Goal: Task Accomplishment & Management: Manage account settings

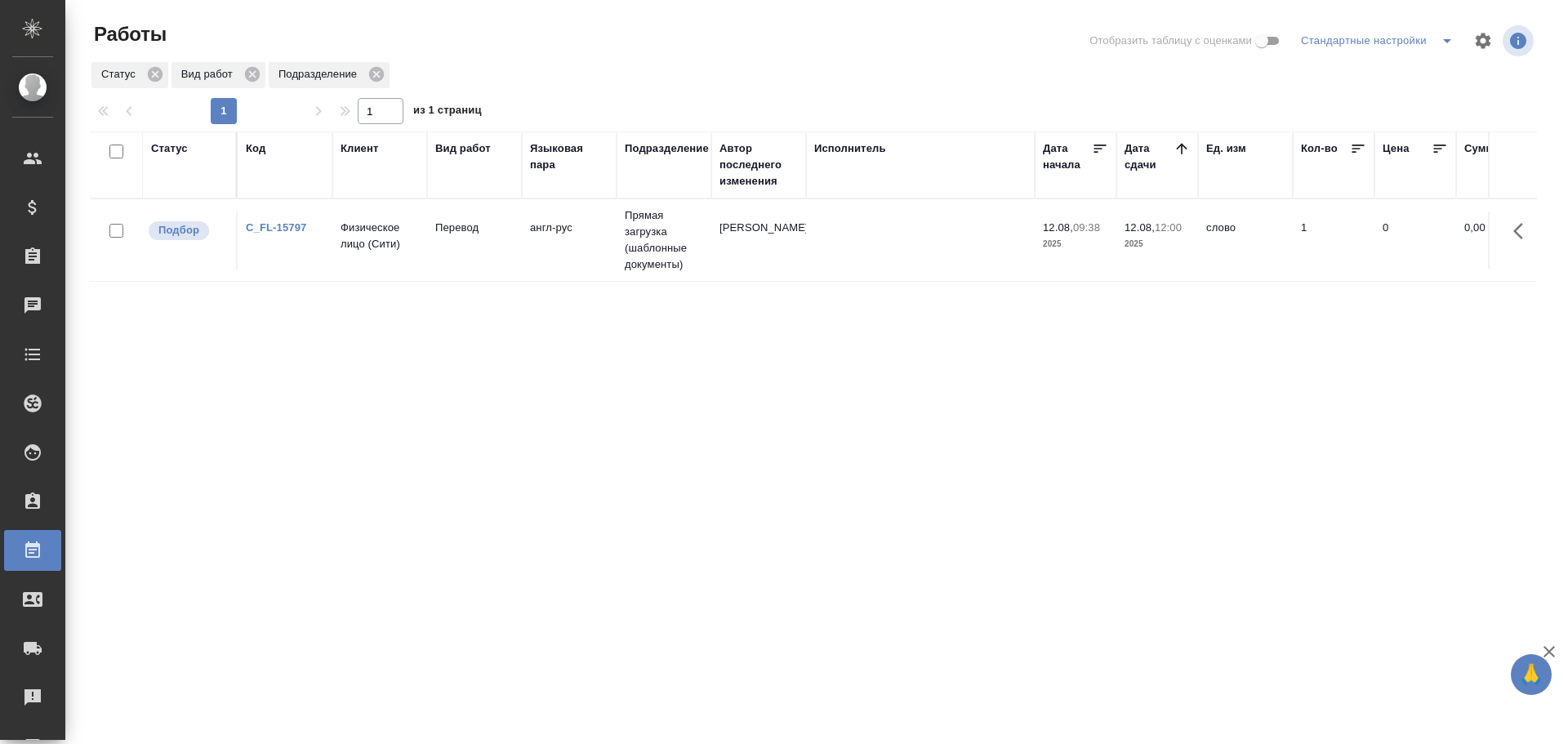
click at [582, 251] on td "англ-рус" at bounding box center [569, 240] width 95 height 57
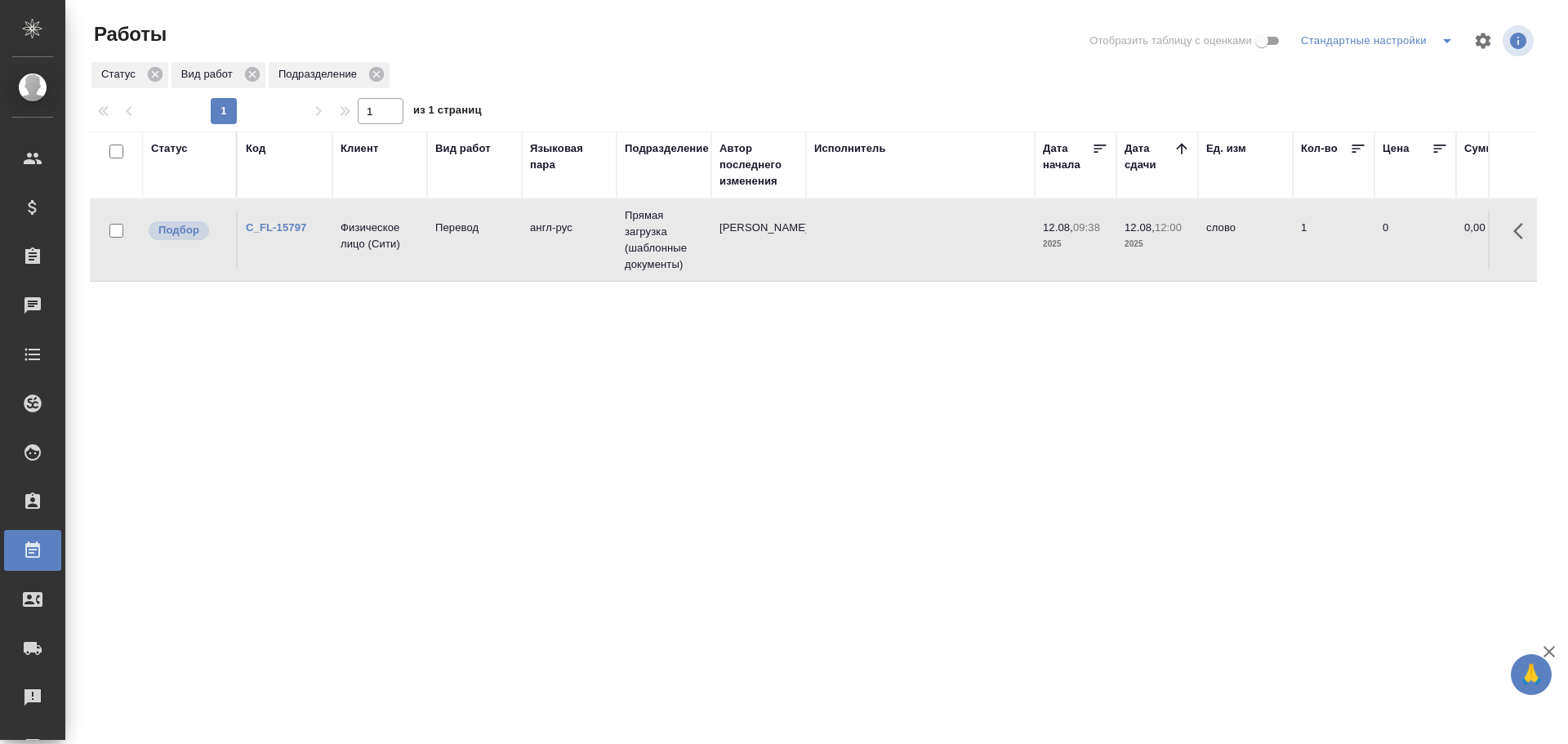
click at [582, 251] on td "англ-рус" at bounding box center [569, 240] width 95 height 57
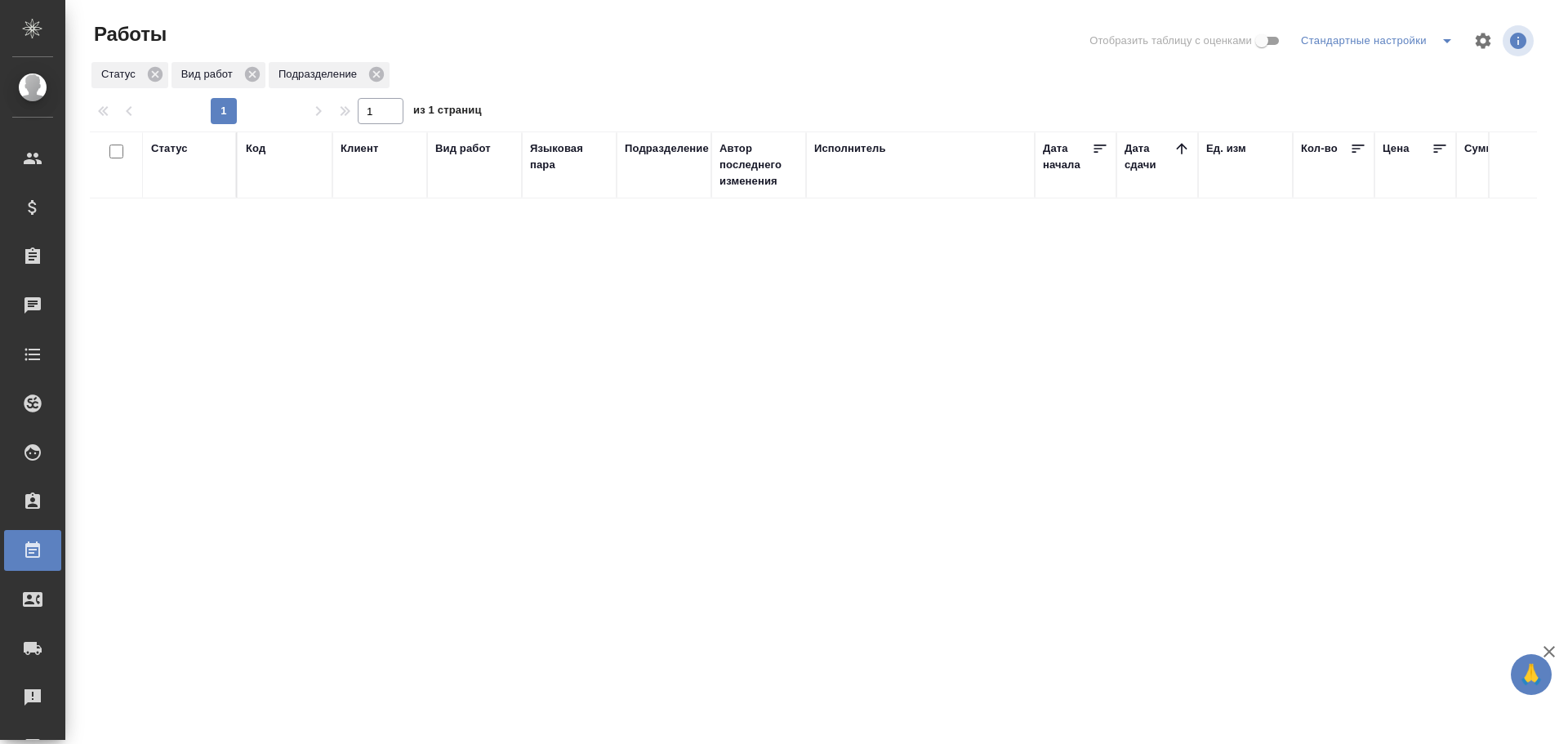
click at [1439, 45] on icon "split button" at bounding box center [1447, 40] width 20 height 20
click at [1378, 68] on li "Мои, в работе" at bounding box center [1368, 73] width 167 height 26
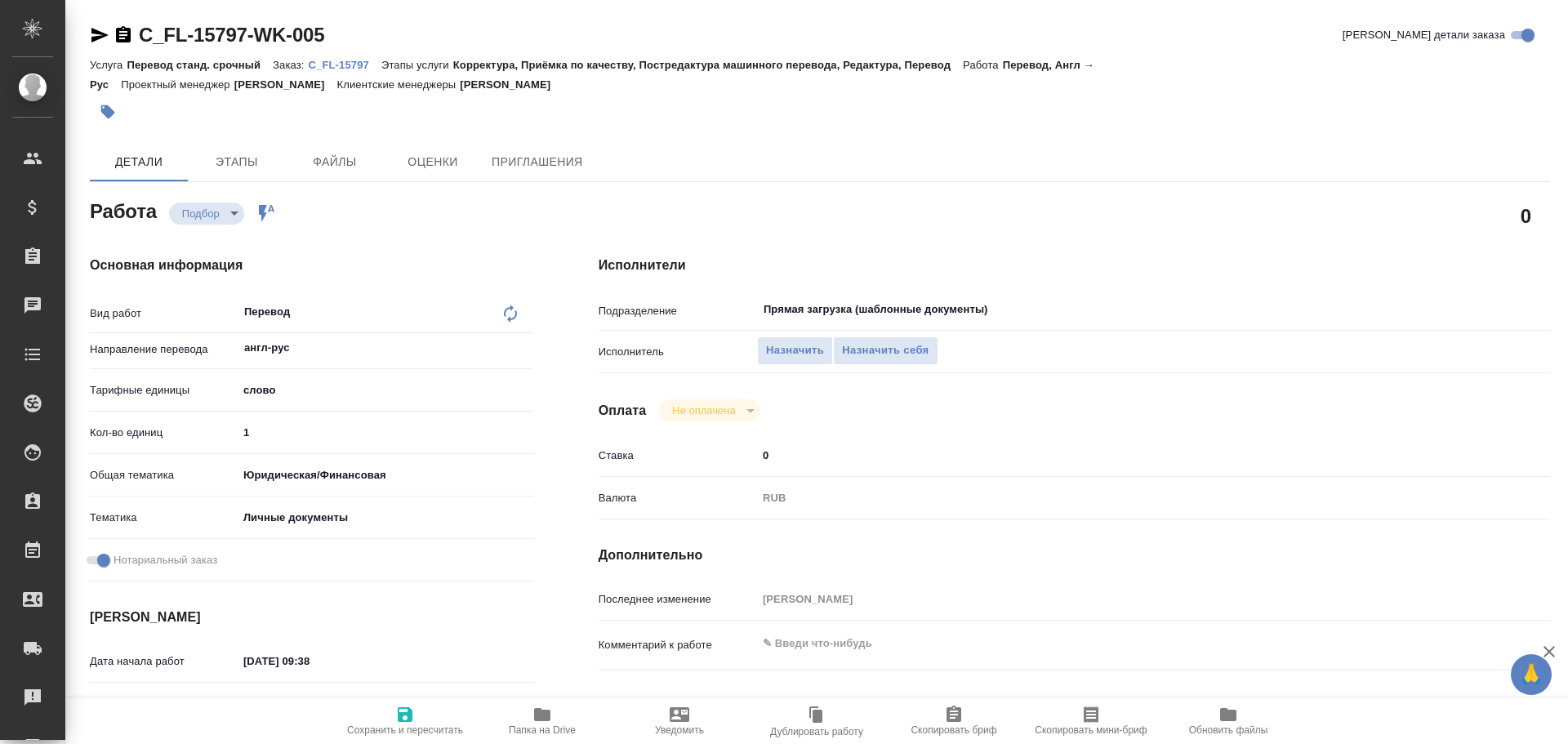
type textarea "x"
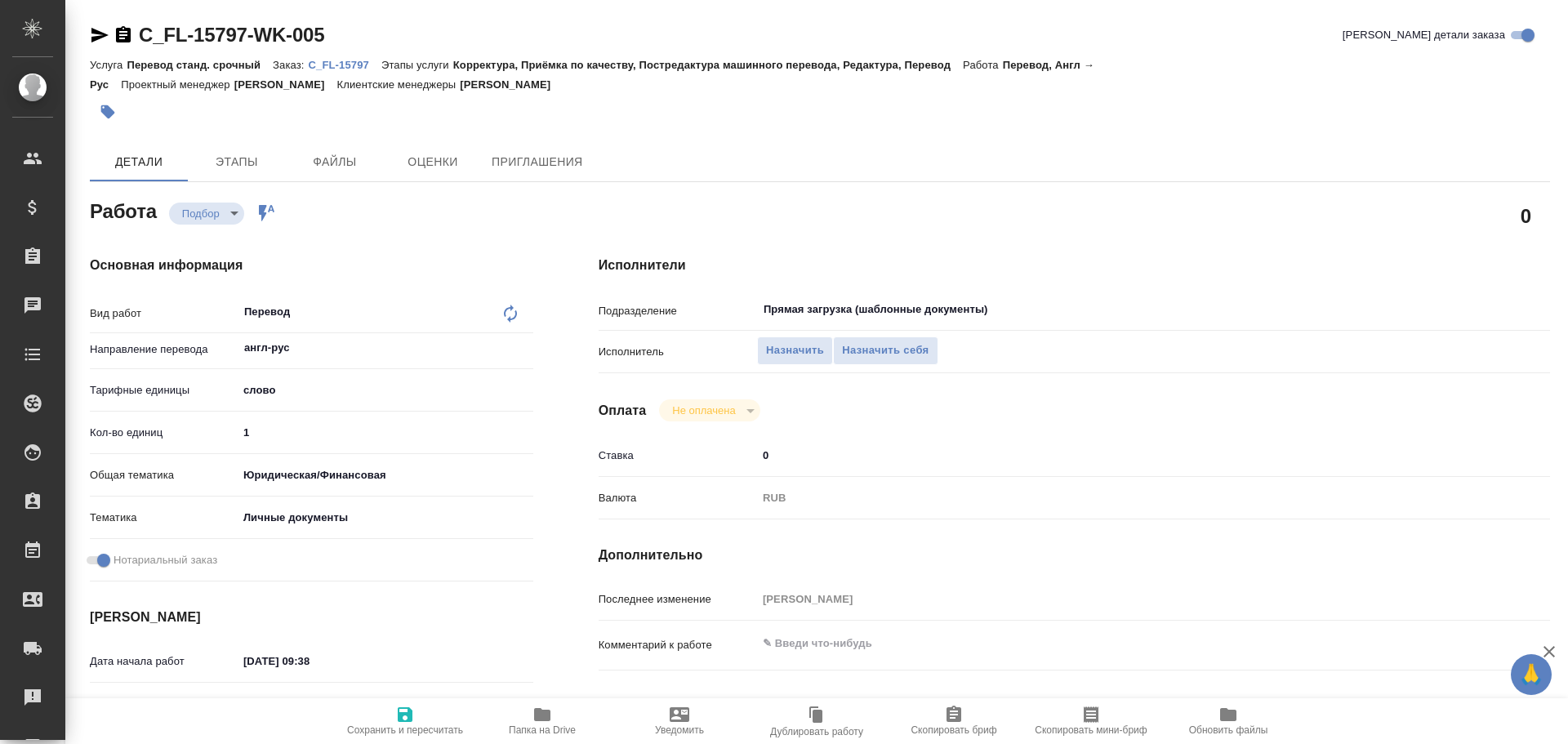
type textarea "x"
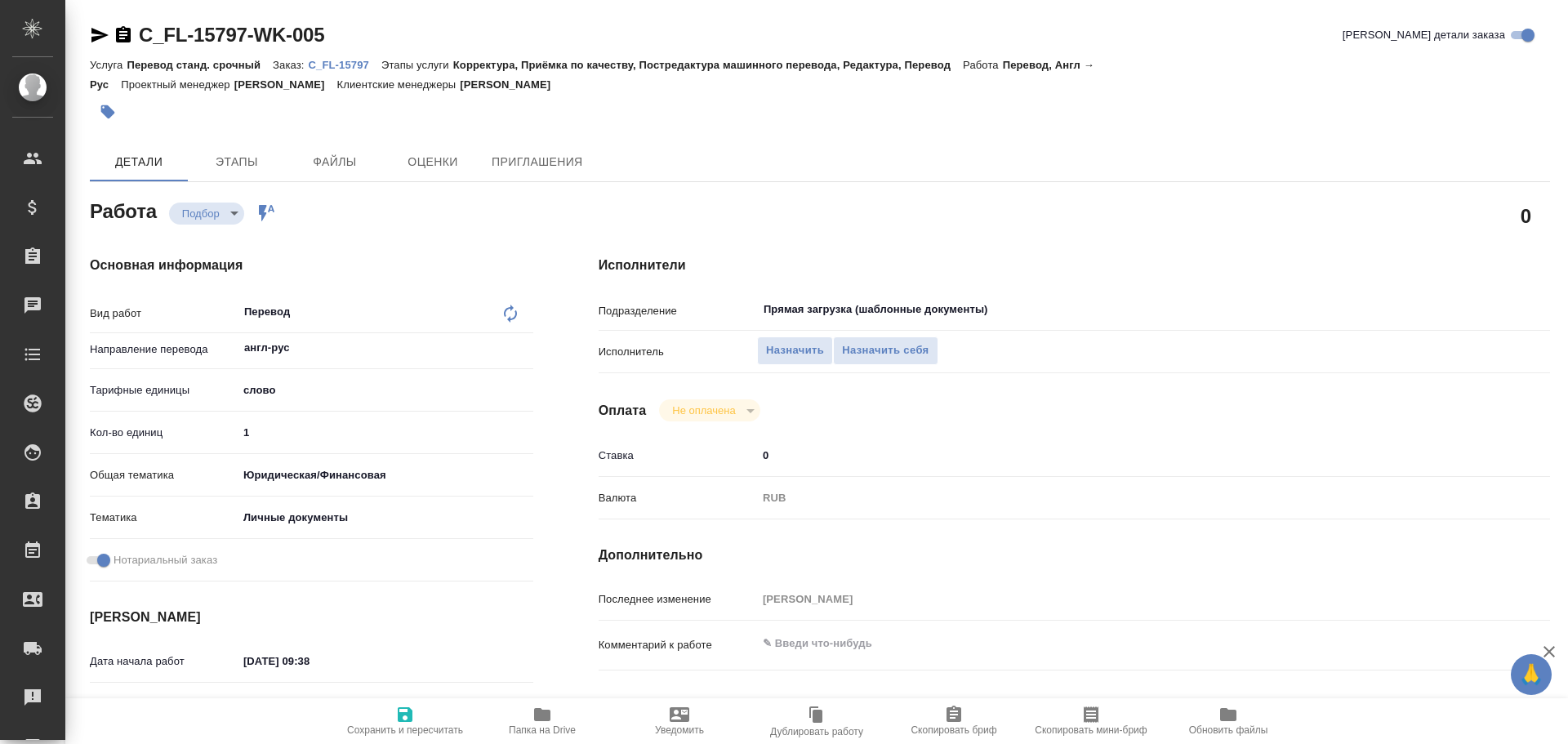
type textarea "x"
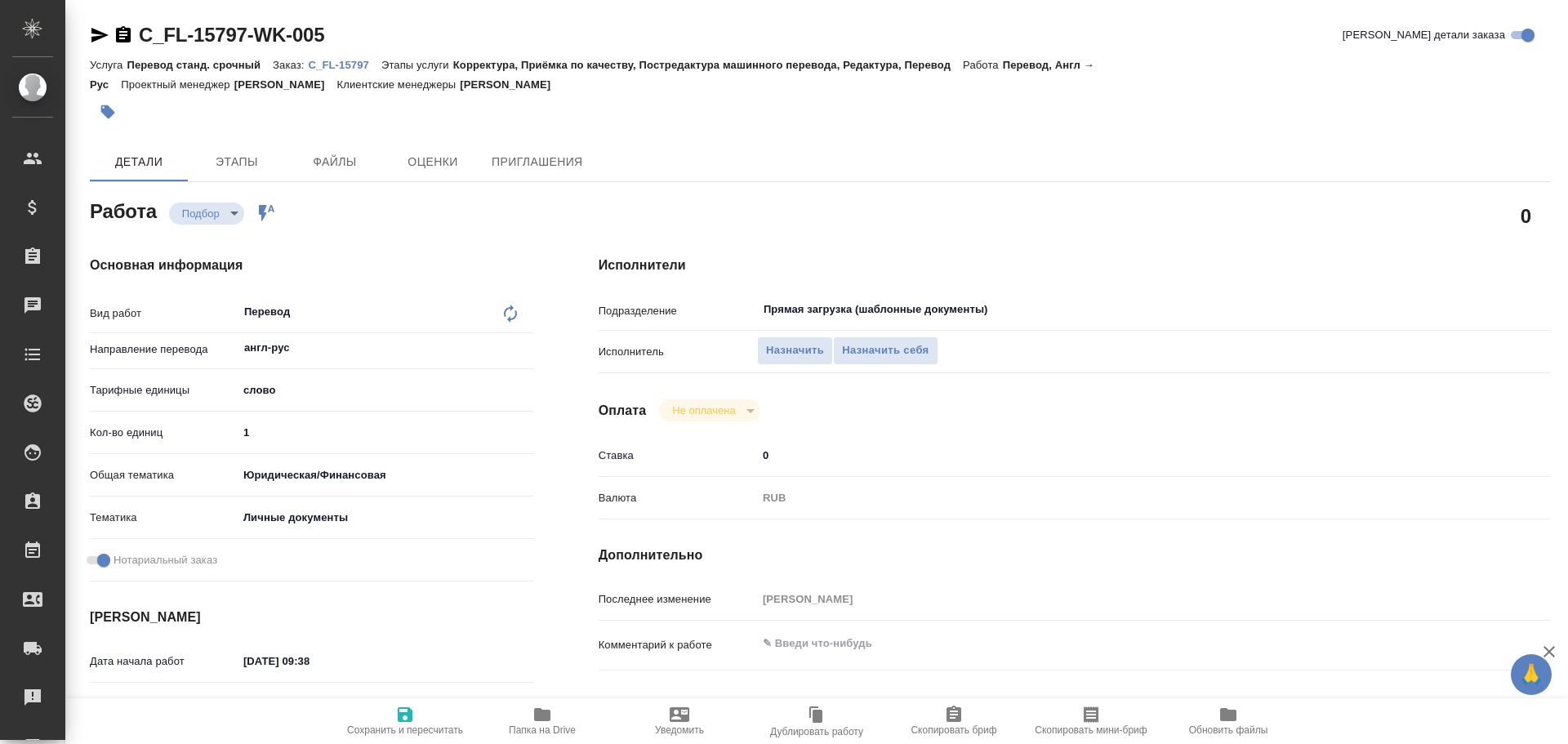
type textarea "x"
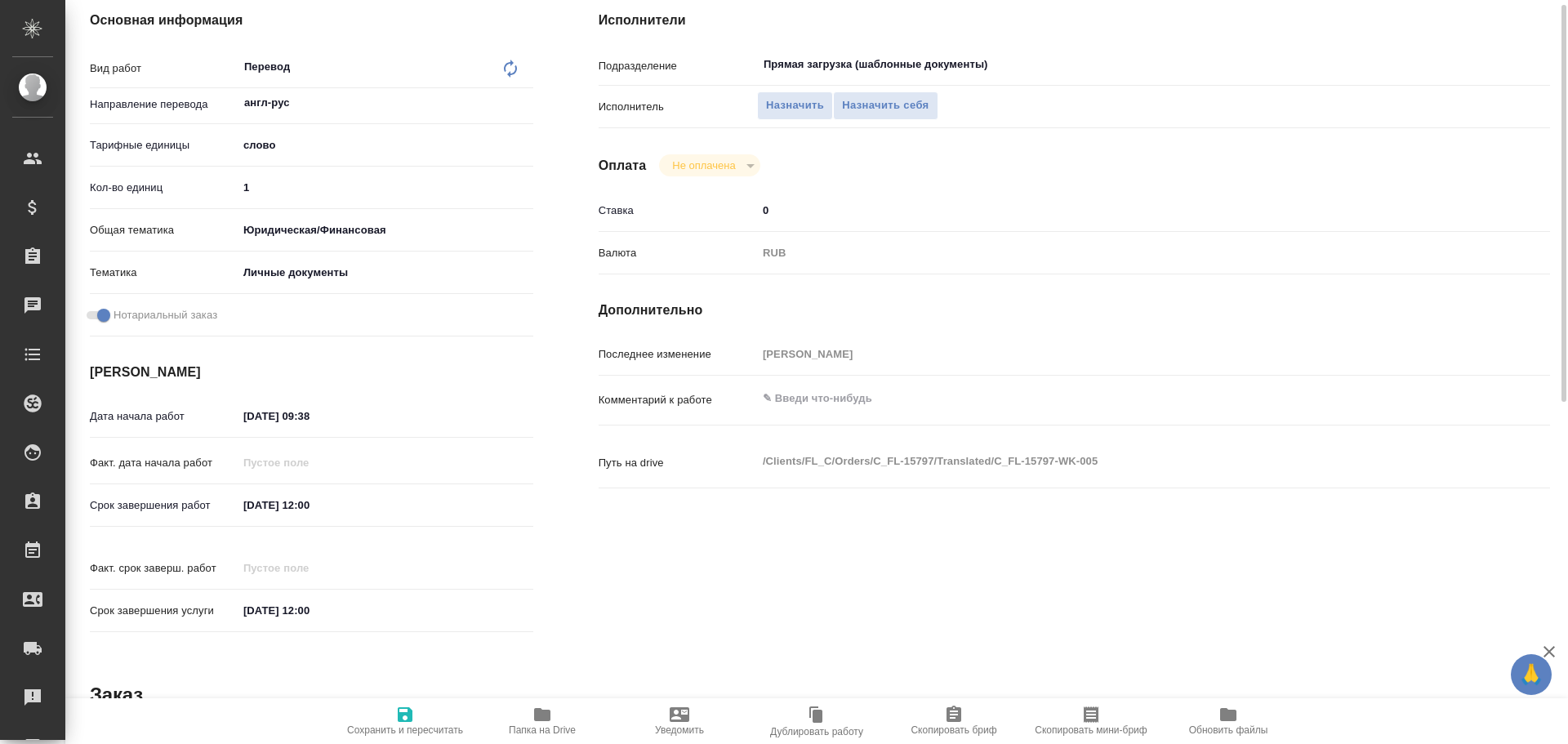
scroll to position [649, 0]
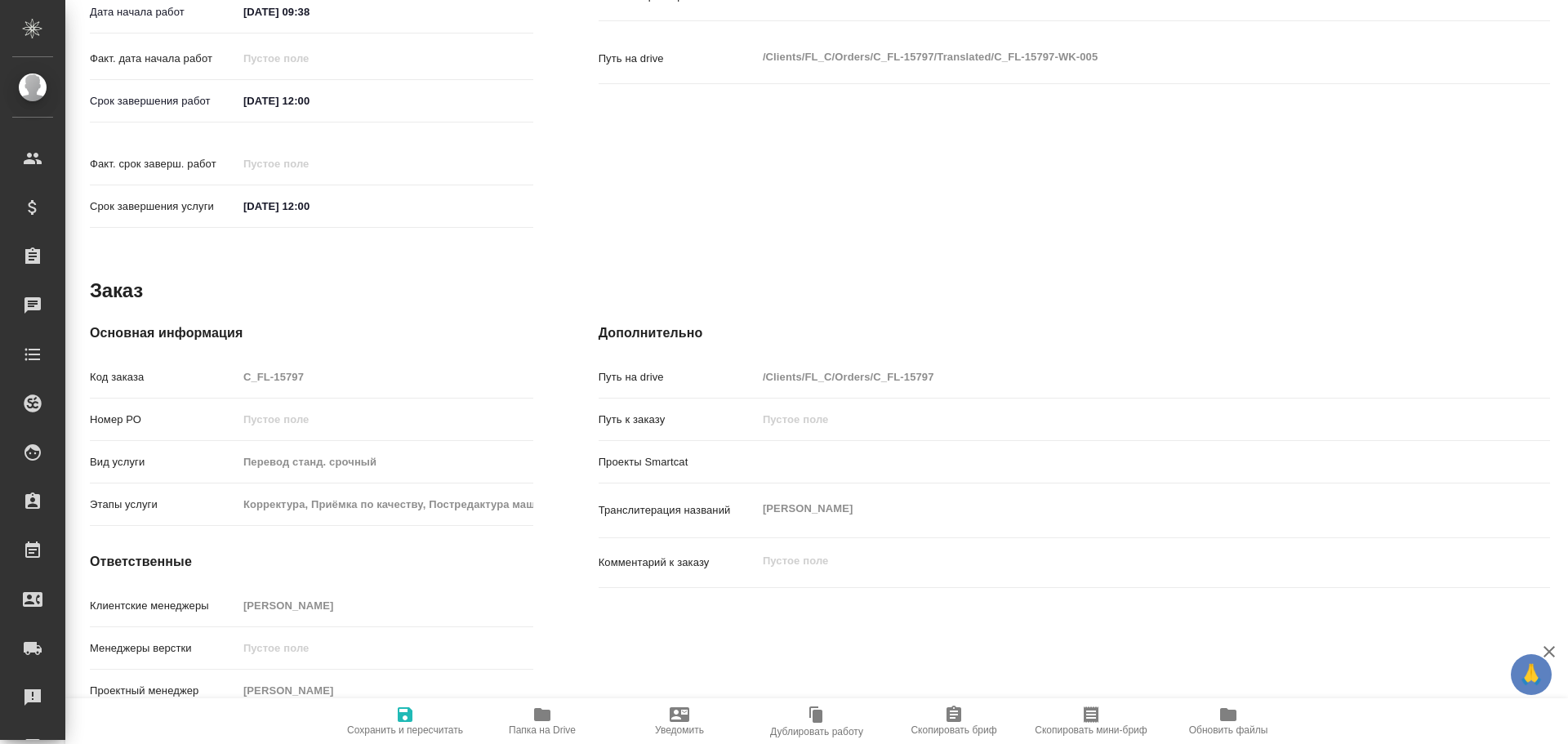
type textarea "x"
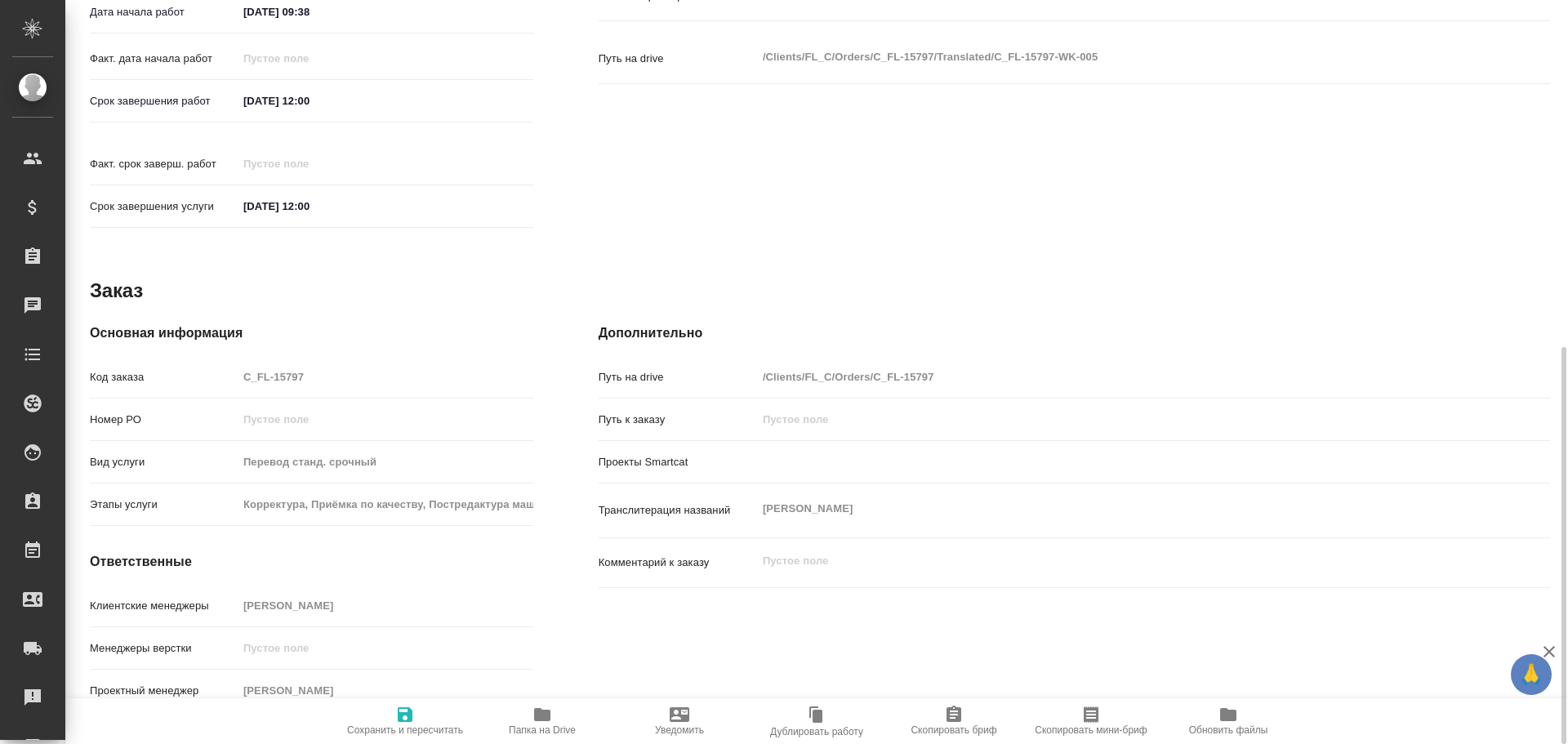
type textarea "x"
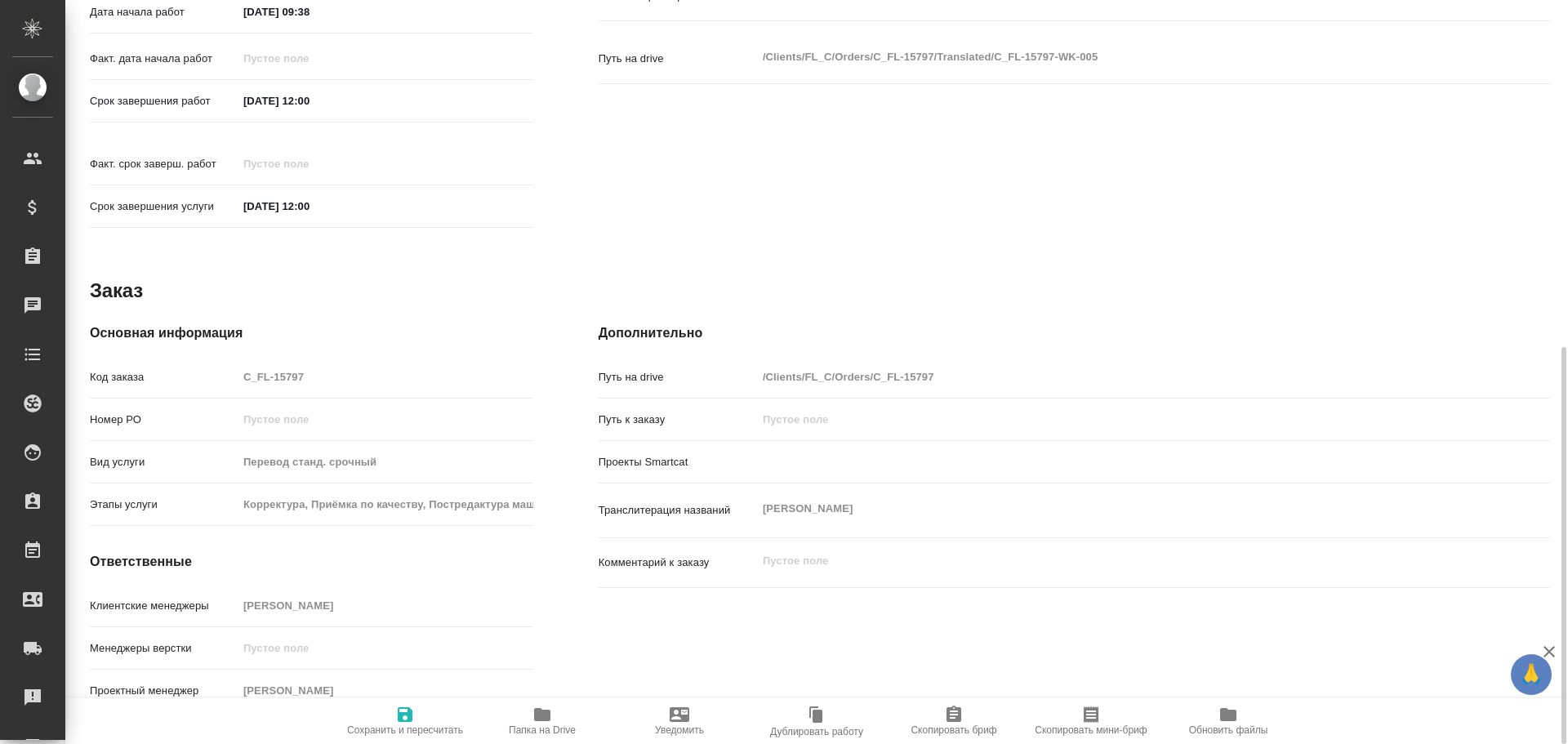
type textarea "x"
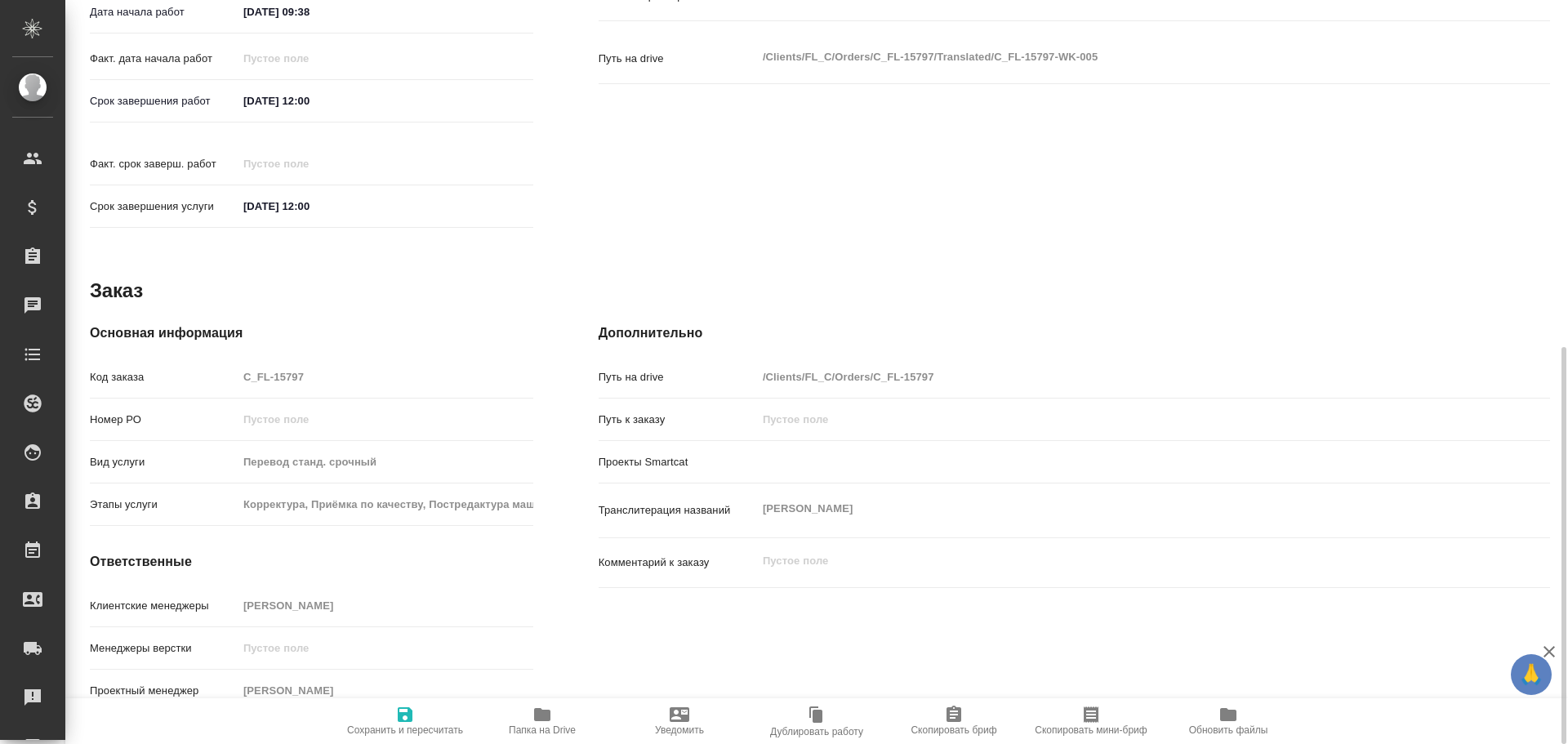
click at [536, 712] on icon "button" at bounding box center [542, 715] width 16 height 13
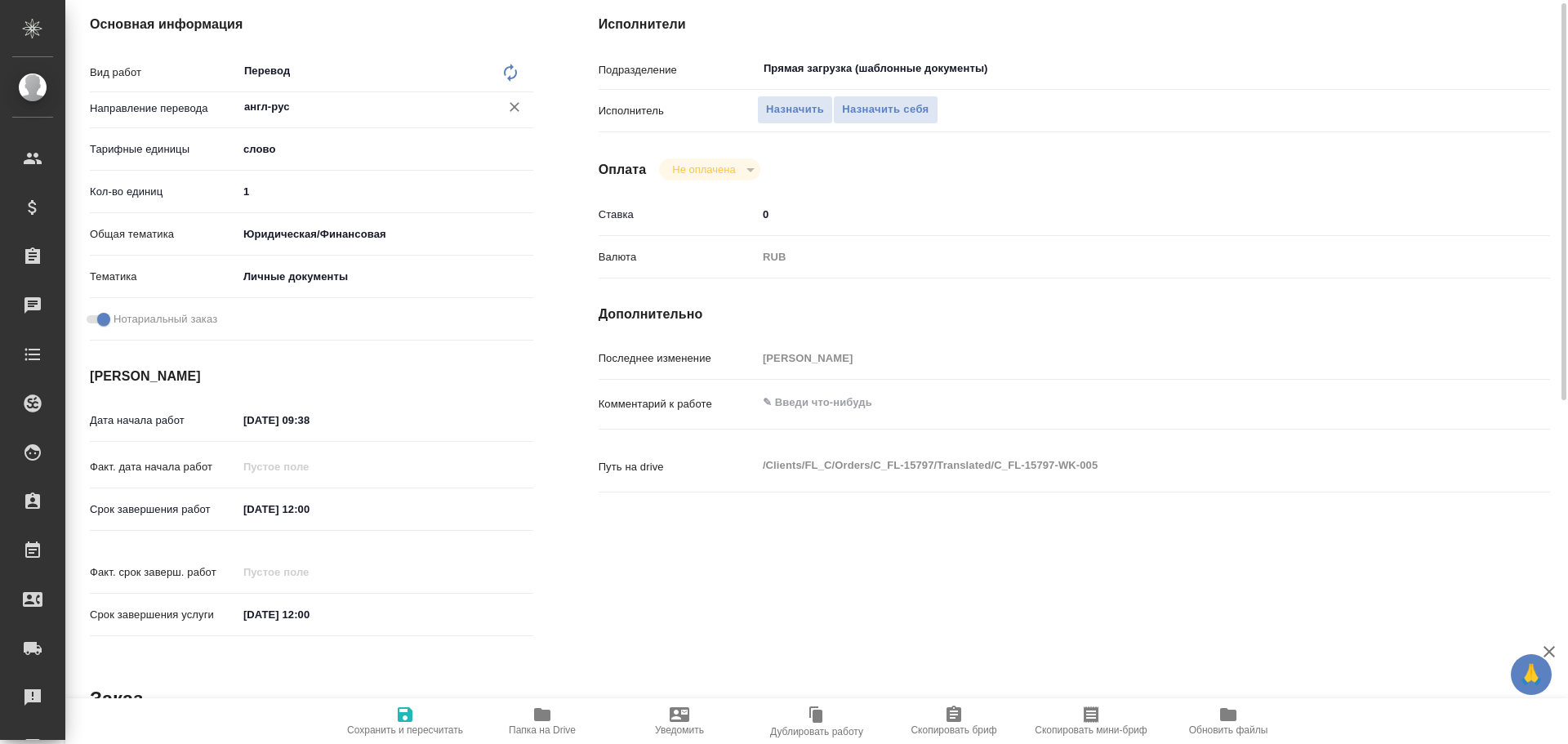
scroll to position [159, 0]
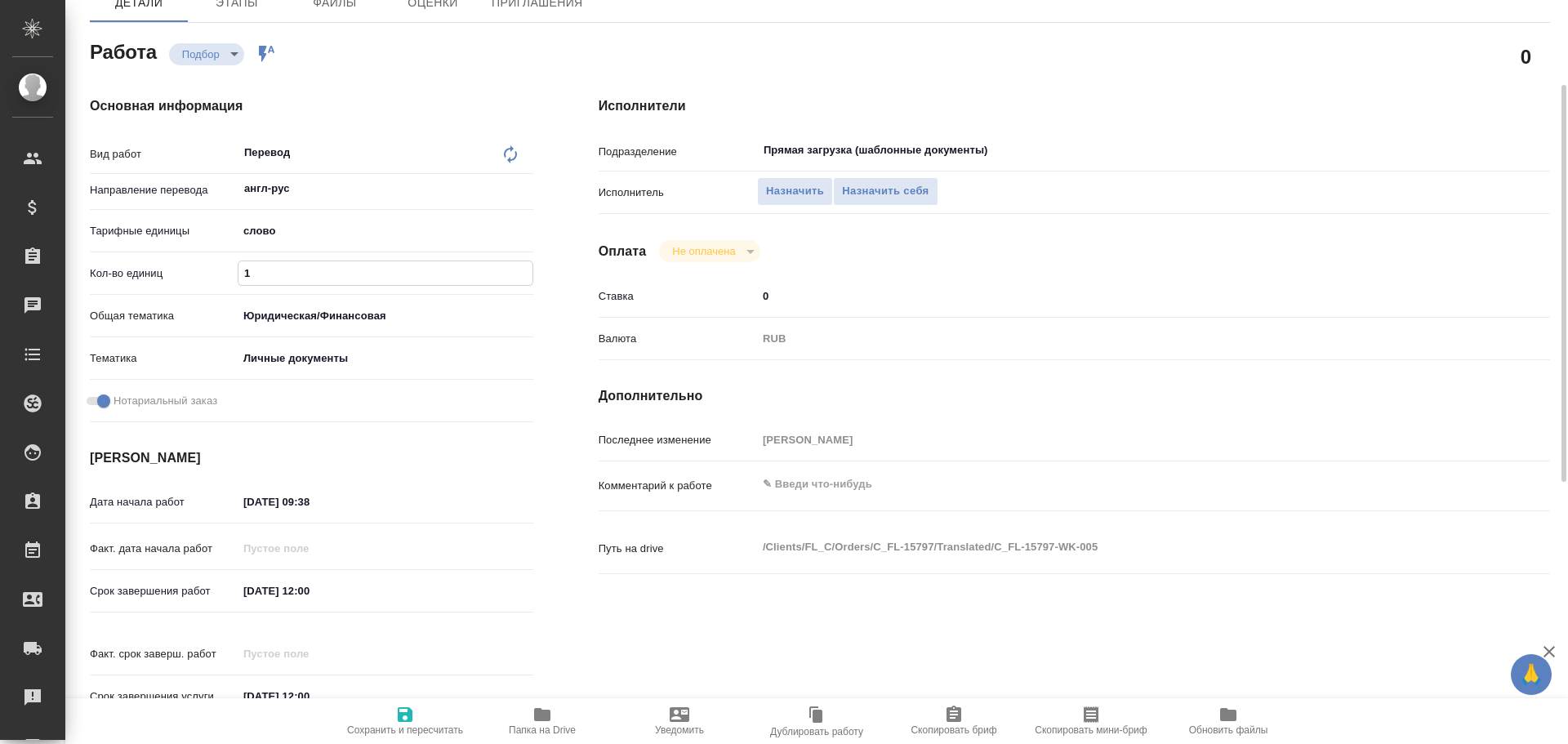
drag, startPoint x: 263, startPoint y: 272, endPoint x: 151, endPoint y: 265, distance: 112.2
click at [153, 266] on div "Кол-во единиц 1" at bounding box center [311, 273] width 443 height 29
type textarea "x"
type input "7"
type textarea "x"
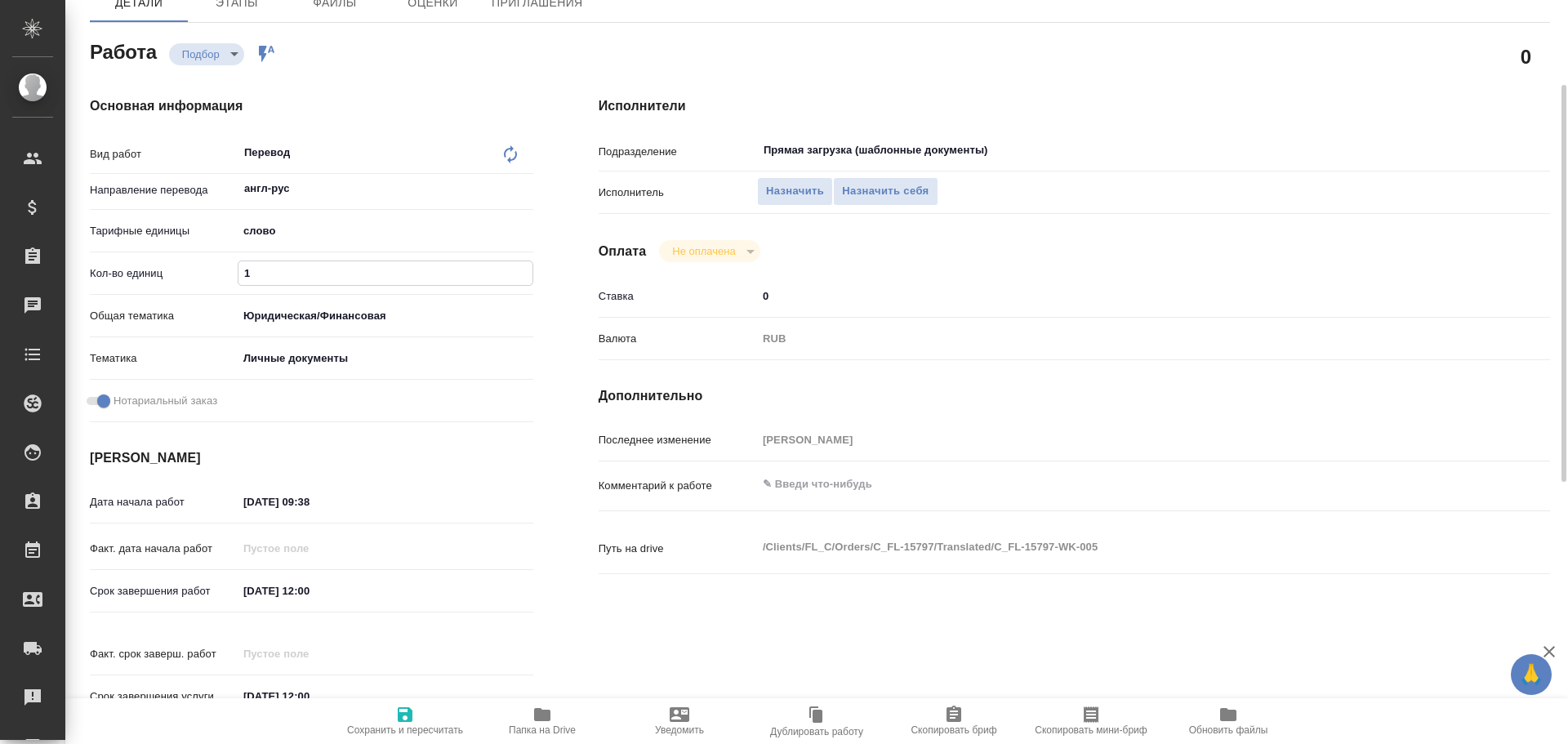
type textarea "x"
type input "75"
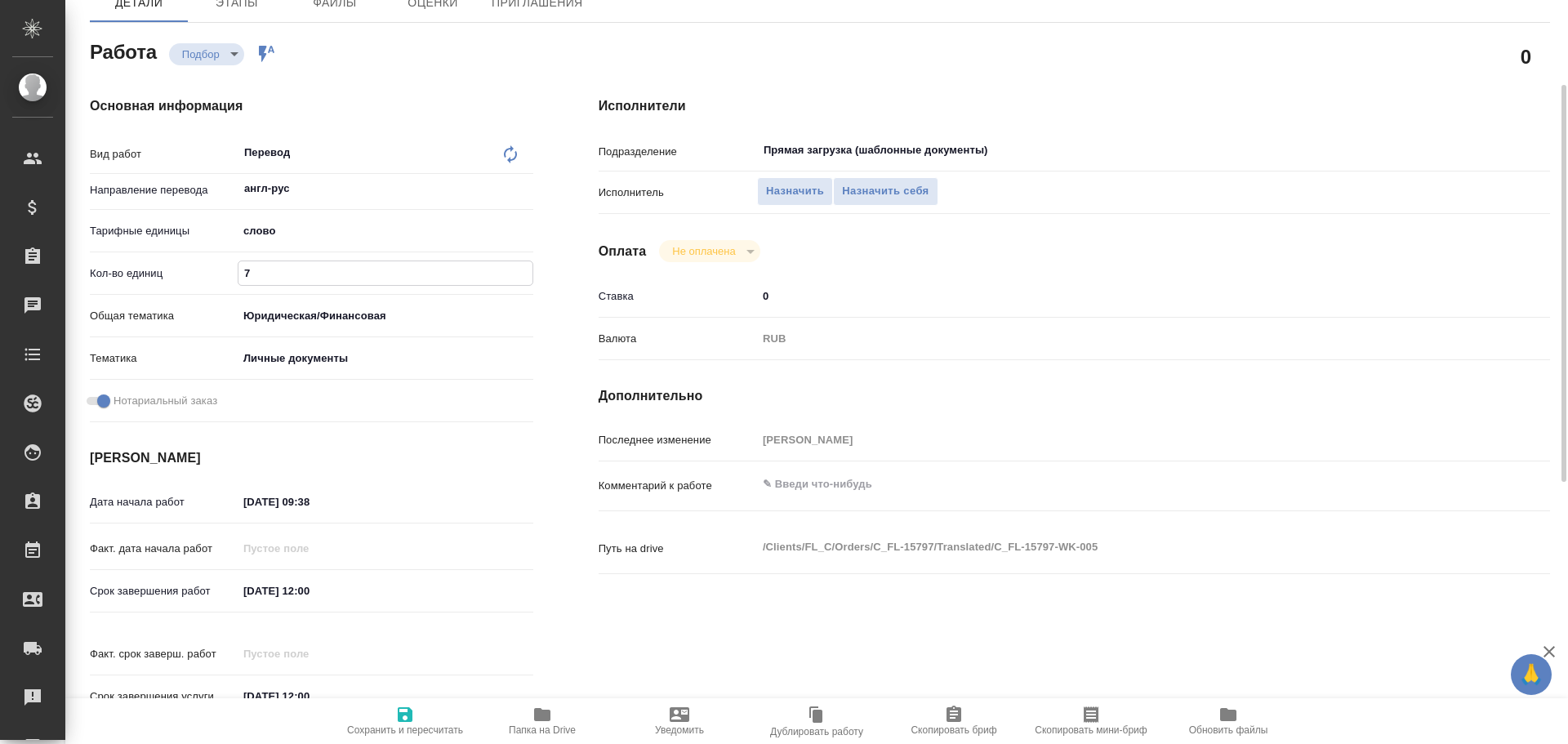
type textarea "x"
type input "75"
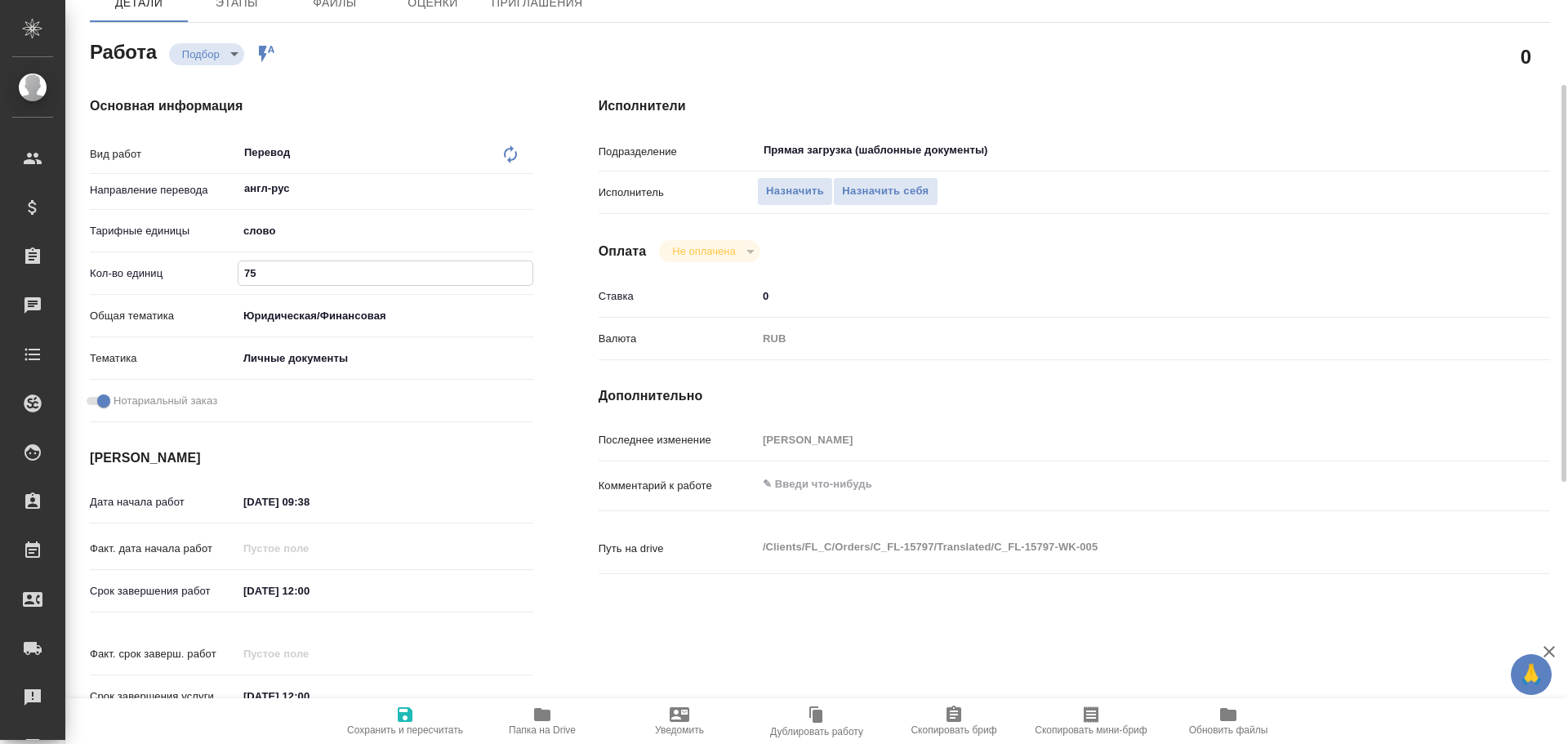
click at [404, 715] on icon "button" at bounding box center [405, 715] width 15 height 15
type textarea "x"
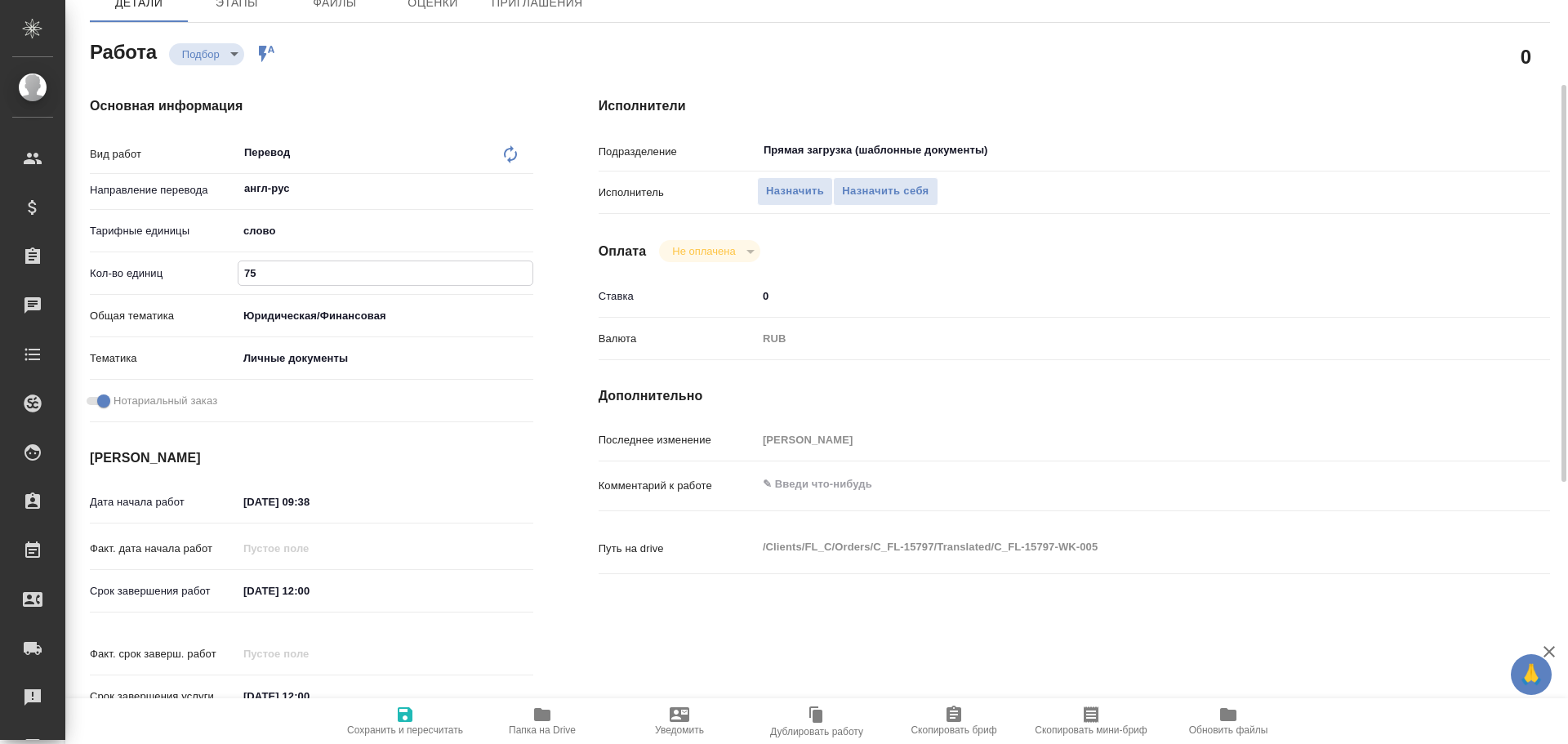
type textarea "x"
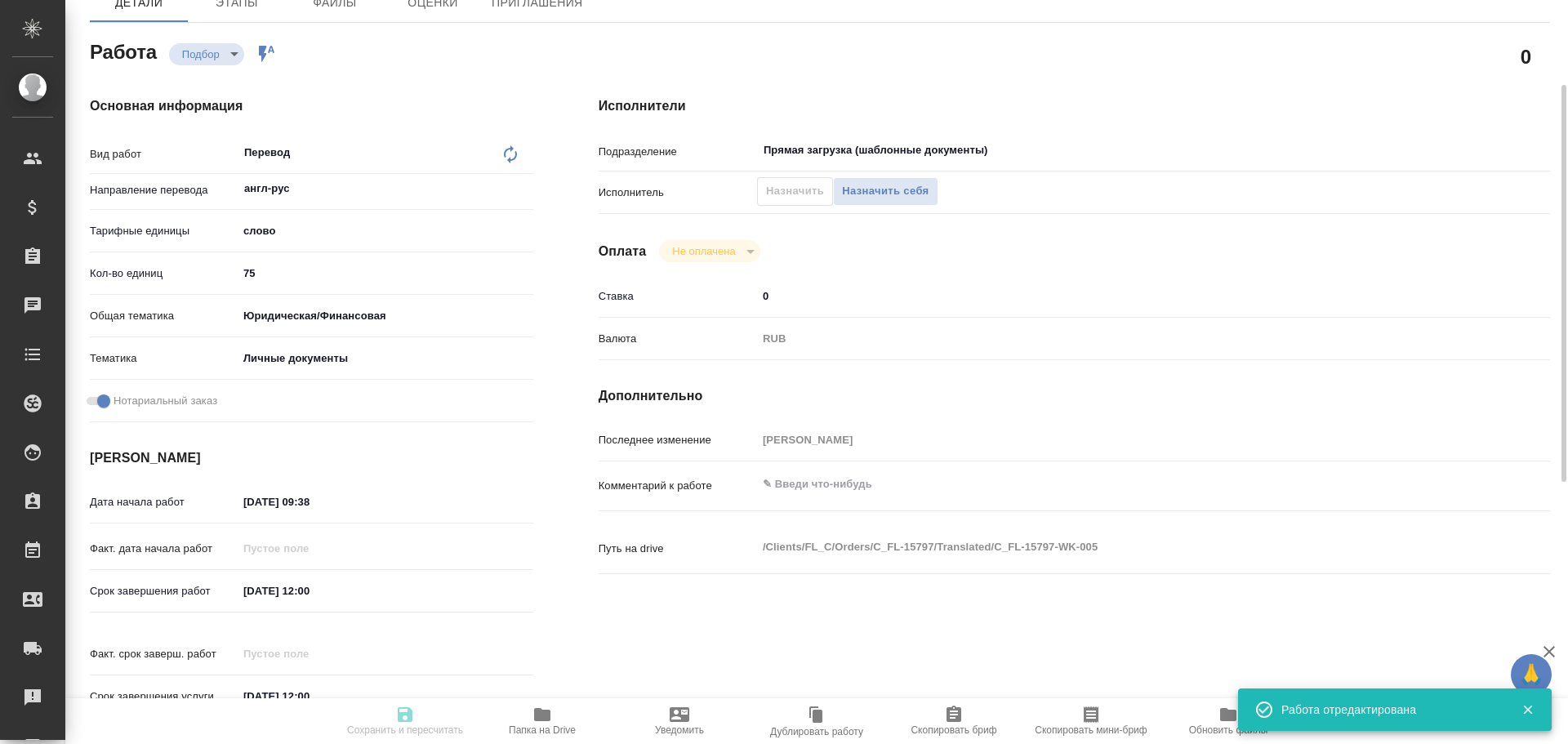
type textarea "x"
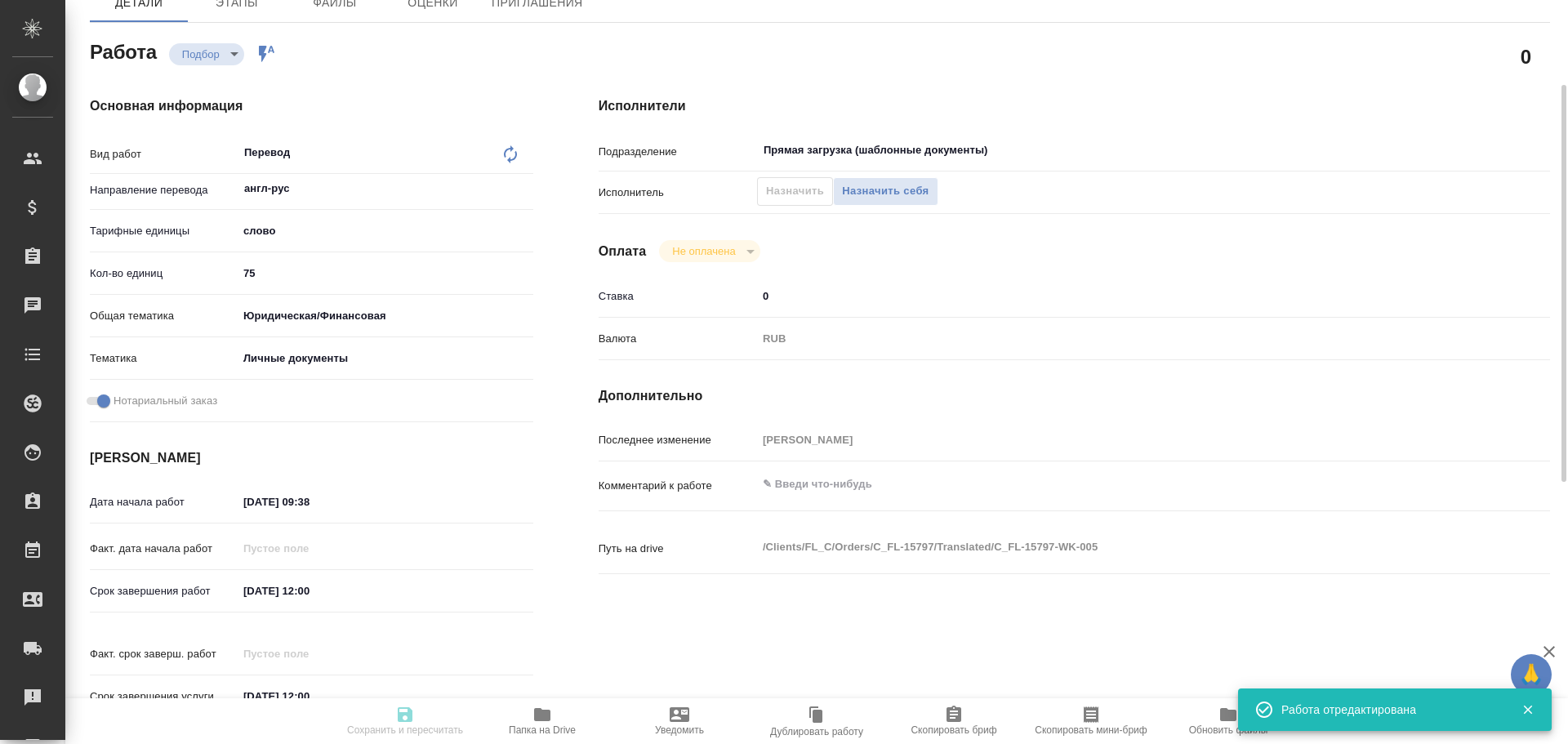
type input "recruiting"
type textarea "Перевод"
type textarea "x"
type input "англ-рус"
type input "5a8b1489cc6b4906c91bfd90"
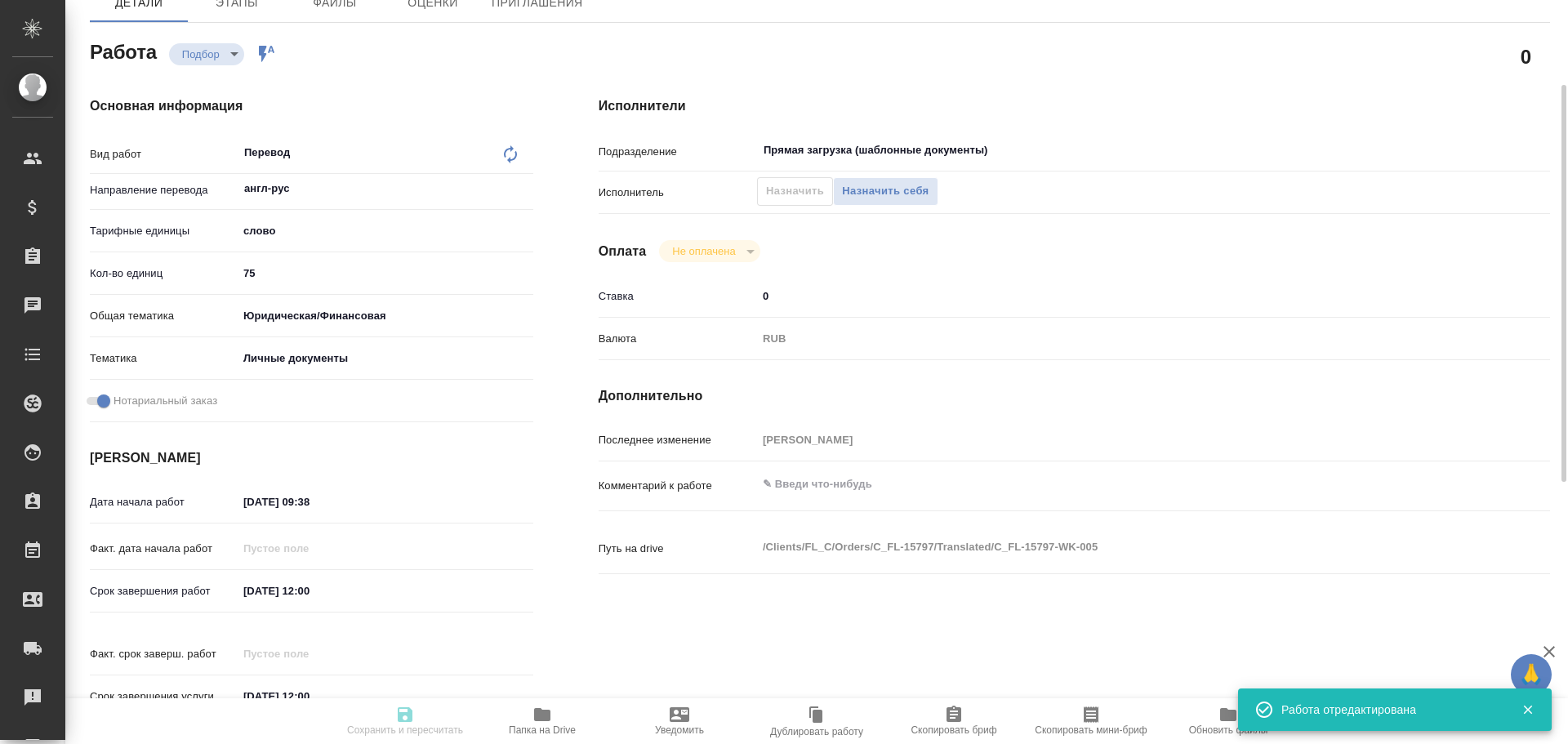
type input "75"
type input "yr-fn"
type input "5a8b8b956a9677013d343cfe"
checkbox input "true"
type input "12.08.2025 09:38"
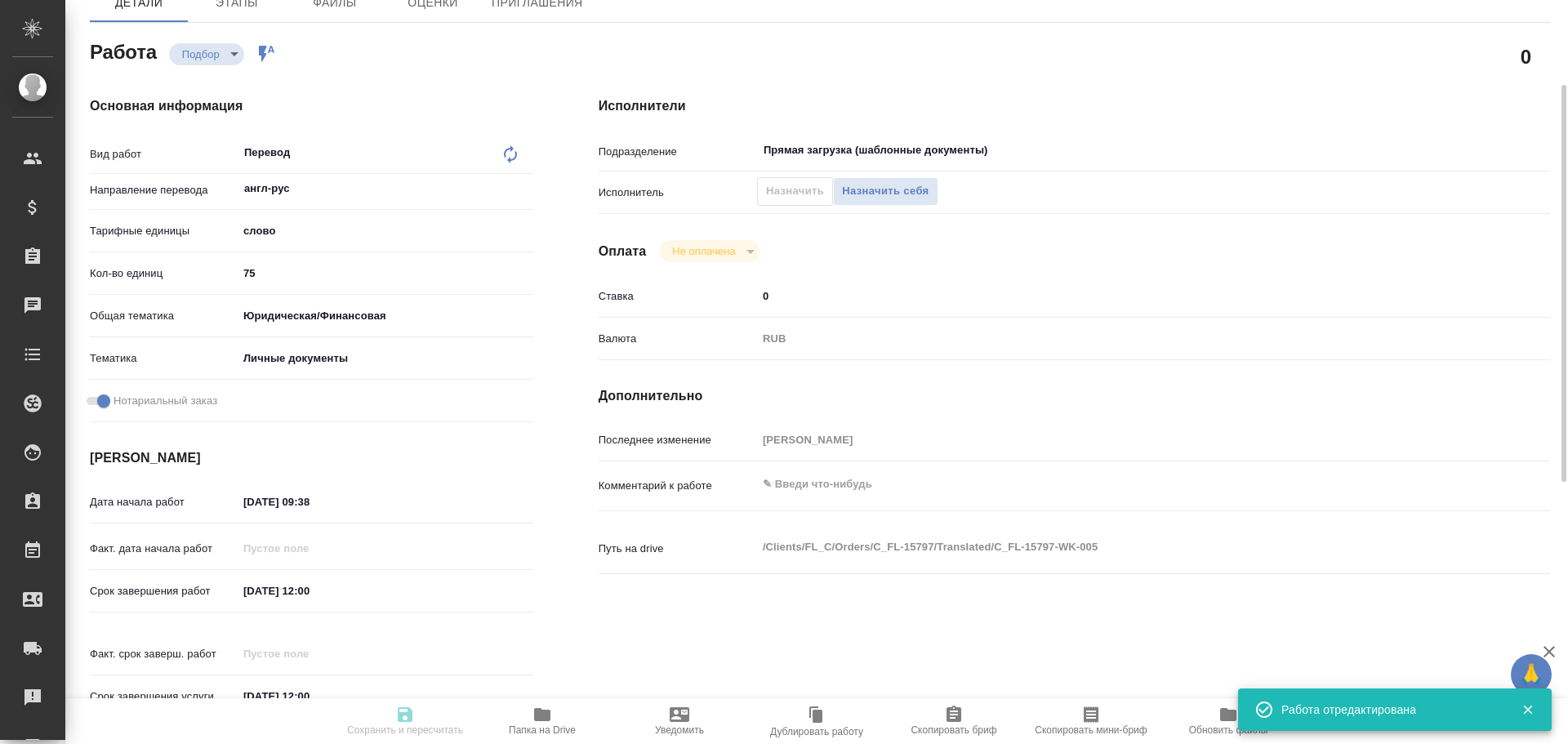
type input "12.08.2025 12:00"
type input "Прямая загрузка (шаблонные документы)"
type input "notPayed"
type input "0"
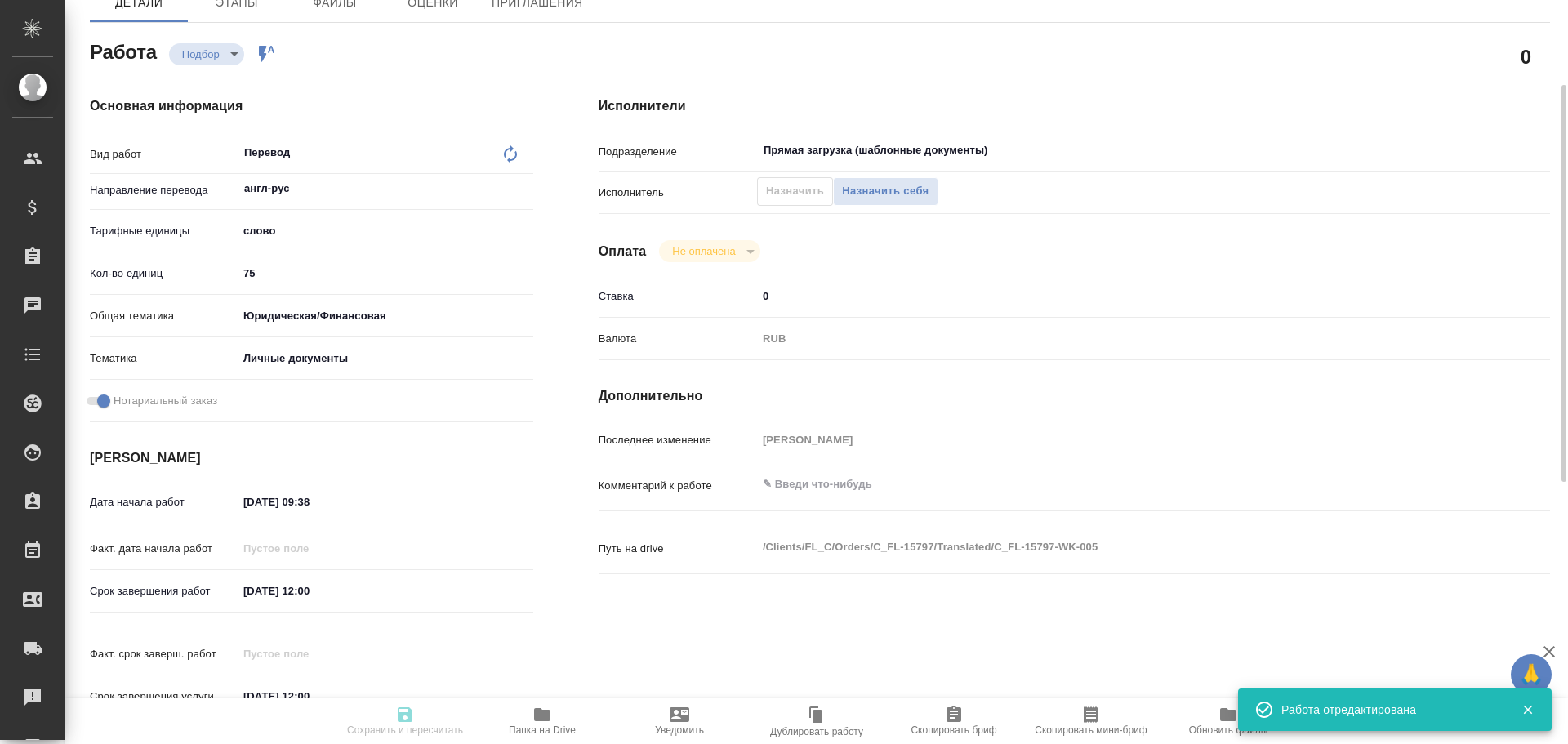
type input "RUB"
type input "Гусев Александр"
type textarea "x"
type textarea "/Clients/FL_C/Orders/C_FL-15797/Translated/C_FL-15797-WK-005"
type textarea "x"
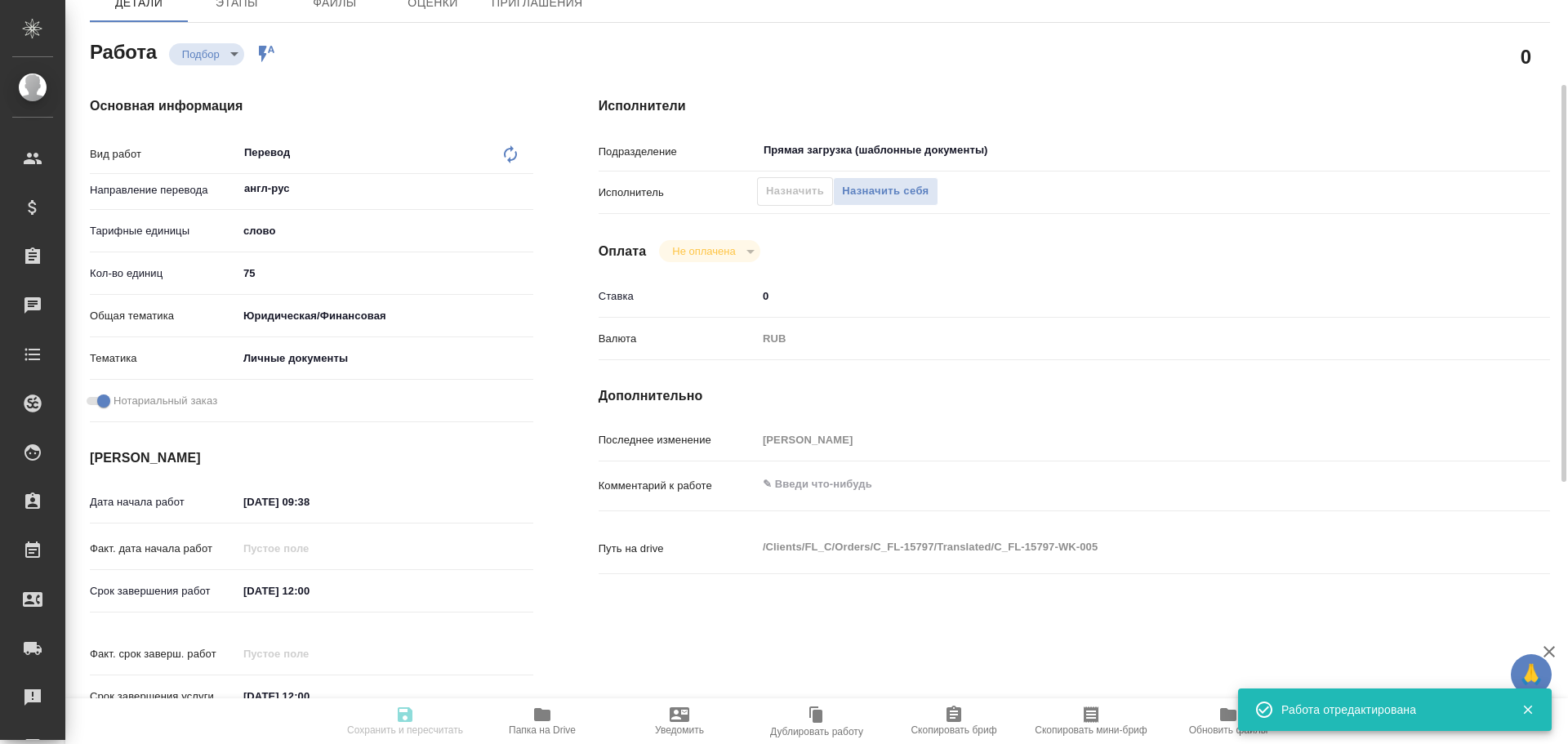
type input "C_FL-15797"
type input "Перевод станд. срочный"
type input "Корректура, Приёмка по качеству, Постредактура машинного перевода, Редактура, П…"
type input "Димитриева Юлия"
type input "/Clients/FL_C/Orders/C_FL-15797"
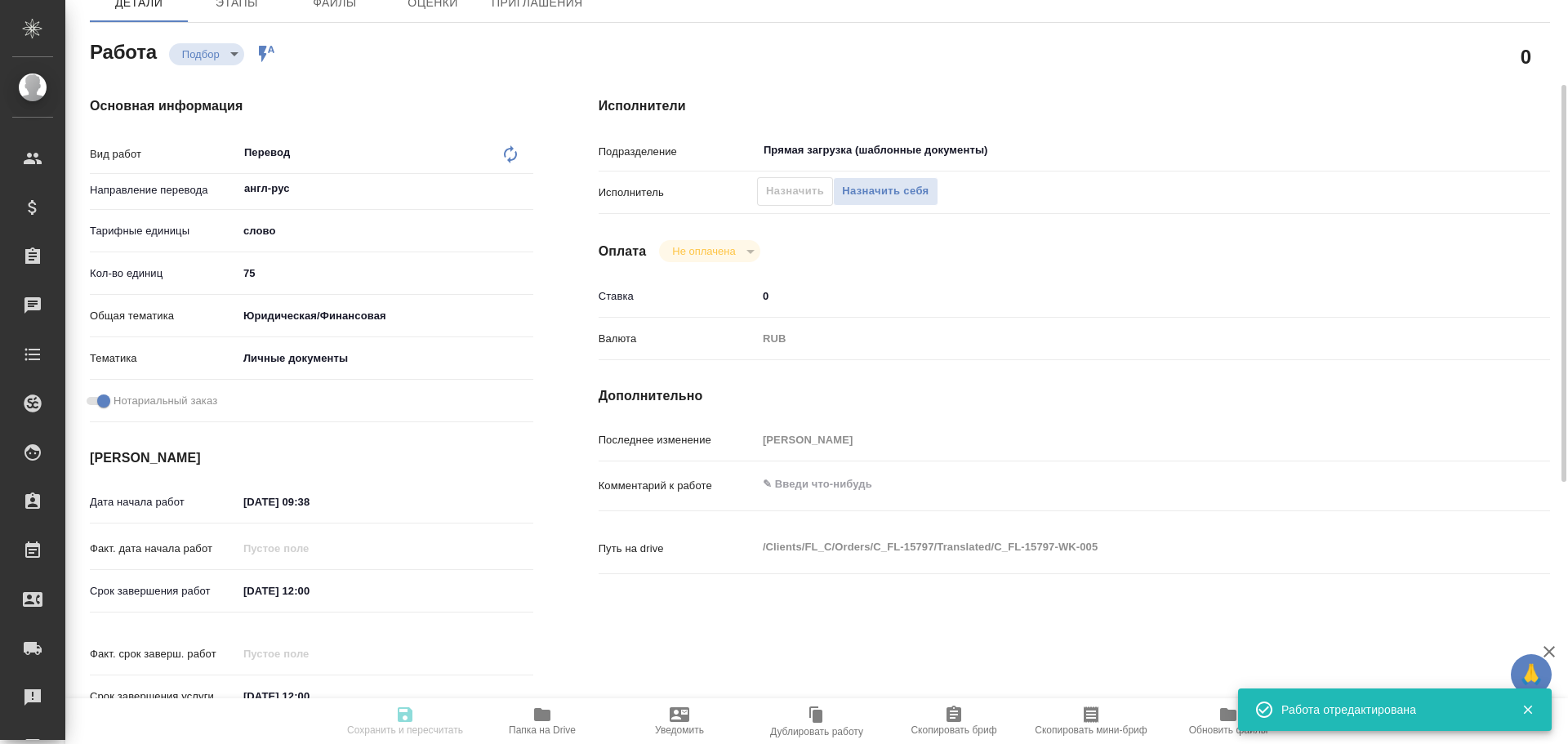
type textarea "Нурматов Кудрат Мухаммедович"
type textarea "x"
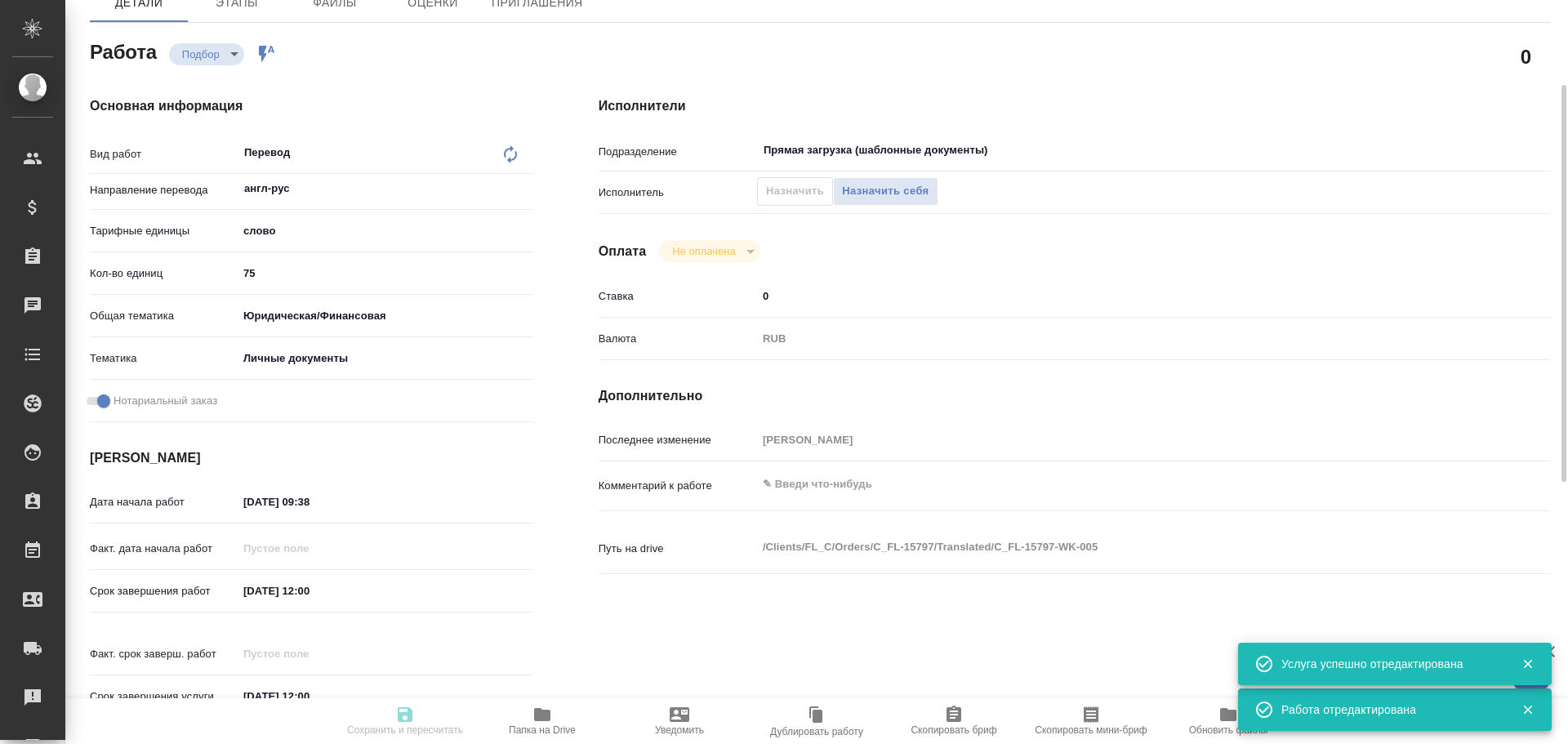
type textarea "x"
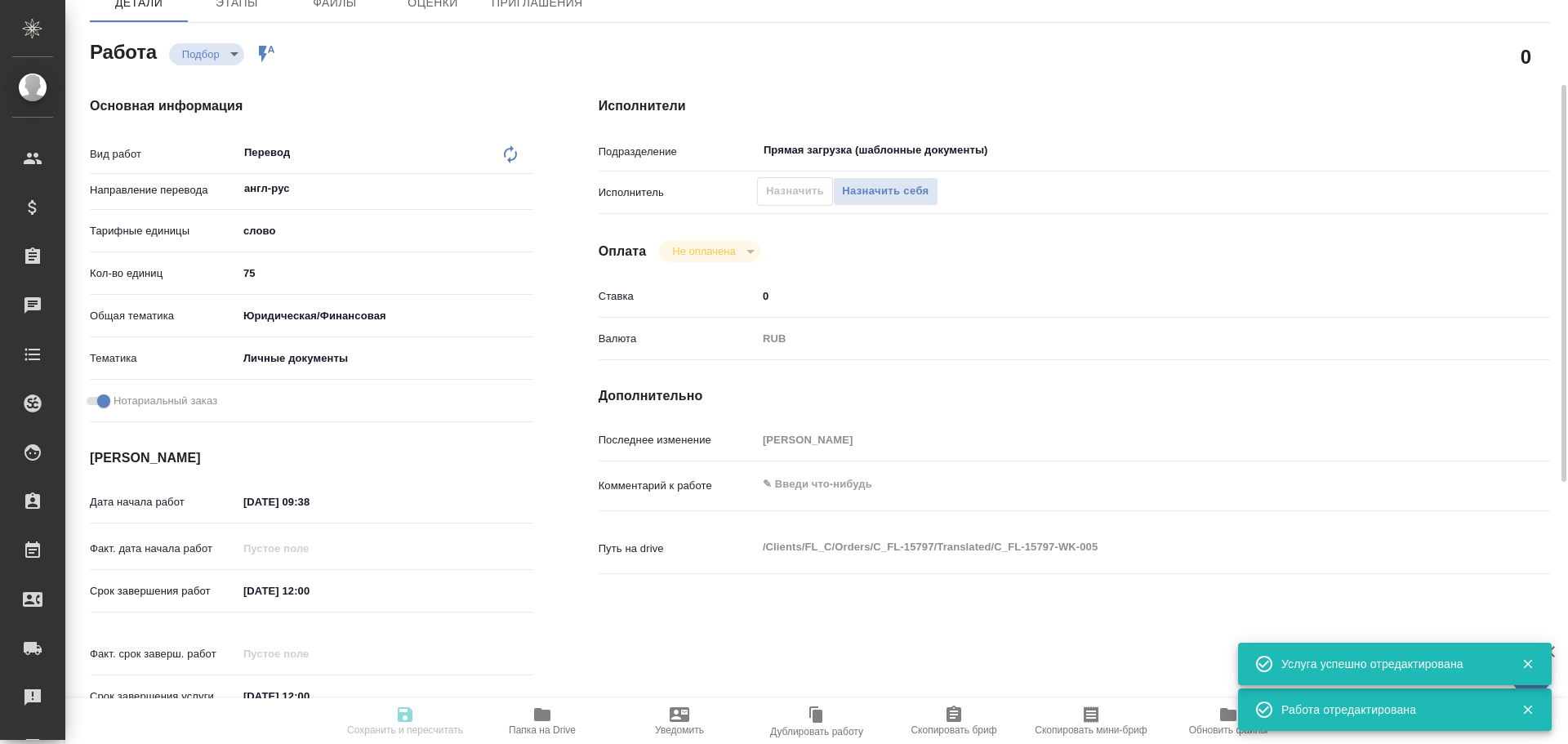
type textarea "x"
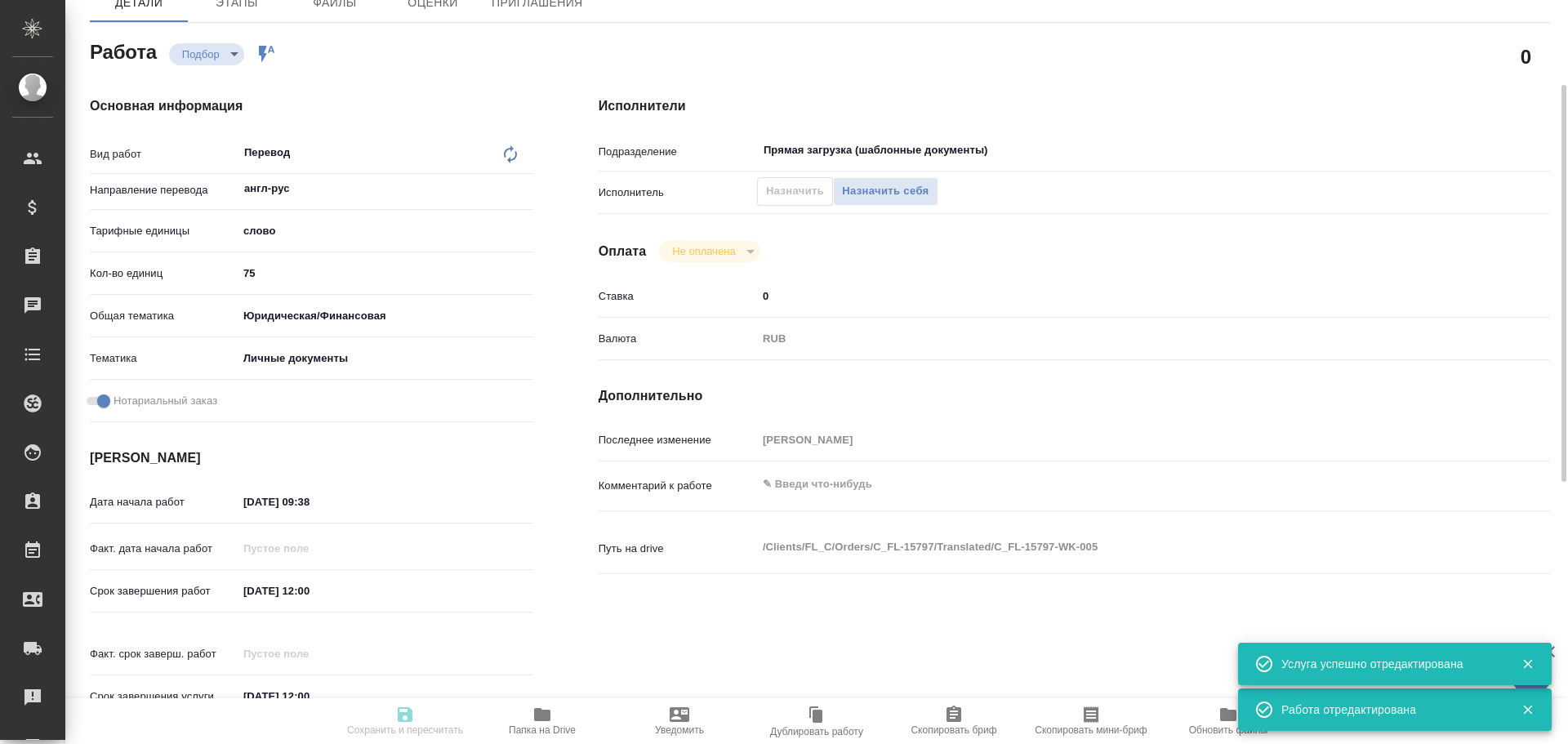
type textarea "x"
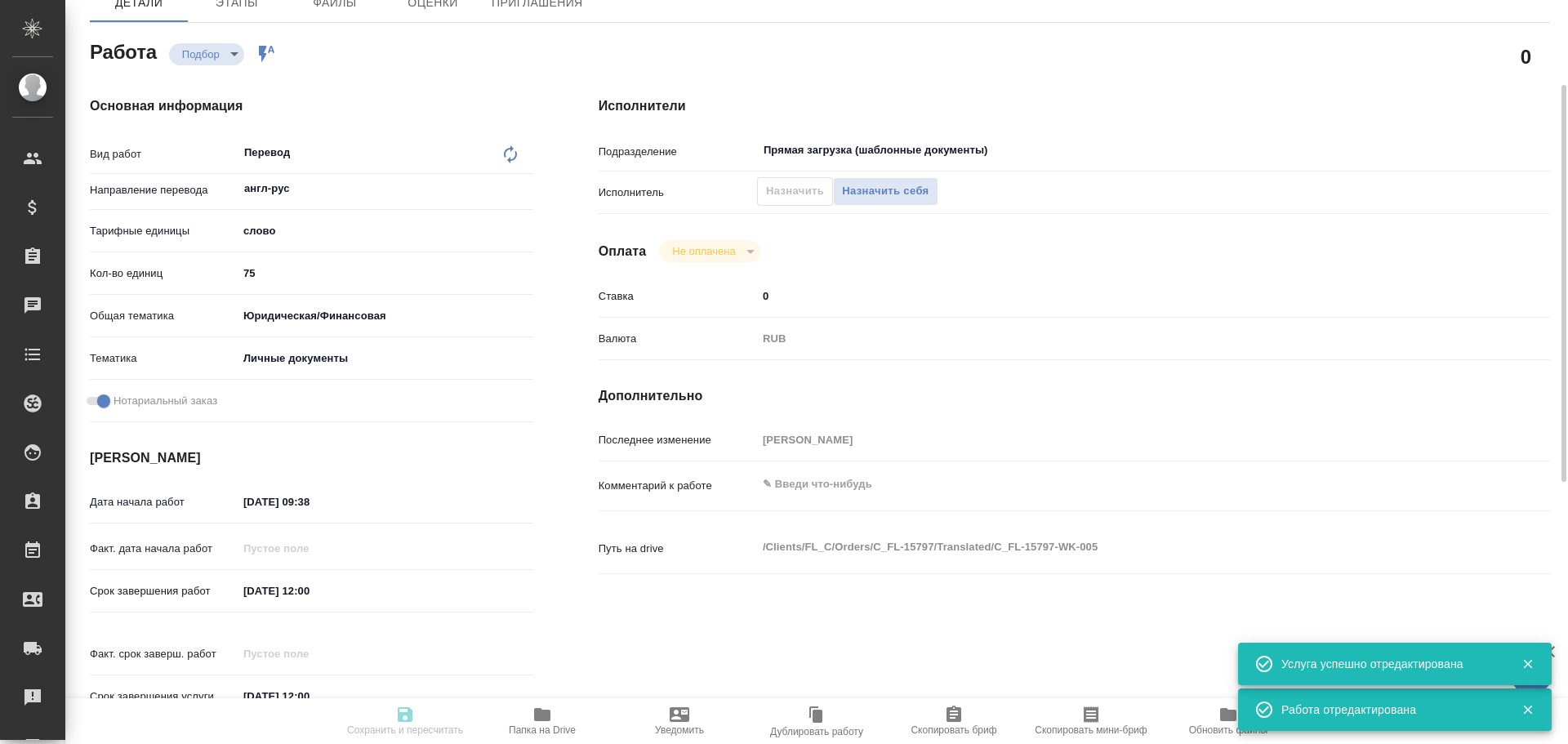
type textarea "x"
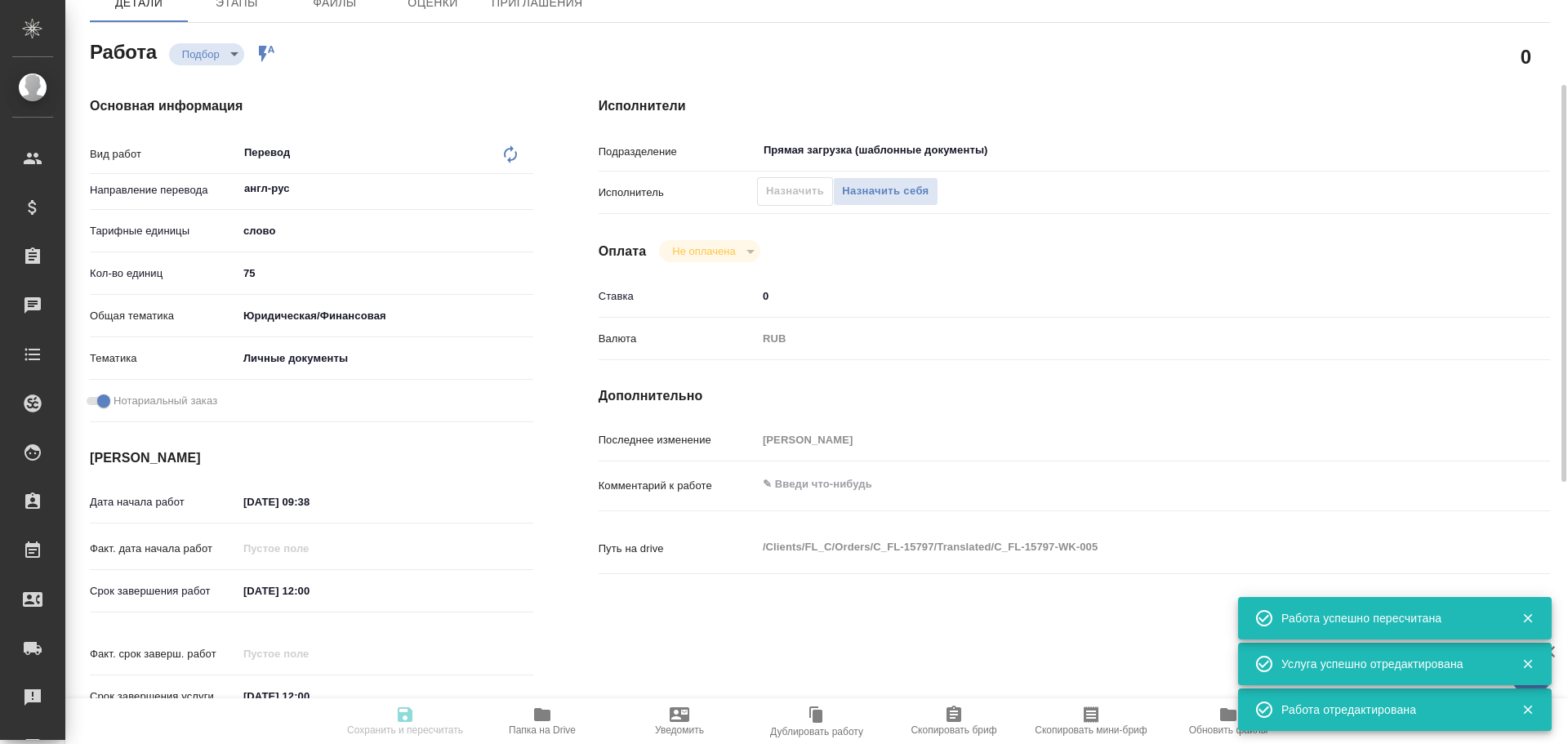
type input "recruiting"
type textarea "Перевод"
type textarea "x"
type input "англ-рус"
type input "5a8b1489cc6b4906c91bfd90"
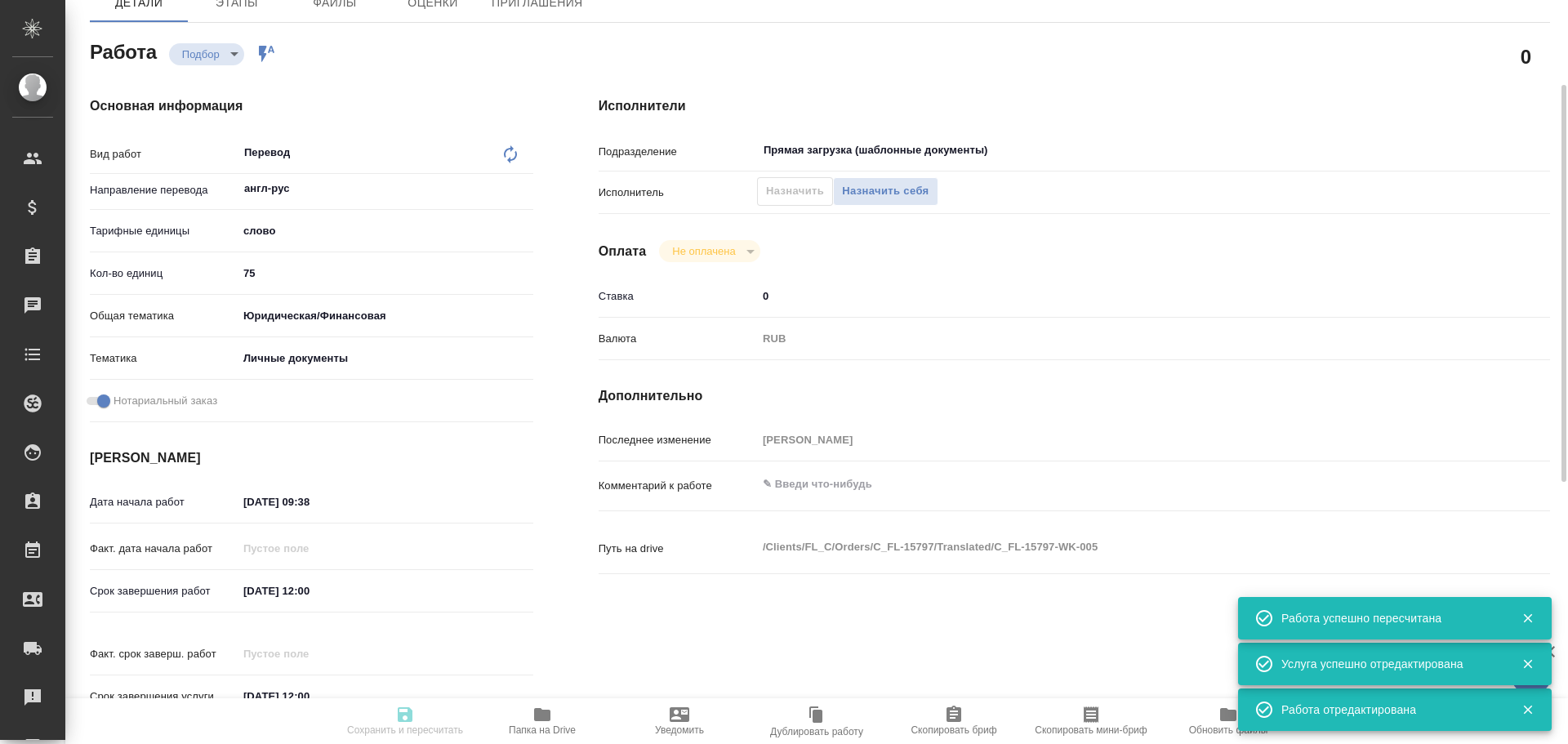
type input "75"
type input "yr-fn"
type input "5a8b8b956a9677013d343cfe"
checkbox input "true"
type input "12.08.2025 09:38"
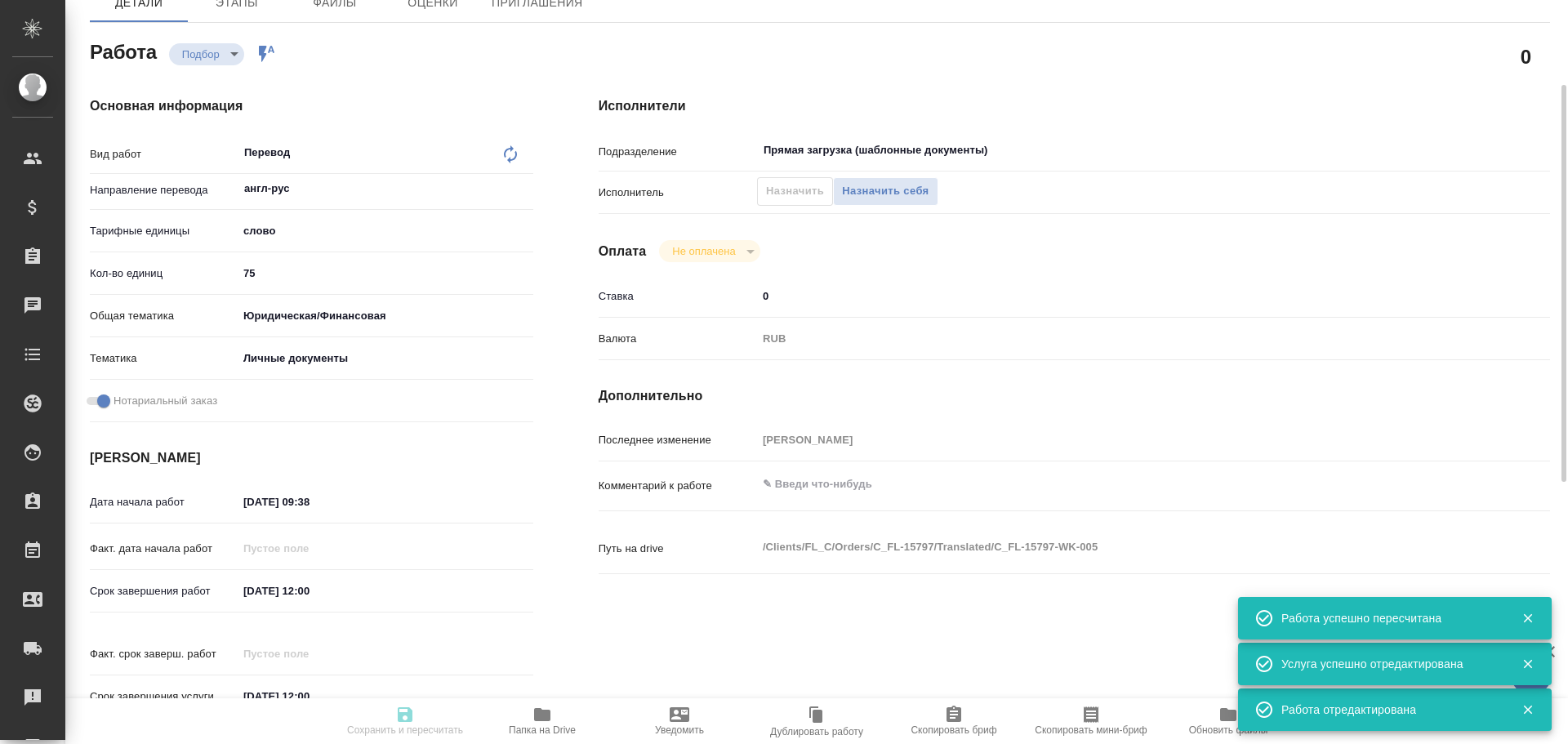
type input "12.08.2025 12:00"
type input "Прямая загрузка (шаблонные документы)"
type input "notPayed"
type input "0"
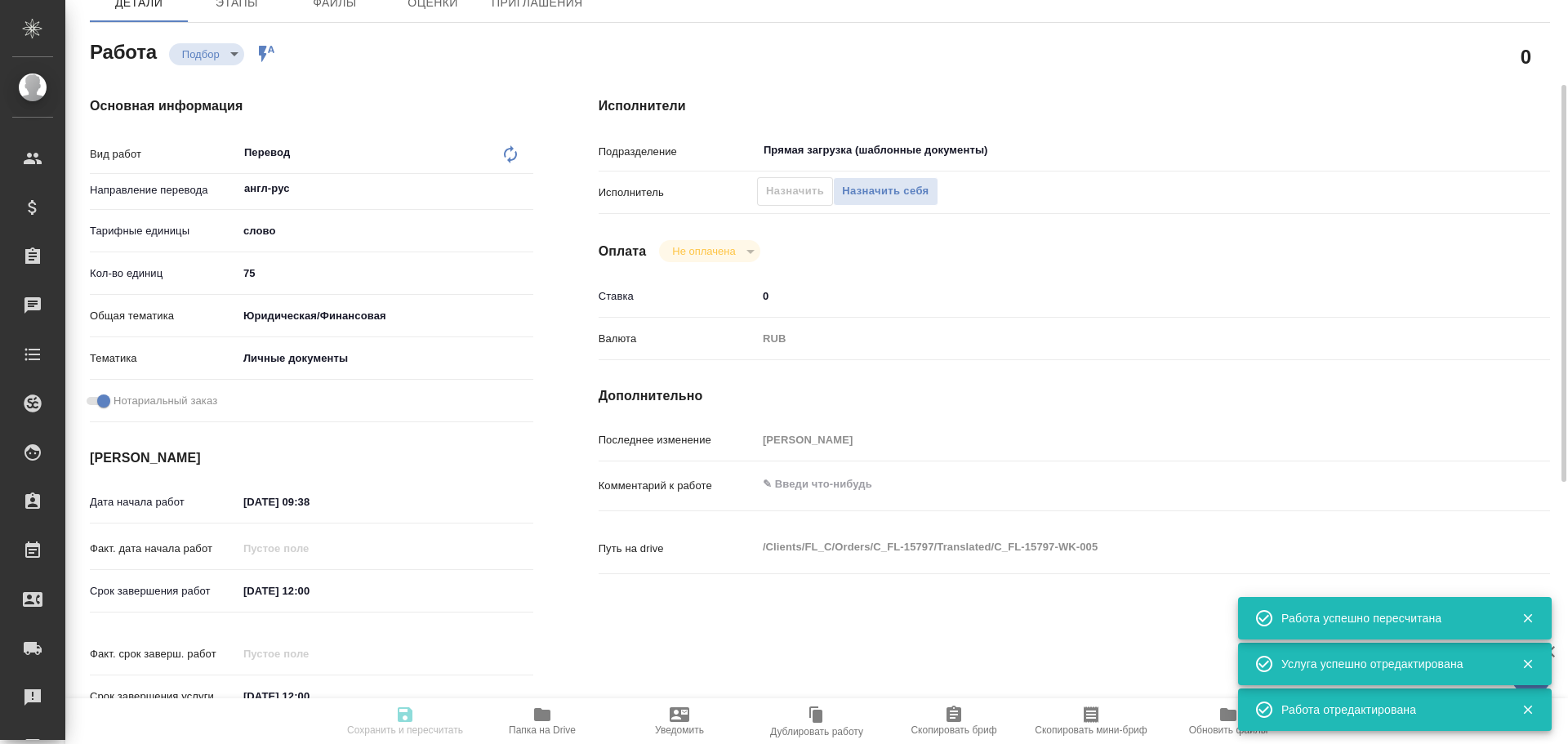
type input "RUB"
type input "Гусев Александр"
type textarea "x"
type textarea "/Clients/FL_C/Orders/C_FL-15797/Translated/C_FL-15797-WK-005"
type textarea "x"
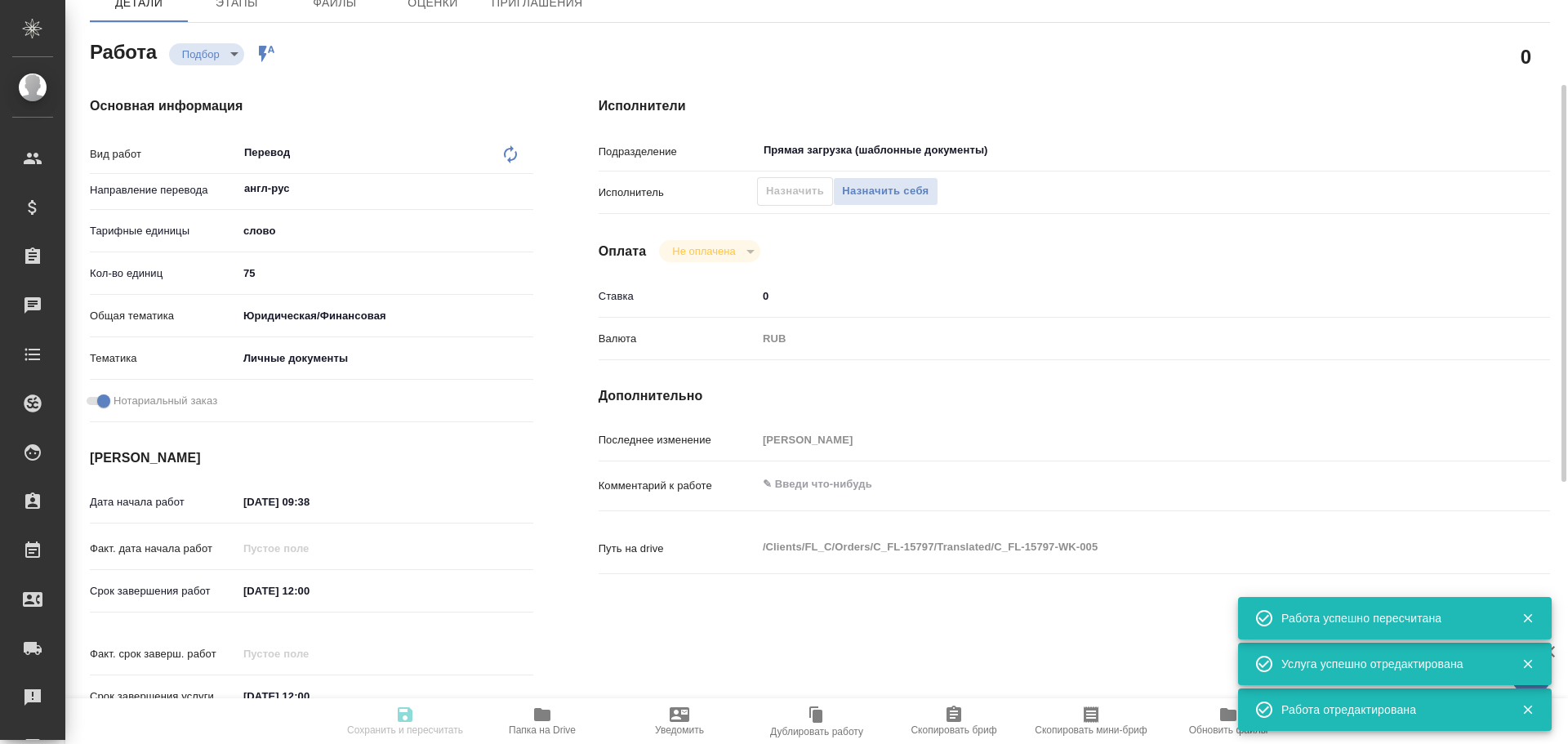
type input "C_FL-15797"
type input "Перевод станд. срочный"
type input "Корректура, Приёмка по качеству, Постредактура машинного перевода, Редактура, П…"
type input "Димитриева Юлия"
type input "/Clients/FL_C/Orders/C_FL-15797"
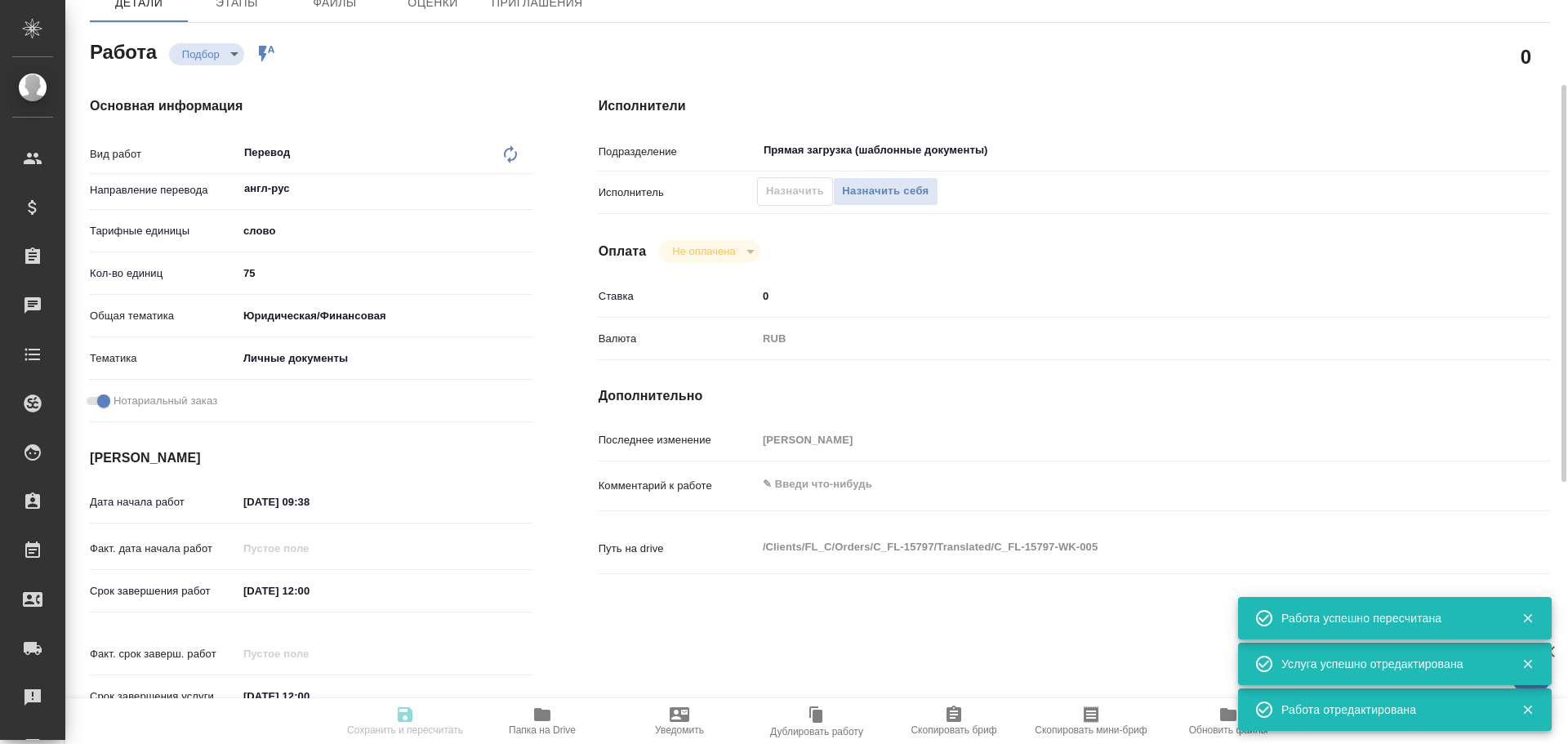
type textarea "Нурматов Кудрат Мухаммедович"
type textarea "x"
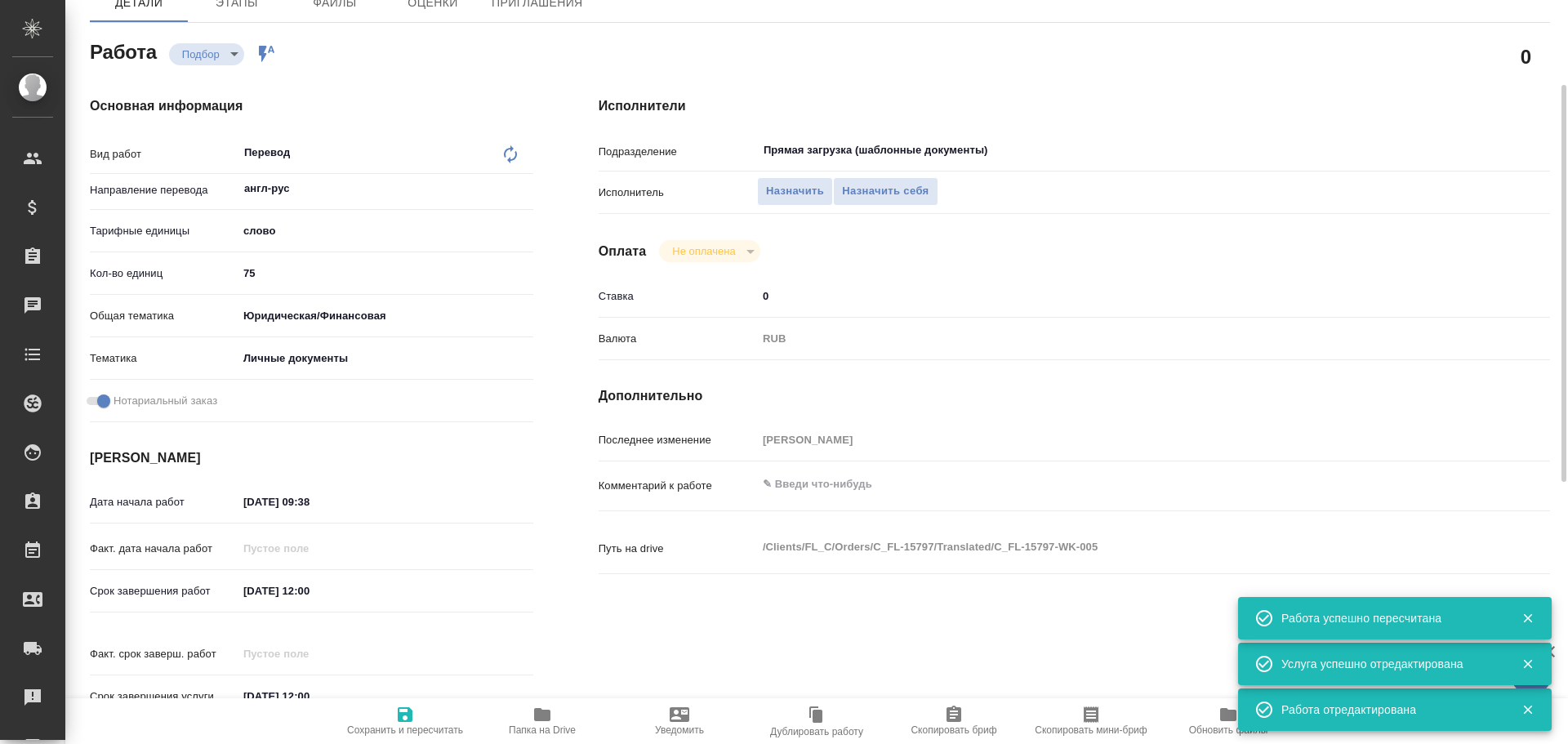
type textarea "x"
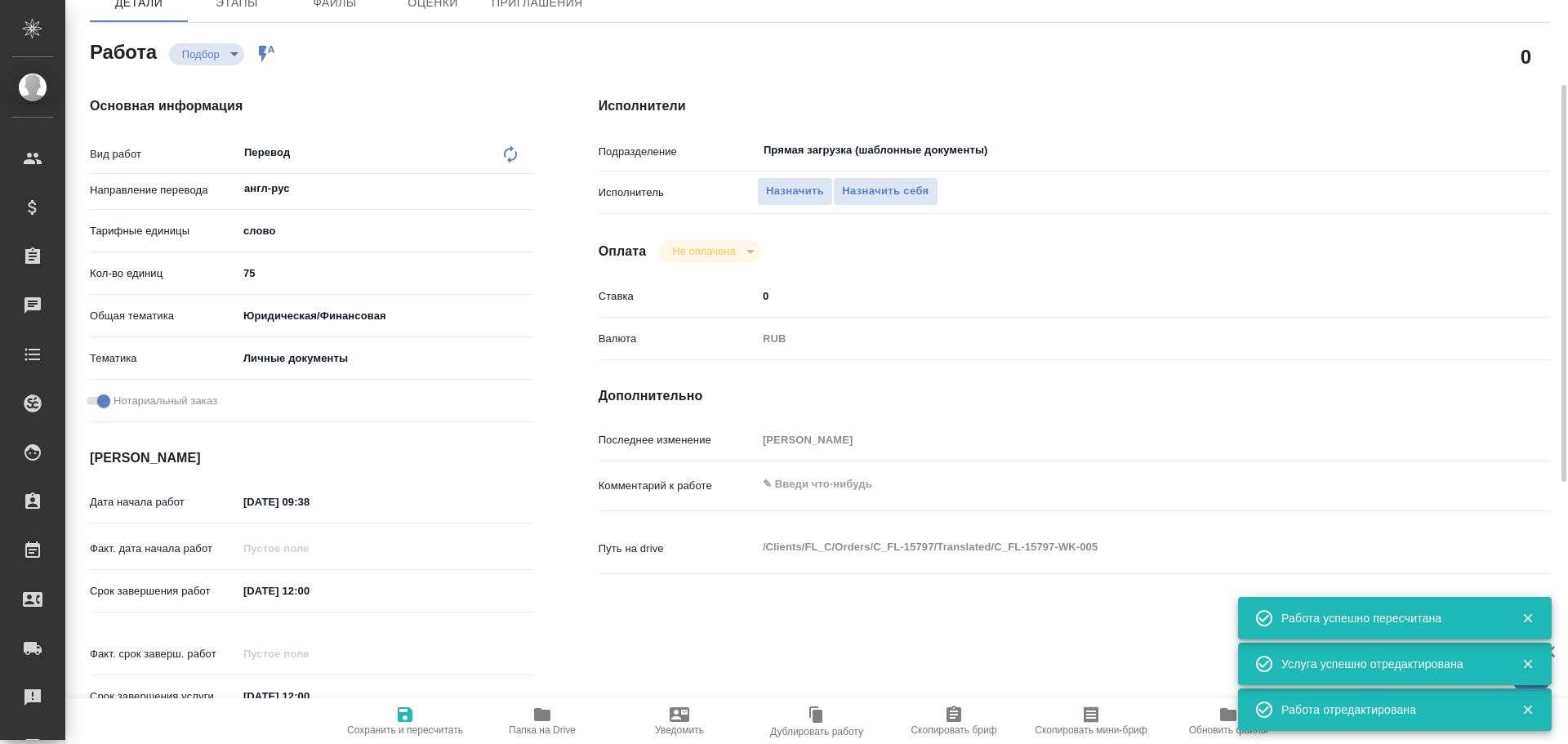
type textarea "x"
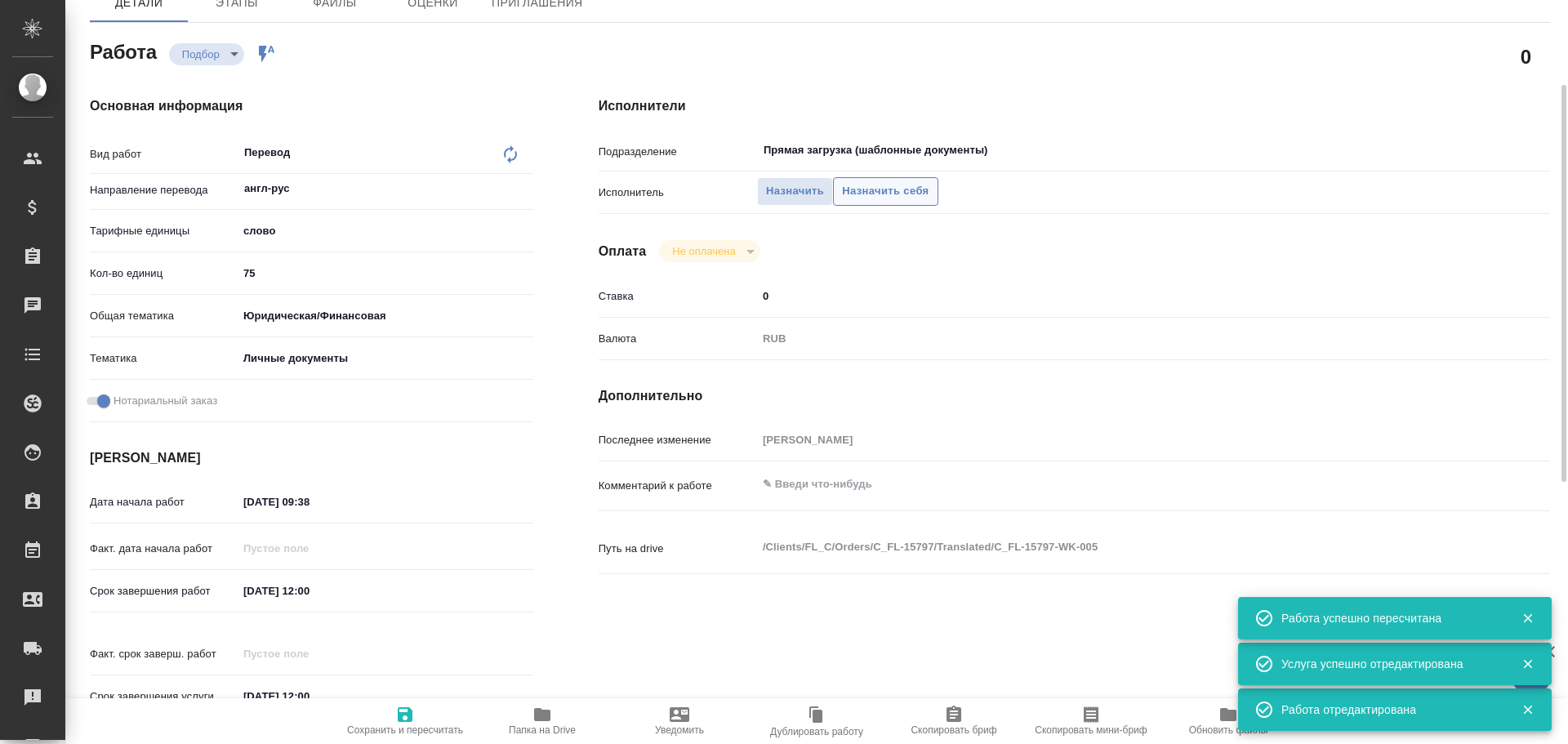
type textarea "x"
click at [858, 195] on span "Назначить себя" at bounding box center [885, 191] width 86 height 19
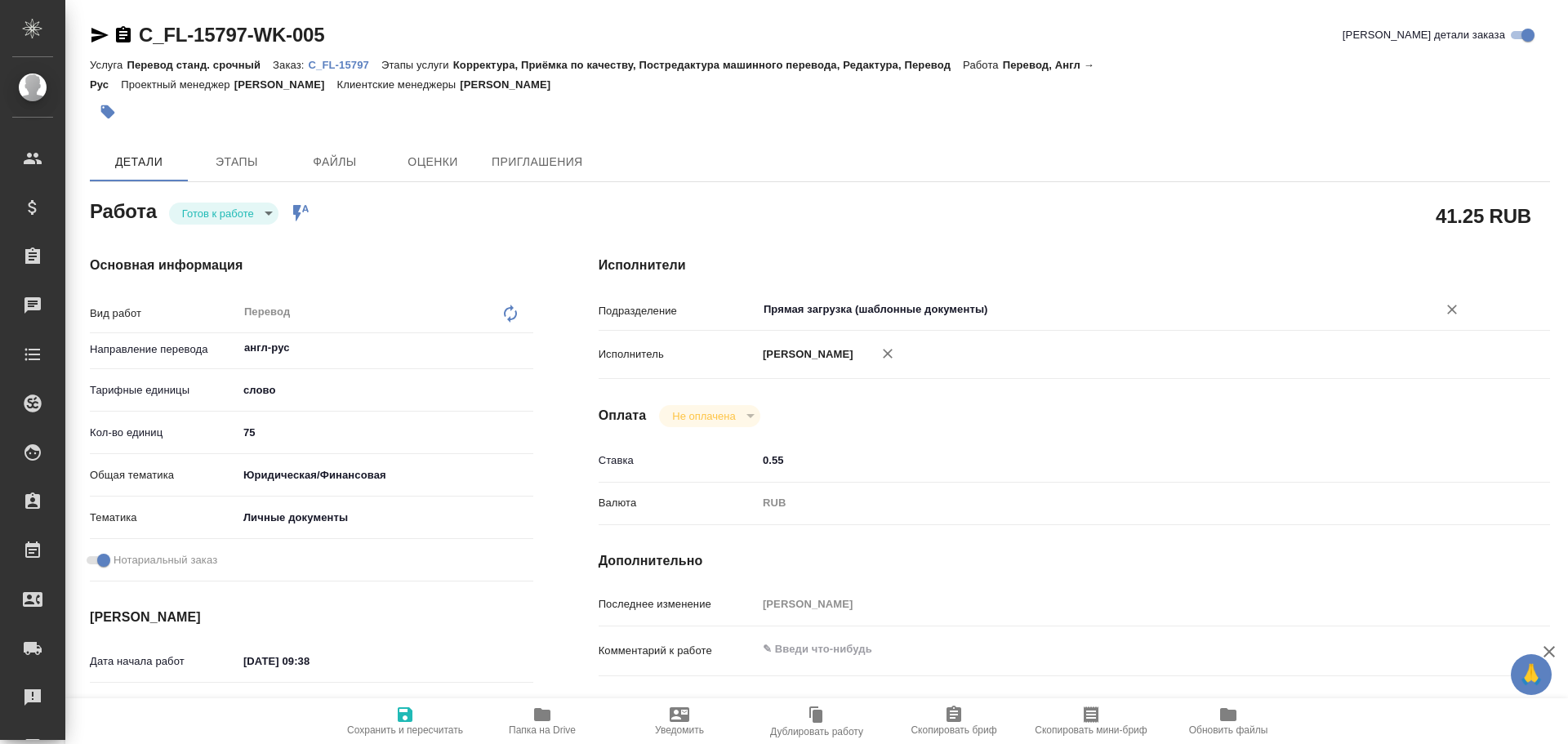
type textarea "x"
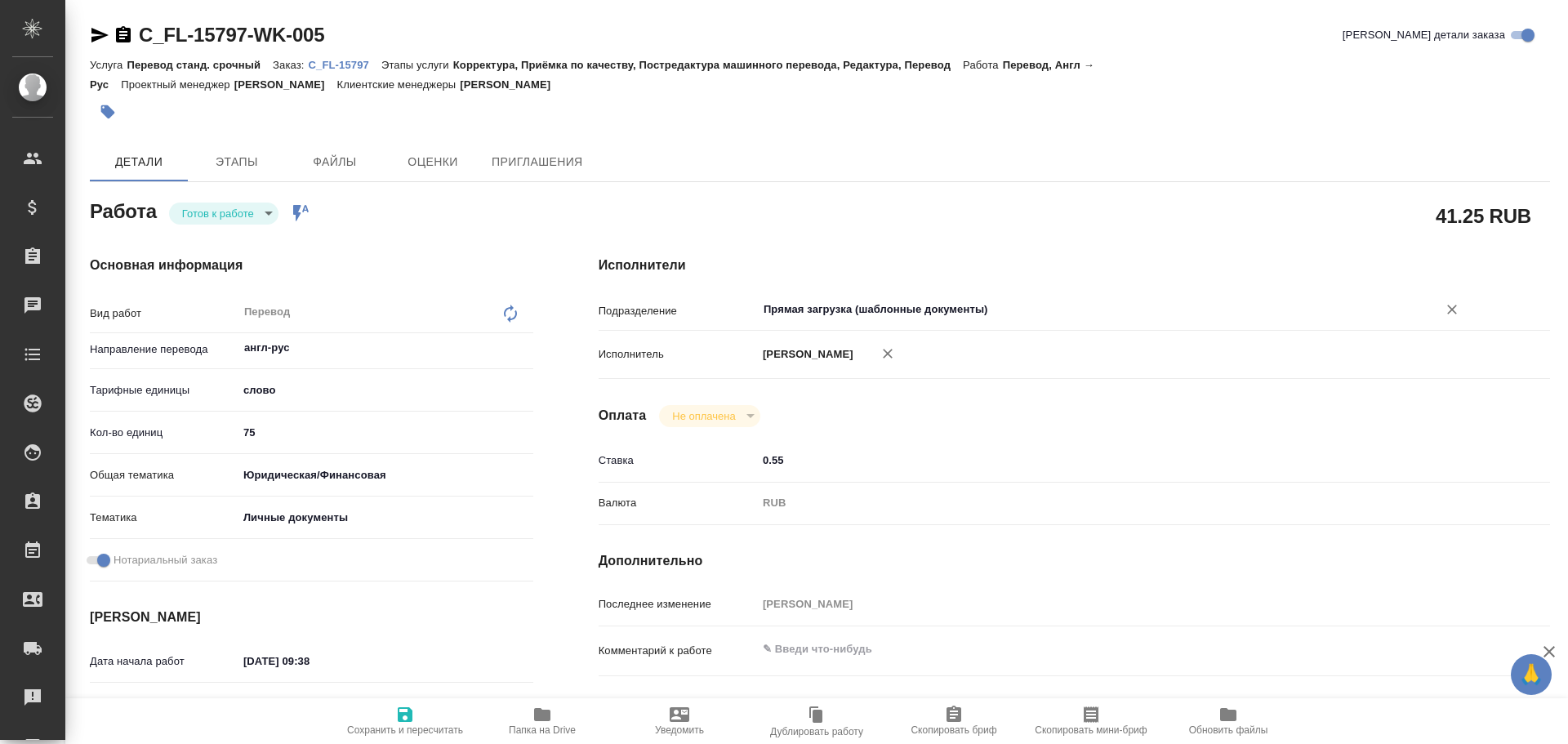
type textarea "x"
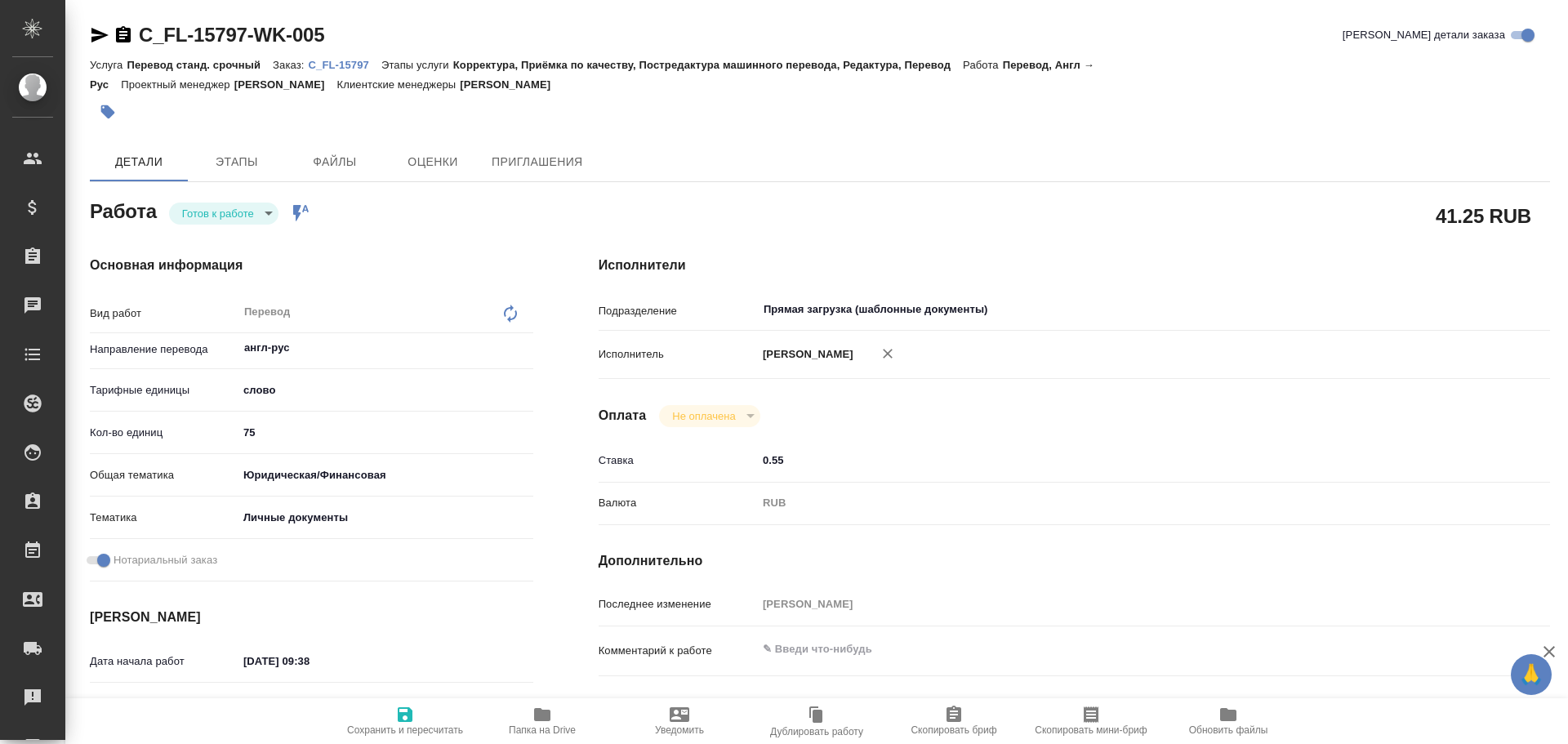
type textarea "x"
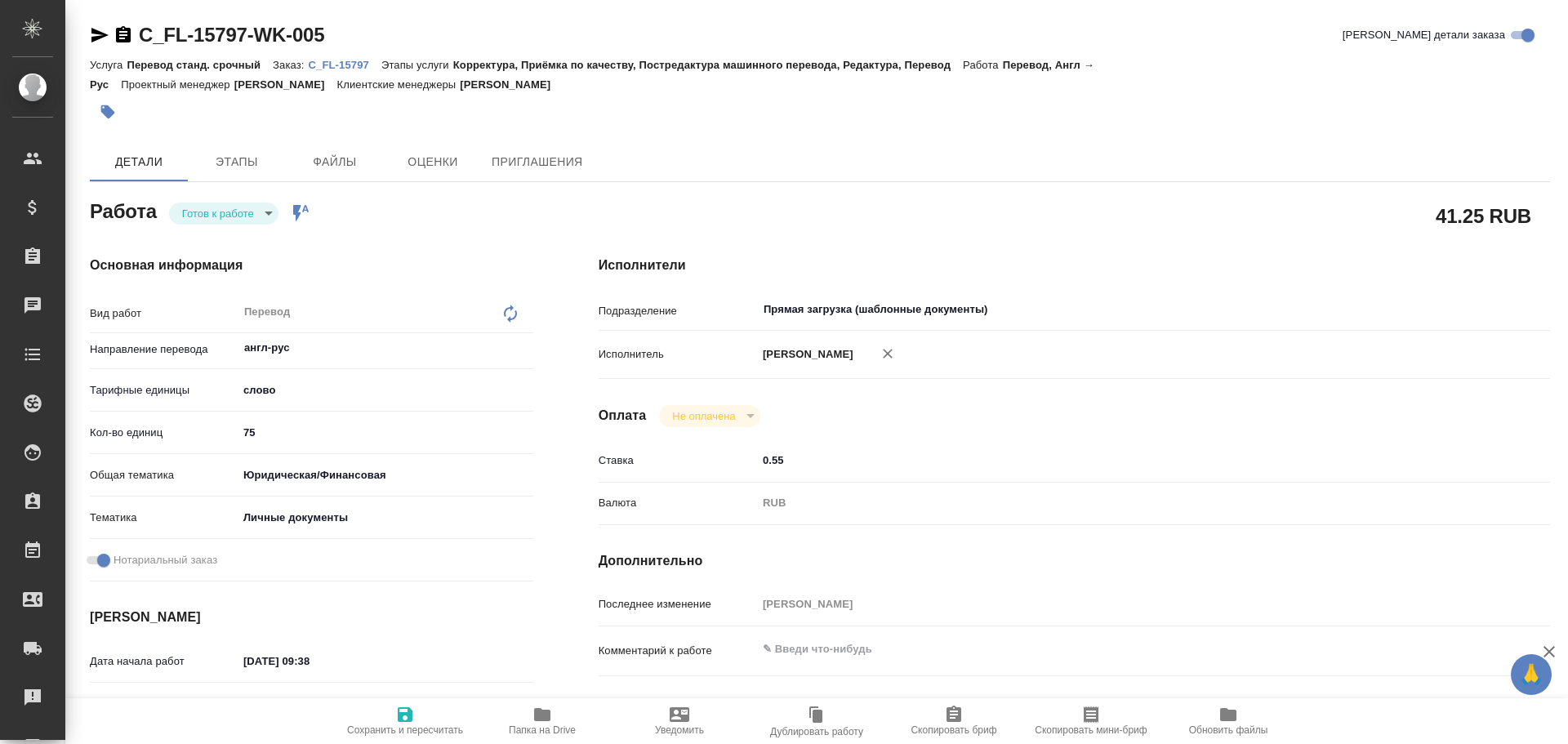
type textarea "x"
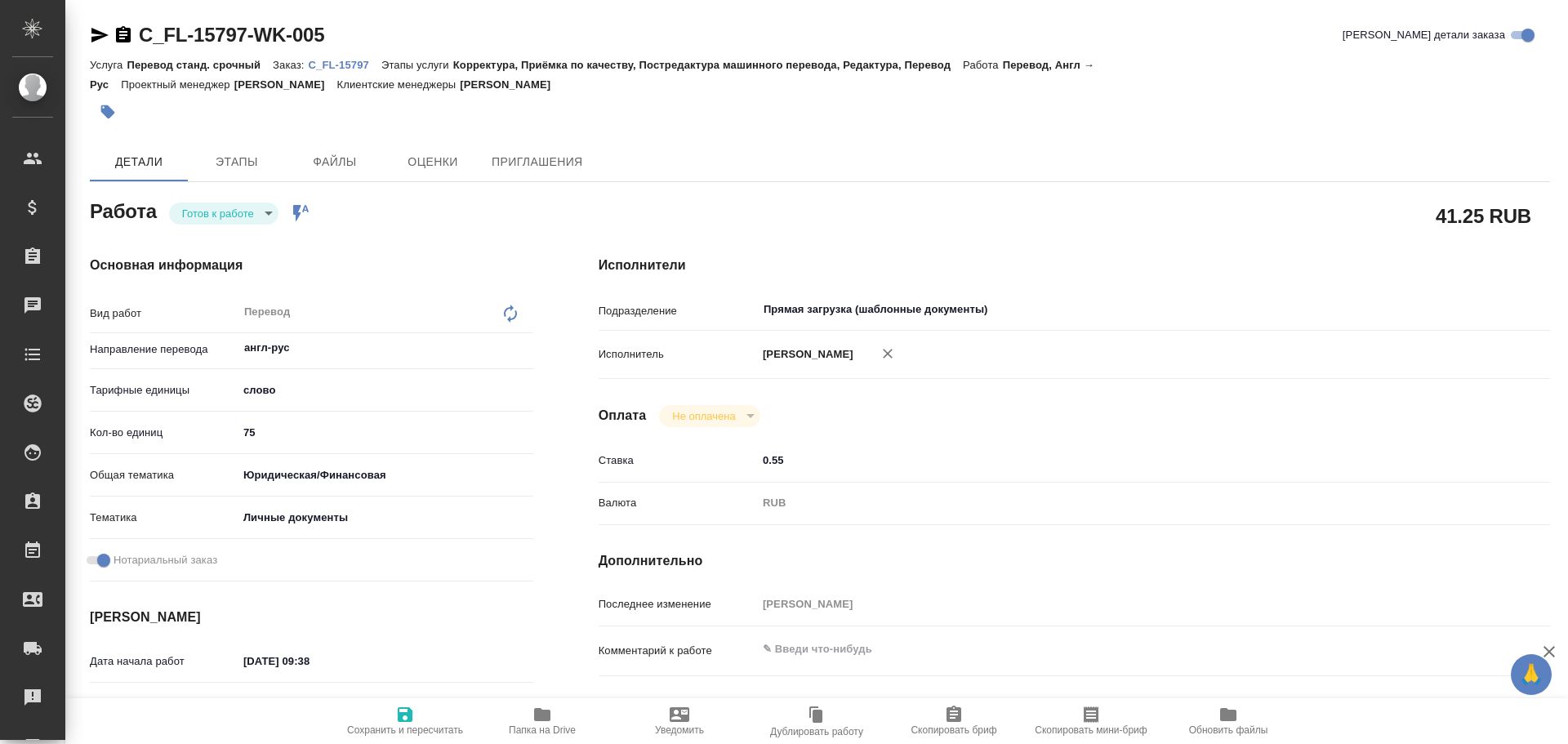
type textarea "x"
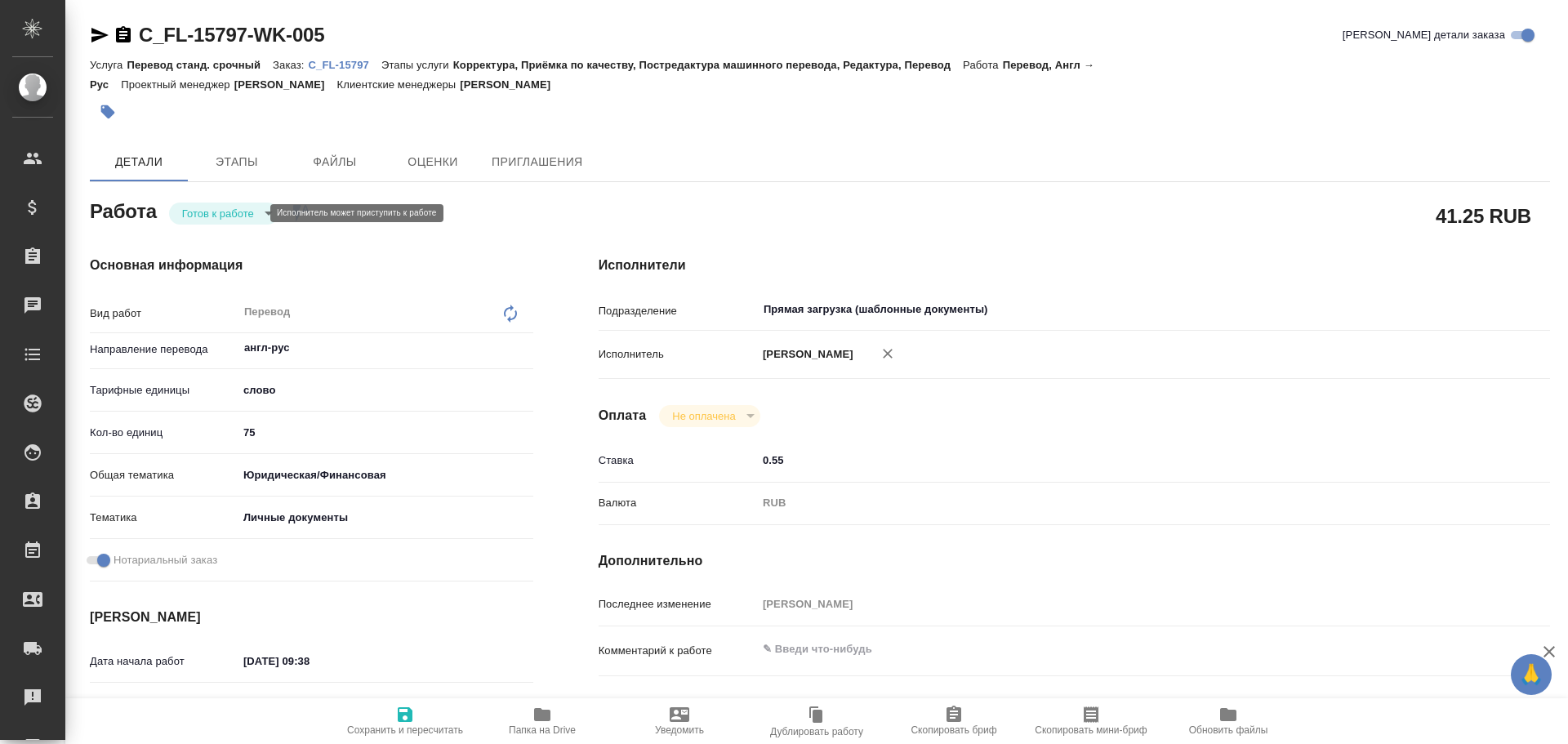
click at [218, 206] on body "🙏 .cls-1 fill:#fff; AWATERA Gusev Alexandr Клиенты Спецификации Заказы 0 Чаты T…" at bounding box center [784, 372] width 1568 height 744
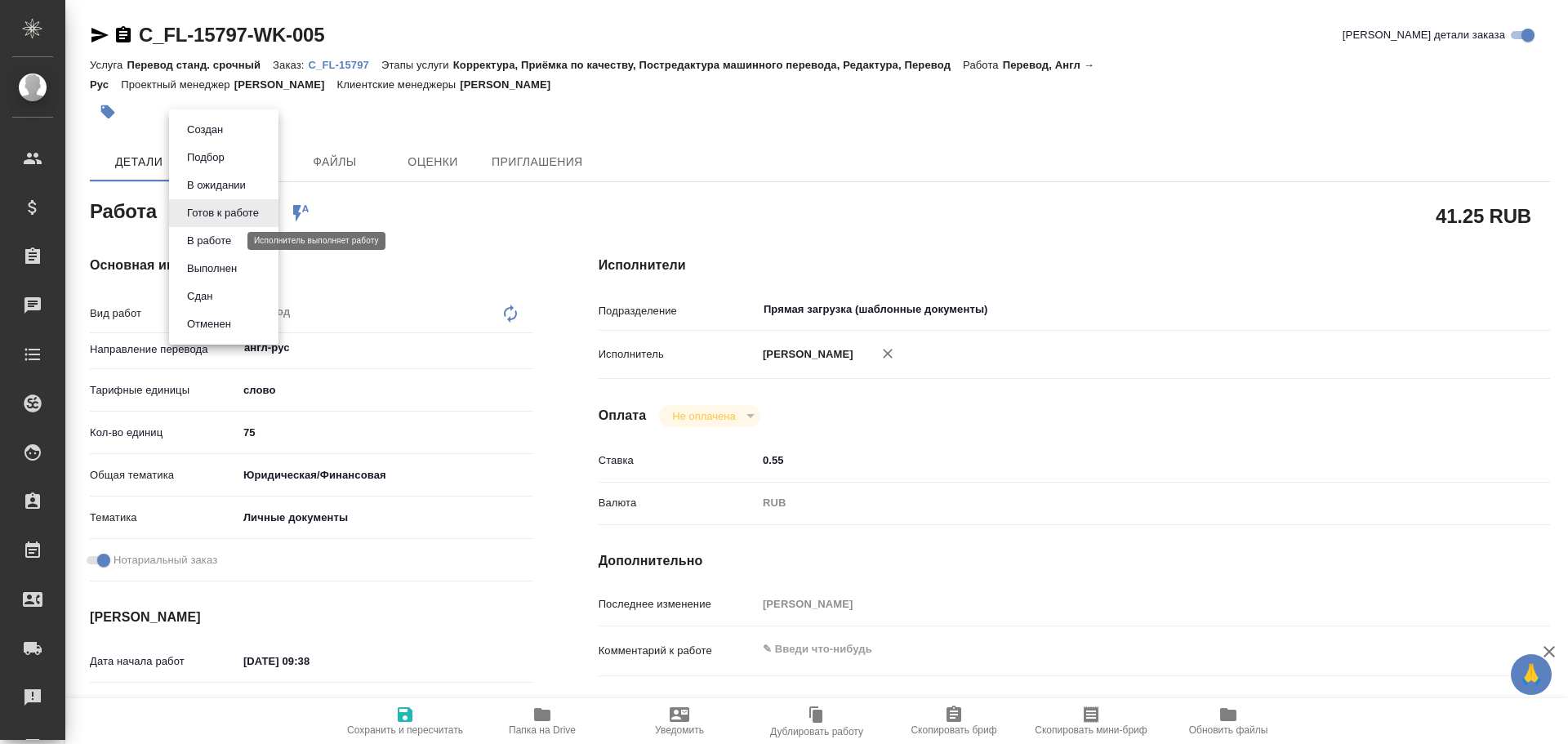
click at [189, 236] on button "В работе" at bounding box center [209, 240] width 54 height 18
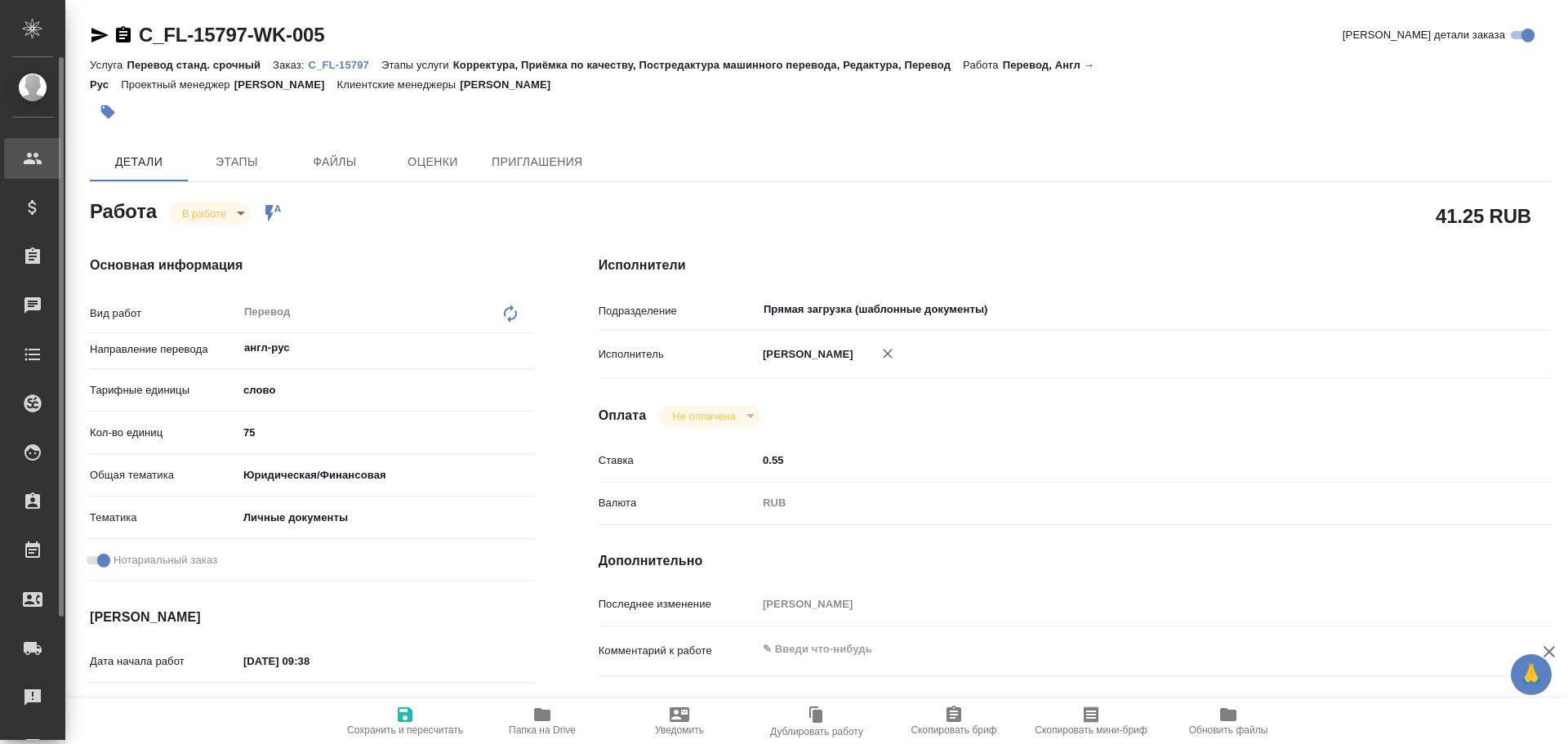
type textarea "x"
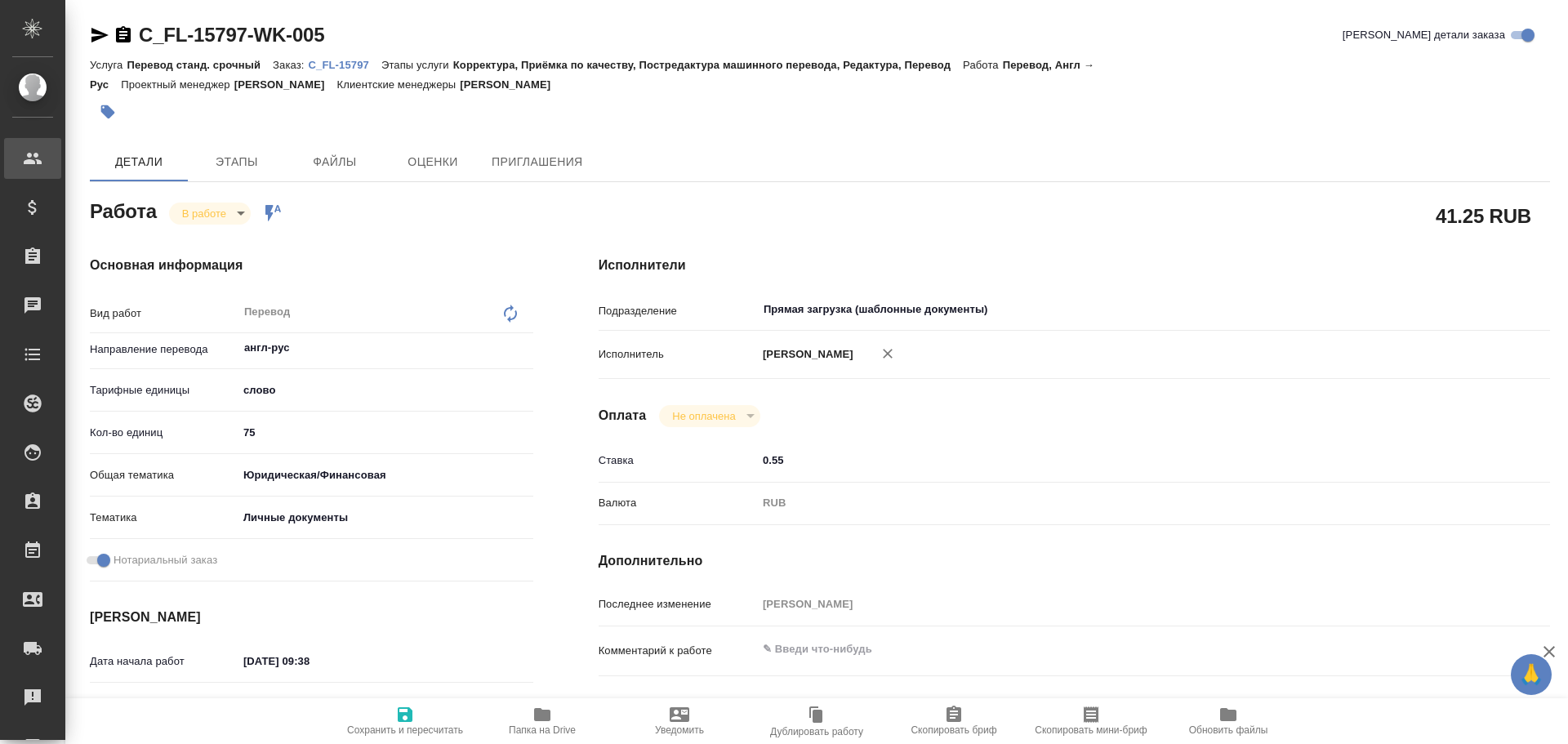
type textarea "x"
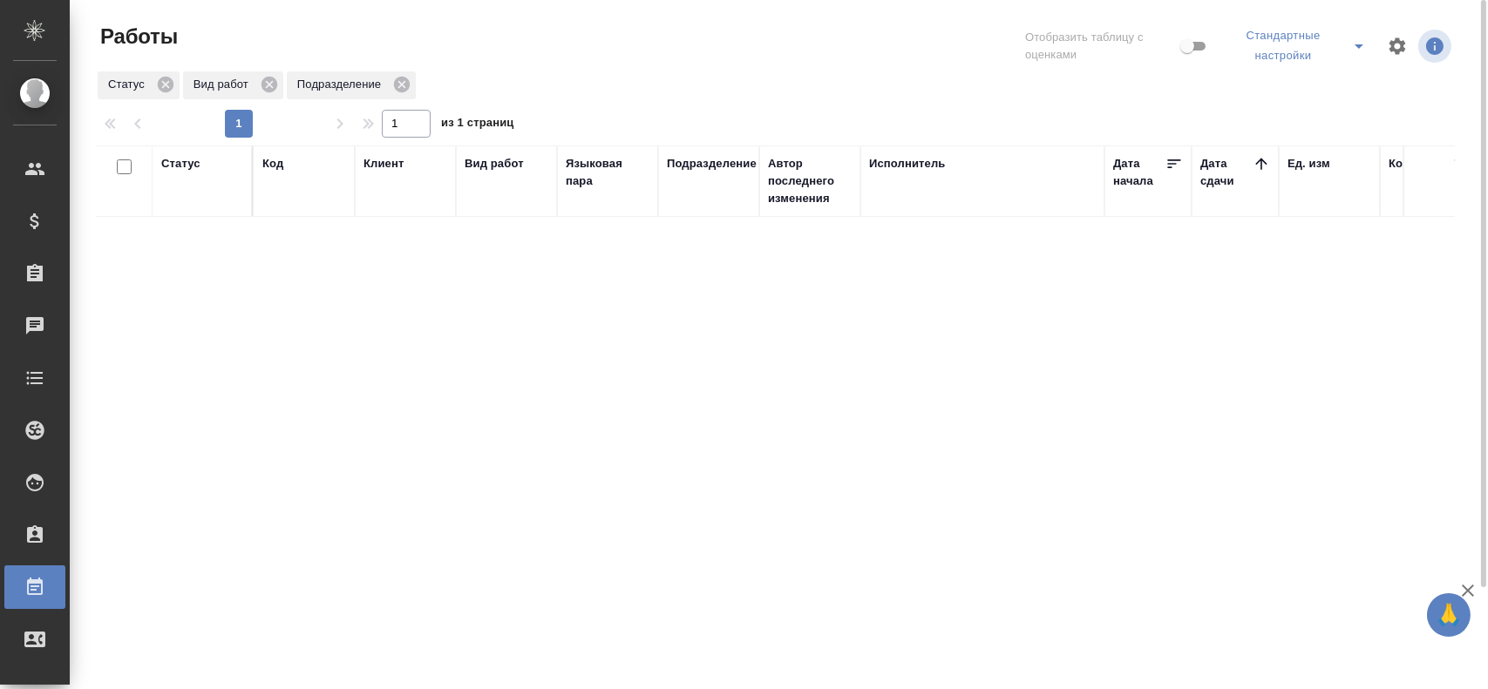
click at [1358, 48] on icon "split button" at bounding box center [1358, 46] width 21 height 21
click at [1302, 85] on li "Мои, в работе" at bounding box center [1300, 91] width 152 height 28
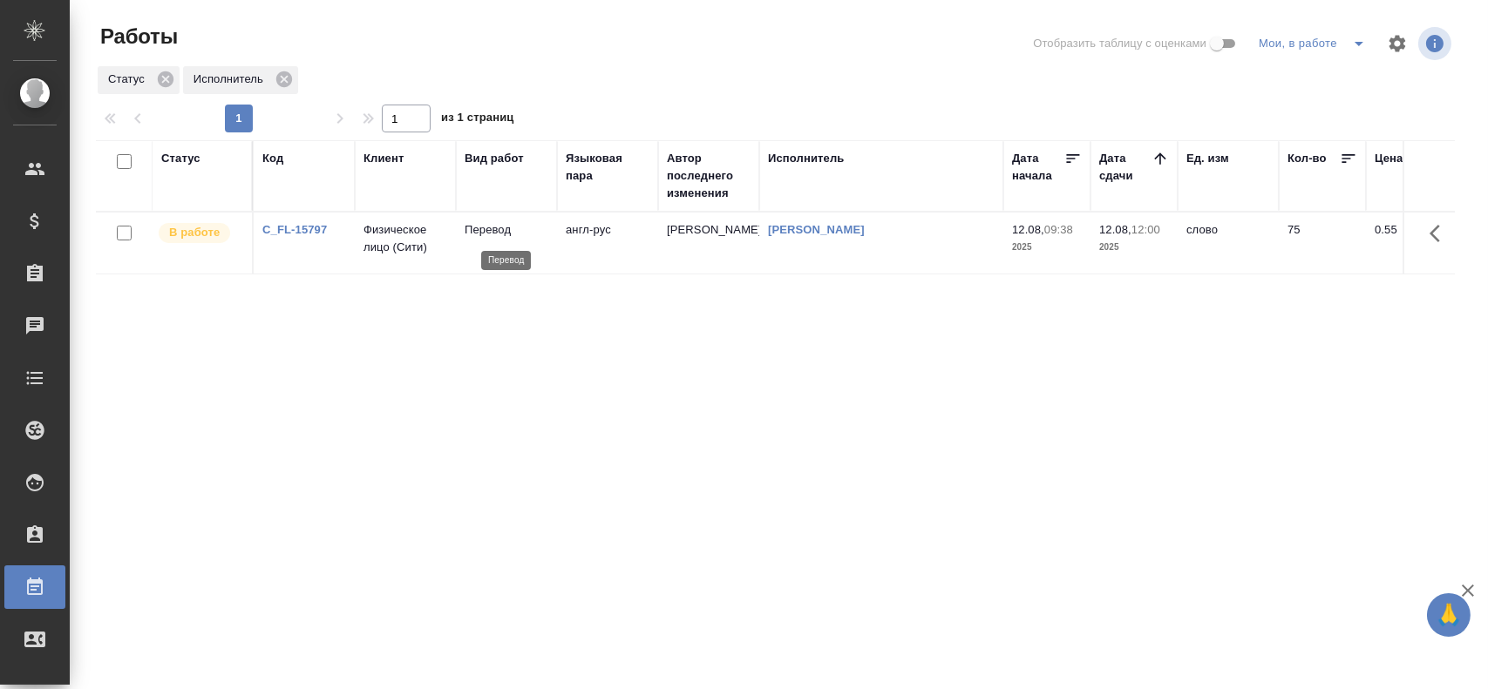
click at [490, 226] on p "Перевод" at bounding box center [506, 229] width 84 height 17
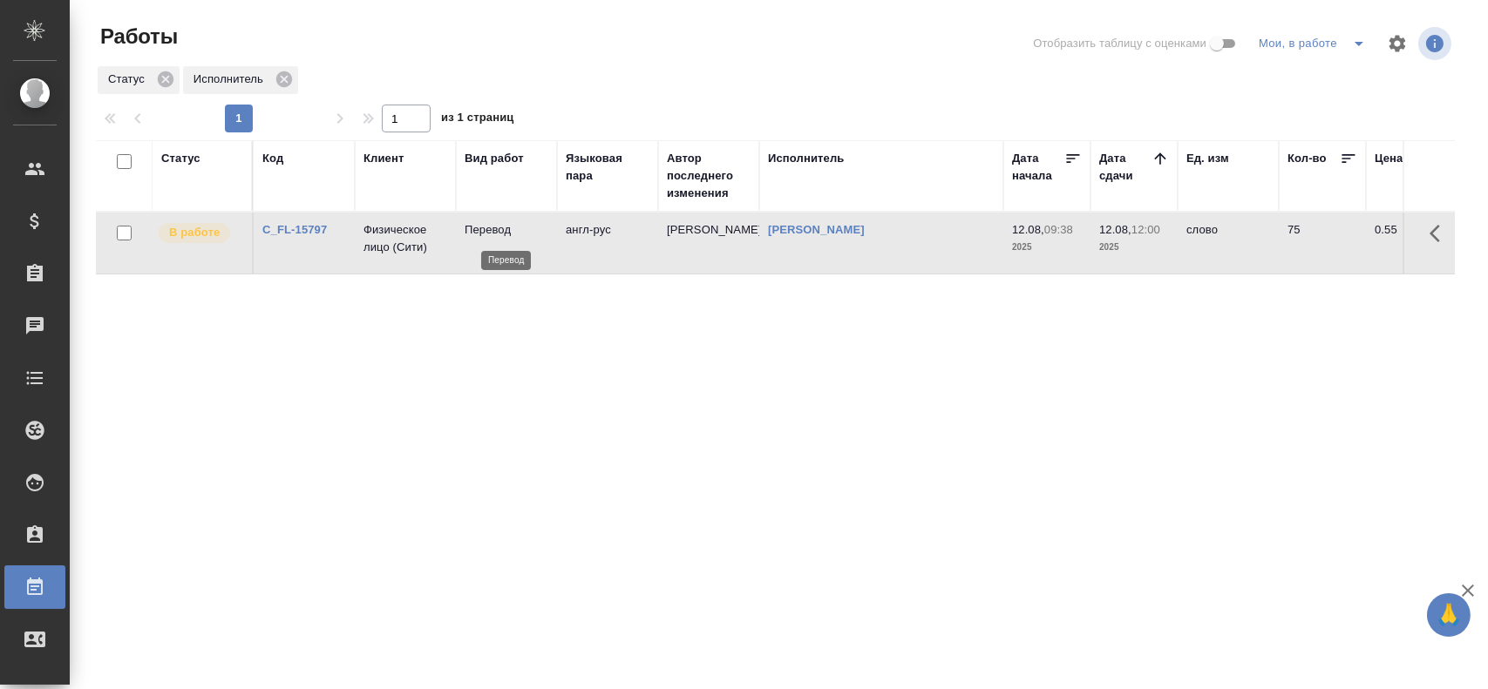
click at [490, 226] on p "Перевод" at bounding box center [506, 229] width 84 height 17
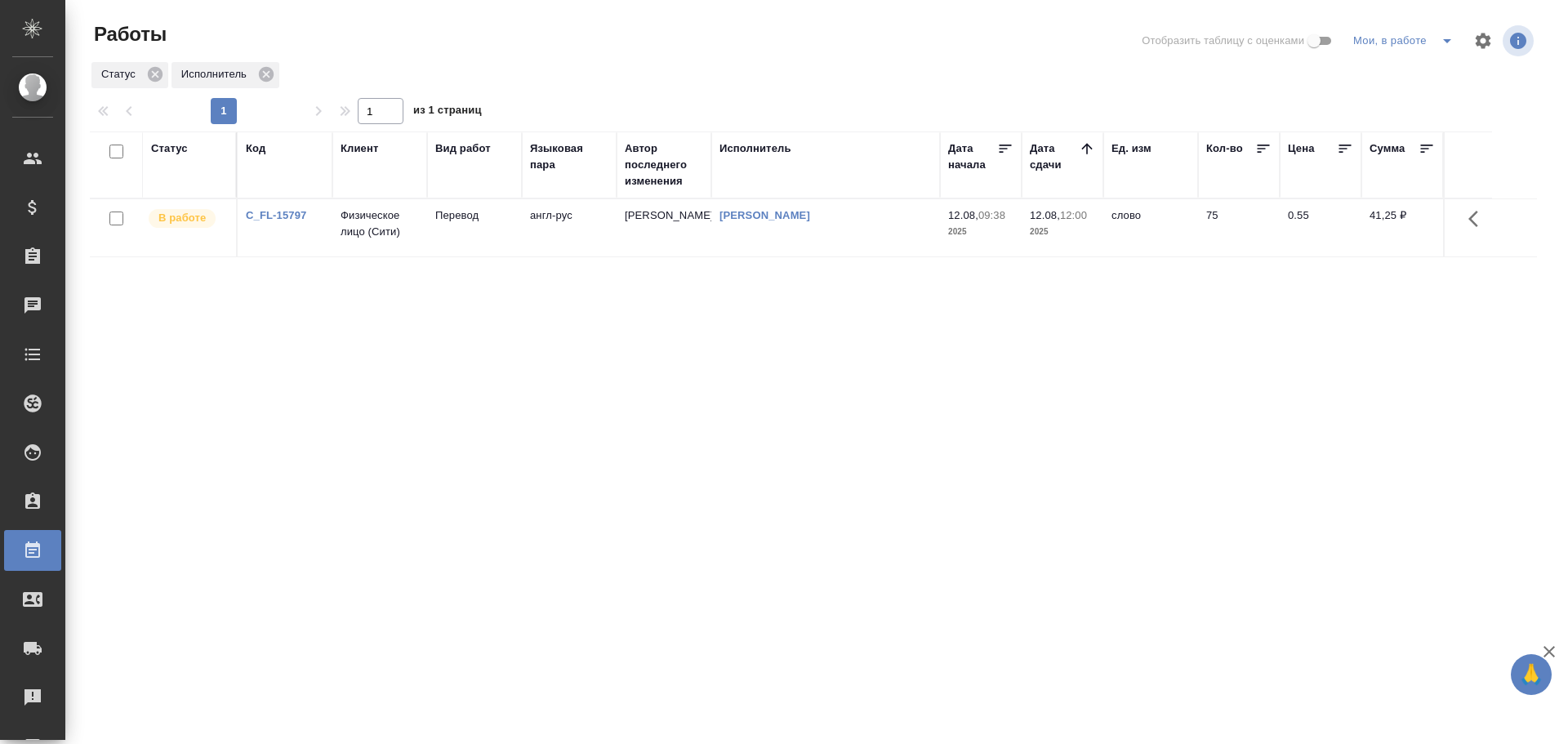
click at [1445, 45] on icon "split button" at bounding box center [1447, 40] width 20 height 20
click at [1395, 78] on li "Стандартные настройки" at bounding box center [1406, 73] width 157 height 26
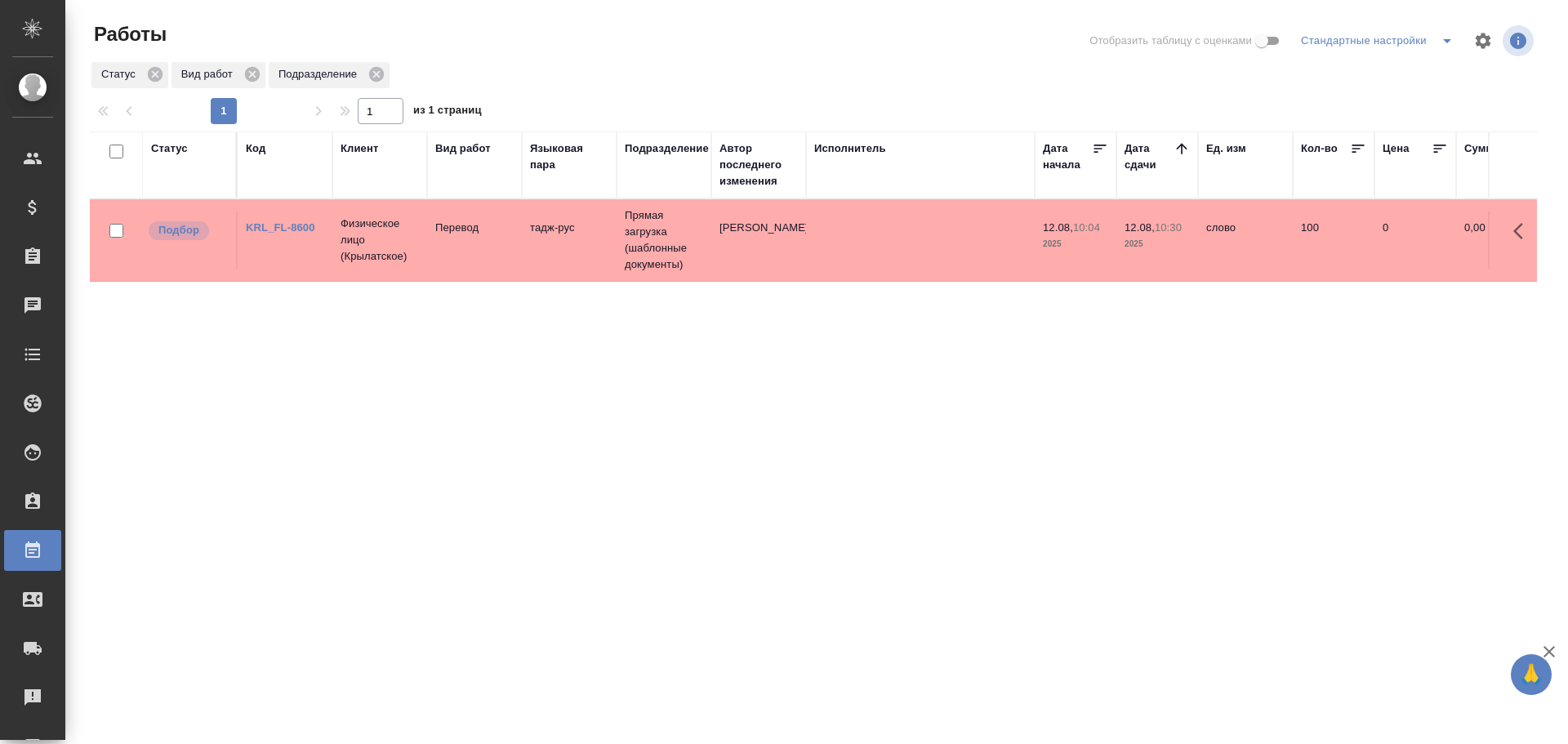
click at [524, 258] on td "тадж-рус" at bounding box center [569, 240] width 95 height 57
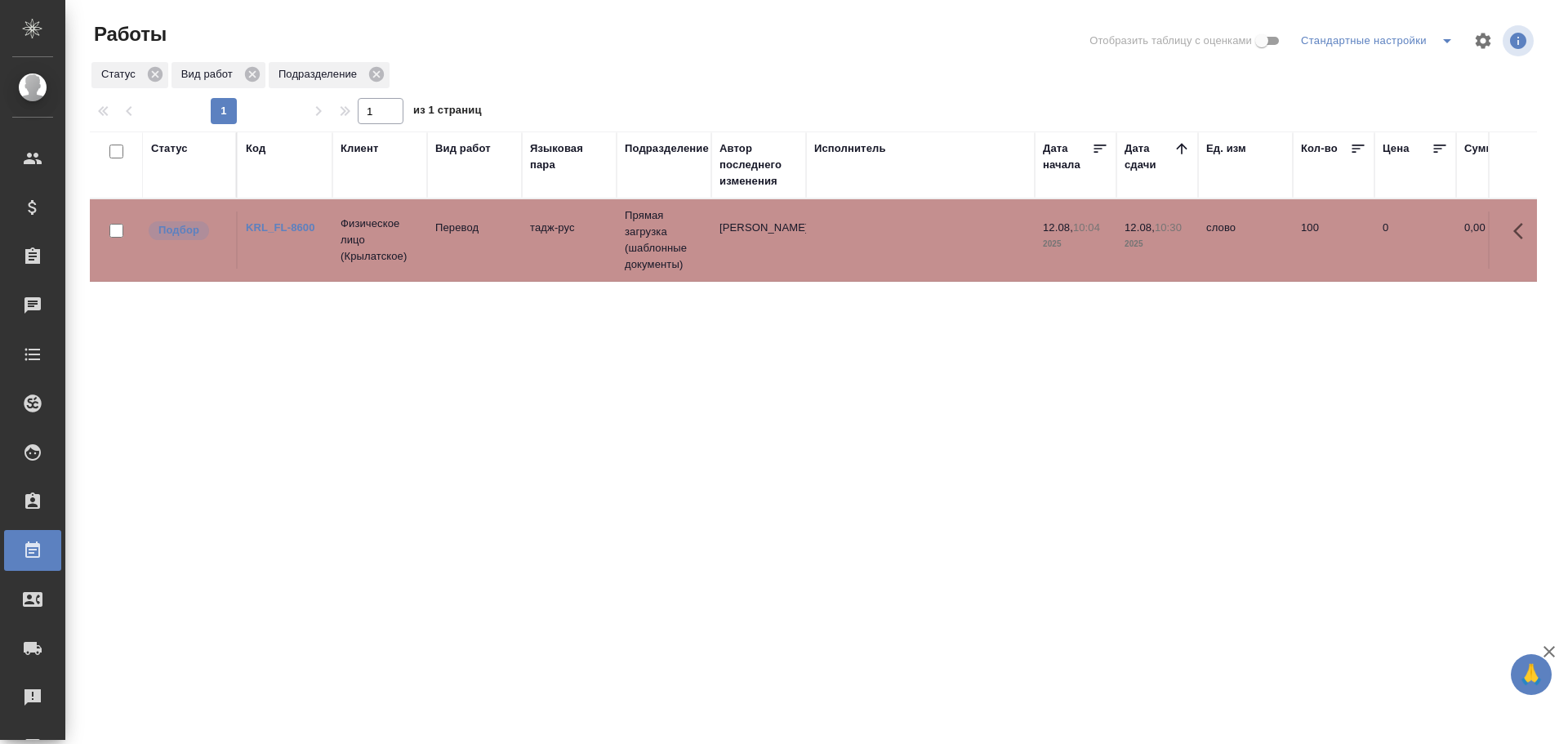
click at [524, 258] on td "тадж-рус" at bounding box center [569, 240] width 95 height 57
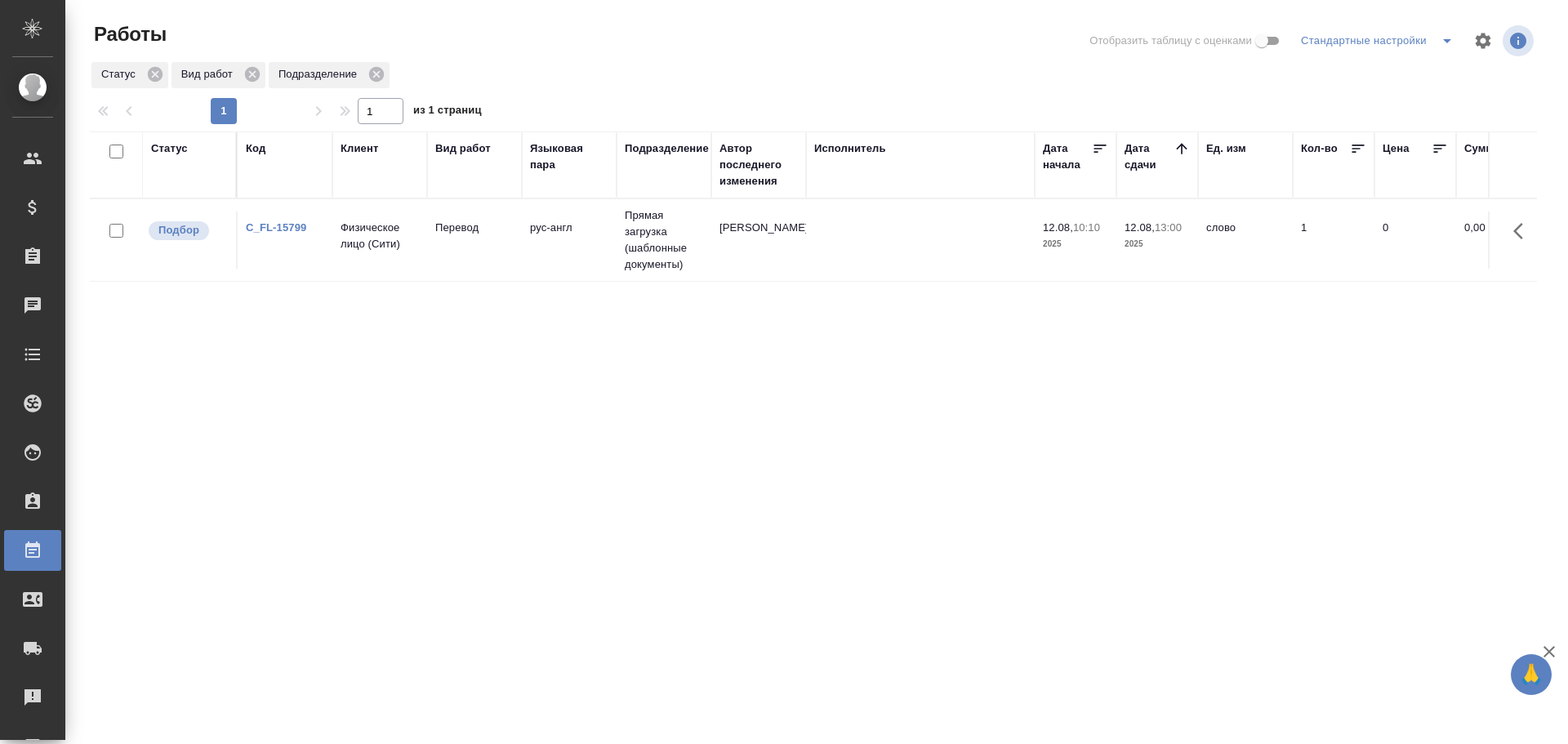
click at [437, 246] on td "Перевод" at bounding box center [474, 240] width 95 height 57
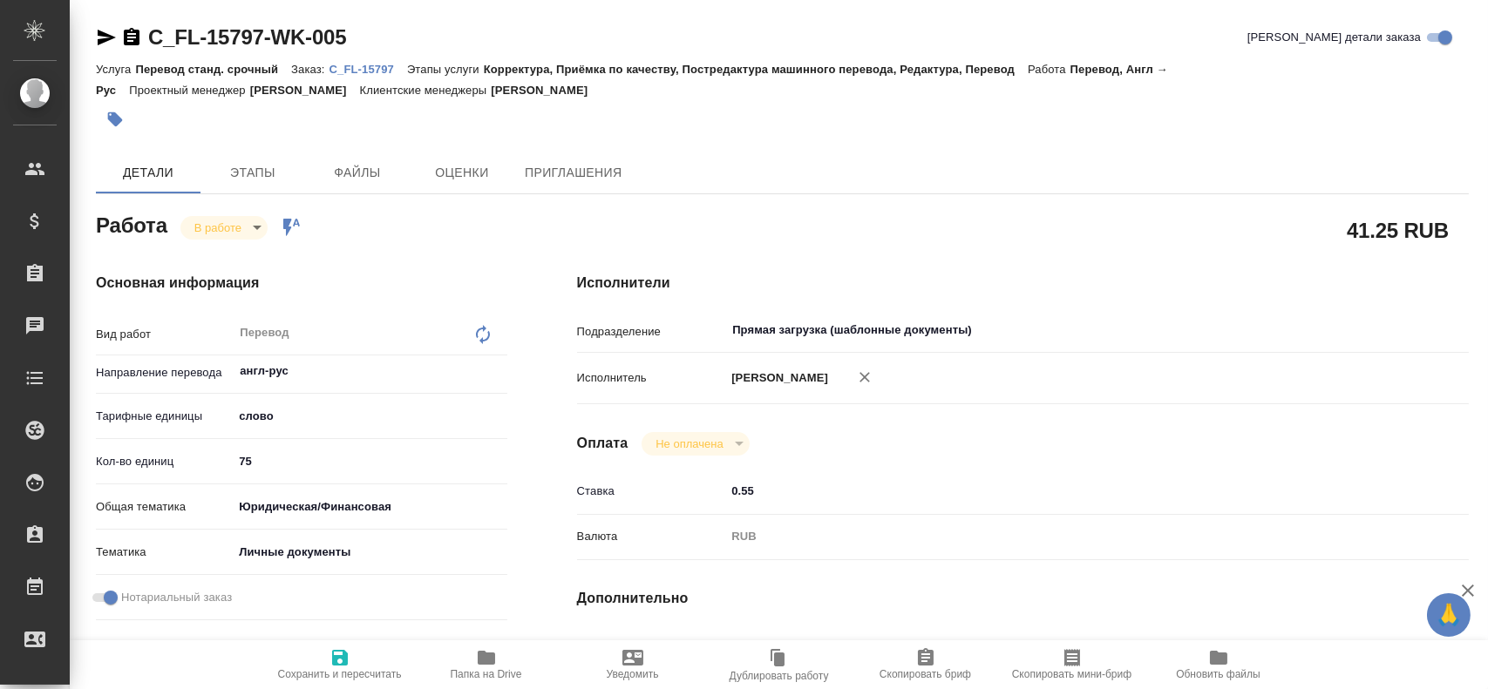
type textarea "x"
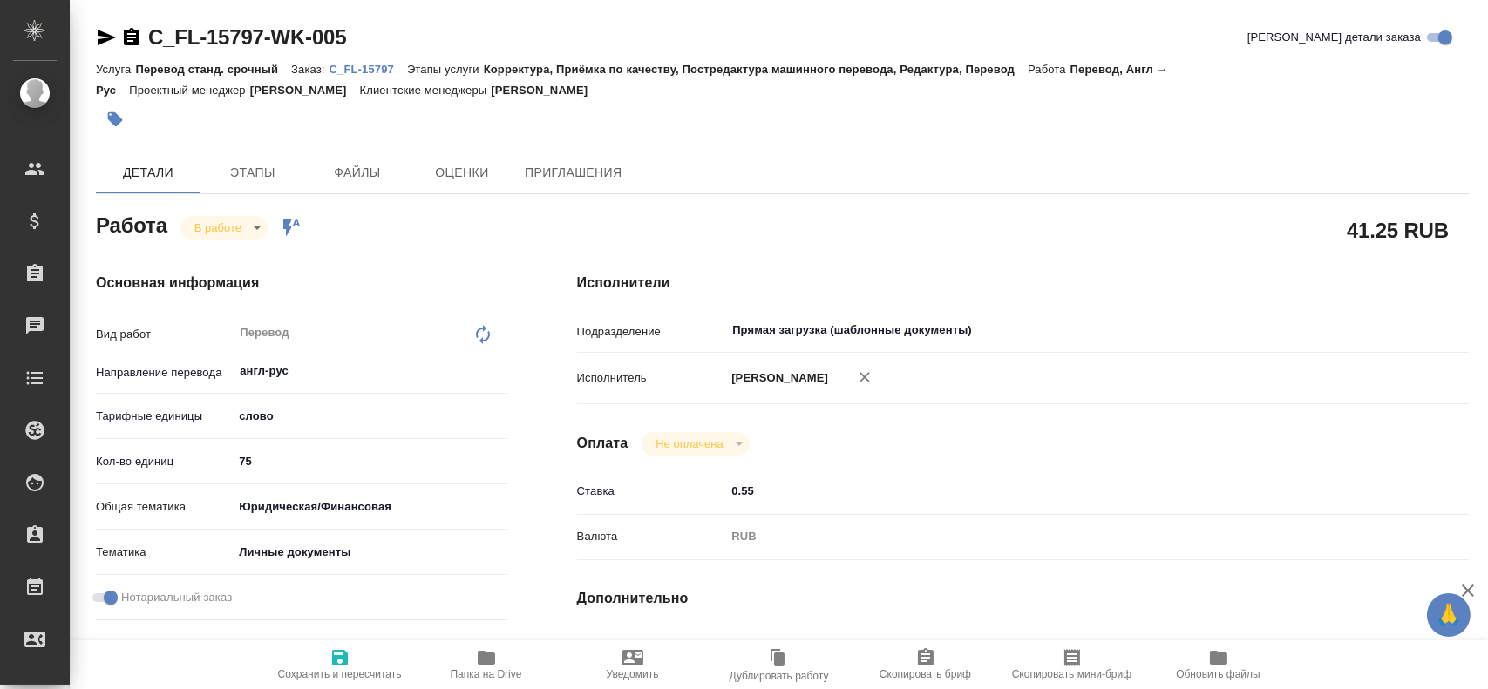
type textarea "x"
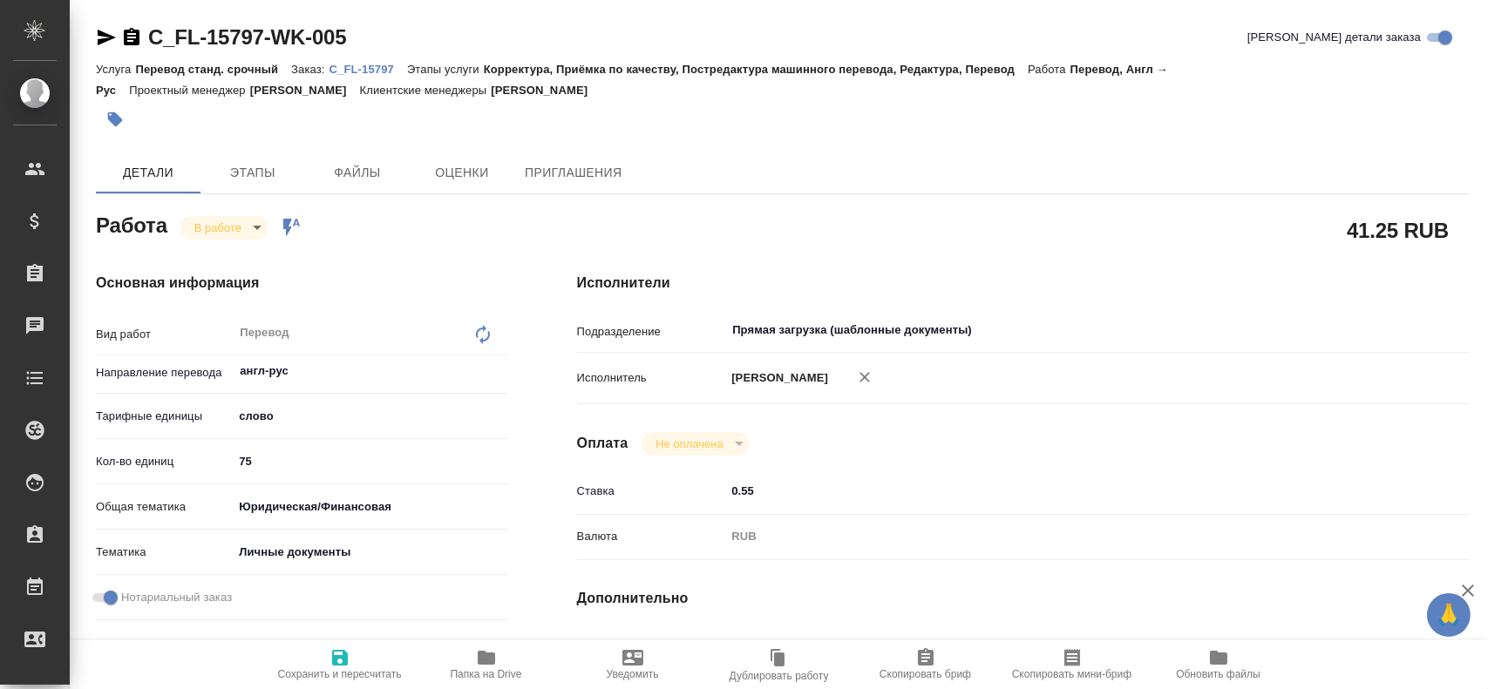
type textarea "x"
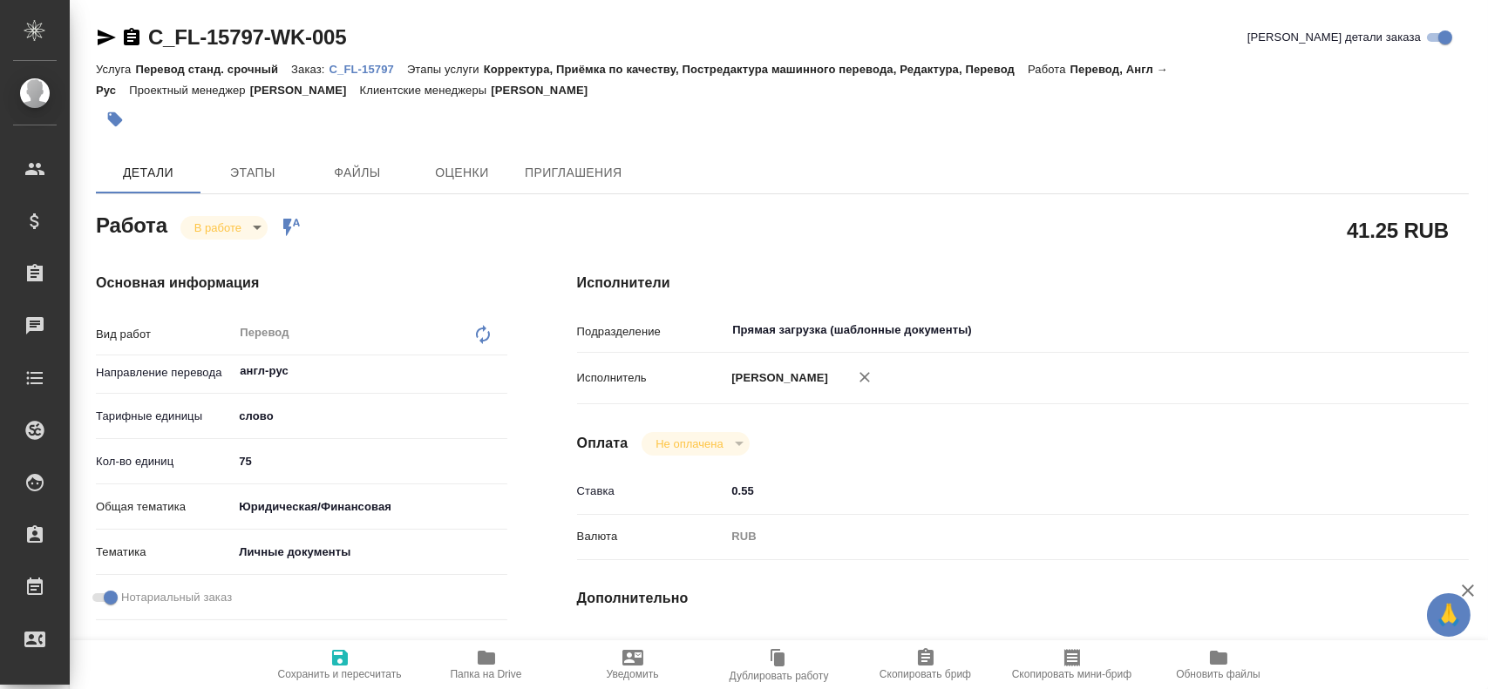
type textarea "x"
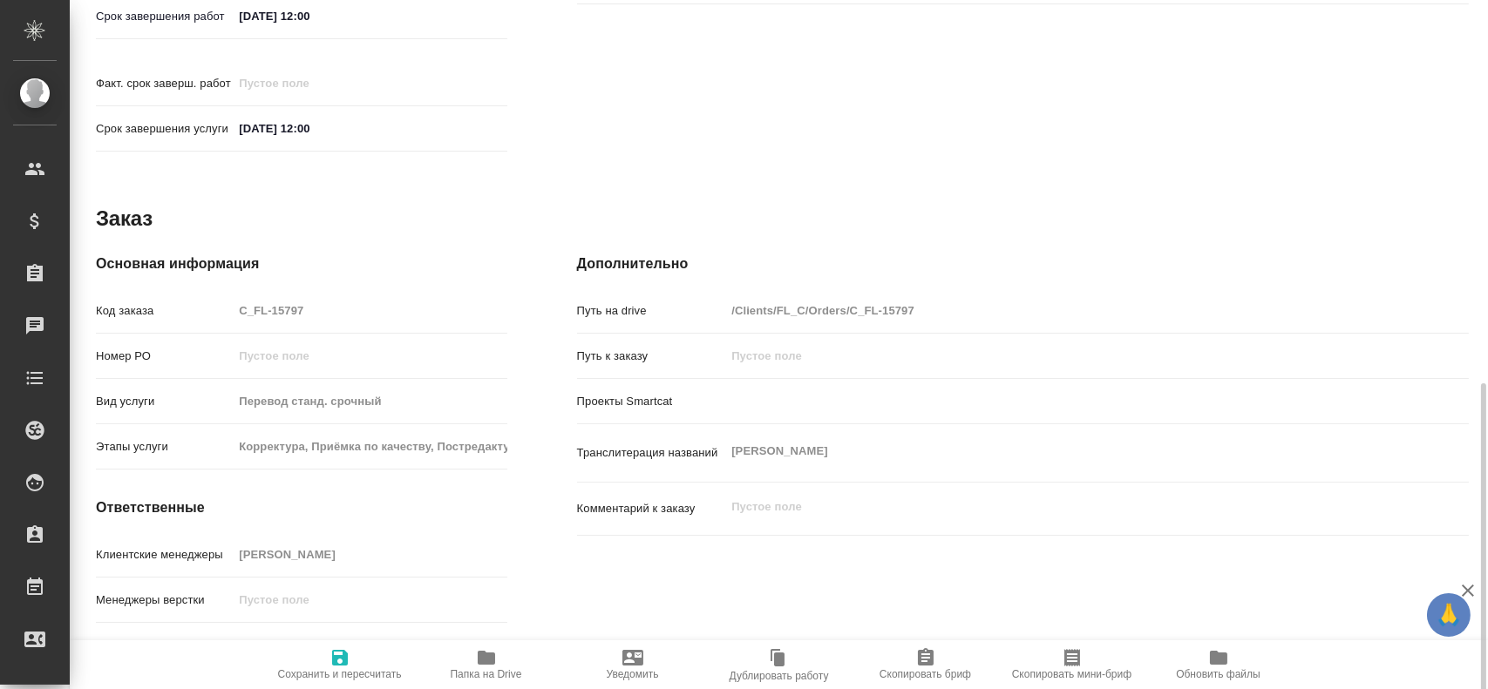
scroll to position [797, 0]
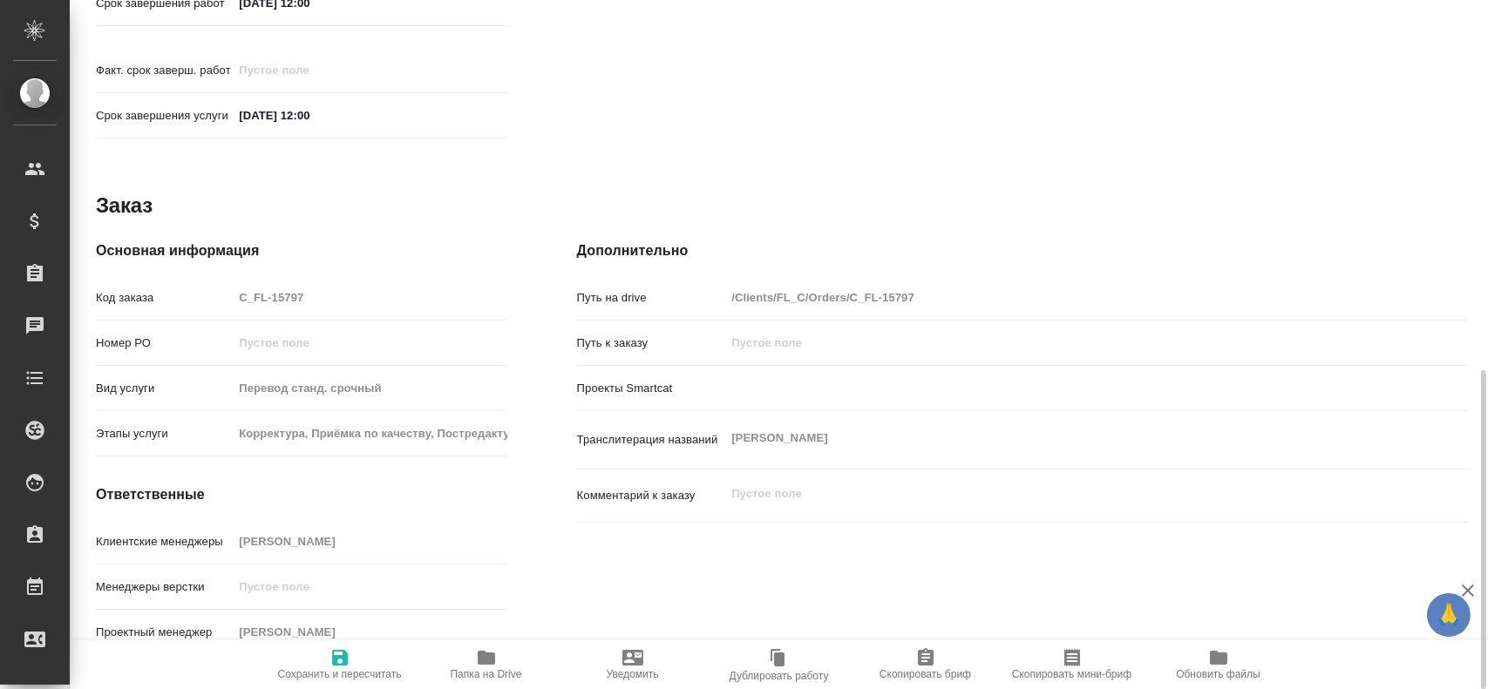
type textarea "x"
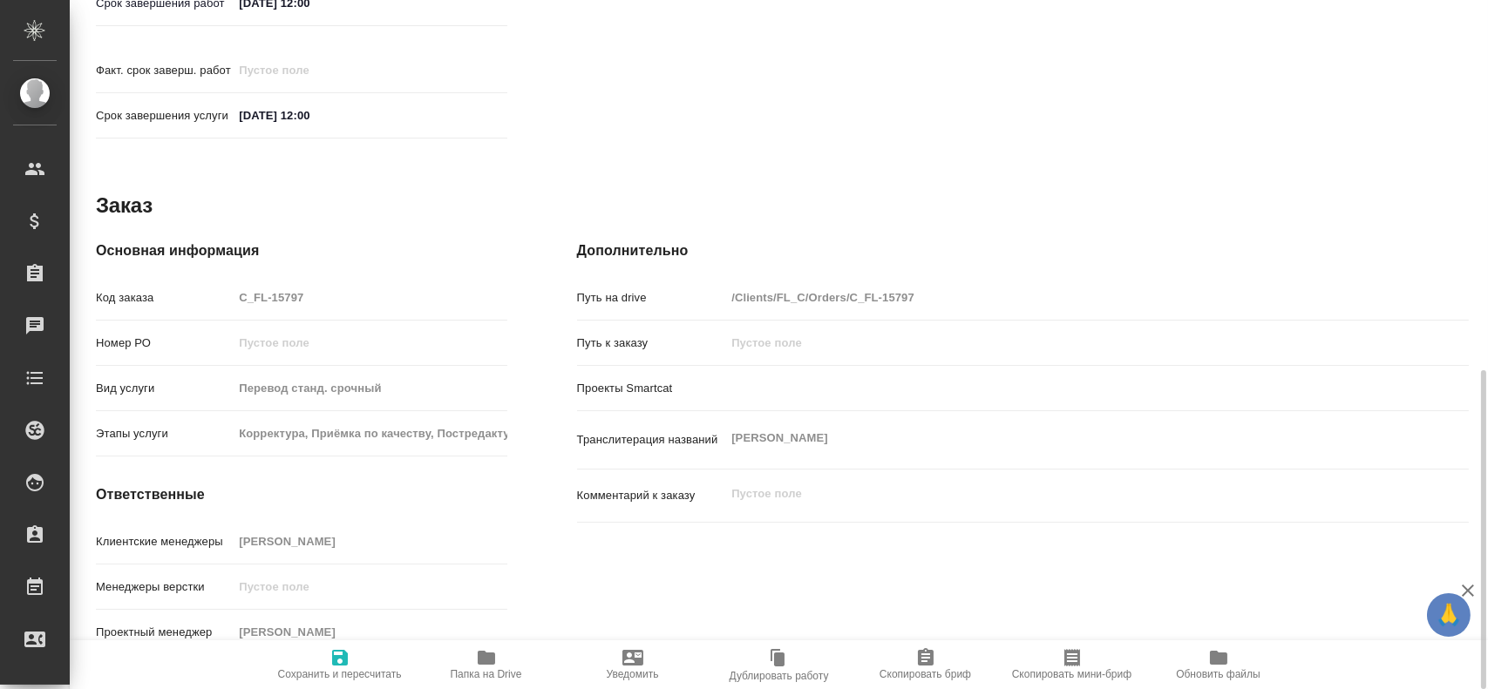
click at [470, 673] on span "Папка на Drive" at bounding box center [486, 674] width 71 height 12
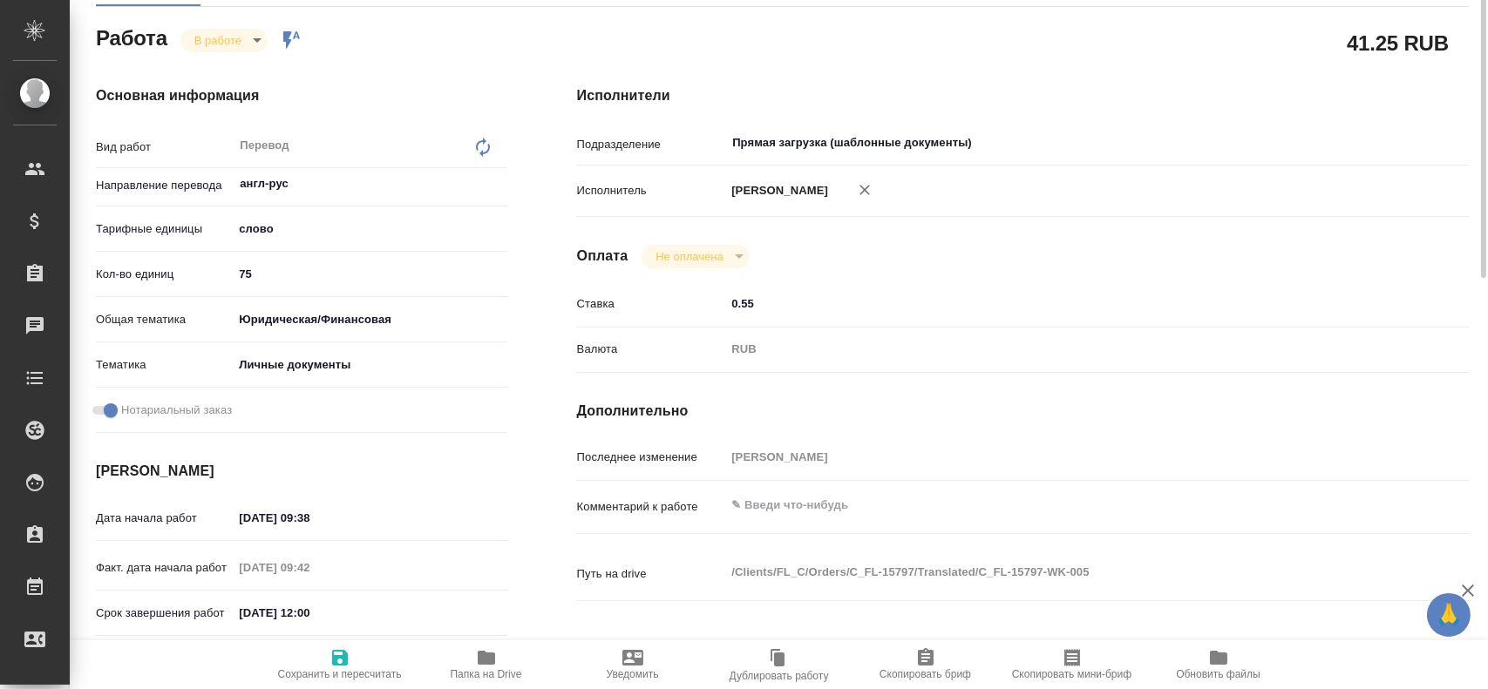
scroll to position [0, 0]
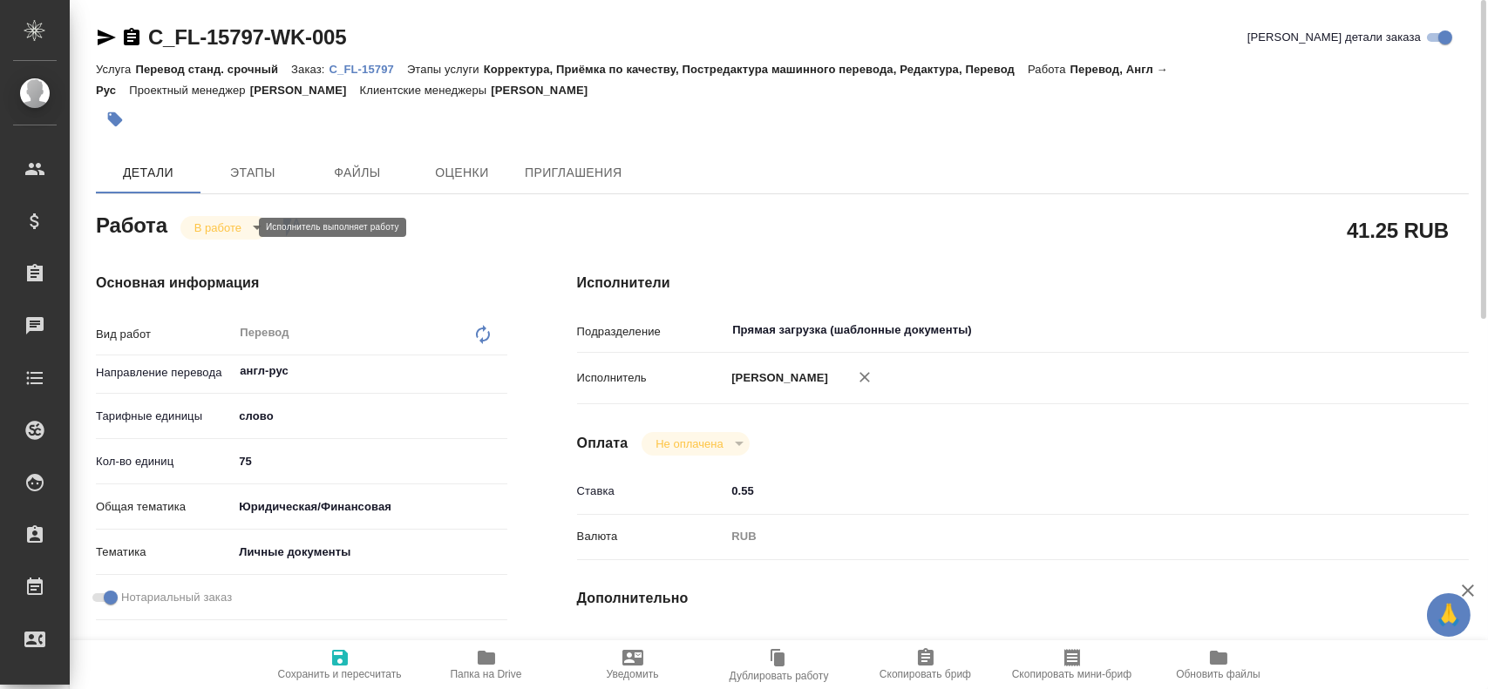
click at [202, 220] on body "🙏 .cls-1 fill:#fff; AWATERA Gusev Alexandr Клиенты Спецификации Заказы 0 Чаты T…" at bounding box center [744, 344] width 1488 height 689
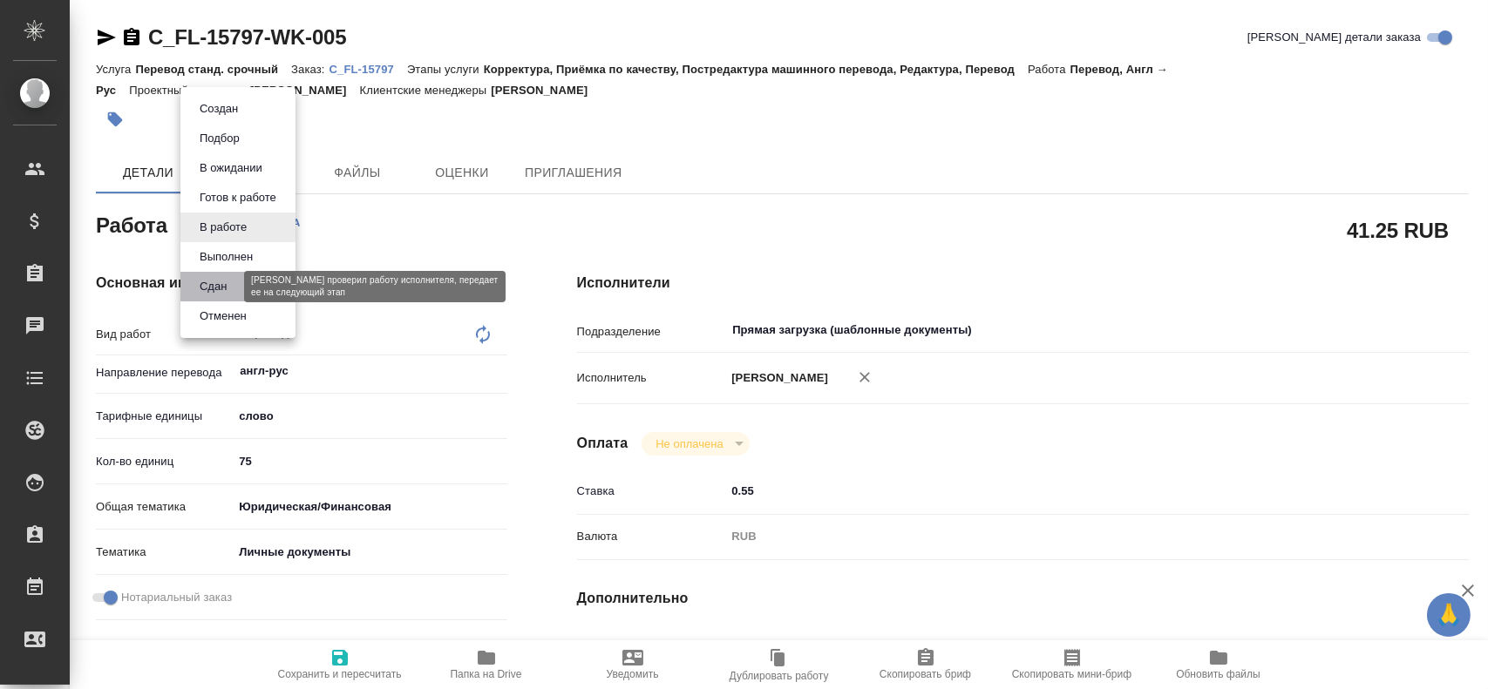
click at [209, 291] on button "Сдан" at bounding box center [212, 286] width 37 height 19
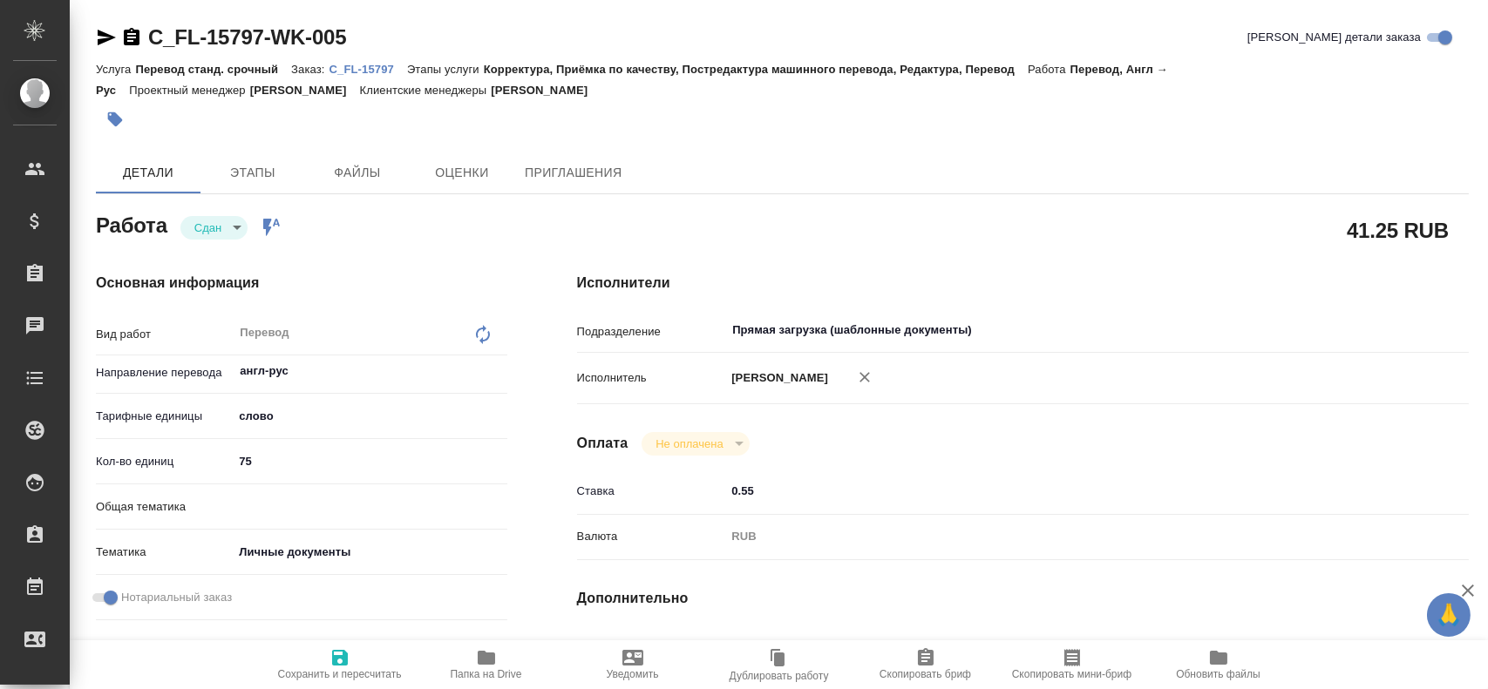
type textarea "x"
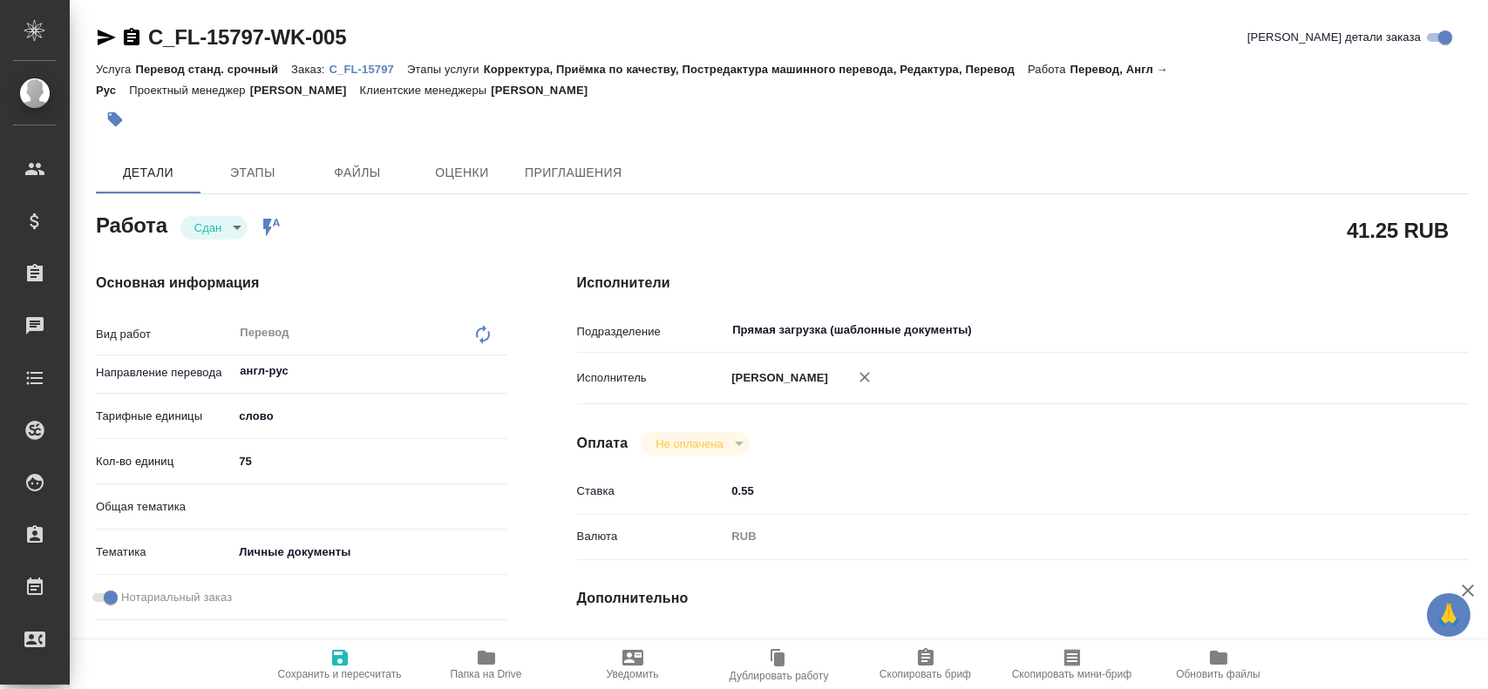
type textarea "x"
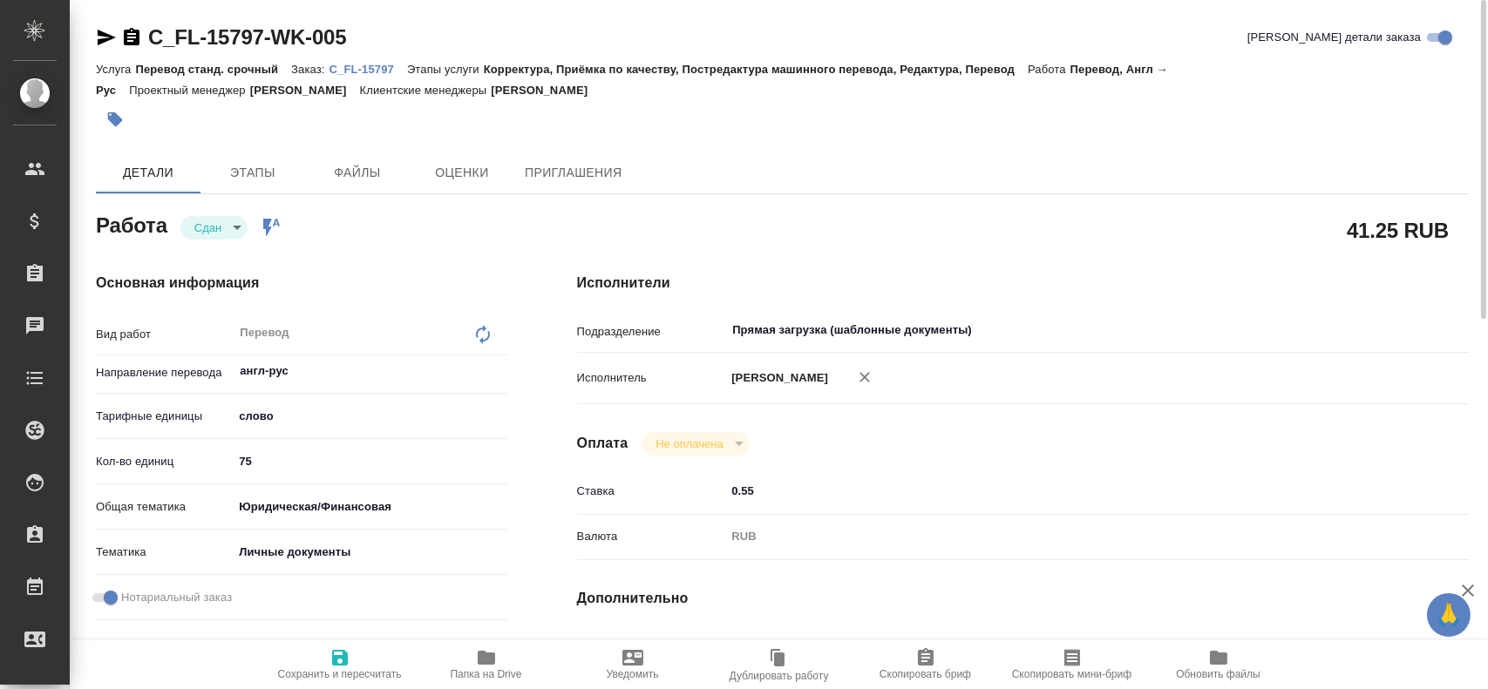
type textarea "x"
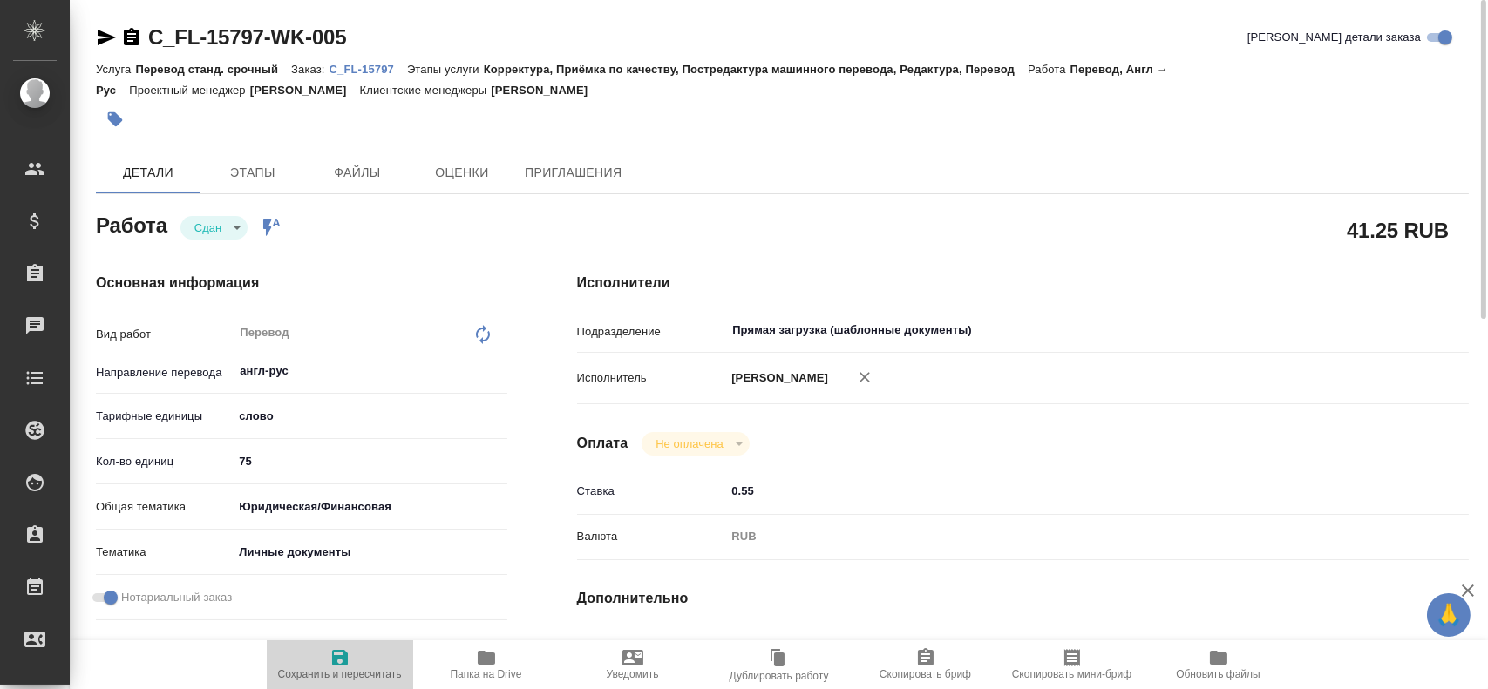
click at [353, 660] on span "Сохранить и пересчитать" at bounding box center [339, 663] width 125 height 33
type textarea "x"
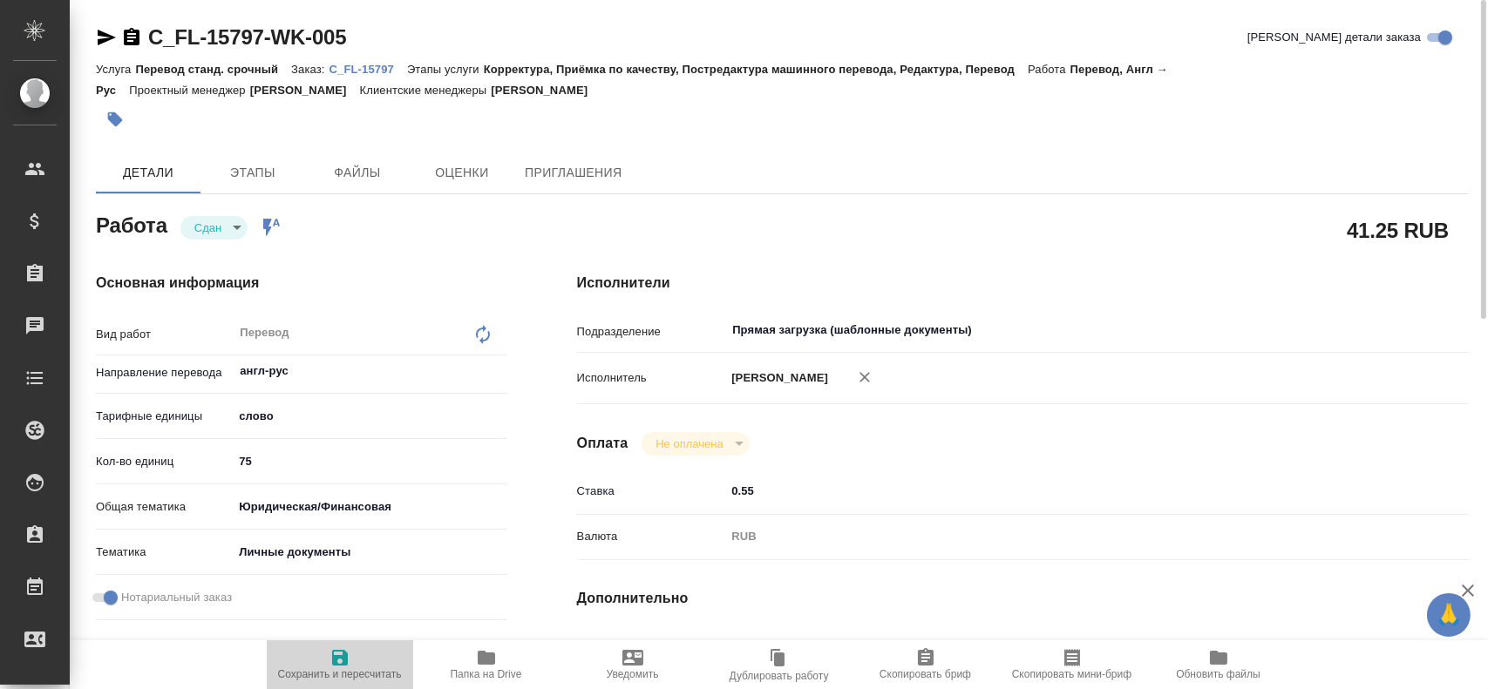
type textarea "x"
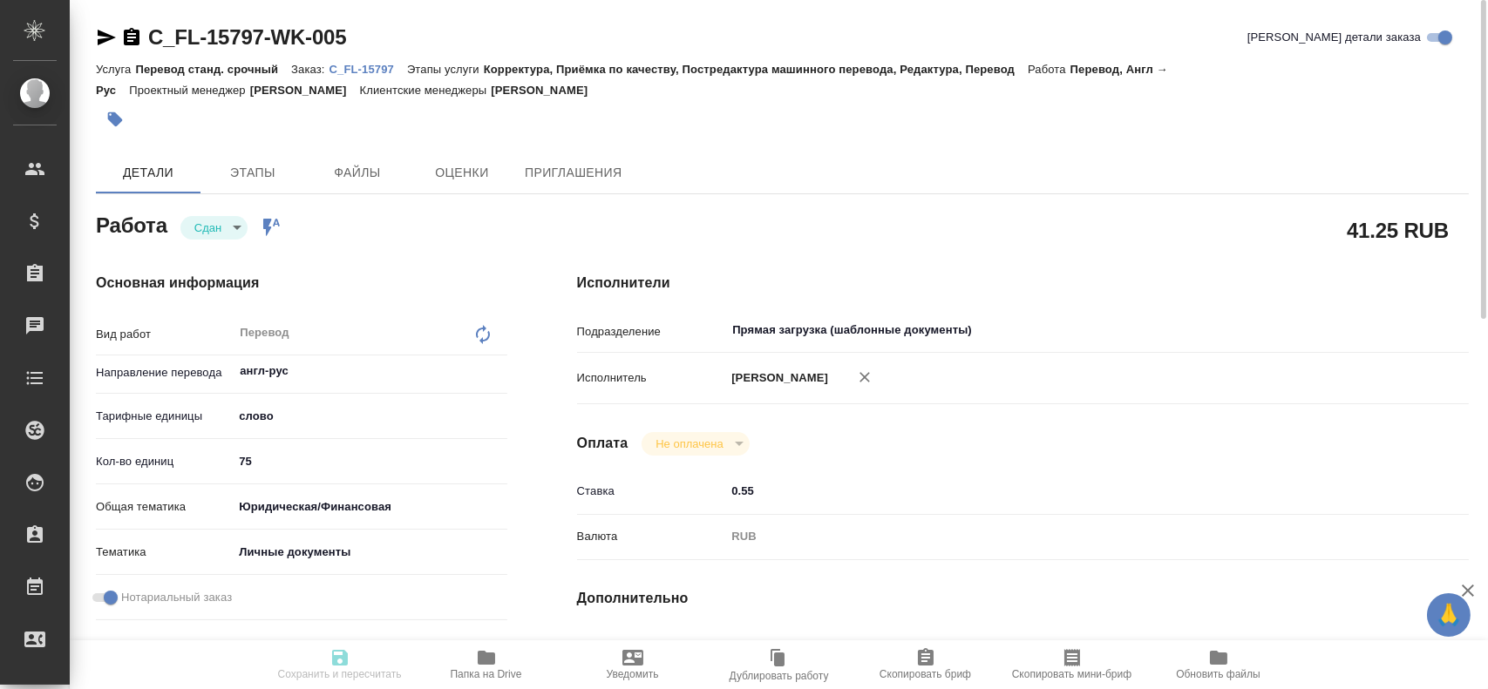
type textarea "x"
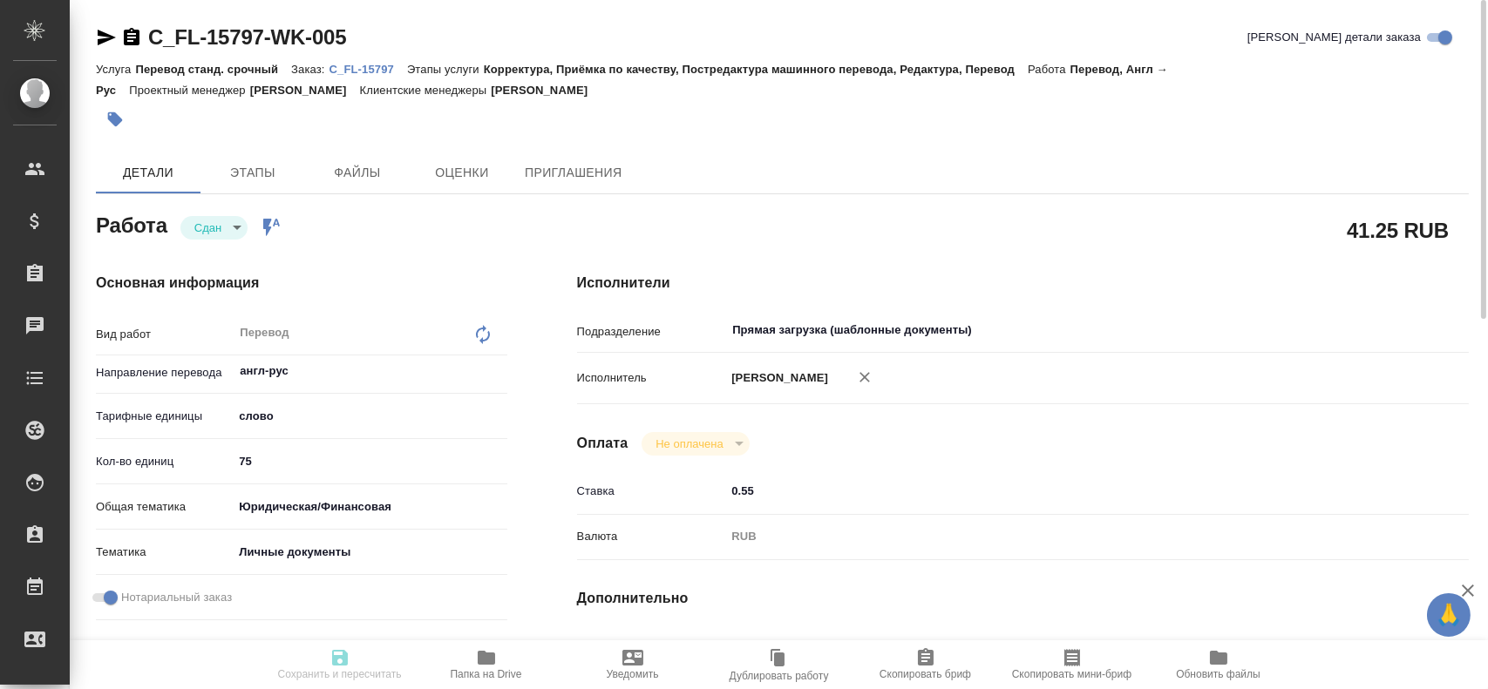
type textarea "x"
type input "closed"
type textarea "Перевод"
type textarea "x"
type input "англ-рус"
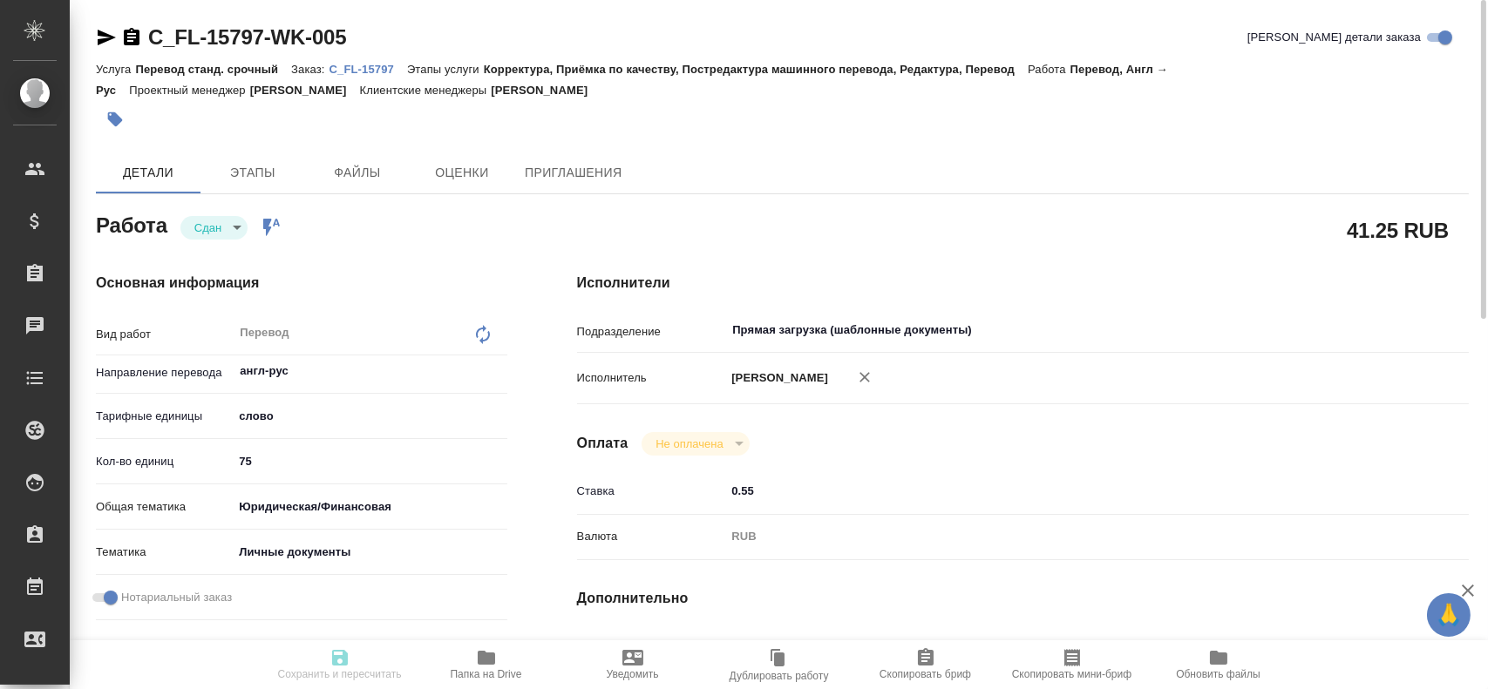
type input "5a8b1489cc6b4906c91bfd90"
type input "75"
type input "yr-fn"
type input "5a8b8b956a9677013d343cfe"
checkbox input "true"
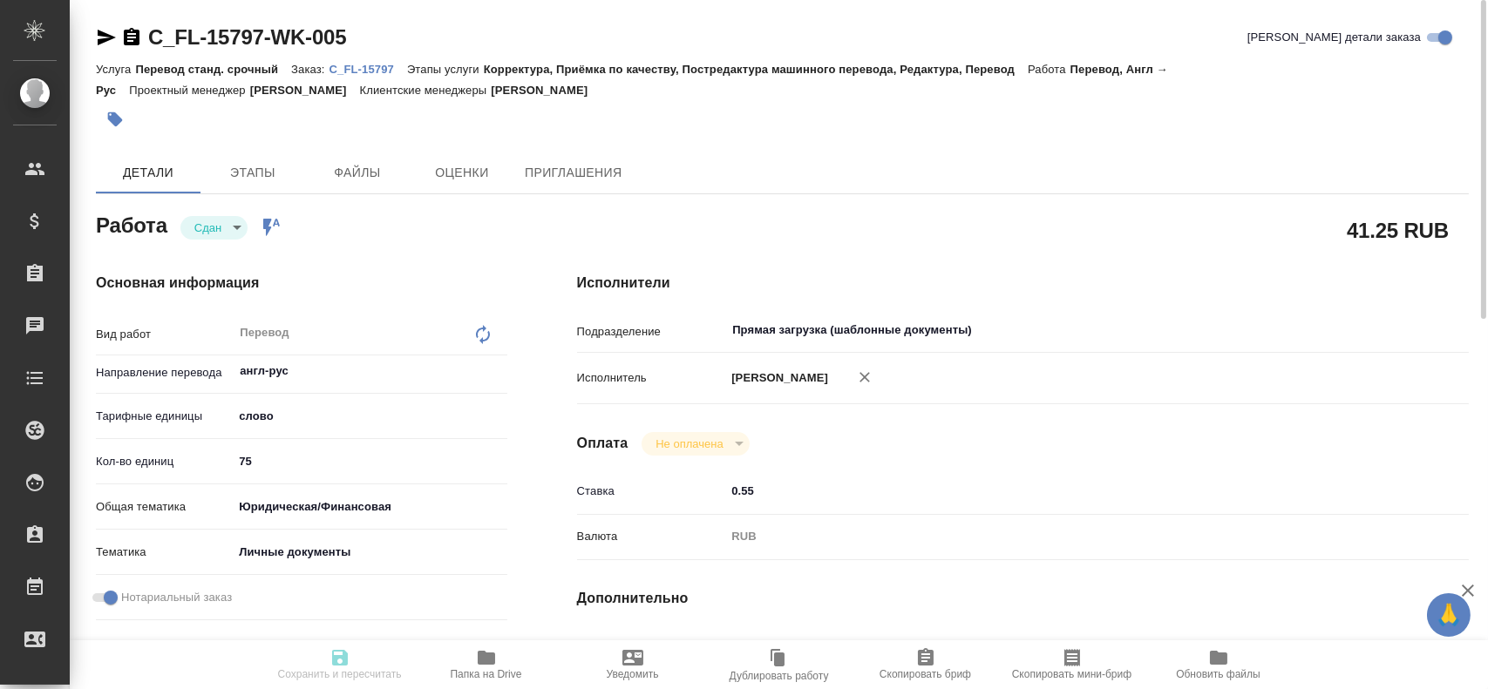
type input "12.08.2025 09:38"
type input "12.08.2025 09:42"
type input "12.08.2025 12:00"
type input "12.08.2025 09:59"
type input "12.08.2025 12:00"
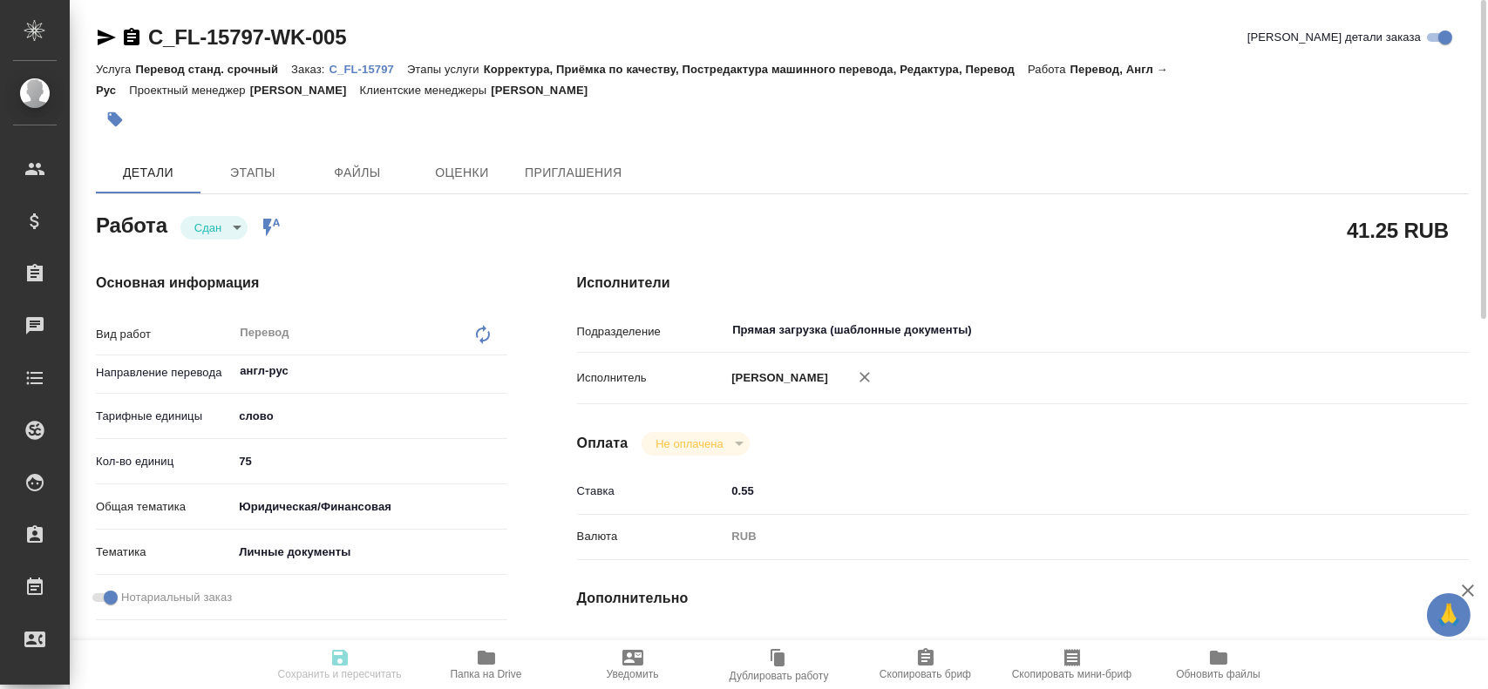
type input "Прямая загрузка (шаблонные документы)"
type input "notPayed"
type input "0.55"
type input "RUB"
type input "Гусев Александр"
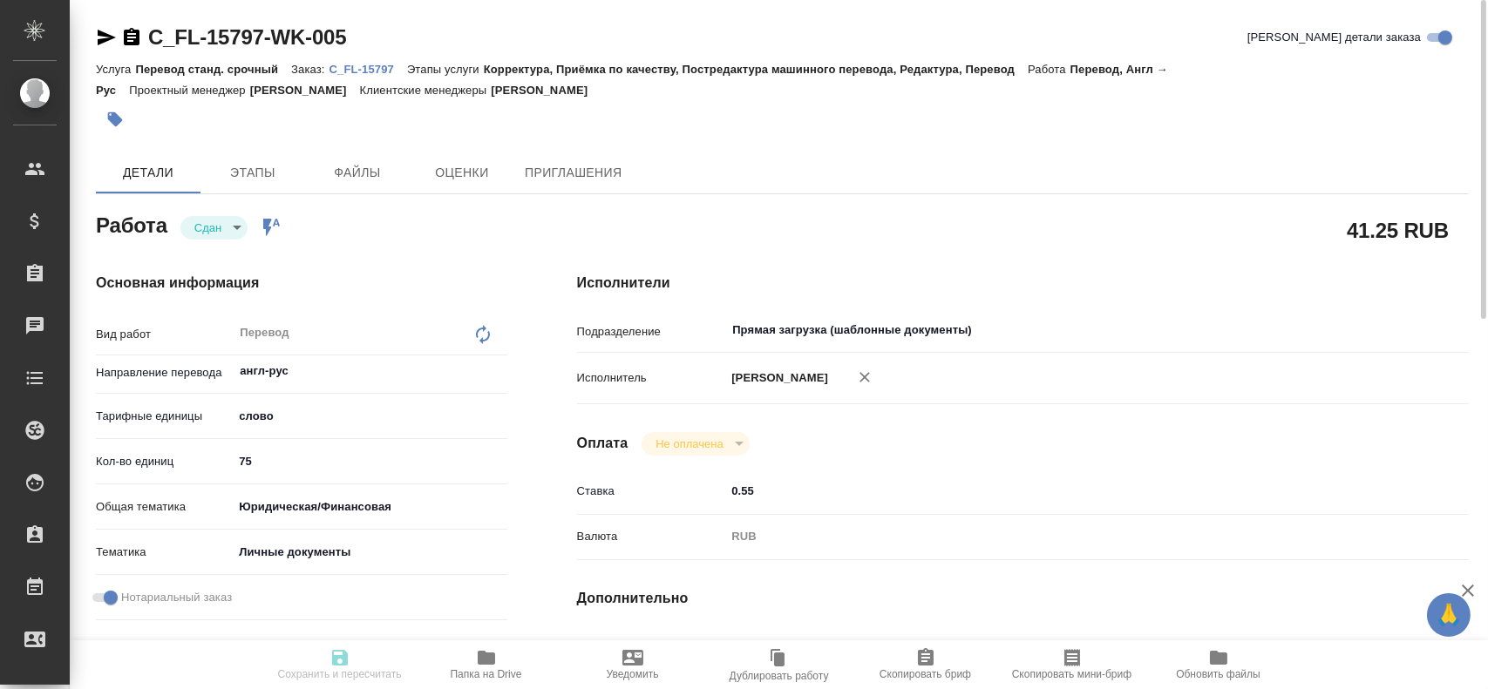
type textarea "x"
type textarea "/Clients/FL_C/Orders/C_FL-15797/Translated/C_FL-15797-WK-005"
type textarea "x"
type input "C_FL-15797"
type input "Перевод станд. срочный"
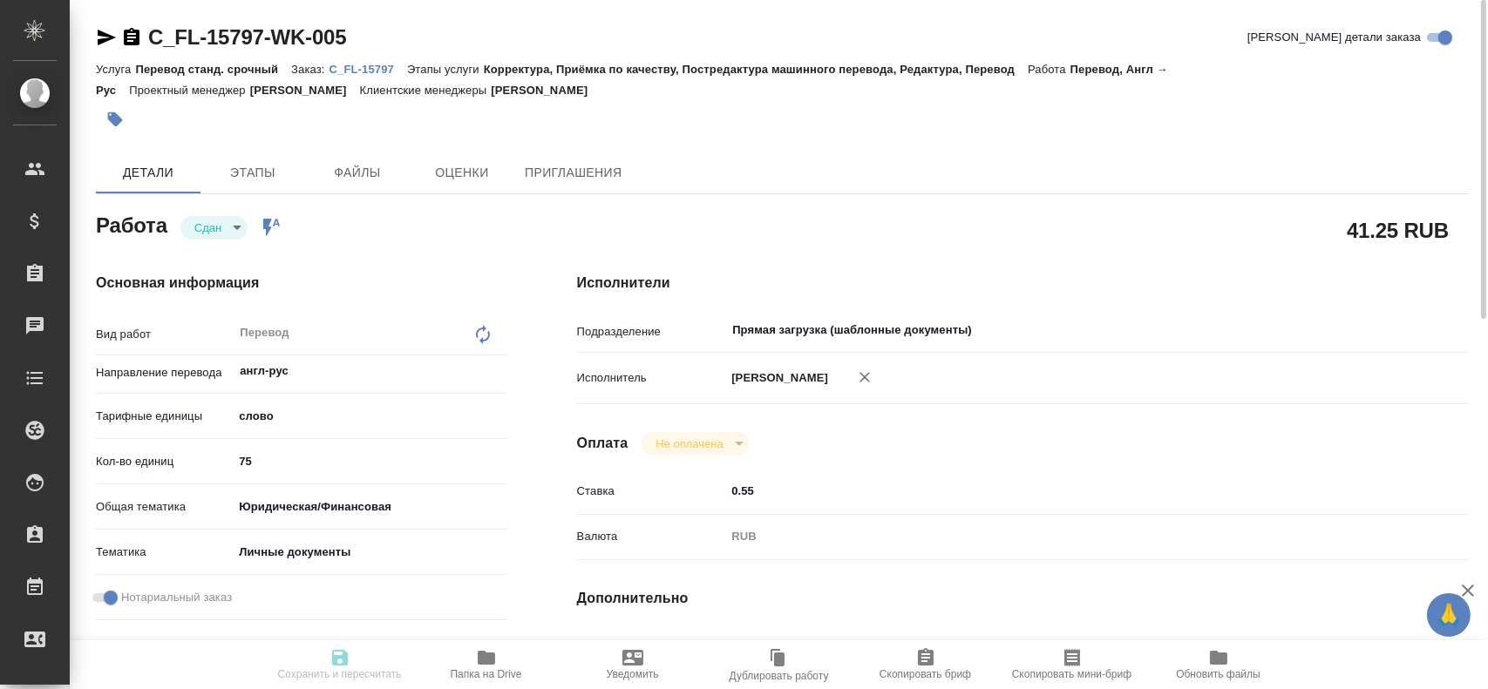
type input "Корректура, Приёмка по качеству, Постредактура машинного перевода, Редактура, П…"
type input "Димитриева Юлия"
type input "/Clients/FL_C/Orders/C_FL-15797"
type textarea "Нурматов Кудрат Мухаммедович"
type textarea "x"
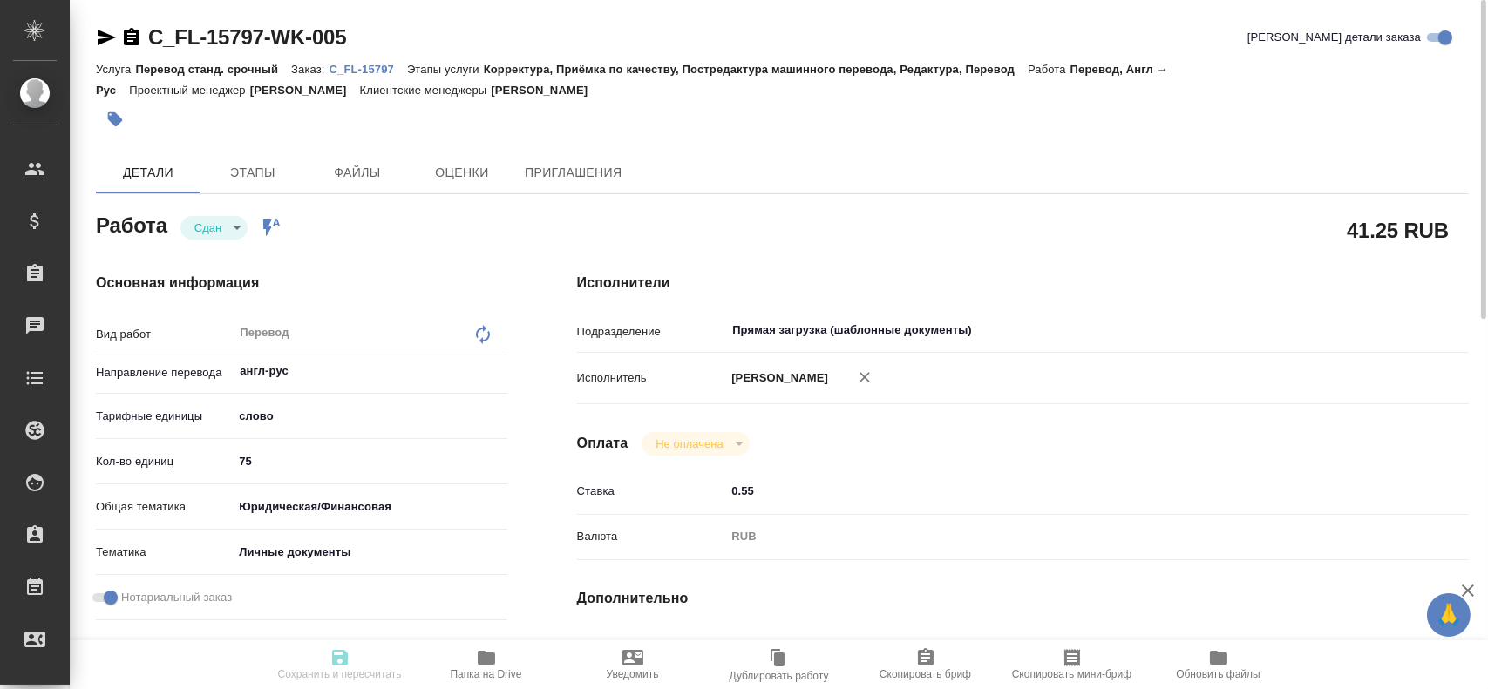
type textarea "x"
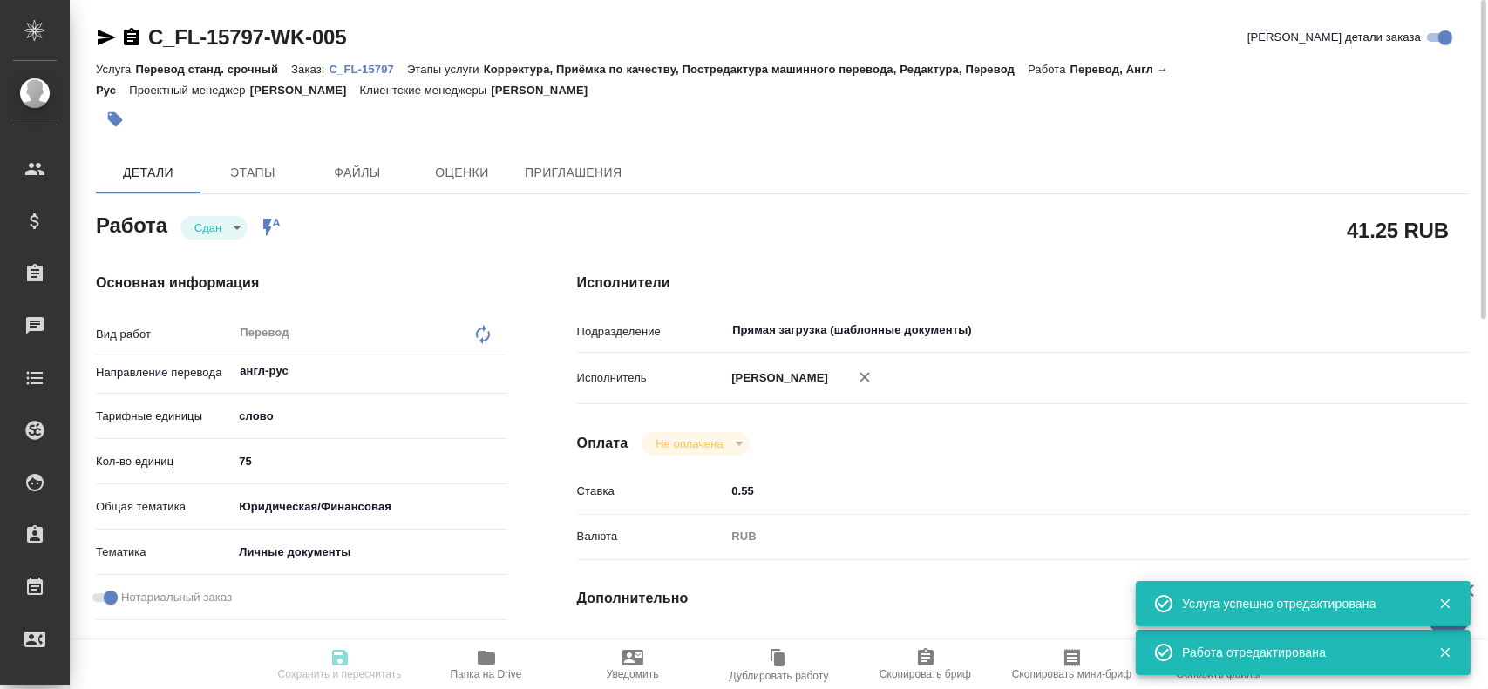
type textarea "x"
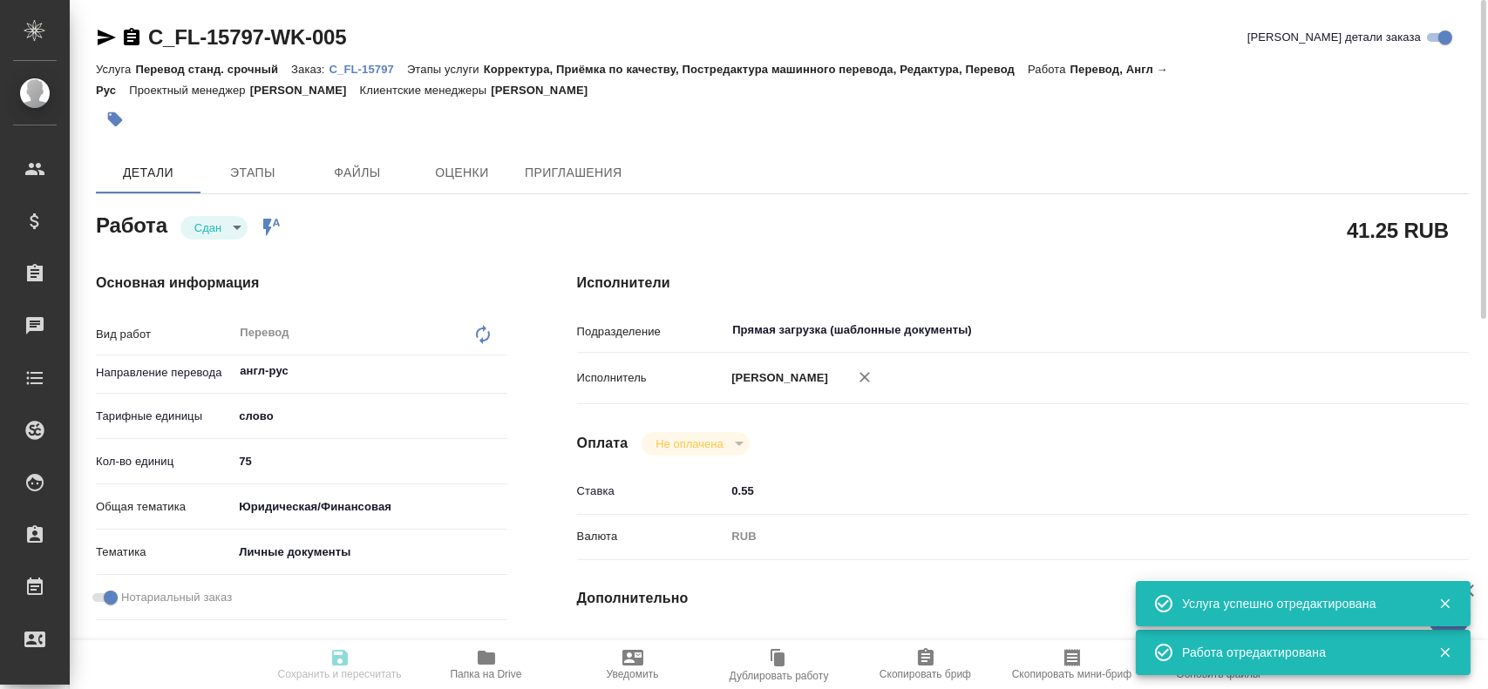
type textarea "x"
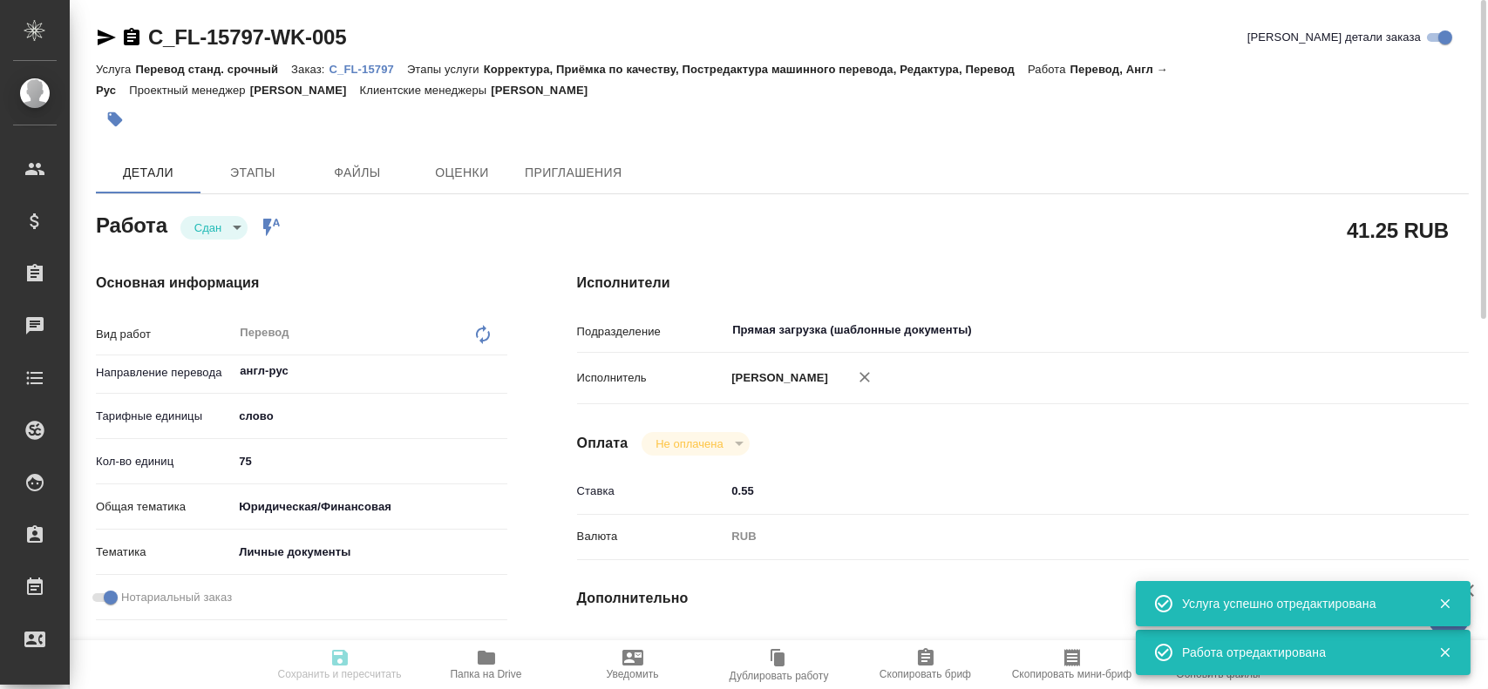
type textarea "x"
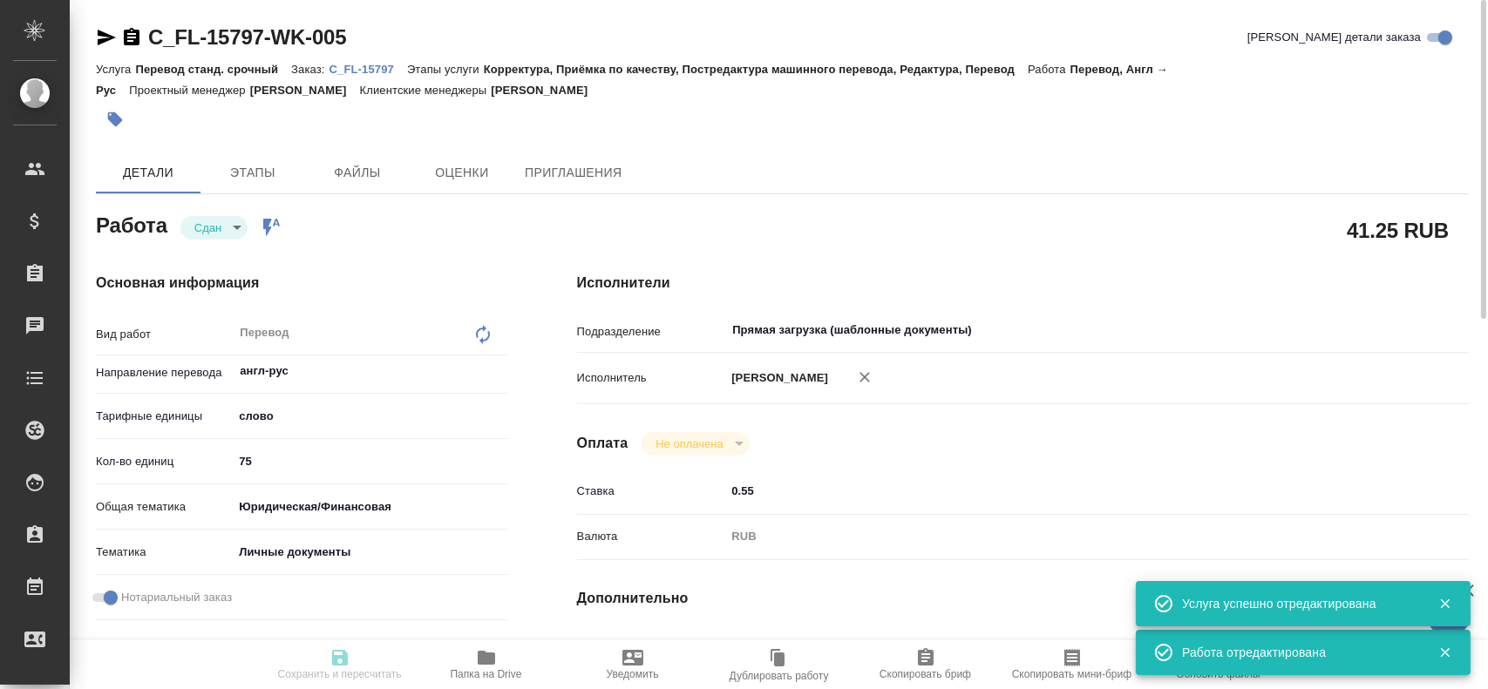
type textarea "x"
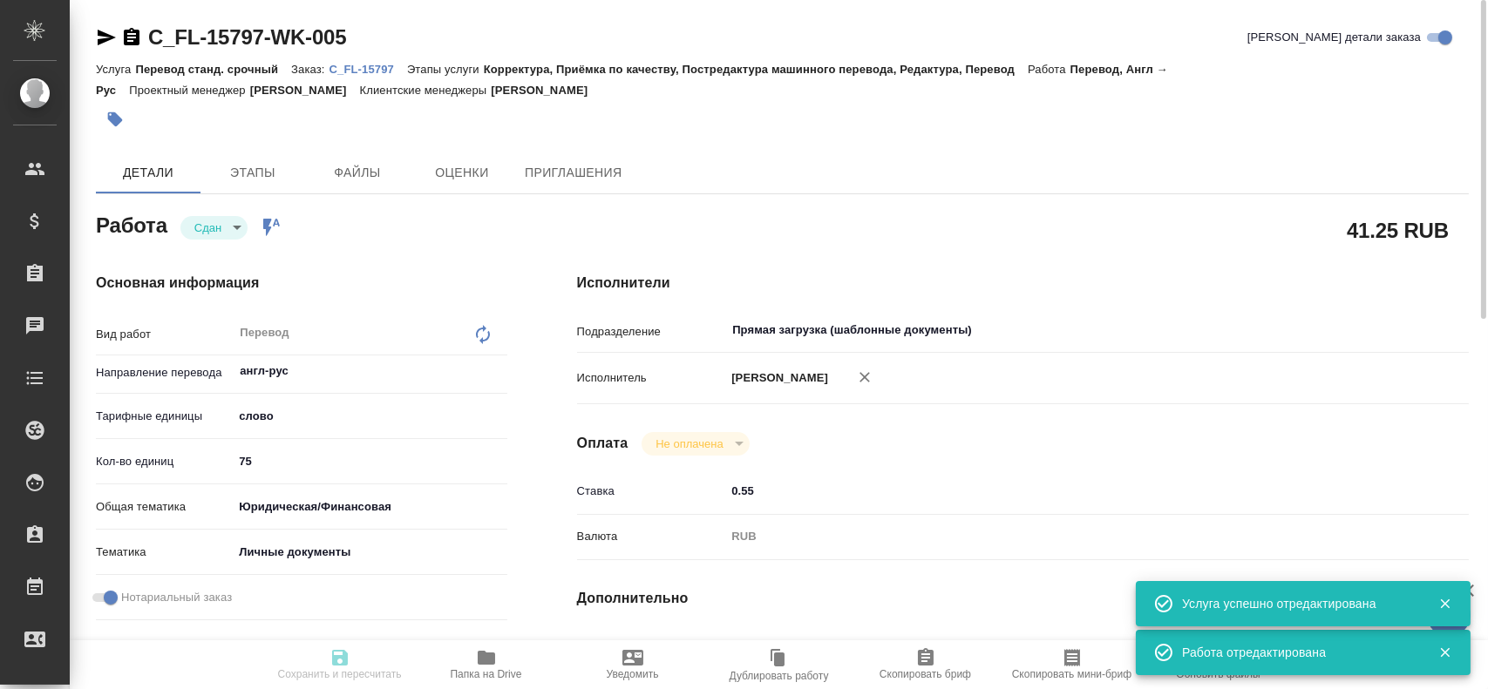
type input "closed"
type textarea "Перевод"
type textarea "x"
type input "англ-рус"
type input "5a8b1489cc6b4906c91bfd90"
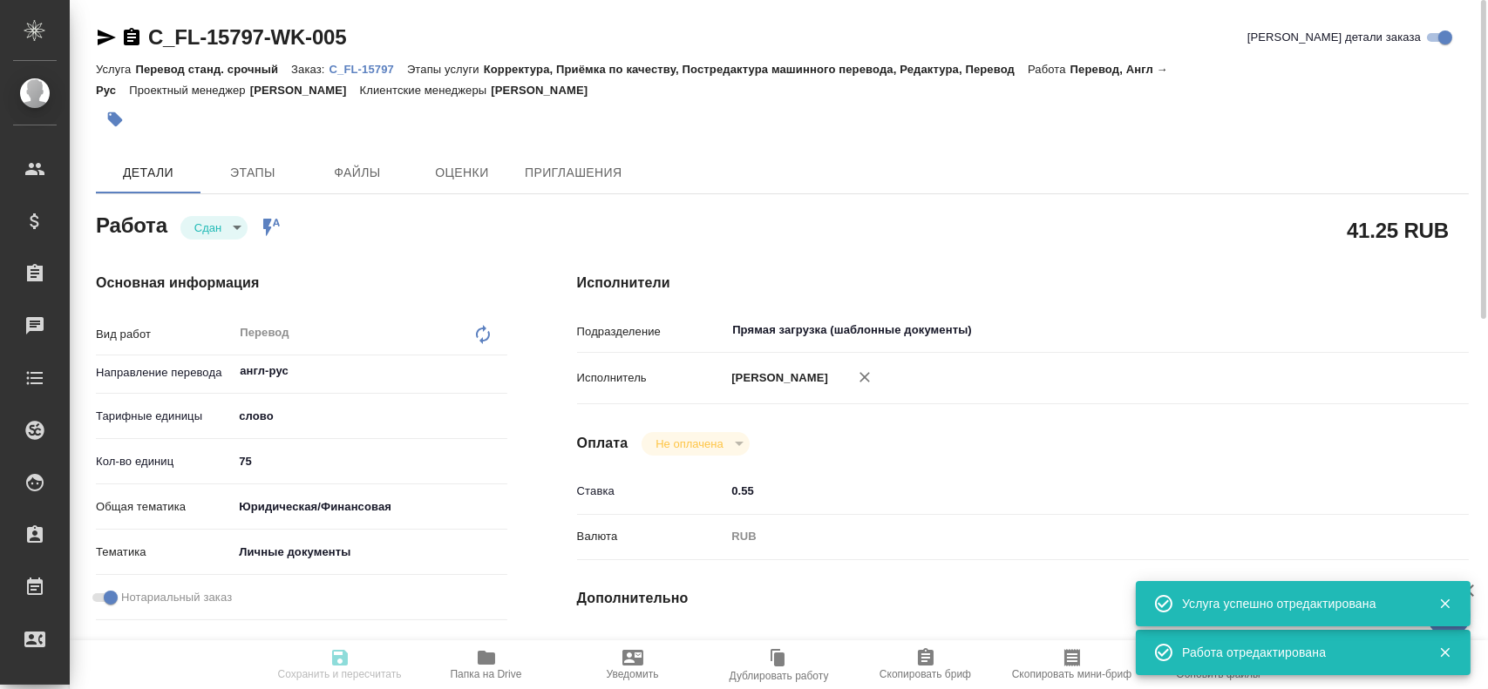
type input "75"
type input "yr-fn"
type input "5a8b8b956a9677013d343cfe"
checkbox input "true"
type input "12.08.2025 09:38"
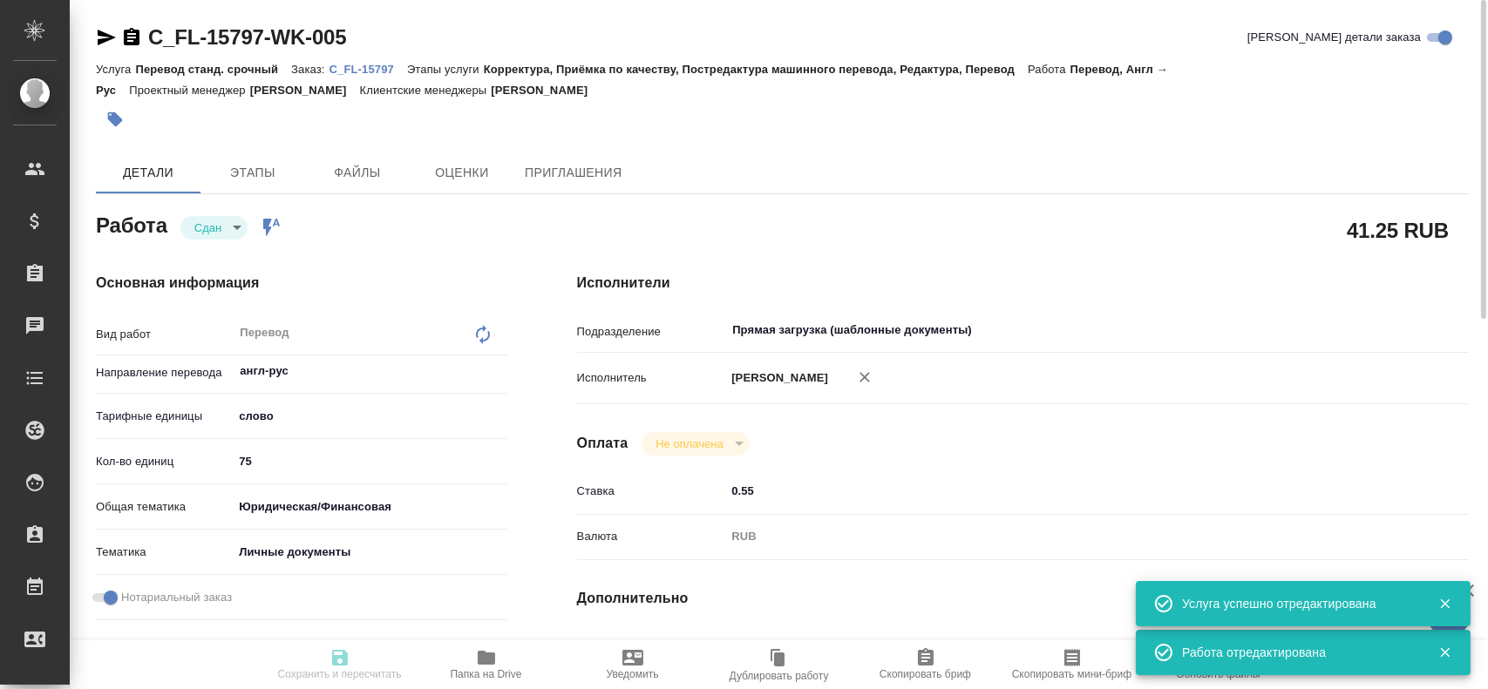
type input "12.08.2025 09:42"
type input "12.08.2025 12:00"
type input "12.08.2025 09:59"
type input "12.08.2025 12:00"
type input "Прямая загрузка (шаблонные документы)"
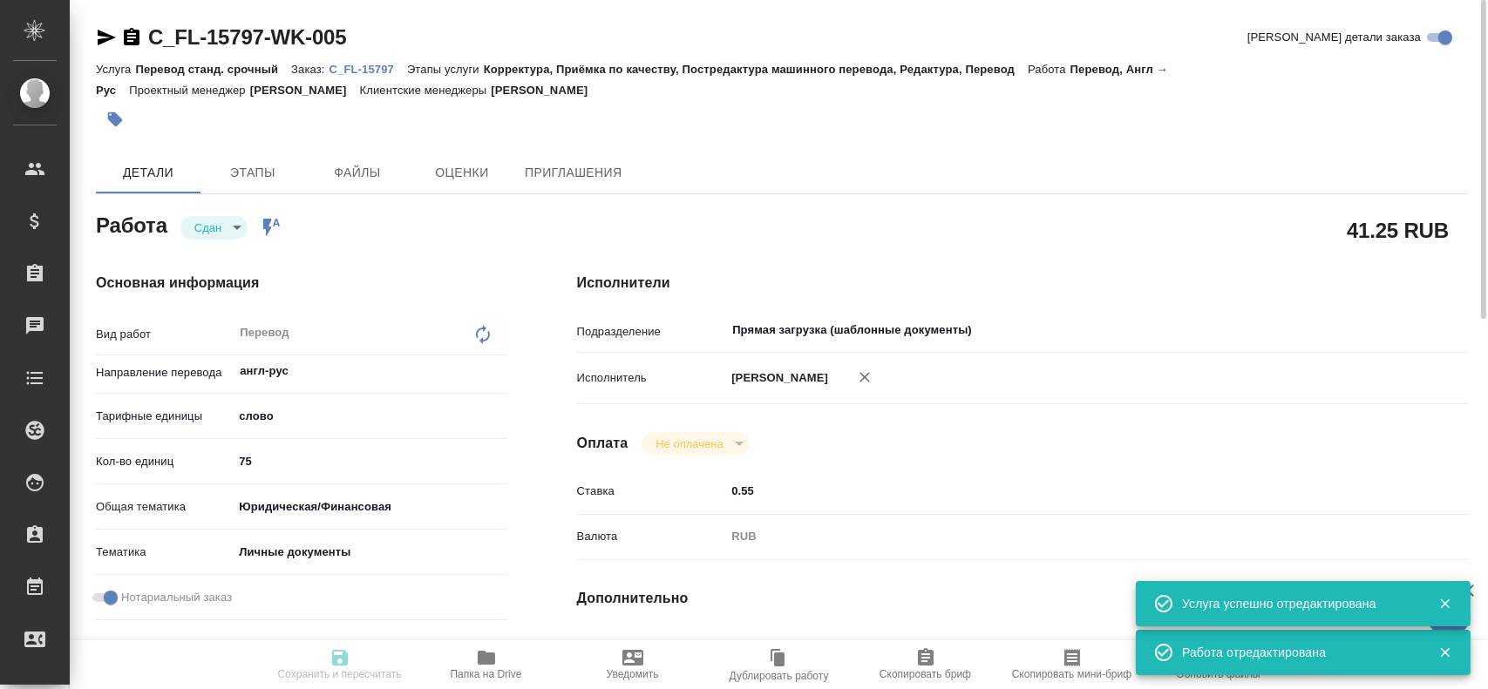
type input "notPayed"
type input "0.55"
type input "RUB"
type input "[PERSON_NAME]"
type textarea "x"
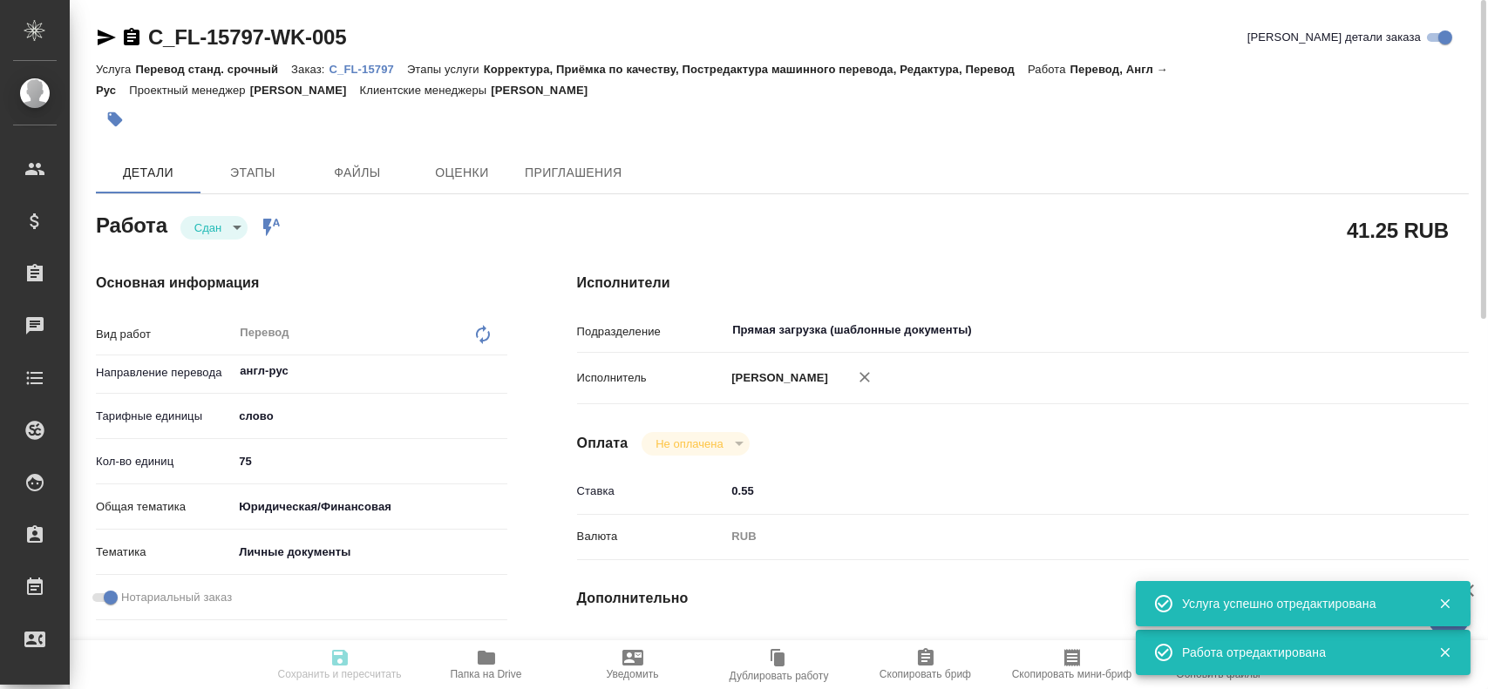
type textarea "/Clients/FL_C/Orders/C_FL-15797/Translated/C_FL-15797-WK-005"
type textarea "x"
type input "C_FL-15797"
type input "Перевод станд. срочный"
type input "Корректура, Приёмка по качеству, Постредактура машинного перевода, Редактура, П…"
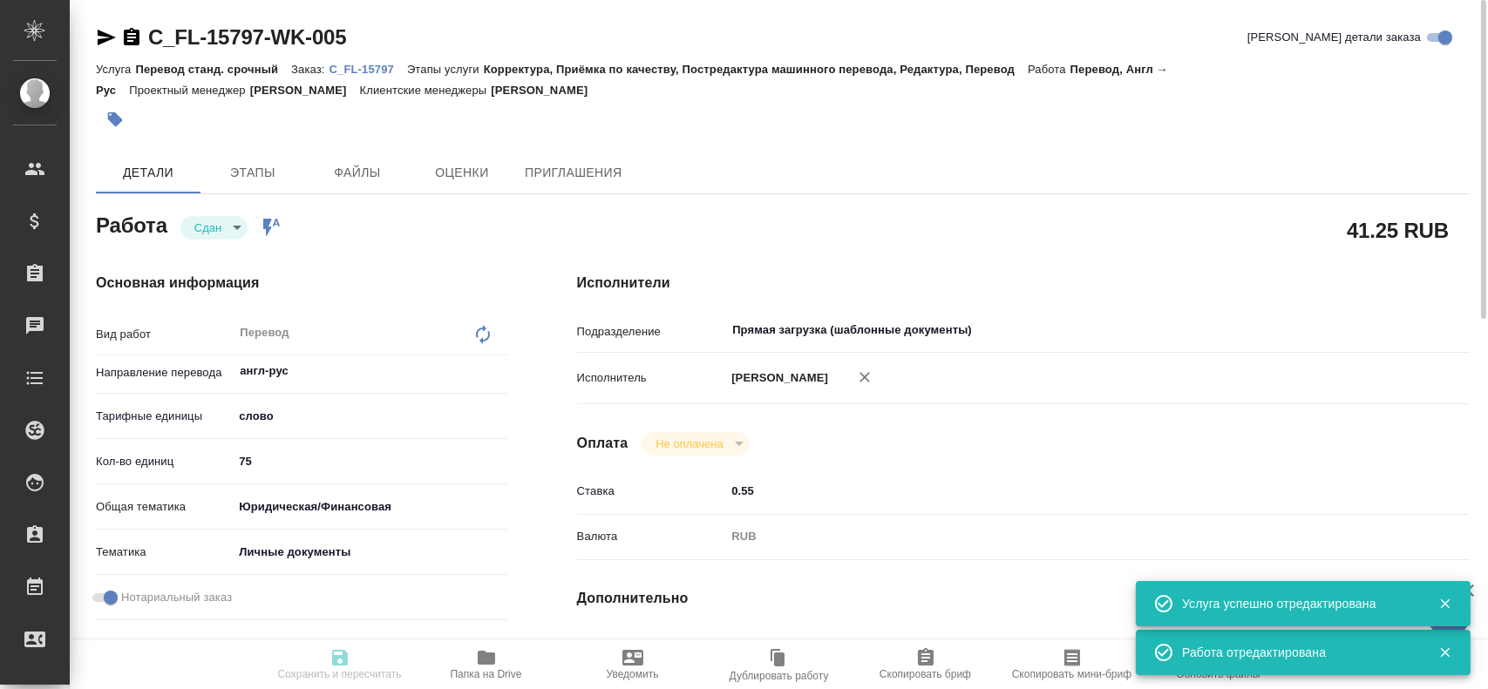
type input "[PERSON_NAME]"
type input "/Clients/FL_C/Orders/C_FL-15797"
type textarea "Нурматов Кудрат Мухаммедович"
type textarea "x"
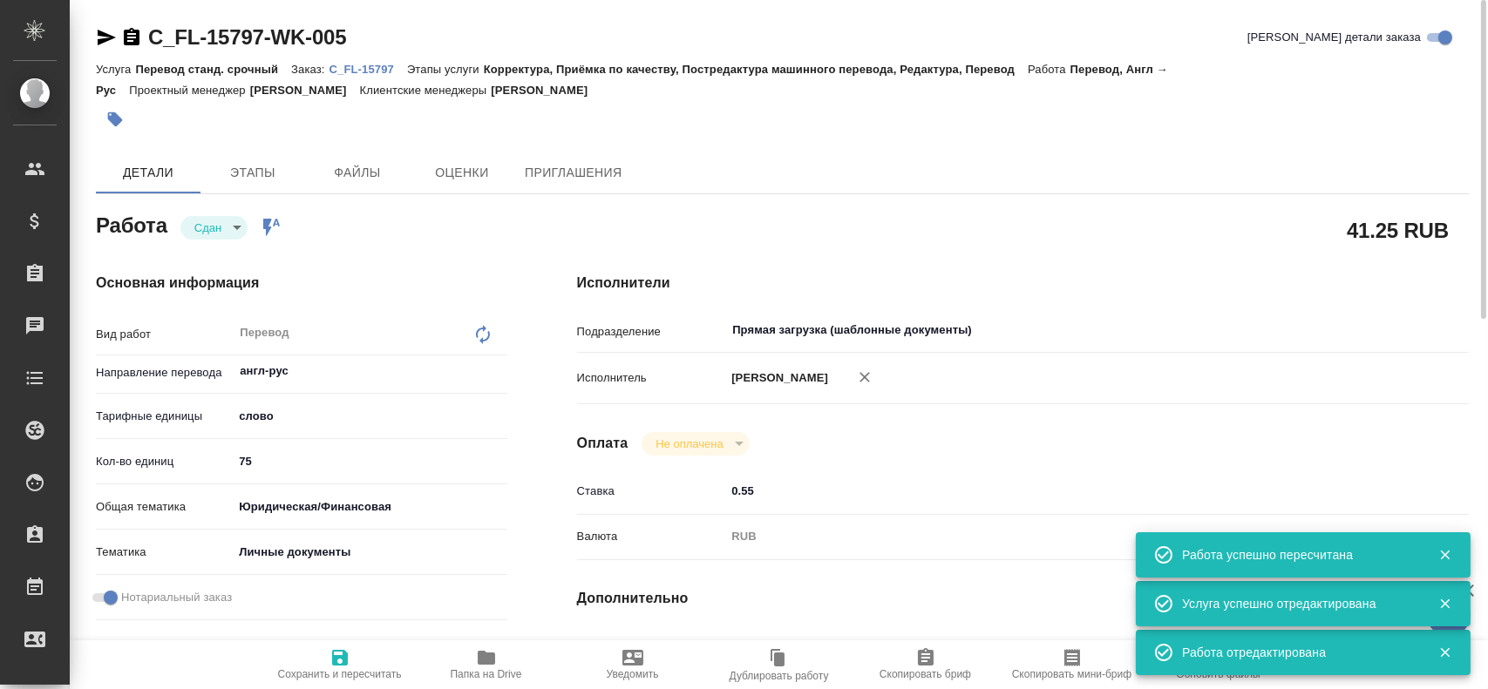
type textarea "x"
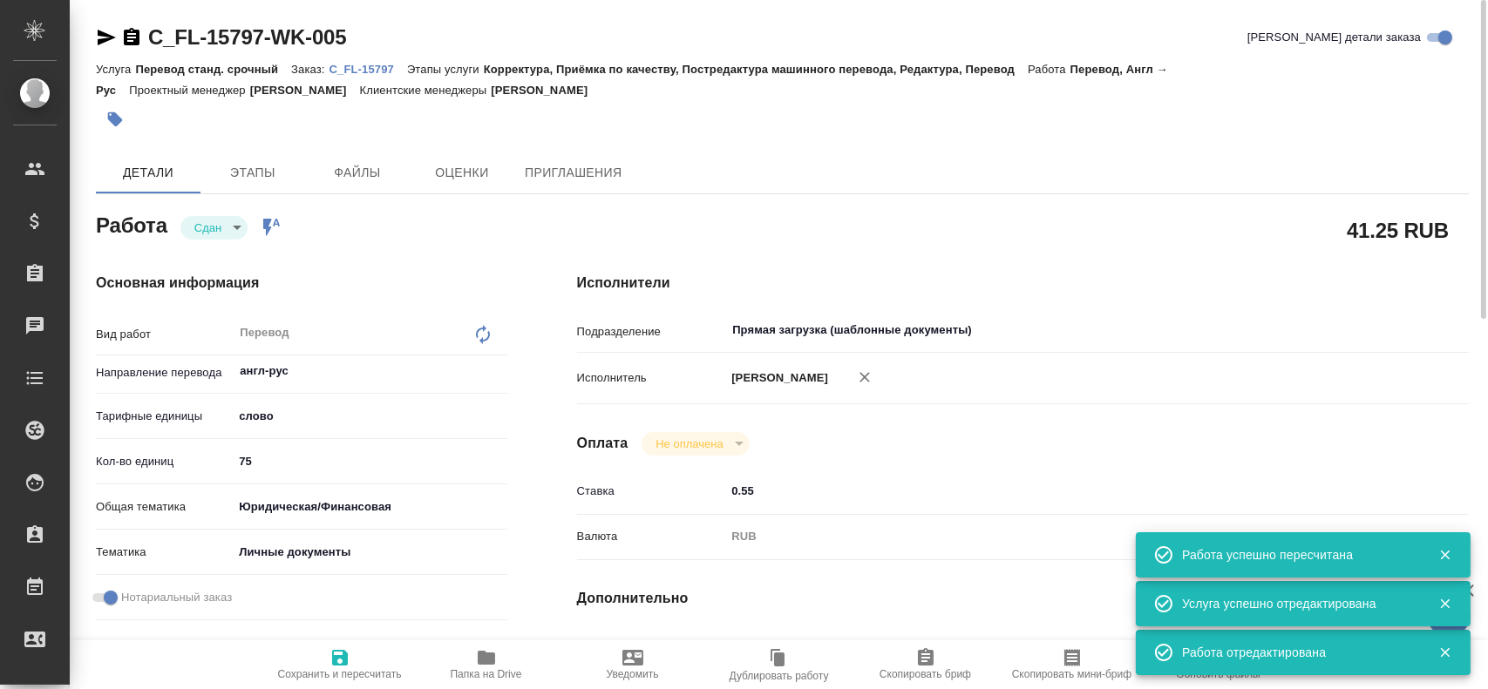
type textarea "x"
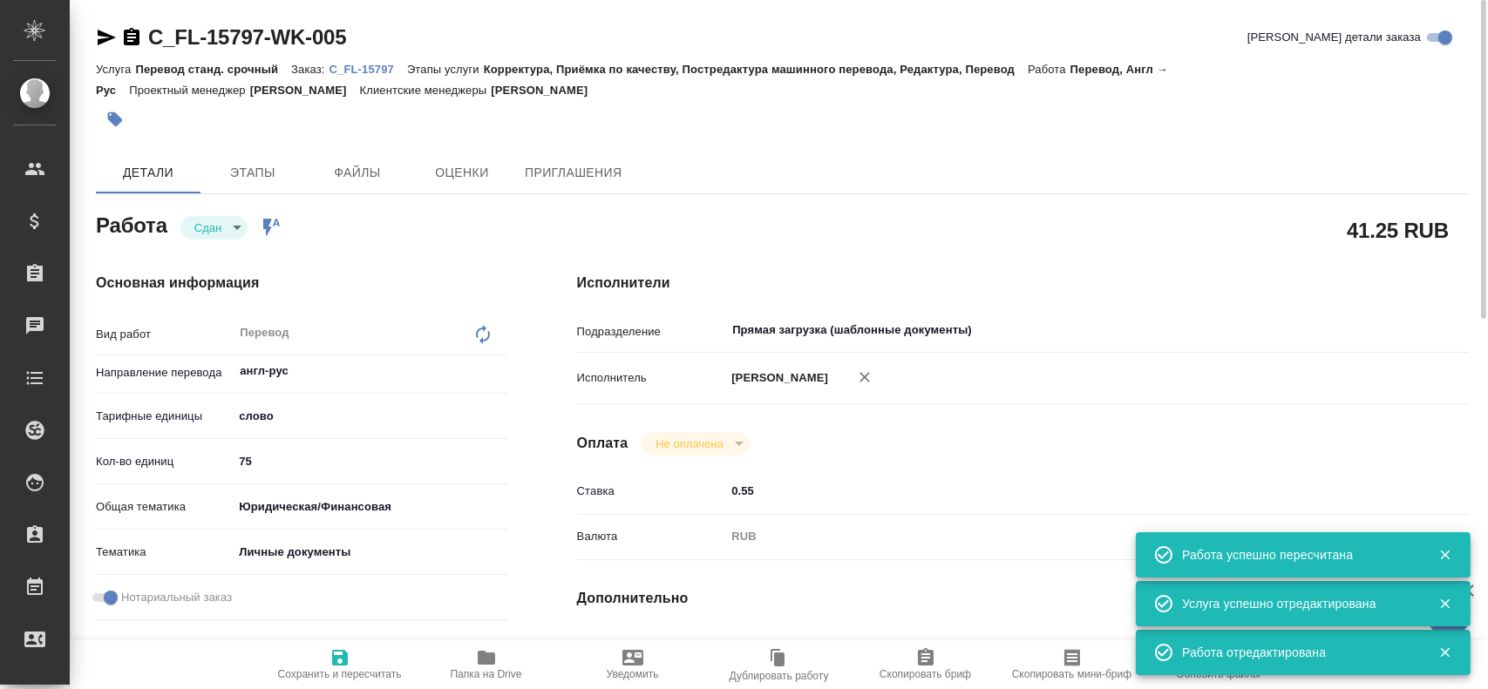
type textarea "x"
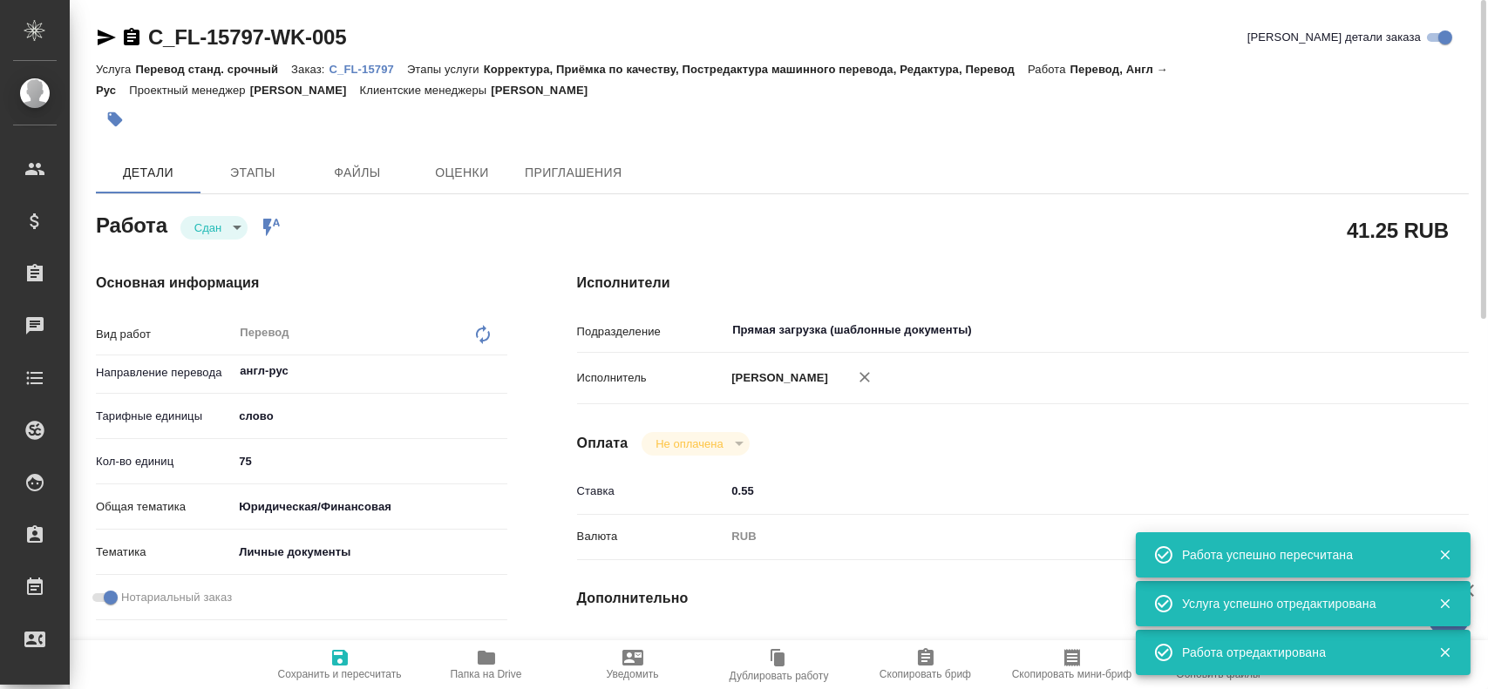
type textarea "x"
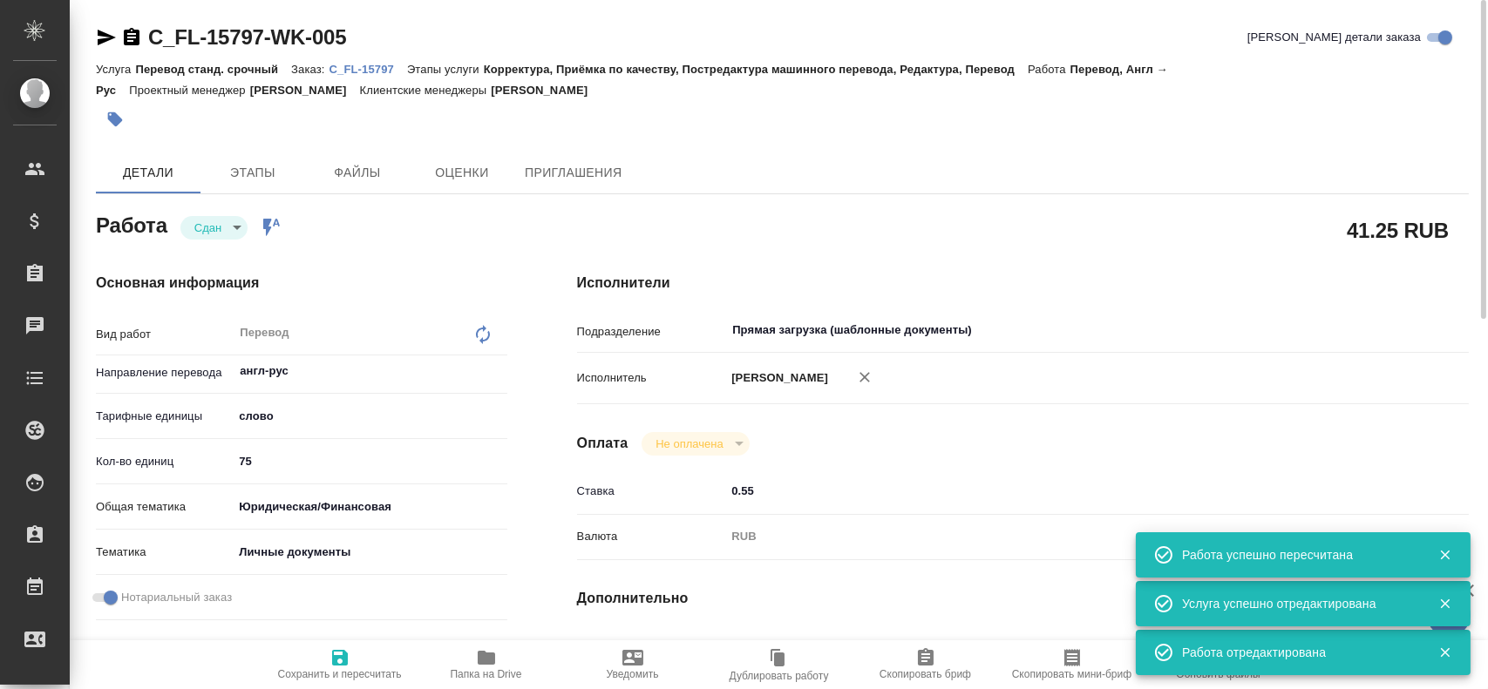
type textarea "x"
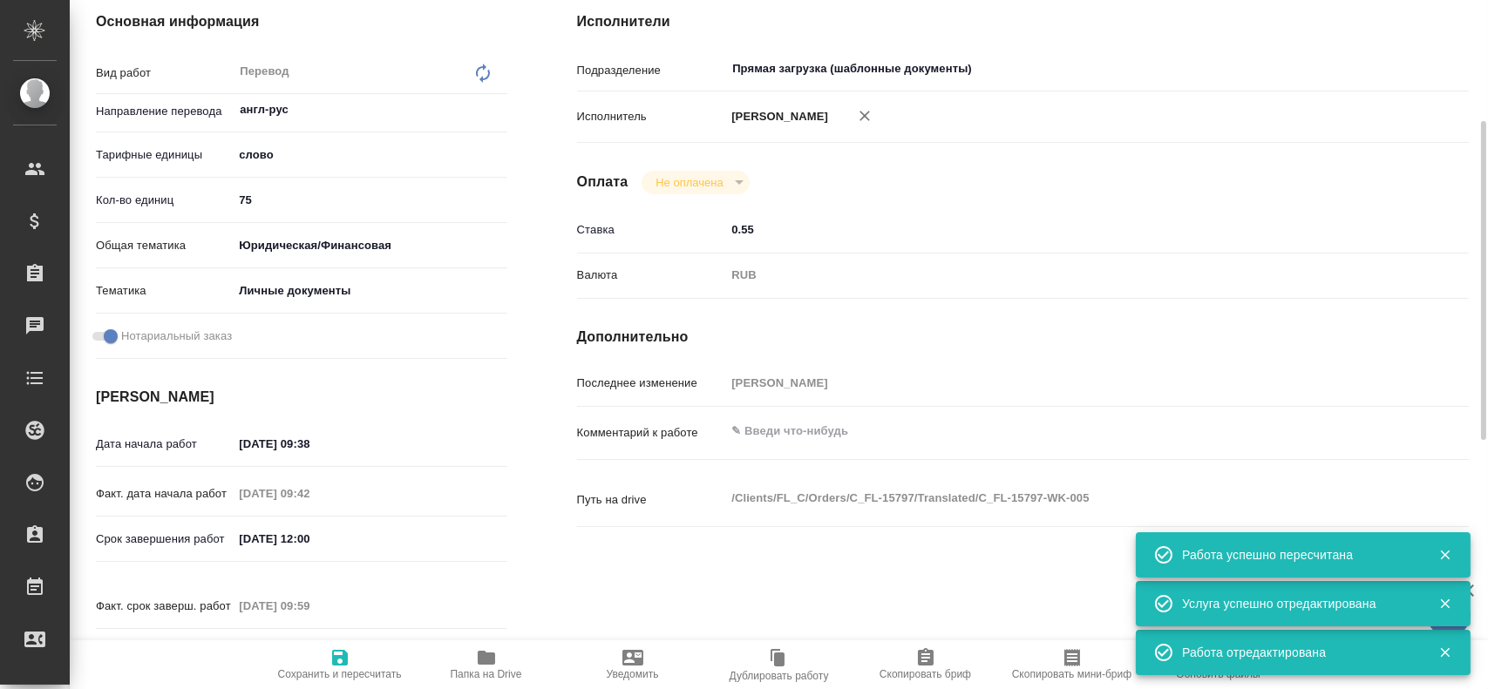
scroll to position [523, 0]
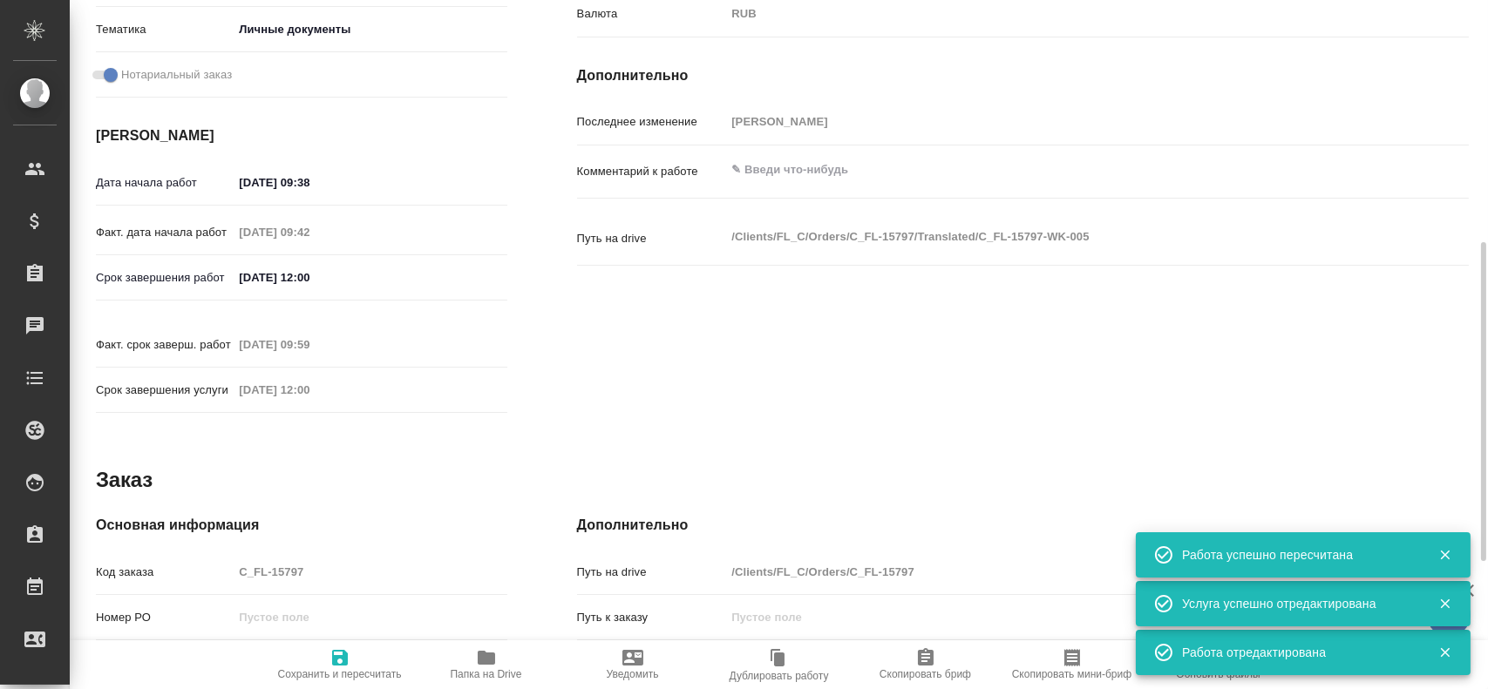
click at [227, 557] on div "Код заказа C_FL-15797" at bounding box center [301, 572] width 411 height 31
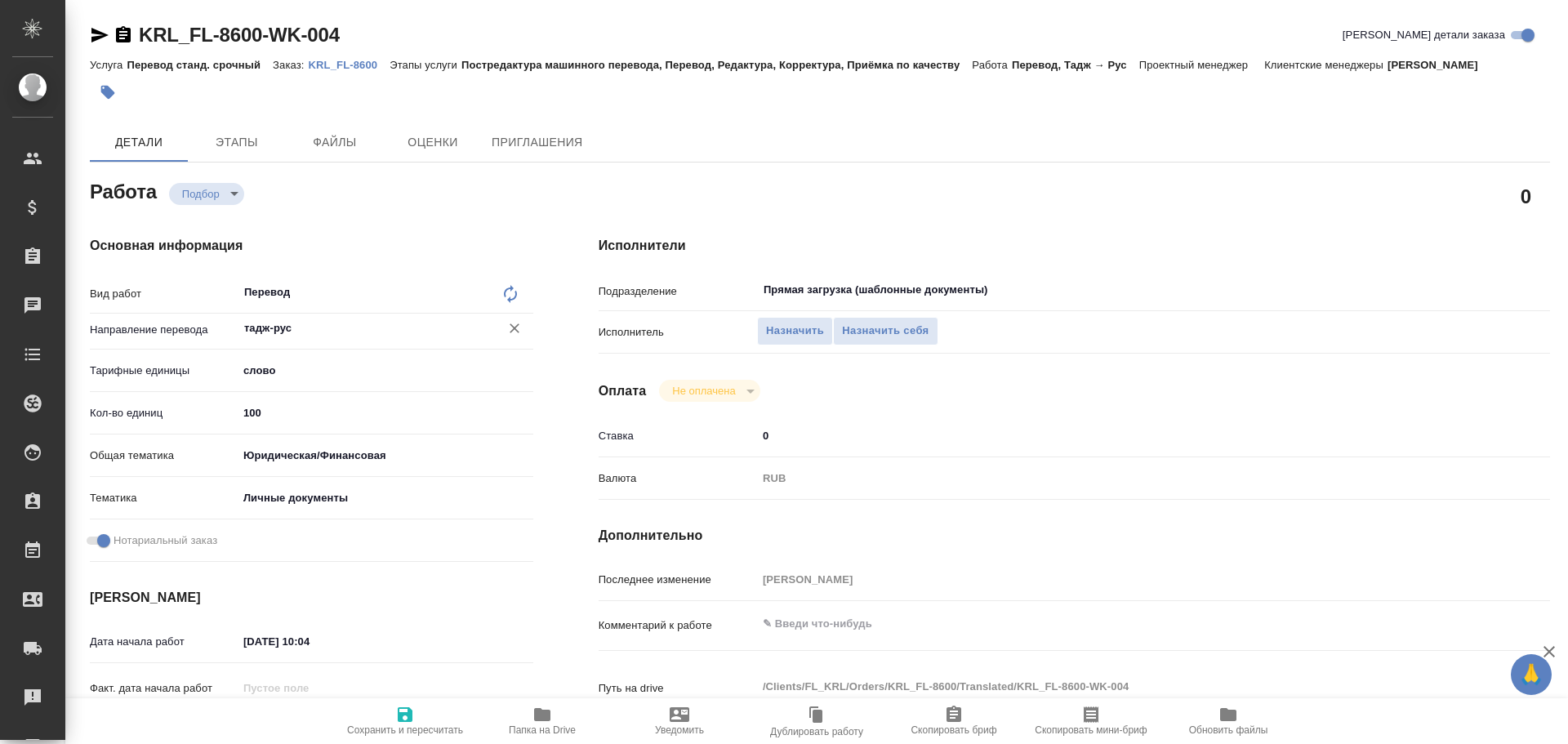
type textarea "x"
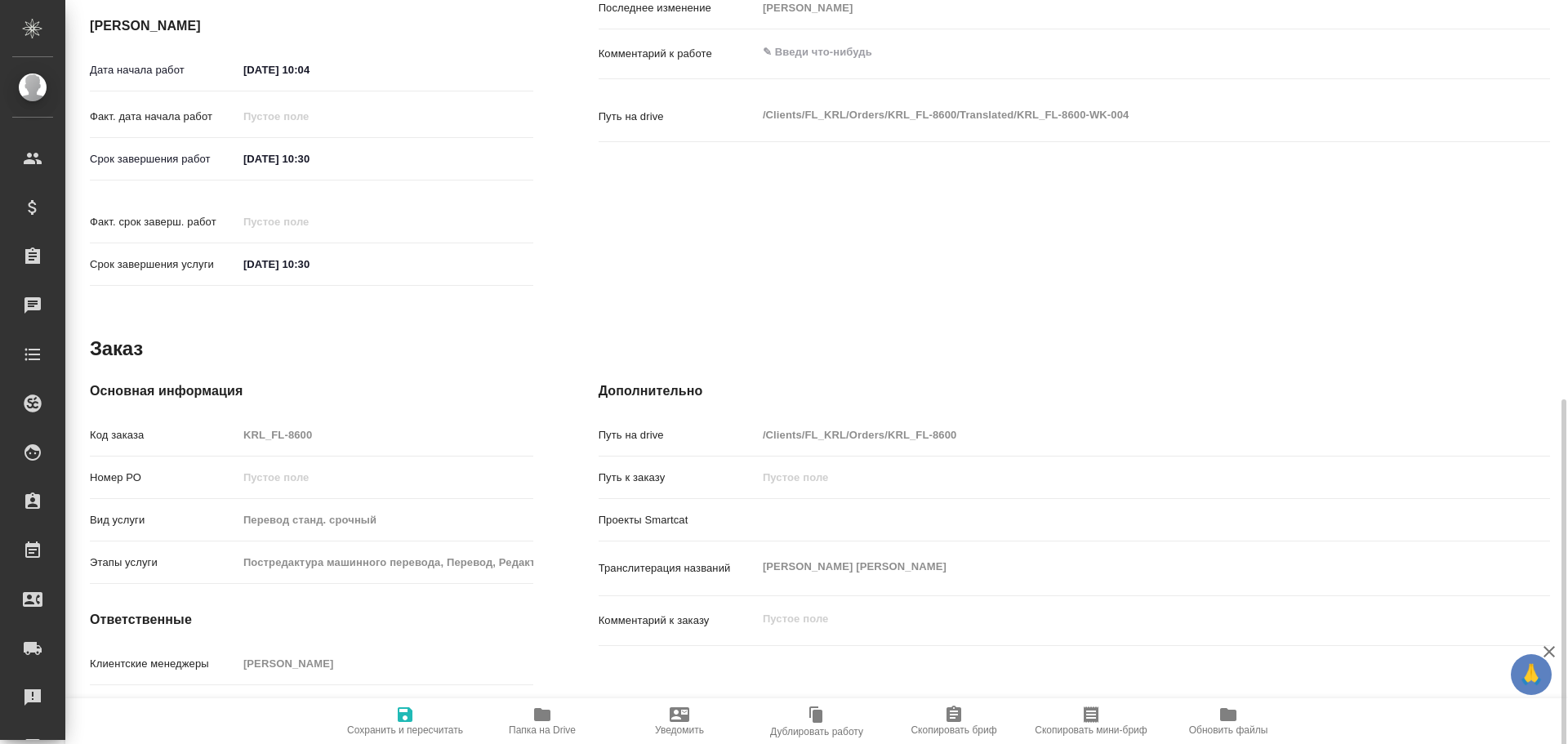
scroll to position [630, 0]
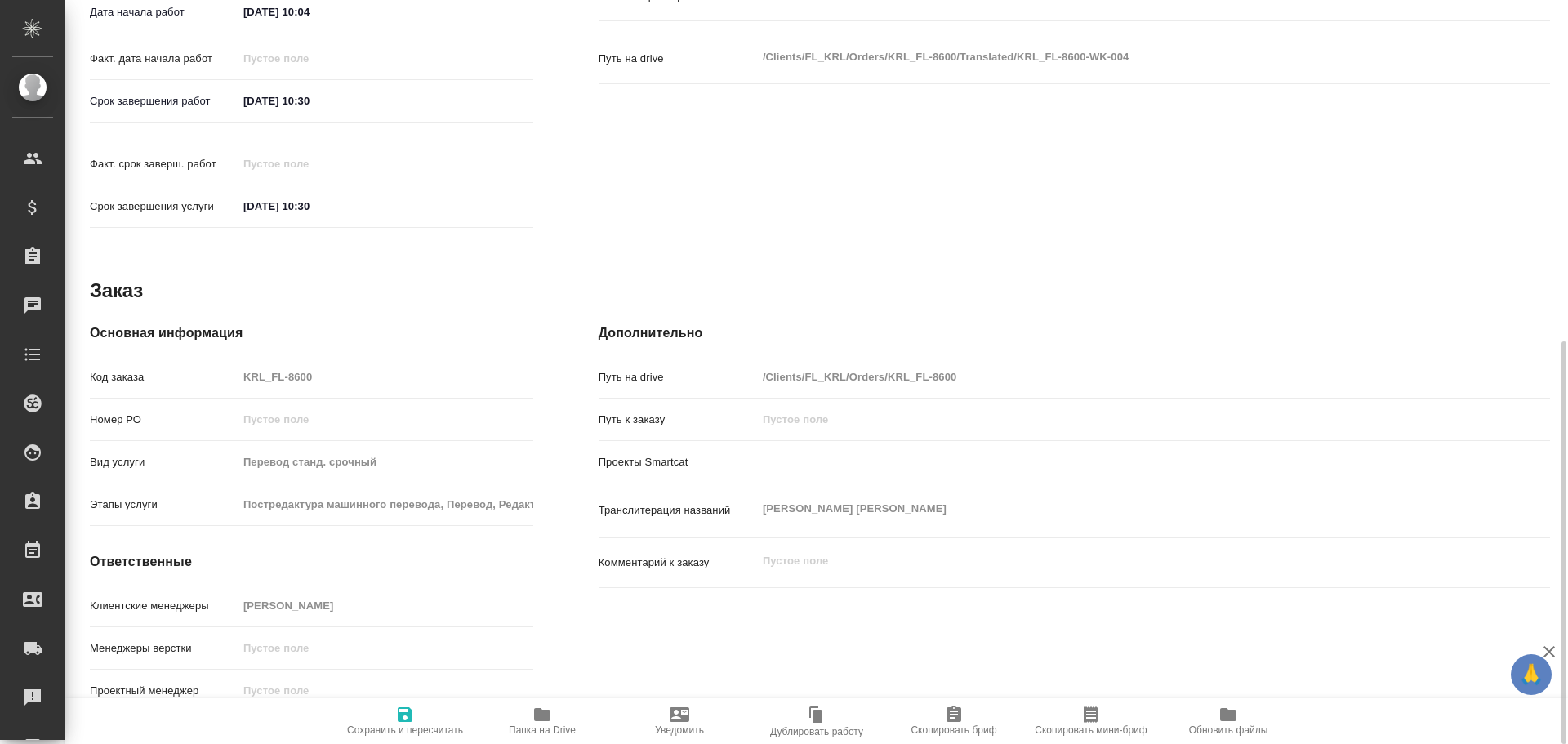
type textarea "x"
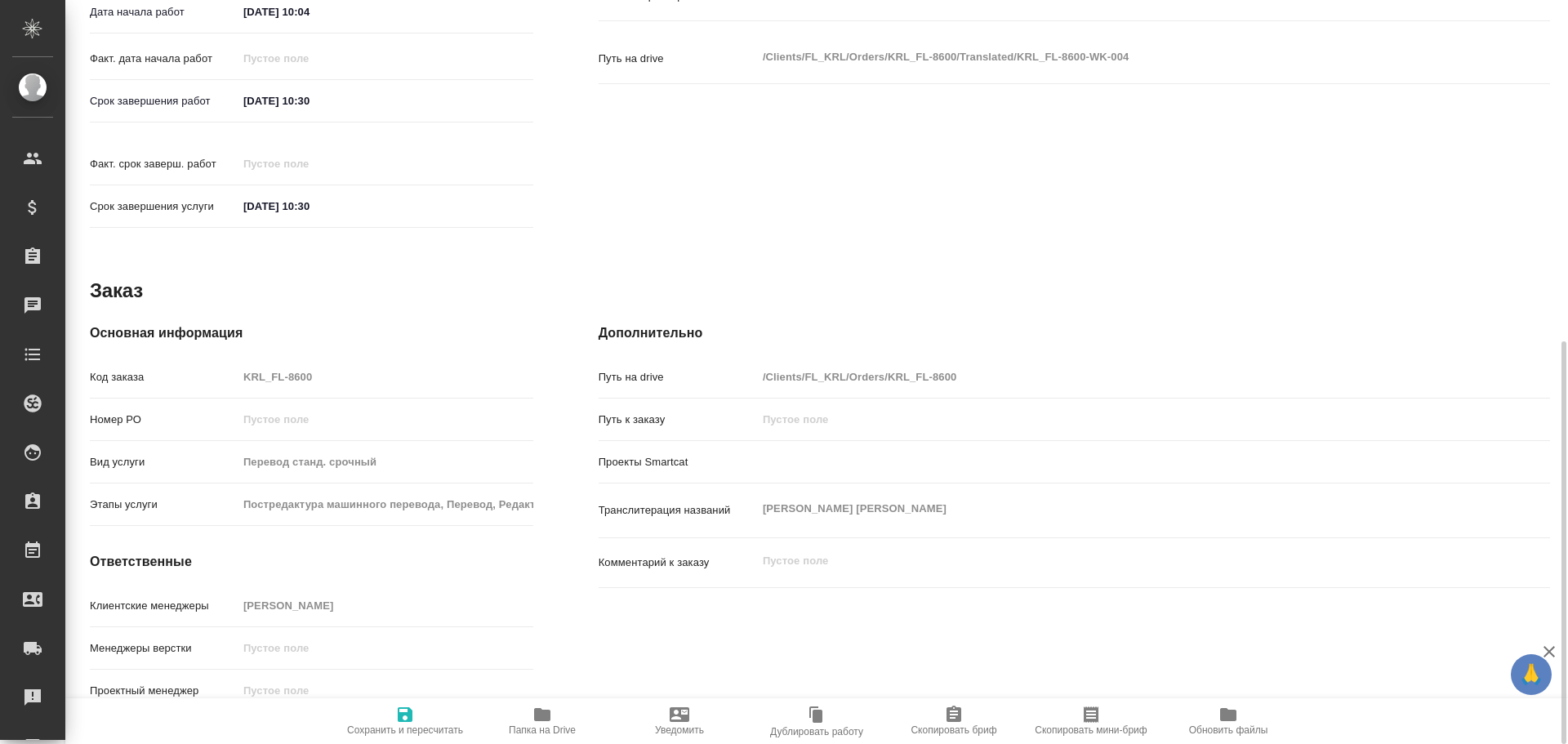
type textarea "x"
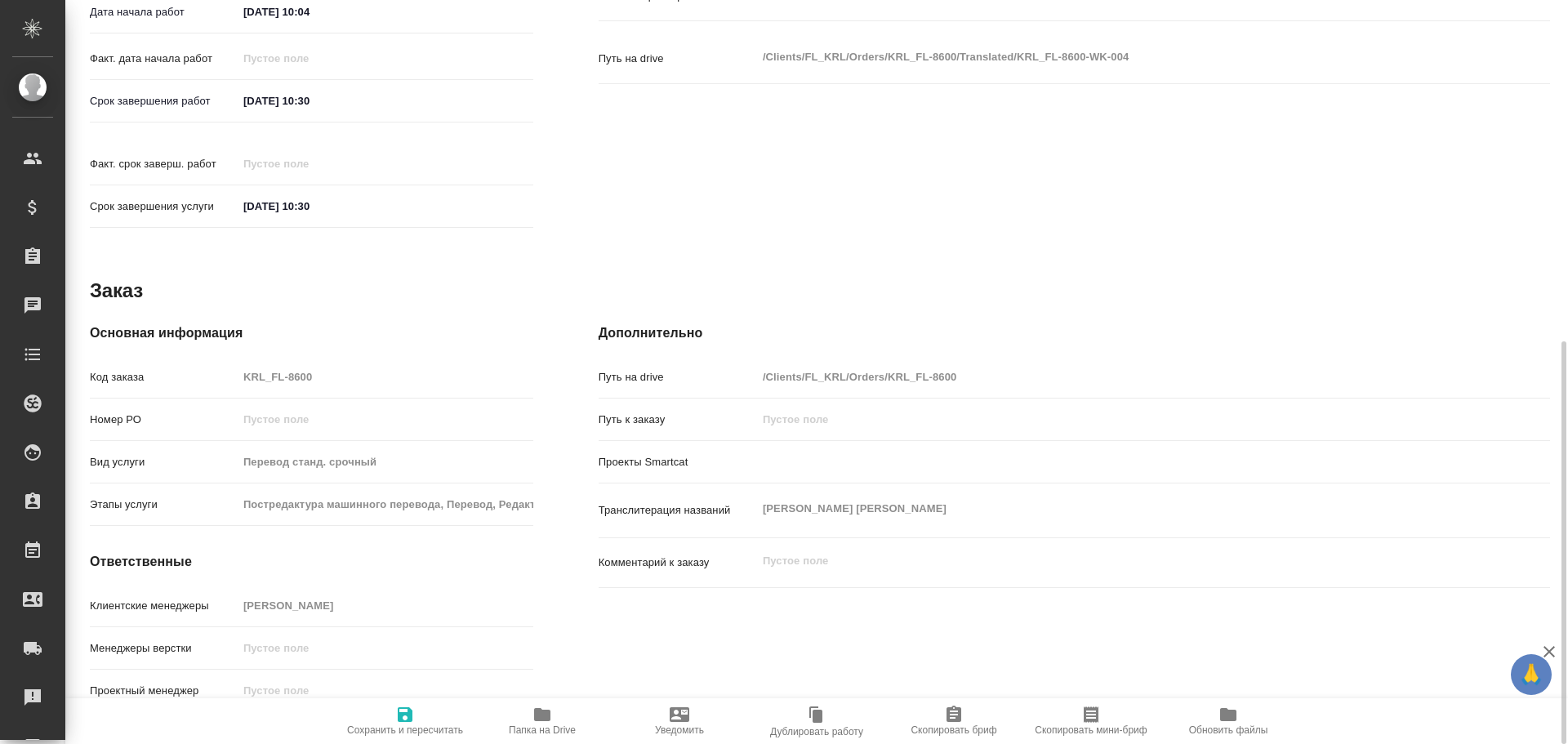
type textarea "x"
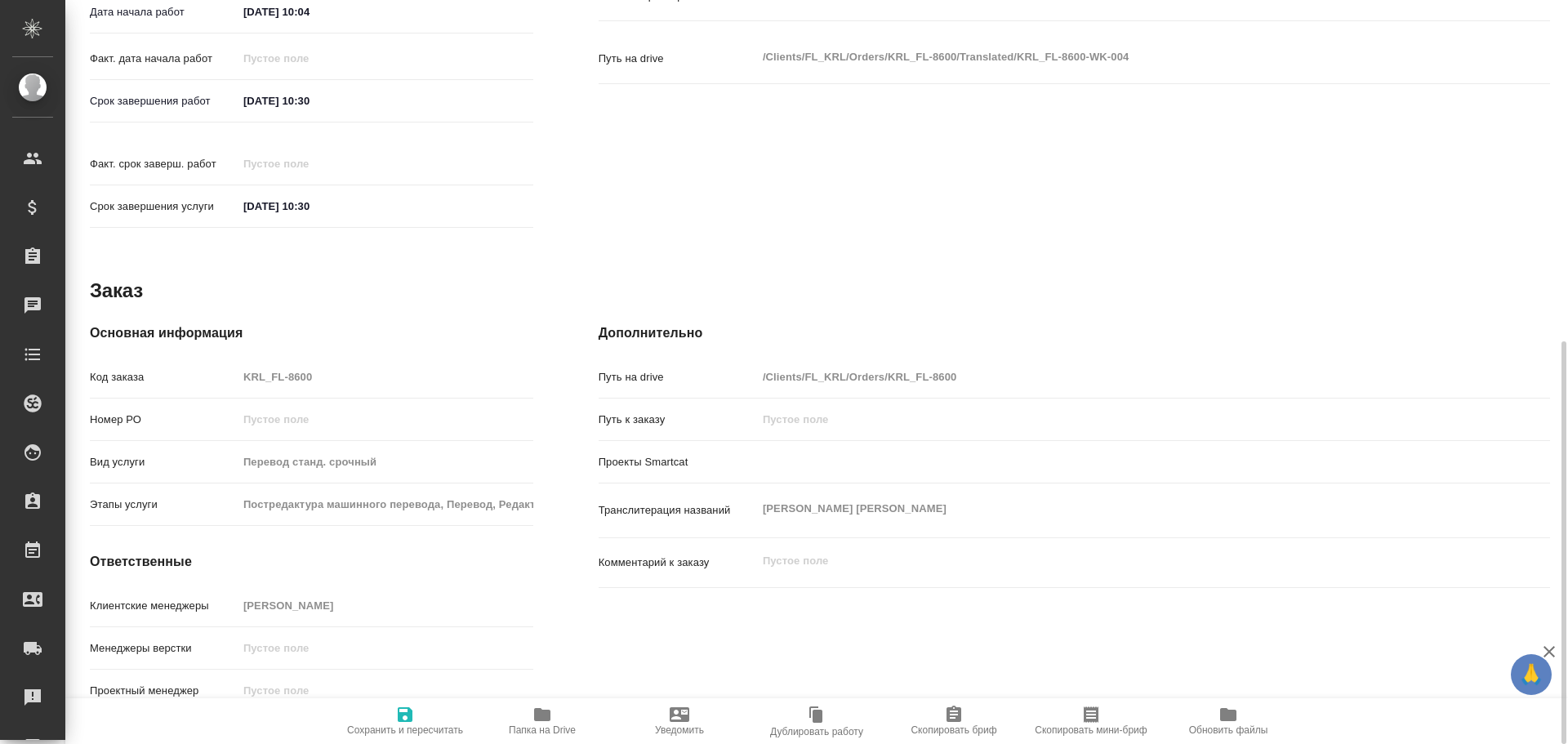
click at [521, 721] on span "Папка на Drive" at bounding box center [542, 720] width 117 height 31
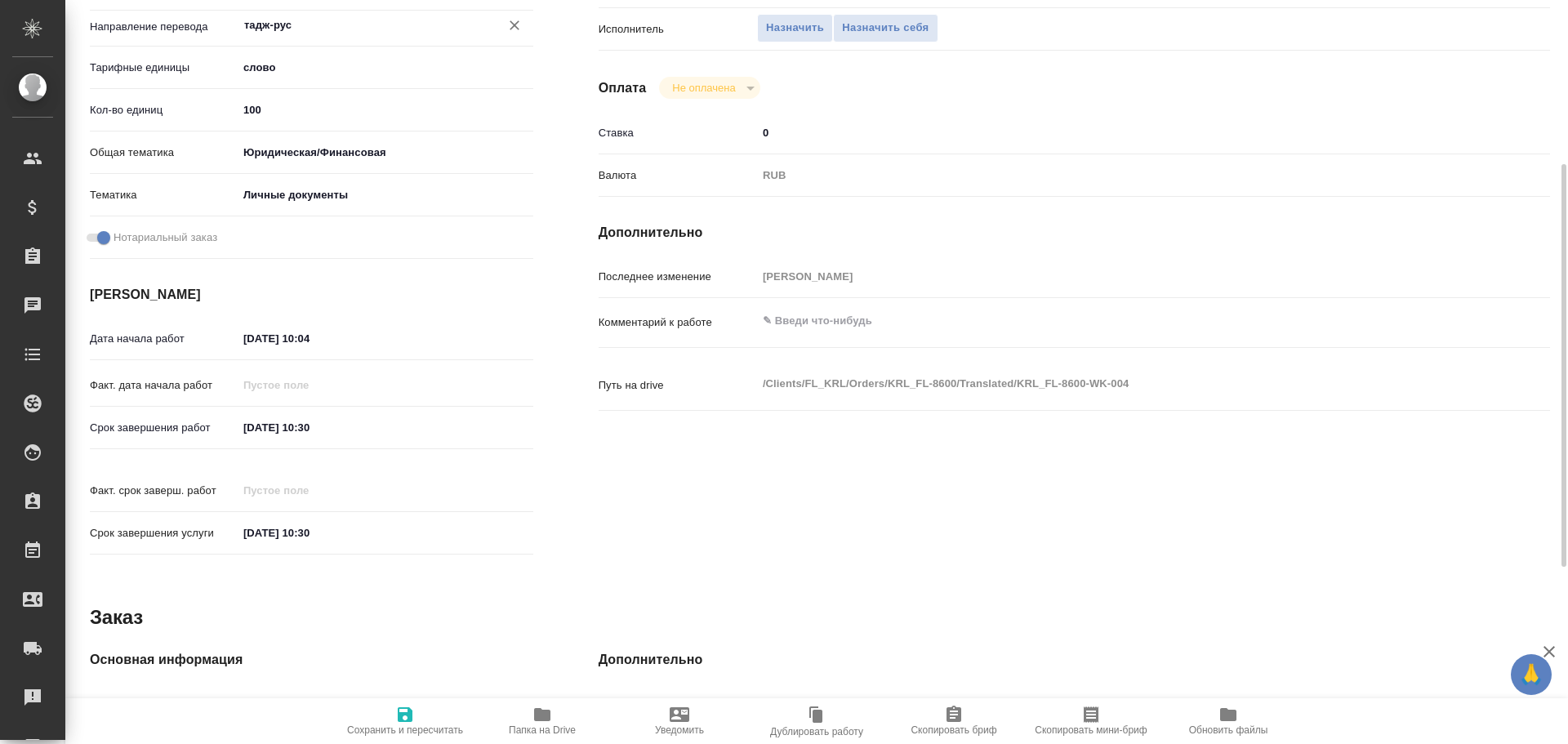
scroll to position [140, 0]
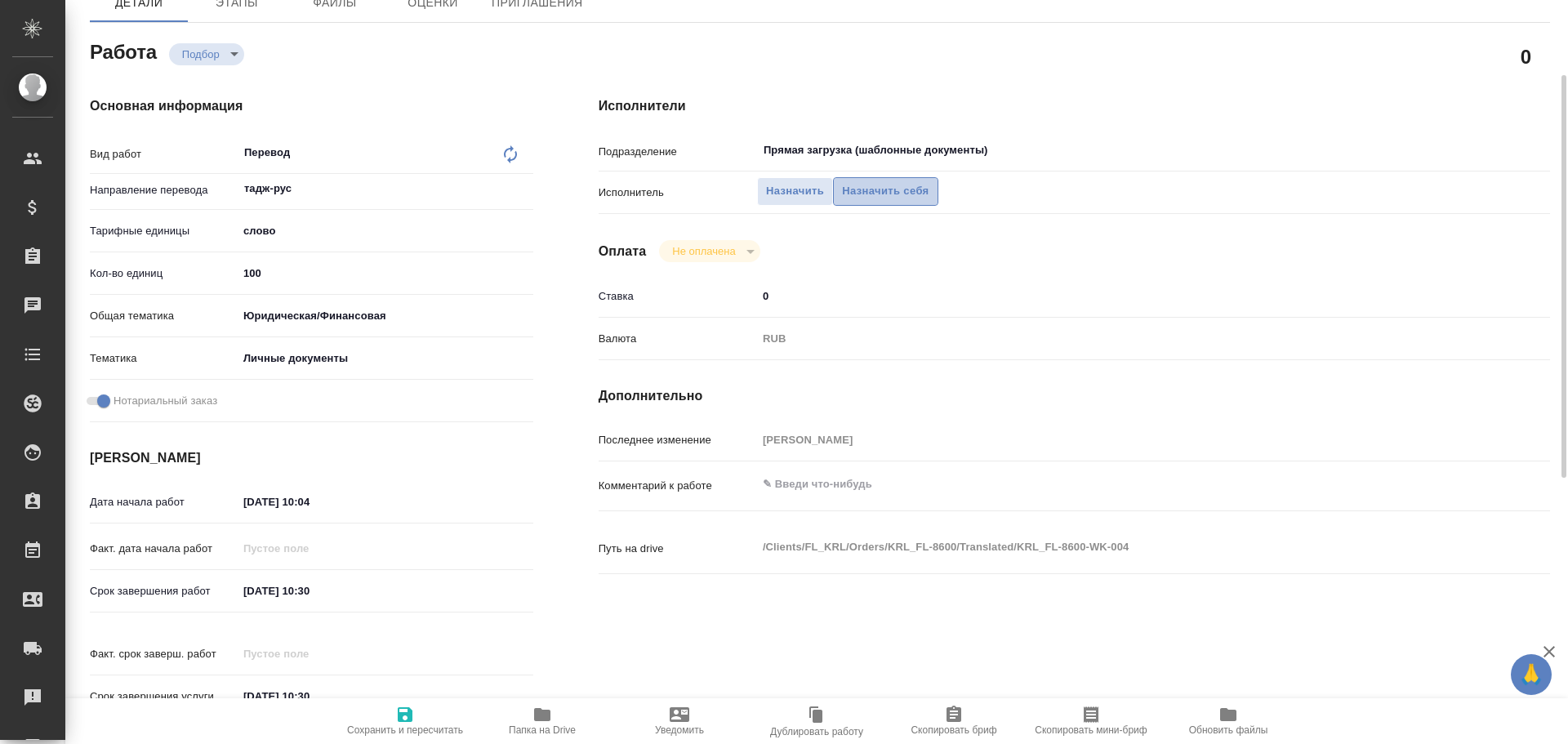
click at [854, 189] on span "Назначить себя" at bounding box center [885, 191] width 86 height 19
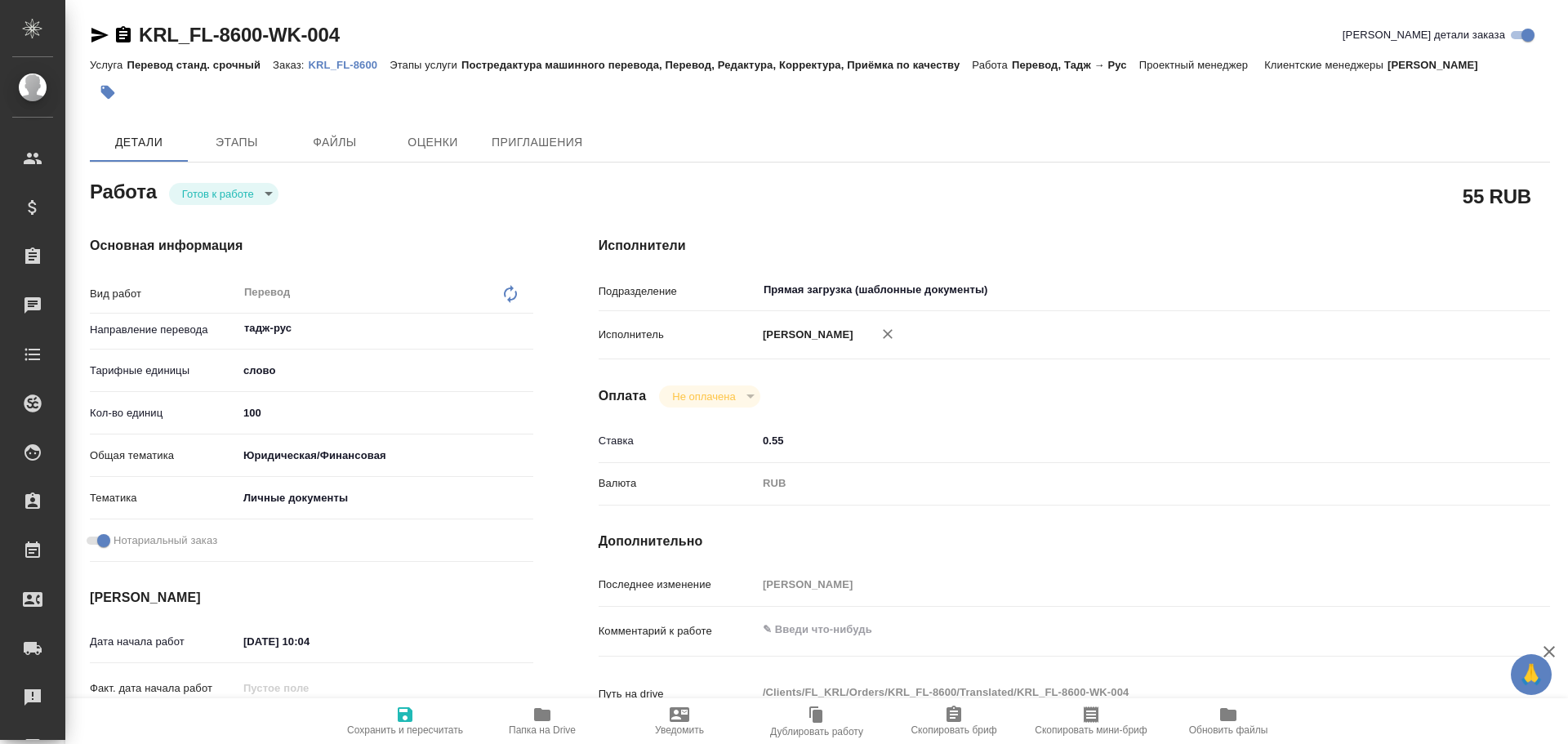
type textarea "x"
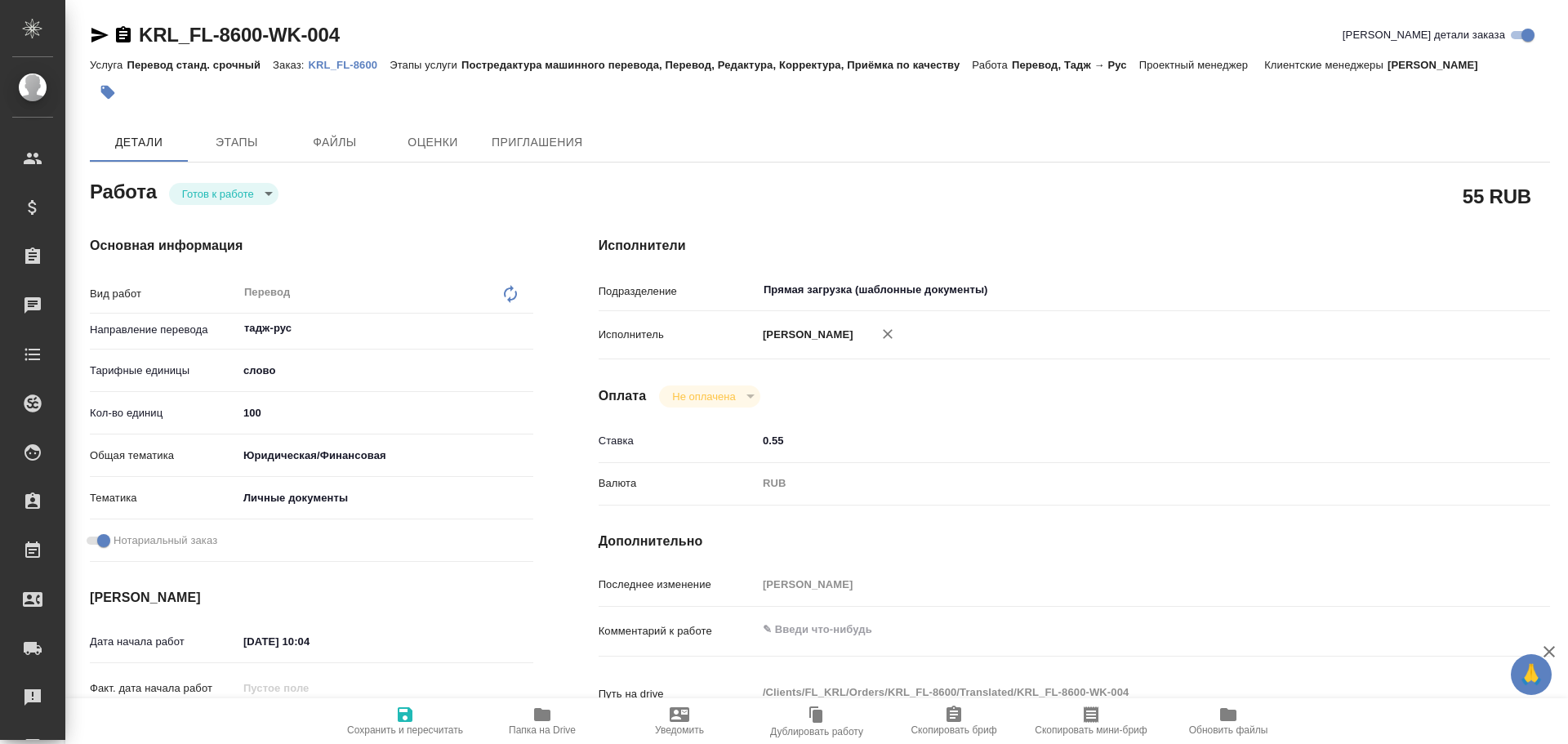
type textarea "x"
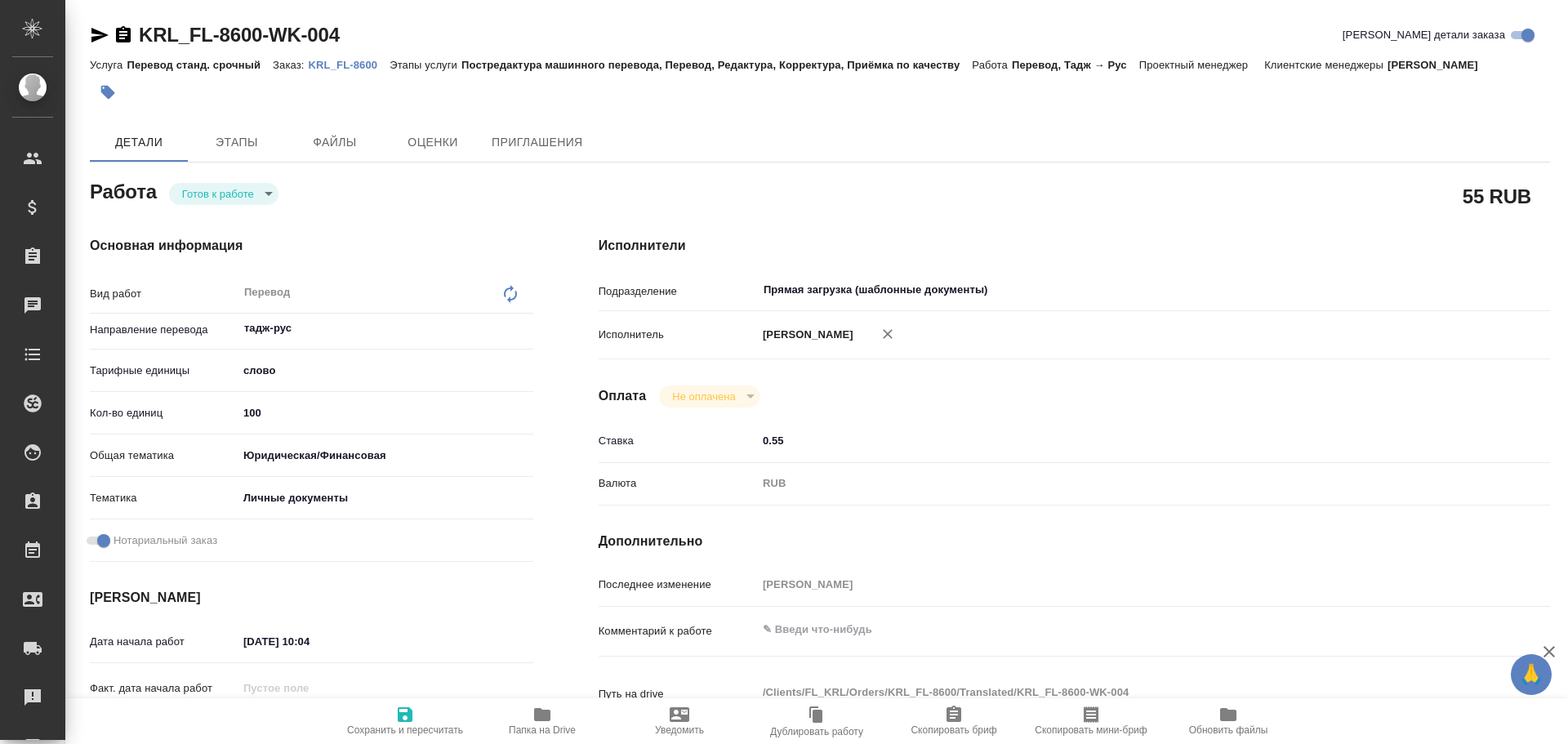
type textarea "x"
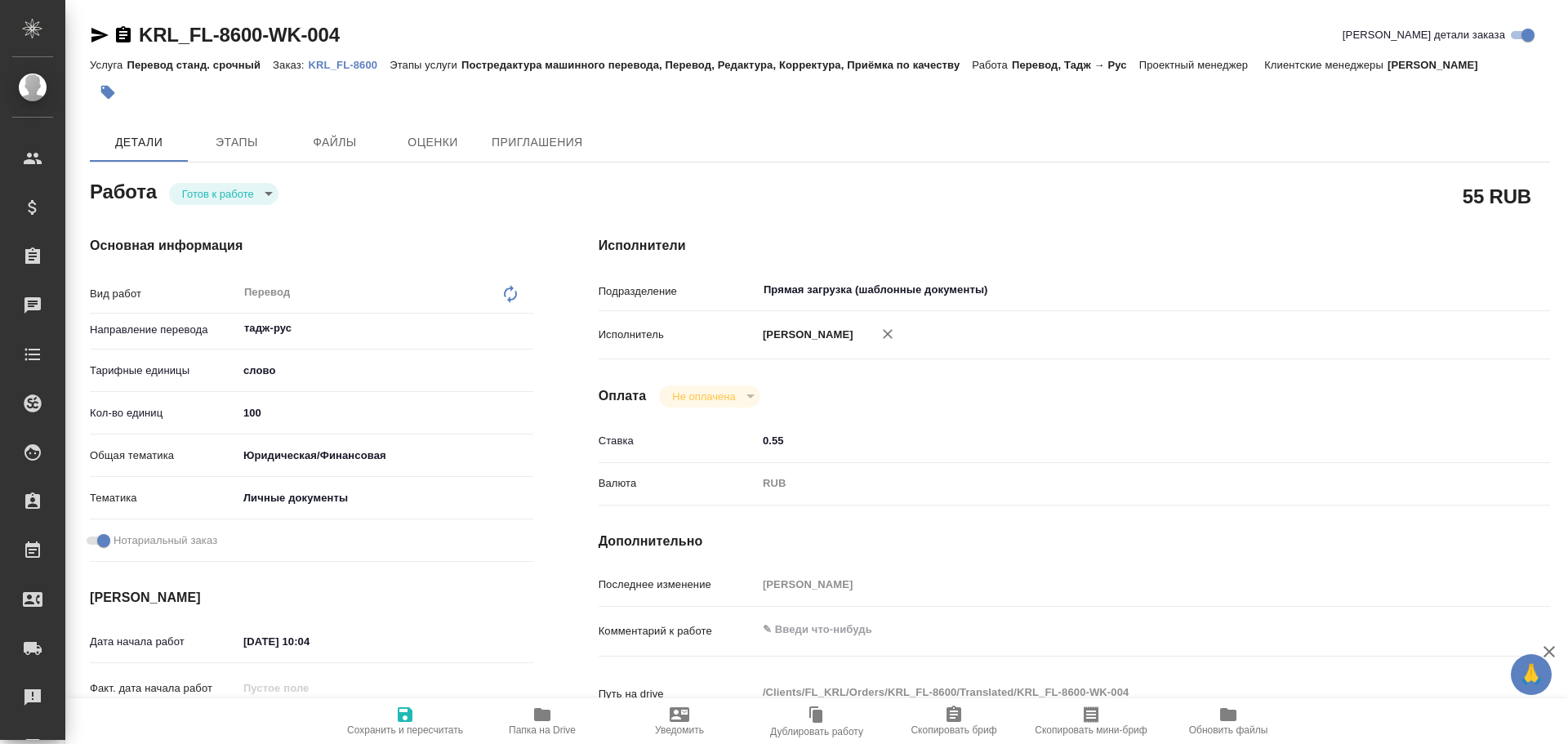
type textarea "x"
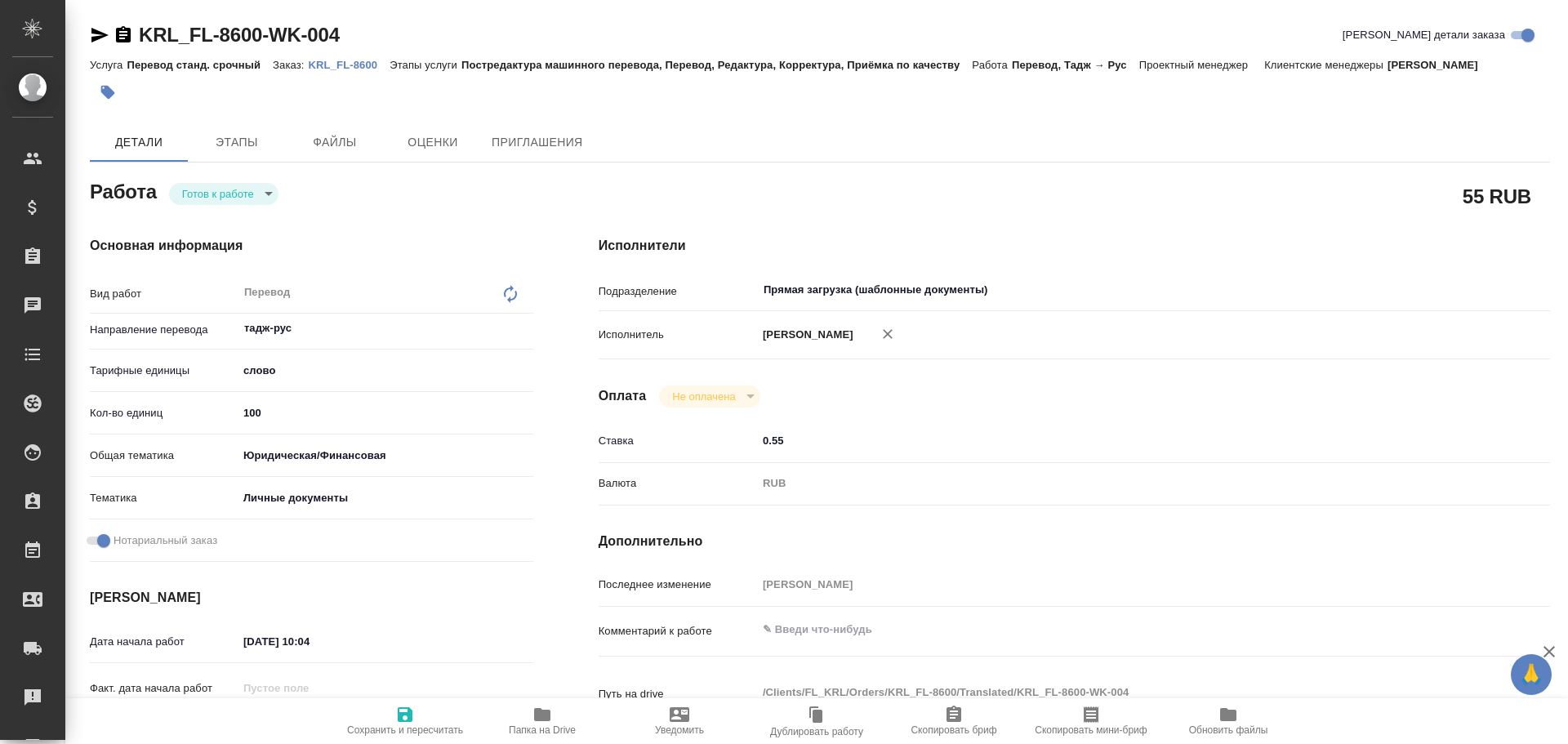
type textarea "x"
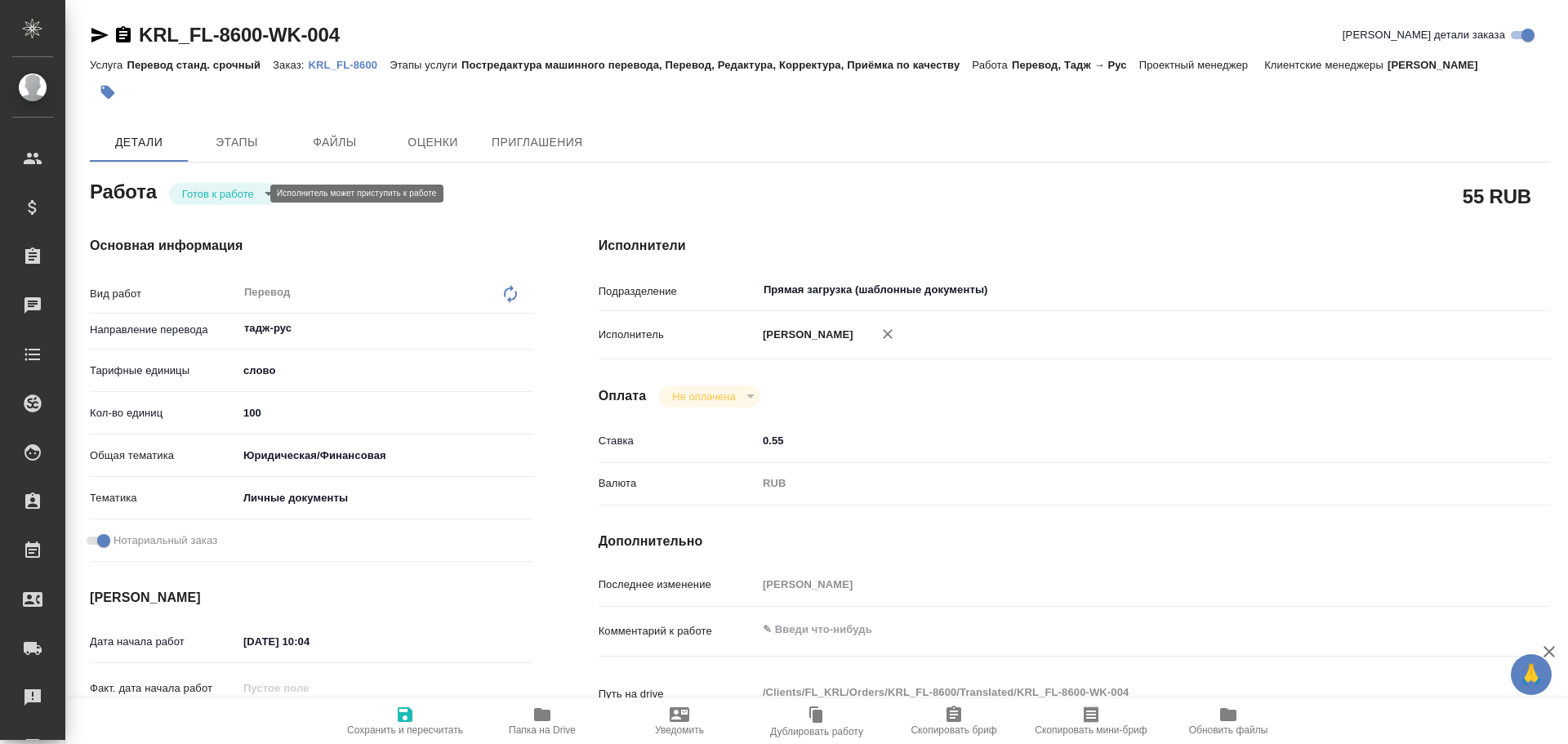
click at [220, 195] on body "🙏 .cls-1 fill:#fff; AWATERA Gusev Alexandr Клиенты Спецификации Заказы Чаты Tod…" at bounding box center [784, 372] width 1568 height 744
type textarea "x"
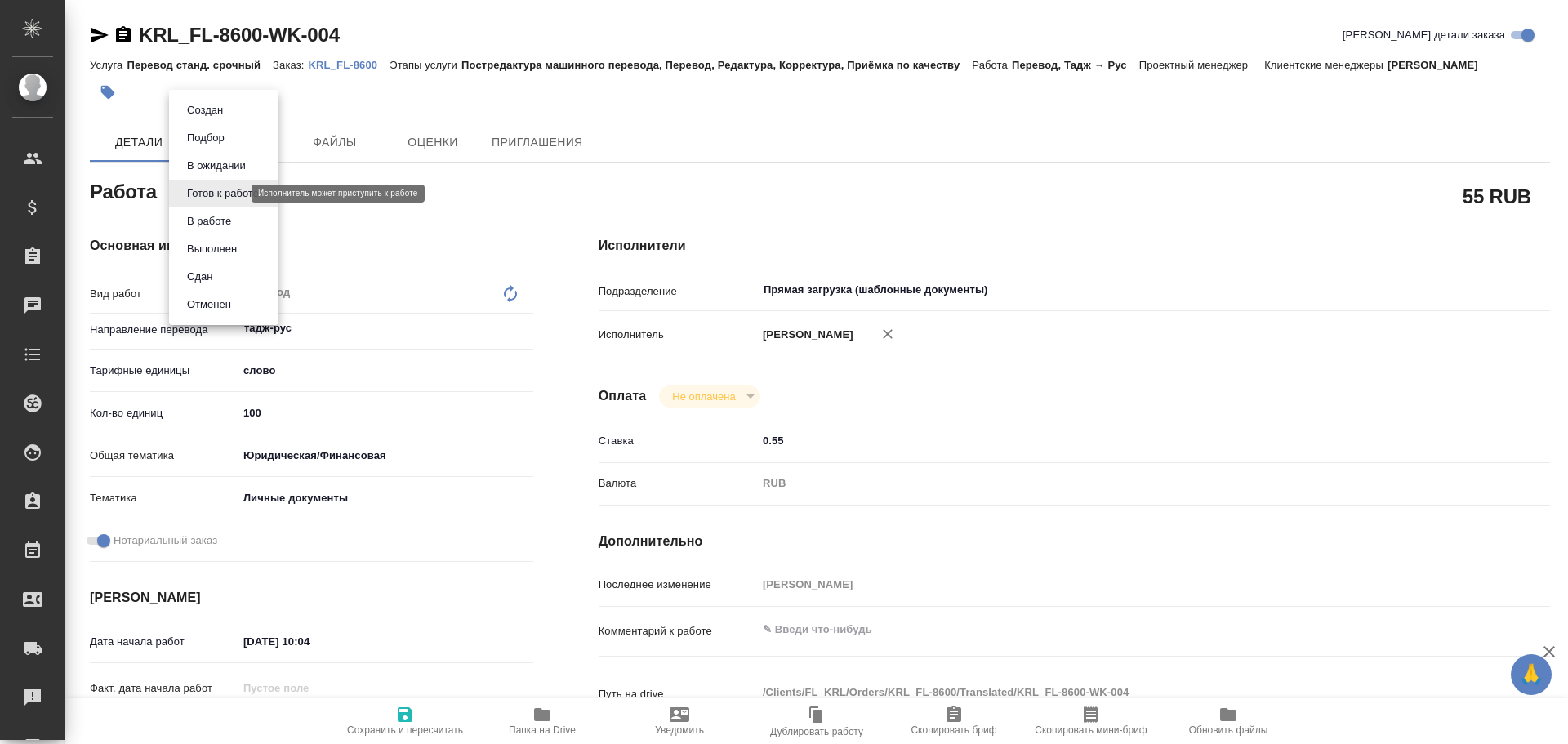
type textarea "x"
click at [199, 216] on button "В работе" at bounding box center [209, 221] width 54 height 18
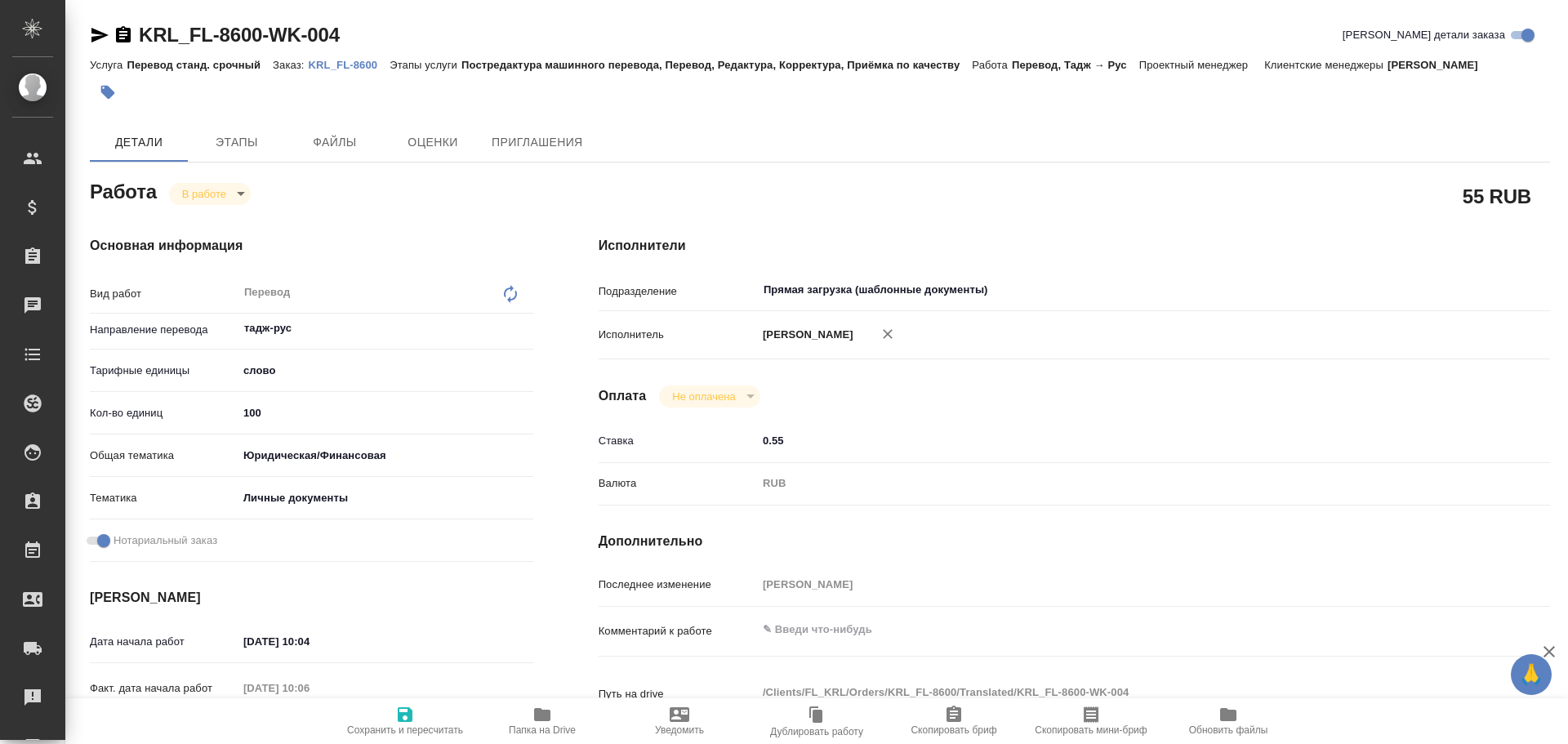
type textarea "x"
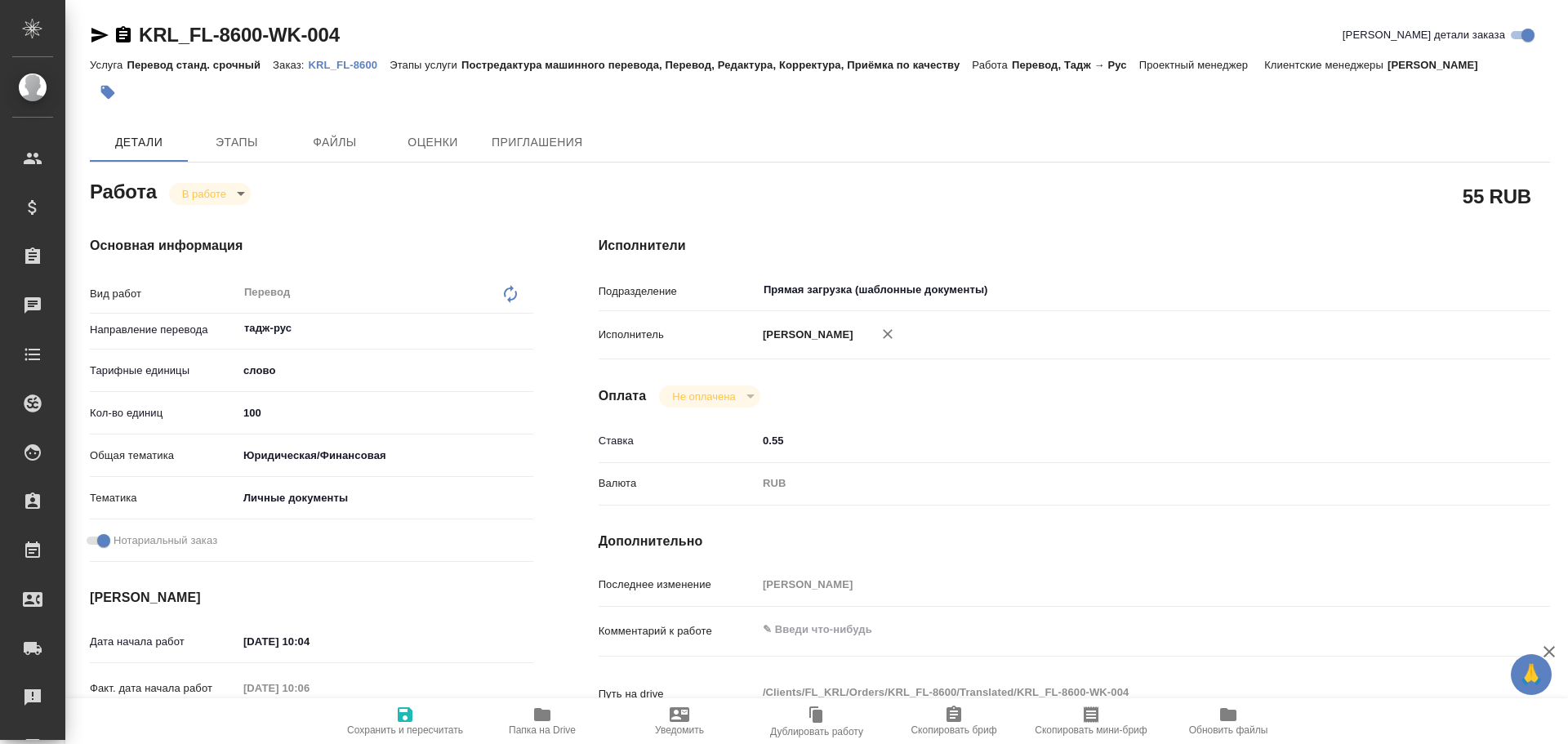
type textarea "x"
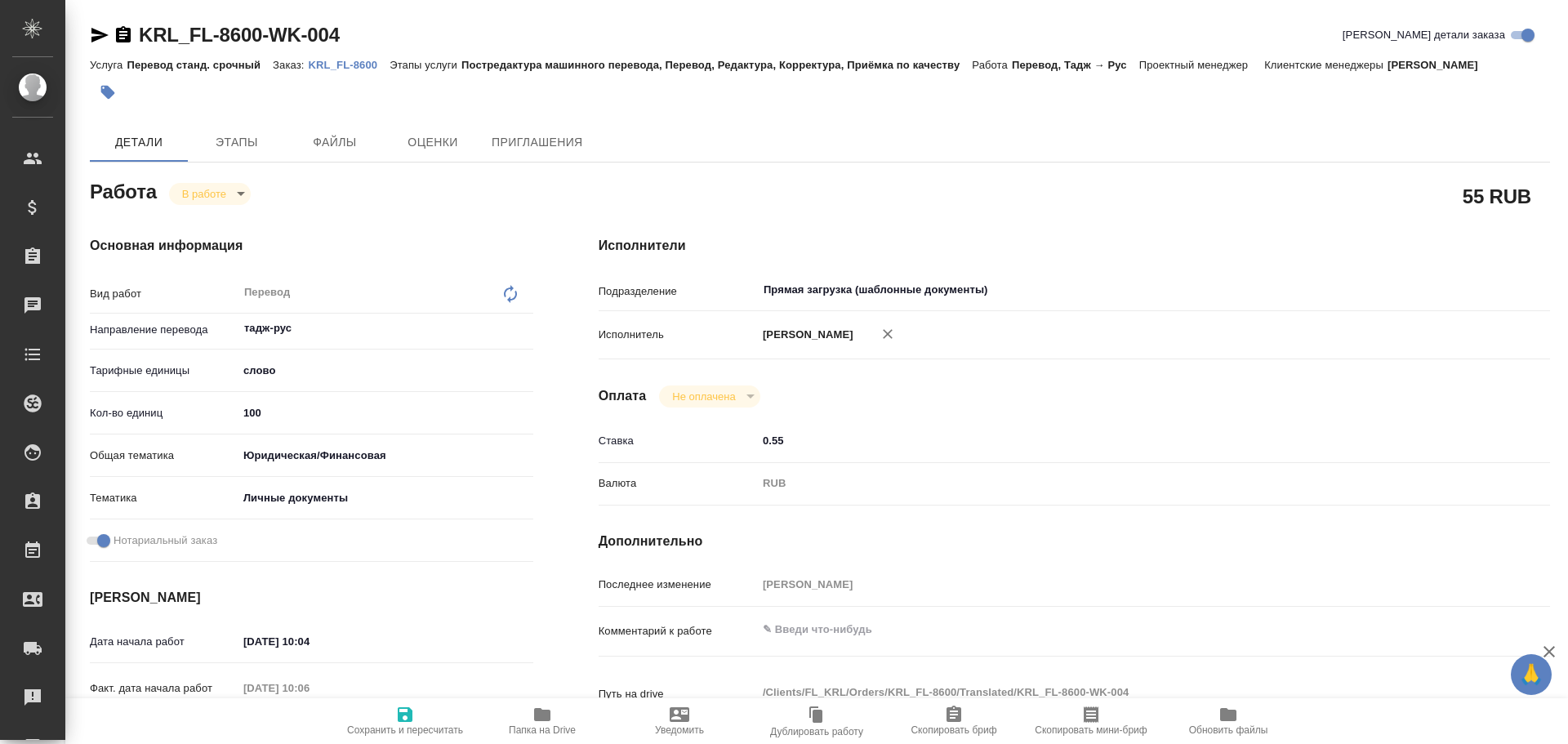
type textarea "x"
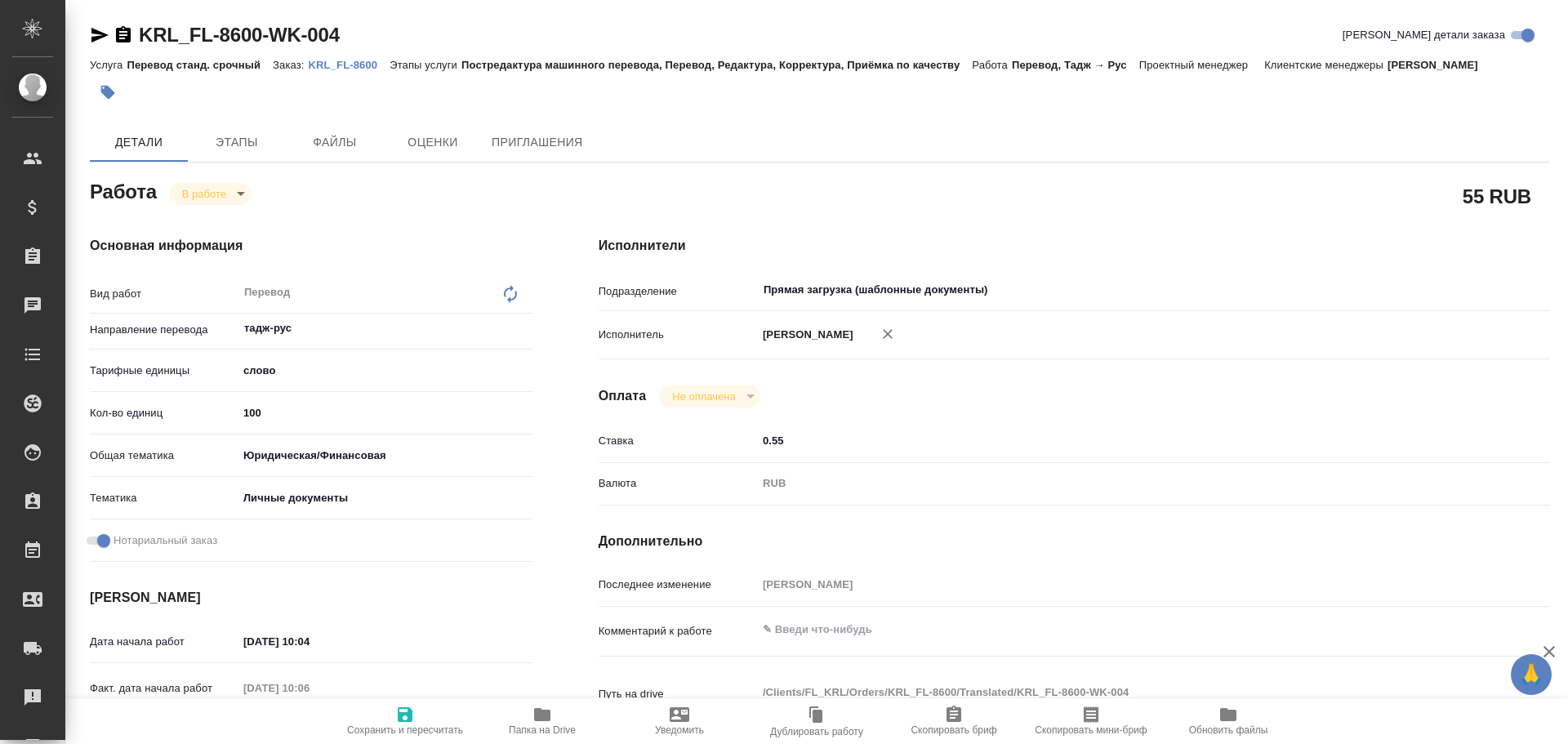
type textarea "x"
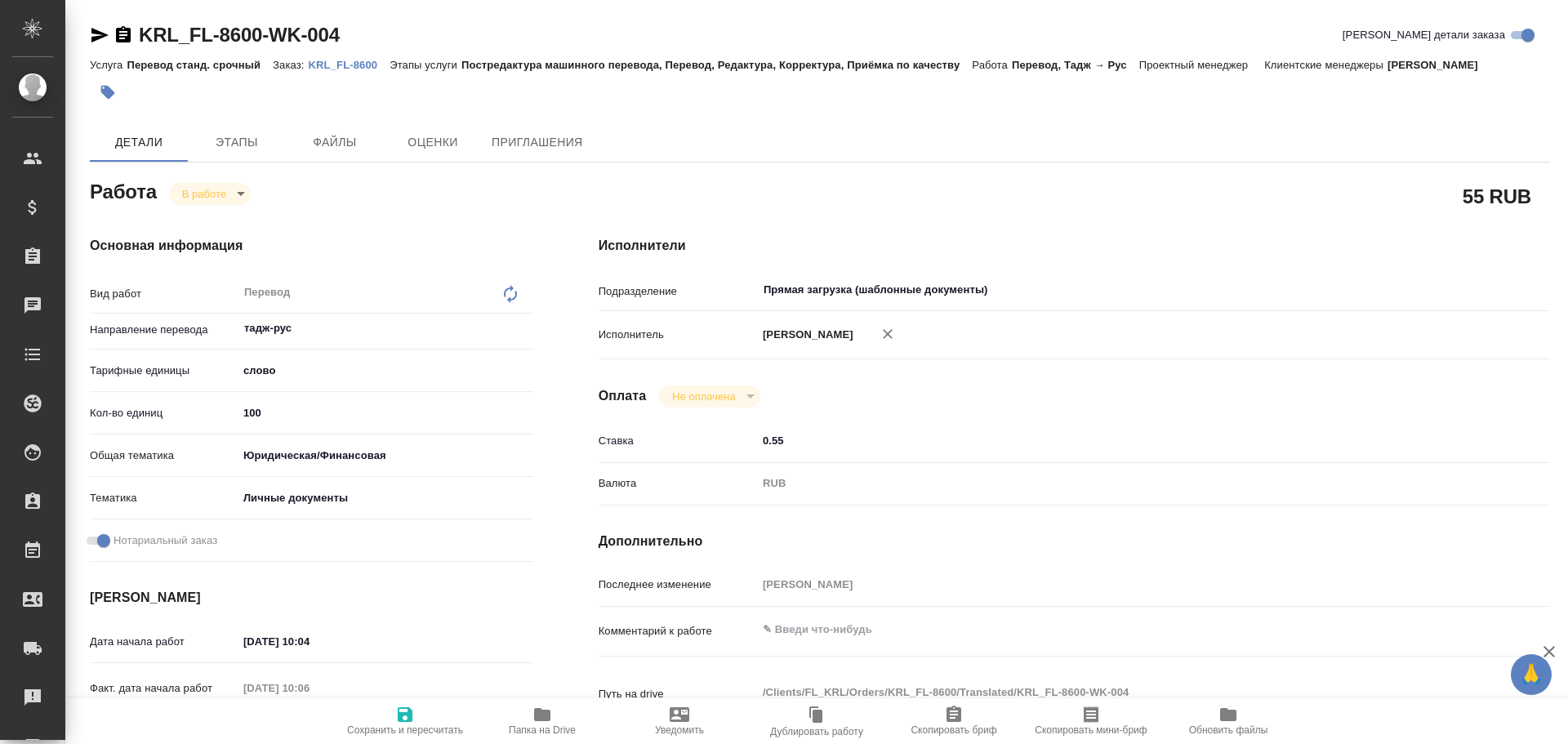
type textarea "x"
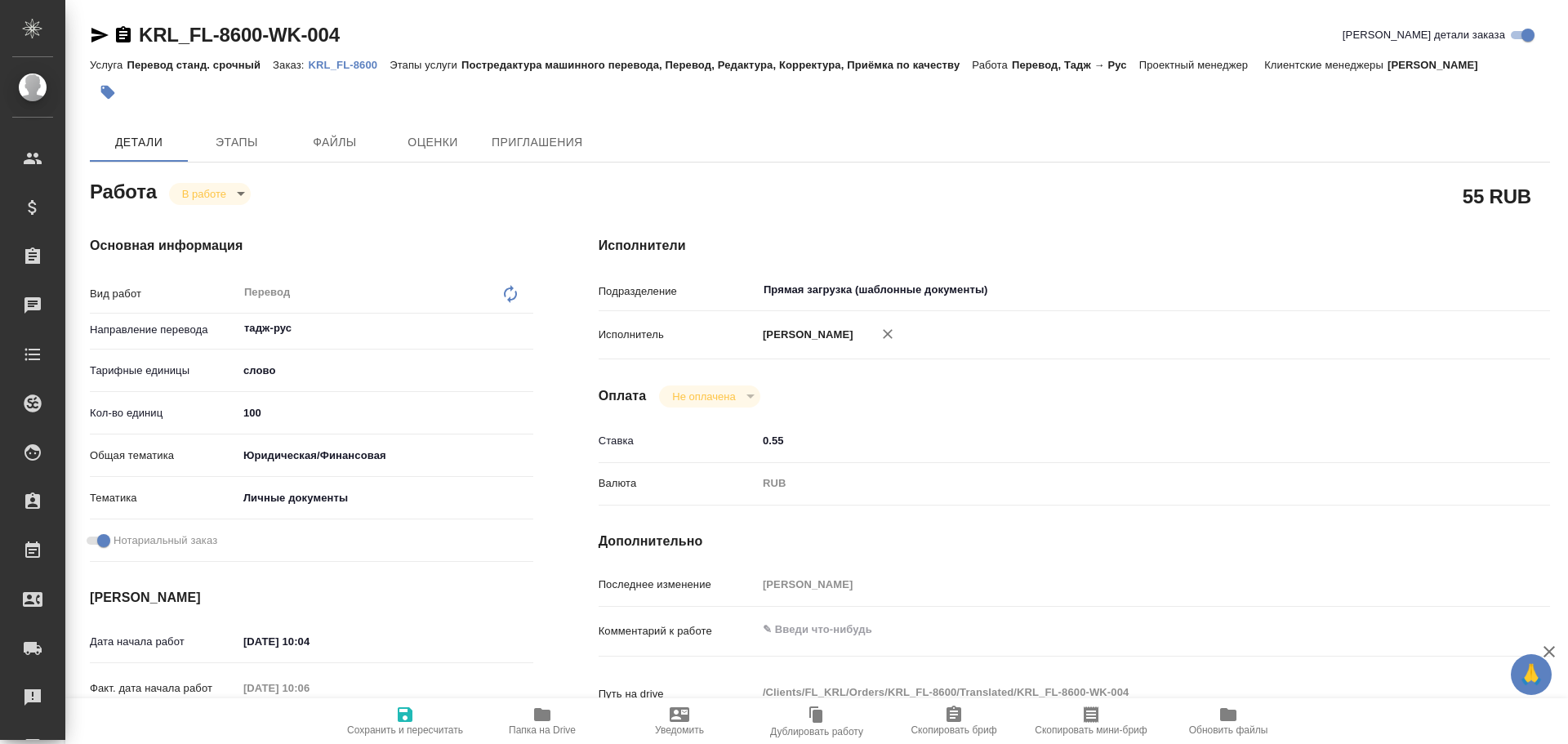
type textarea "x"
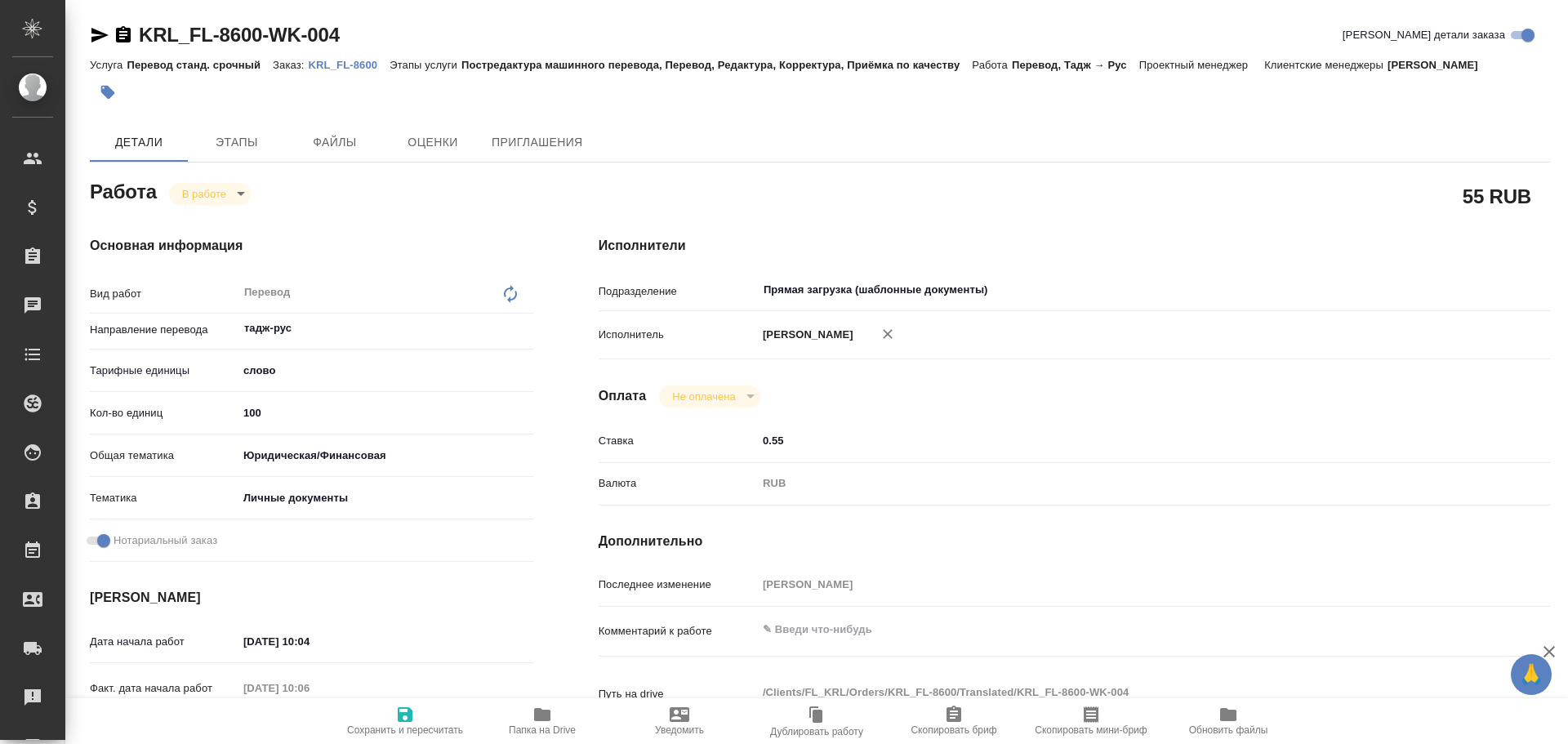
type textarea "x"
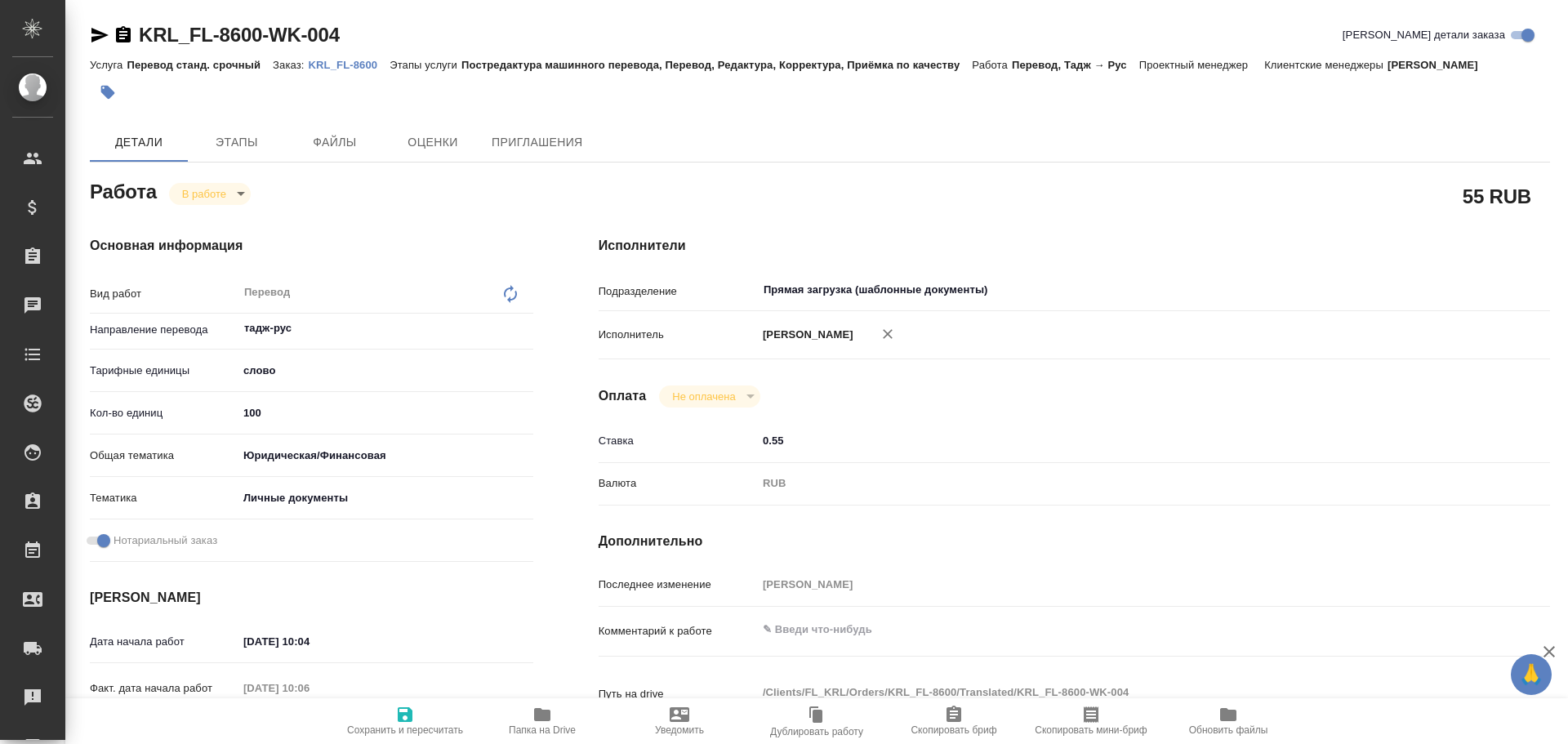
type textarea "x"
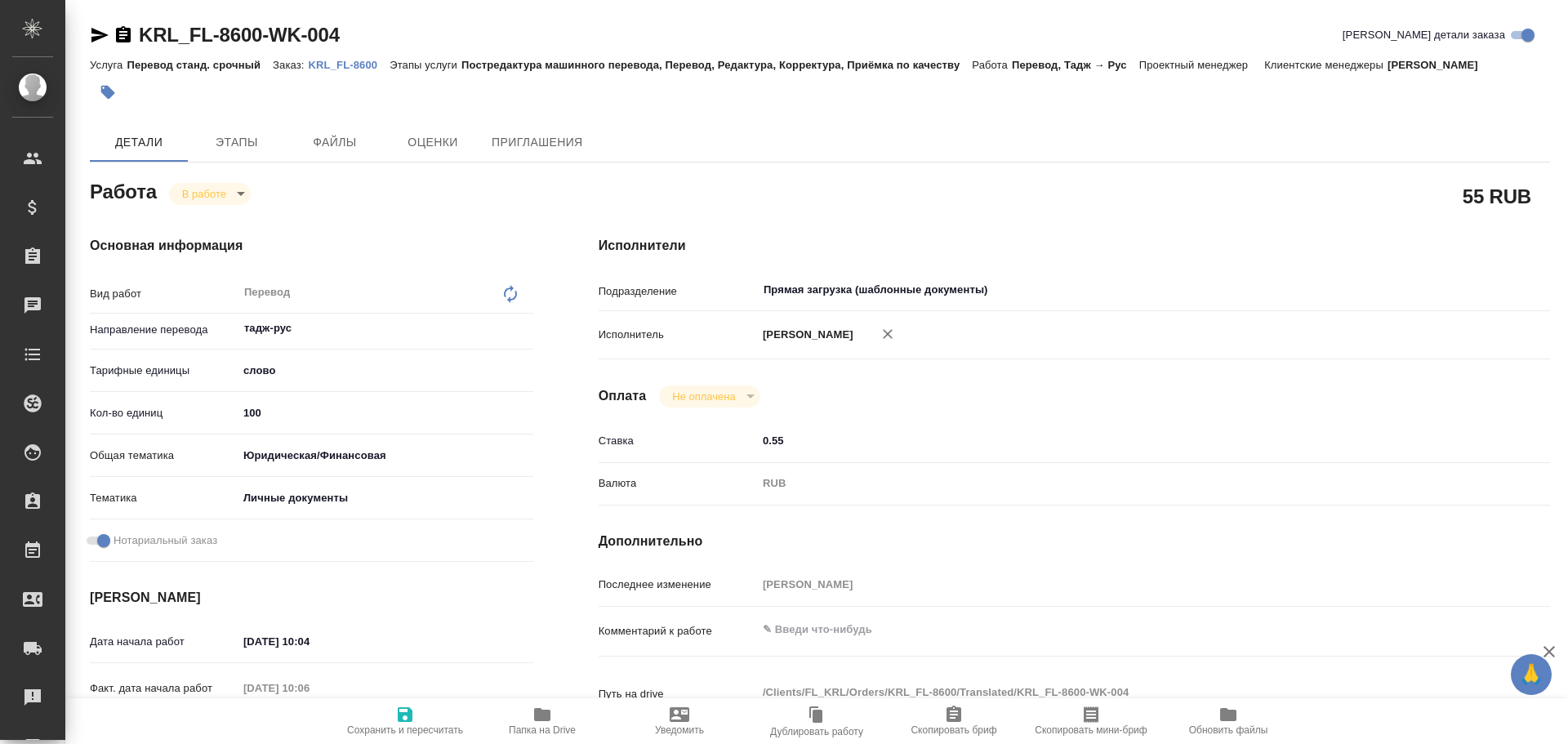
type textarea "x"
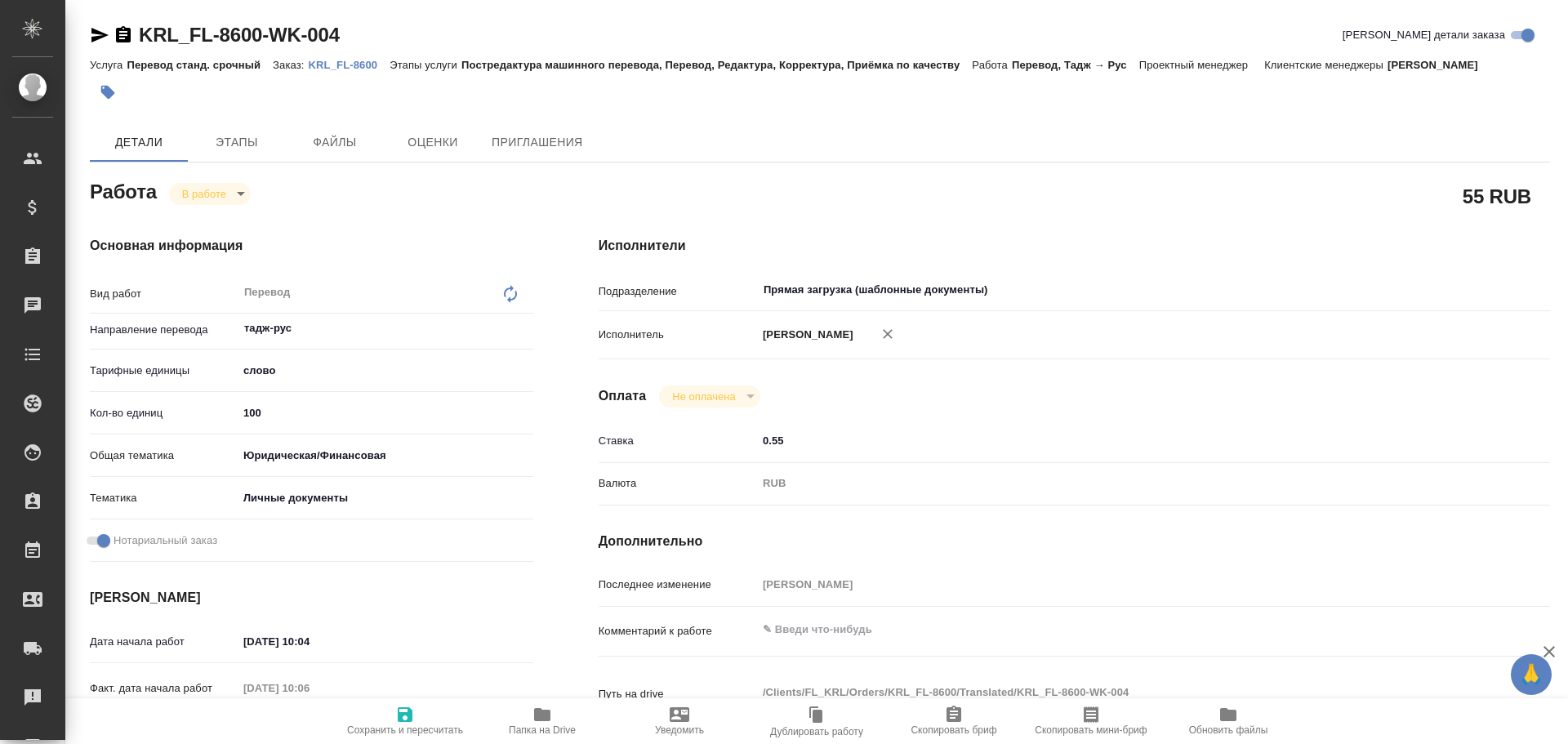
type textarea "x"
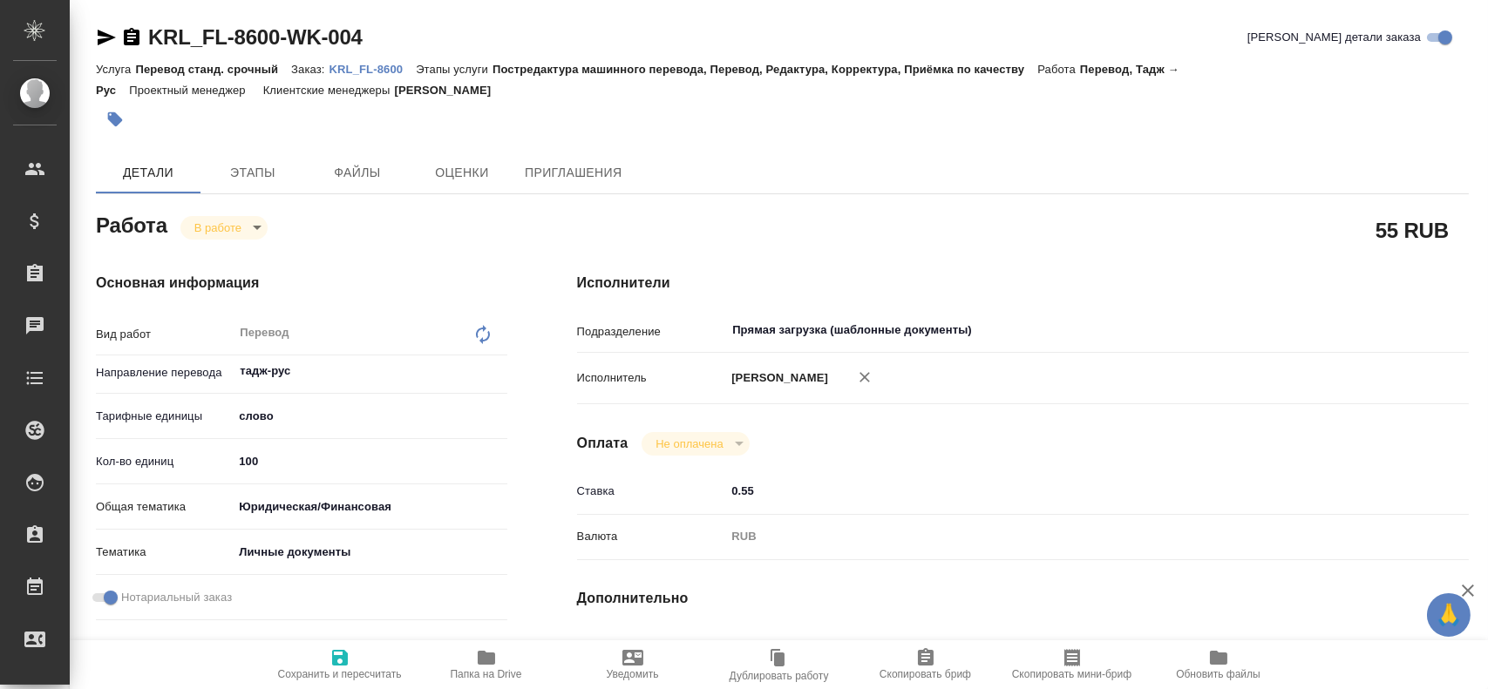
type textarea "x"
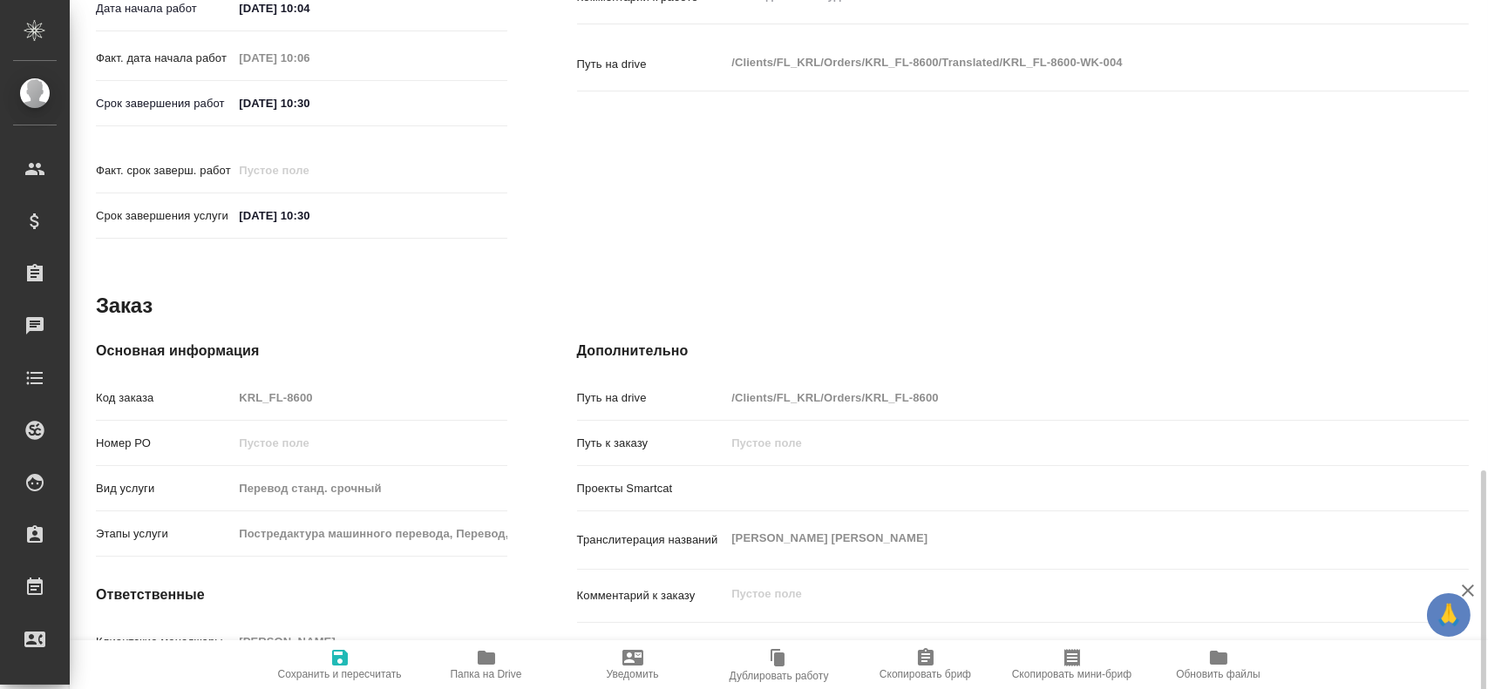
scroll to position [797, 0]
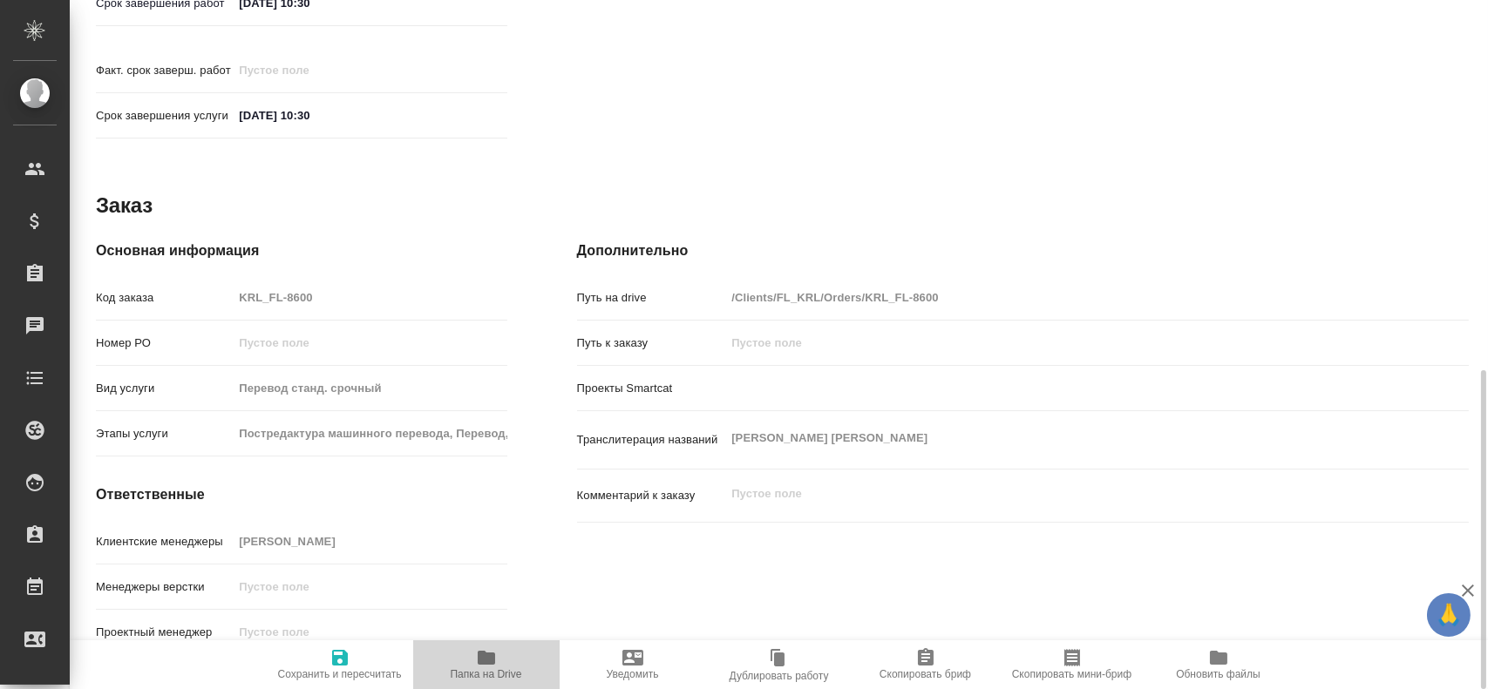
click at [511, 675] on span "Папка на Drive" at bounding box center [486, 674] width 71 height 12
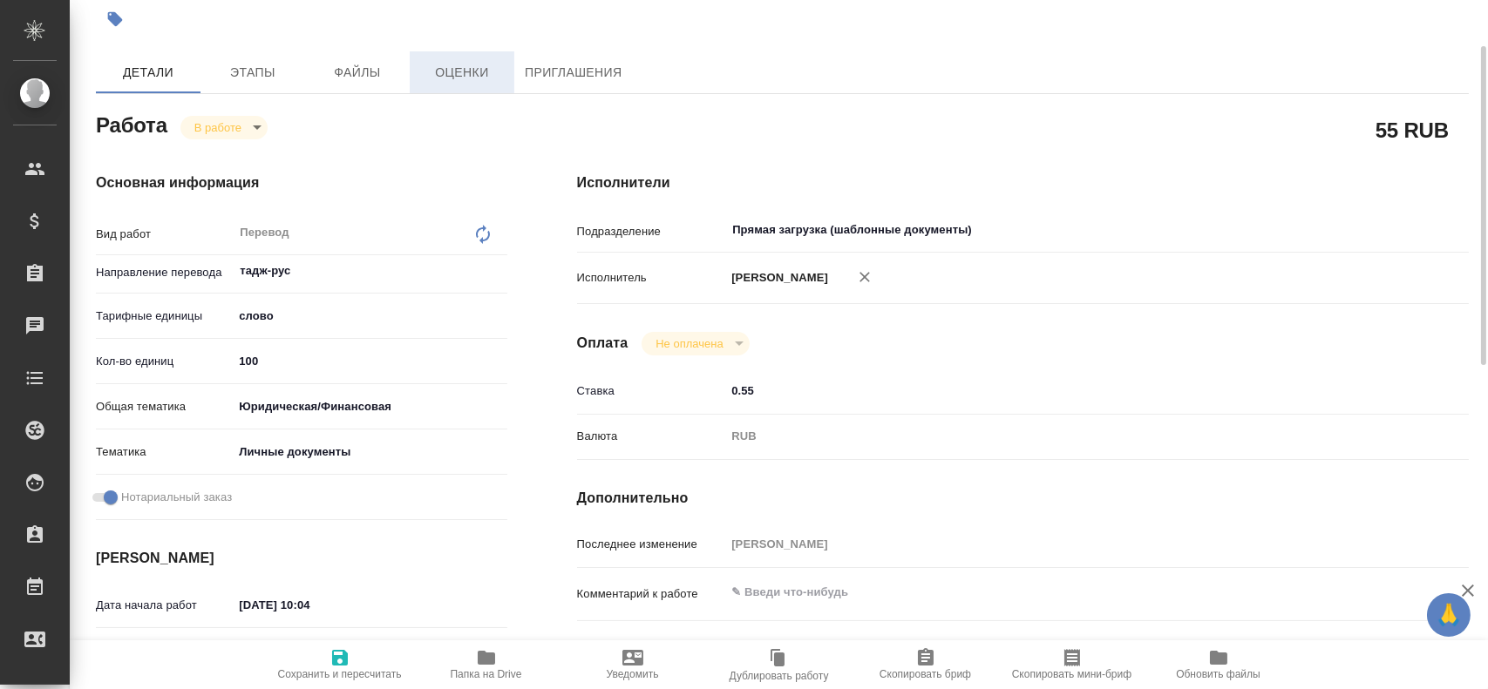
scroll to position [13, 0]
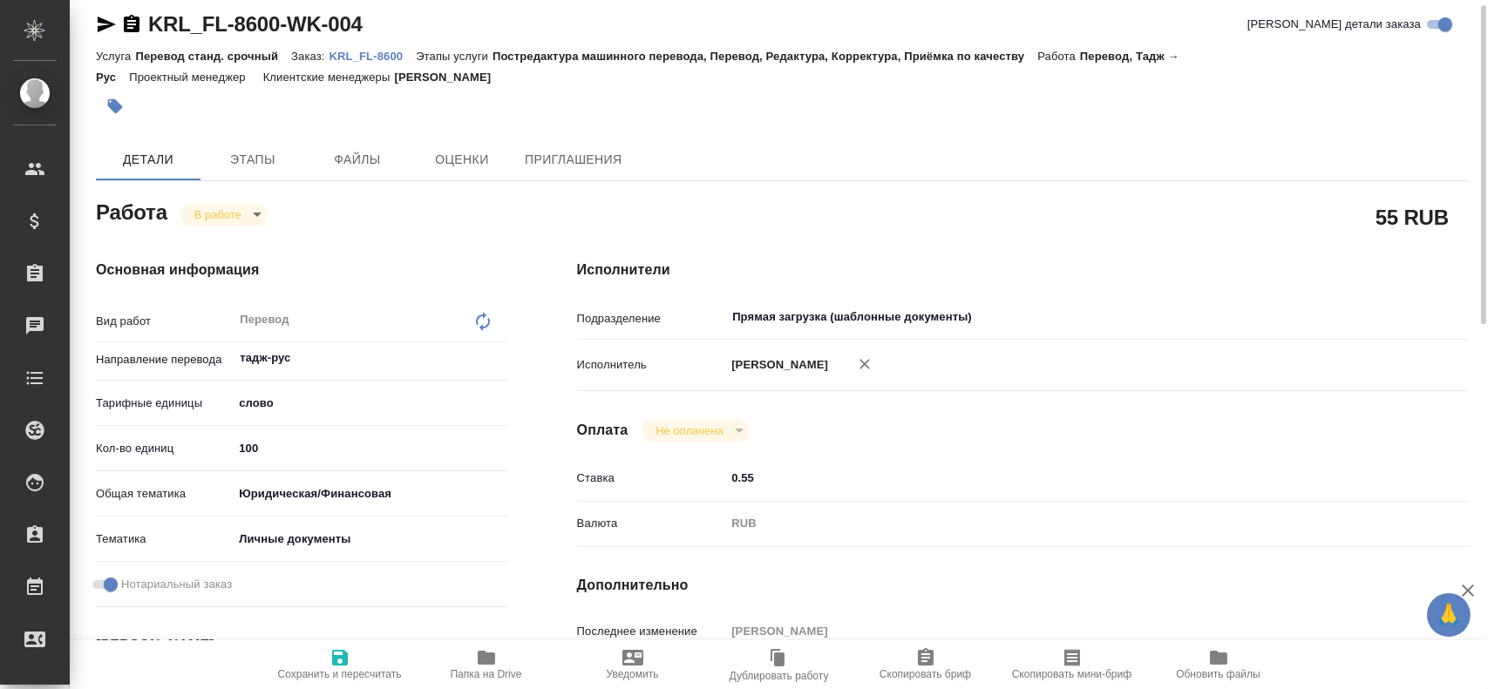
click at [224, 216] on body "🙏 .cls-1 fill:#fff; AWATERA Gusev Alexandr Клиенты Спецификации Заказы 0 Чаты T…" at bounding box center [744, 344] width 1488 height 689
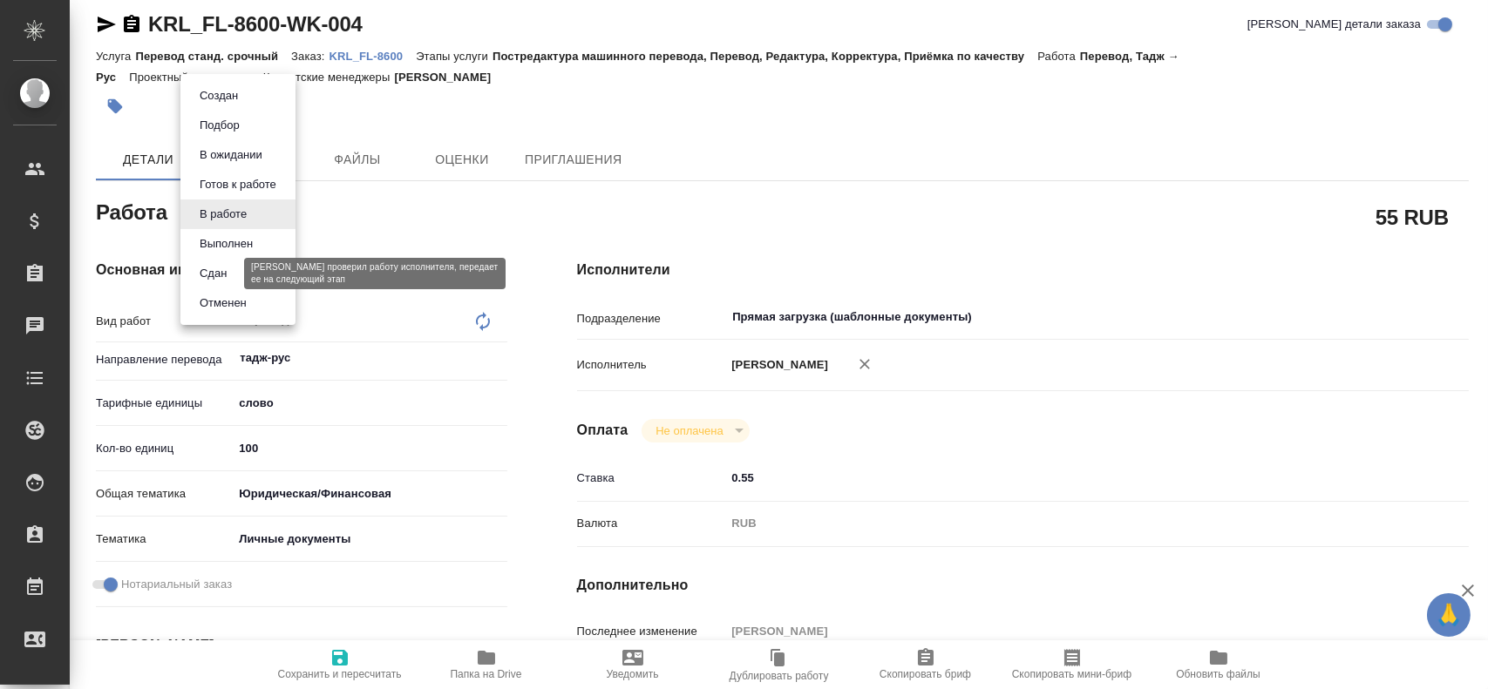
click at [205, 281] on button "Сдан" at bounding box center [212, 273] width 37 height 19
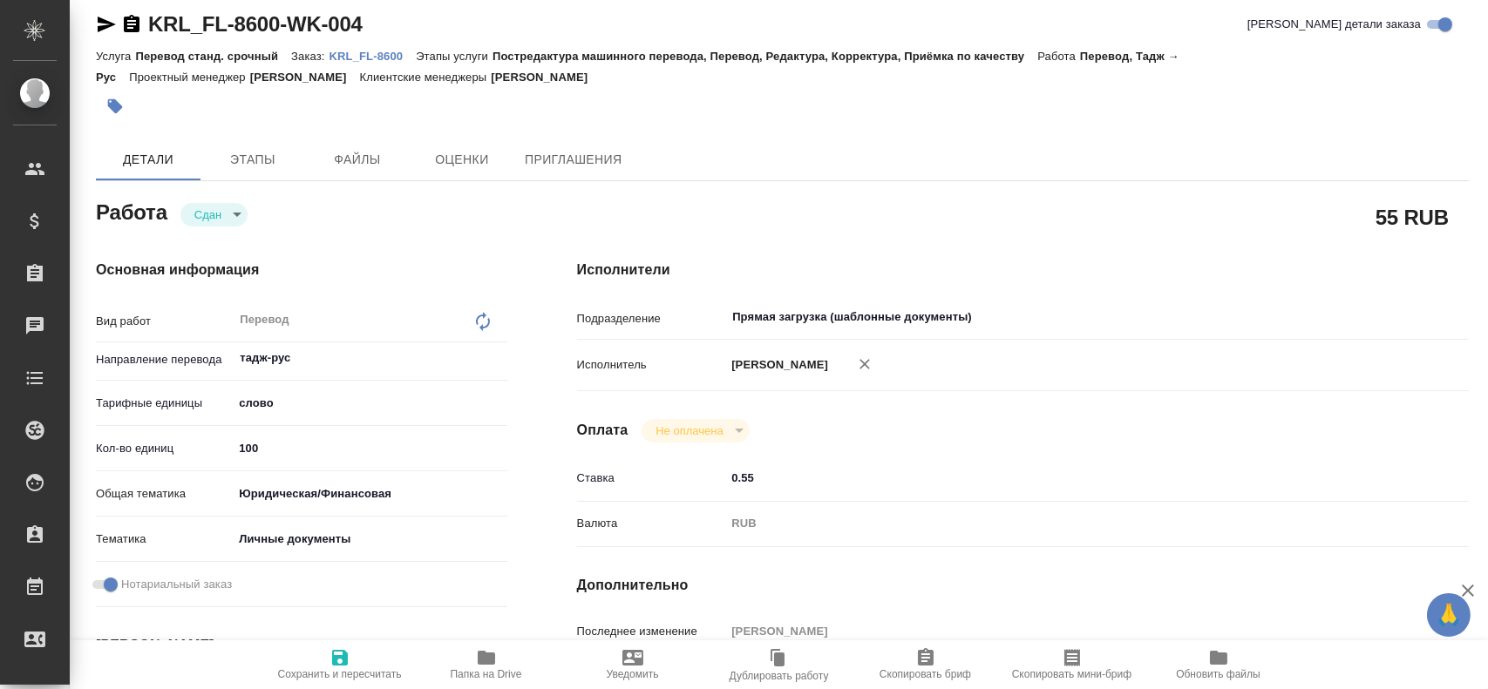
type textarea "x"
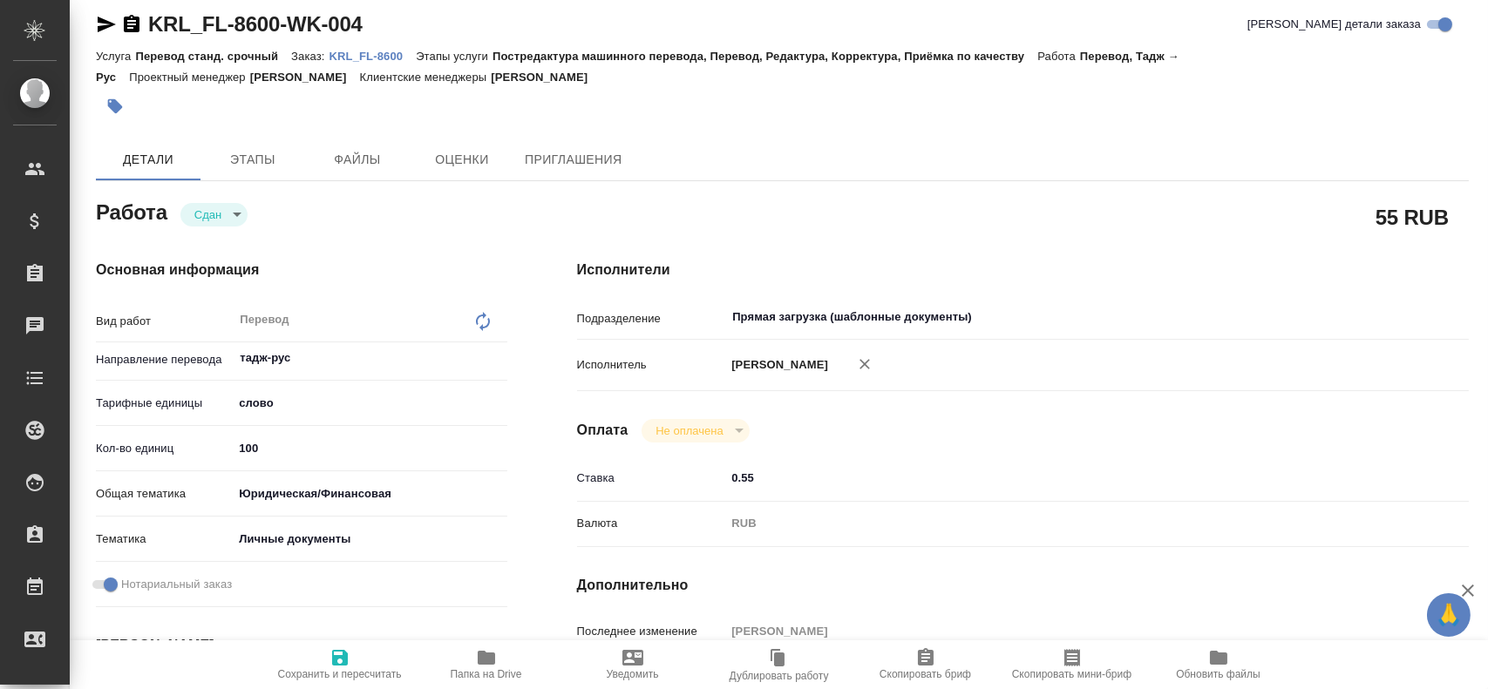
type textarea "x"
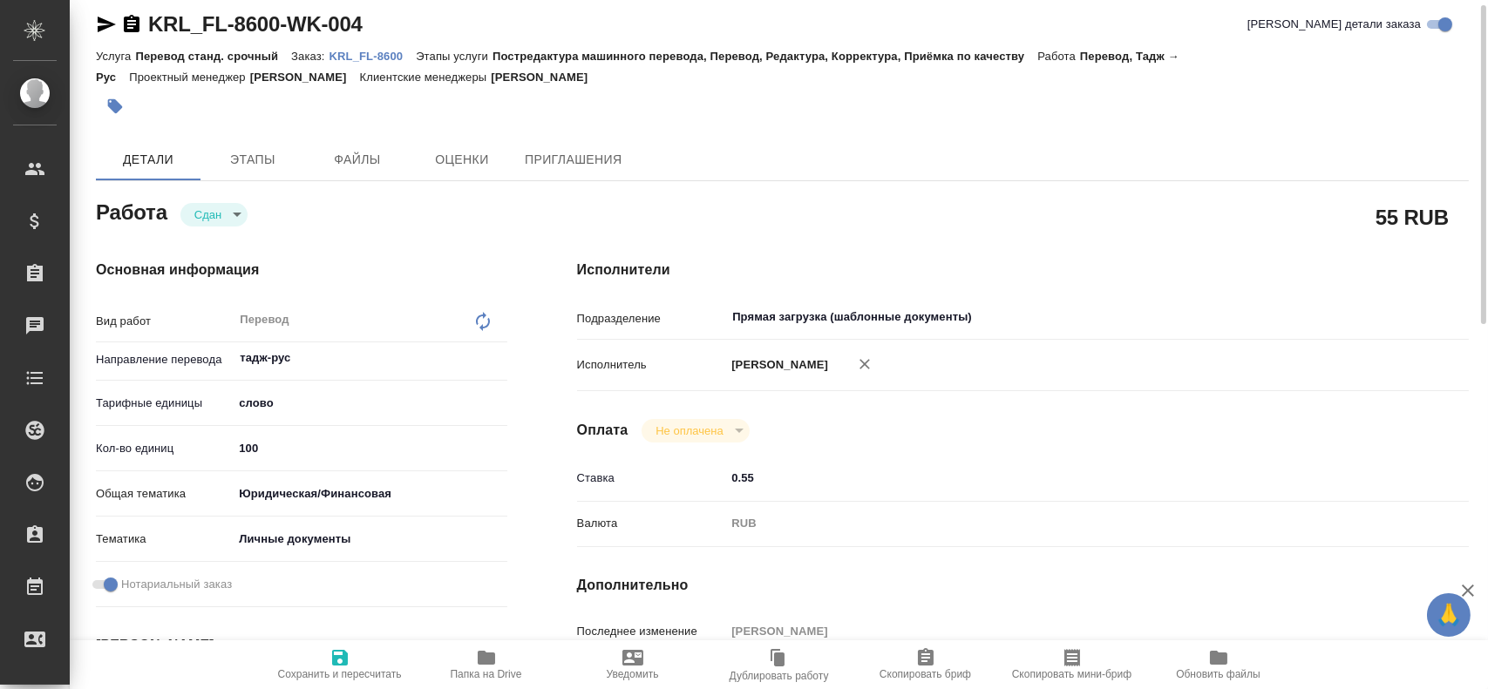
type textarea "x"
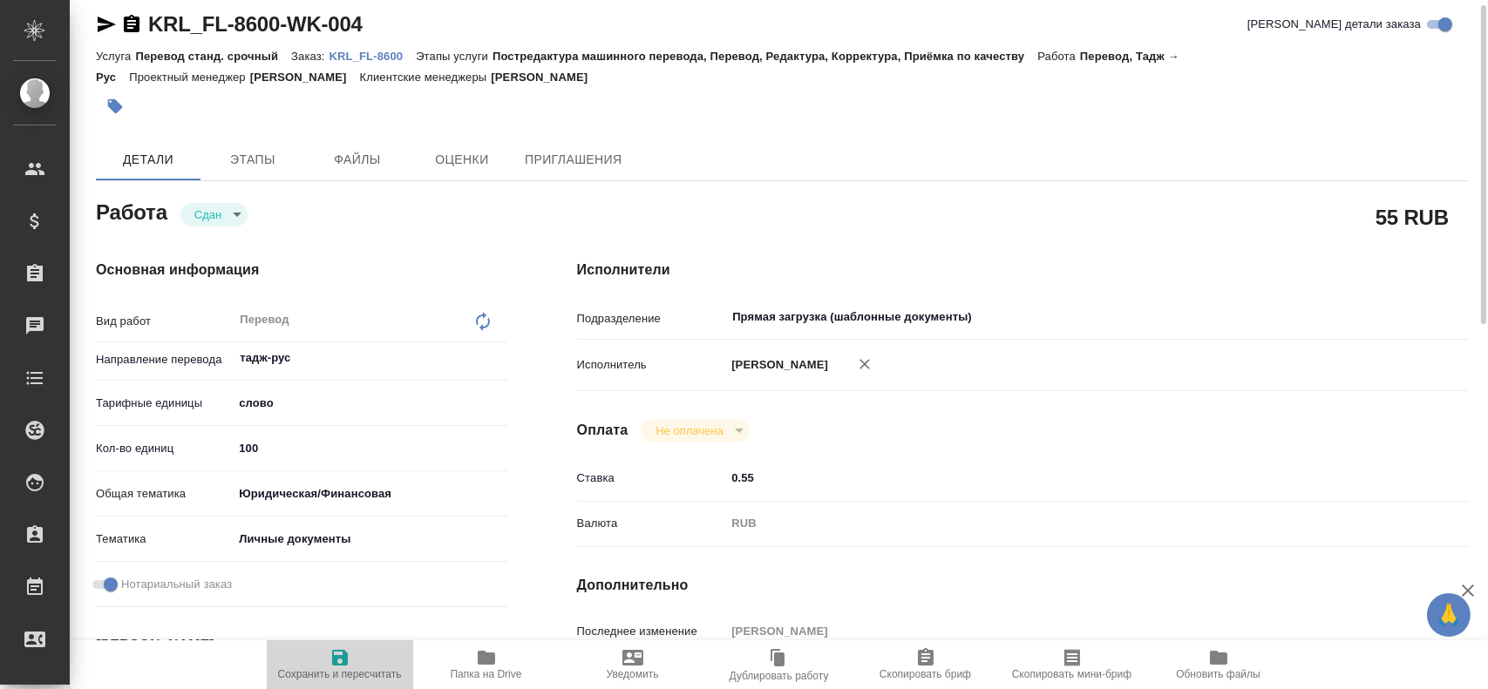
click at [323, 654] on span "Сохранить и пересчитать" at bounding box center [339, 663] width 125 height 33
type textarea "x"
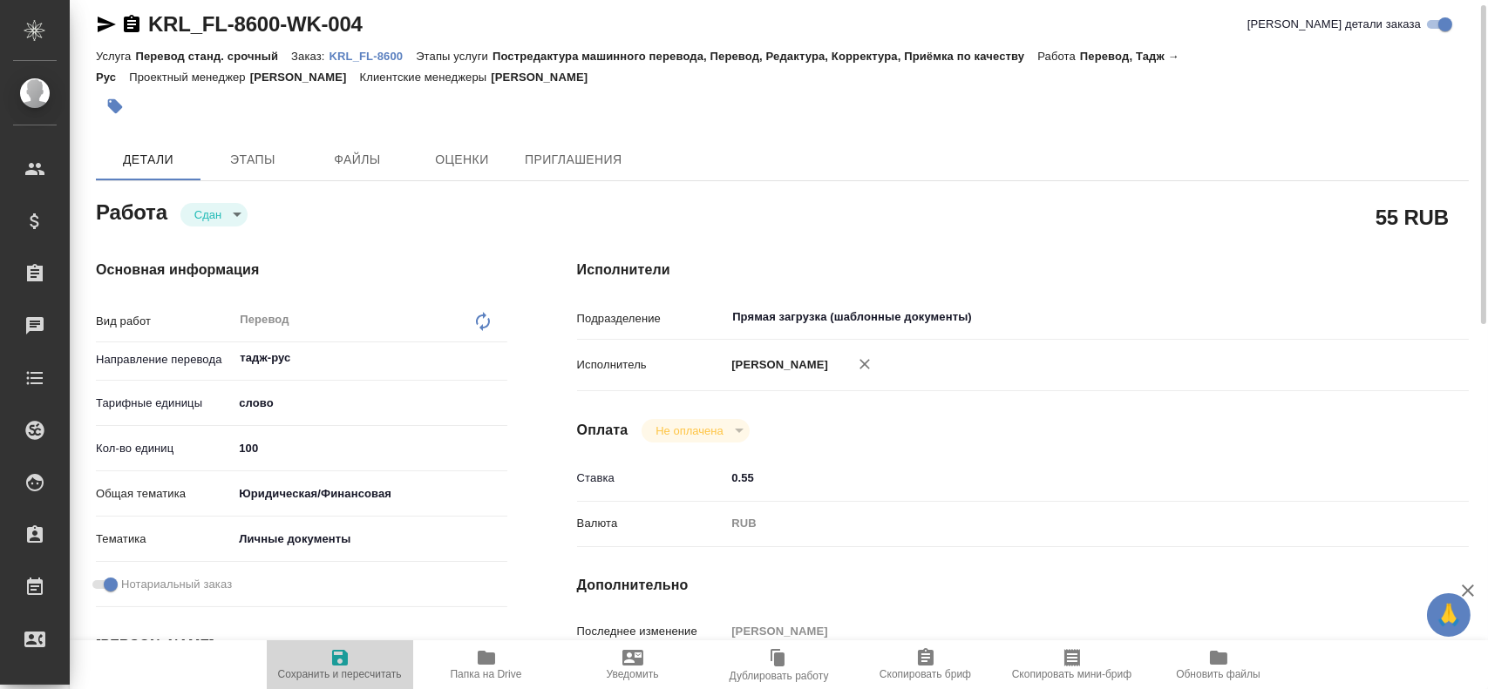
type textarea "x"
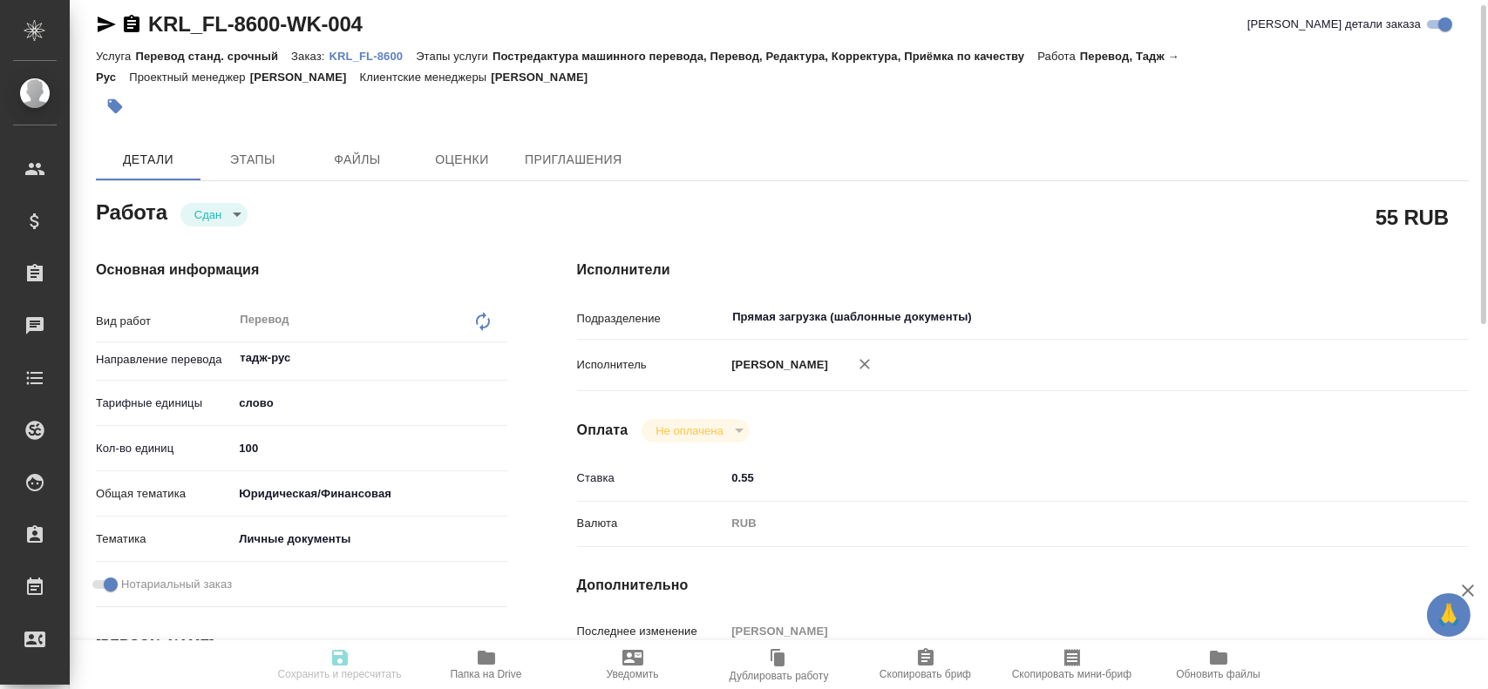
type textarea "x"
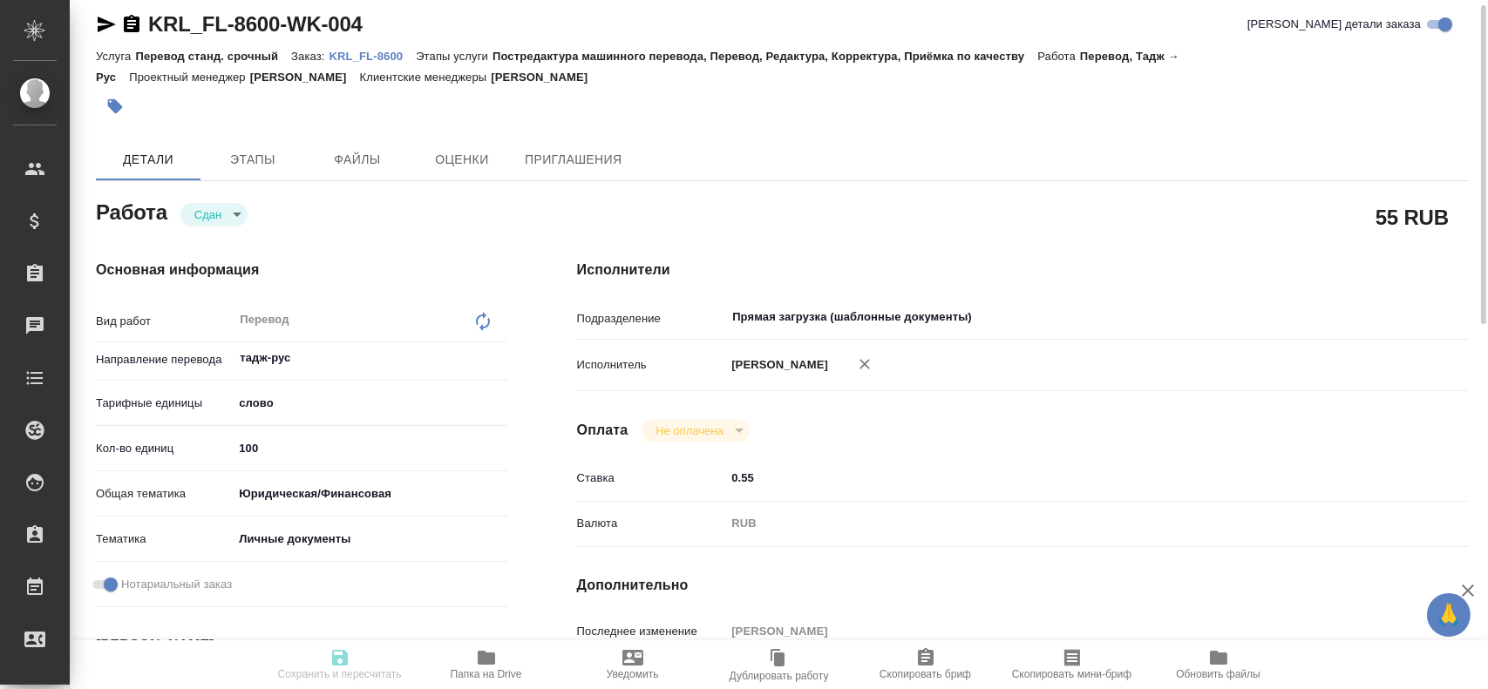
type textarea "x"
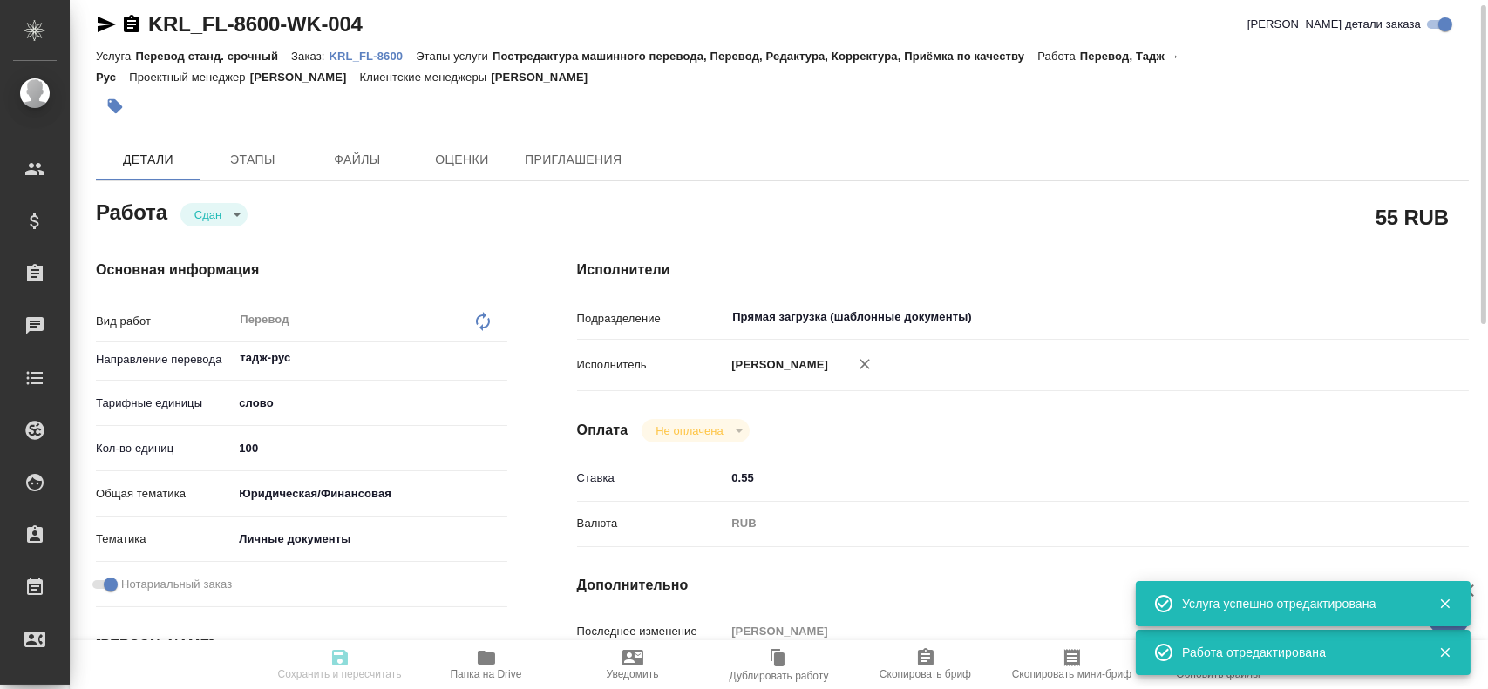
type input "closed"
type textarea "Перевод"
type textarea "x"
type input "тадж-рус"
type input "5a8b1489cc6b4906c91bfd90"
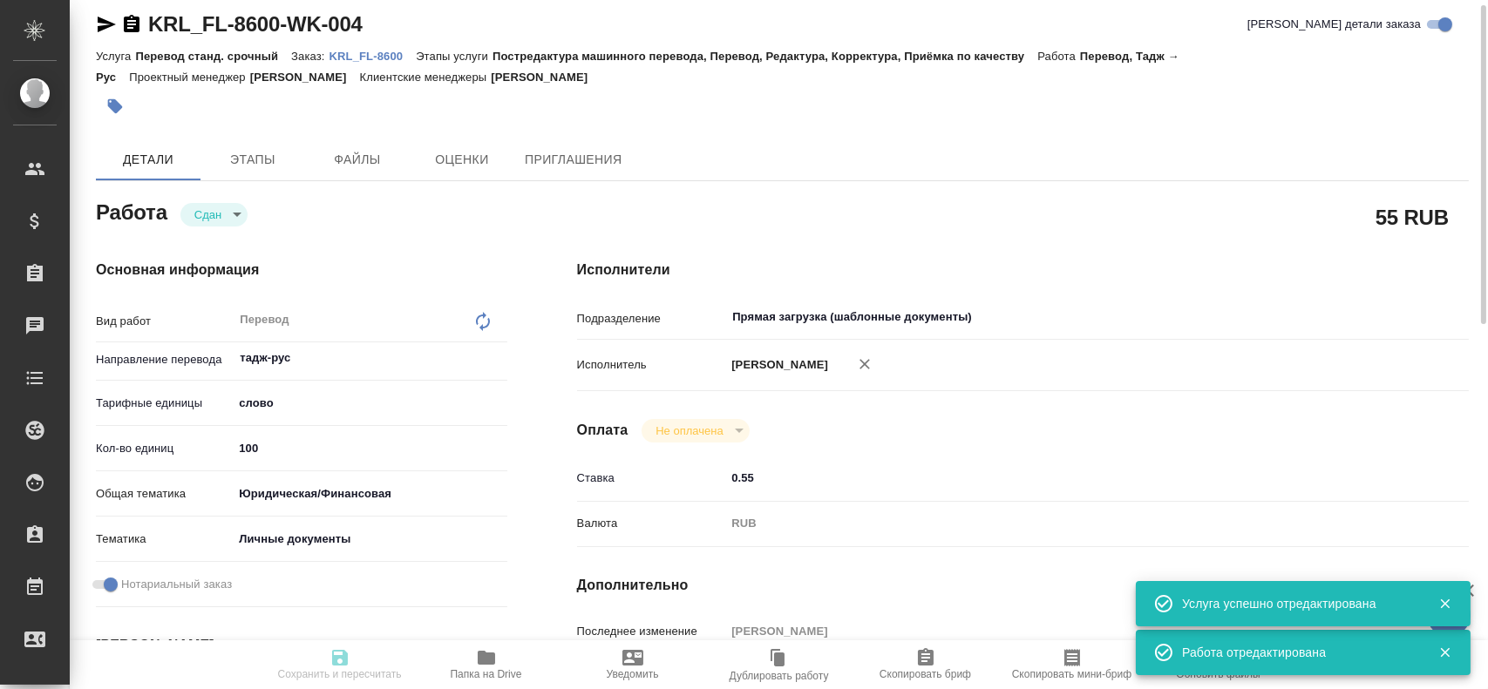
type input "100"
type input "yr-fn"
type input "5a8b8b956a9677013d343cfe"
checkbox input "true"
type input "12.08.2025 10:04"
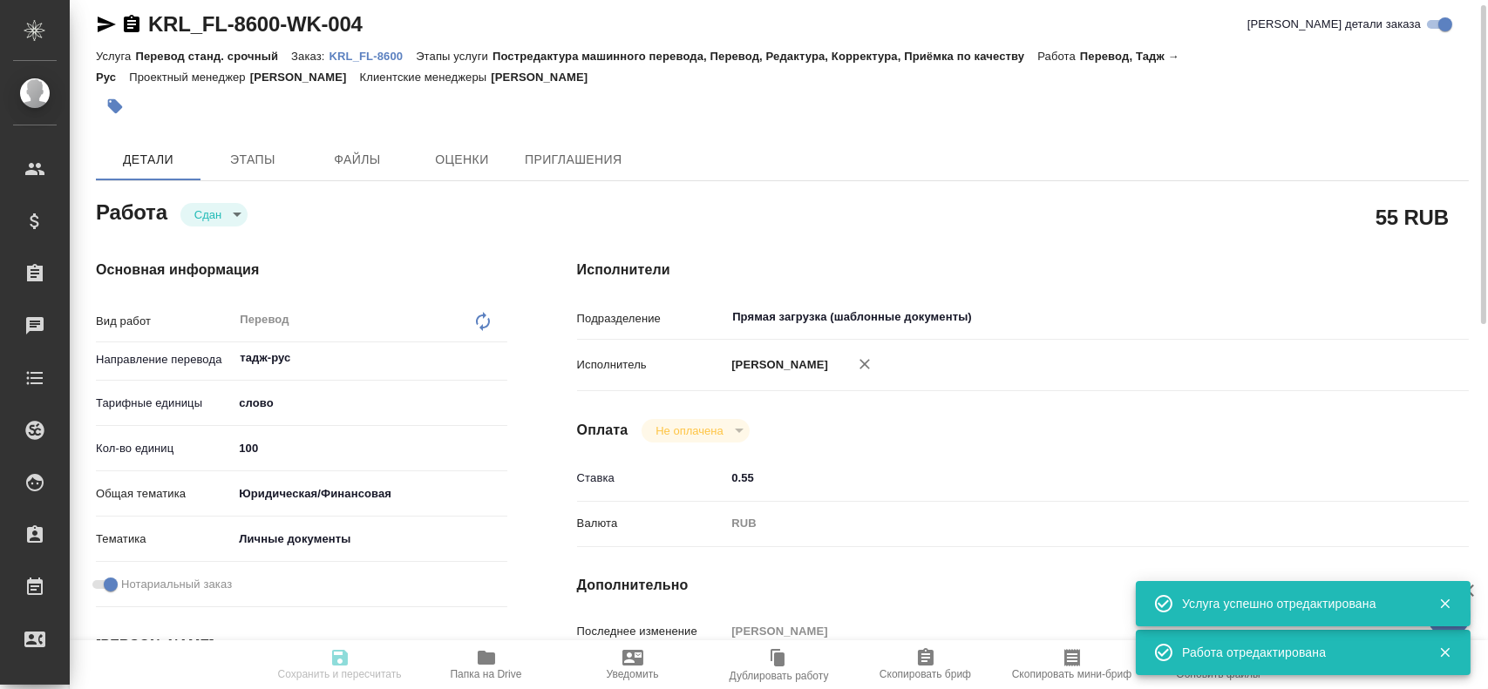
type input "12.08.2025 10:06"
type input "12.08.2025 10:30"
type input "12.08.2025 10:23"
type input "12.08.2025 10:30"
type input "Прямая загрузка (шаблонные документы)"
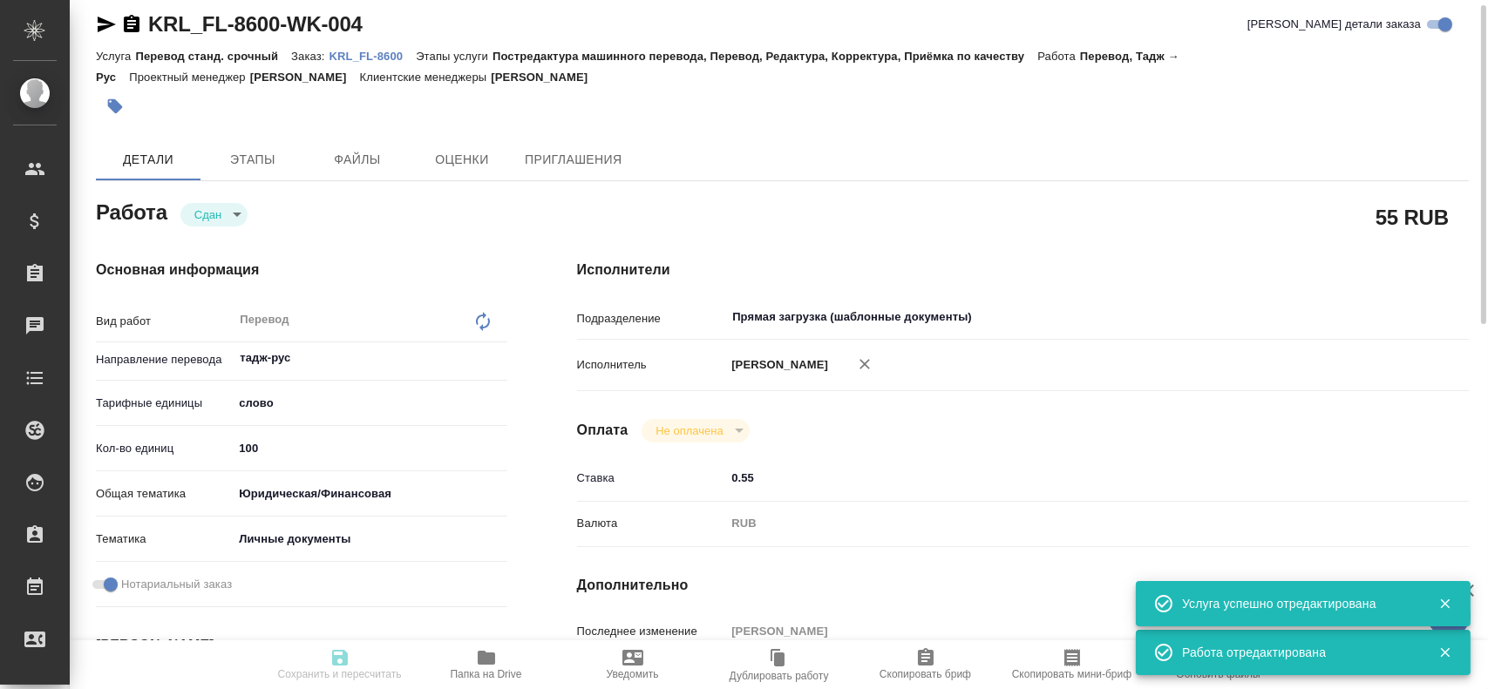
type input "notPayed"
type input "0.55"
type input "RUB"
type input "[PERSON_NAME]"
type textarea "x"
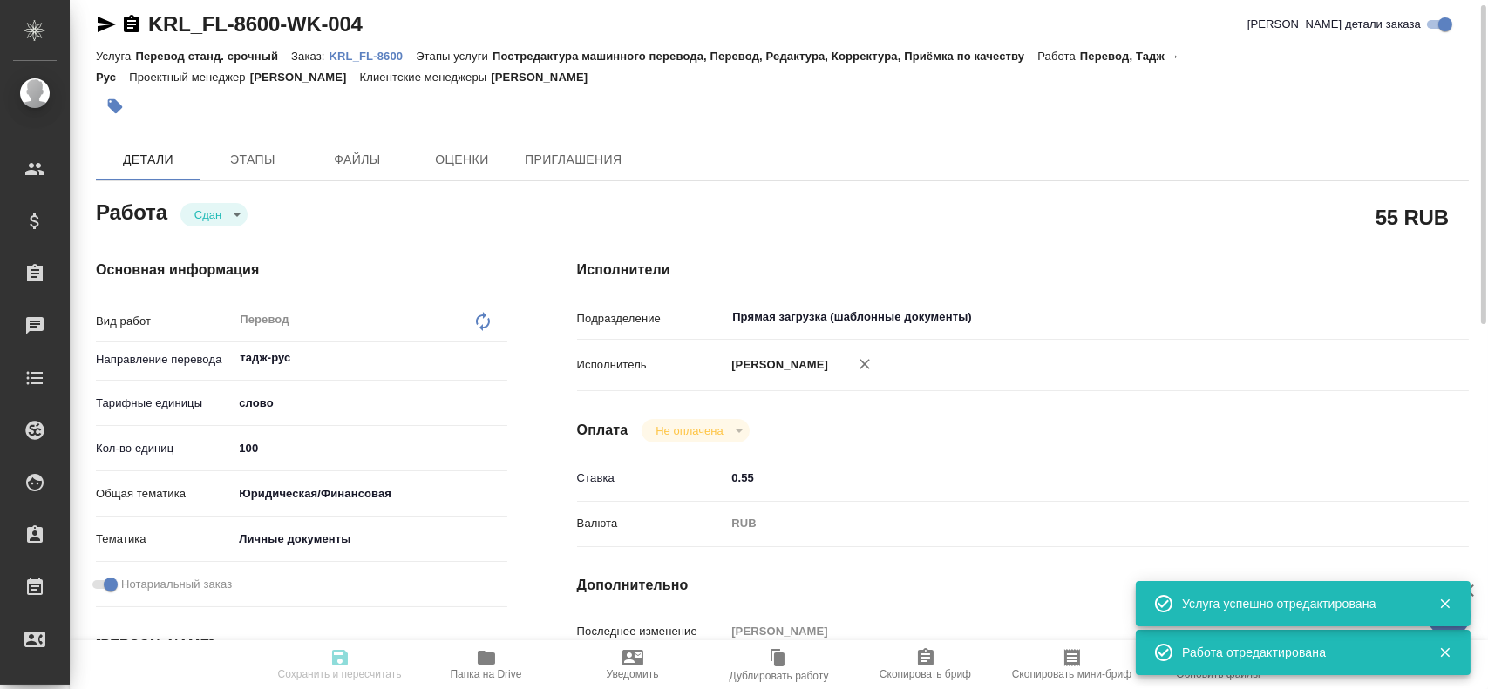
type textarea "/Clients/FL_KRL/Orders/KRL_FL-8600/Translated/KRL_FL-8600-WK-004"
type textarea "x"
type input "KRL_FL-8600"
type input "Перевод станд. срочный"
type input "Постредактура машинного перевода, Перевод, Редактура, Корректура, Приёмка по ка…"
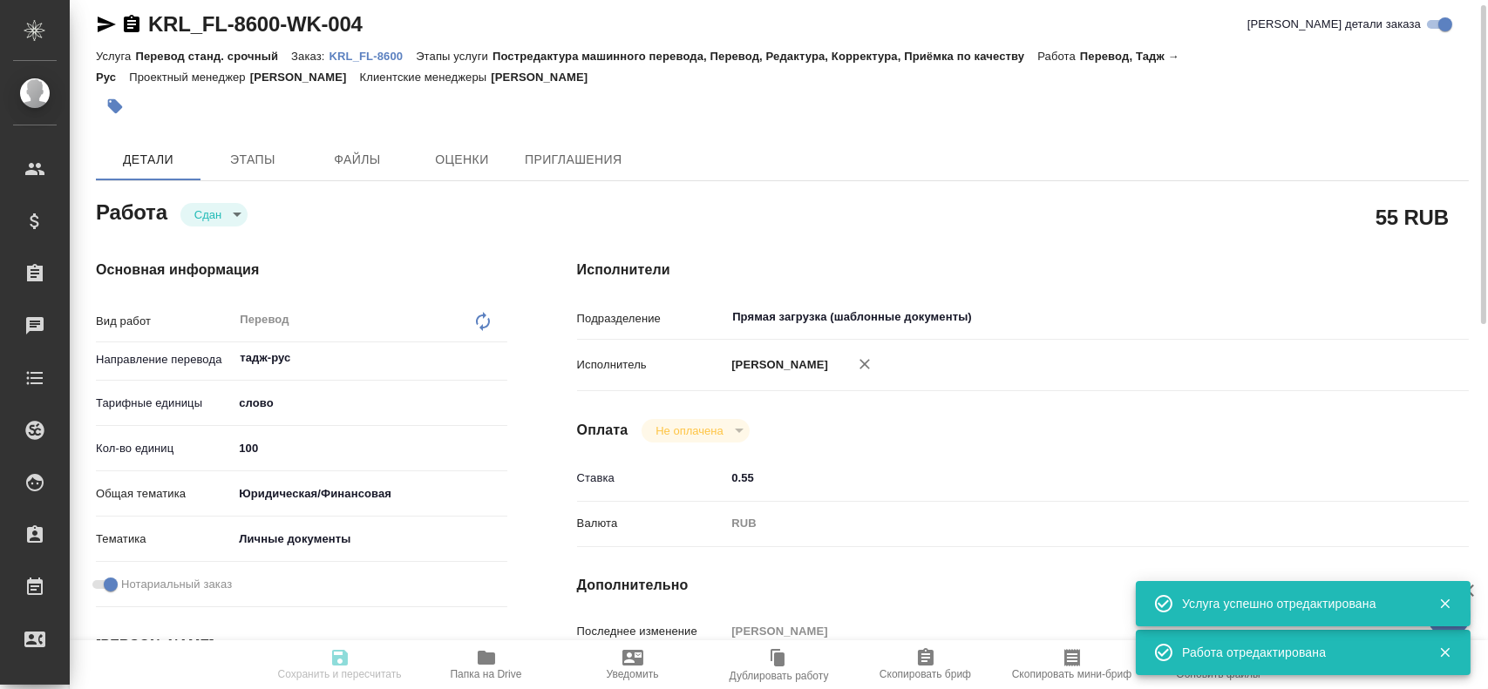
type input "Касымов Тимур"
type input "/Clients/FL_KRL/Orders/KRL_FL-8600"
type textarea "НАЗАРОВ ЗУХУРИДДИН САИДМАЪРУФОВИЧ"
type textarea "x"
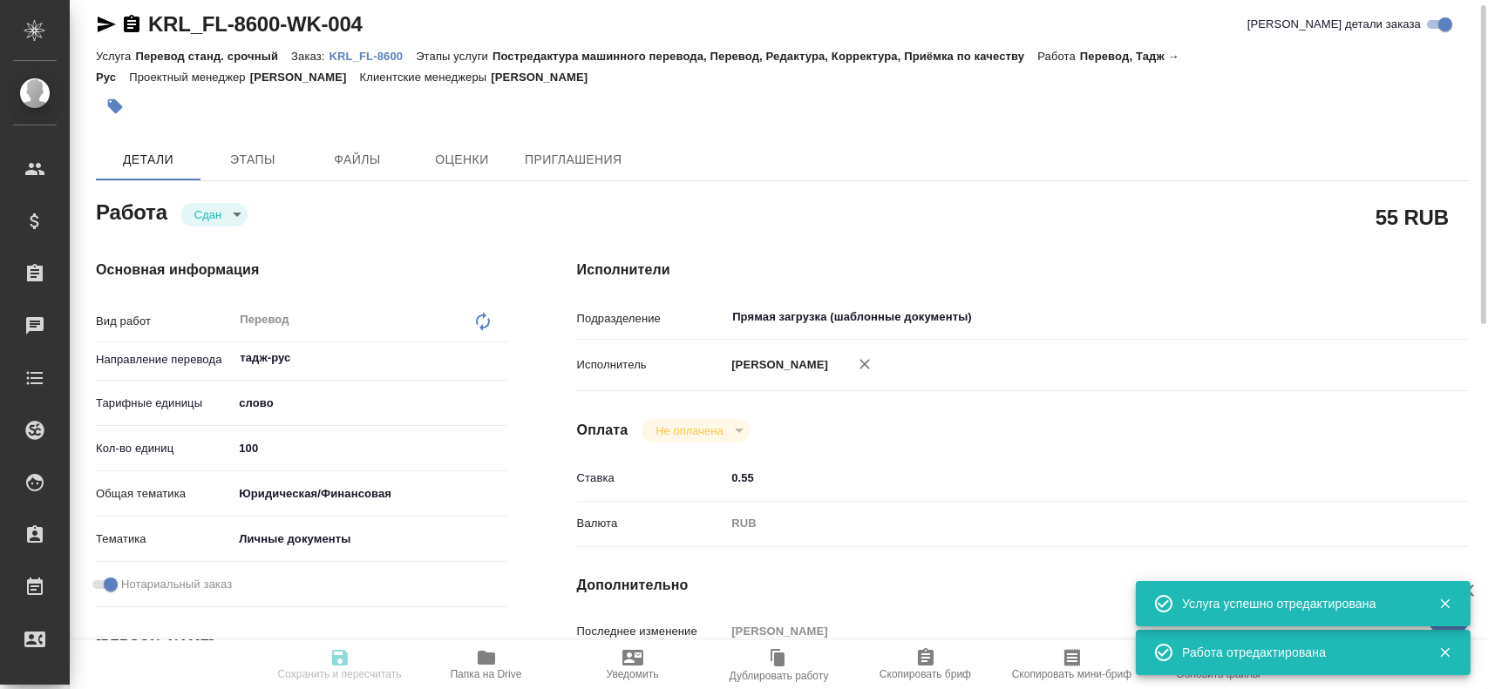
type textarea "x"
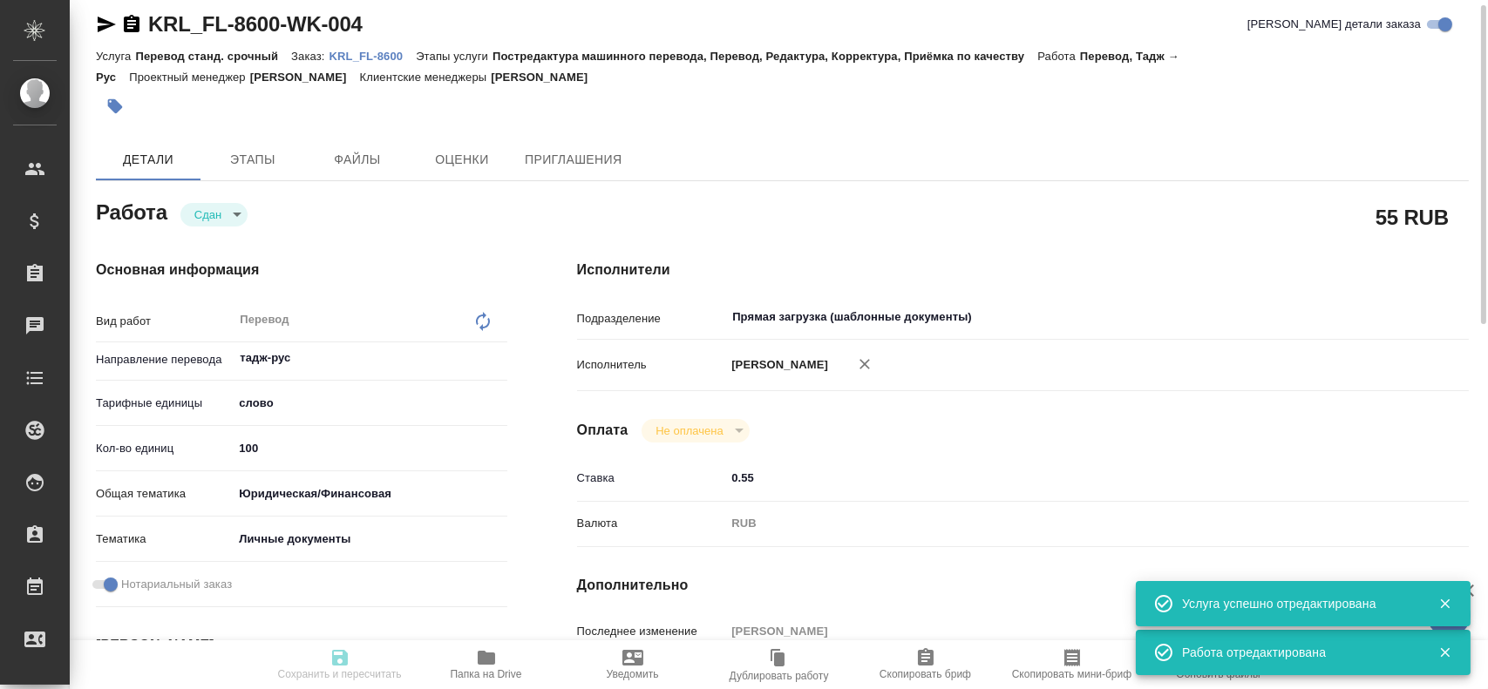
type textarea "x"
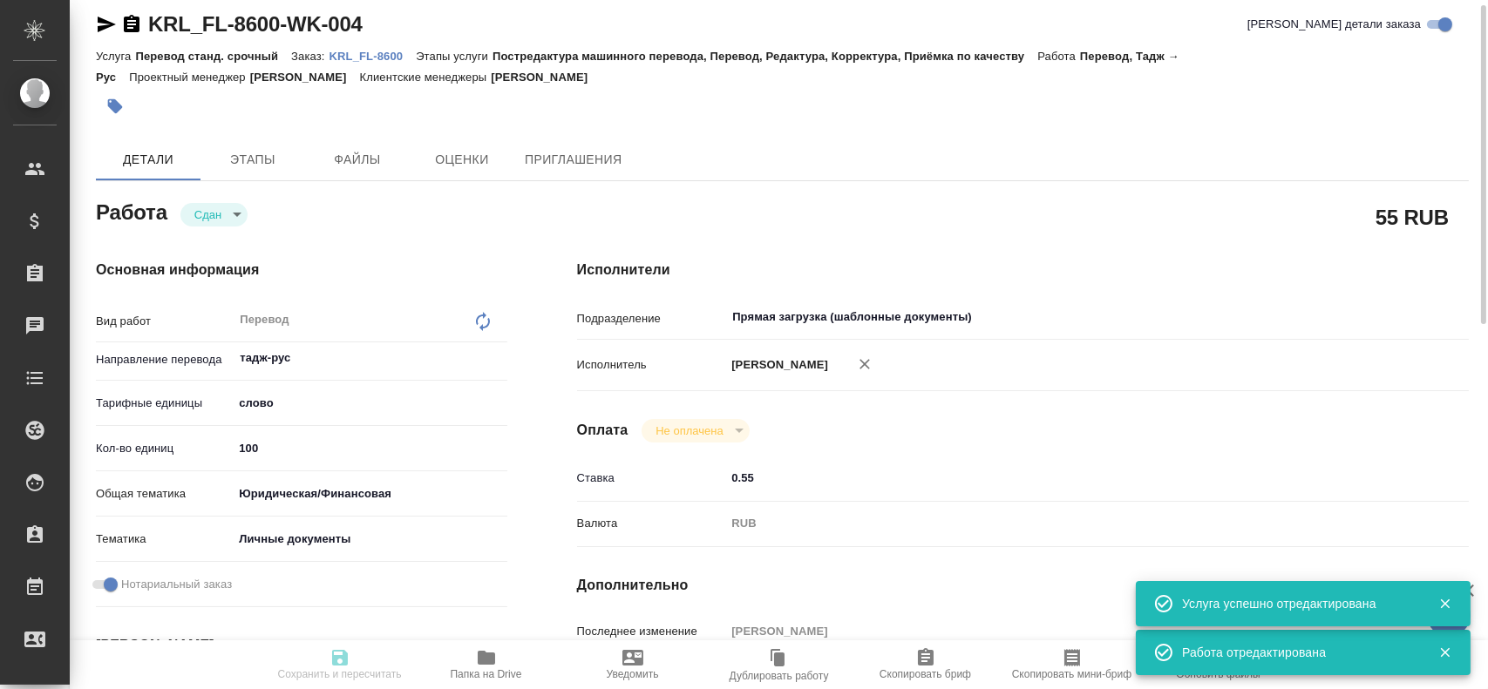
type textarea "x"
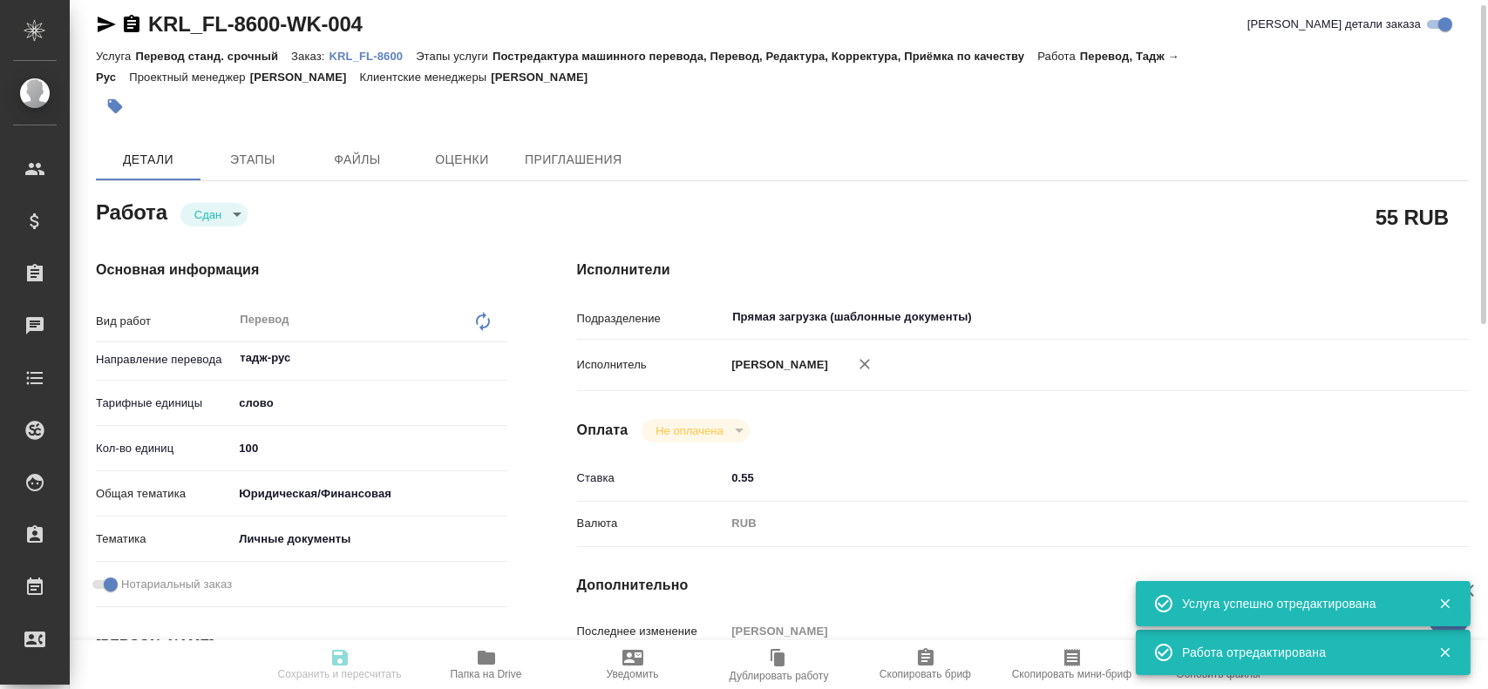
type textarea "x"
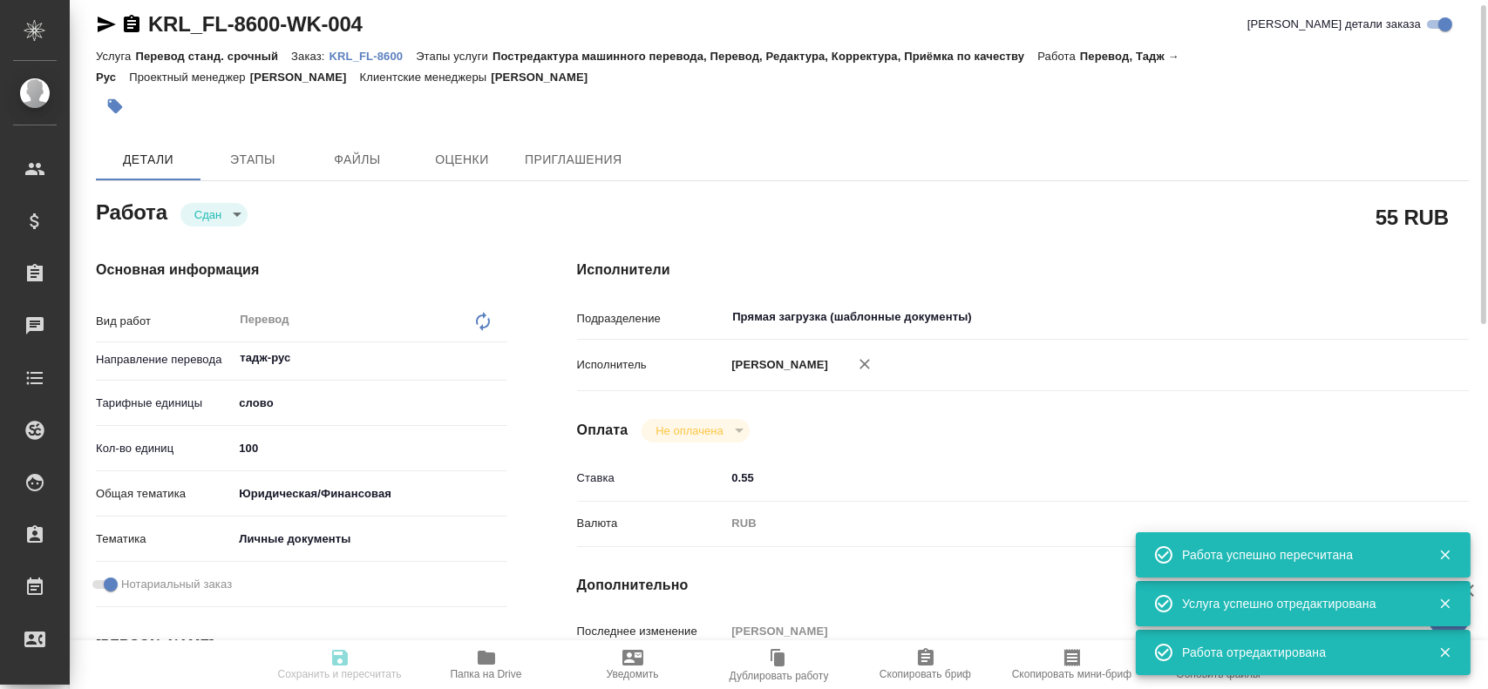
type input "closed"
type textarea "Перевод"
type textarea "x"
type input "тадж-рус"
type input "5a8b1489cc6b4906c91bfd90"
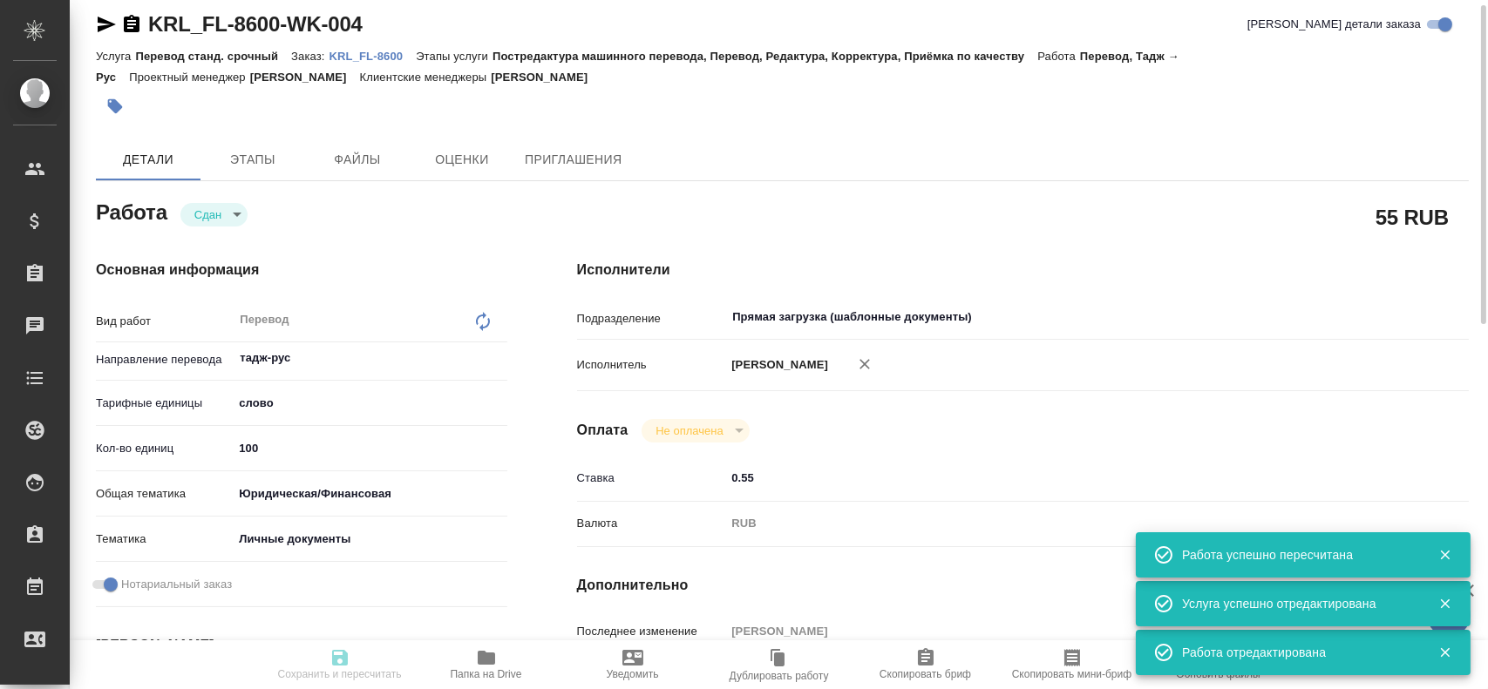
type input "100"
type input "yr-fn"
type input "5a8b8b956a9677013d343cfe"
checkbox input "true"
type input "12.08.2025 10:04"
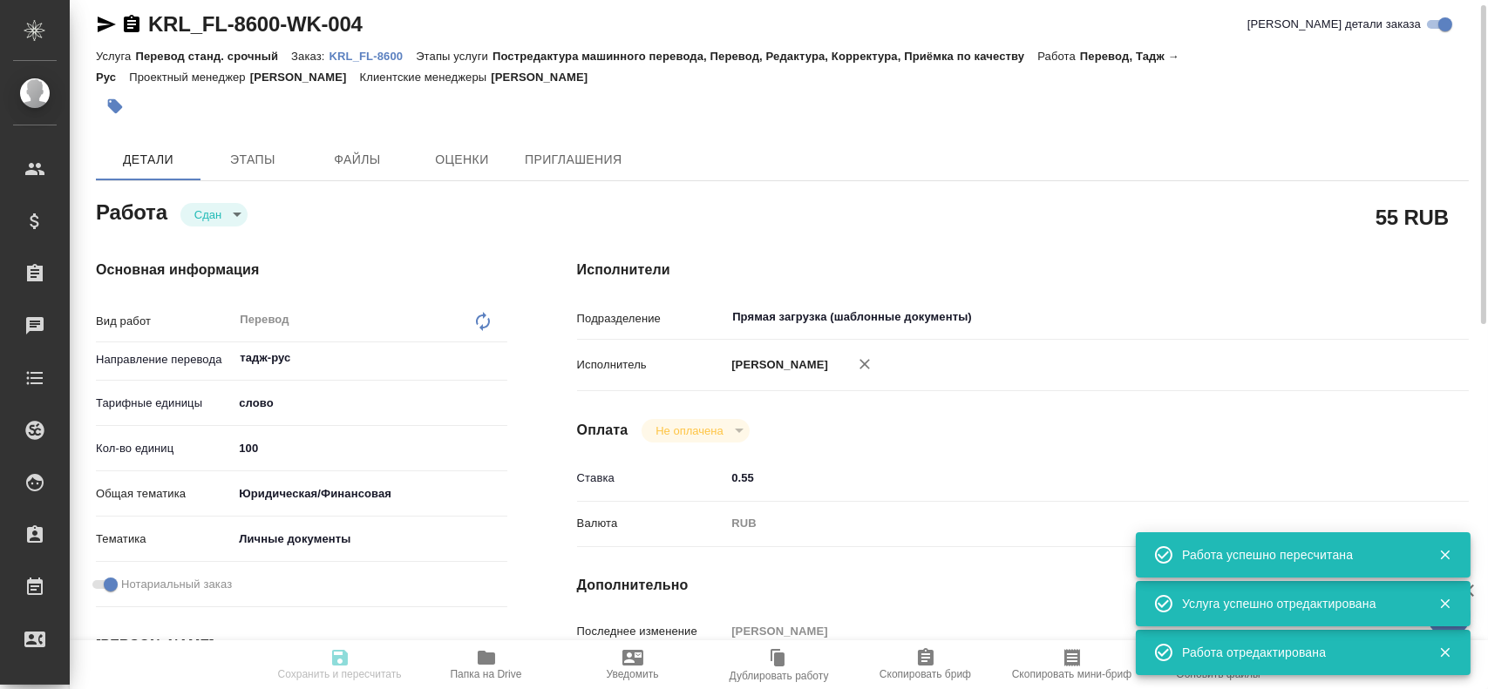
type input "12.08.2025 10:06"
type input "12.08.2025 10:30"
type input "12.08.2025 10:23"
type input "12.08.2025 10:30"
type input "Прямая загрузка (шаблонные документы)"
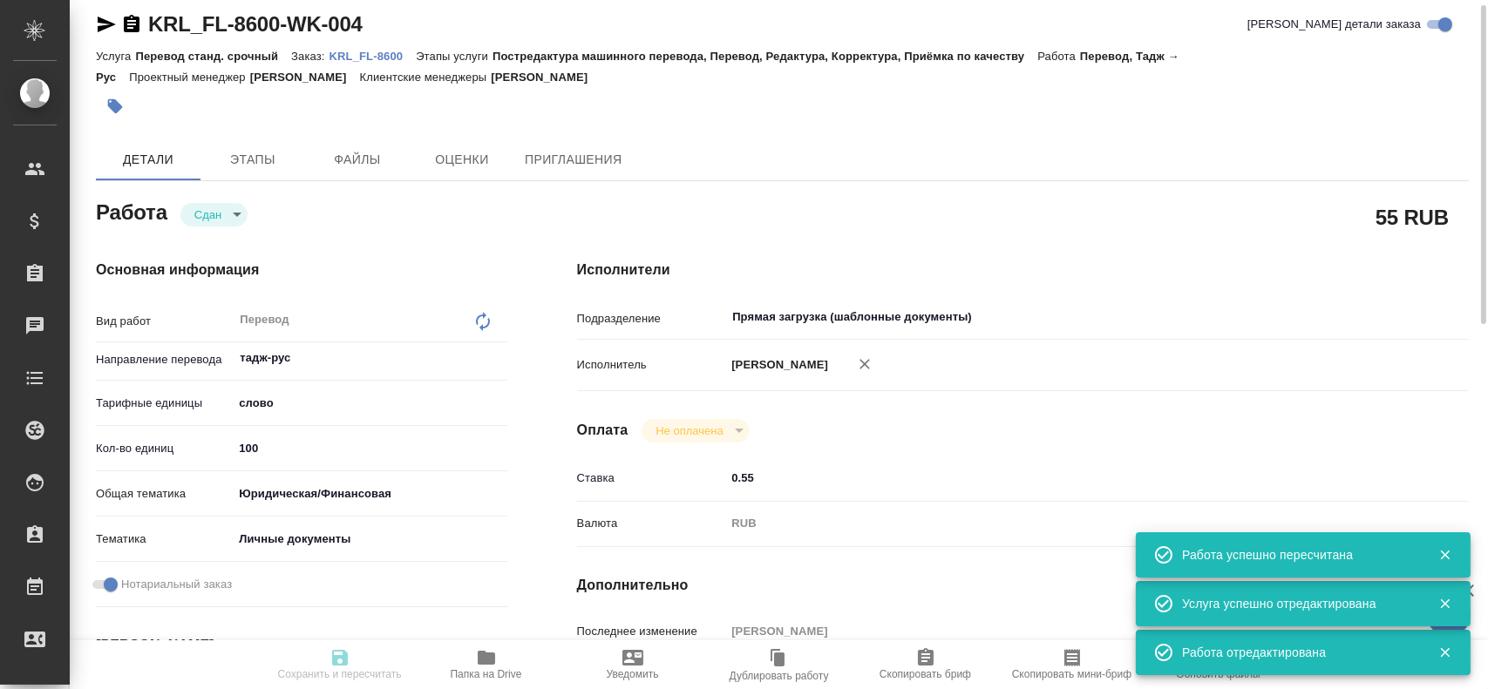
type input "notPayed"
type input "0.55"
type input "RUB"
type input "[PERSON_NAME]"
type textarea "x"
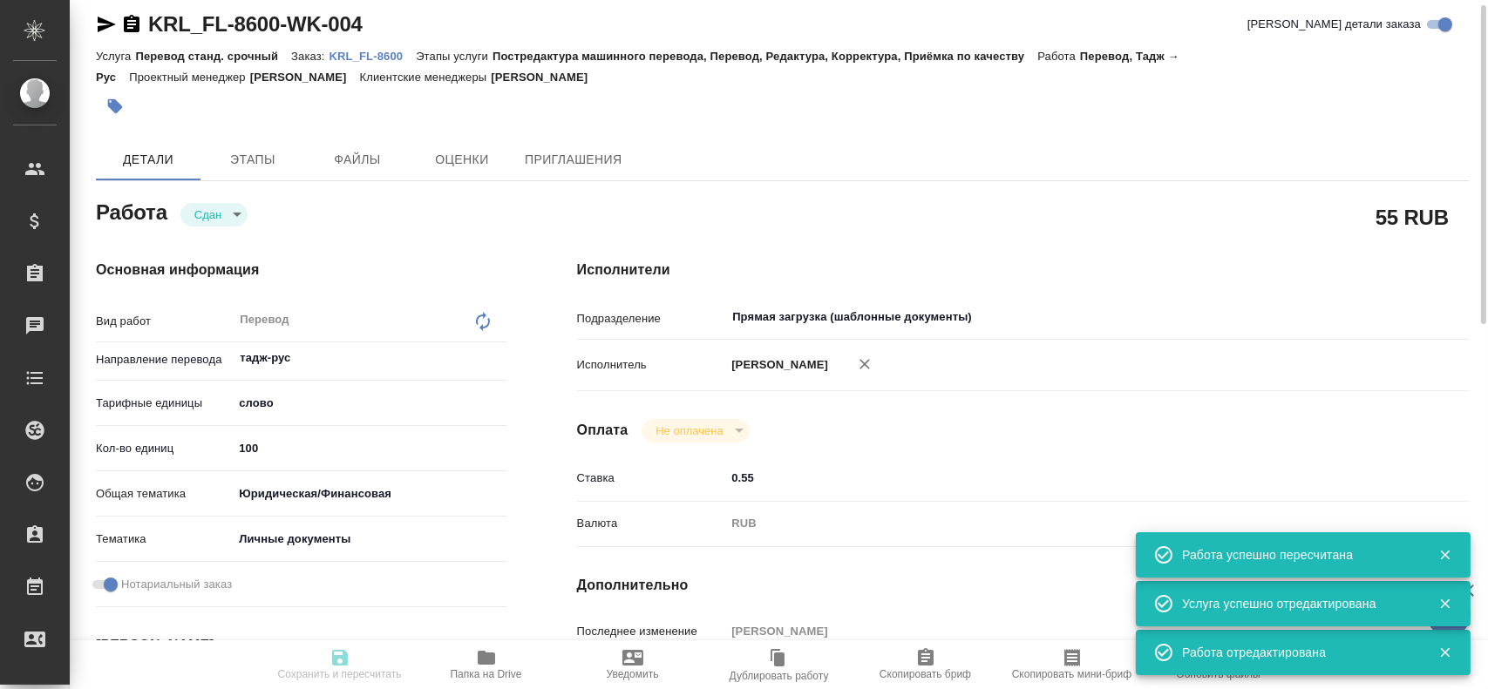
type textarea "/Clients/FL_KRL/Orders/KRL_FL-8600/Translated/KRL_FL-8600-WK-004"
type textarea "x"
type input "KRL_FL-8600"
type input "Перевод станд. срочный"
type input "Постредактура машинного перевода, Перевод, Редактура, Корректура, Приёмка по ка…"
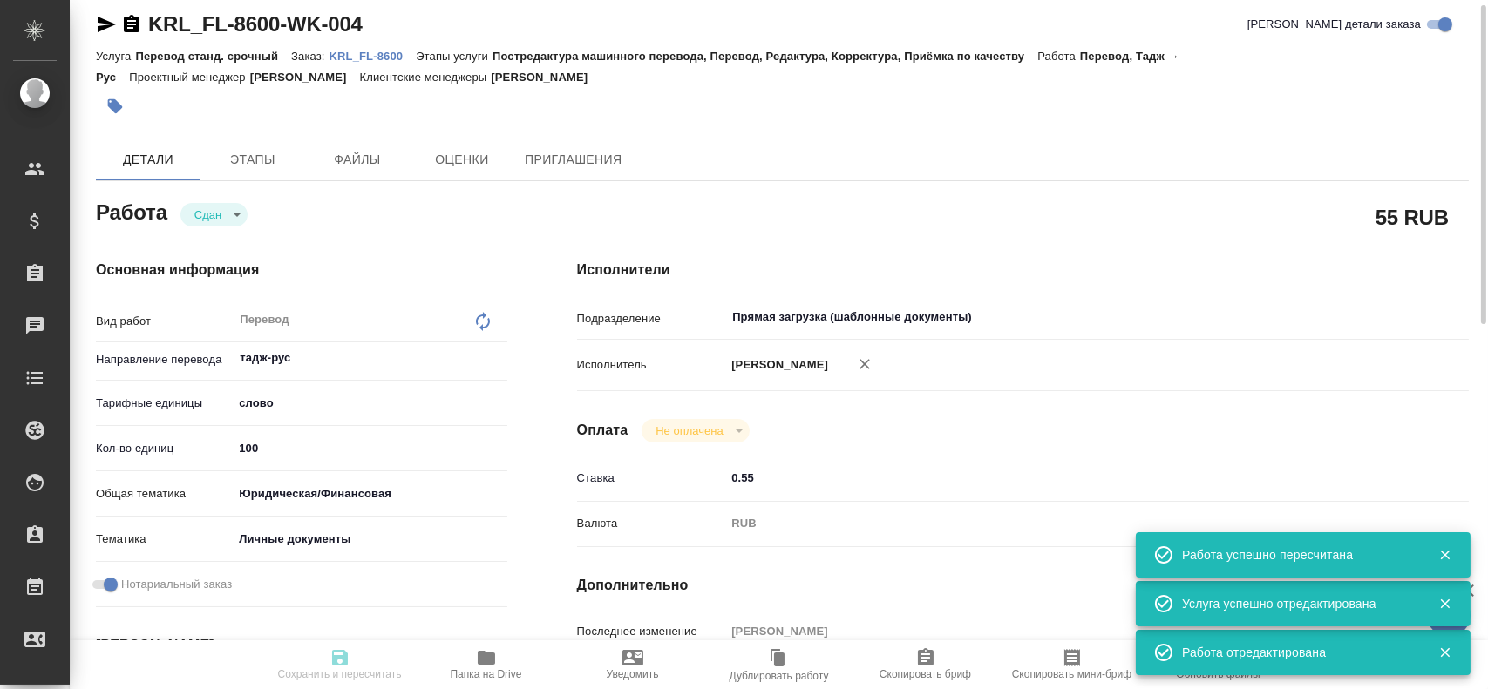
type input "Касымов Тимур"
type input "/Clients/FL_KRL/Orders/KRL_FL-8600"
type textarea "НАЗАРОВ ЗУХУРИДДИН САИДМАЪРУФОВИЧ"
type textarea "x"
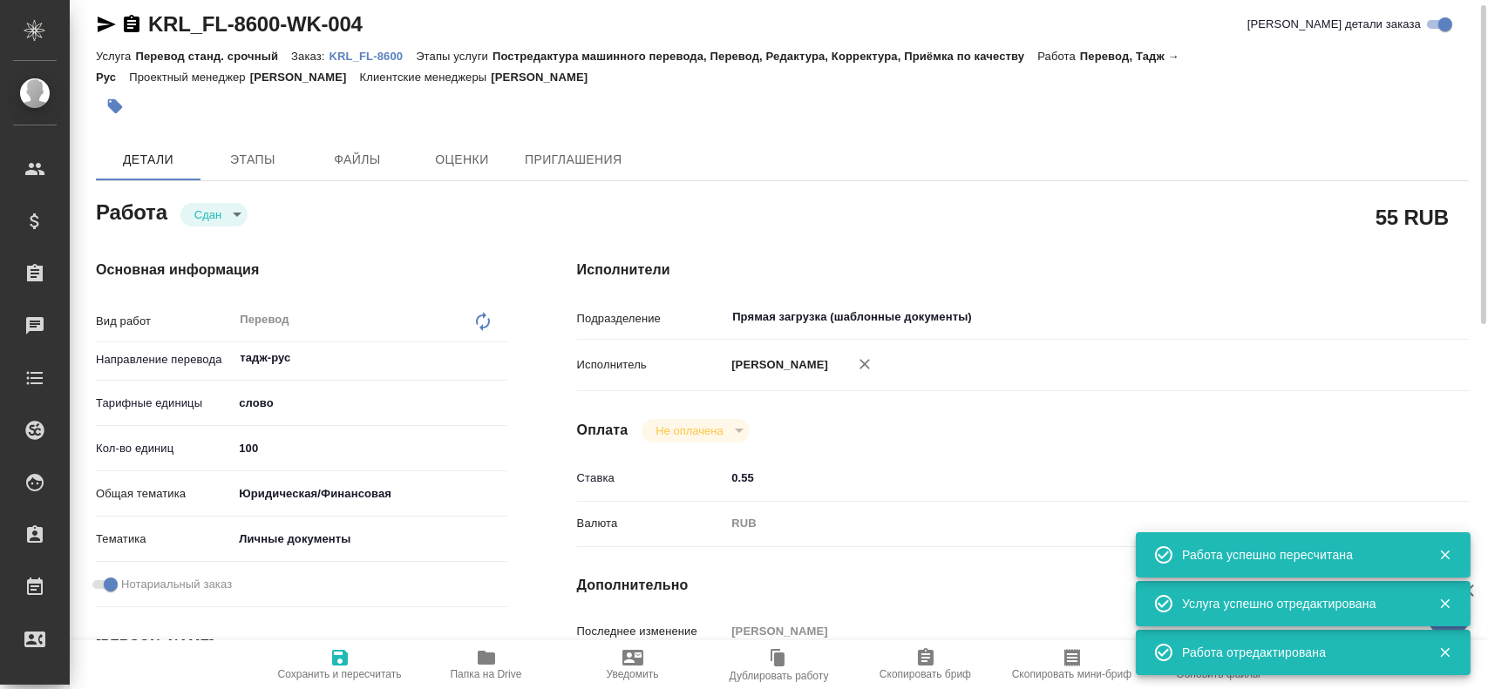
type textarea "x"
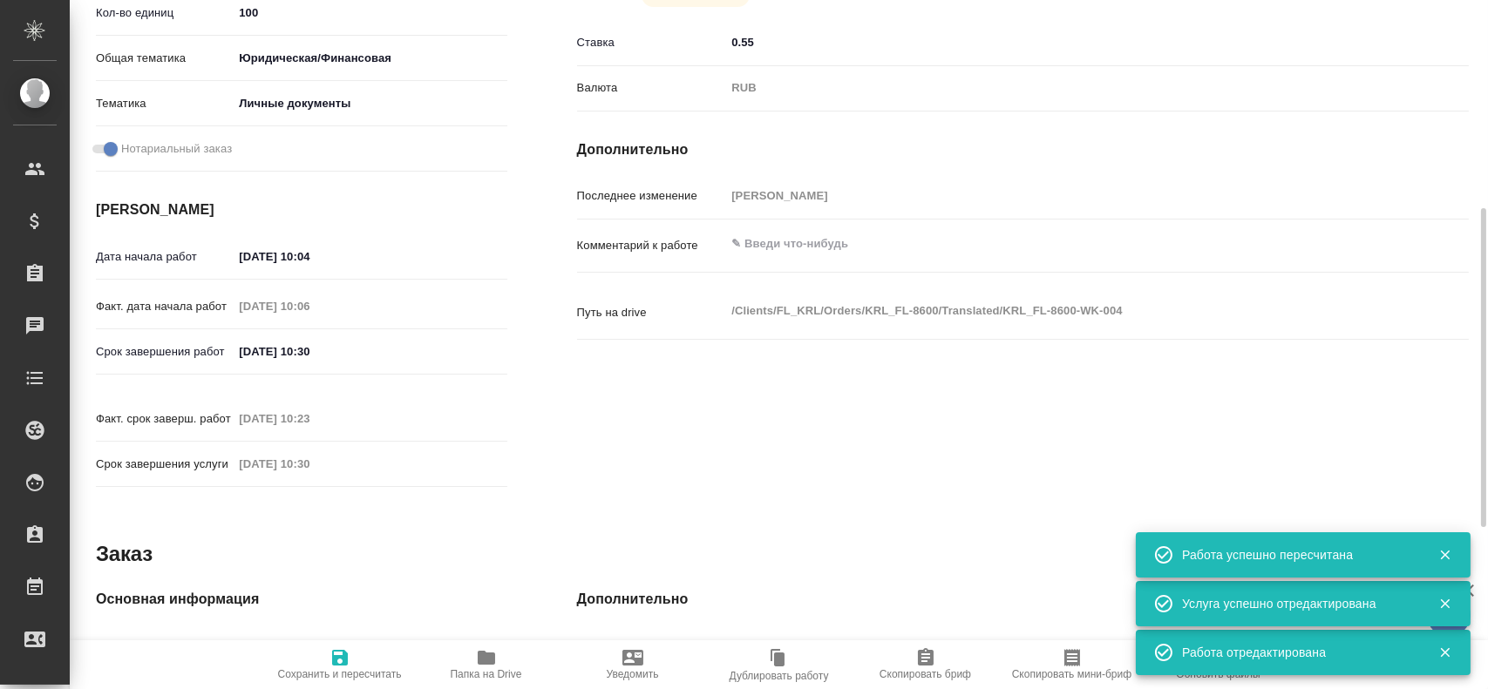
scroll to position [536, 0]
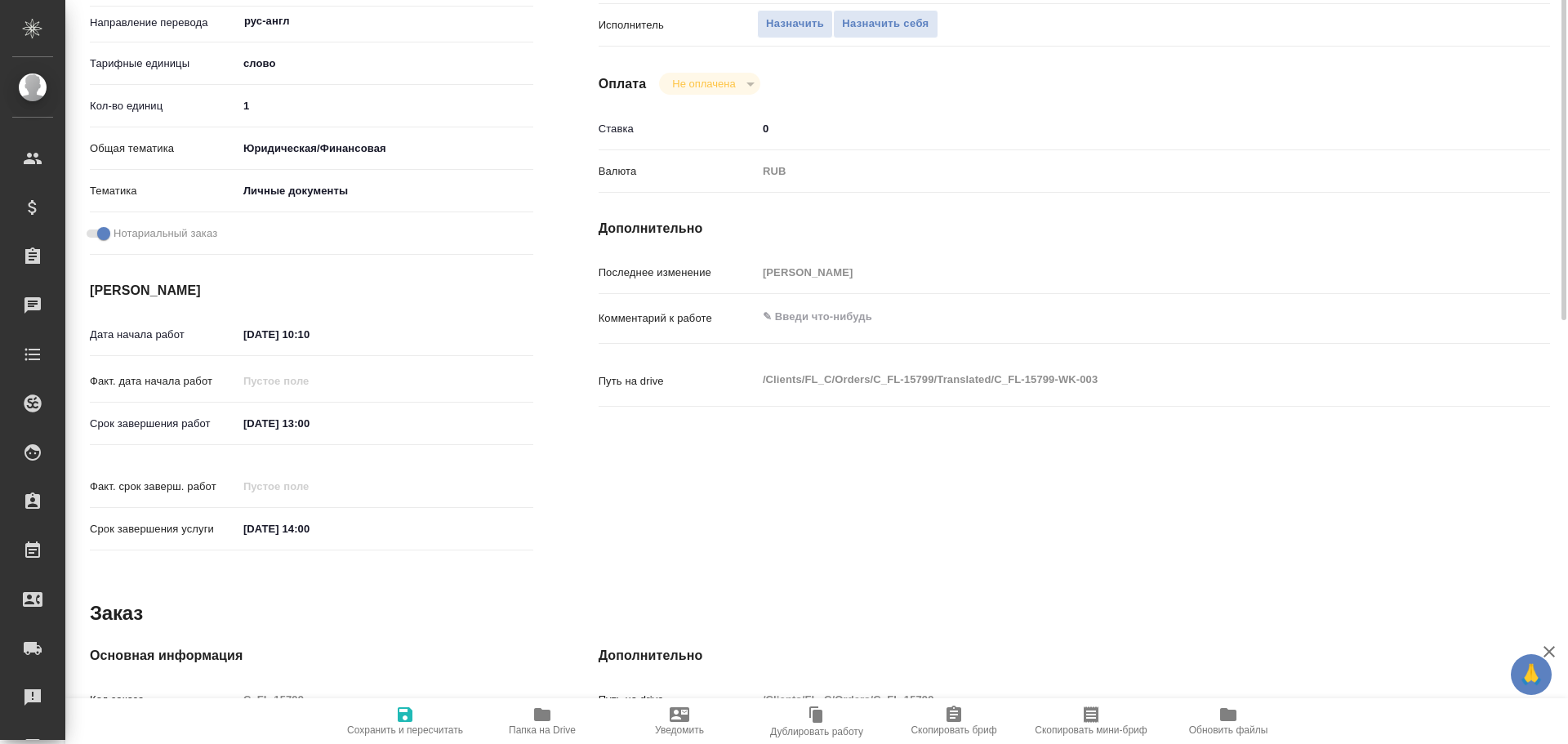
scroll to position [649, 0]
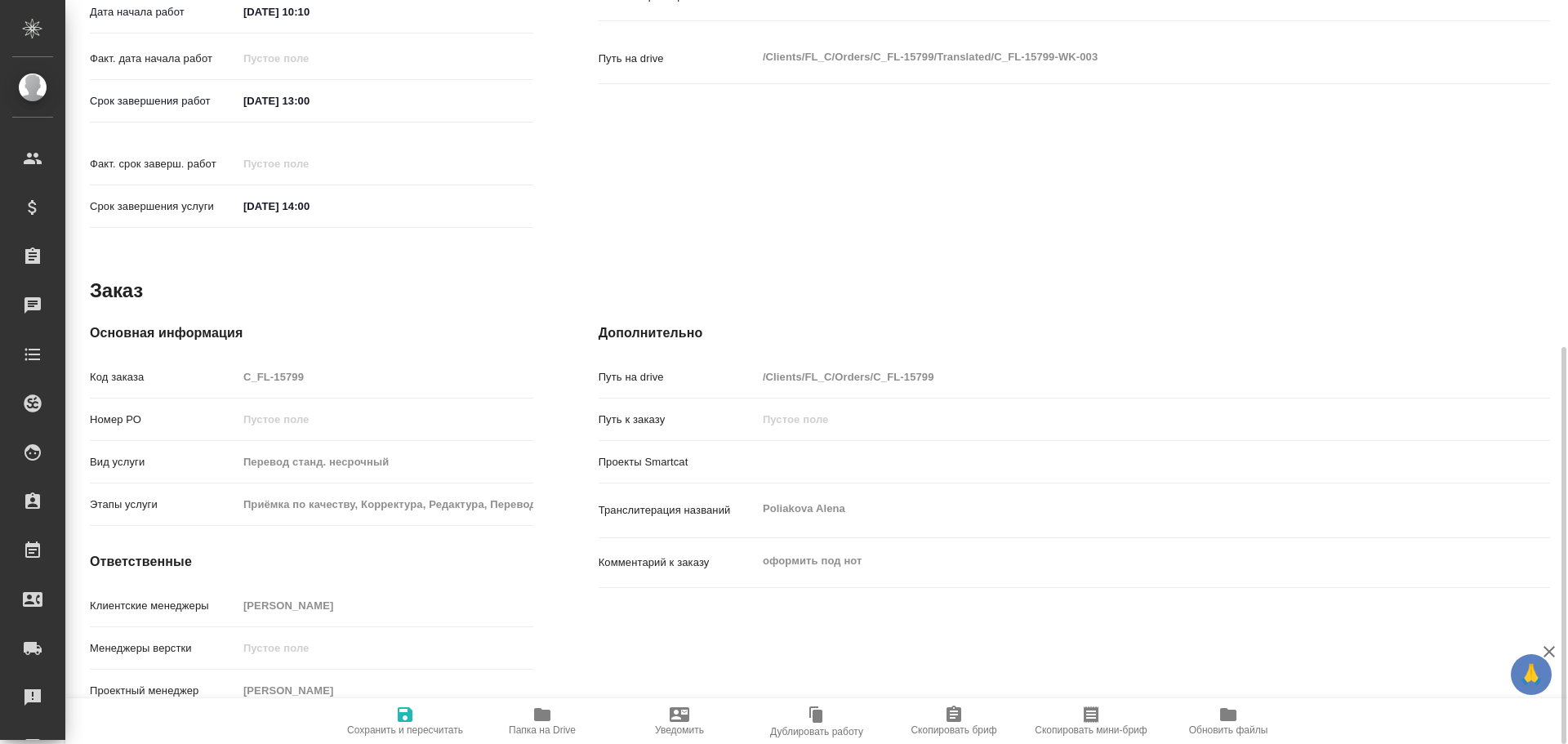
click at [537, 714] on icon "button" at bounding box center [542, 715] width 16 height 13
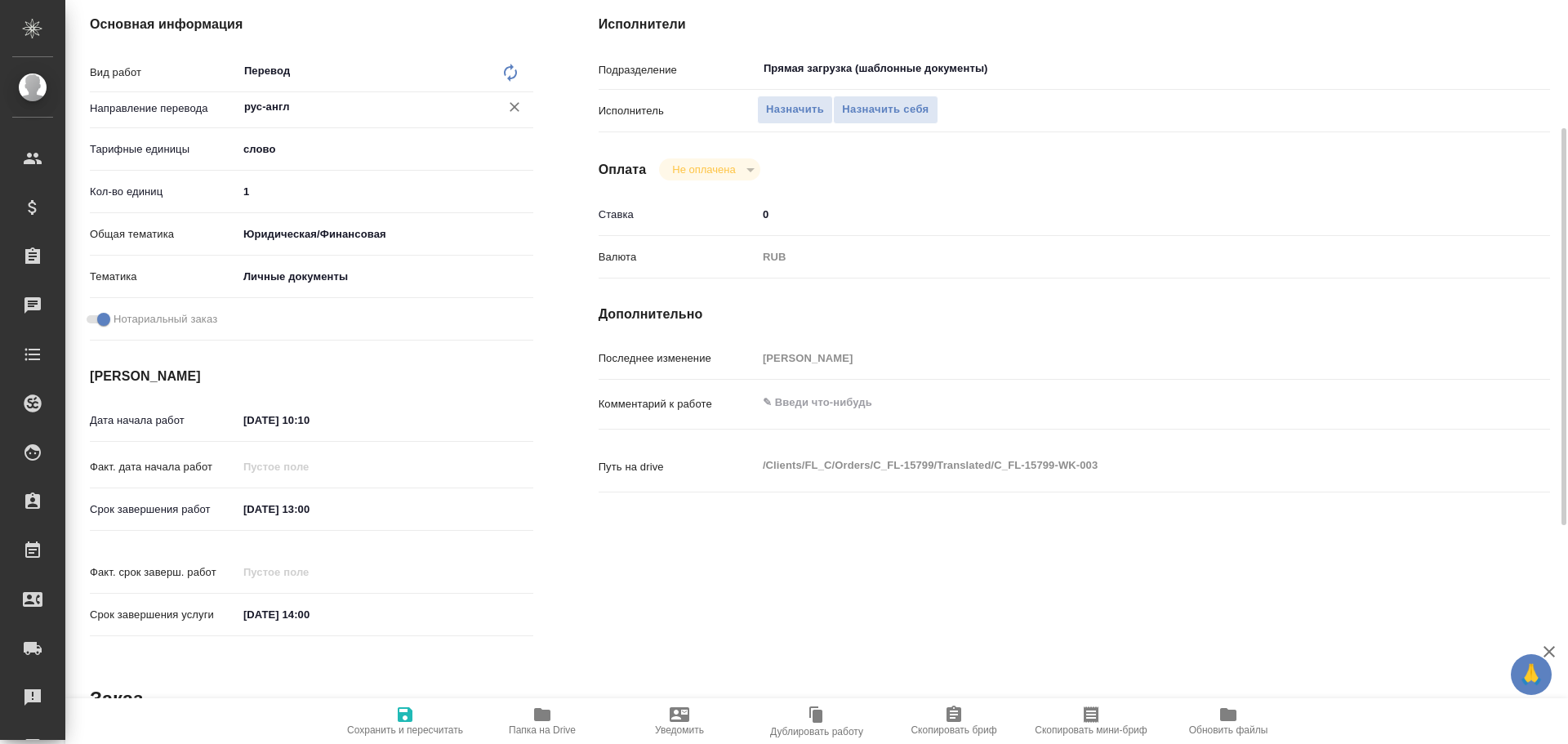
scroll to position [78, 0]
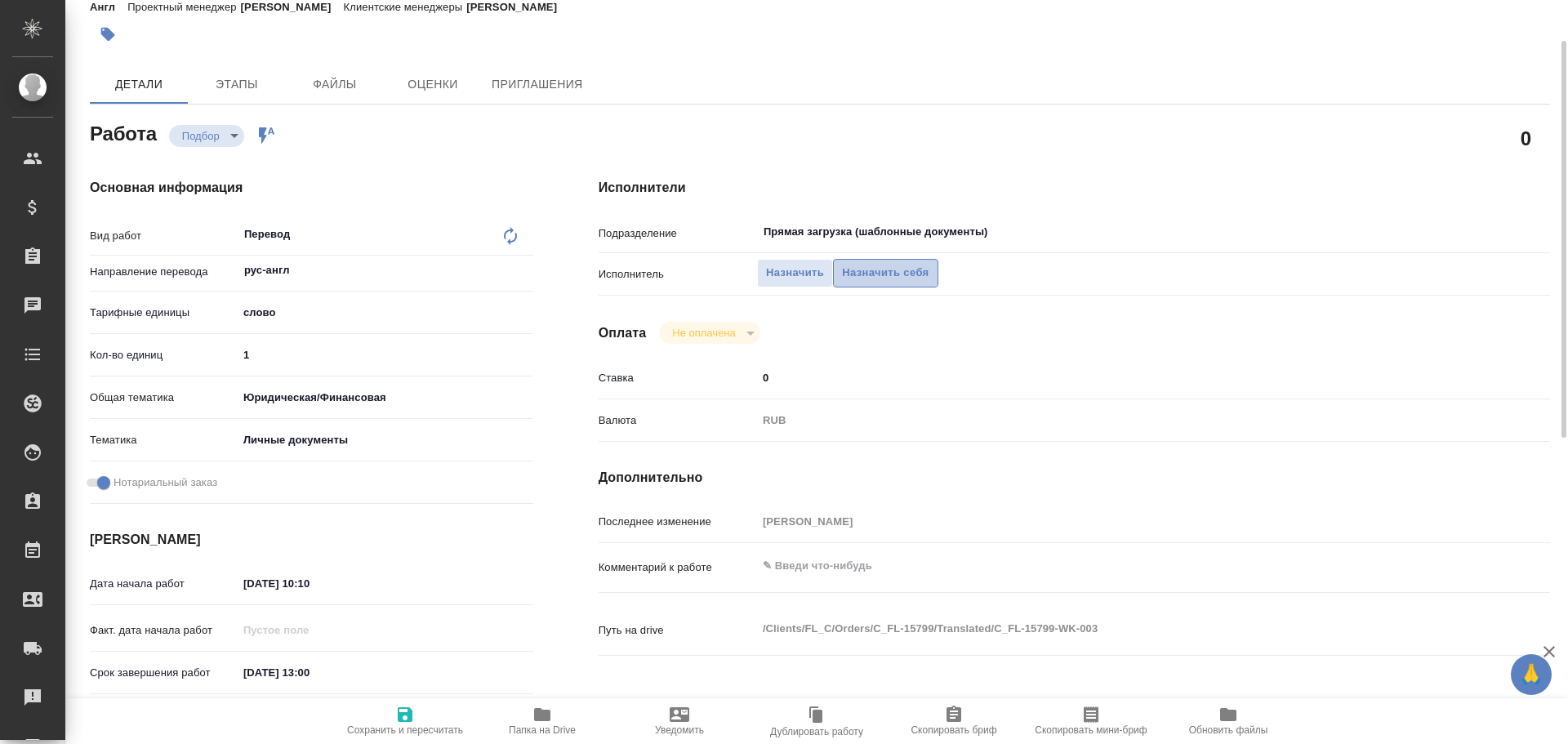
click at [861, 282] on span "Назначить себя" at bounding box center [885, 273] width 86 height 19
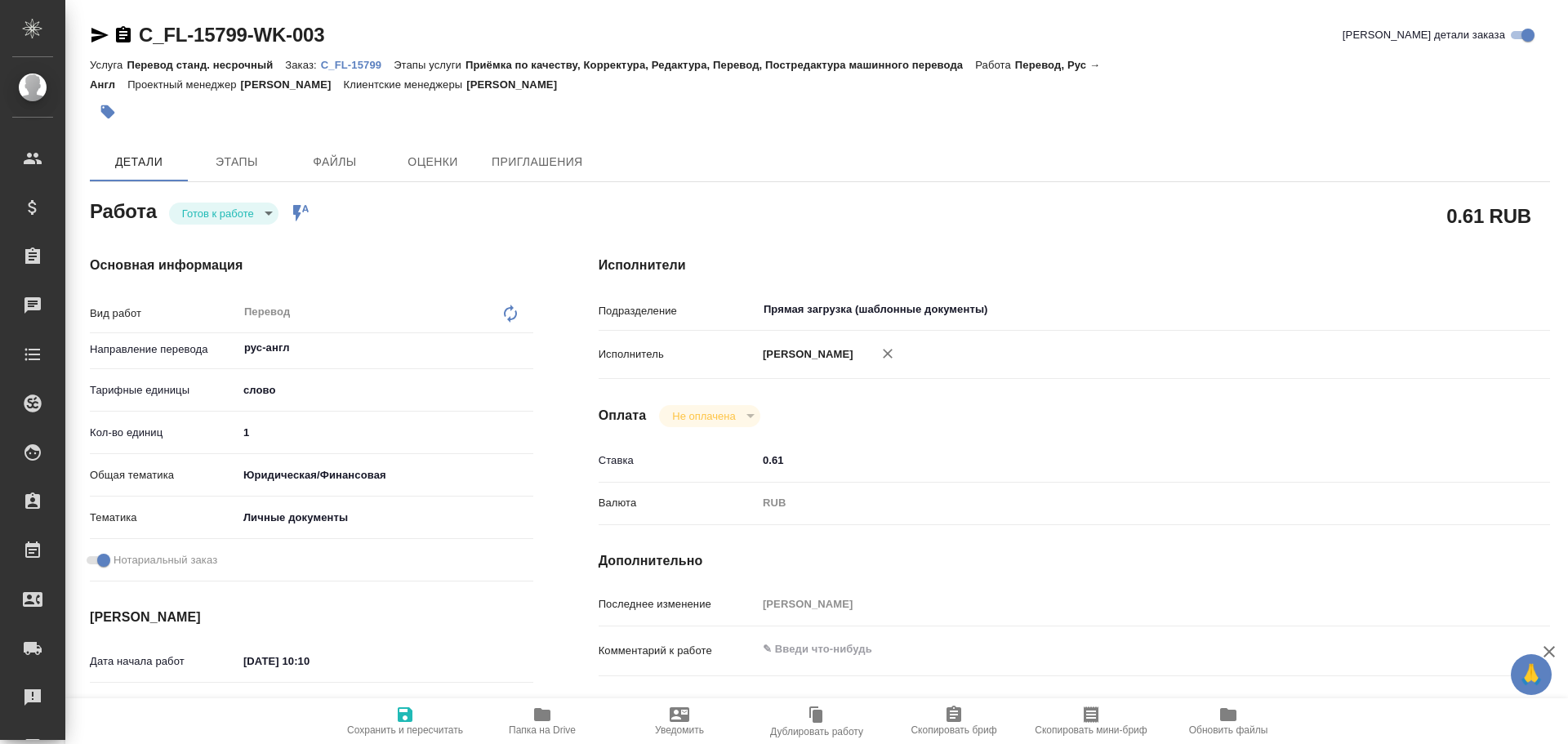
type textarea "x"
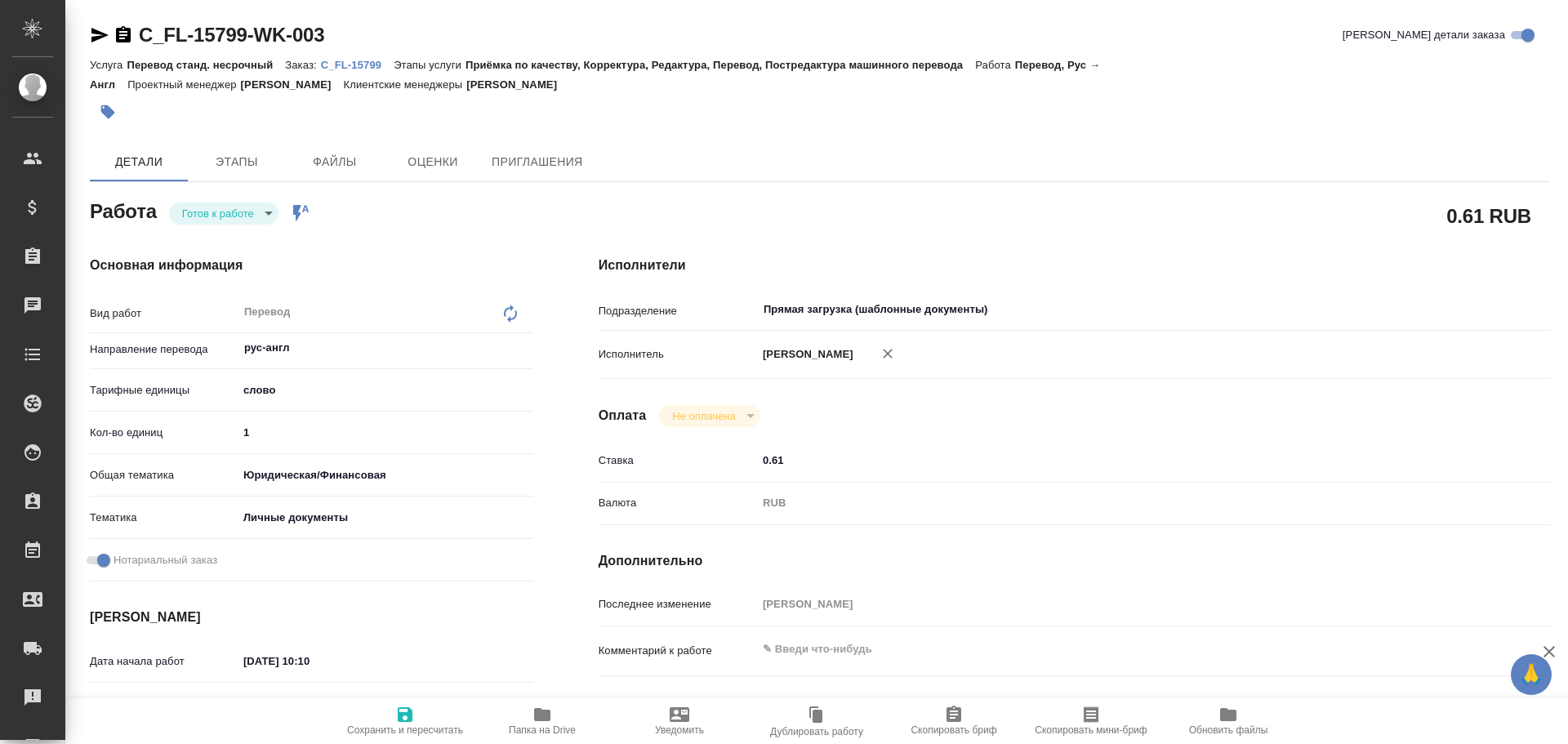
type textarea "x"
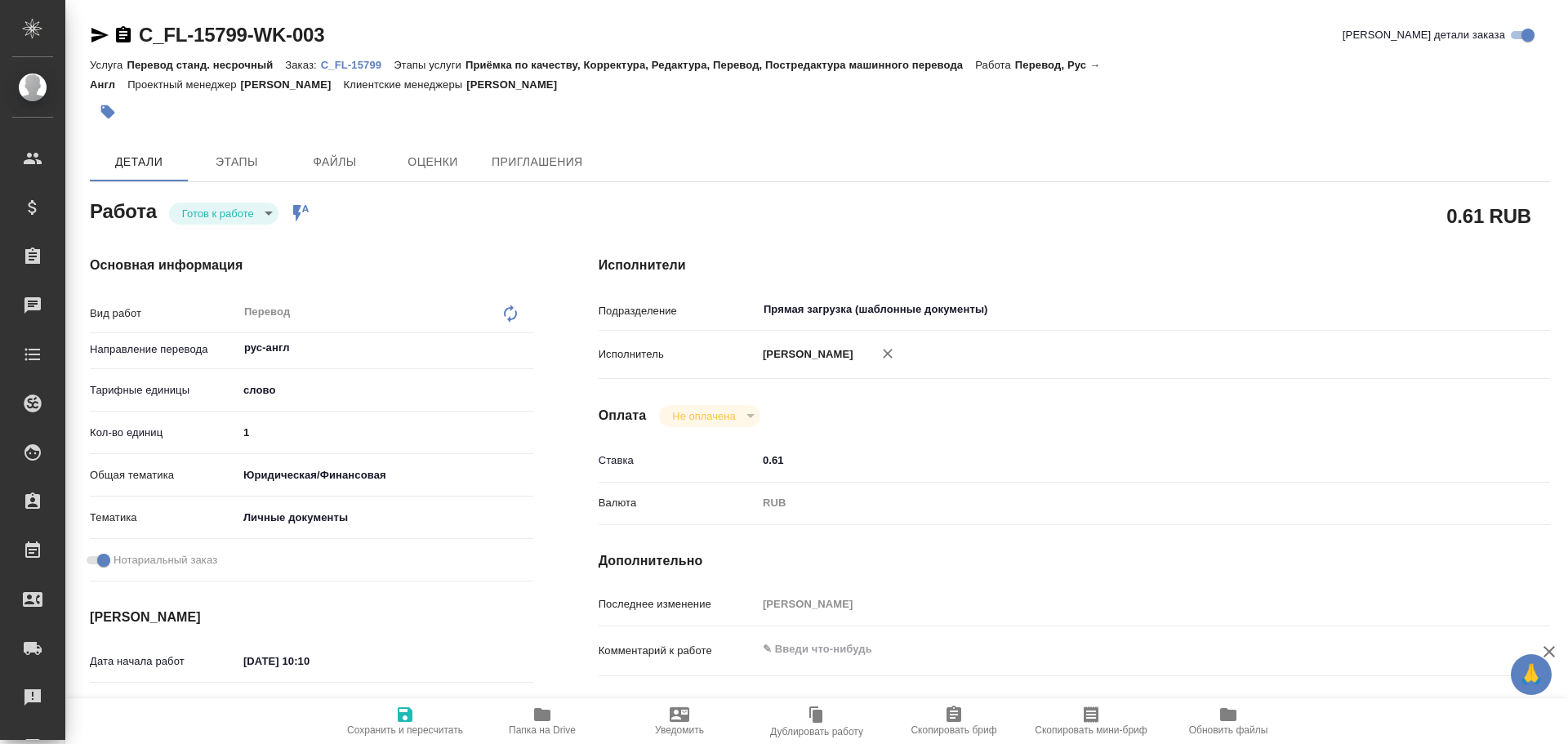
type textarea "x"
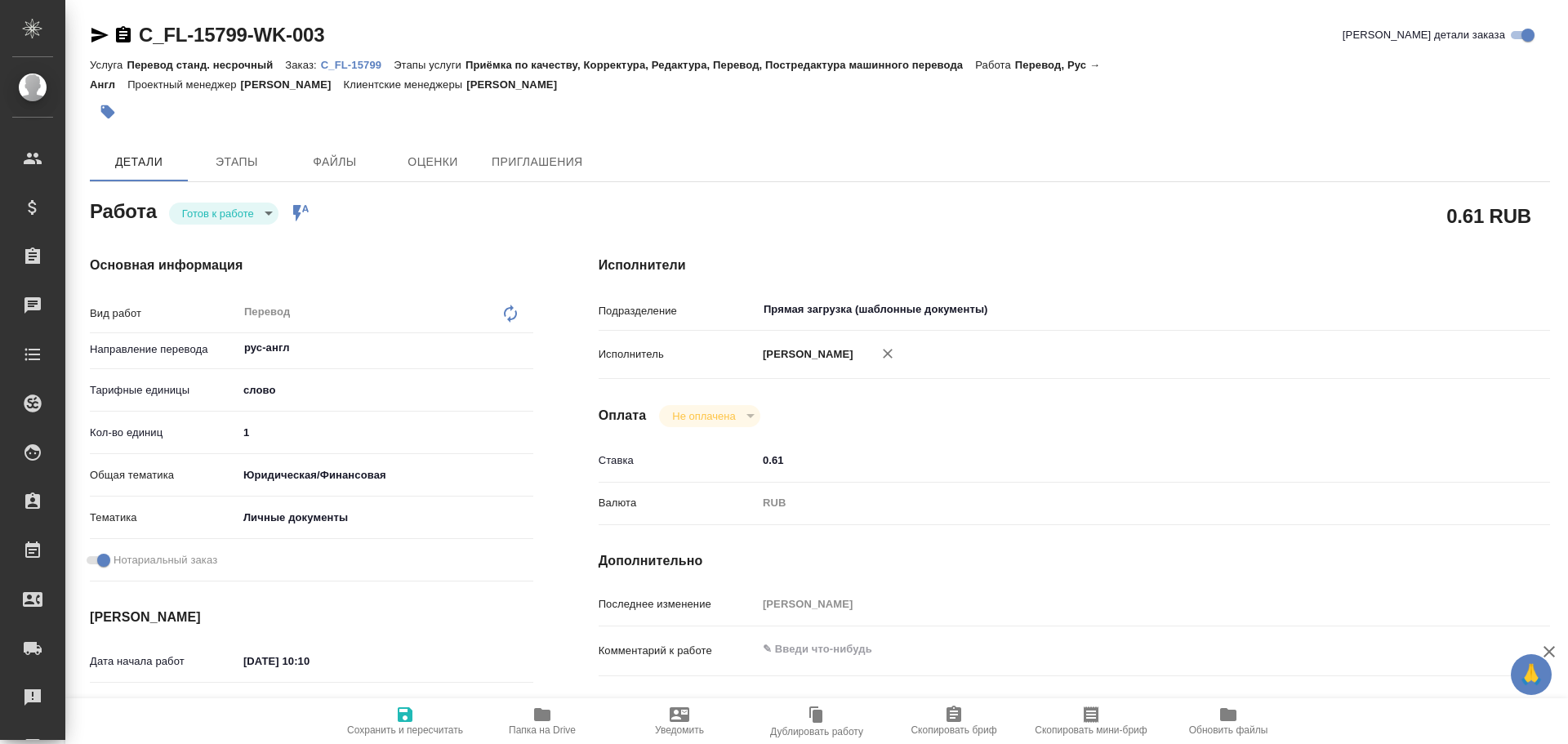
type textarea "x"
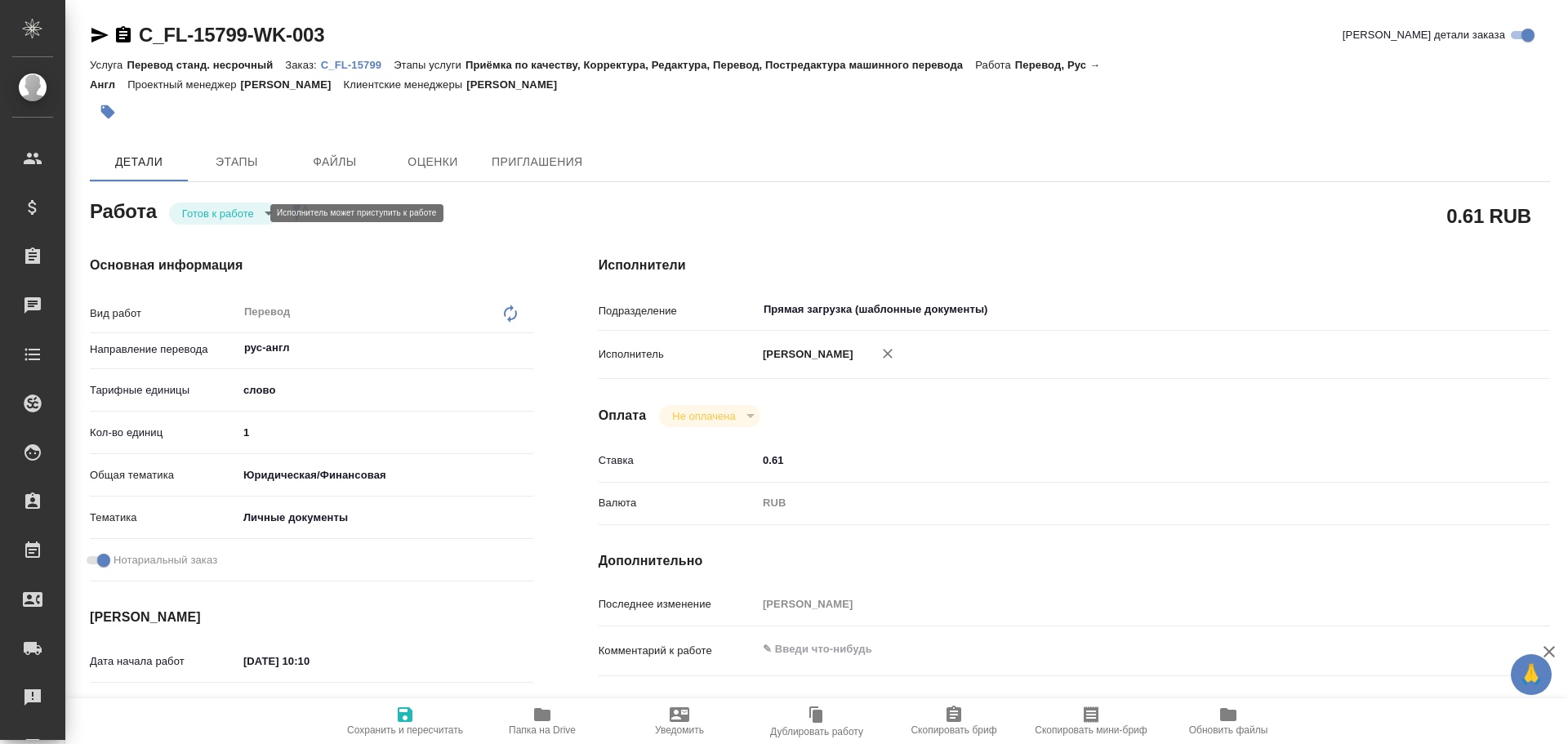
click at [224, 213] on body "🙏 .cls-1 fill:#fff; AWATERA [PERSON_NAME] Спецификации Заказы Чаты Todo Проекты…" at bounding box center [784, 372] width 1568 height 744
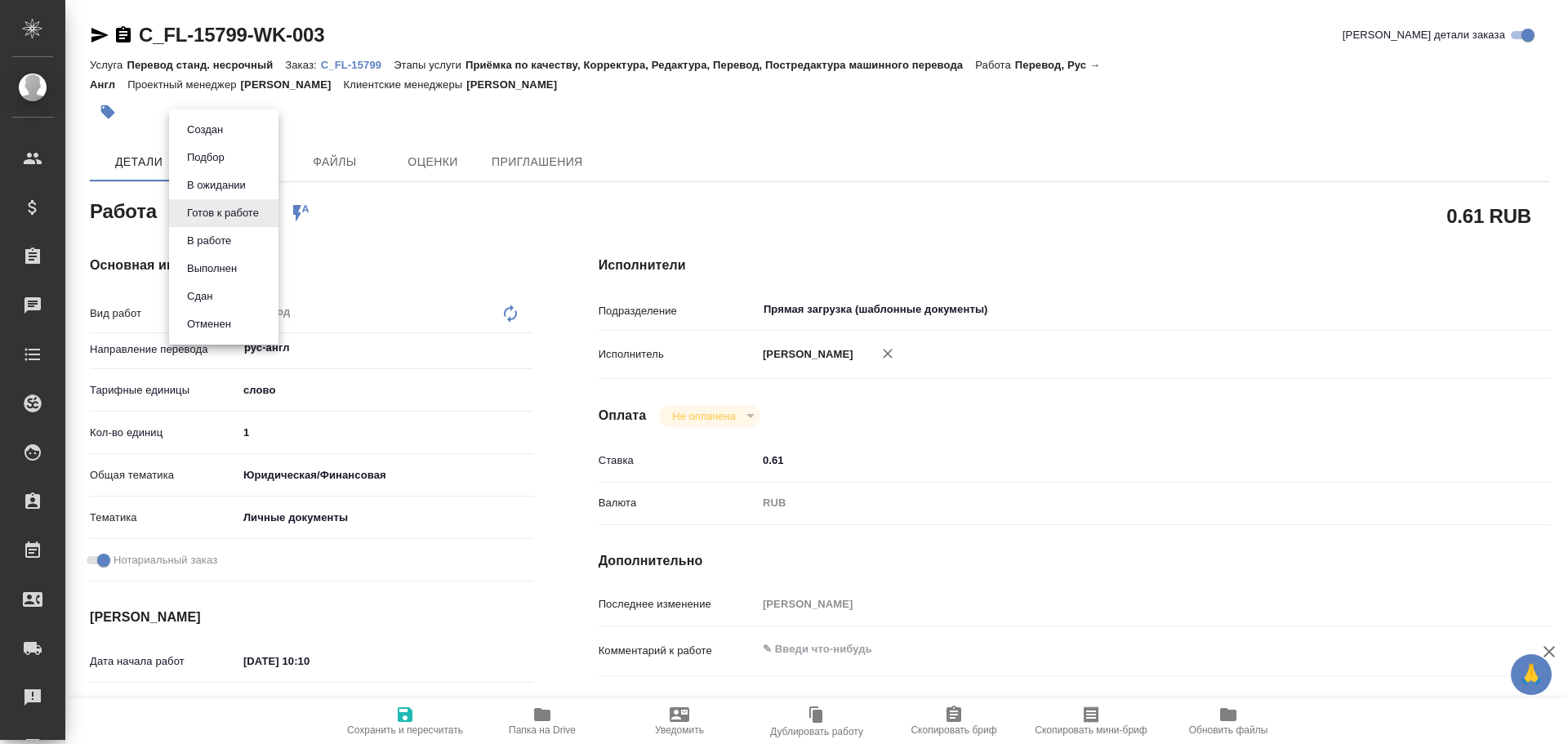
type textarea "x"
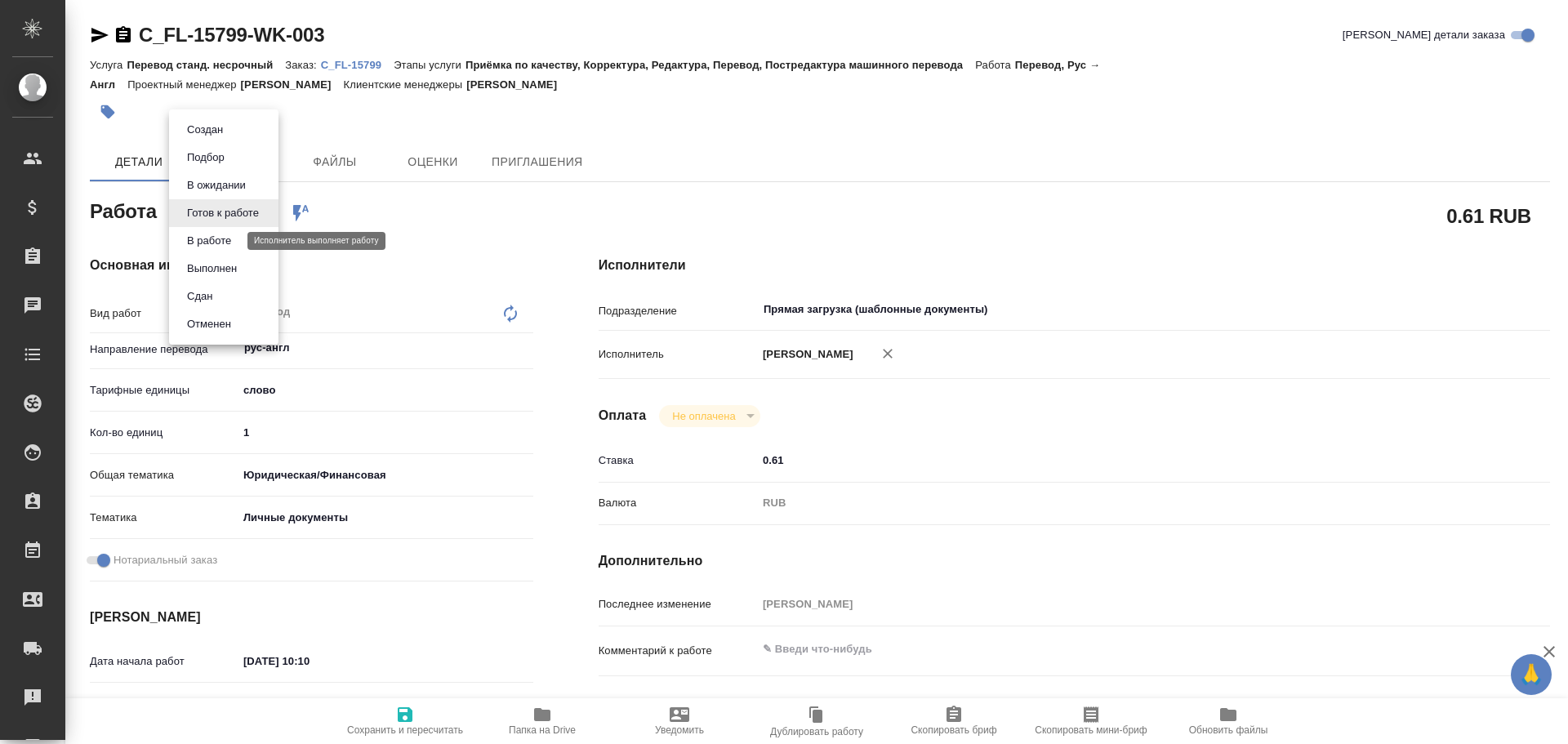
click at [208, 242] on button "В работе" at bounding box center [209, 240] width 54 height 18
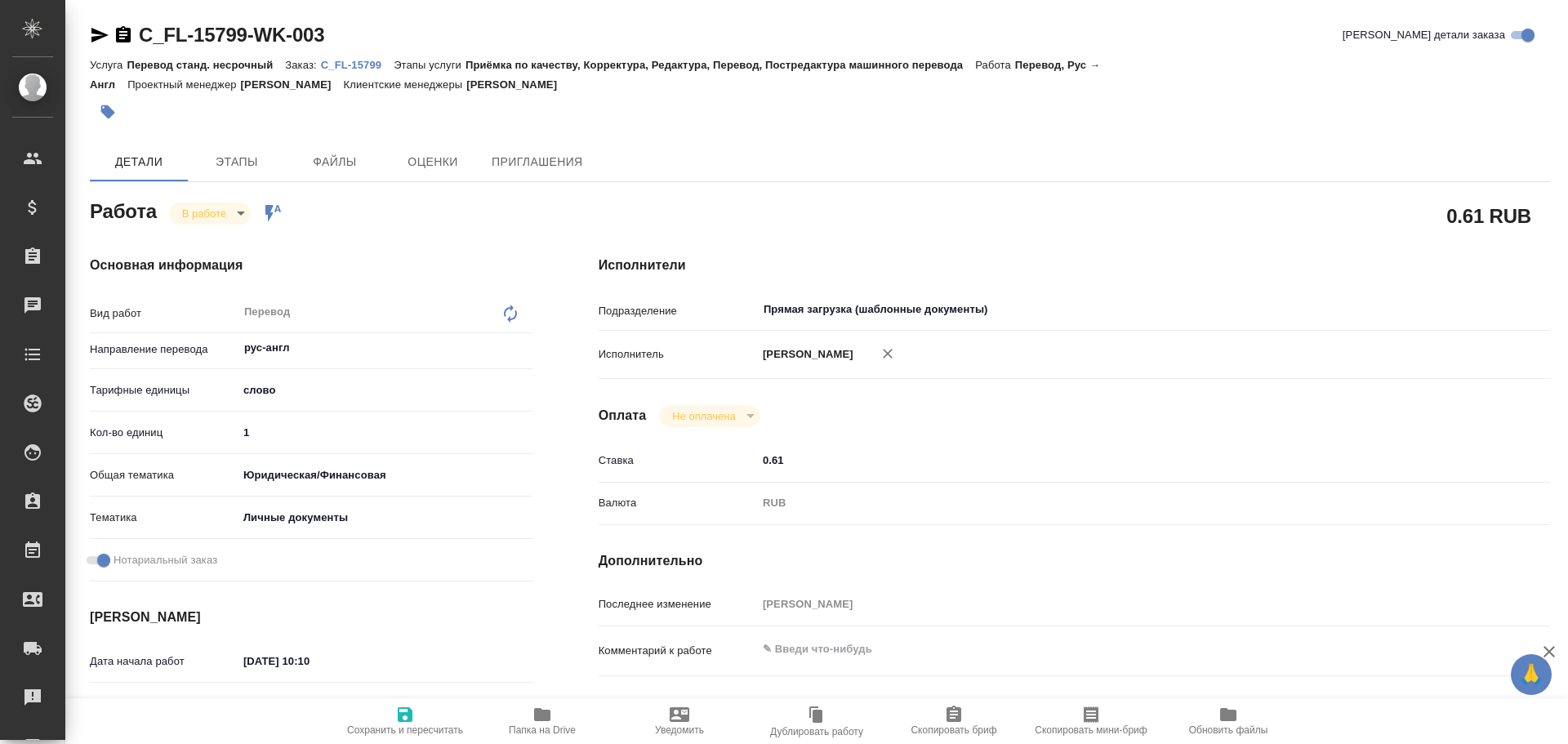
type textarea "x"
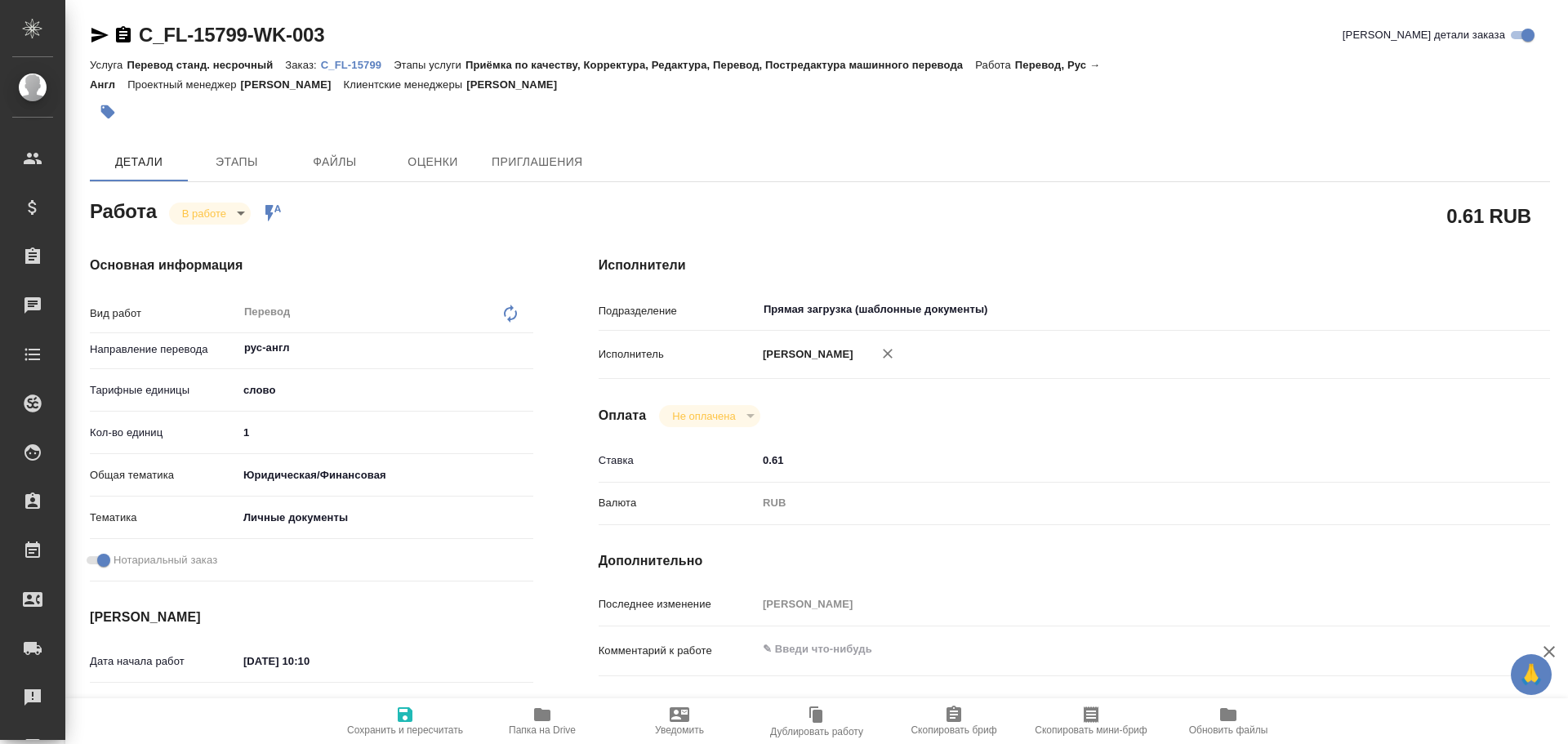
type textarea "x"
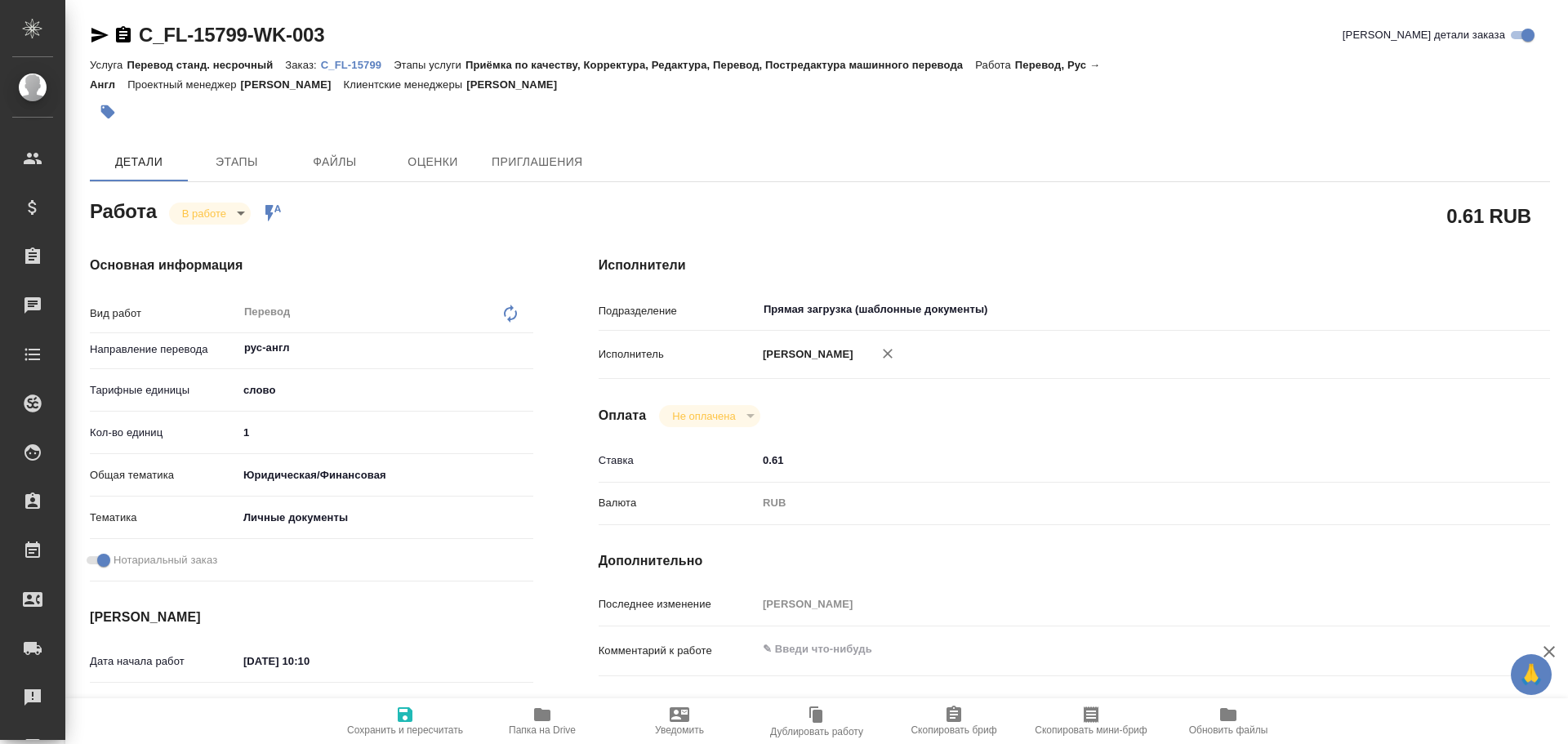
type textarea "x"
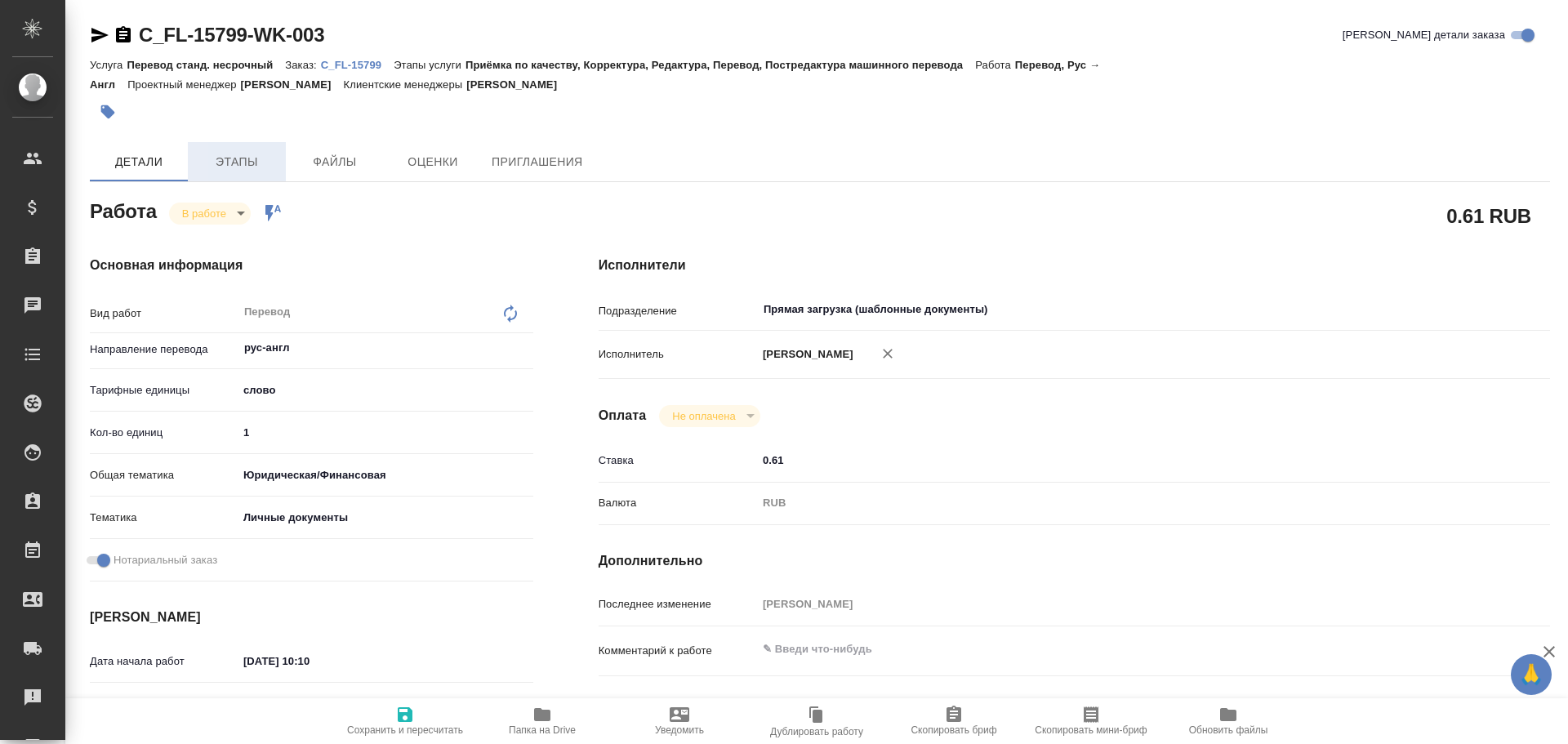
click at [224, 164] on span "Этапы" at bounding box center [237, 162] width 79 height 21
type textarea "x"
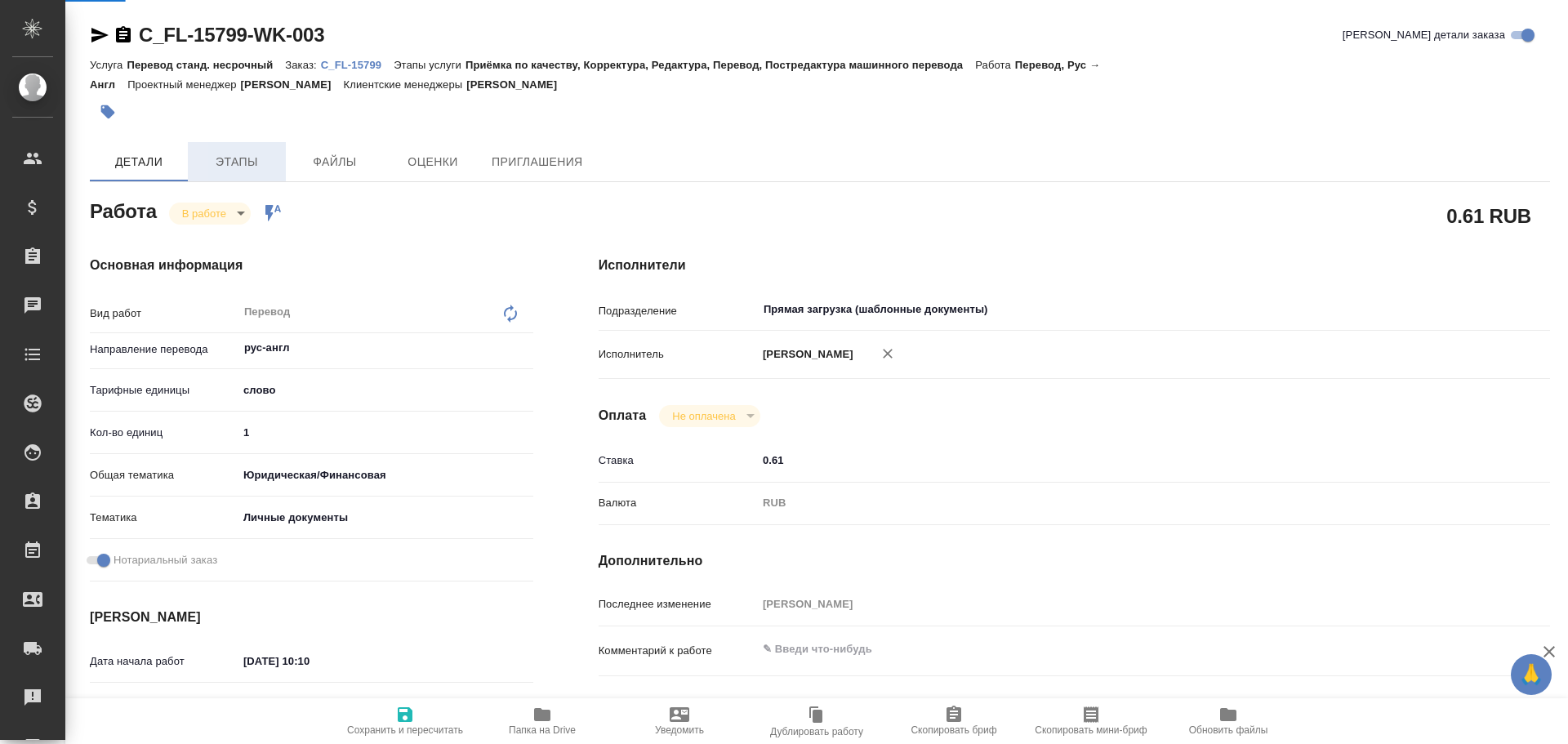
type textarea "x"
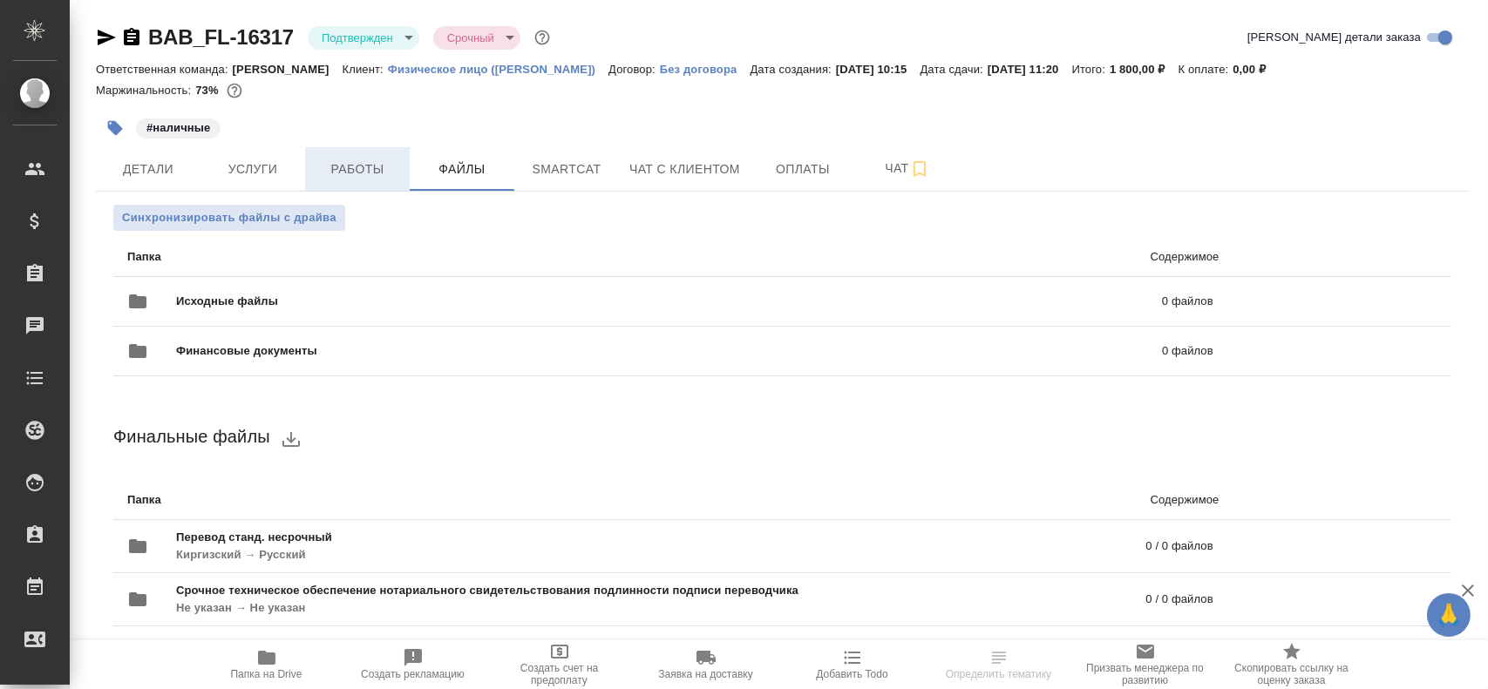
click at [376, 175] on span "Работы" at bounding box center [357, 170] width 84 height 22
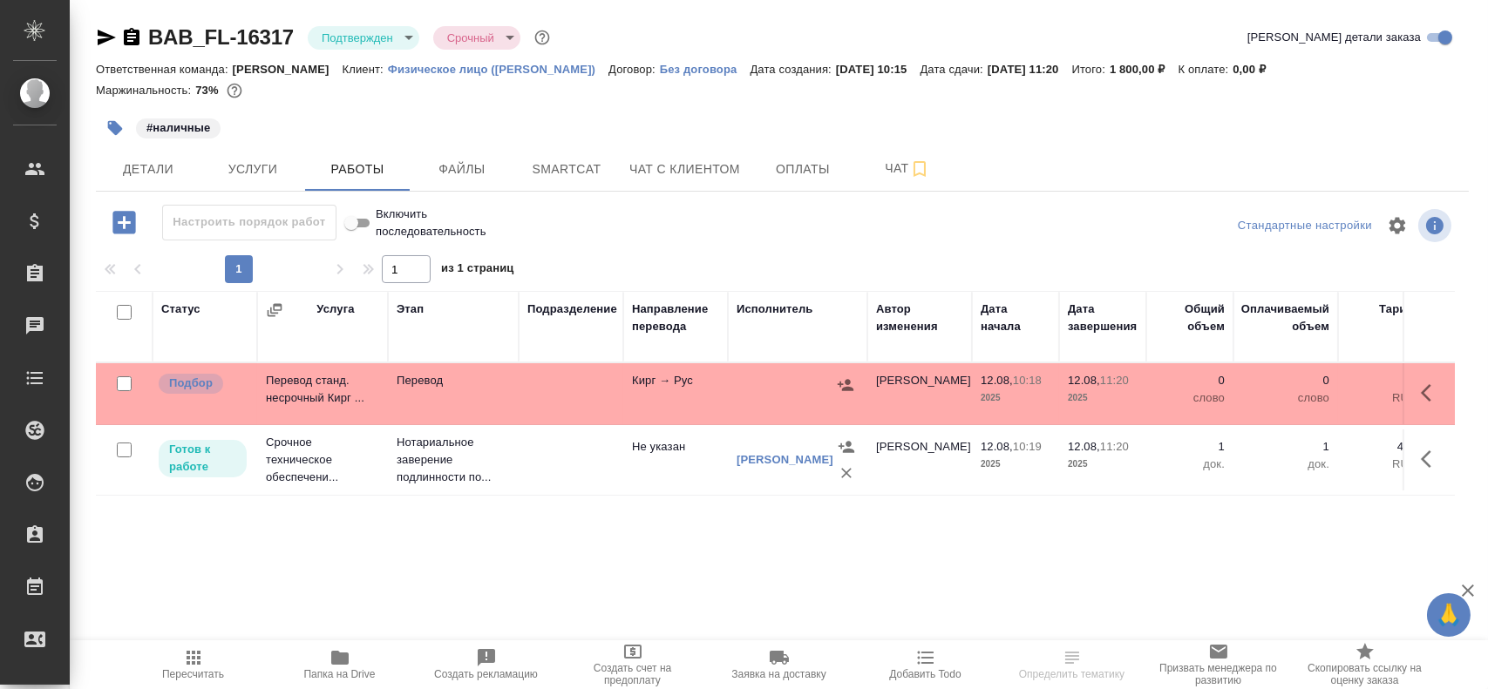
click at [577, 399] on td at bounding box center [571, 393] width 105 height 61
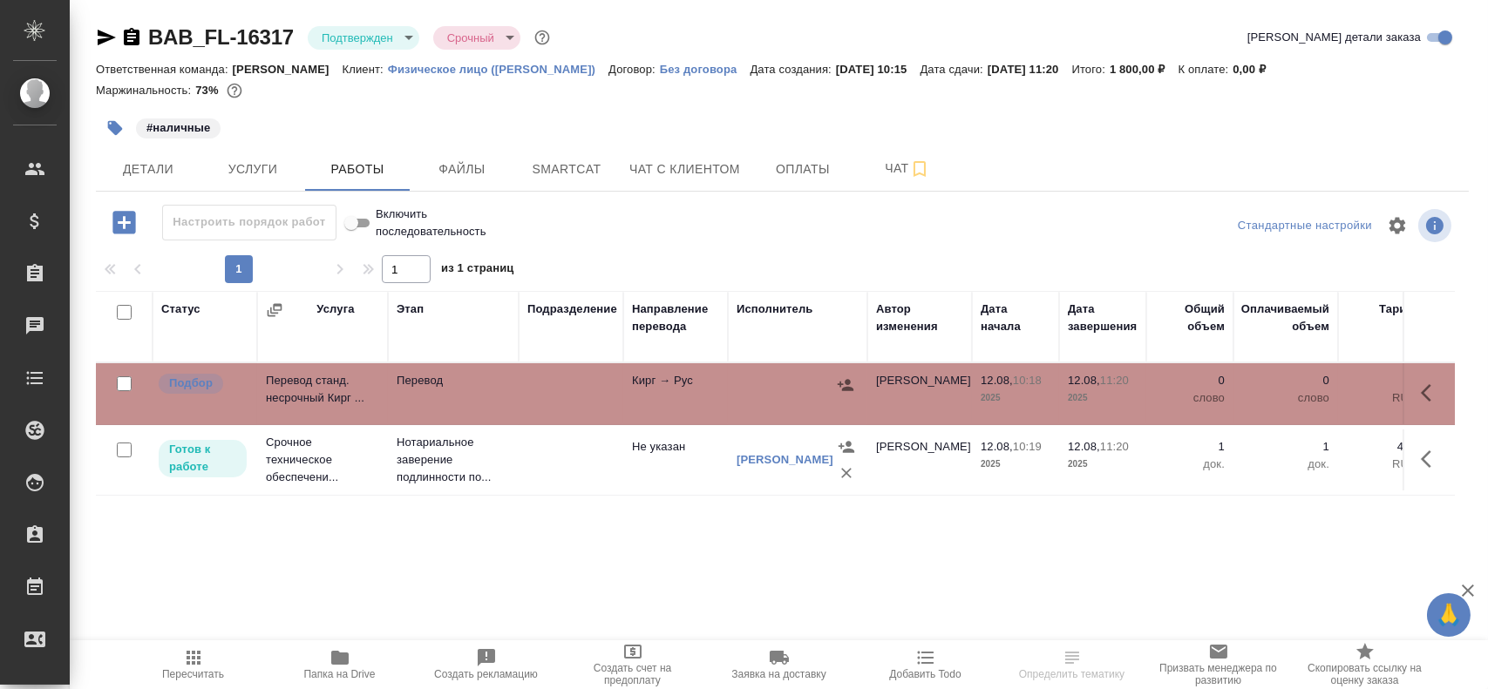
click at [577, 399] on td at bounding box center [571, 393] width 105 height 61
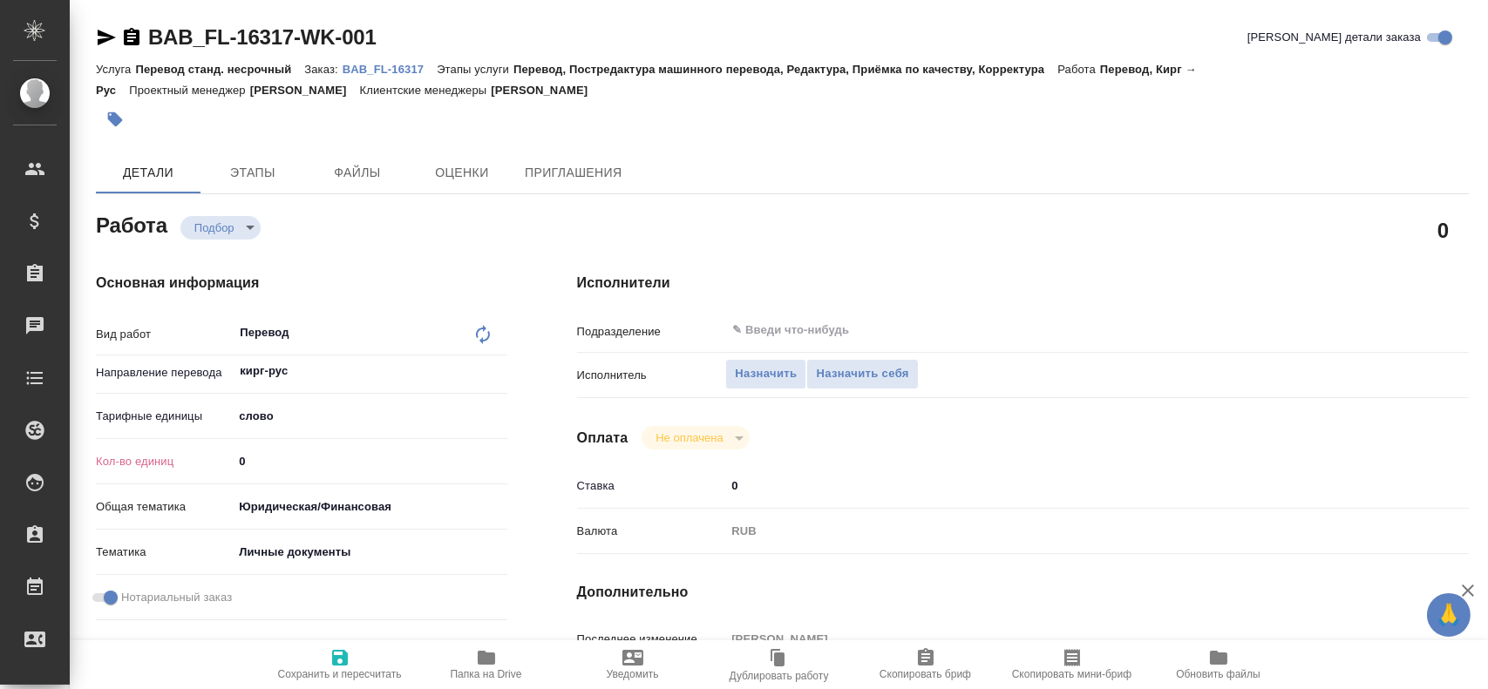
type textarea "x"
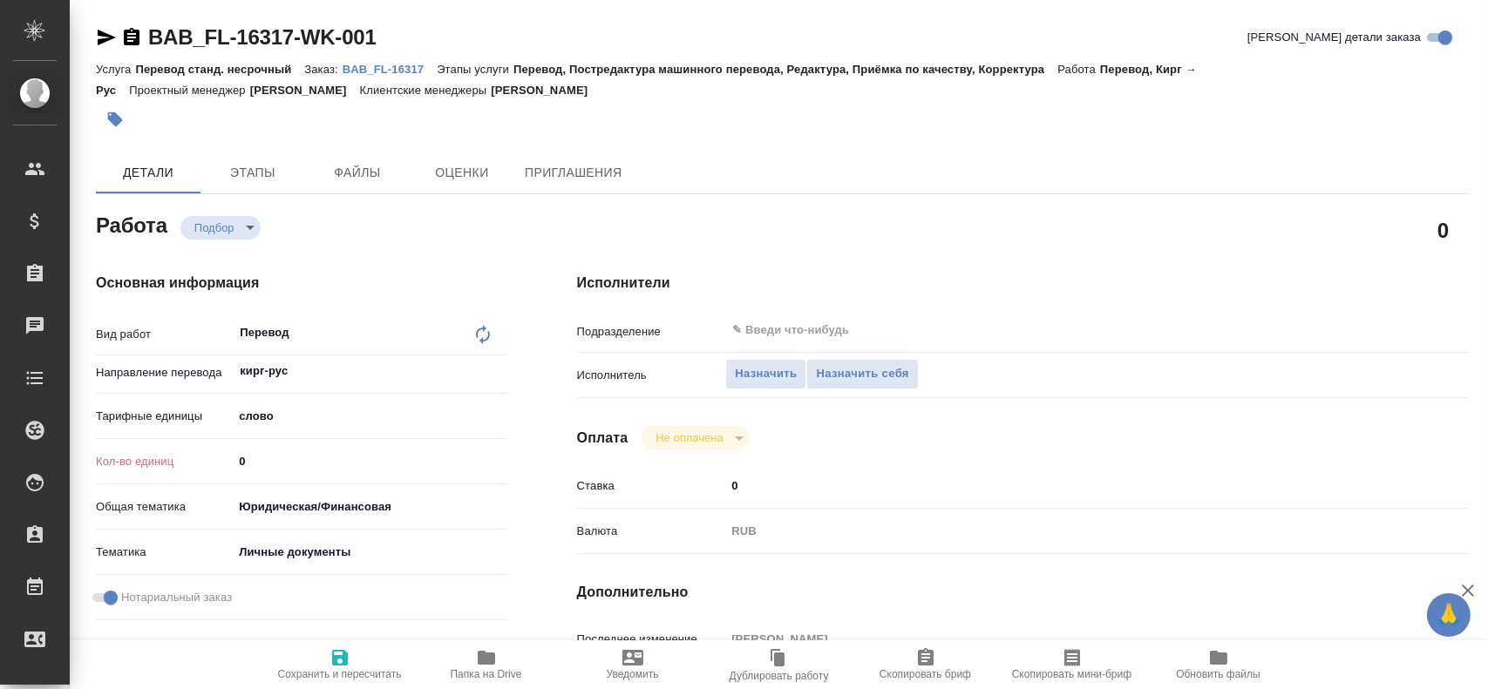
type textarea "x"
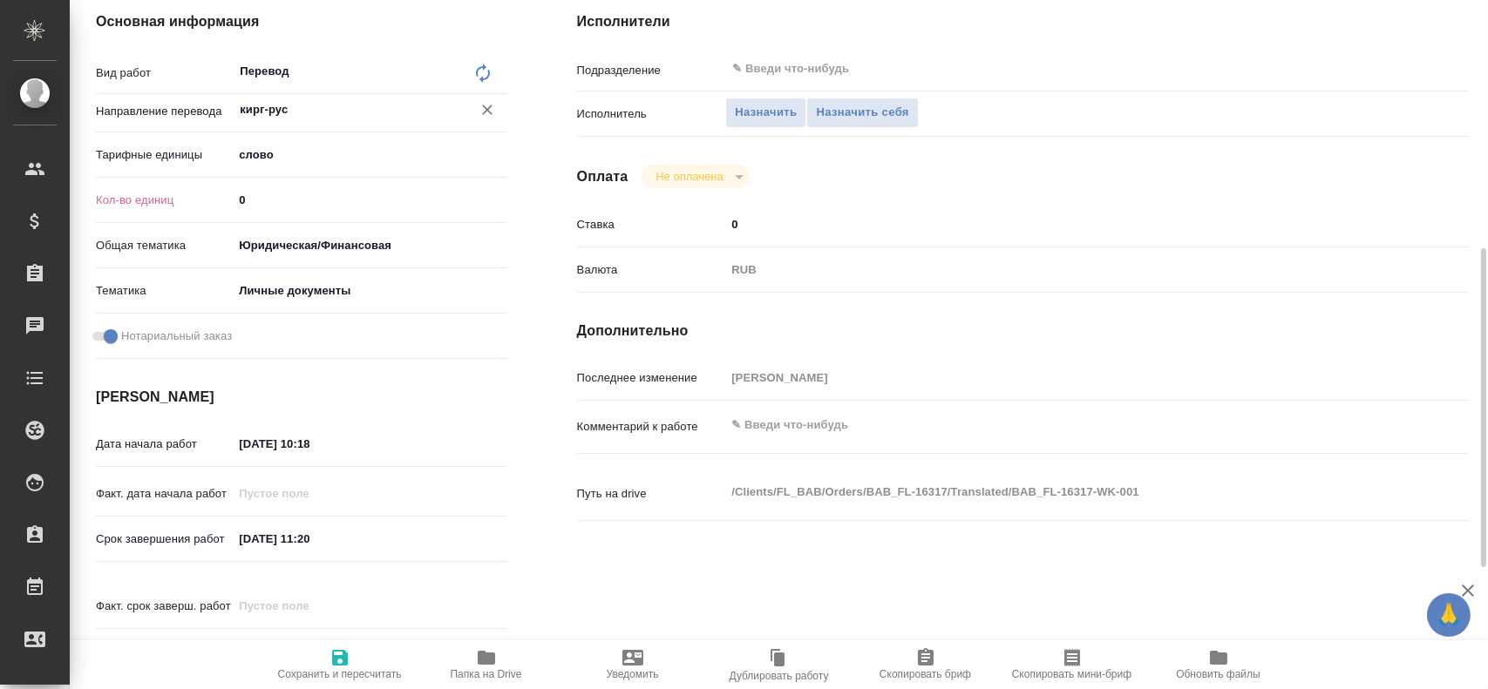
scroll to position [349, 0]
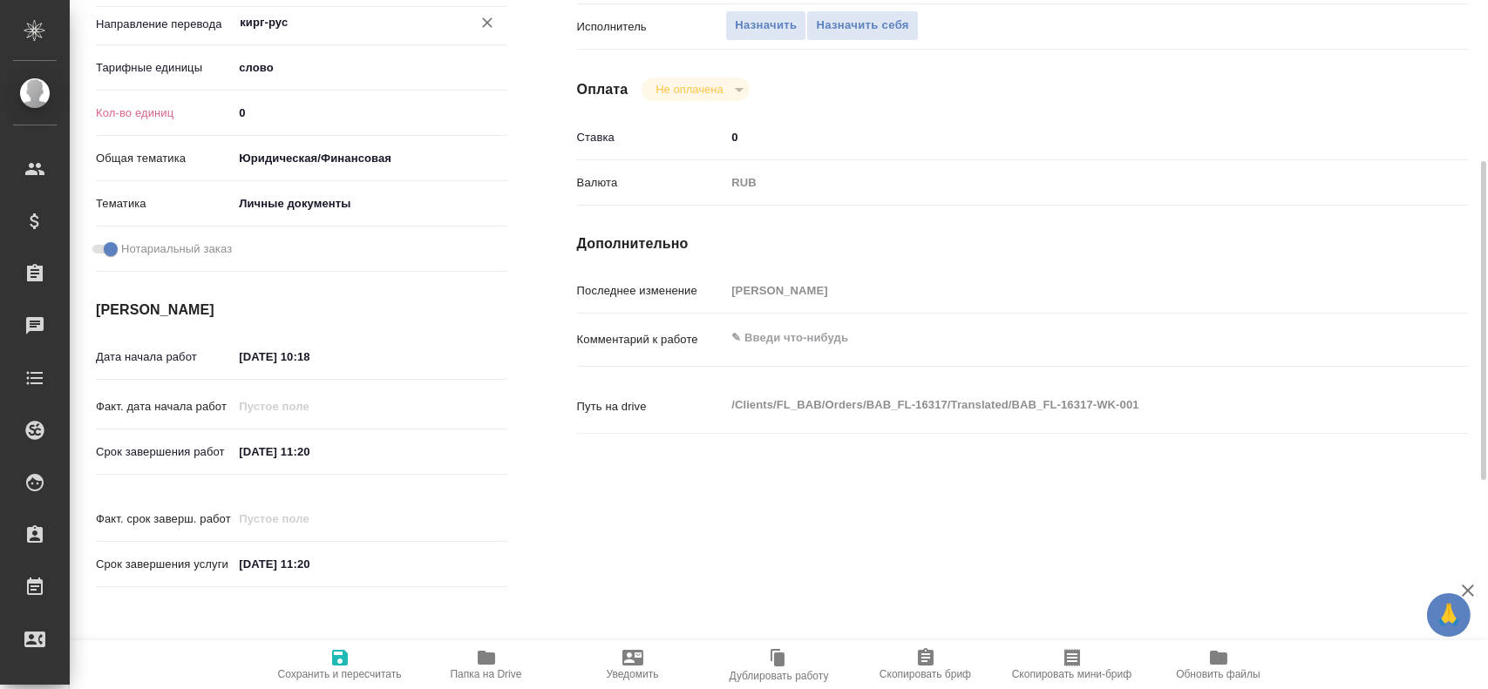
type textarea "x"
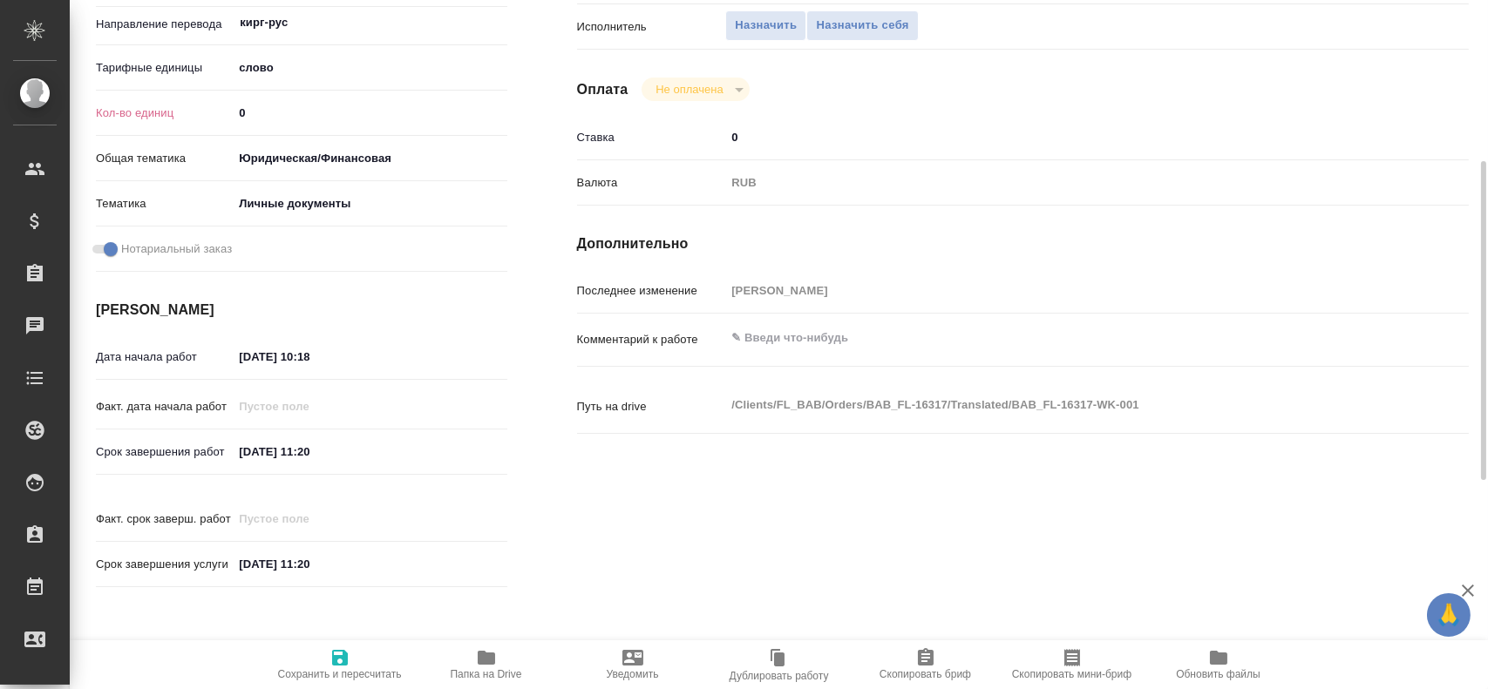
type textarea "x"
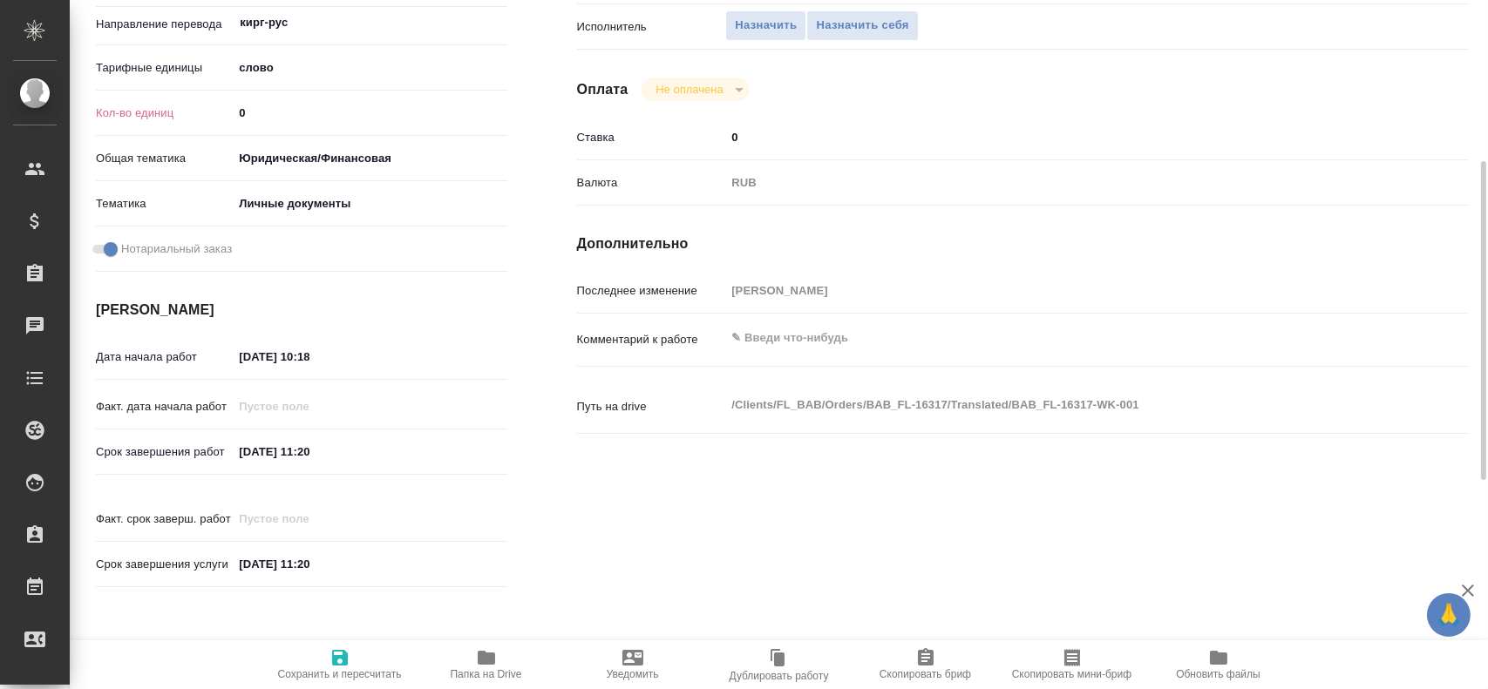
type textarea "x"
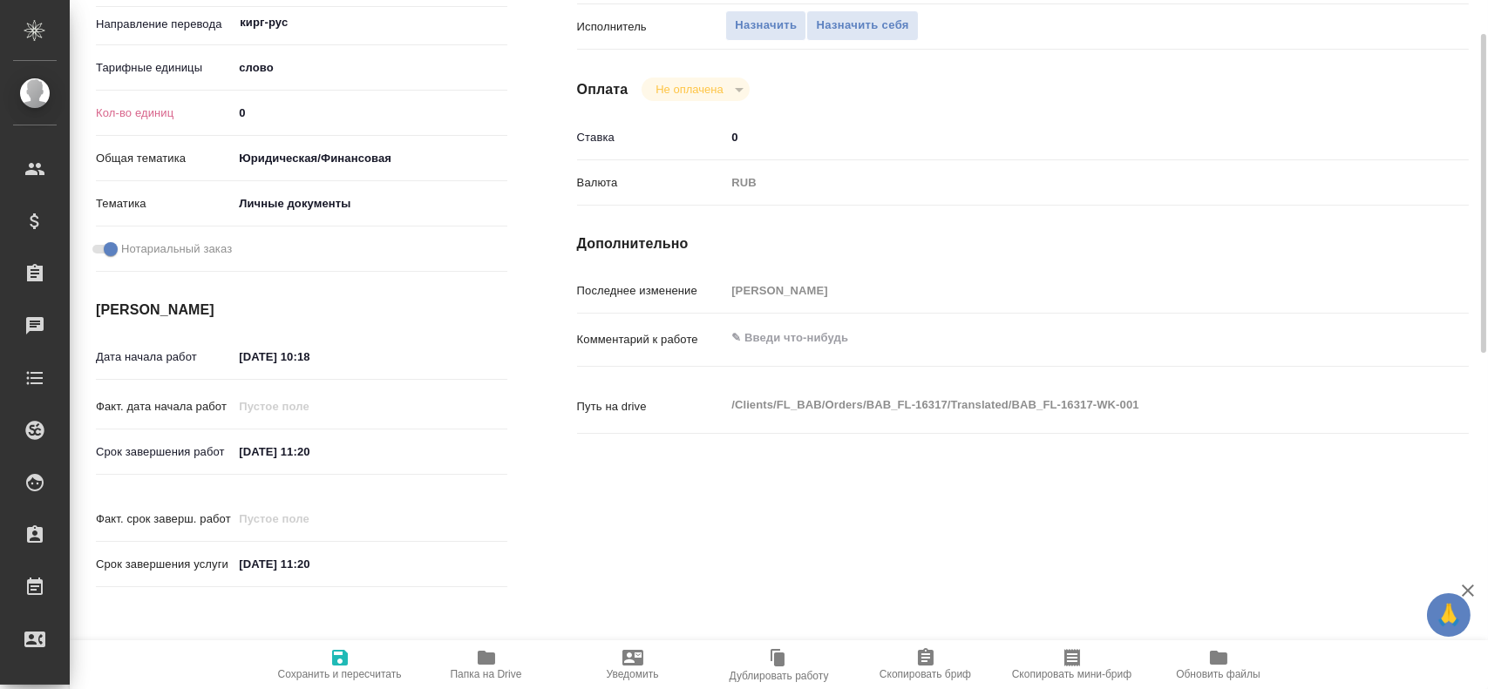
scroll to position [0, 0]
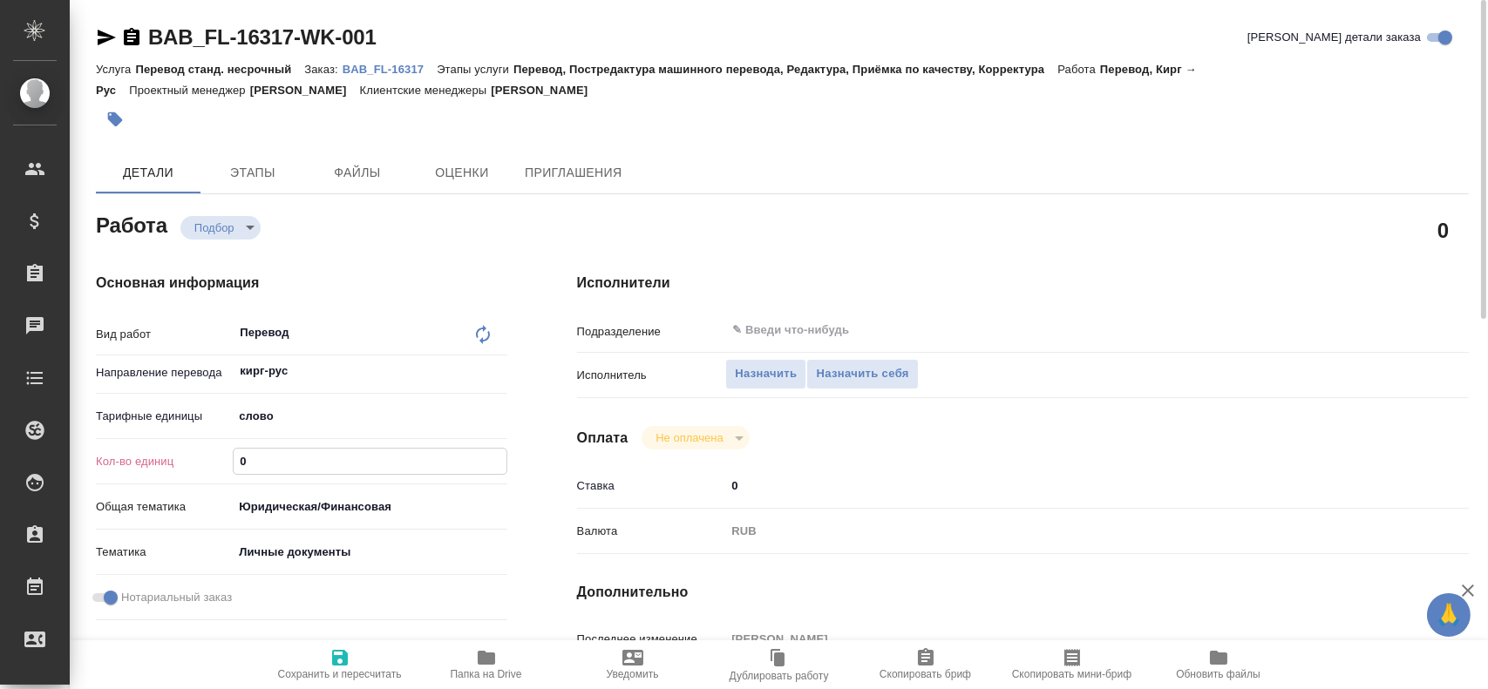
drag, startPoint x: 280, startPoint y: 462, endPoint x: 193, endPoint y: 444, distance: 88.0
click at [193, 444] on div "Вид работ Перевод x ​ Направление перевода кирг-рус ​ Тарифные единицы слово 5a…" at bounding box center [301, 471] width 411 height 313
type textarea "x"
type input "1"
type textarea "x"
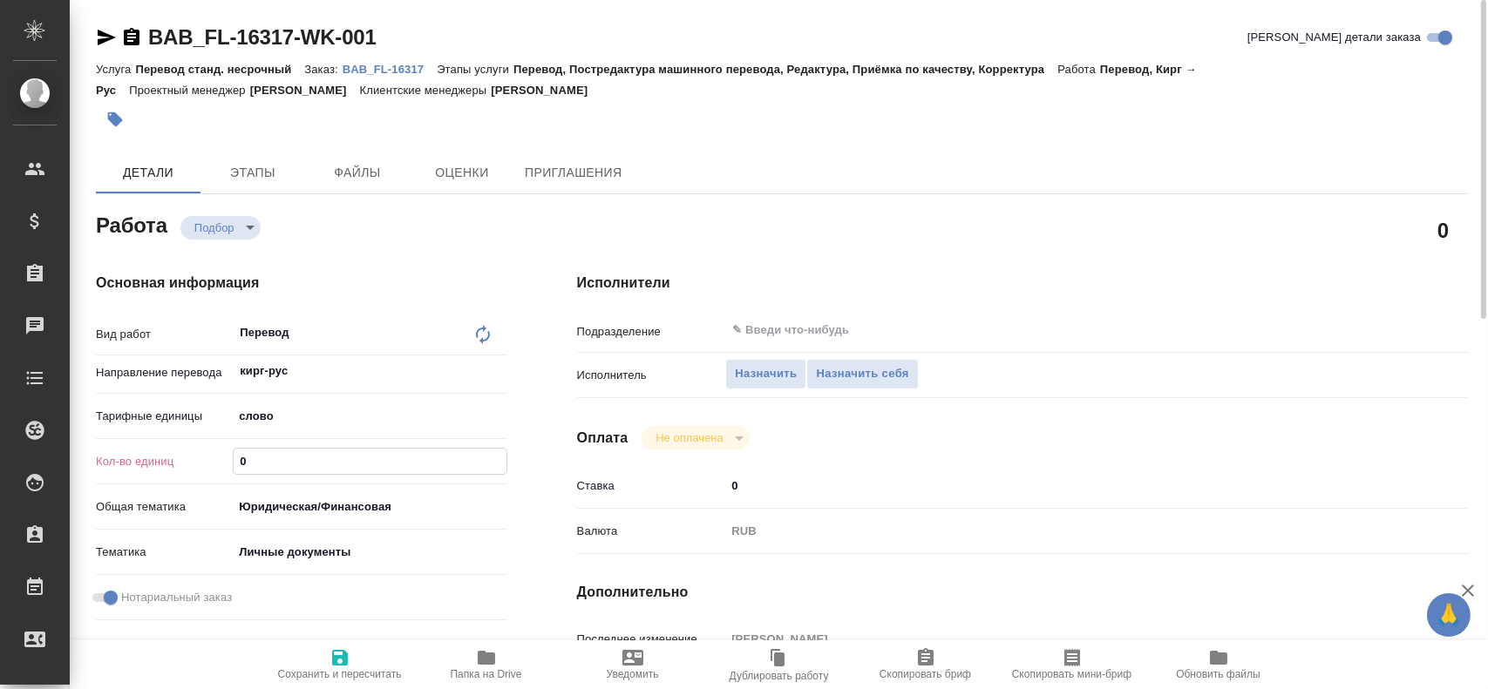
type textarea "x"
type input "1"
click at [329, 662] on icon "button" at bounding box center [339, 657] width 21 height 21
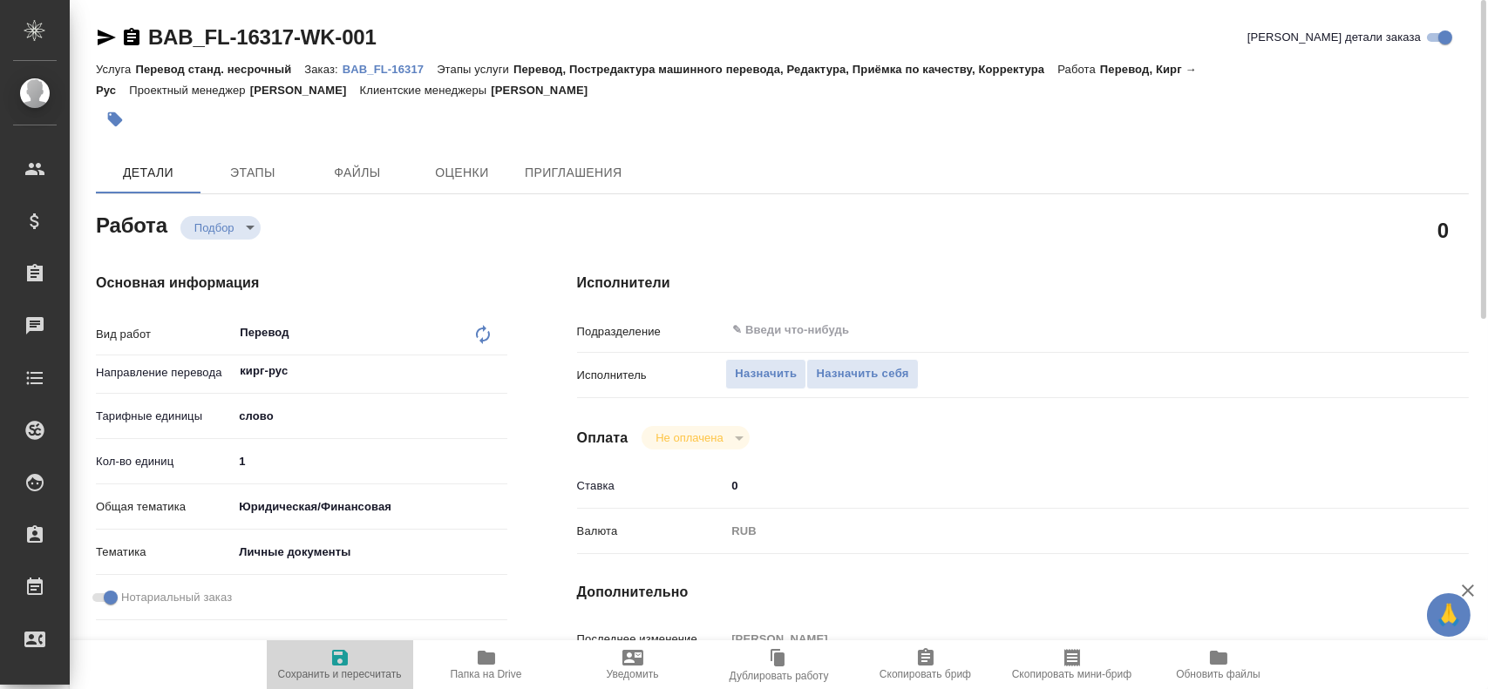
type textarea "x"
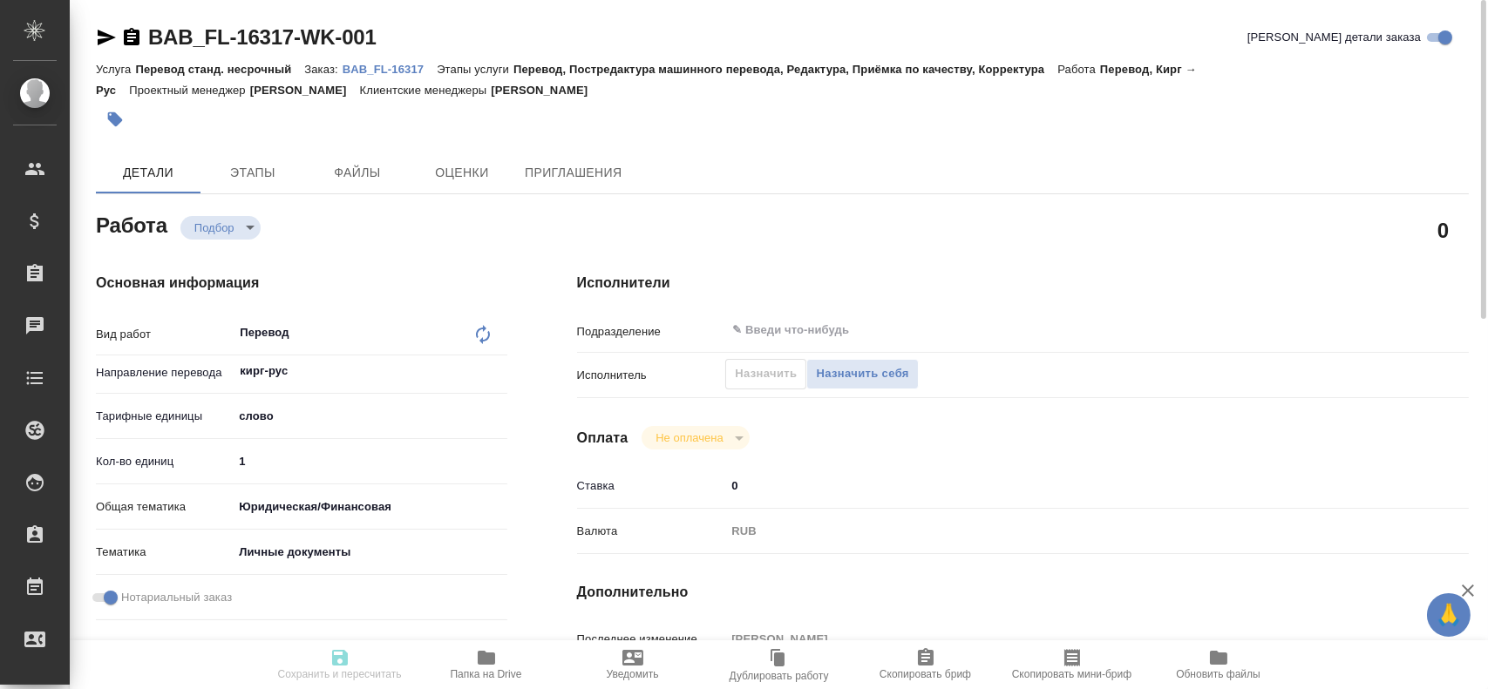
type textarea "x"
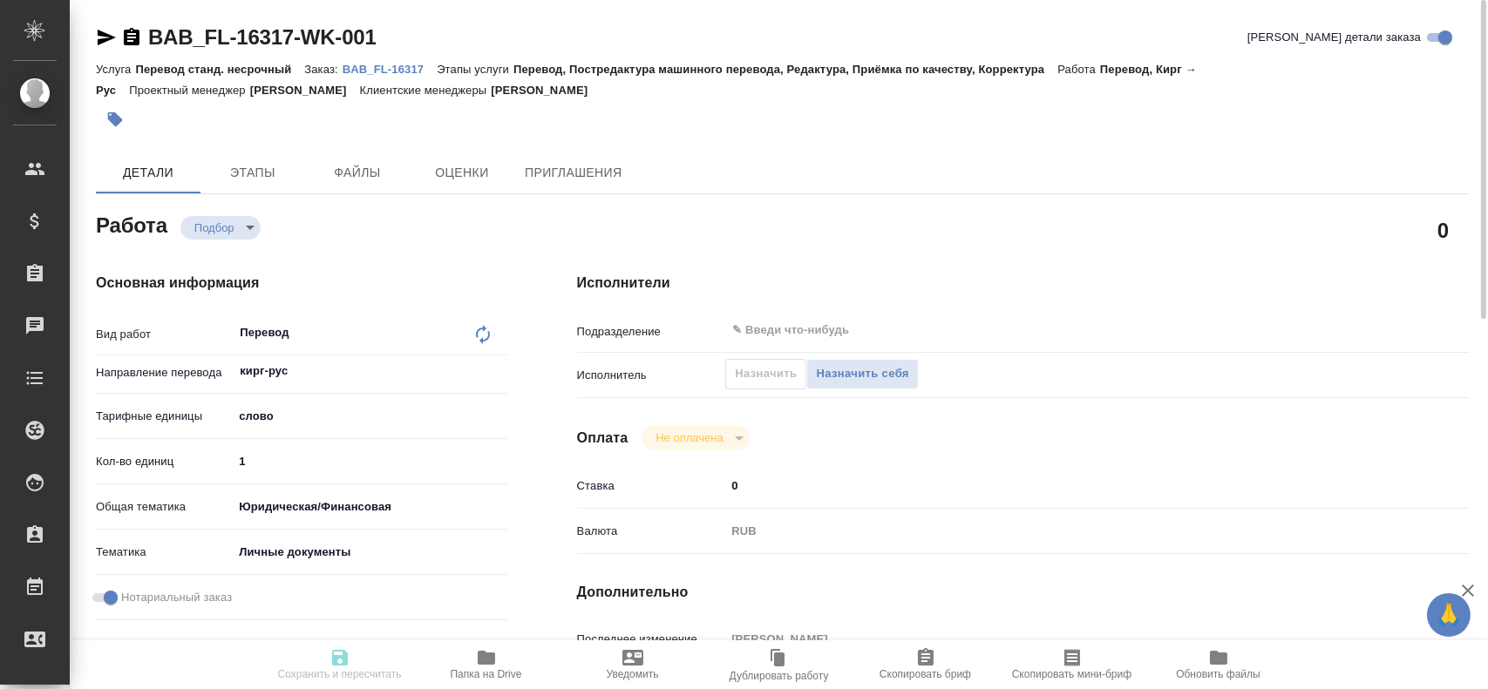
type input "recruiting"
type textarea "Перевод"
type textarea "x"
type input "кирг-рус"
type input "5a8b1489cc6b4906c91bfd90"
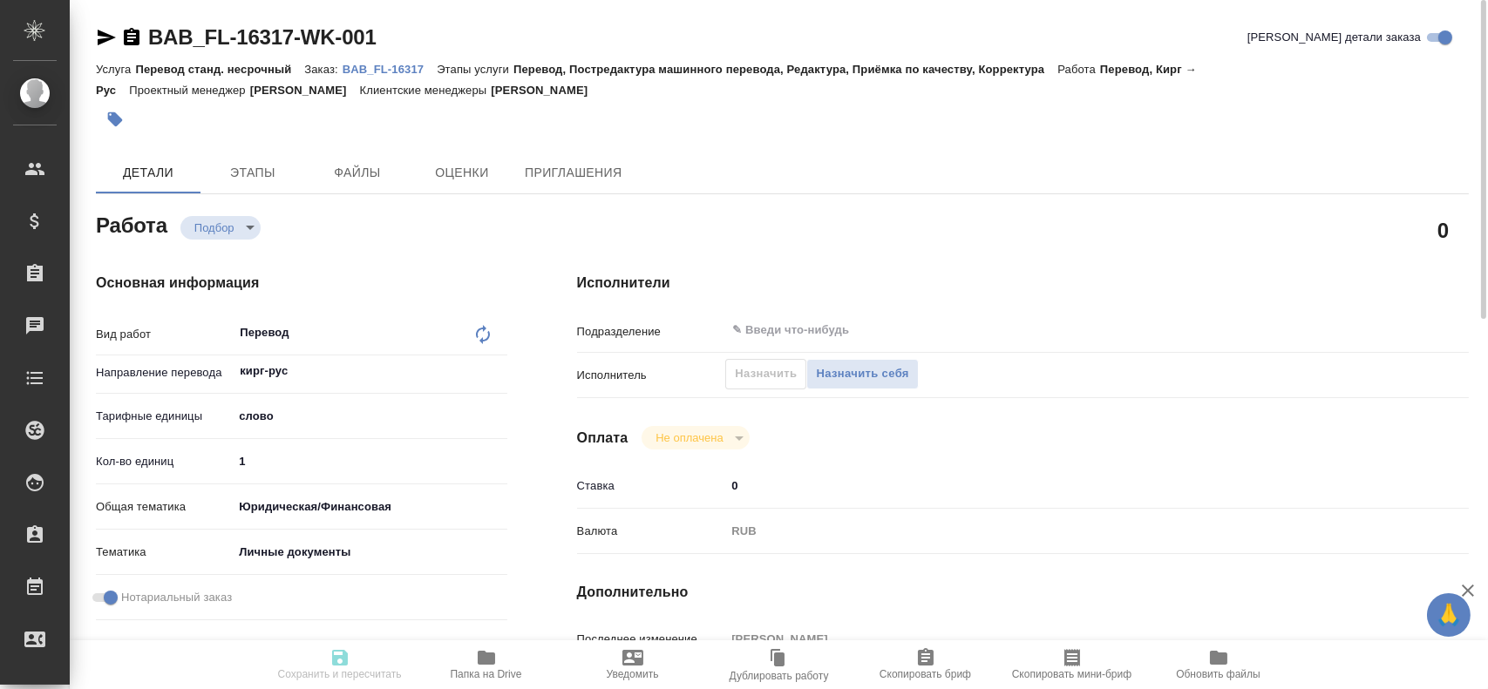
type input "1"
type input "yr-fn"
type input "5a8b8b956a9677013d343cfe"
checkbox input "true"
type input "12.08.2025 10:18"
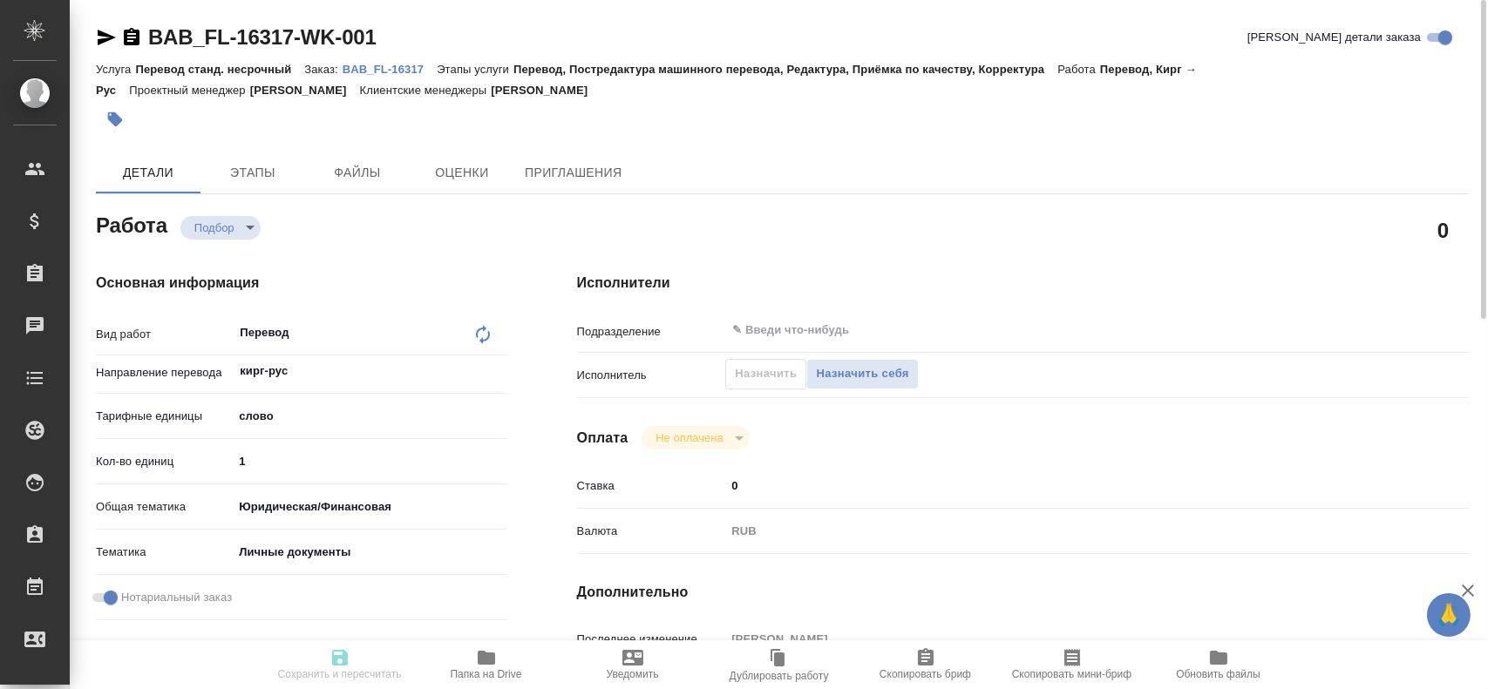
type input "12.08.2025 11:20"
type input "notPayed"
type input "0"
type input "RUB"
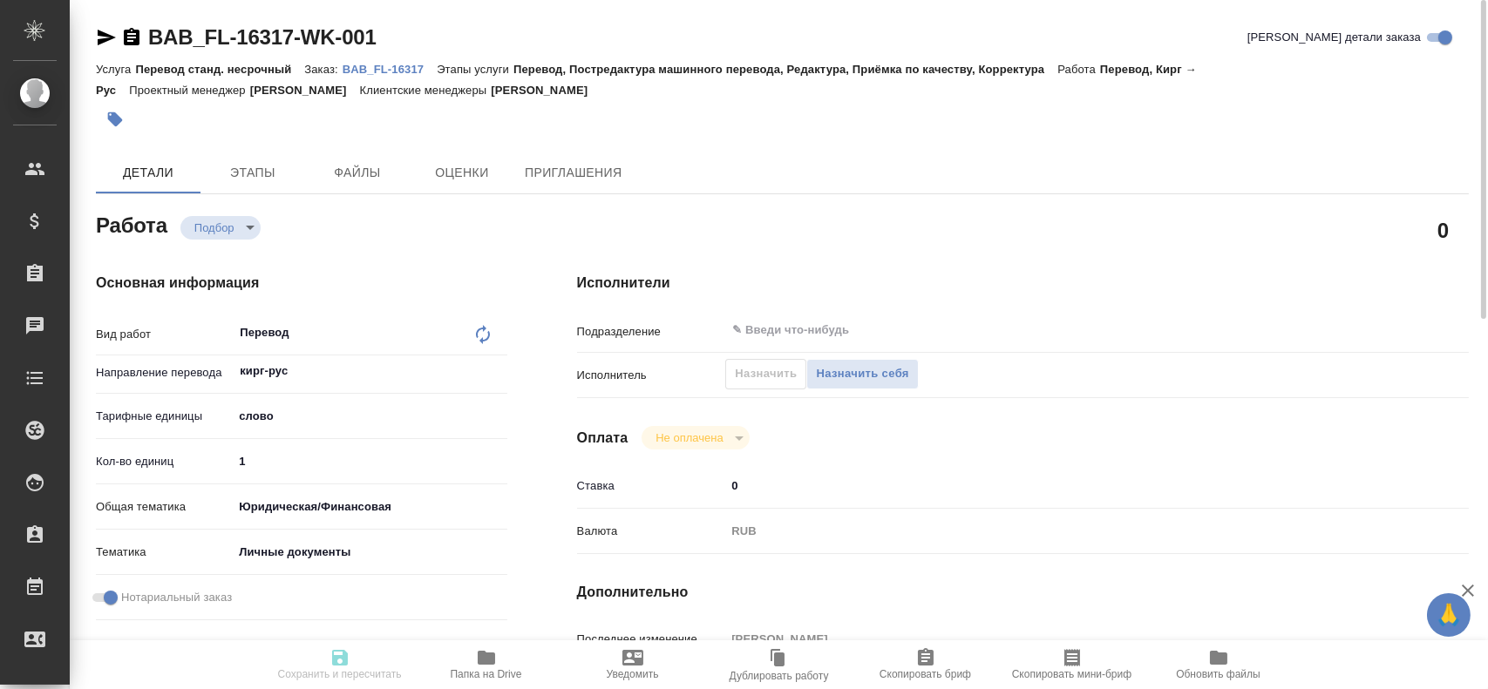
type input "[PERSON_NAME]"
type textarea "x"
type textarea "/Clients/FL_BAB/Orders/BAB_FL-16317/Translated/BAB_FL-16317-WK-001"
type textarea "x"
type input "BAB_FL-16317"
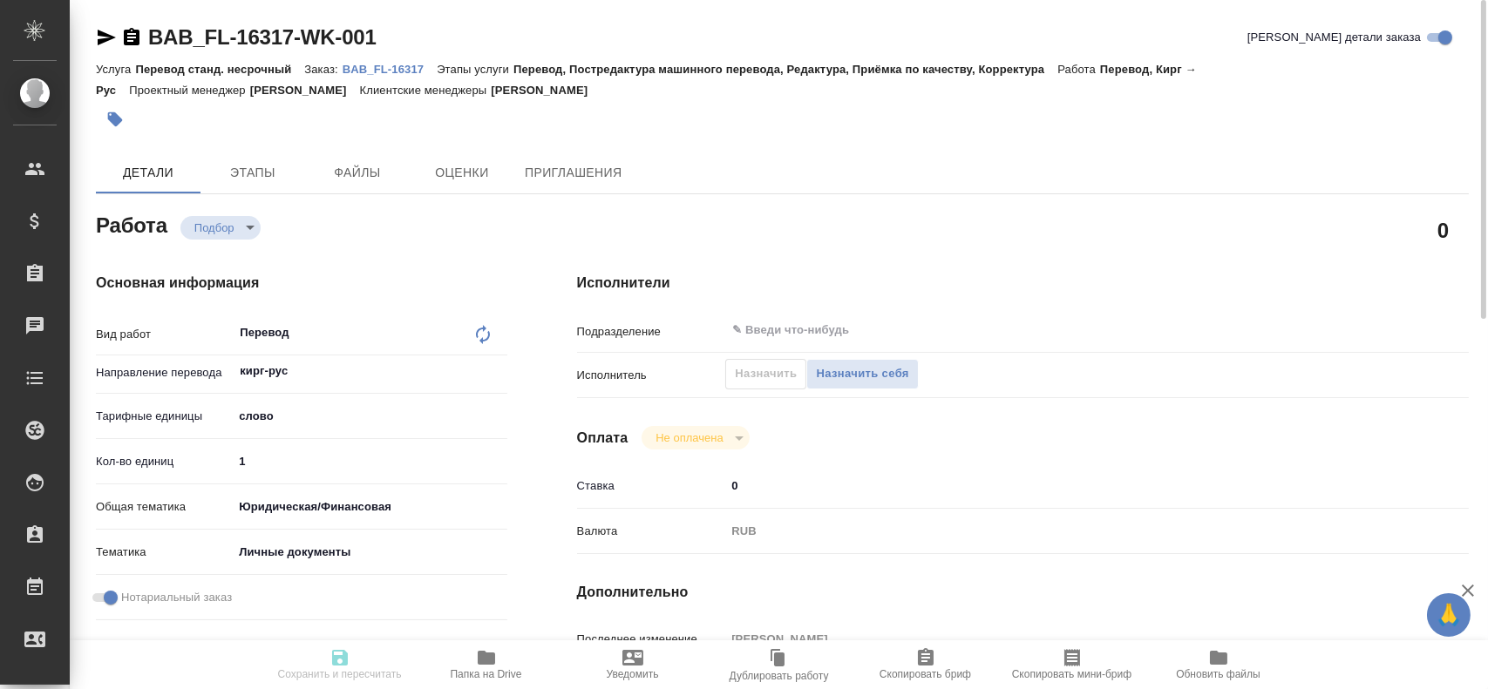
type input "Перевод станд. несрочный"
type input "Перевод, Постредактура машинного перевода, Редактура, Приёмка по качеству, Корр…"
type input "[PERSON_NAME]"
type input "/Clients/FL_BAB/Orders/BAB_FL-16317"
type textarea "x"
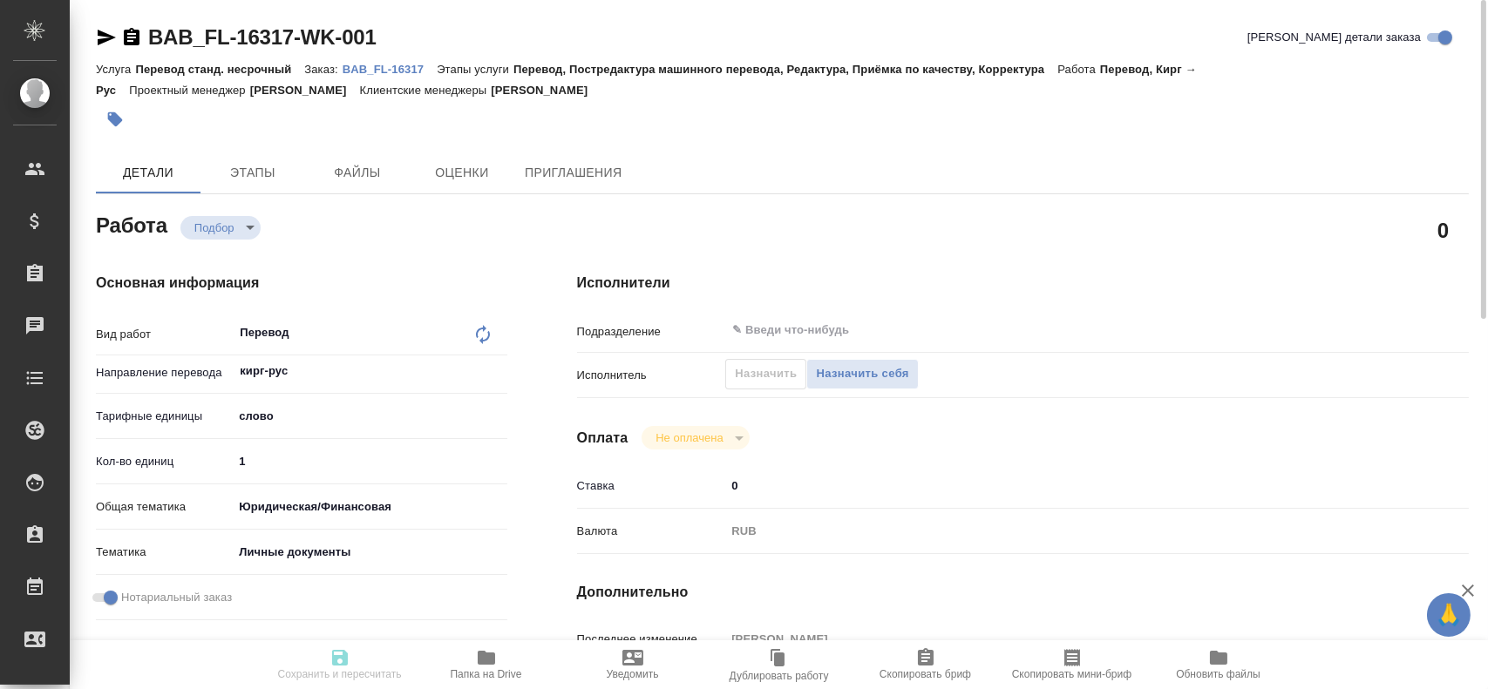
type textarea "Сахарово"
type textarea "x"
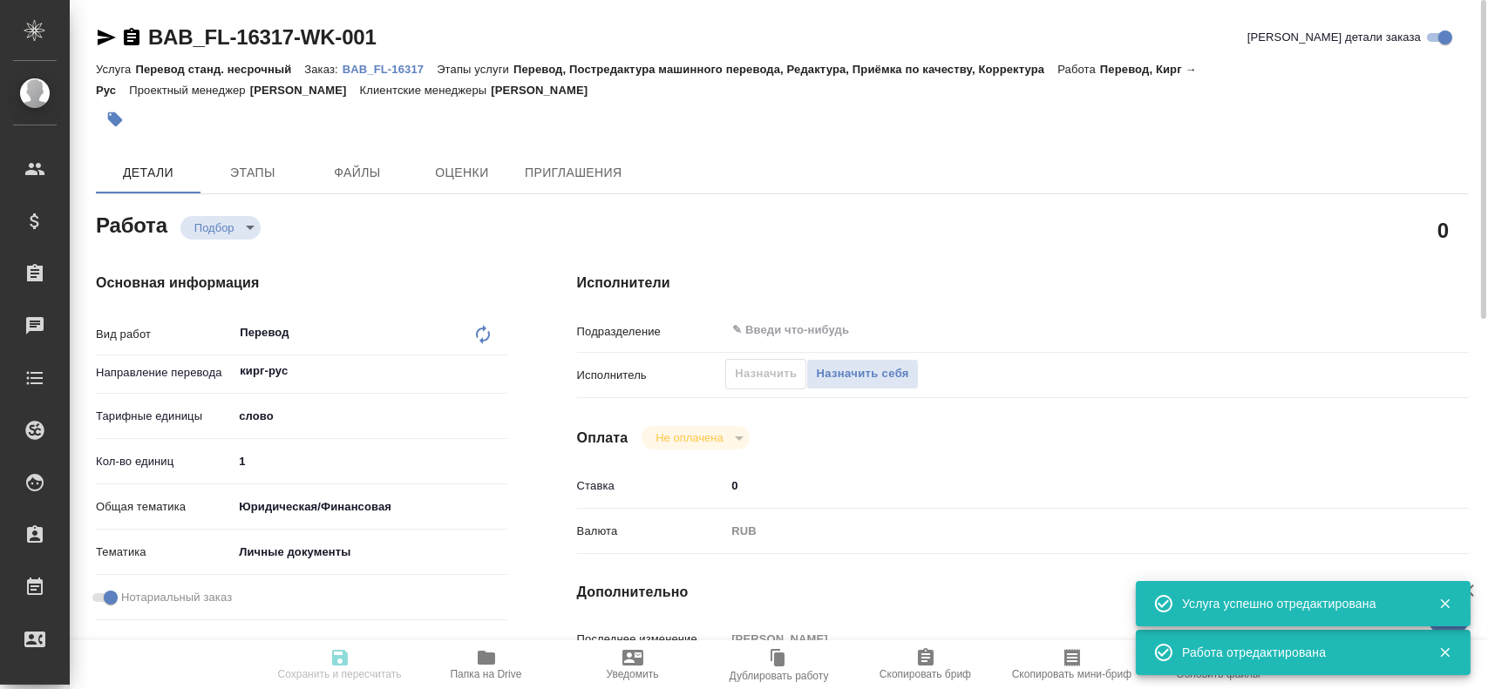
type textarea "x"
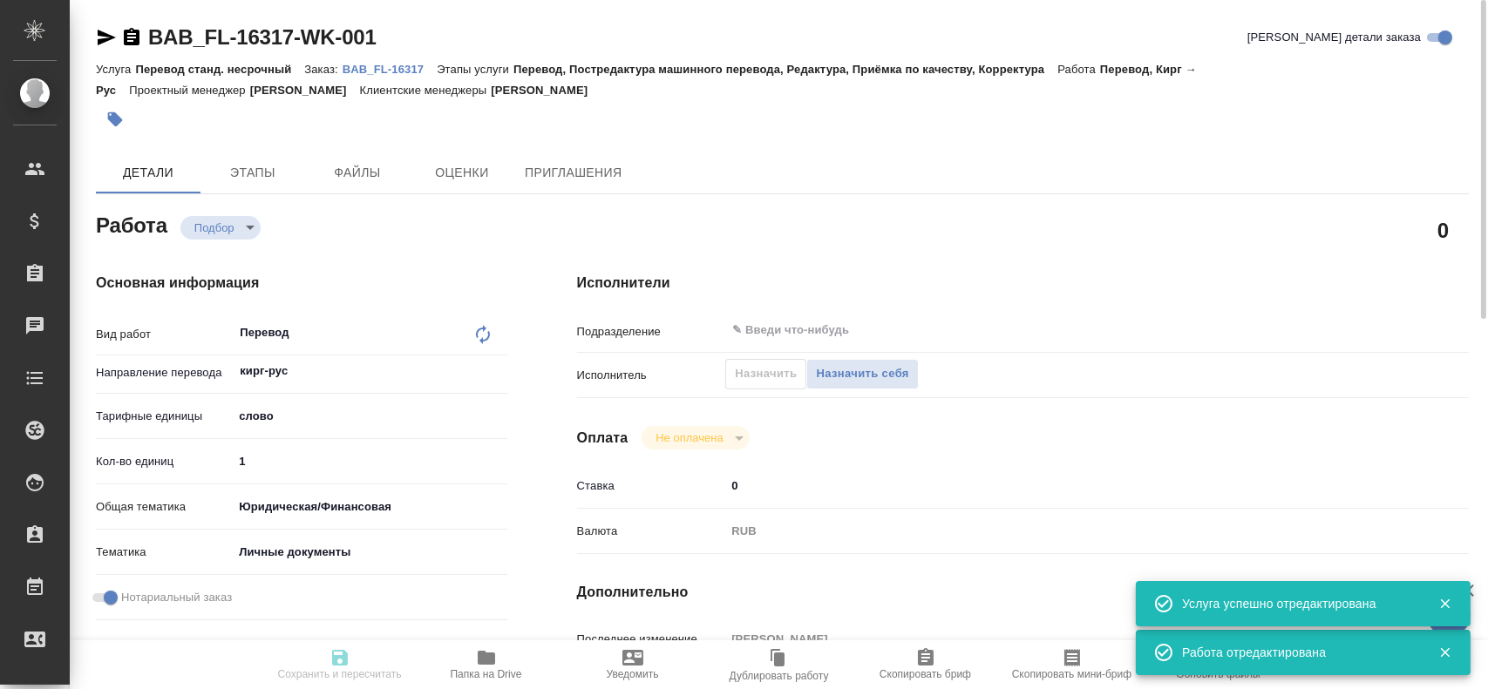
type textarea "x"
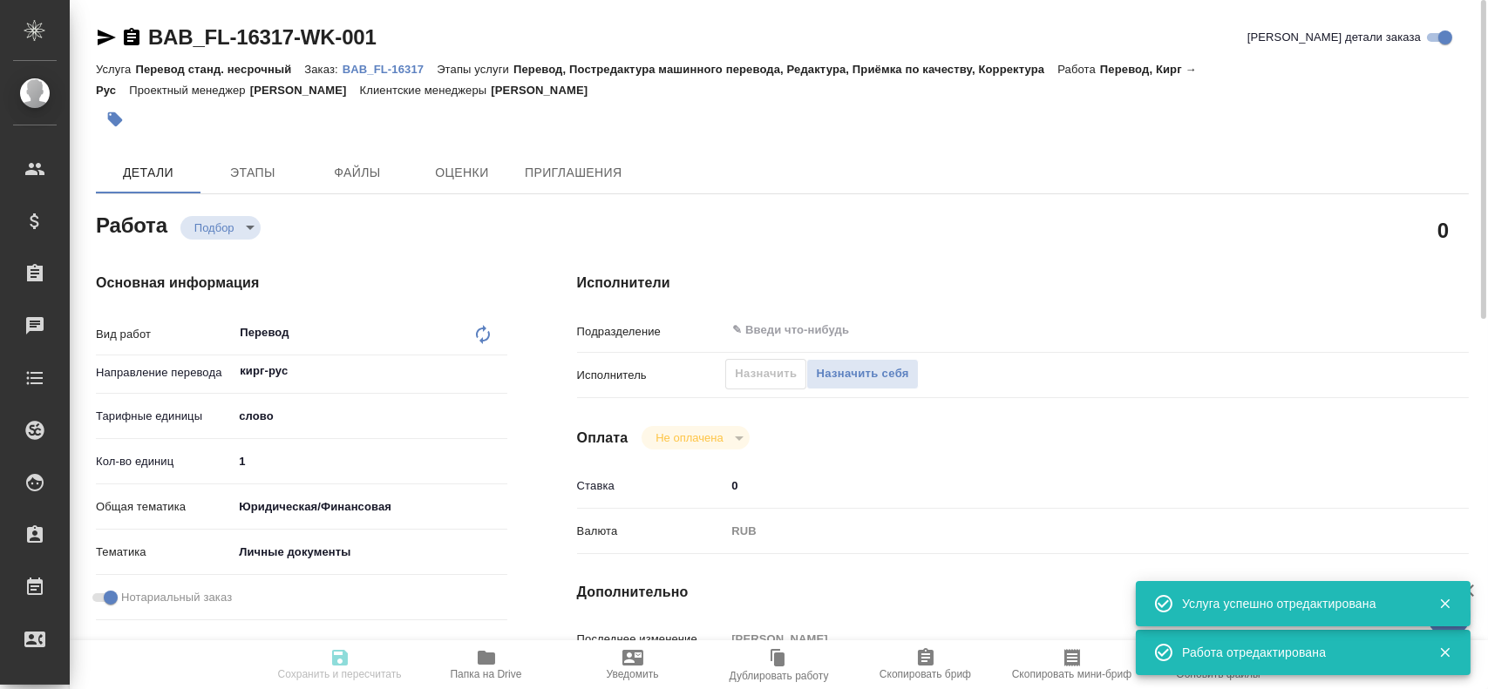
type textarea "x"
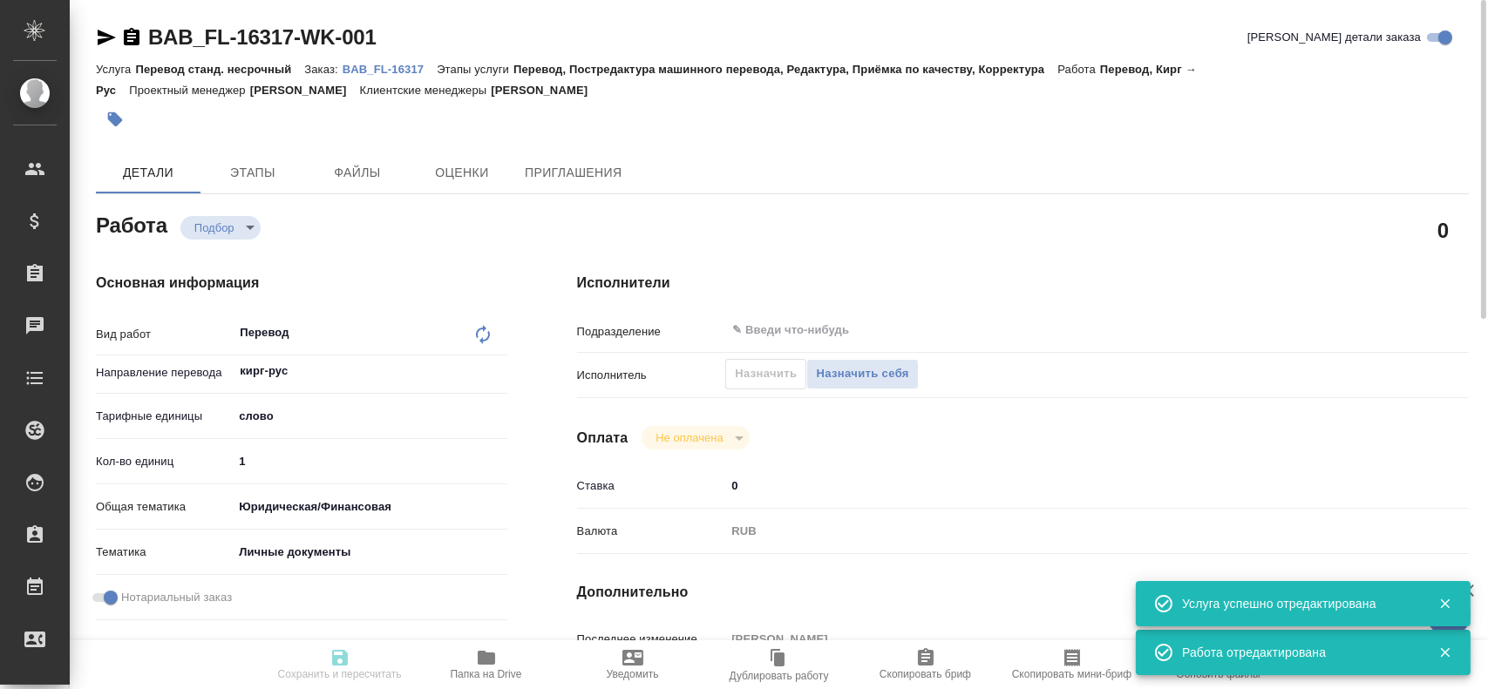
type textarea "x"
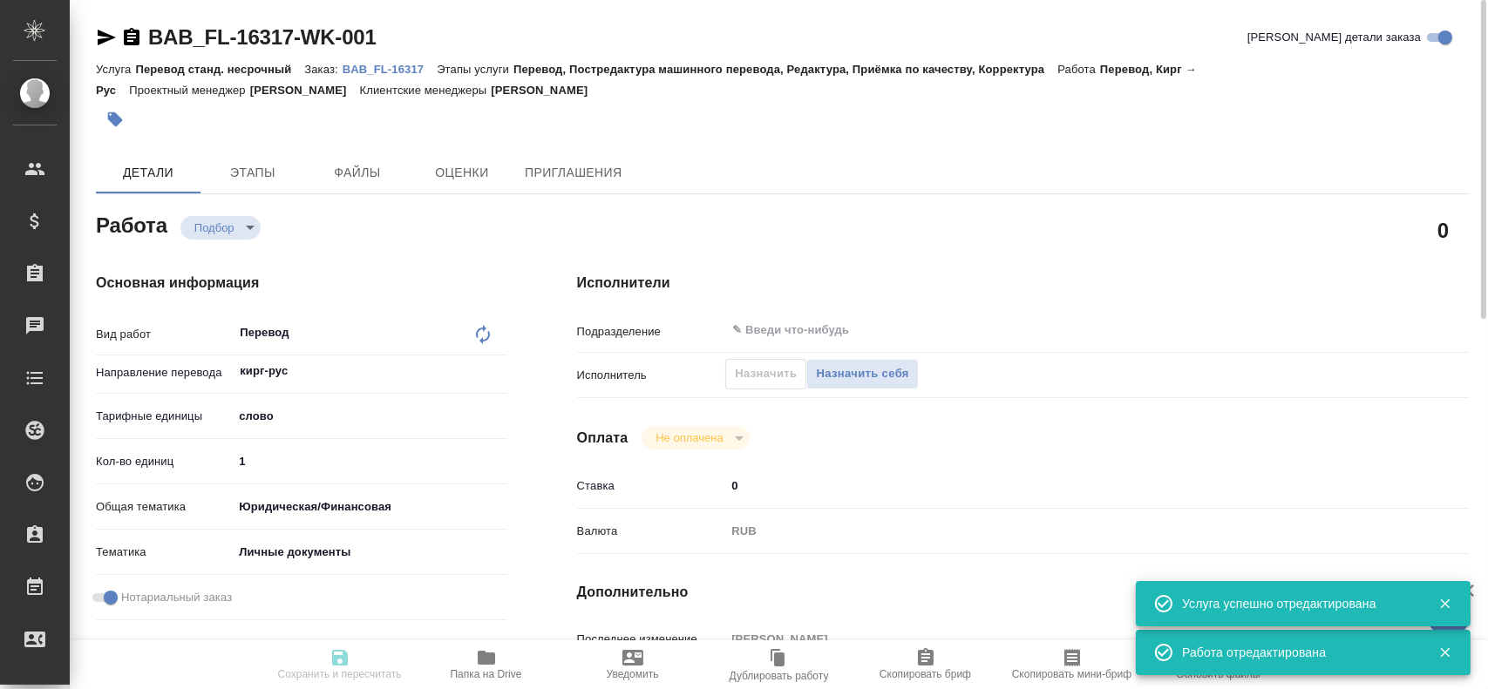
type textarea "x"
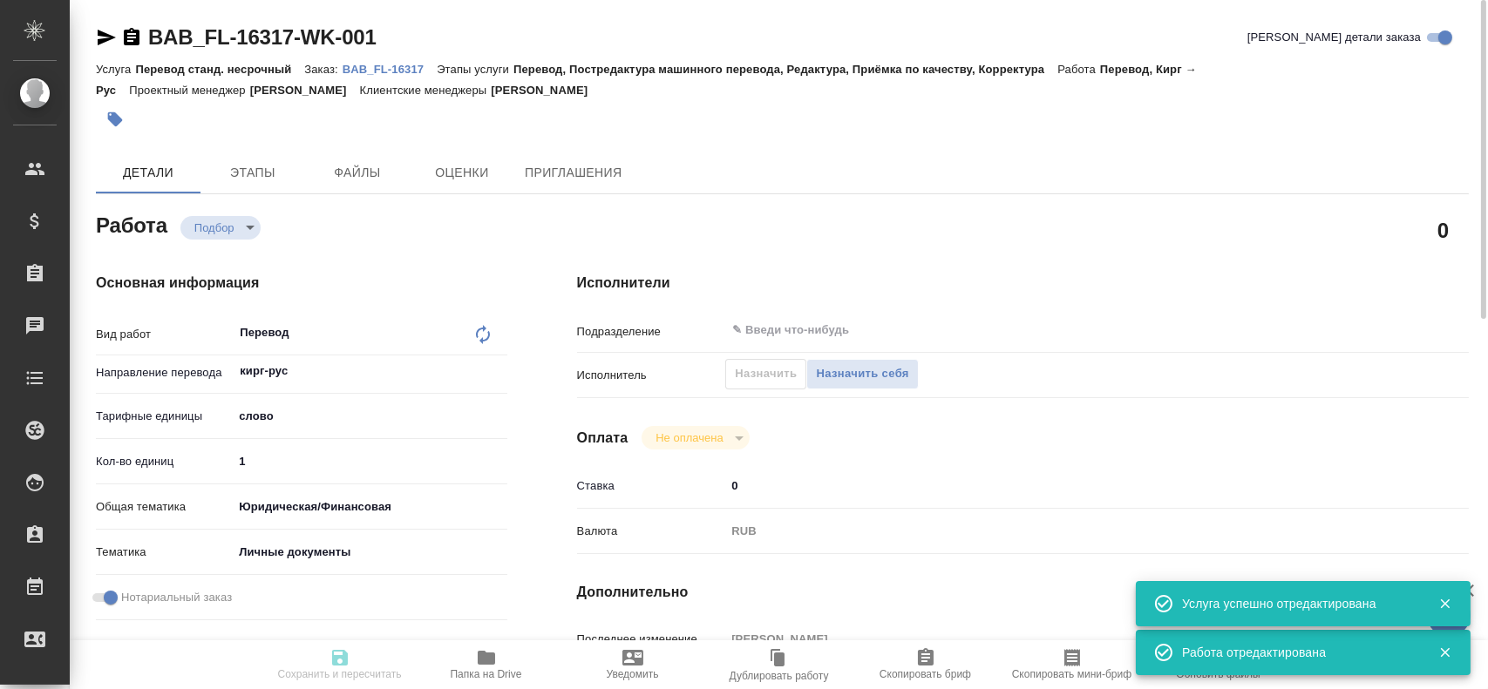
type input "recruiting"
type textarea "Перевод"
type textarea "x"
type input "кирг-рус"
type input "5a8b1489cc6b4906c91bfd90"
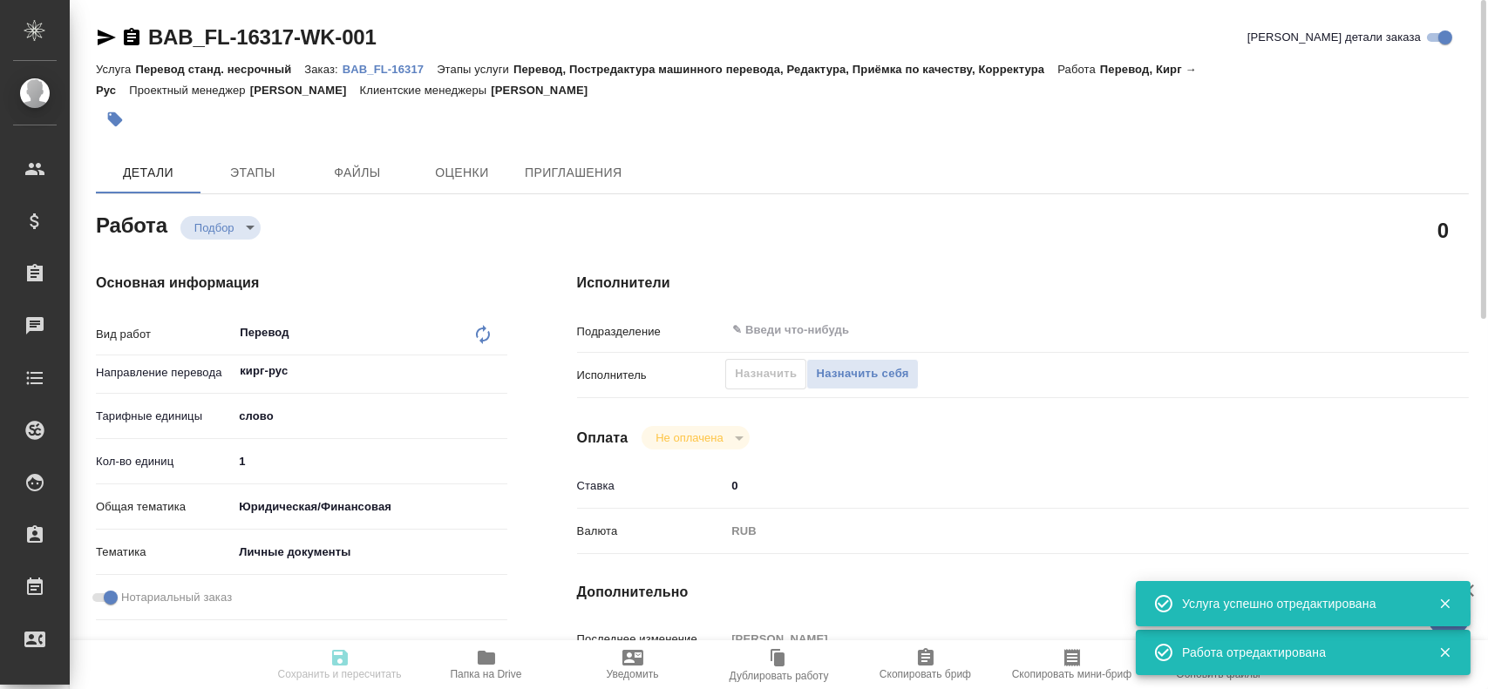
type input "1"
type input "yr-fn"
type input "5a8b8b956a9677013d343cfe"
checkbox input "true"
type input "12.08.2025 10:18"
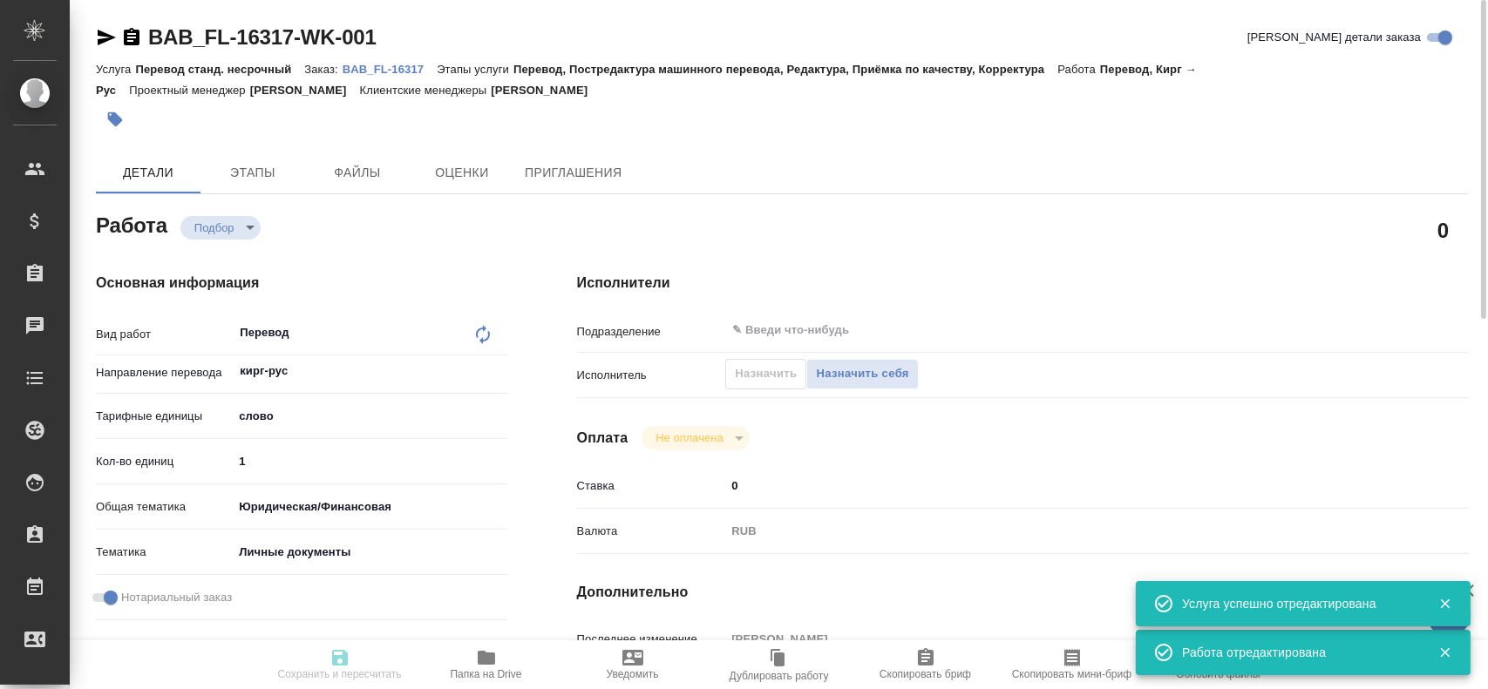
type input "12.08.2025 11:20"
type input "notPayed"
type input "0"
type input "RUB"
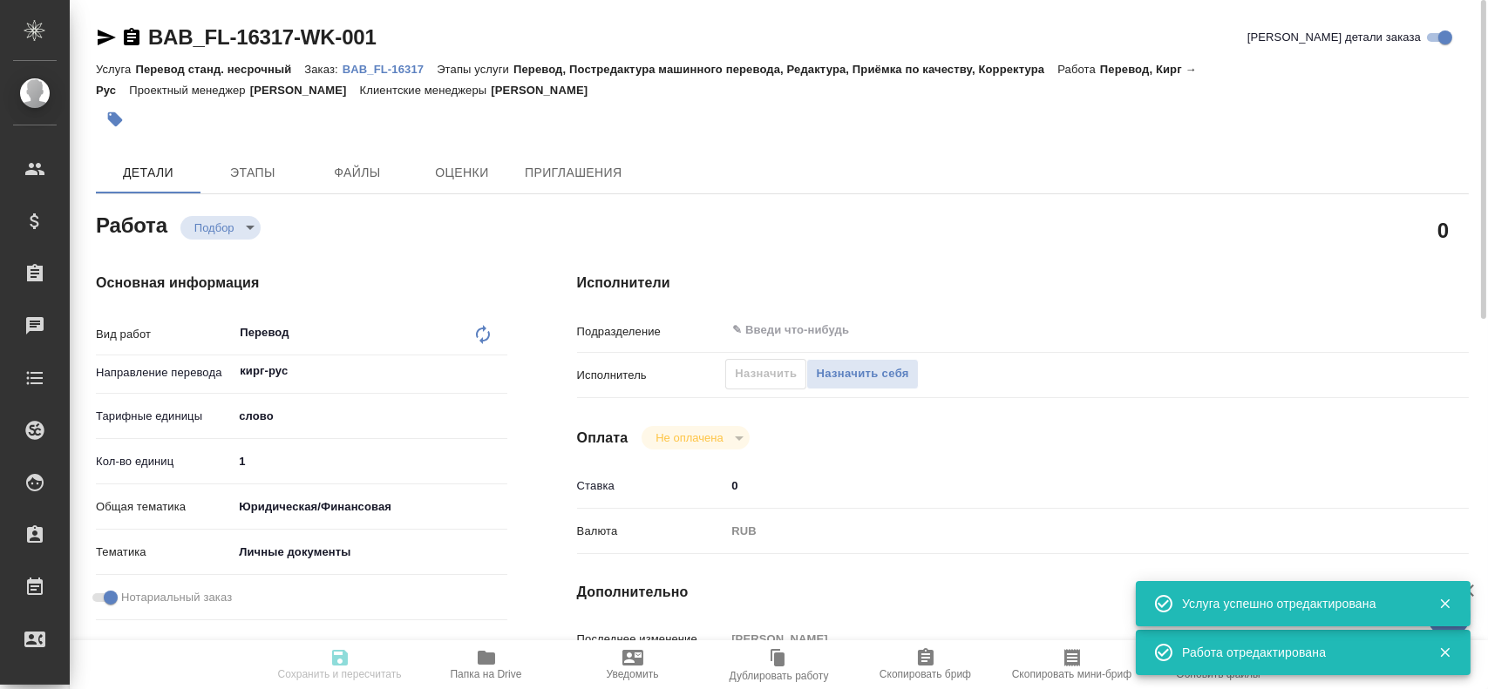
type input "Гусев Александр"
type textarea "x"
type textarea "/Clients/FL_BAB/Orders/BAB_FL-16317/Translated/BAB_FL-16317-WK-001"
type textarea "x"
type input "BAB_FL-16317"
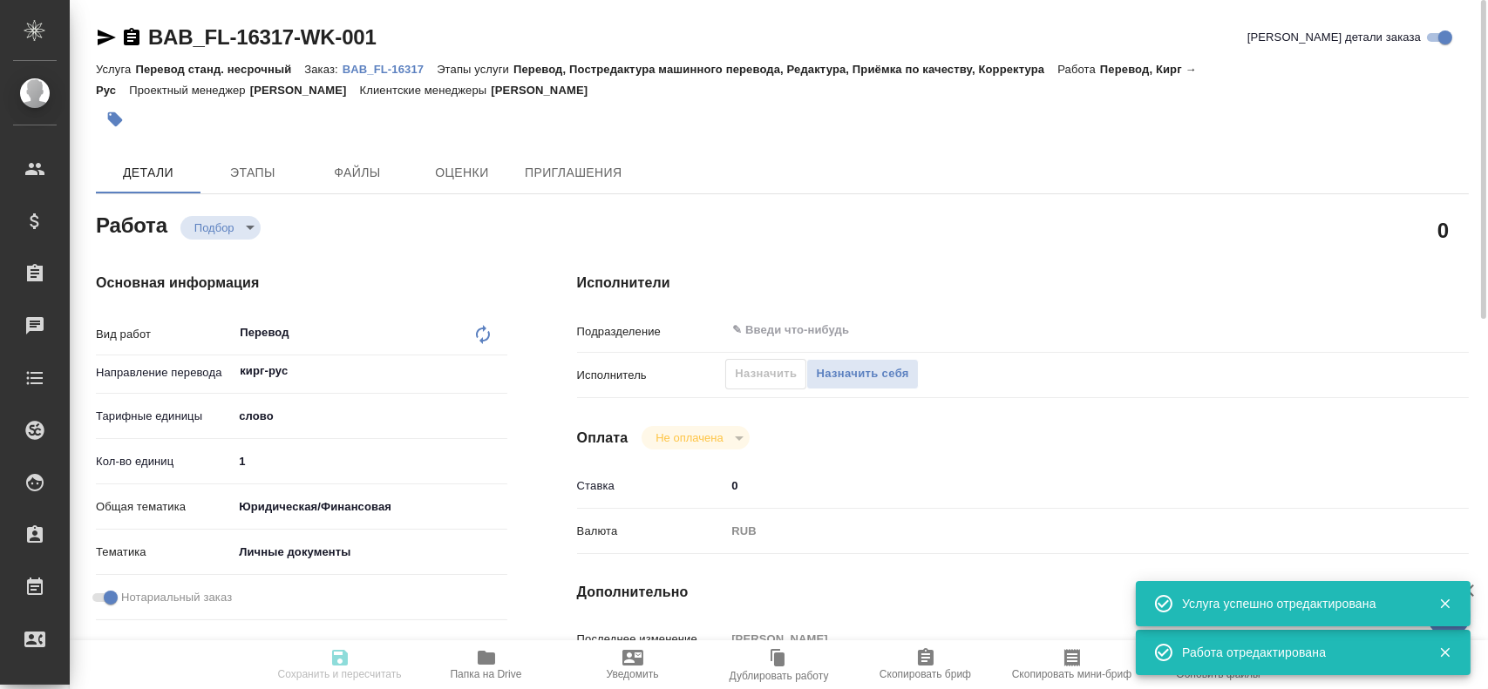
type input "Перевод станд. несрочный"
type input "Перевод, Постредактура машинного перевода, Редактура, Приёмка по качеству, Корр…"
type input "Голубев Дмитрий"
type input "/Clients/FL_BAB/Orders/BAB_FL-16317"
type textarea "x"
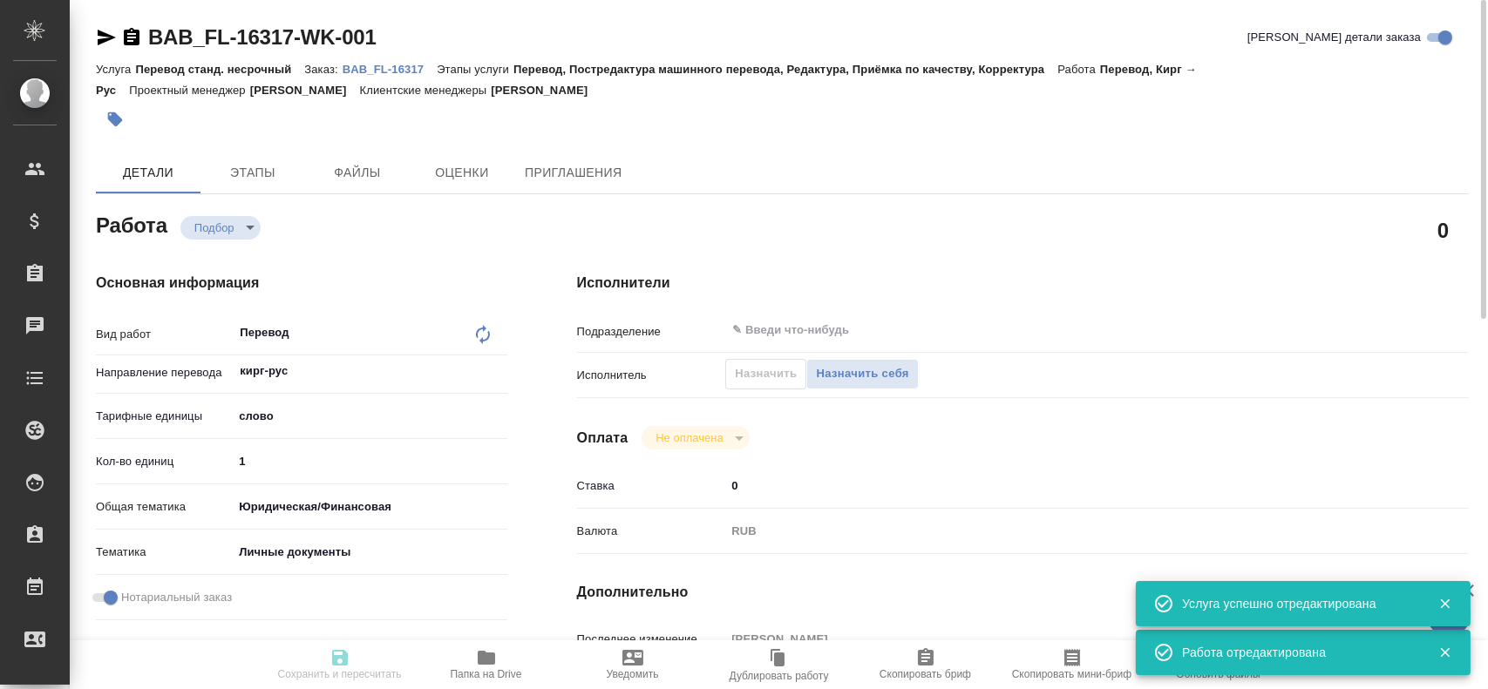
type textarea "Сахарово"
type textarea "x"
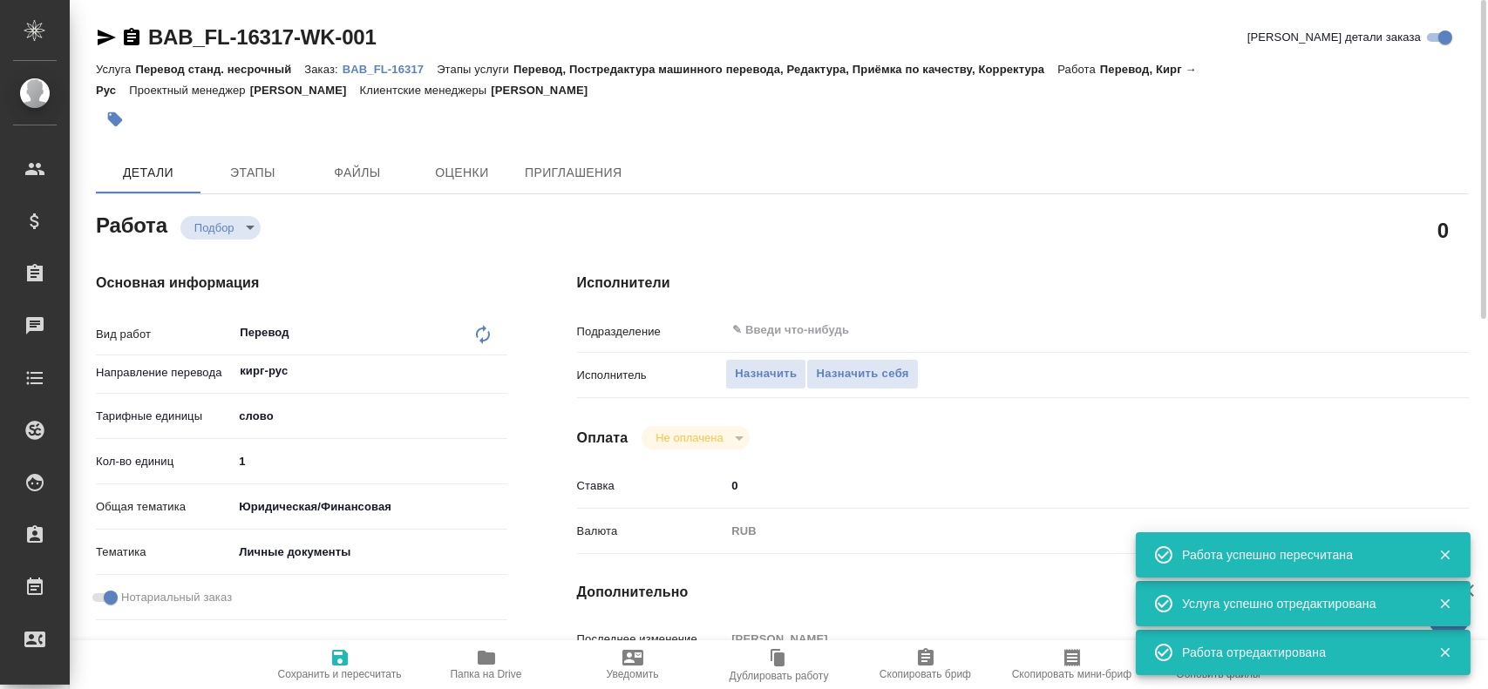
type textarea "x"
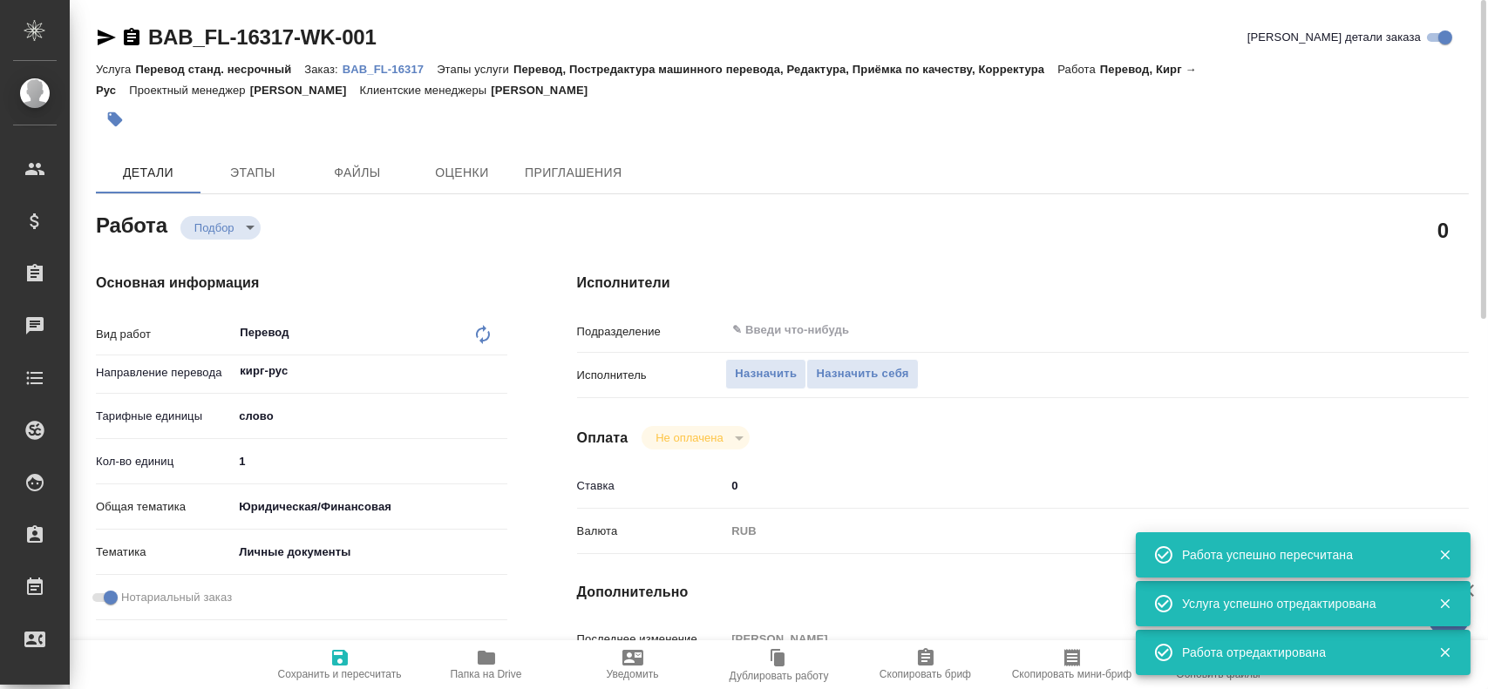
type textarea "x"
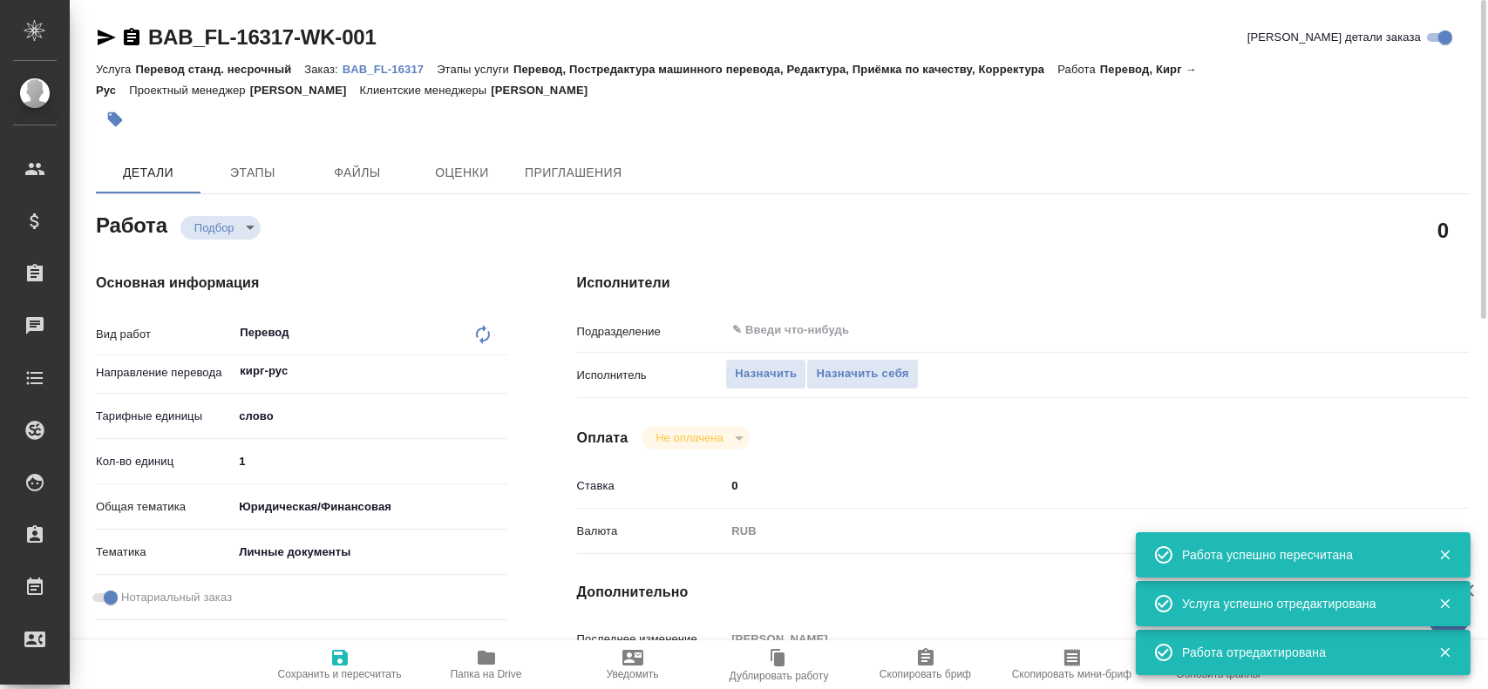
type textarea "x"
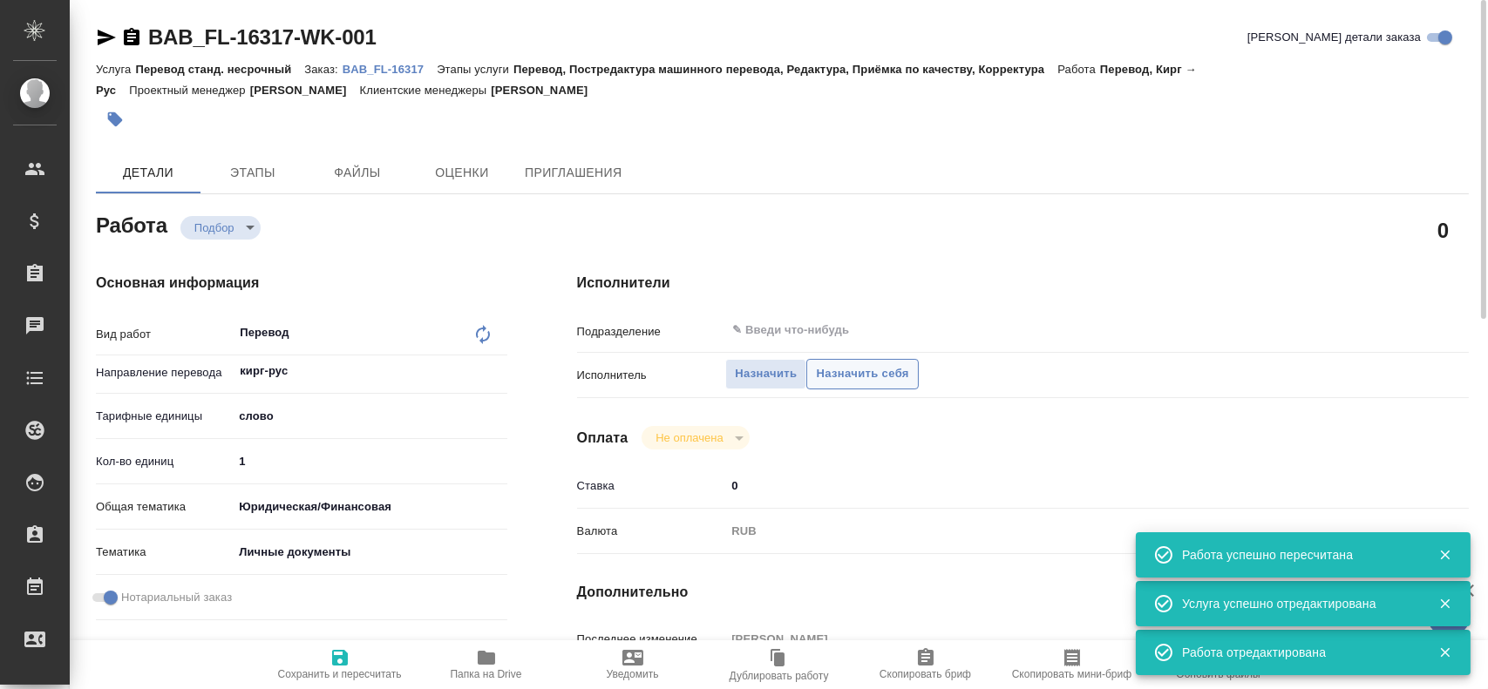
type textarea "x"
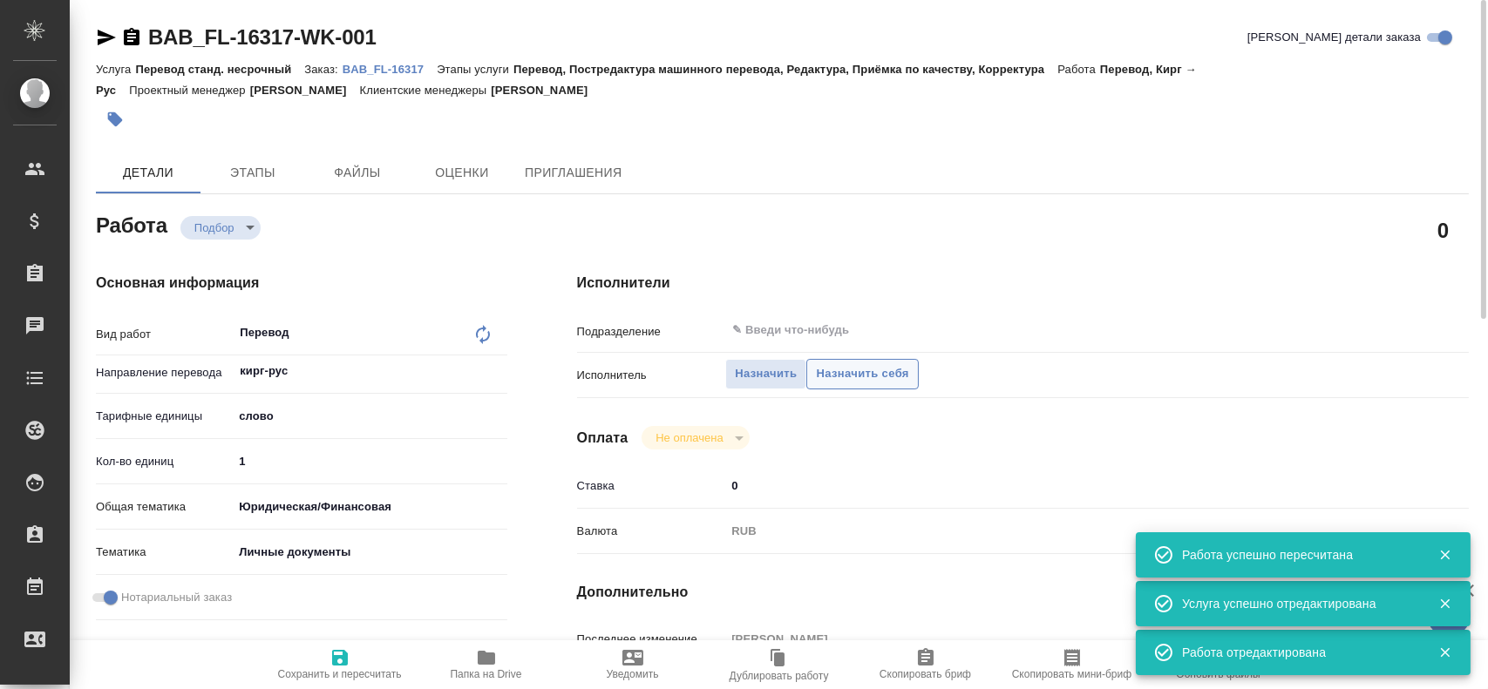
click at [837, 372] on span "Назначить себя" at bounding box center [862, 374] width 92 height 20
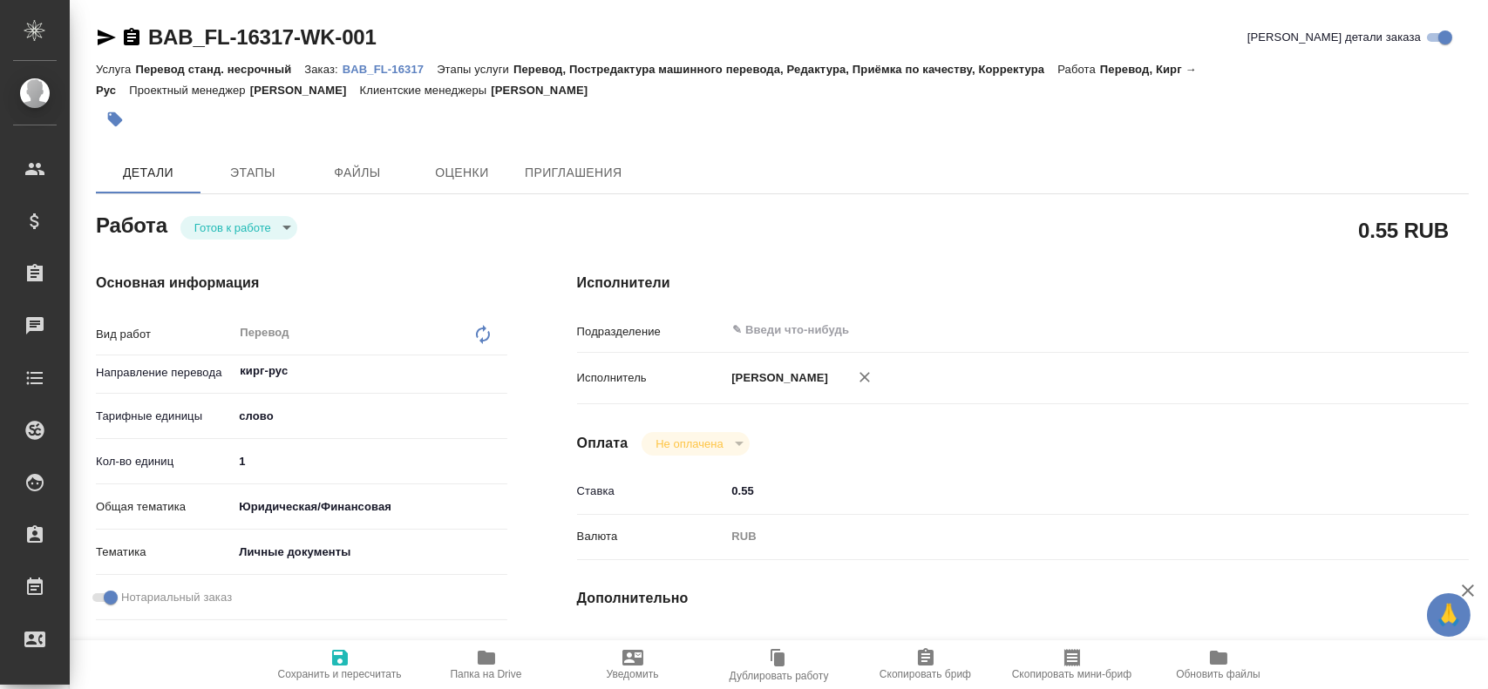
type textarea "x"
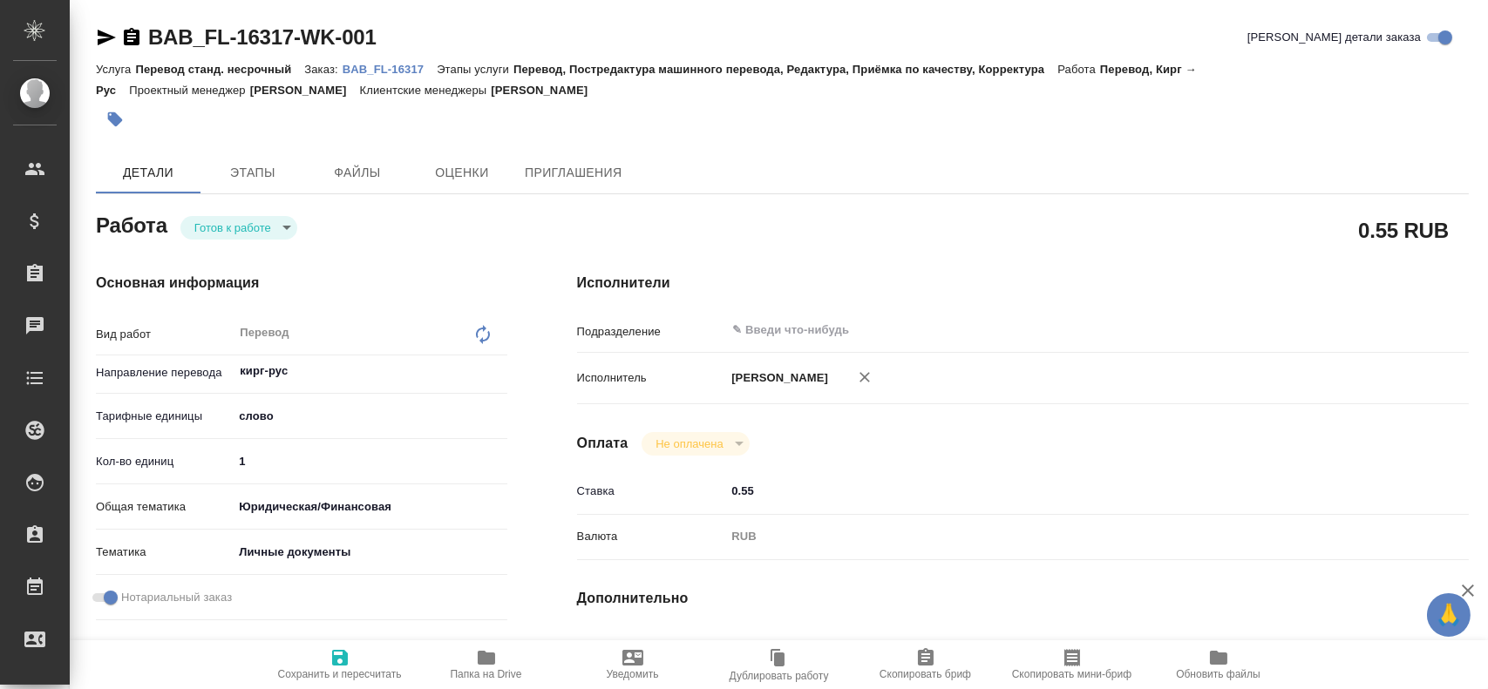
type textarea "x"
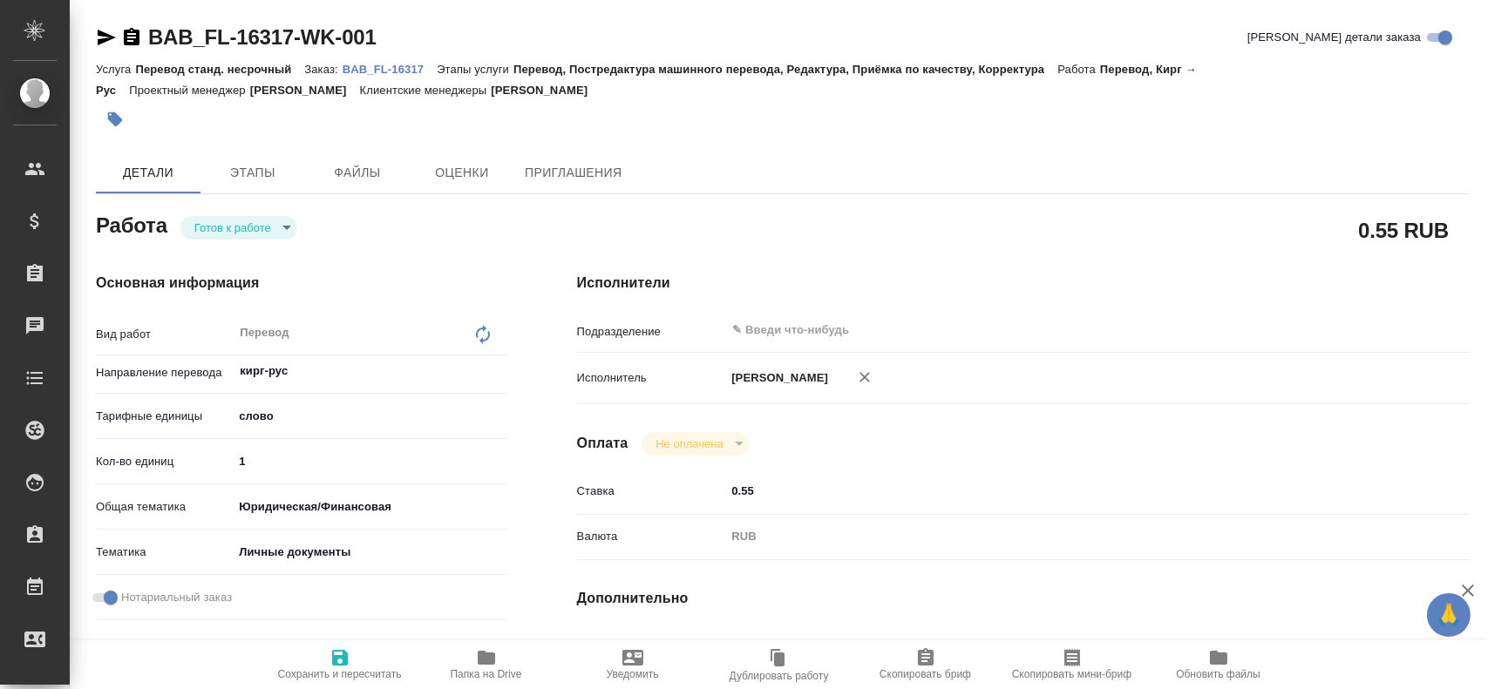
type textarea "x"
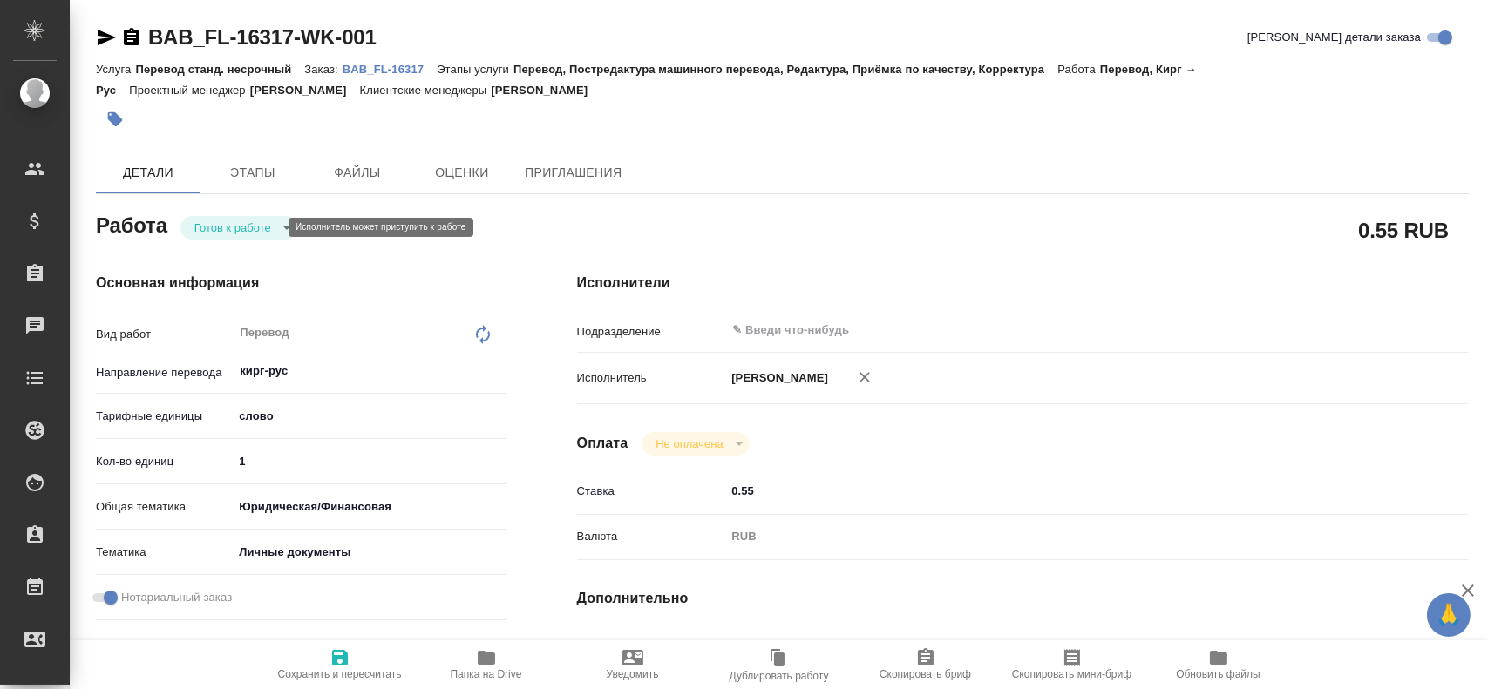
click at [221, 226] on body "🙏 .cls-1 fill:#fff; AWATERA Gusev Alexandr Клиенты Спецификации Заказы Чаты Tod…" at bounding box center [744, 344] width 1488 height 689
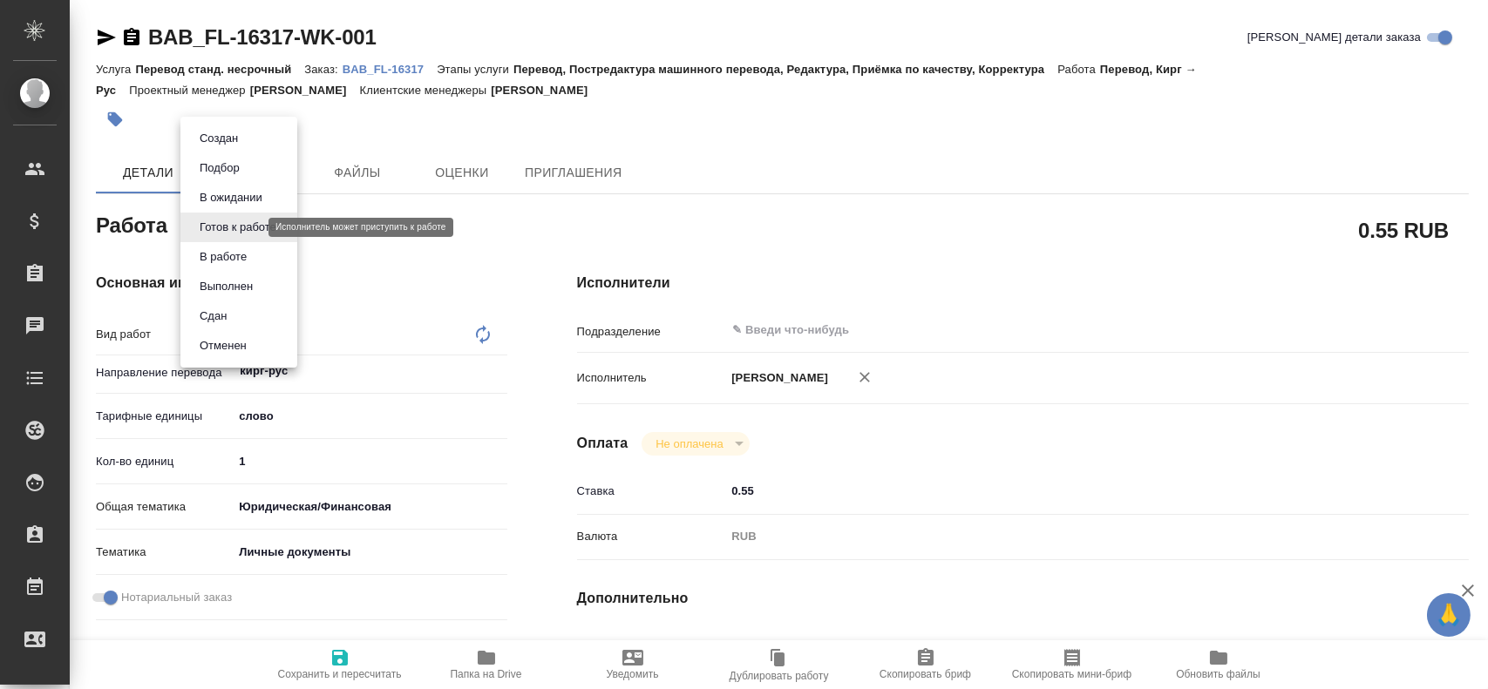
type textarea "x"
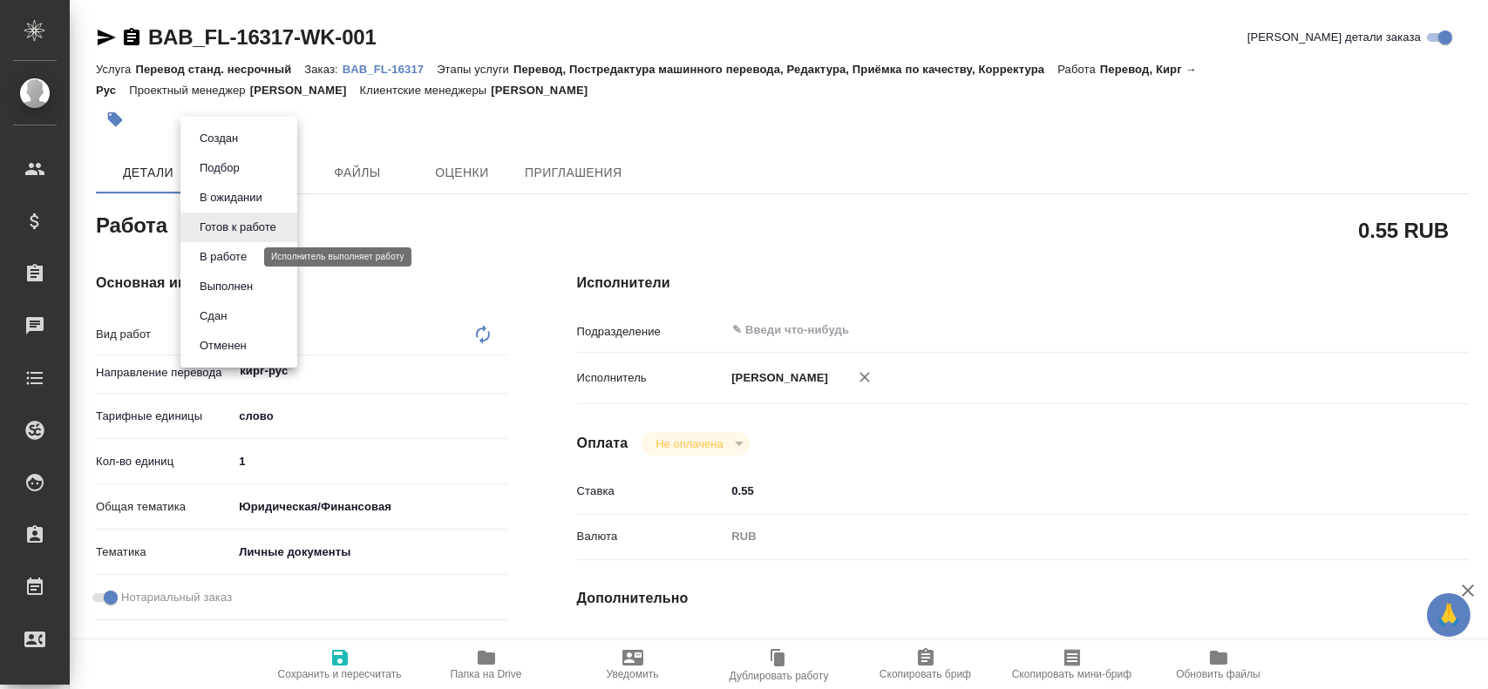
click at [220, 254] on button "В работе" at bounding box center [223, 256] width 58 height 19
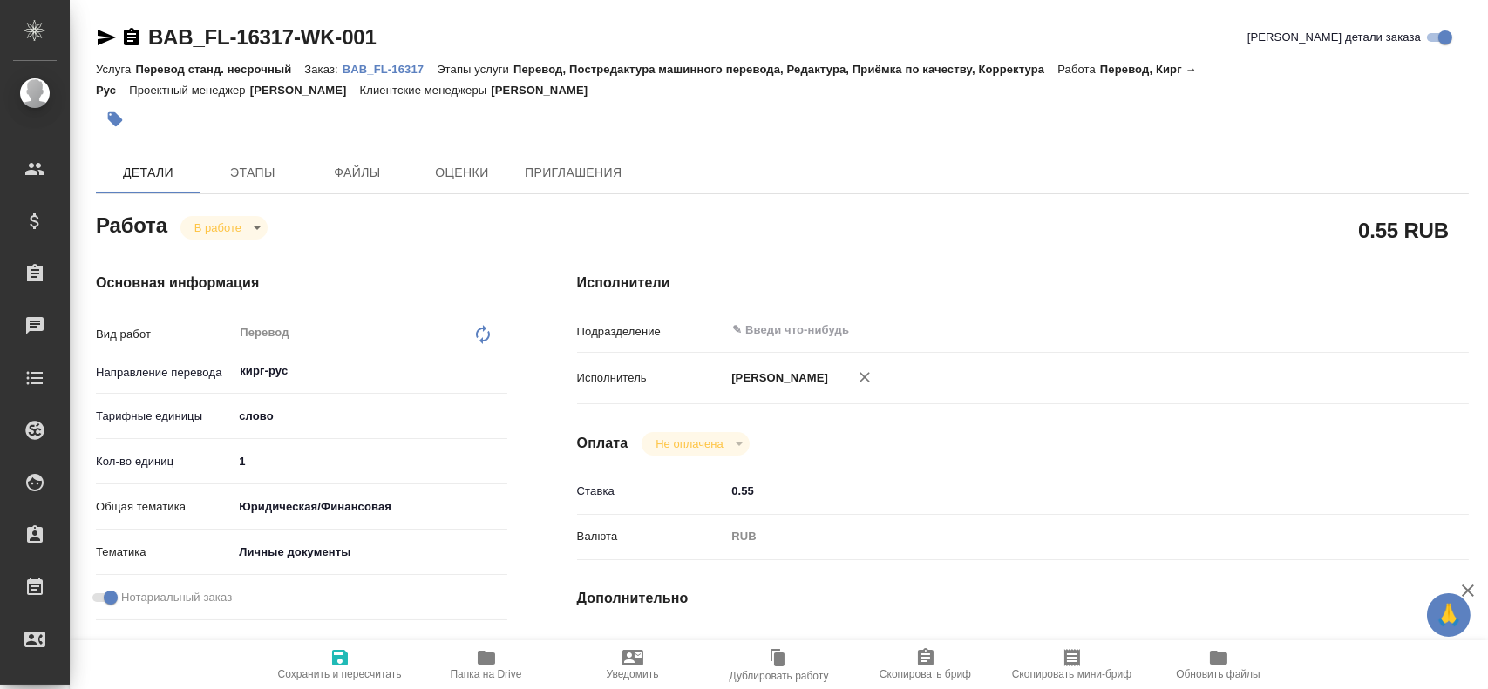
type textarea "x"
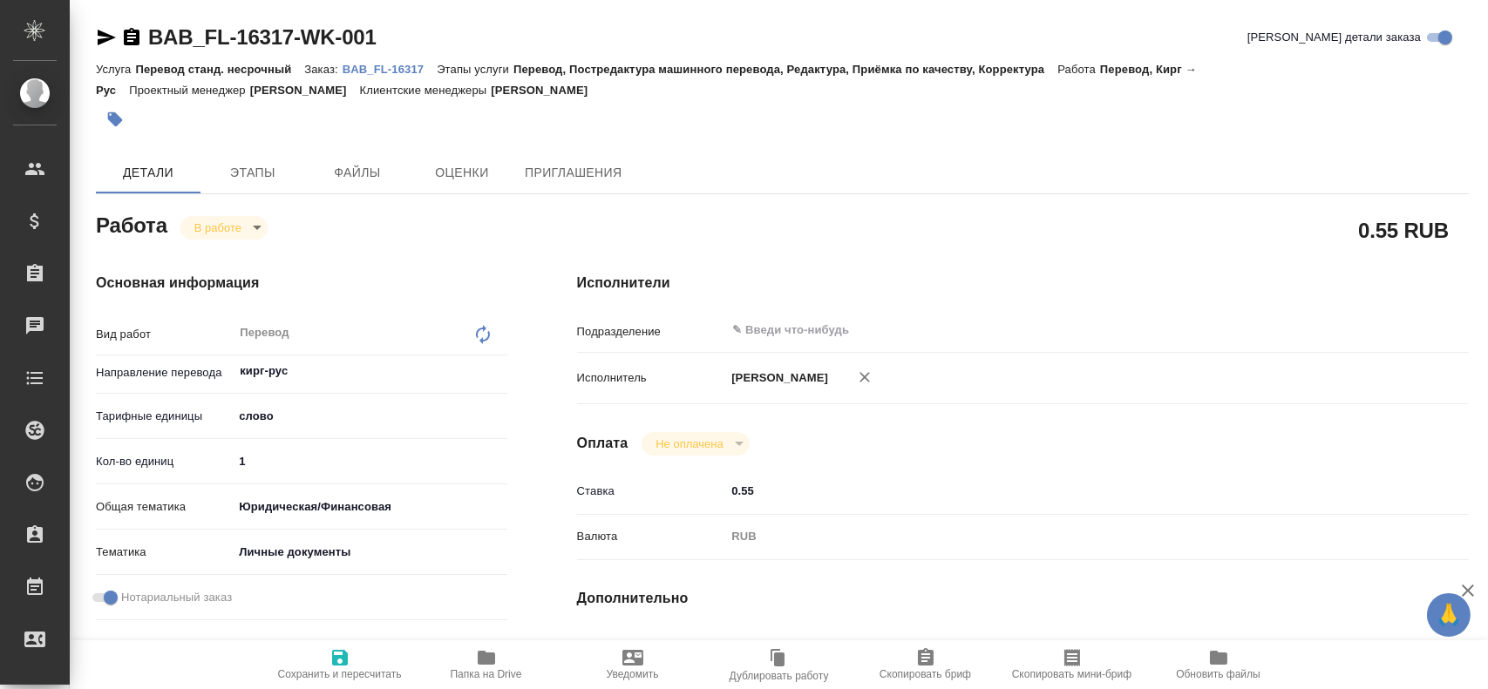
type textarea "x"
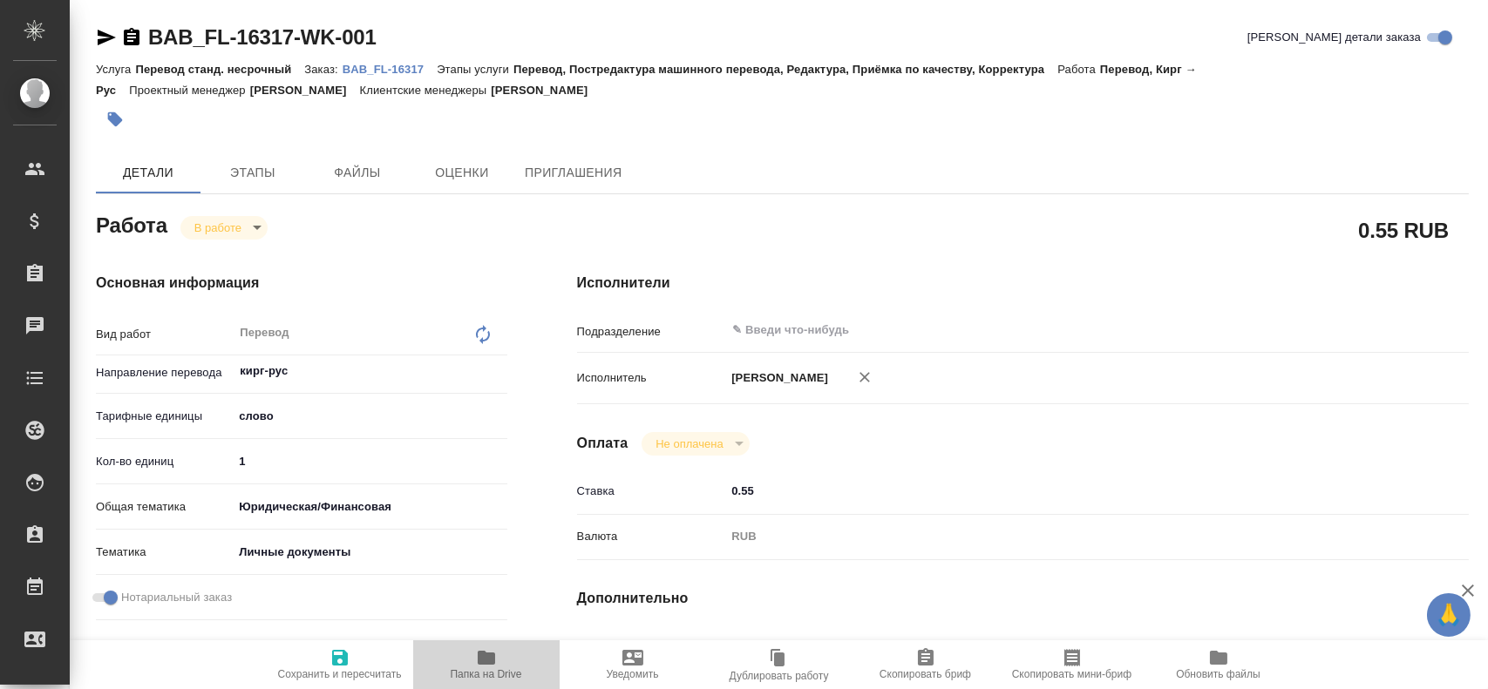
click at [480, 660] on icon "button" at bounding box center [486, 658] width 17 height 14
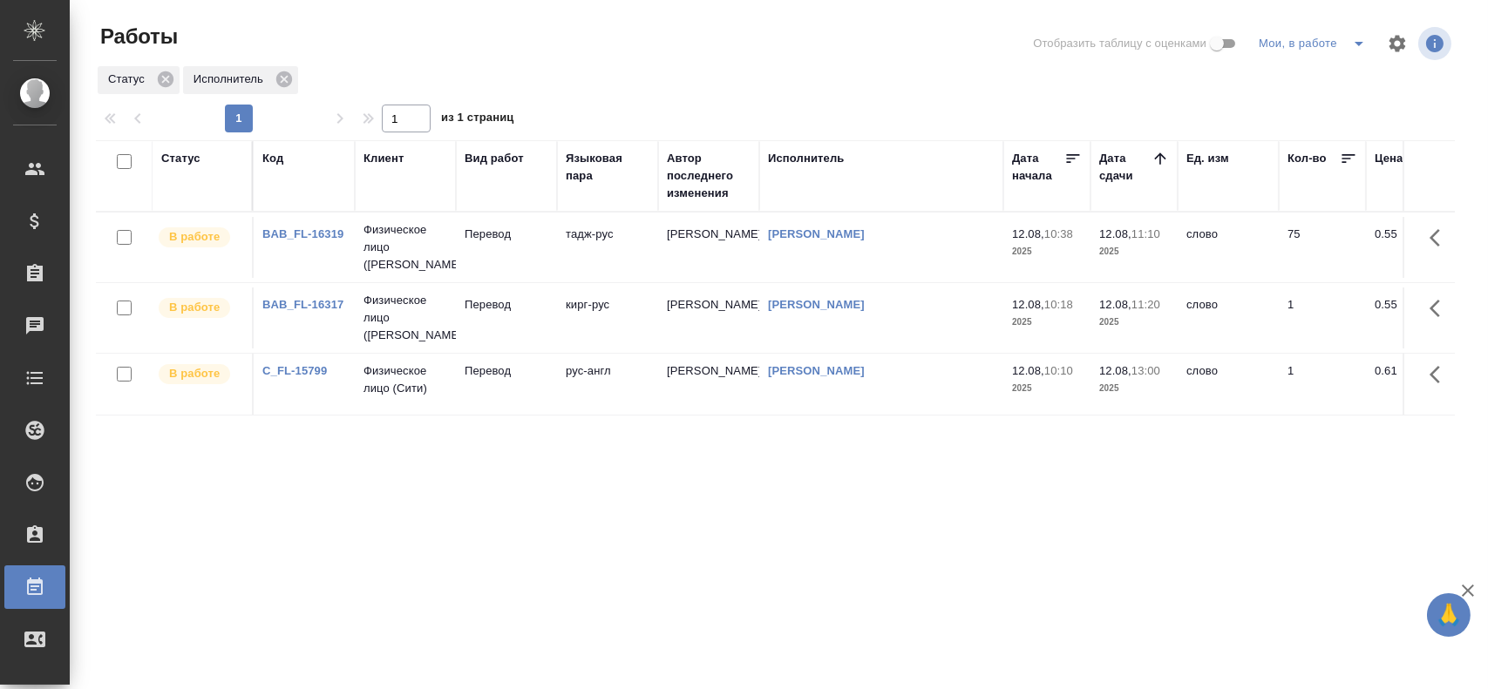
click at [511, 249] on td "Перевод" at bounding box center [506, 247] width 101 height 61
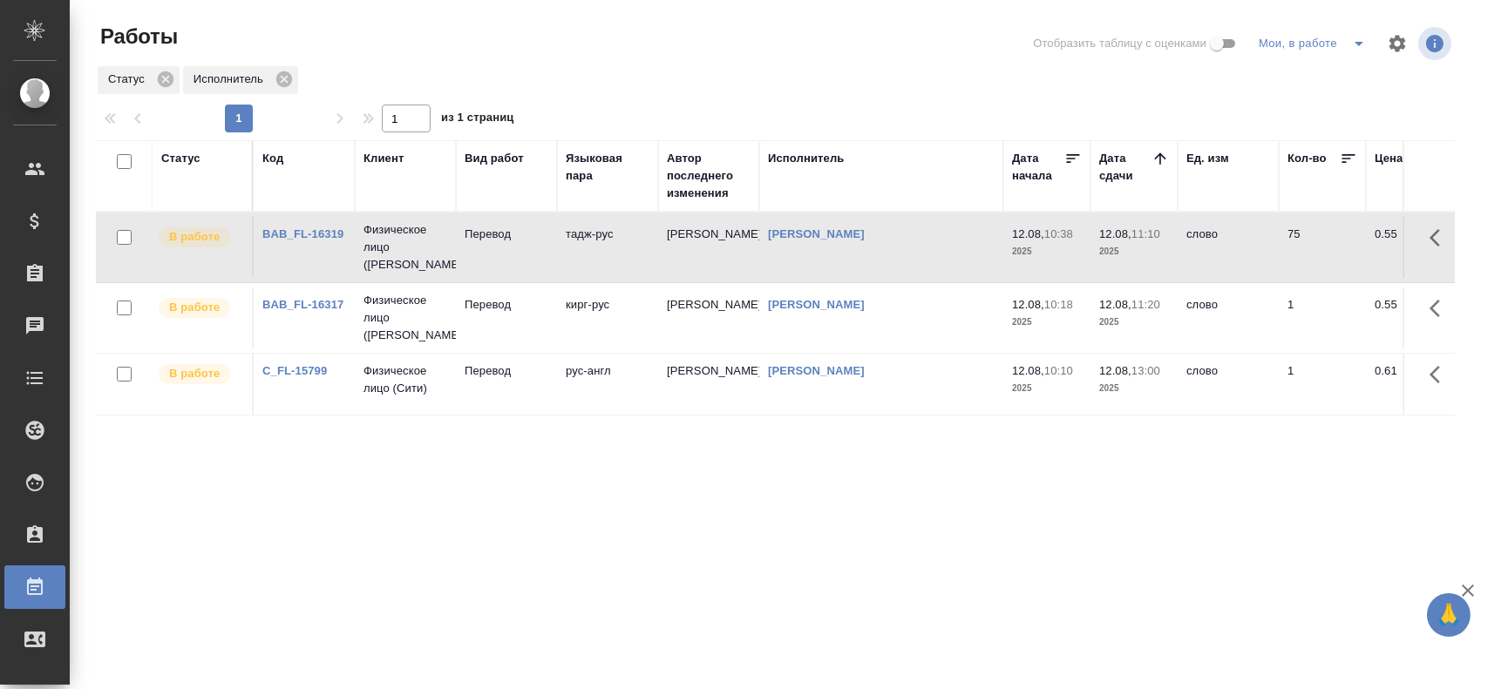
click at [511, 249] on td "Перевод" at bounding box center [506, 247] width 101 height 61
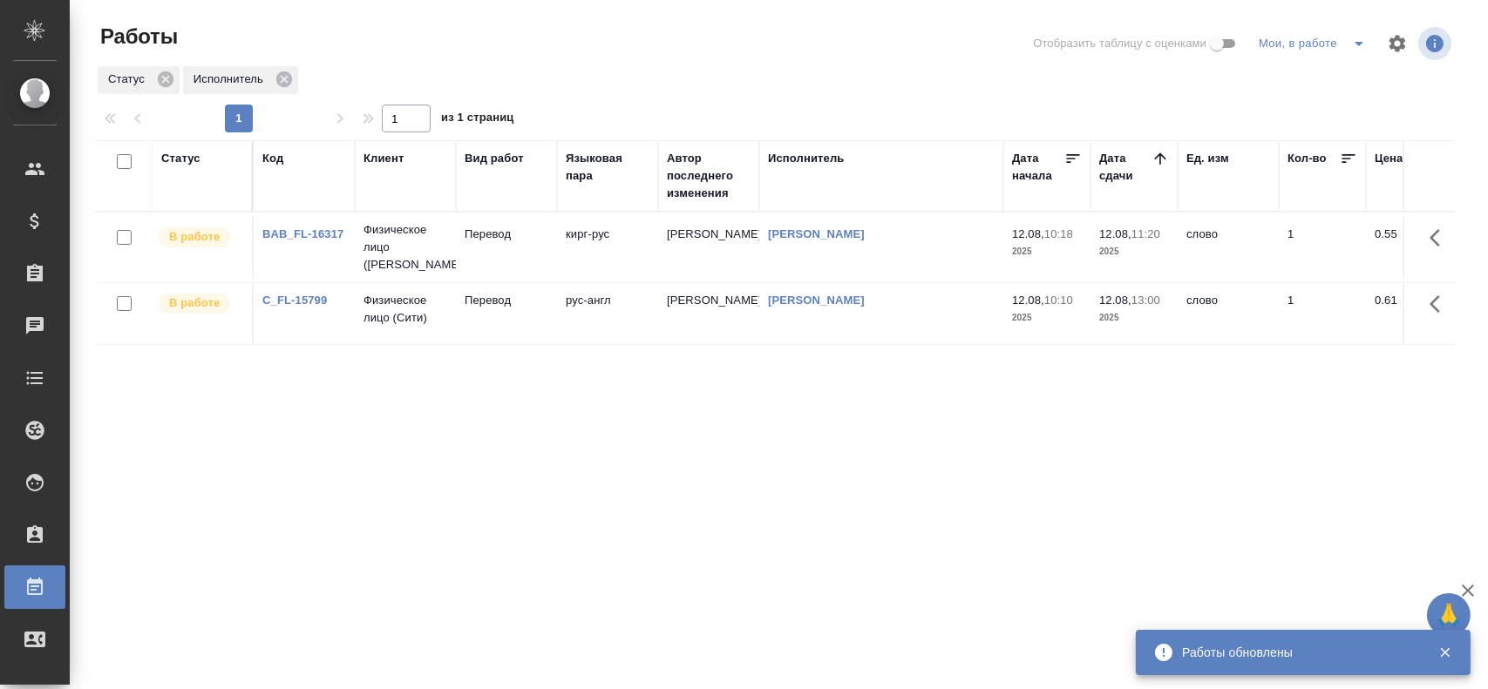
click at [498, 263] on td "Перевод" at bounding box center [506, 247] width 101 height 61
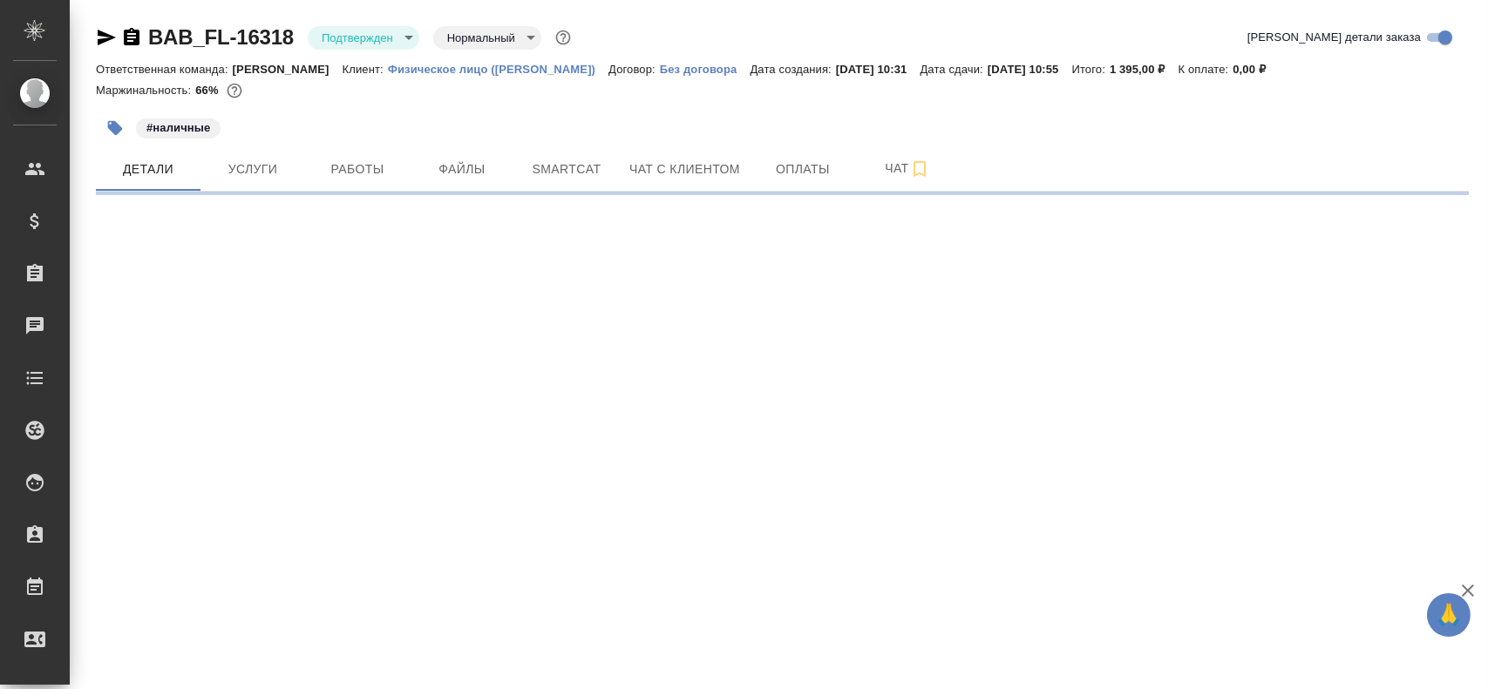
select select "RU"
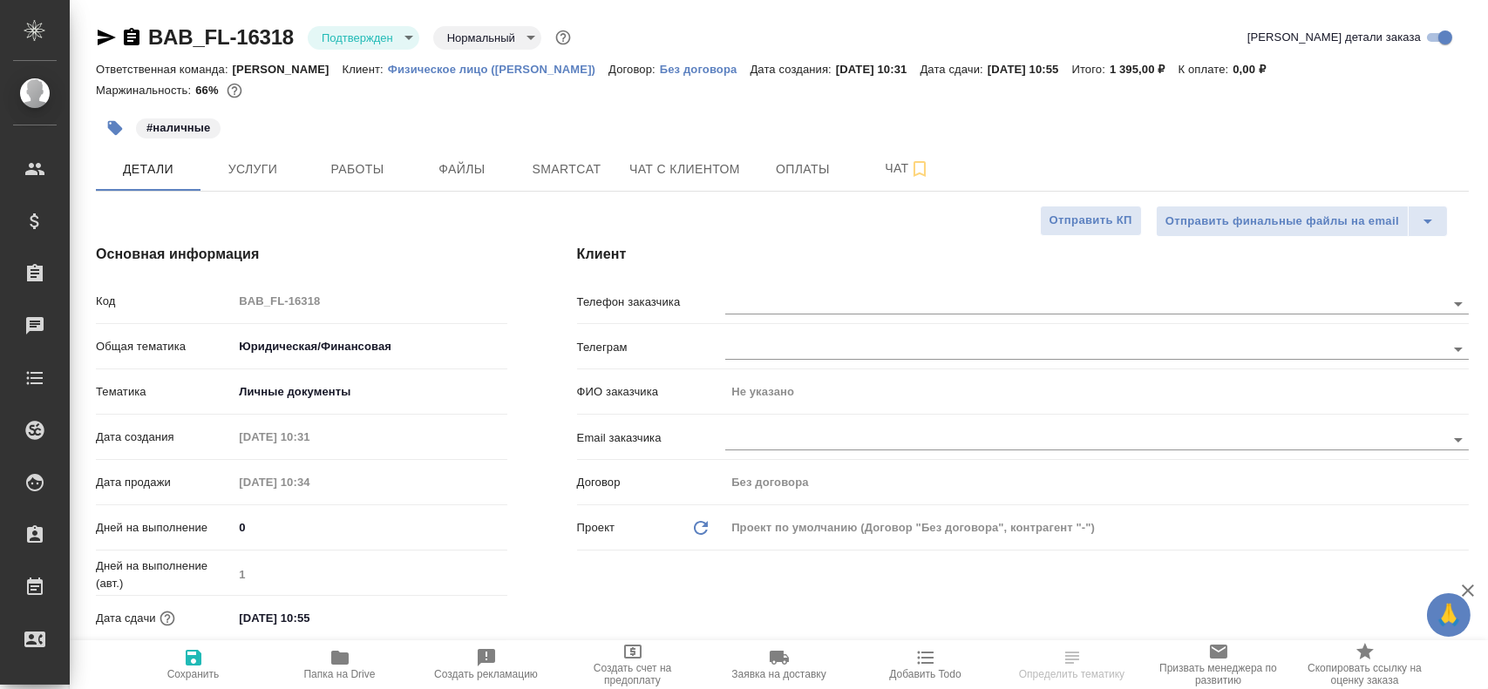
type textarea "x"
click at [382, 166] on span "Работы" at bounding box center [357, 170] width 84 height 22
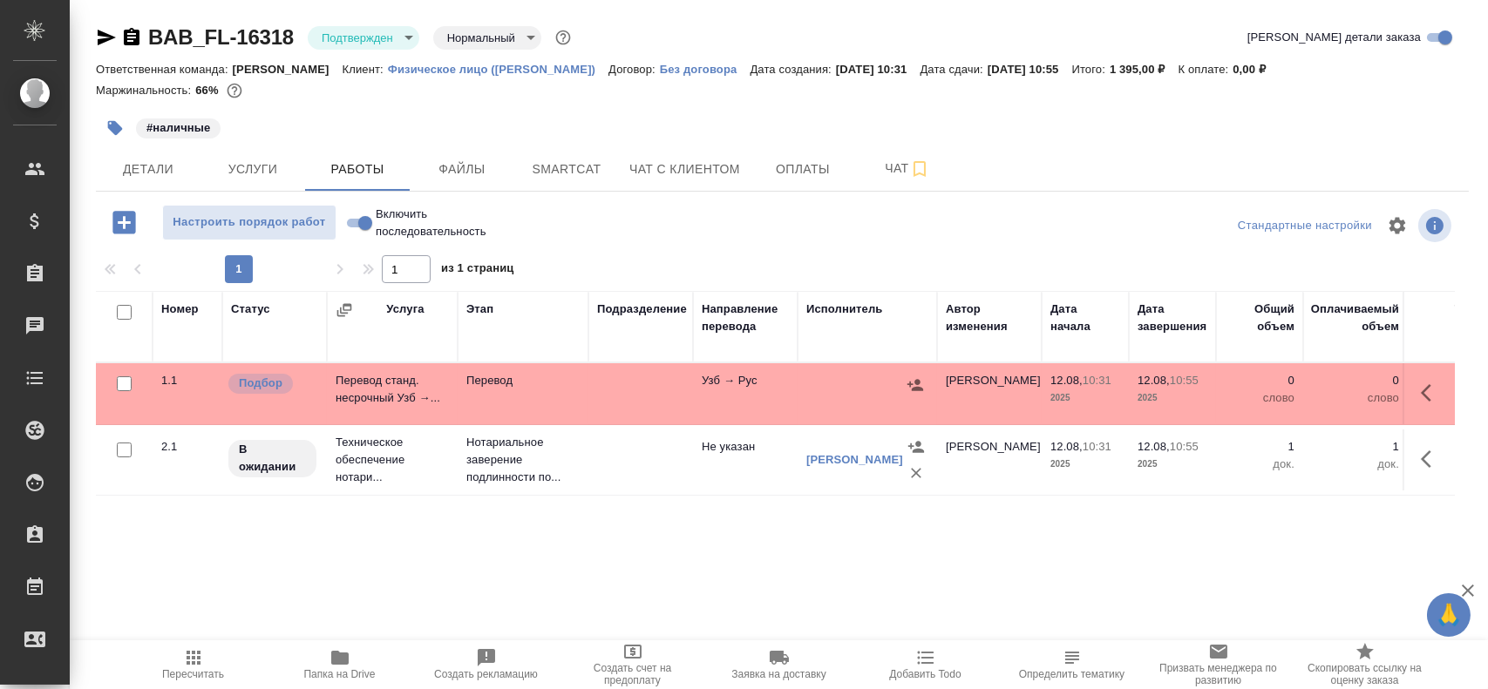
click at [521, 401] on td "Перевод" at bounding box center [523, 393] width 131 height 61
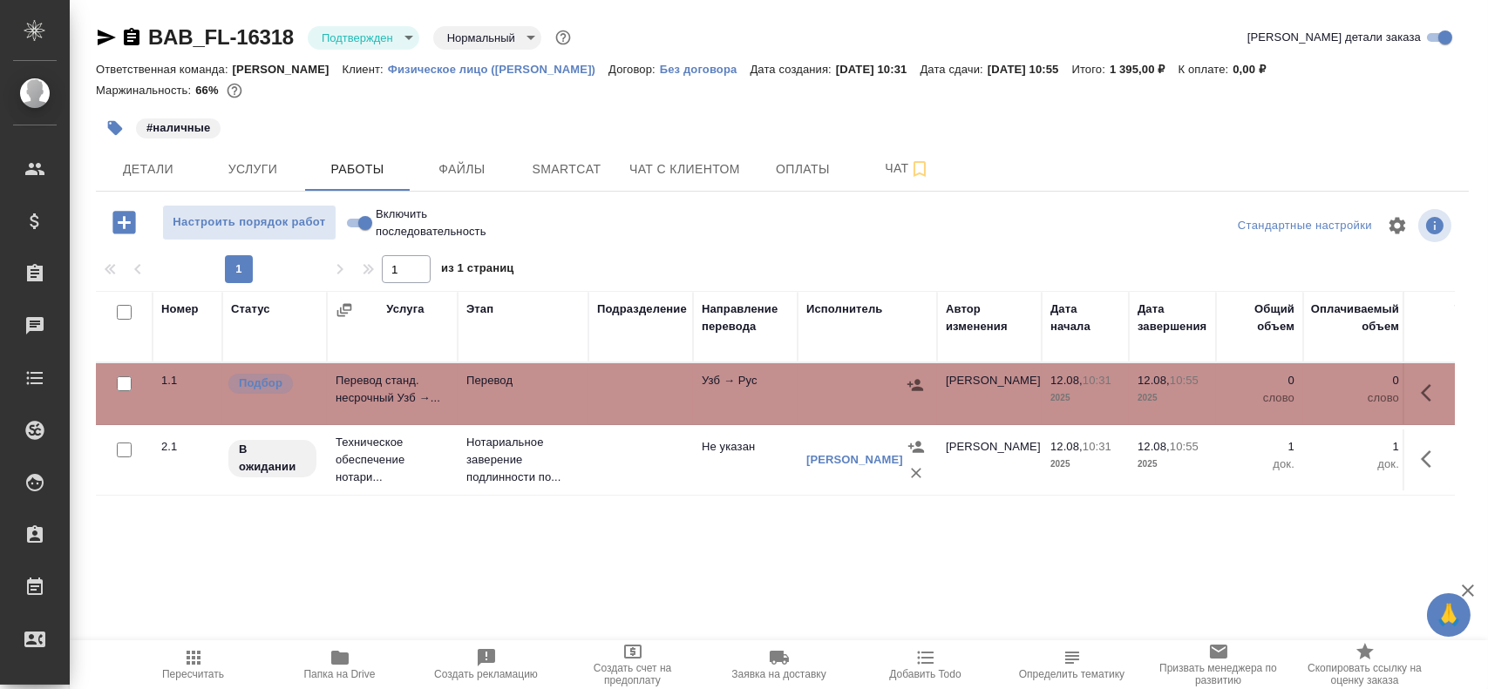
click at [521, 401] on td "Перевод" at bounding box center [523, 393] width 131 height 61
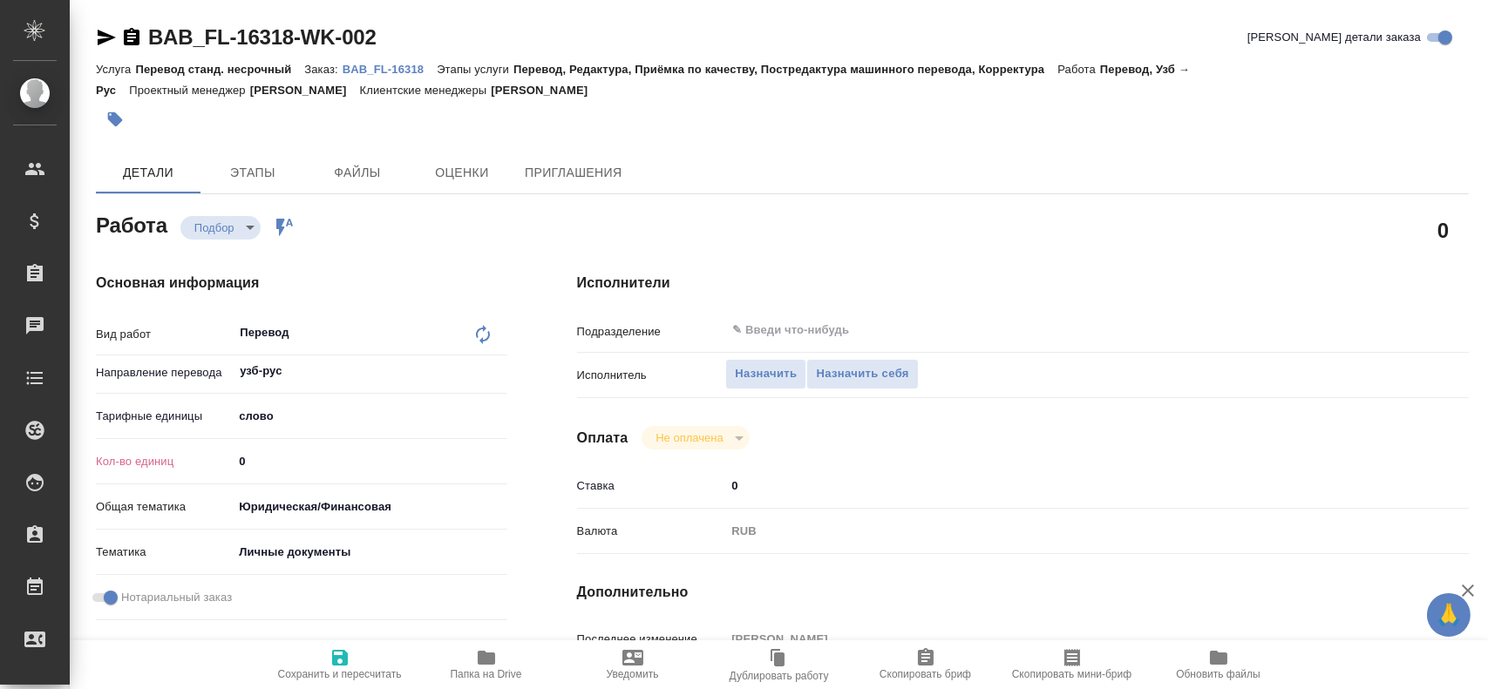
type textarea "x"
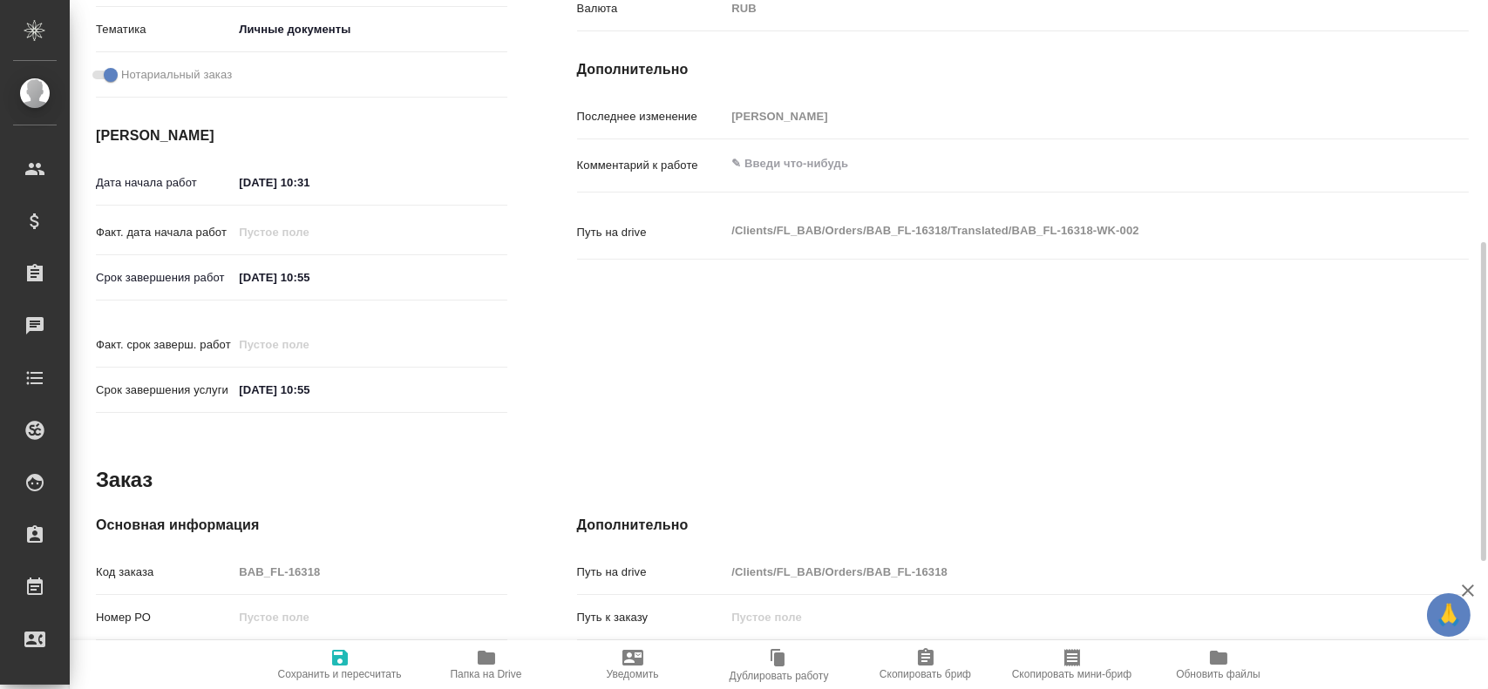
type textarea "x"
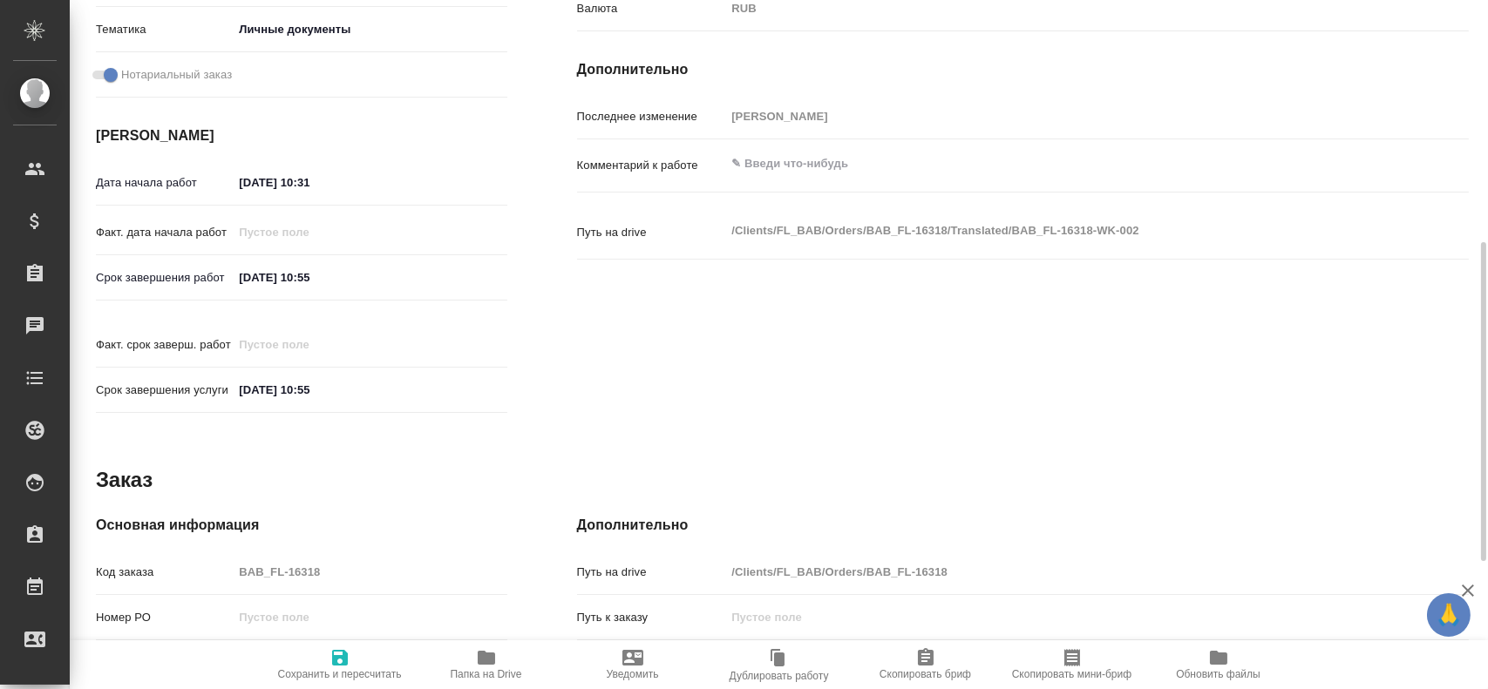
scroll to position [797, 0]
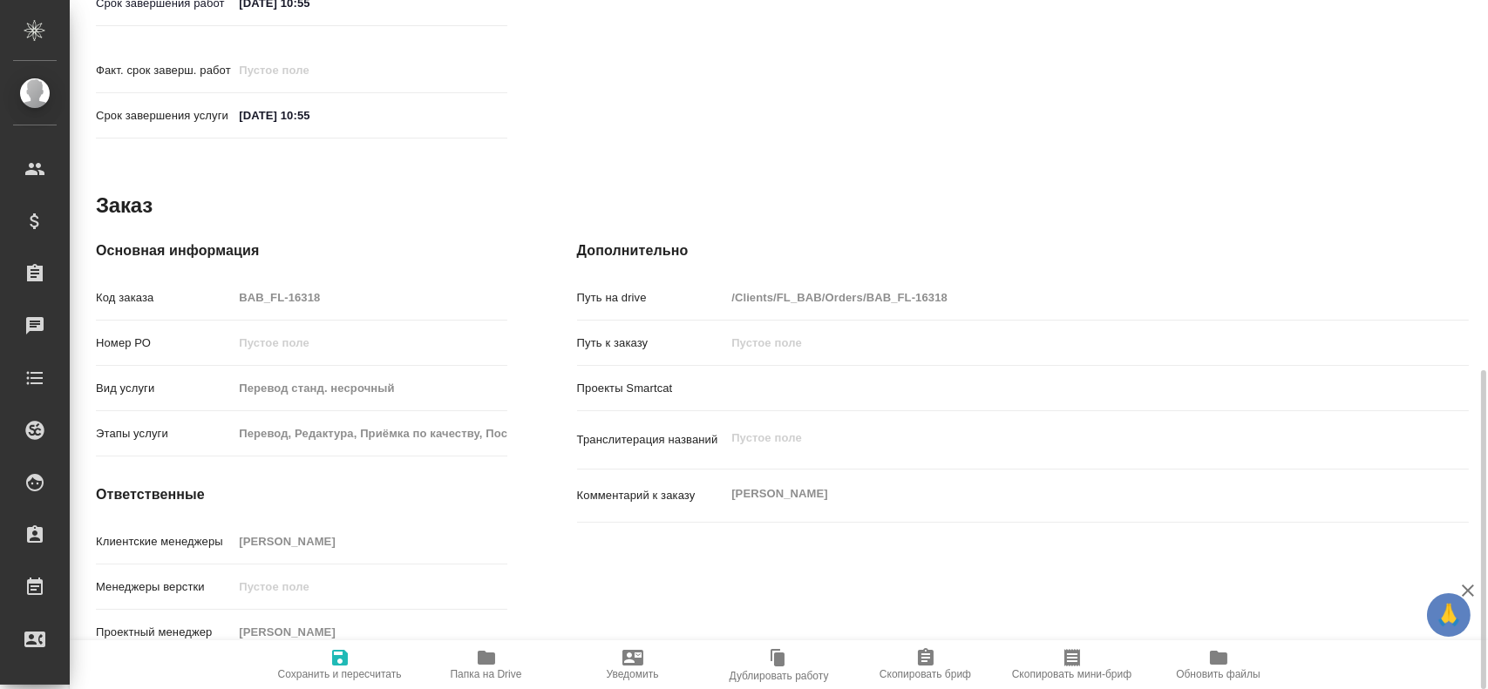
type textarea "x"
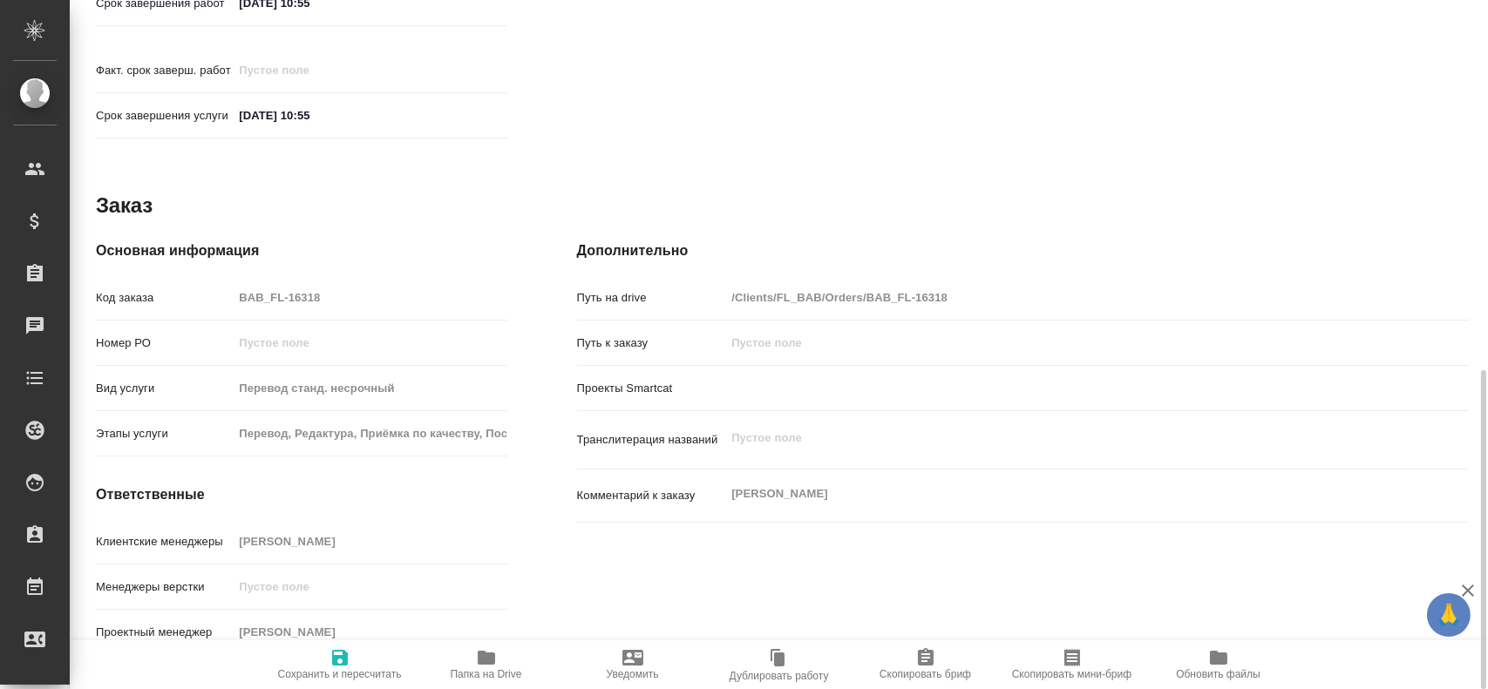
type textarea "x"
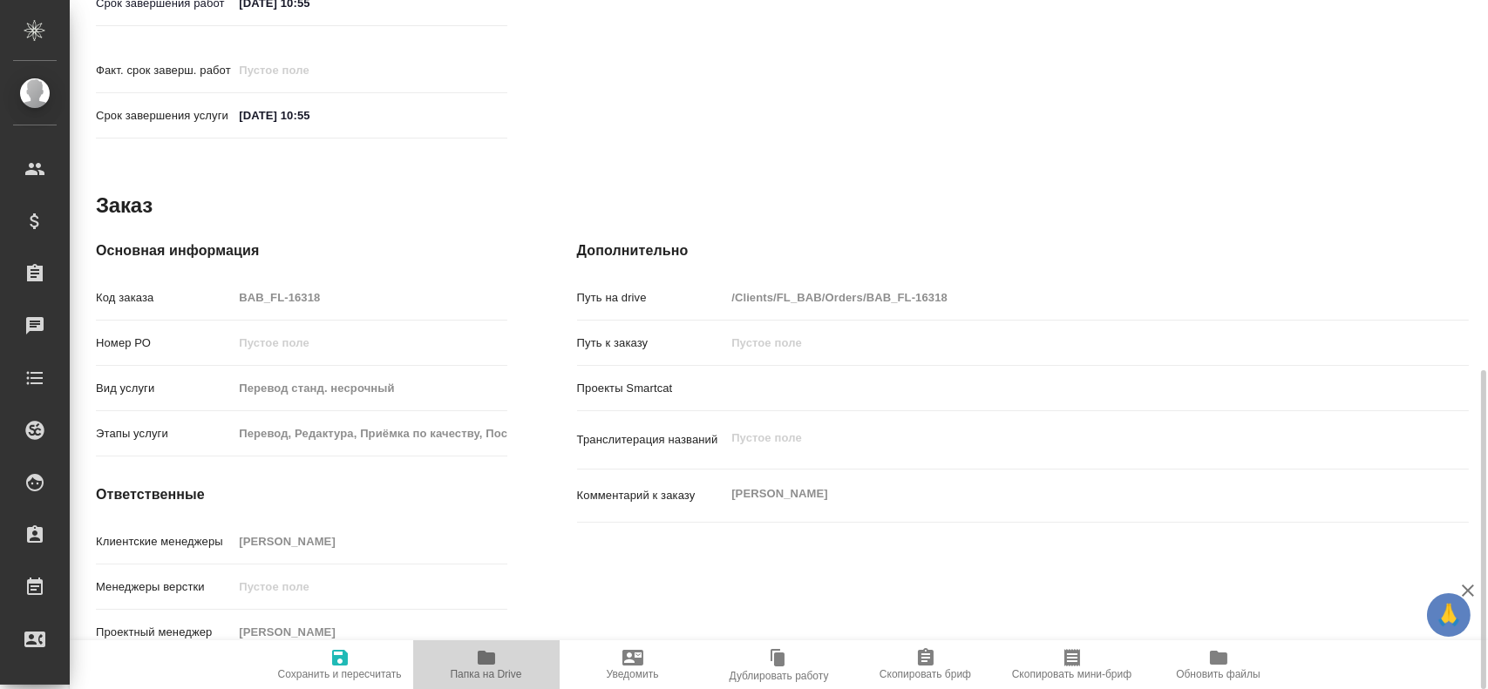
click at [476, 648] on icon "button" at bounding box center [486, 657] width 21 height 21
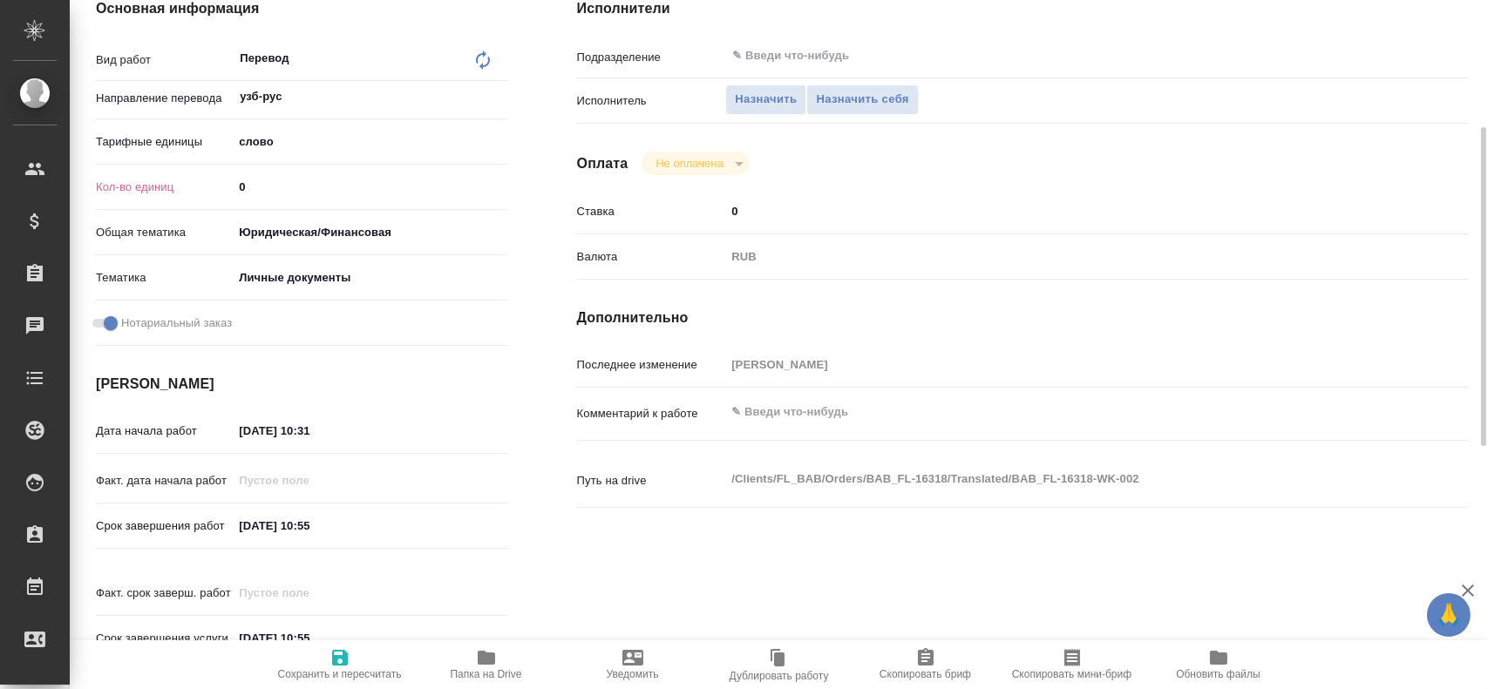
scroll to position [13, 0]
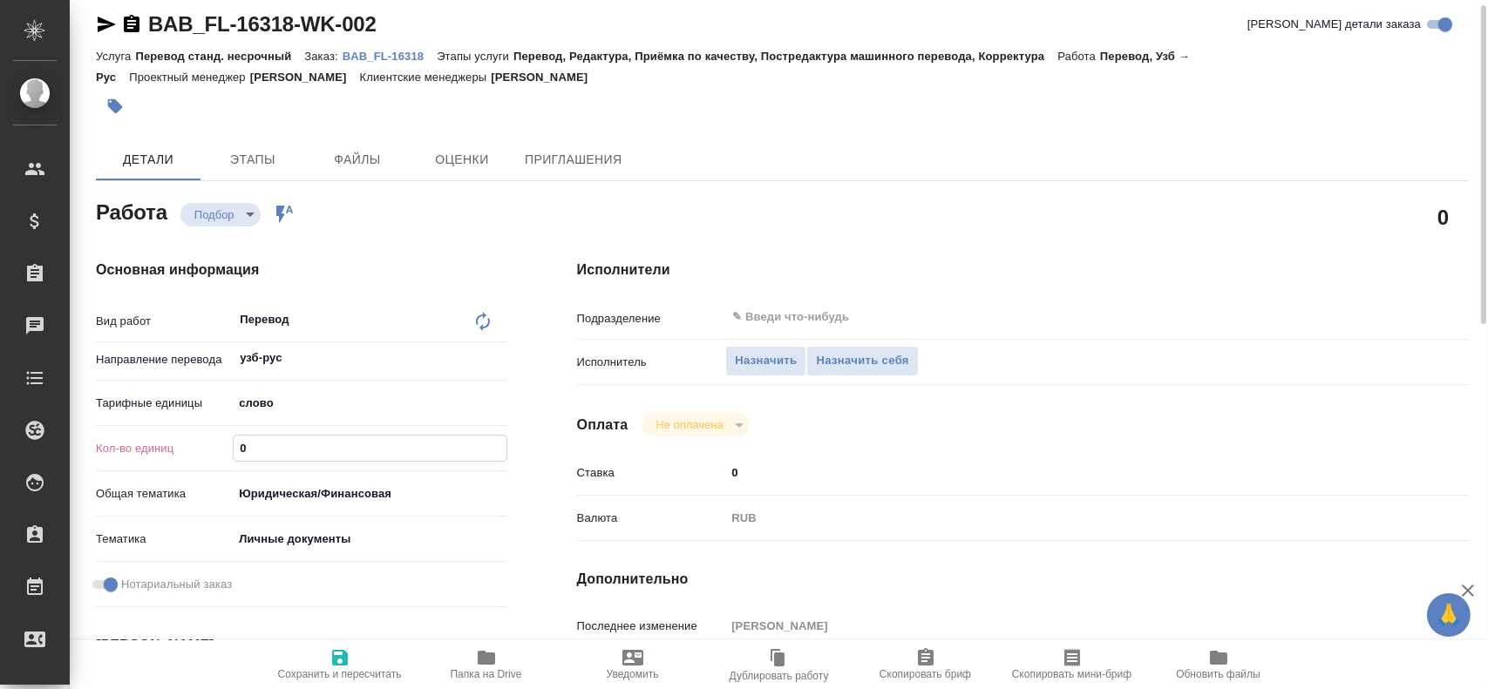
drag, startPoint x: 267, startPoint y: 450, endPoint x: 140, endPoint y: 429, distance: 128.1
click at [139, 429] on div "Вид работ Перевод x ​ Направление перевода узб-рус ​ Тарифные единицы слово 5a8…" at bounding box center [301, 458] width 411 height 313
type textarea "x"
type input "7"
type textarea "x"
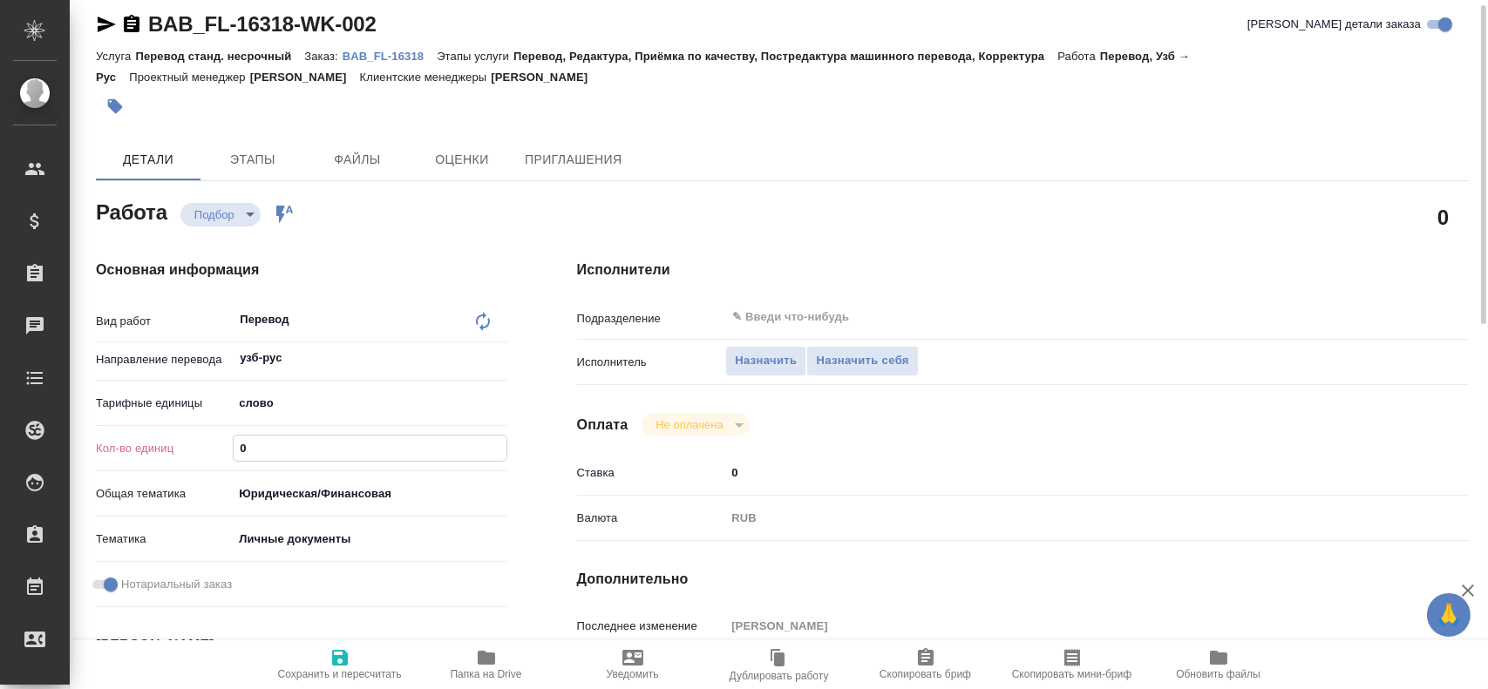
type textarea "x"
type input "75"
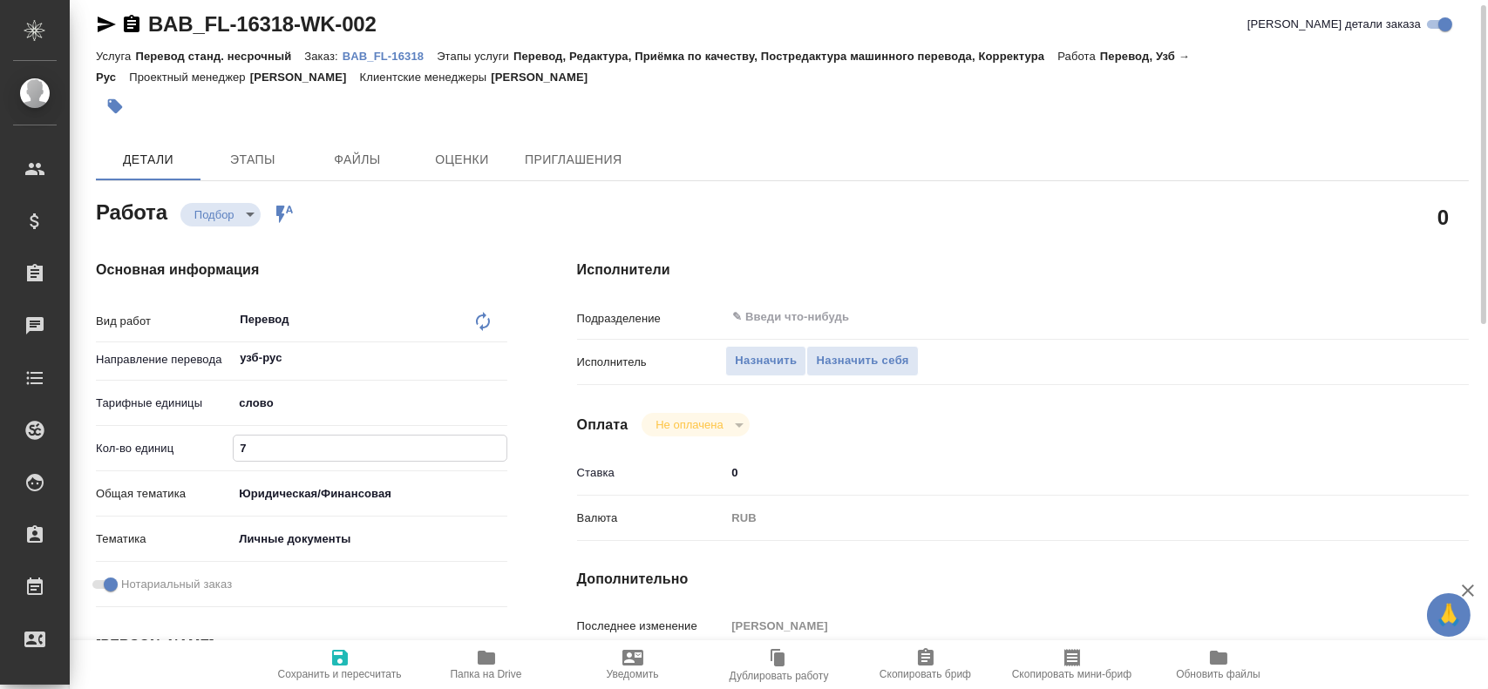
type textarea "x"
type input "75"
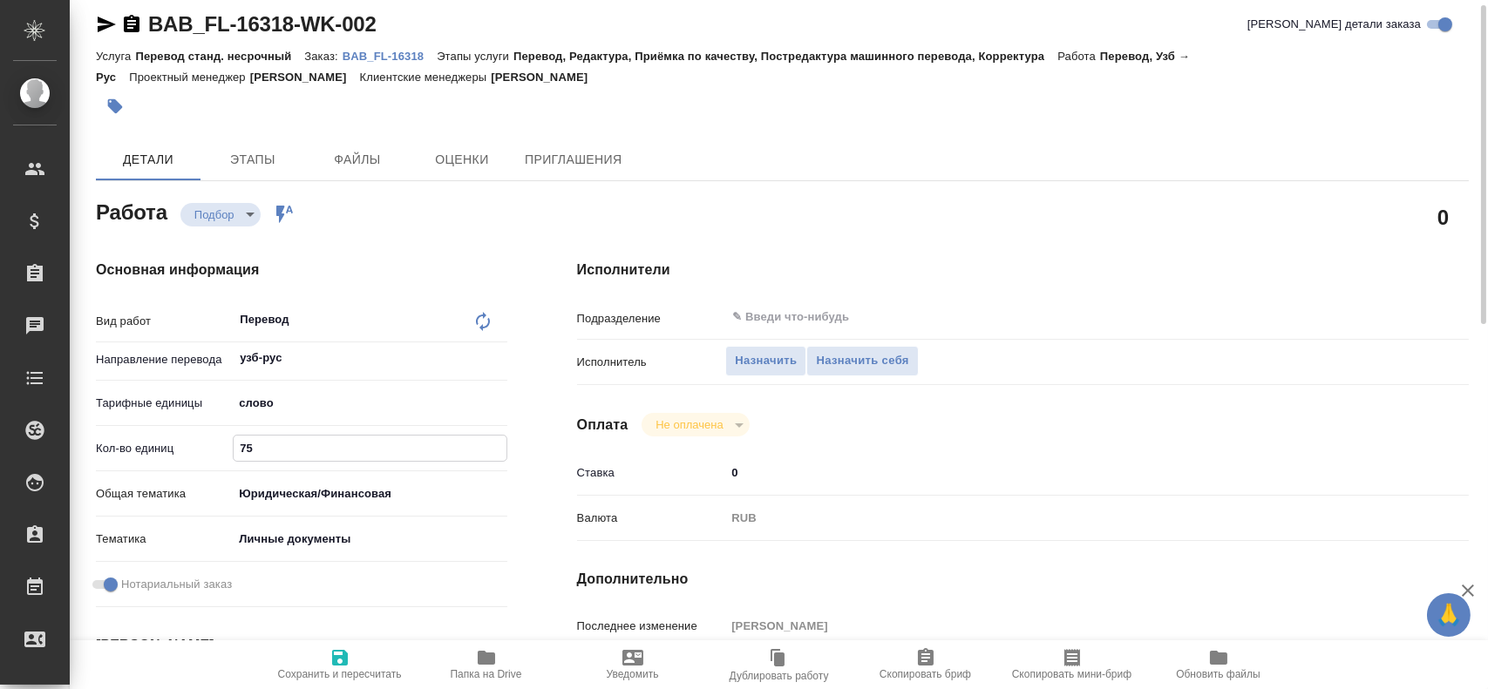
click at [338, 671] on span "Сохранить и пересчитать" at bounding box center [340, 674] width 124 height 12
type textarea "x"
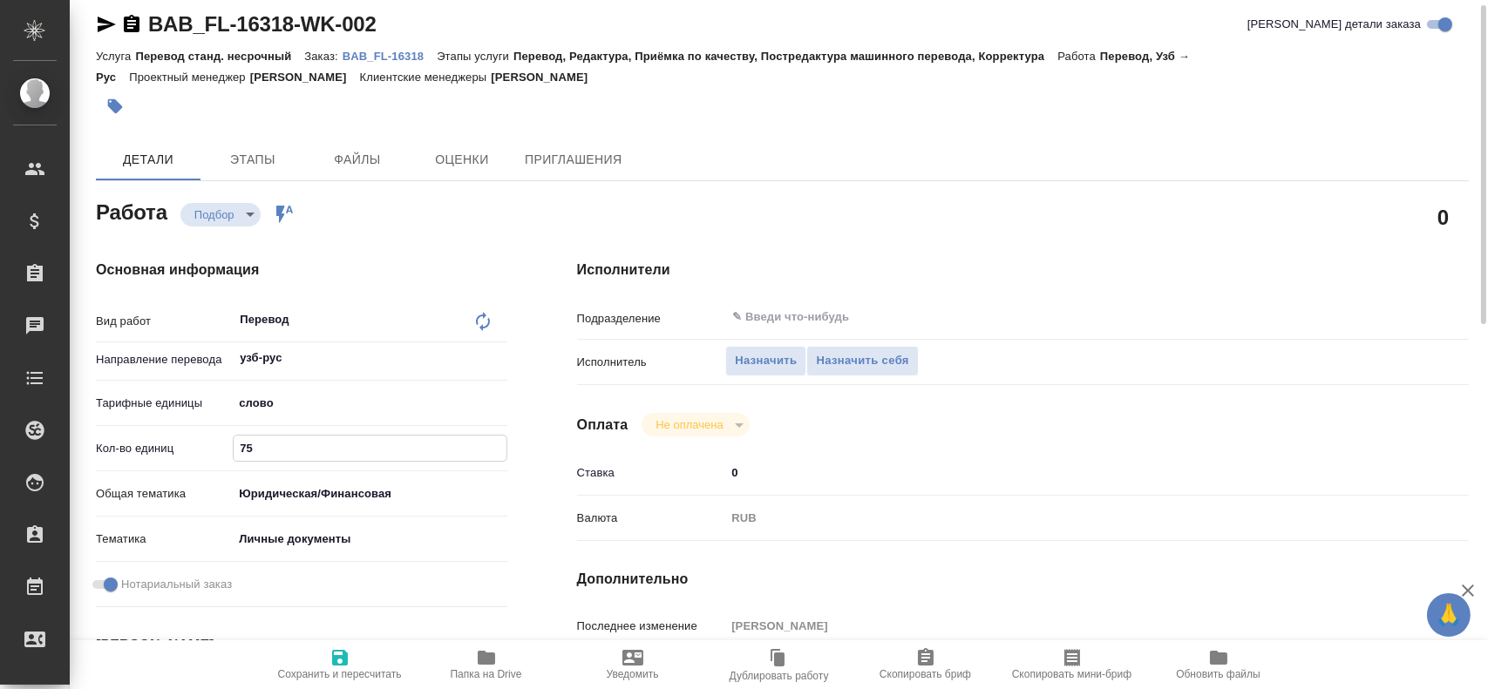
type textarea "x"
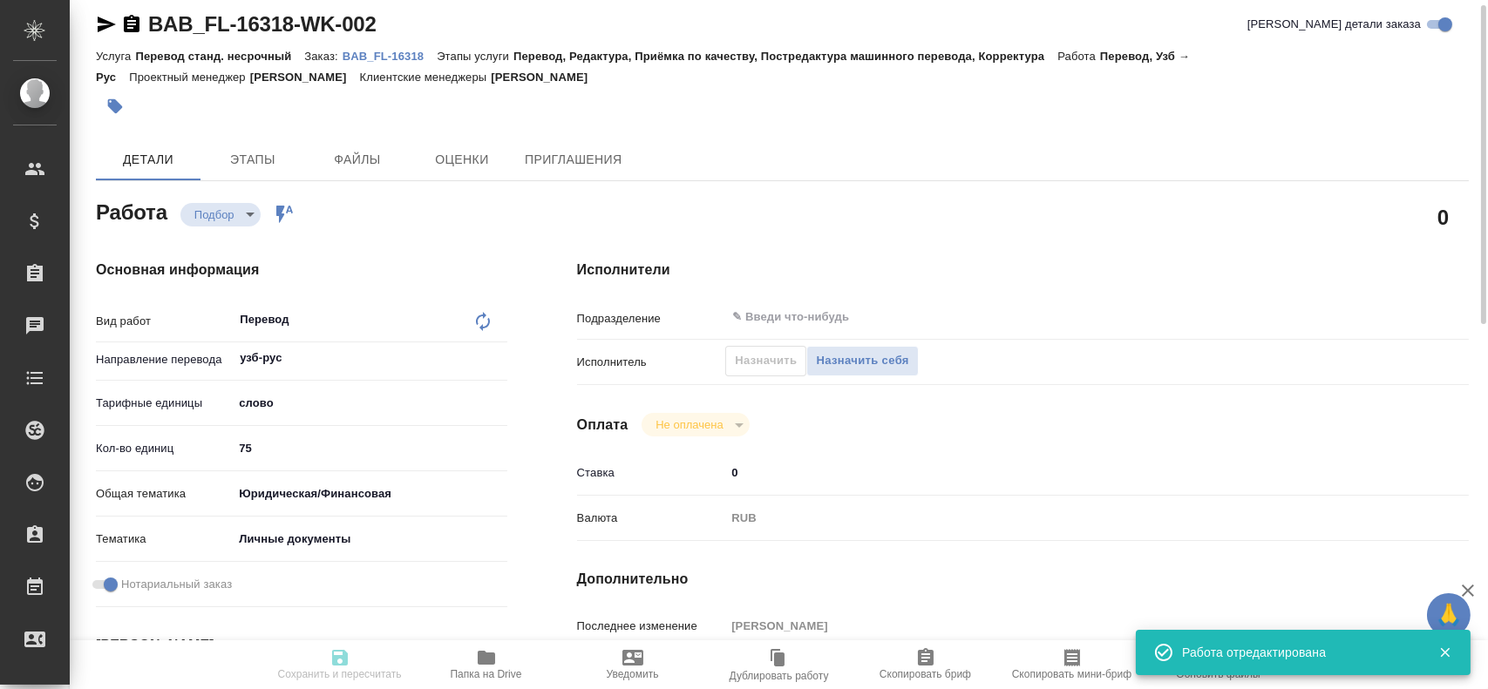
type input "recruiting"
type textarea "Перевод"
type textarea "x"
type input "узб-рус"
type input "5a8b1489cc6b4906c91bfd90"
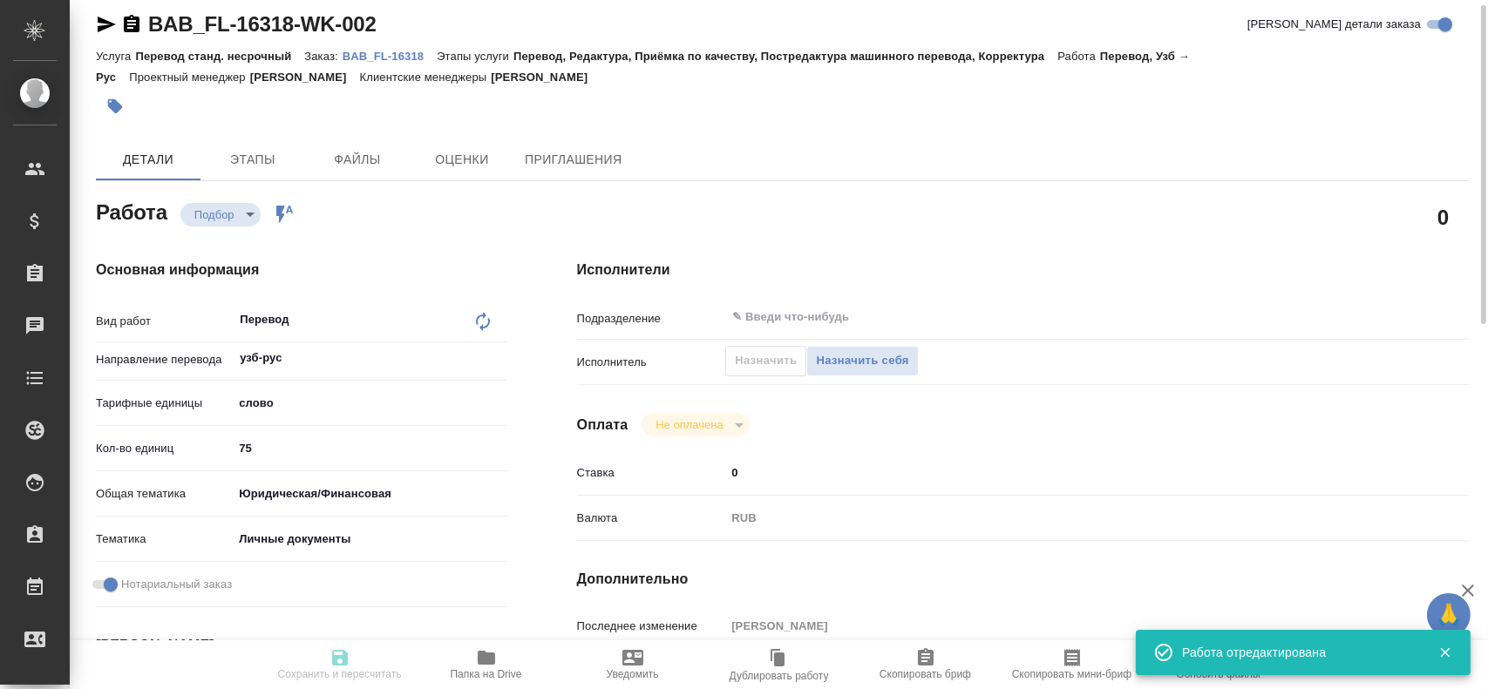
type input "75"
type input "yr-fn"
type input "5a8b8b956a9677013d343cfe"
checkbox input "true"
type input "[DATE] 10:31"
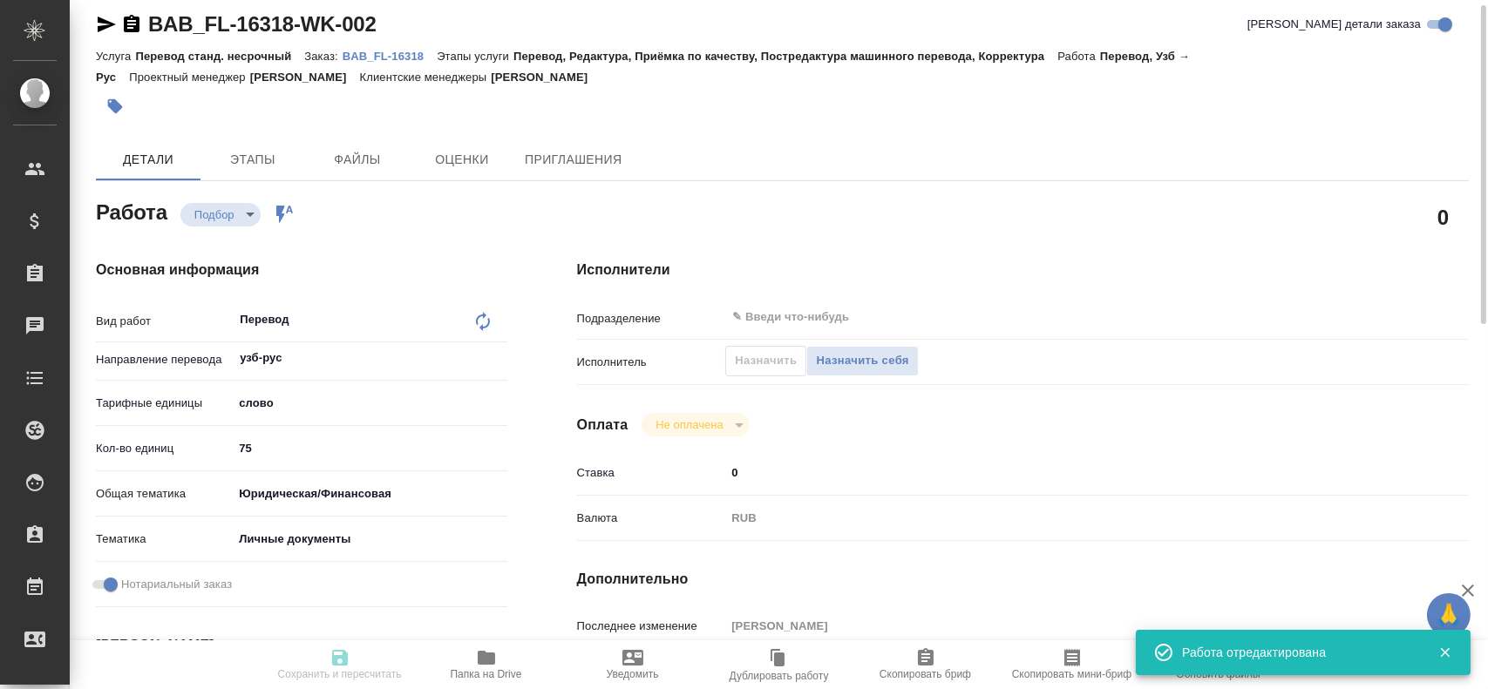
type input "[DATE] 10:55"
type input "notPayed"
type input "0"
type input "RUB"
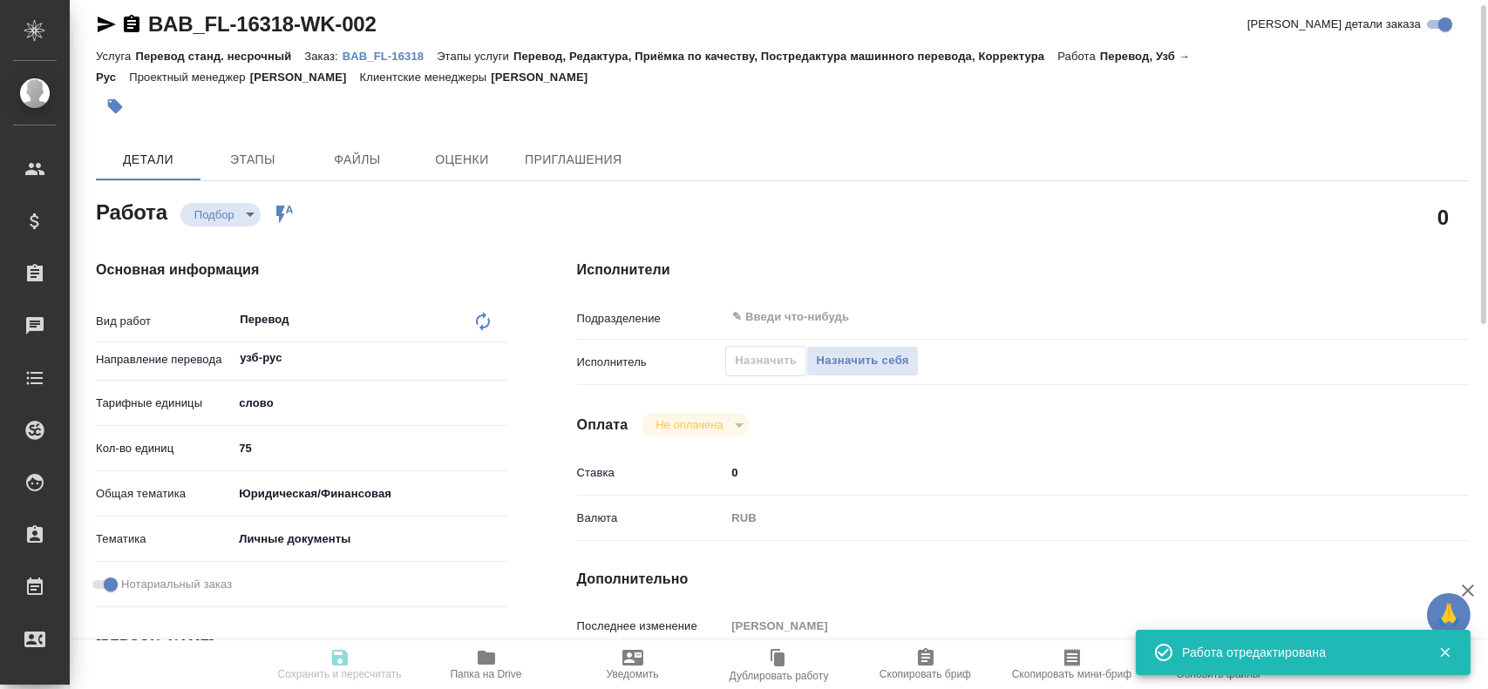
type input "[PERSON_NAME]"
type textarea "x"
type textarea "/Clients/FL_BAB/Orders/BAB_FL-16318/Translated/BAB_FL-16318-WK-002"
type textarea "x"
type input "BAB_FL-16318"
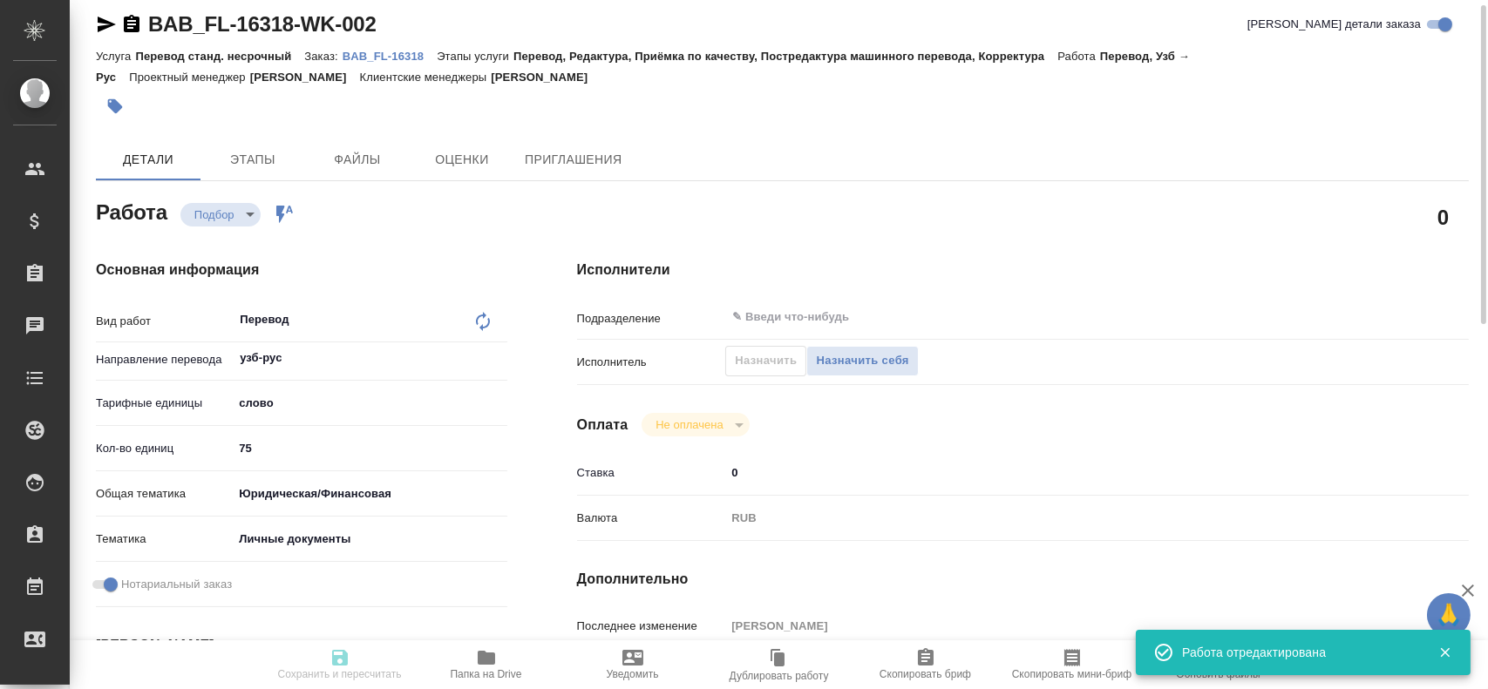
type input "Перевод станд. несрочный"
type input "Перевод, Редактура, Приёмка по качеству, Постредактура машинного перевода, Корр…"
type input "[PERSON_NAME]"
type input "/Clients/FL_BAB/Orders/BAB_FL-16318"
type textarea "x"
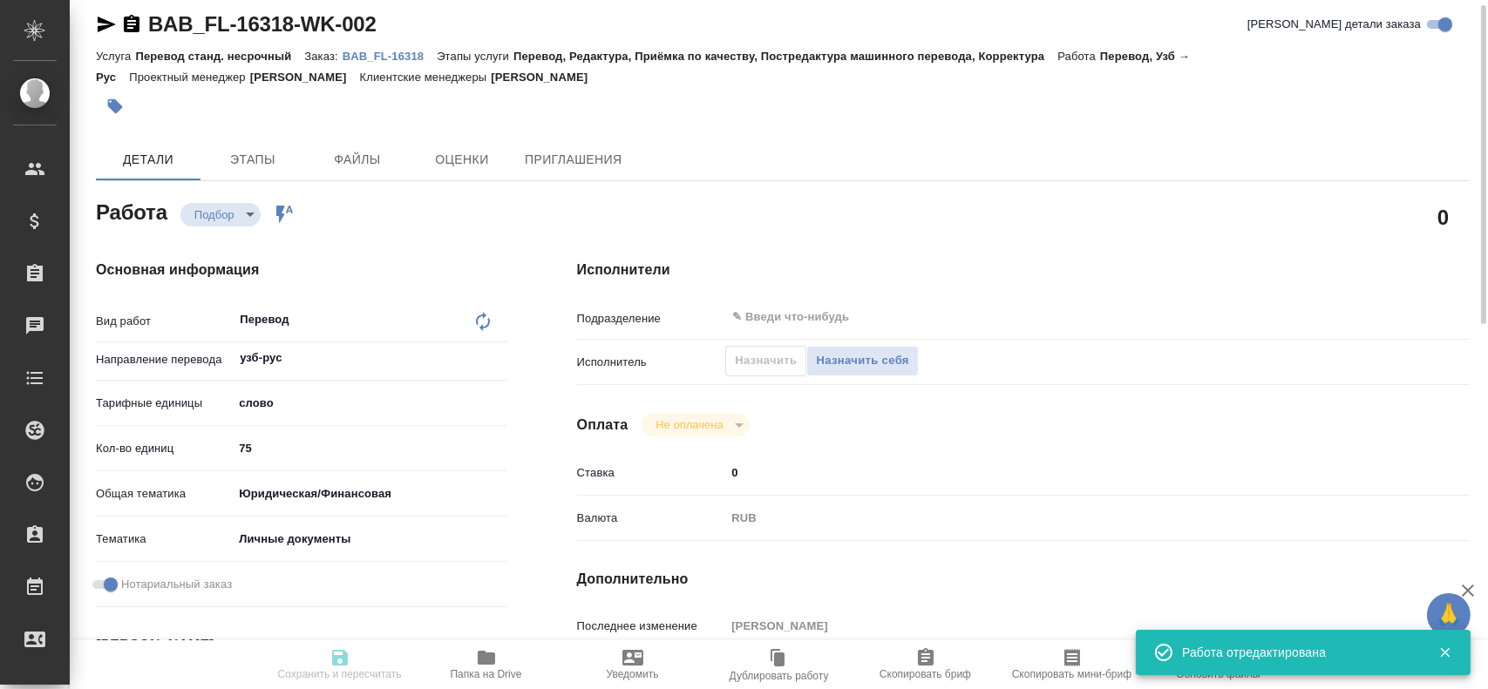
type textarea "[PERSON_NAME]"
type textarea "x"
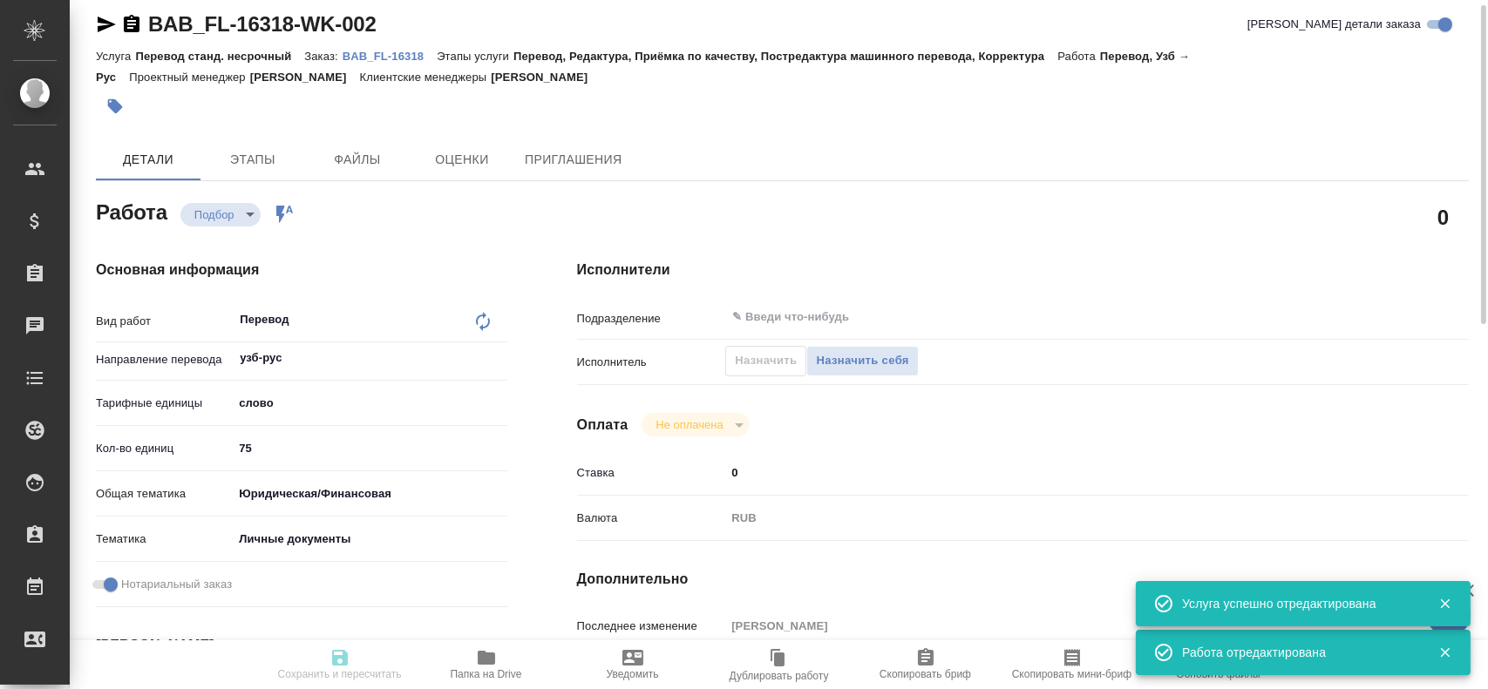
type textarea "x"
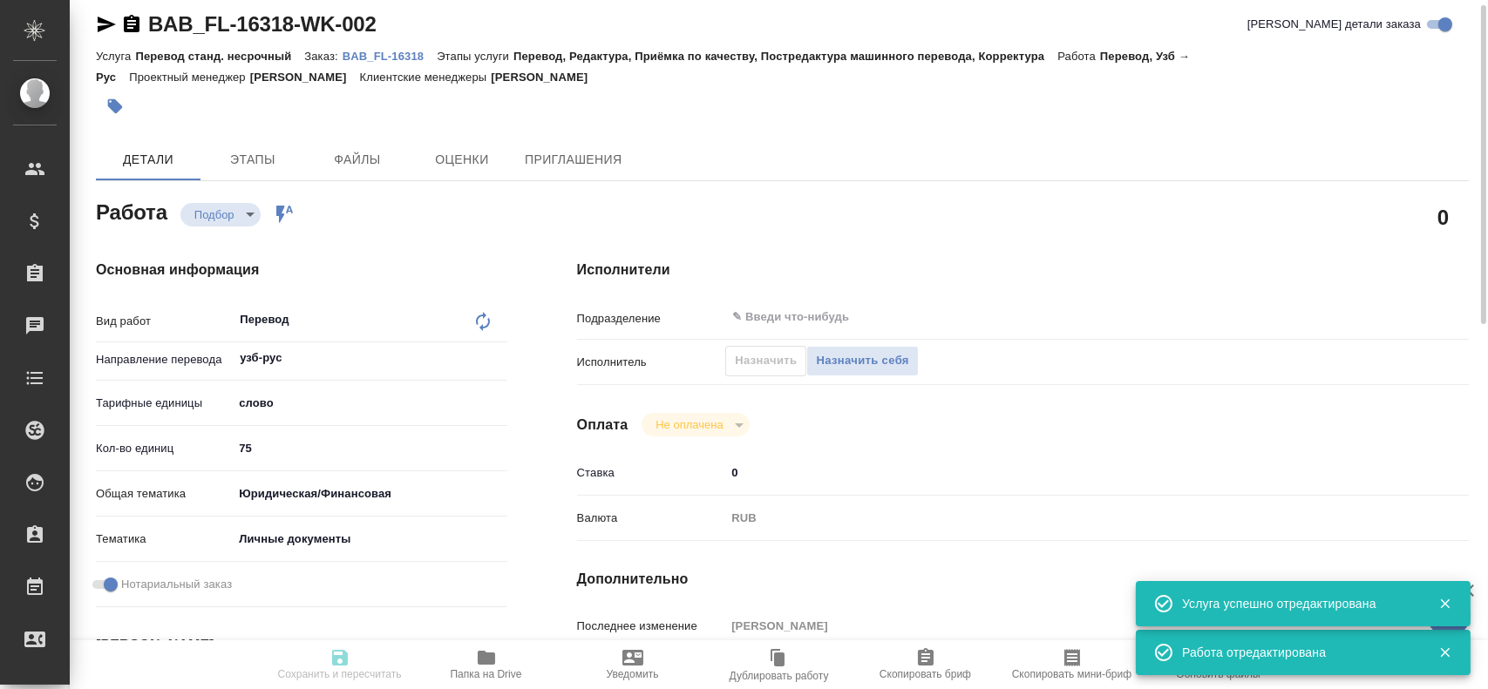
type textarea "x"
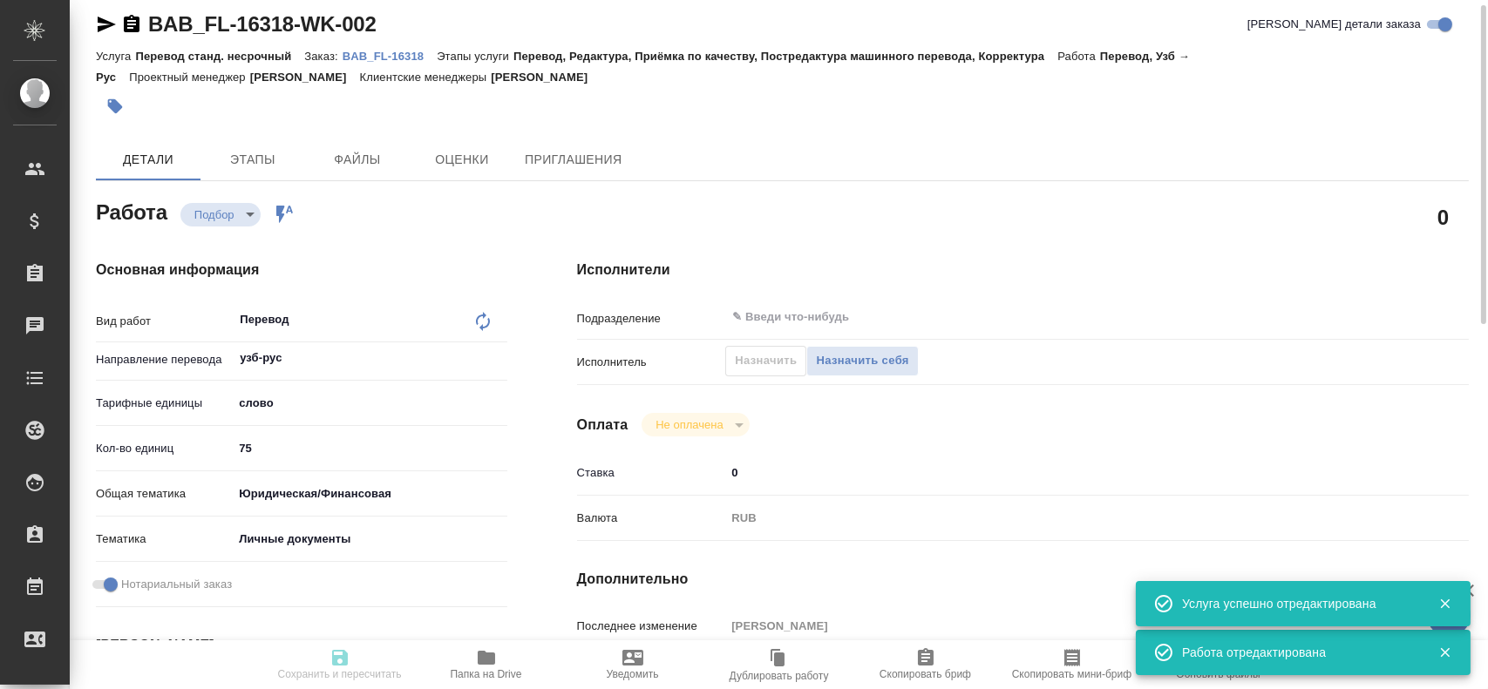
type textarea "x"
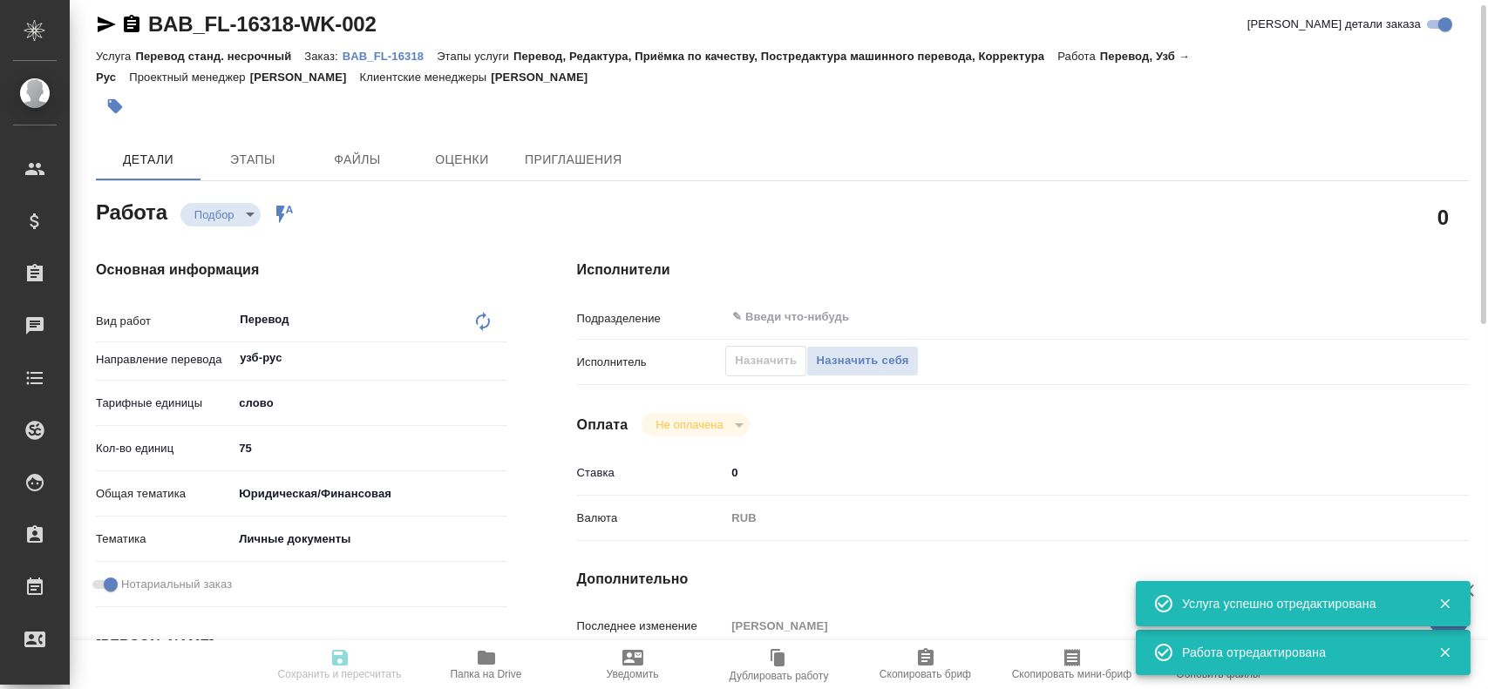
type textarea "x"
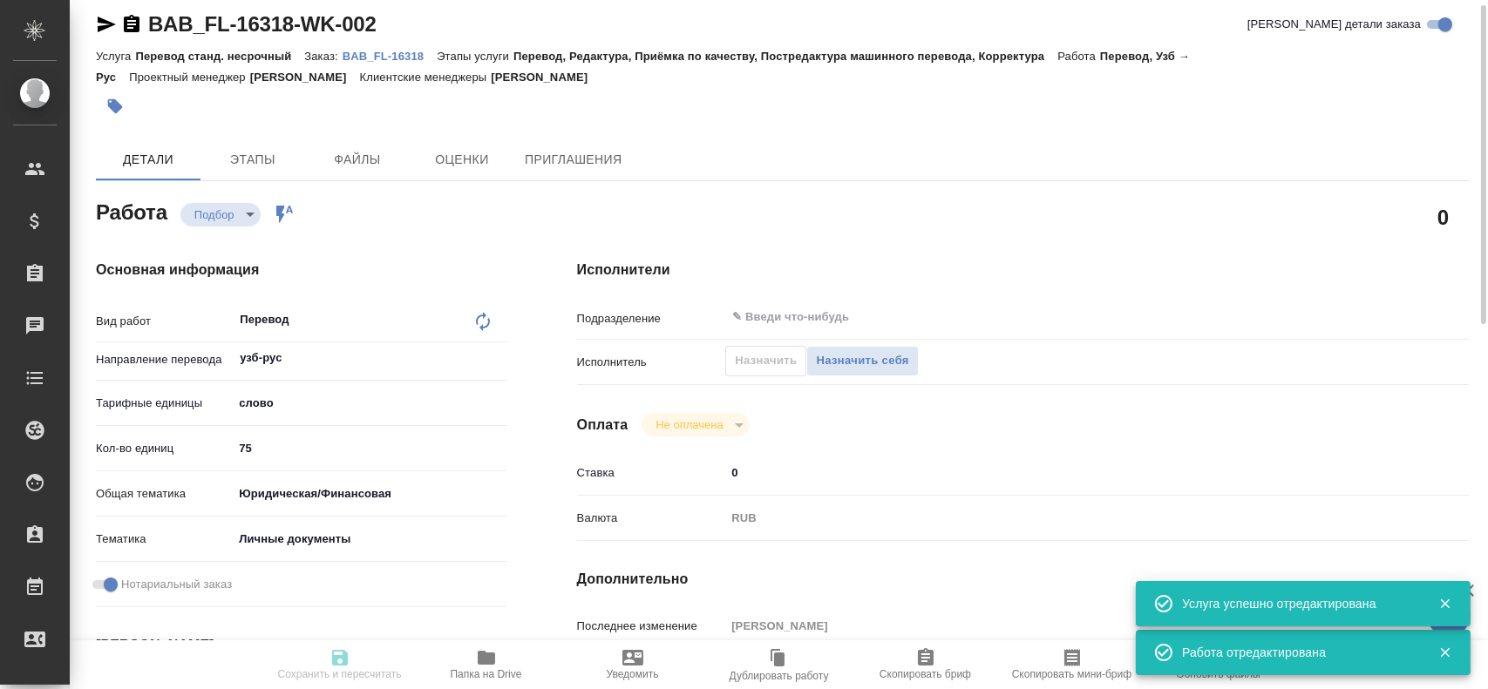
type textarea "x"
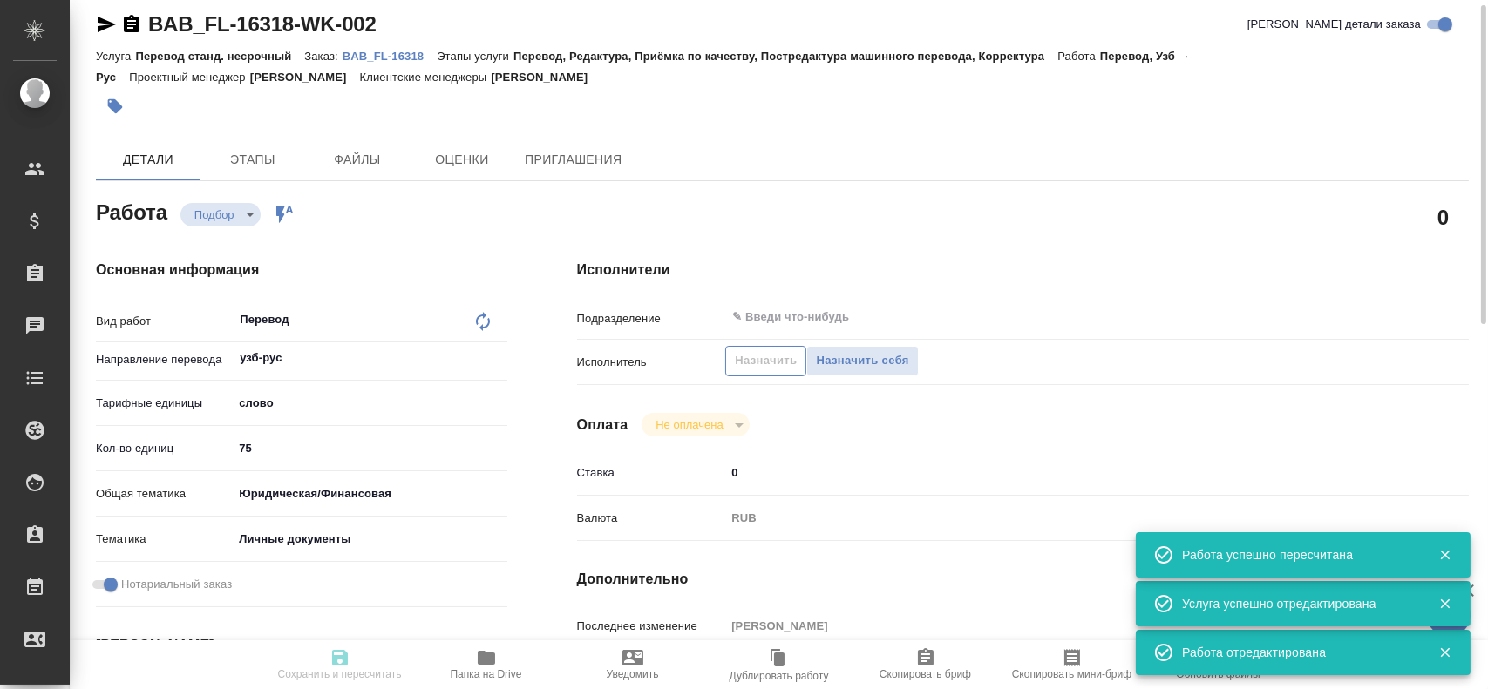
type input "recruiting"
type textarea "Перевод"
type textarea "x"
type input "узб-рус"
type input "5a8b1489cc6b4906c91bfd90"
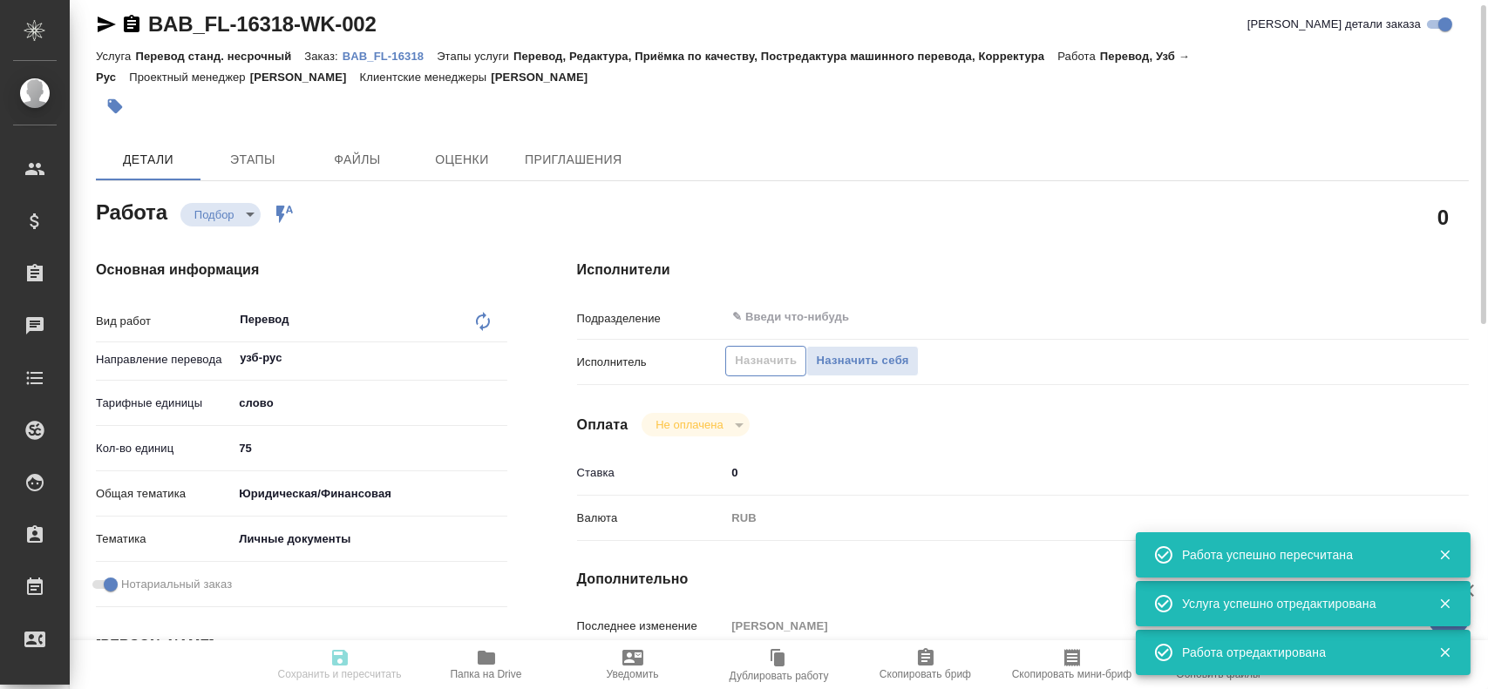
type input "75"
type input "yr-fn"
type input "5a8b8b956a9677013d343cfe"
checkbox input "true"
type input "[DATE] 10:31"
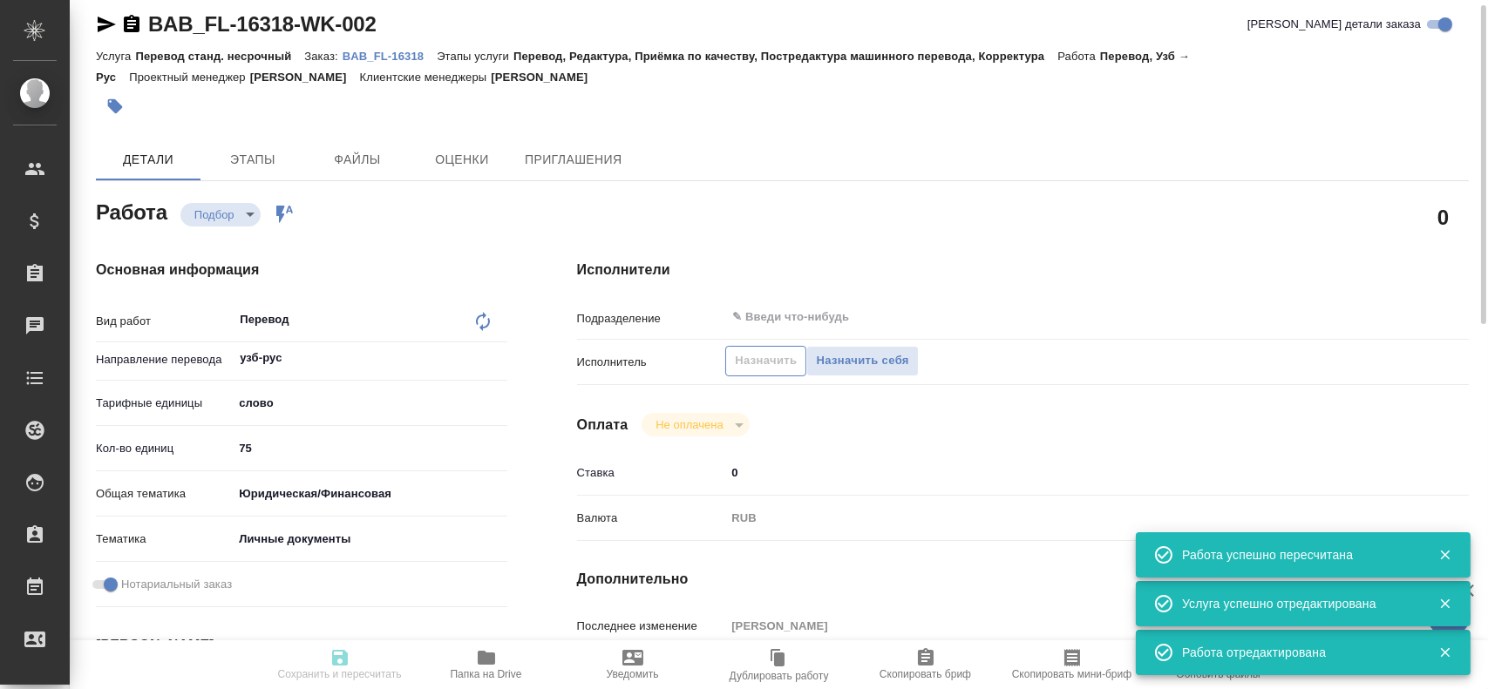
type input "[DATE] 10:55"
type input "notPayed"
type input "0"
type input "RUB"
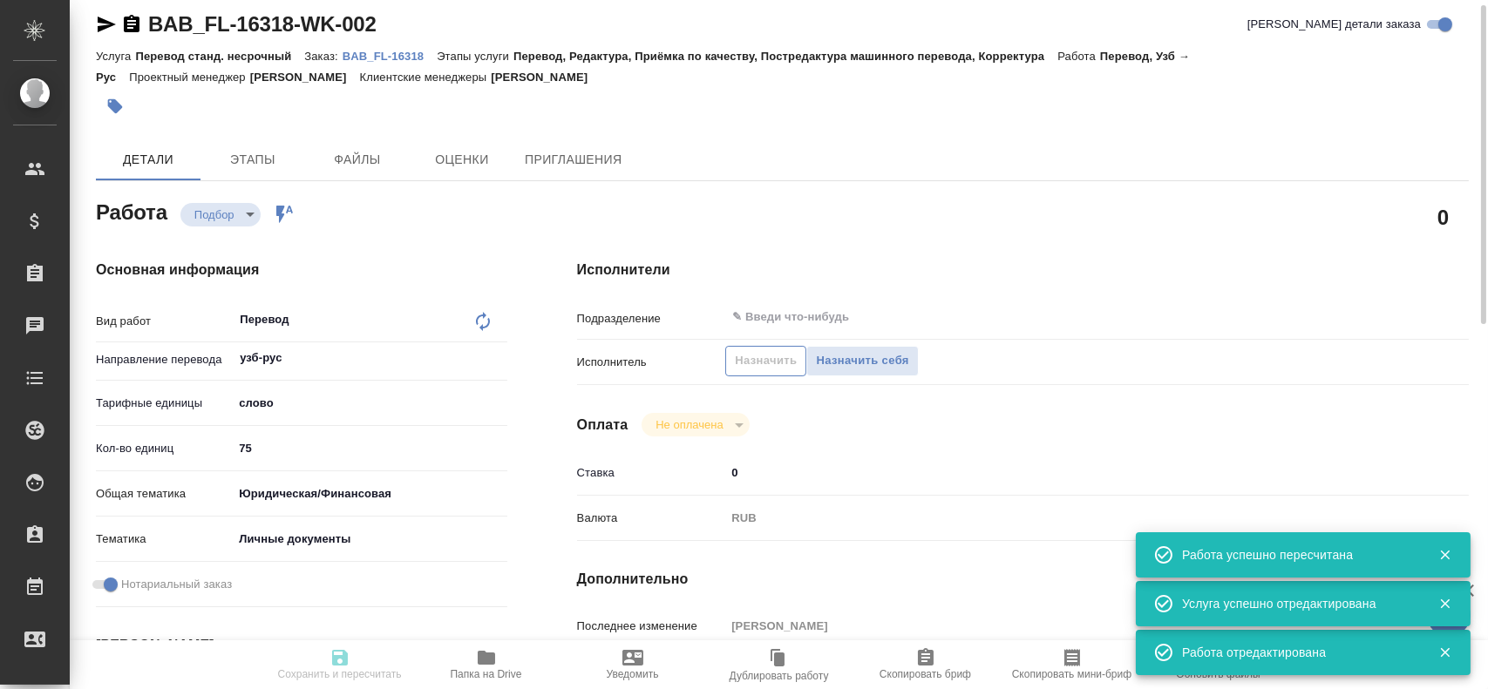
type input "[PERSON_NAME]"
type textarea "x"
type textarea "/Clients/FL_BAB/Orders/BAB_FL-16318/Translated/BAB_FL-16318-WK-002"
type textarea "x"
type input "BAB_FL-16318"
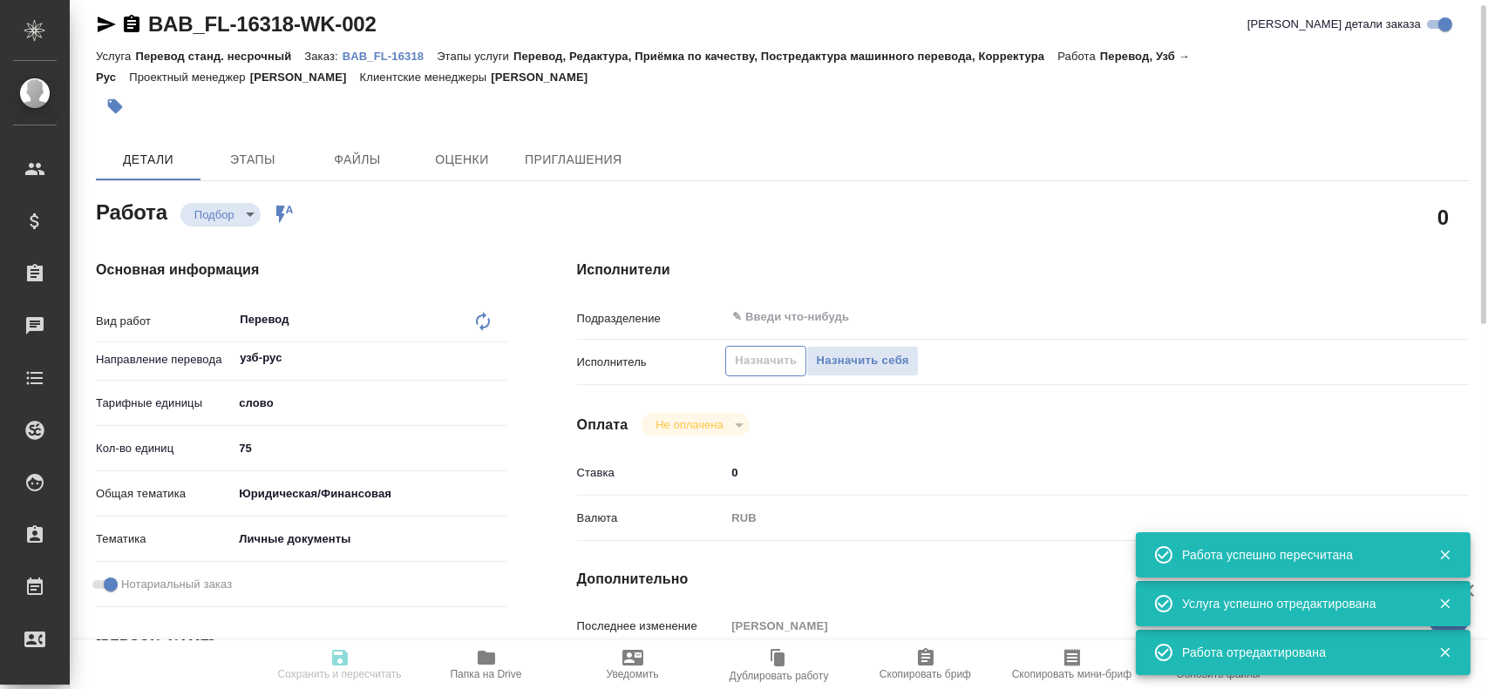
type input "Перевод станд. несрочный"
type input "Перевод, Редактура, Приёмка по качеству, Постредактура машинного перевода, Корр…"
type input "[PERSON_NAME]"
type input "/Clients/FL_BAB/Orders/BAB_FL-16318"
type textarea "x"
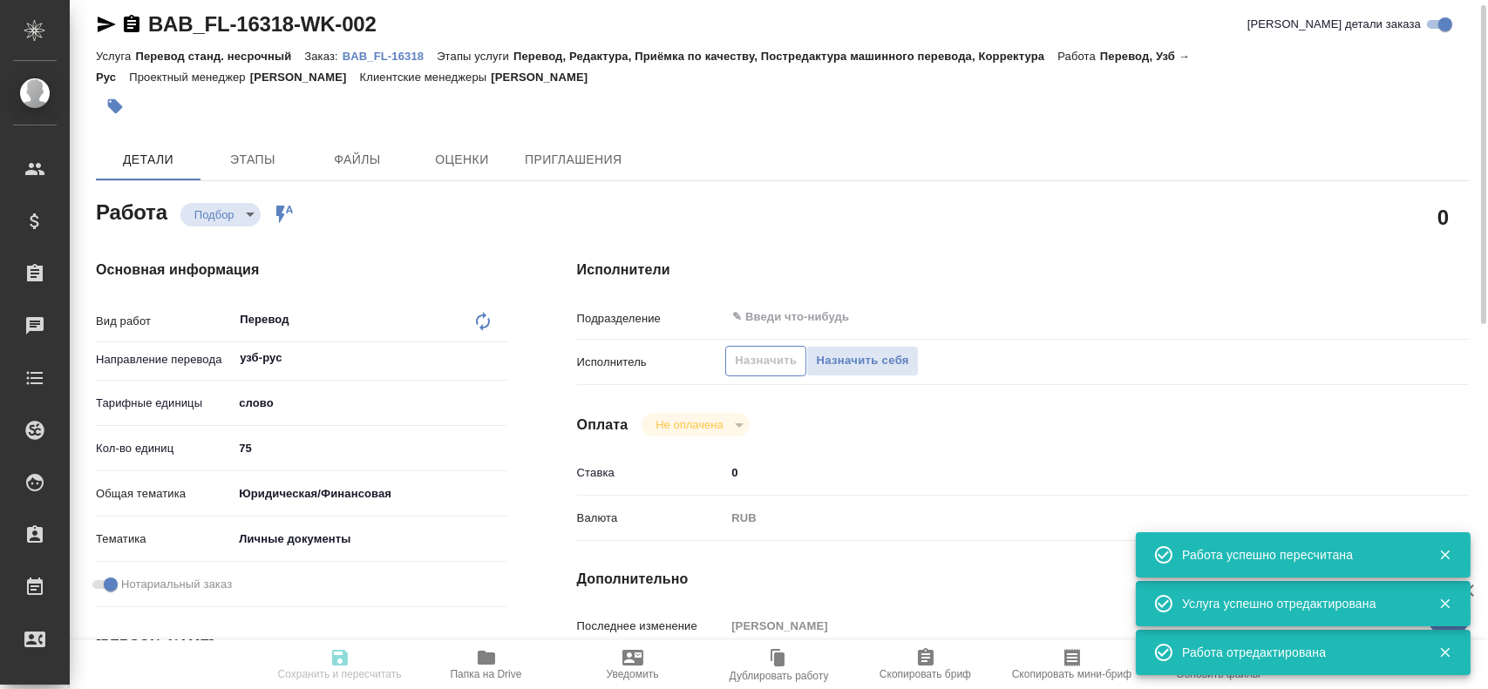
type textarea "[PERSON_NAME]"
type textarea "x"
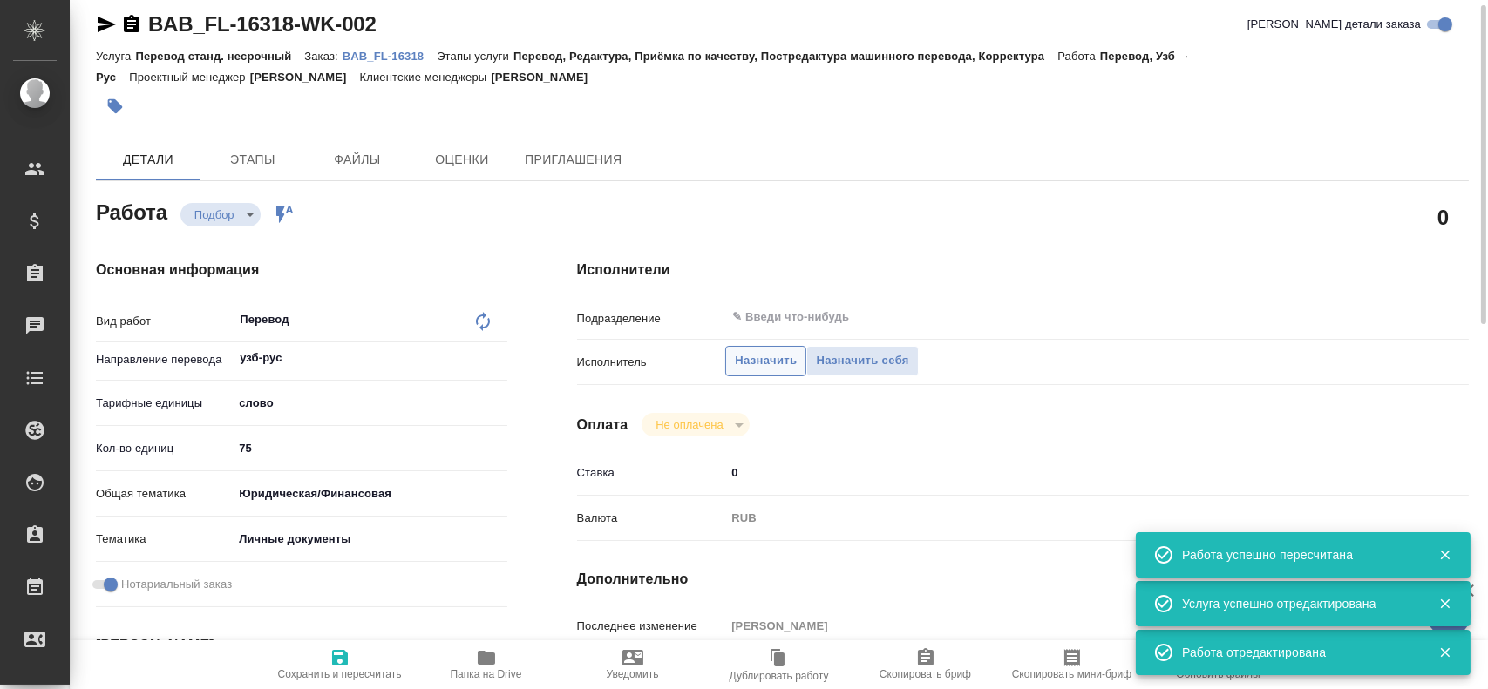
type textarea "x"
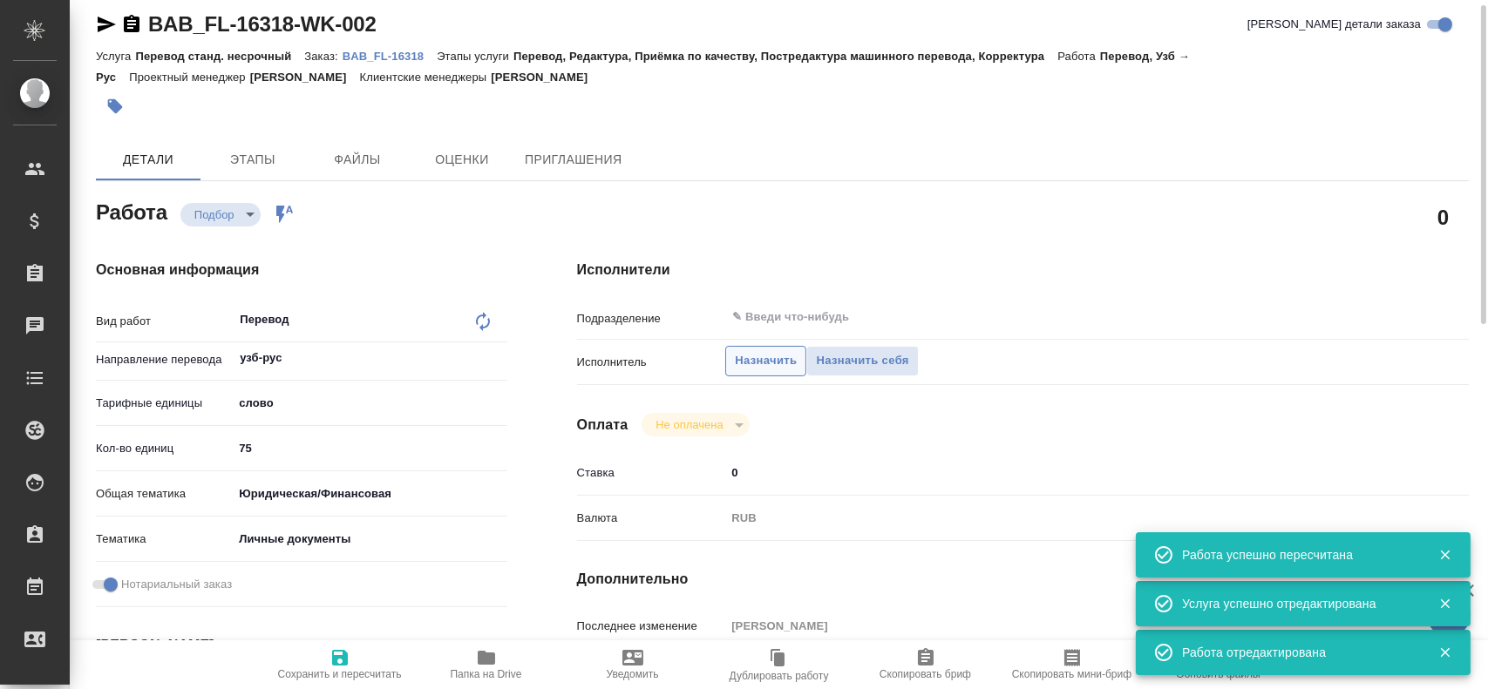
type textarea "x"
click at [840, 361] on span "Назначить себя" at bounding box center [862, 361] width 92 height 20
type textarea "x"
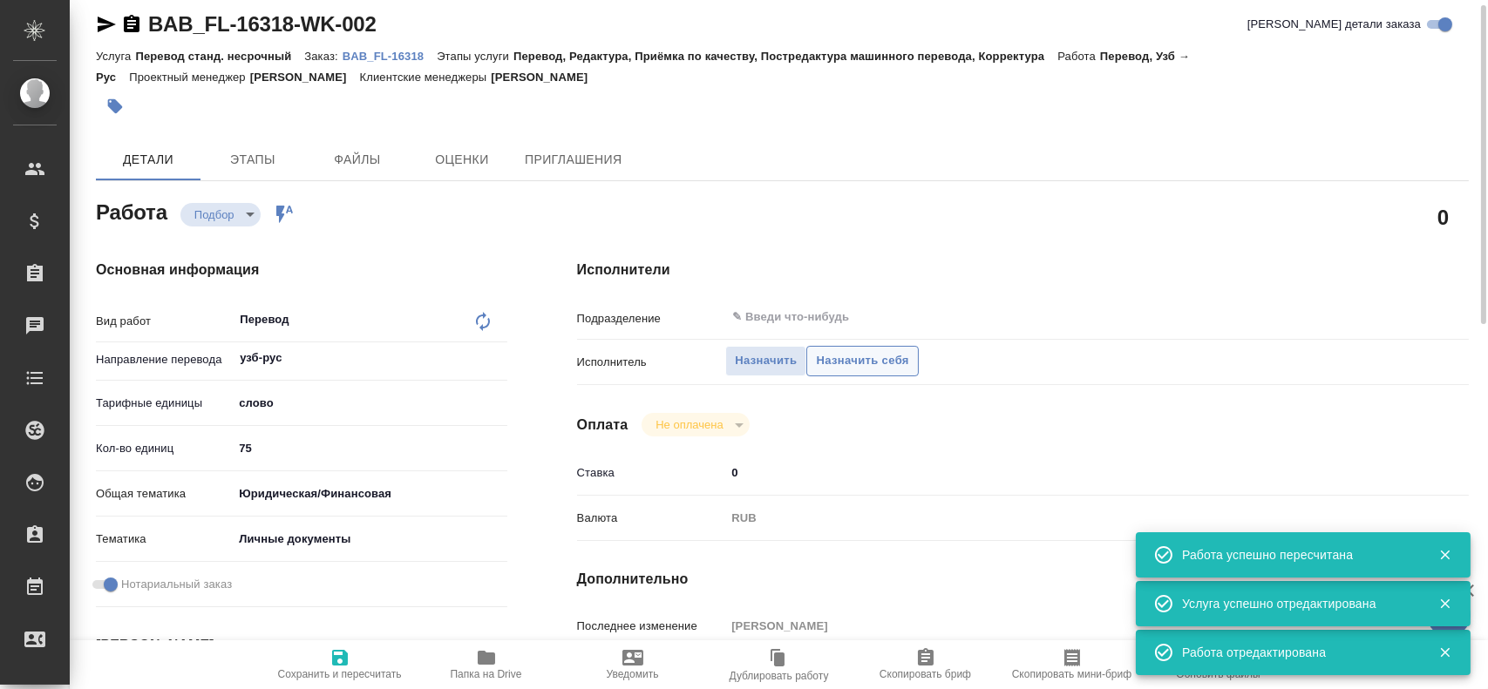
type textarea "x"
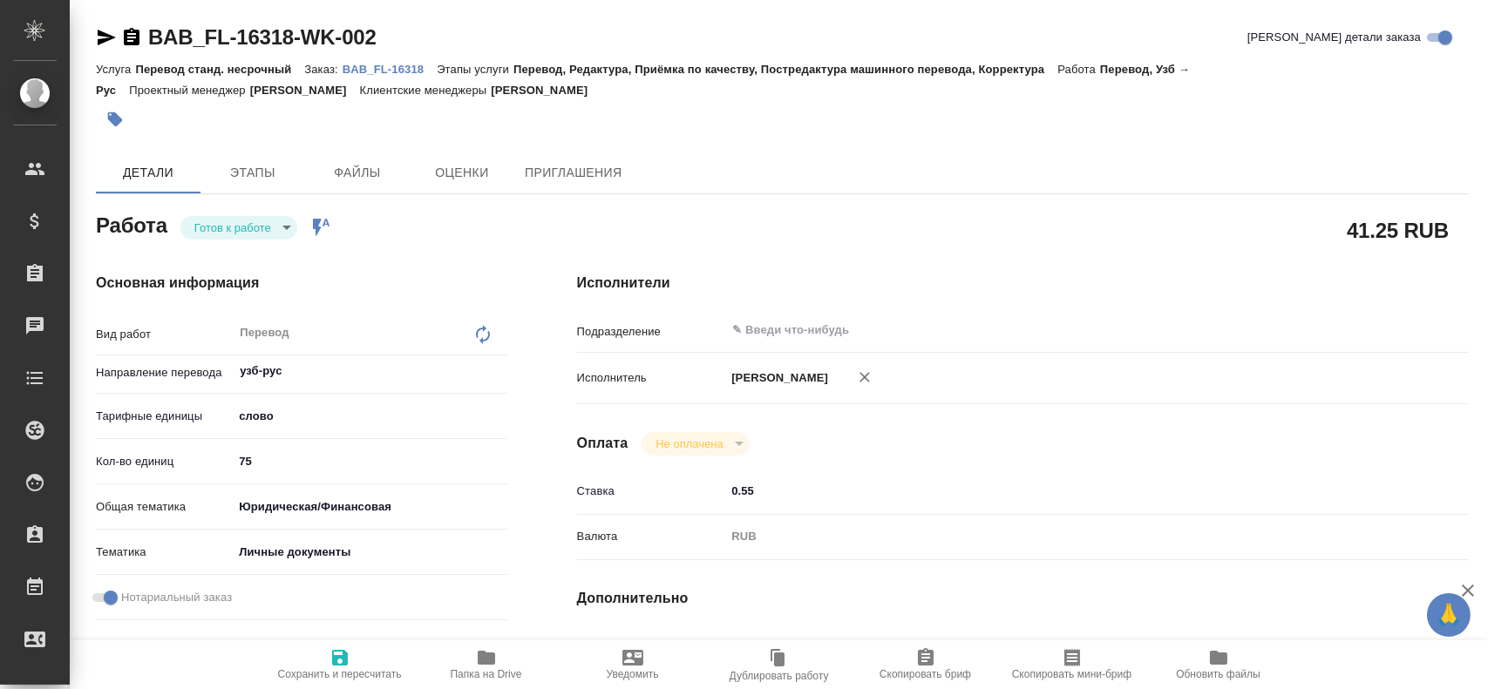
type textarea "x"
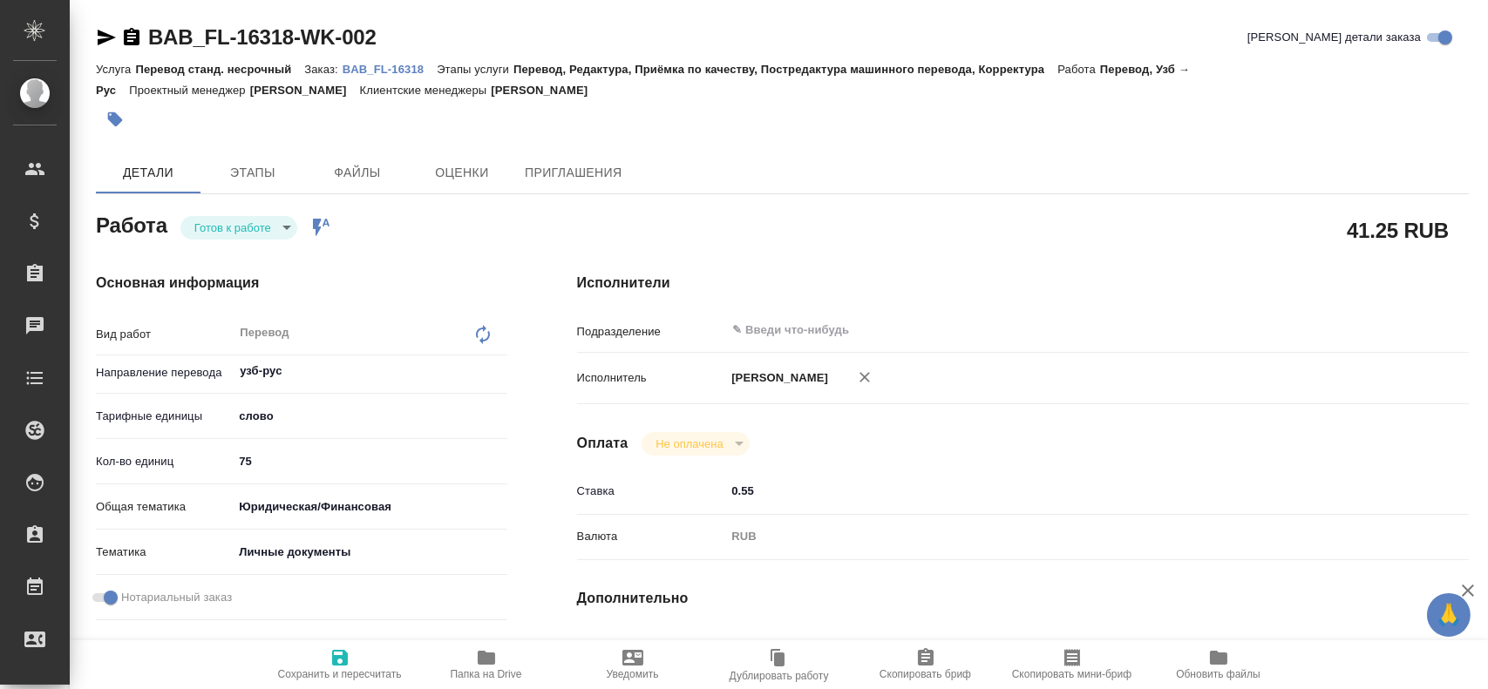
type textarea "x"
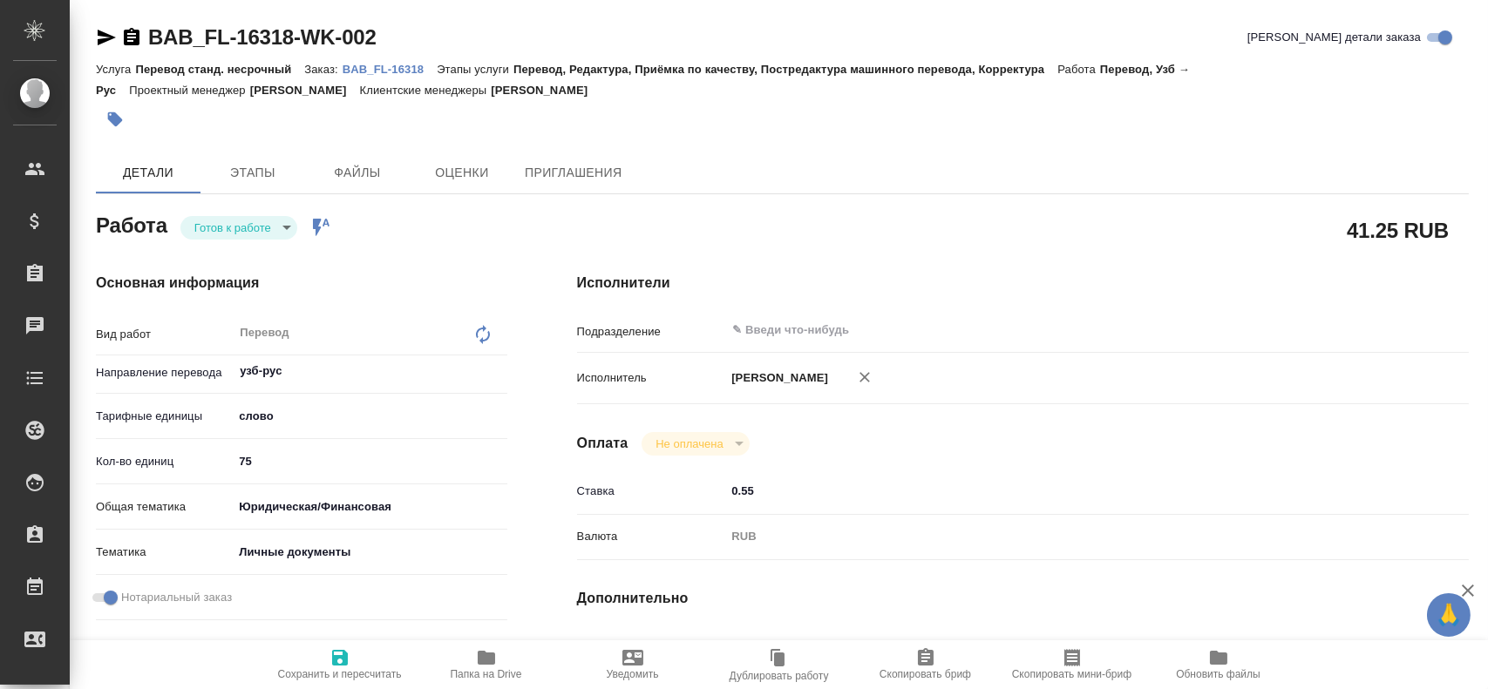
type textarea "x"
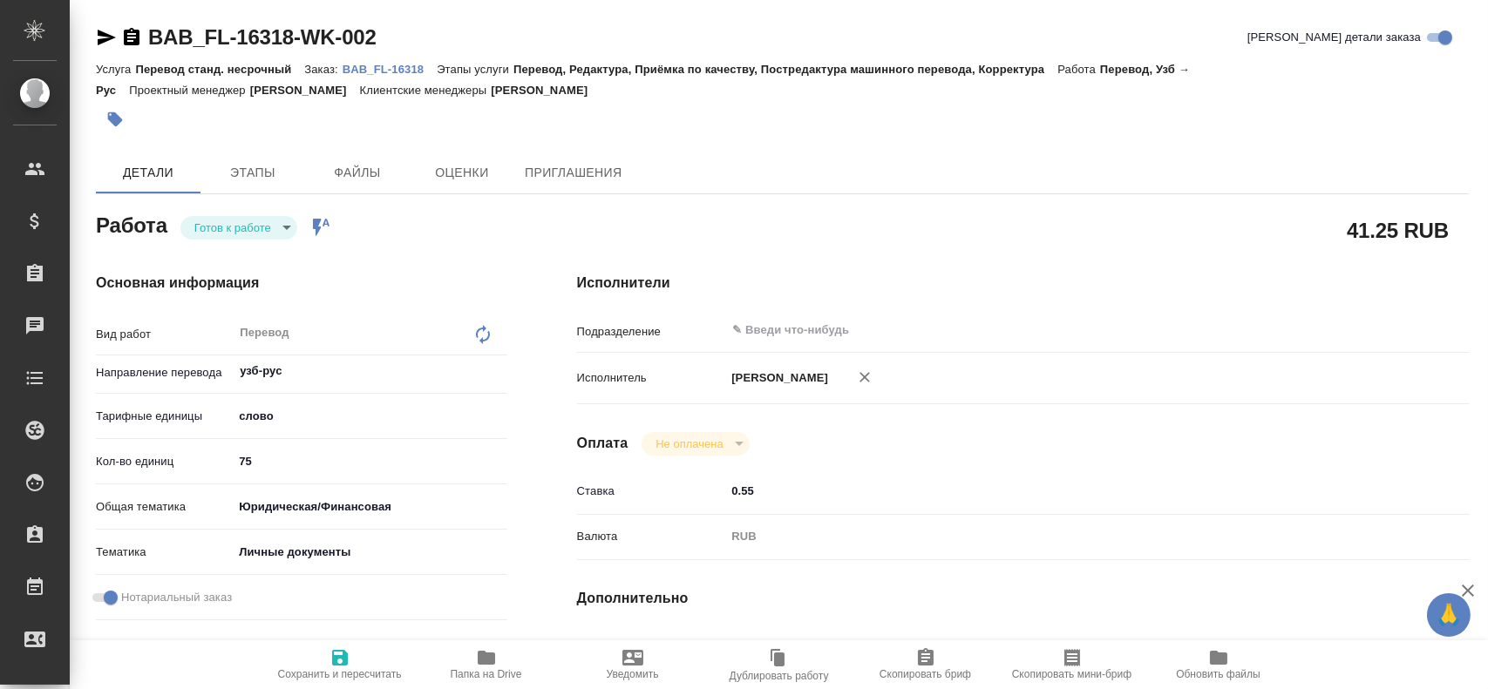
type textarea "x"
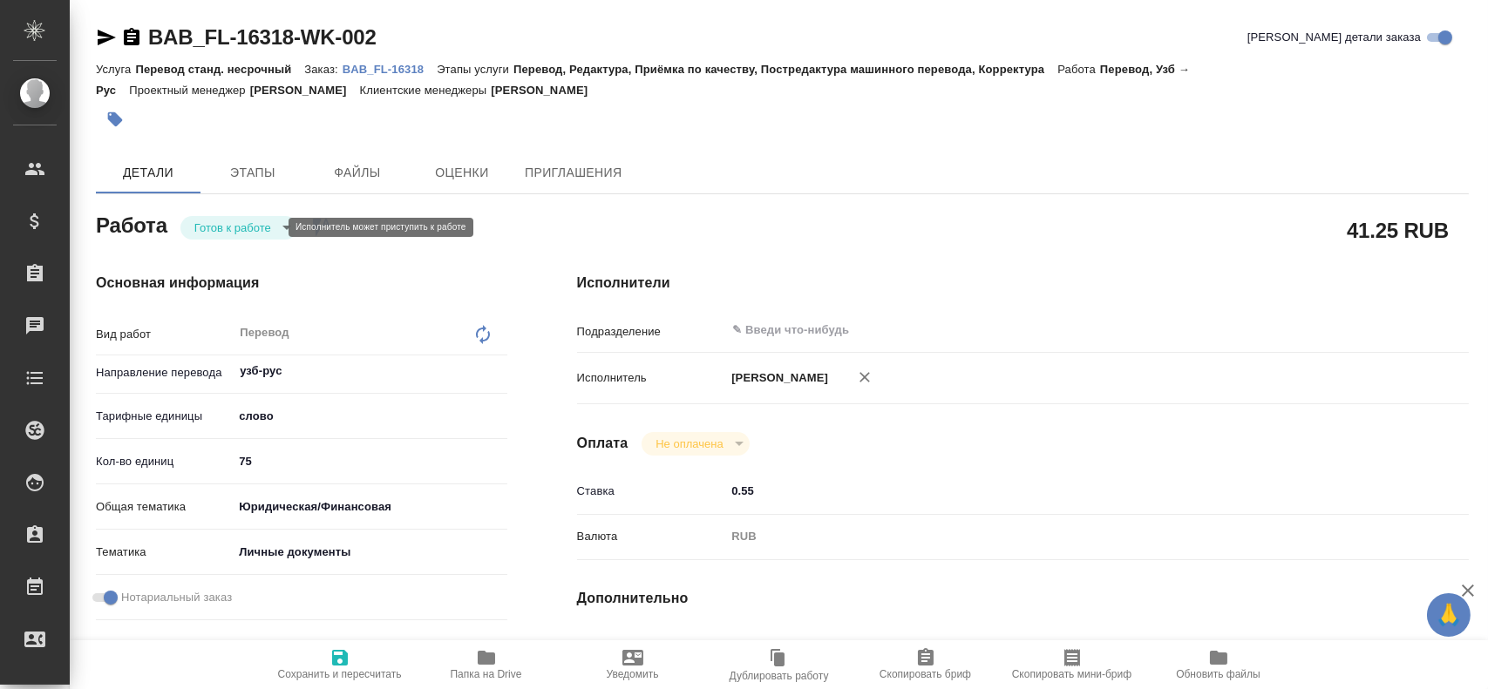
click at [223, 225] on body "🙏 .cls-1 fill:#fff; AWATERA Gusev Alexandr Клиенты Спецификации Заказы Чаты Tod…" at bounding box center [744, 344] width 1488 height 689
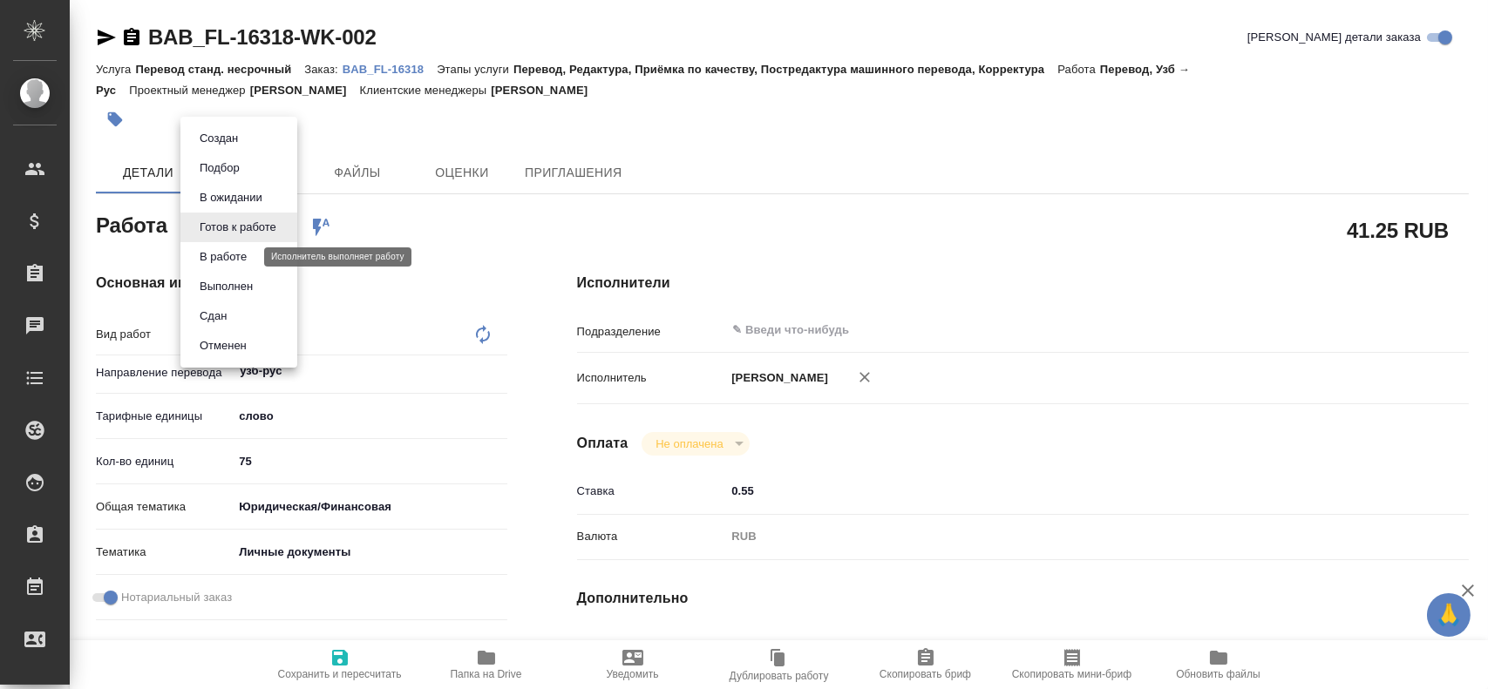
type textarea "x"
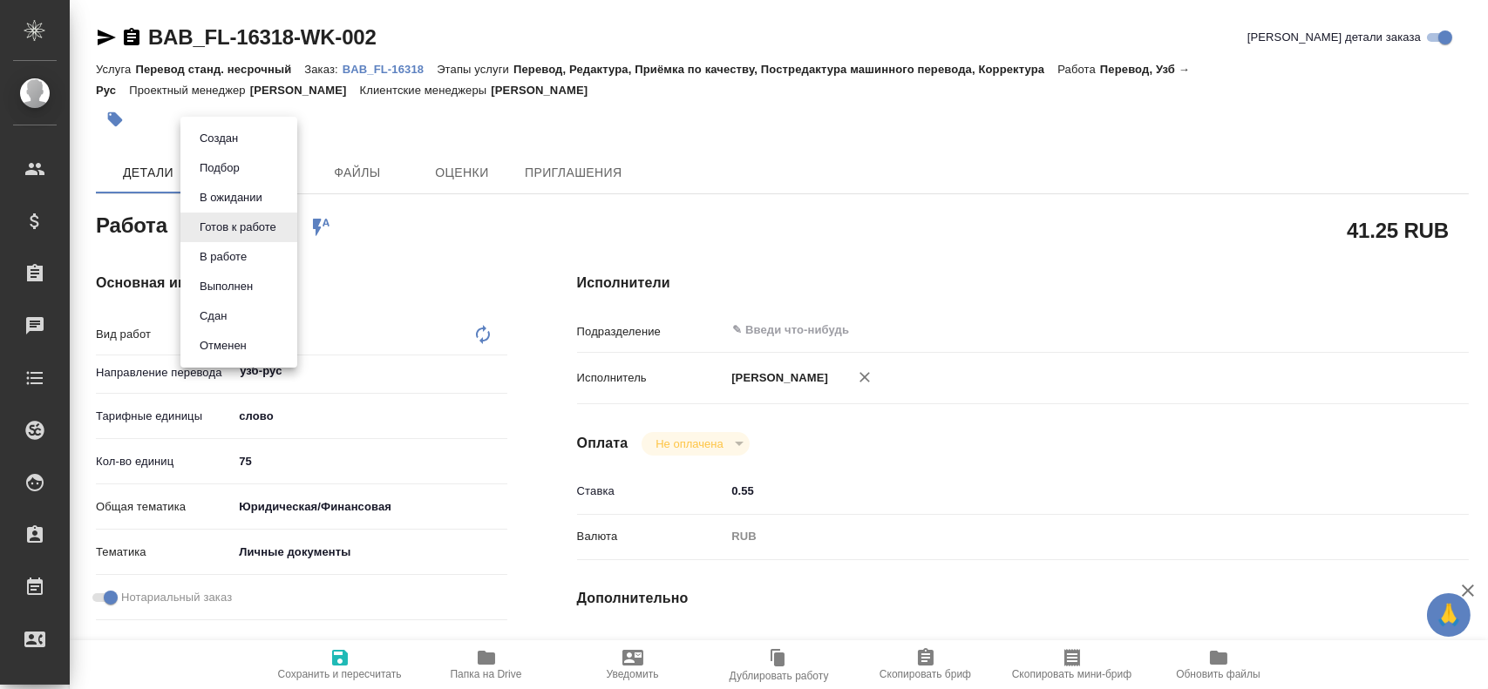
click at [253, 261] on li "В работе" at bounding box center [238, 257] width 117 height 30
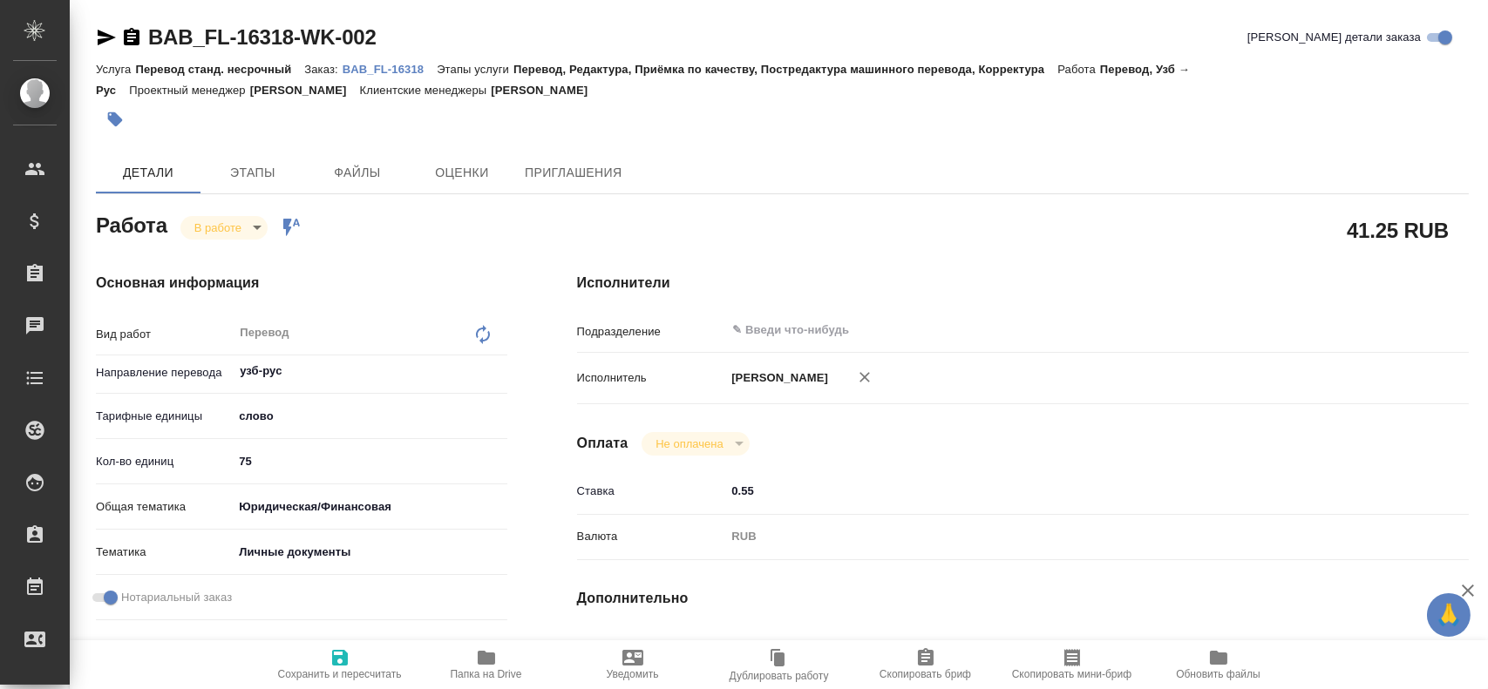
type textarea "x"
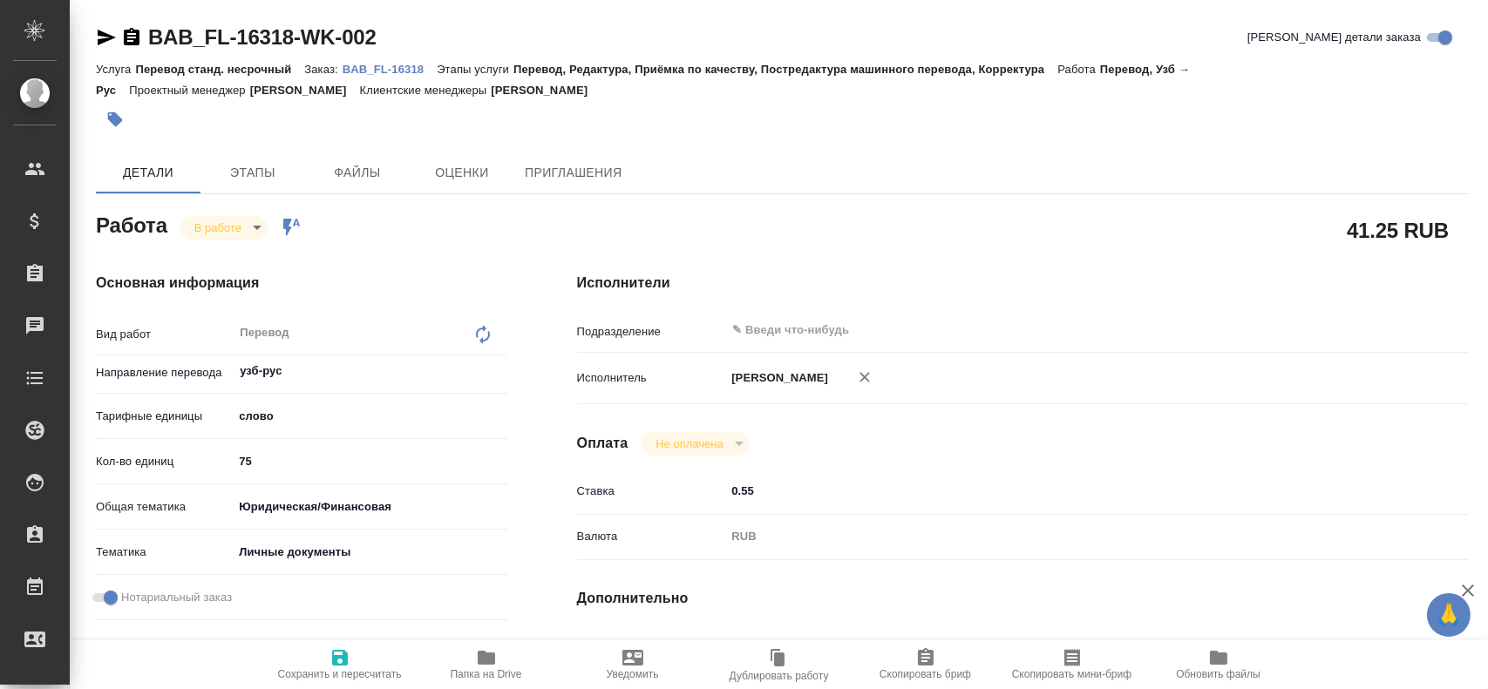
type textarea "x"
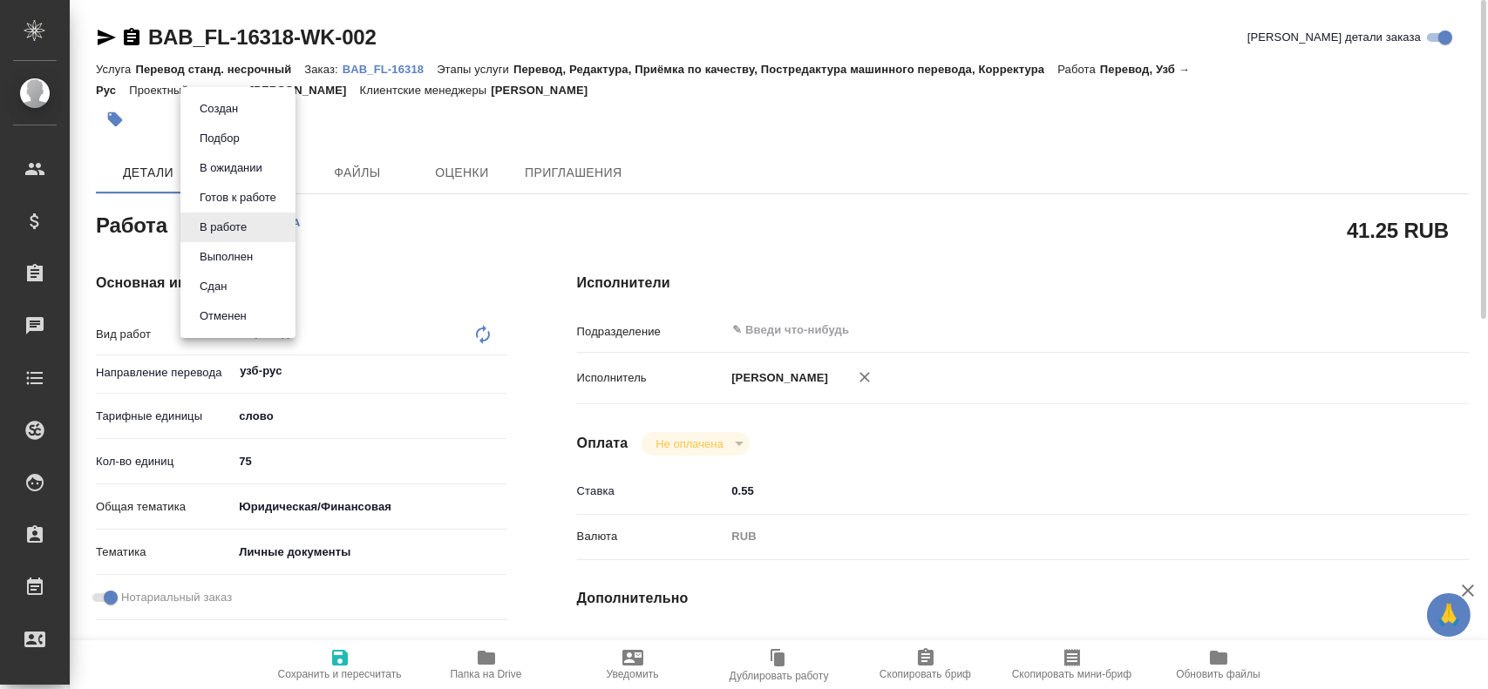
click at [197, 235] on body "🙏 .cls-1 fill:#fff; AWATERA Gusev Alexandr Клиенты Спецификации Заказы 0 Чаты T…" at bounding box center [744, 344] width 1488 height 689
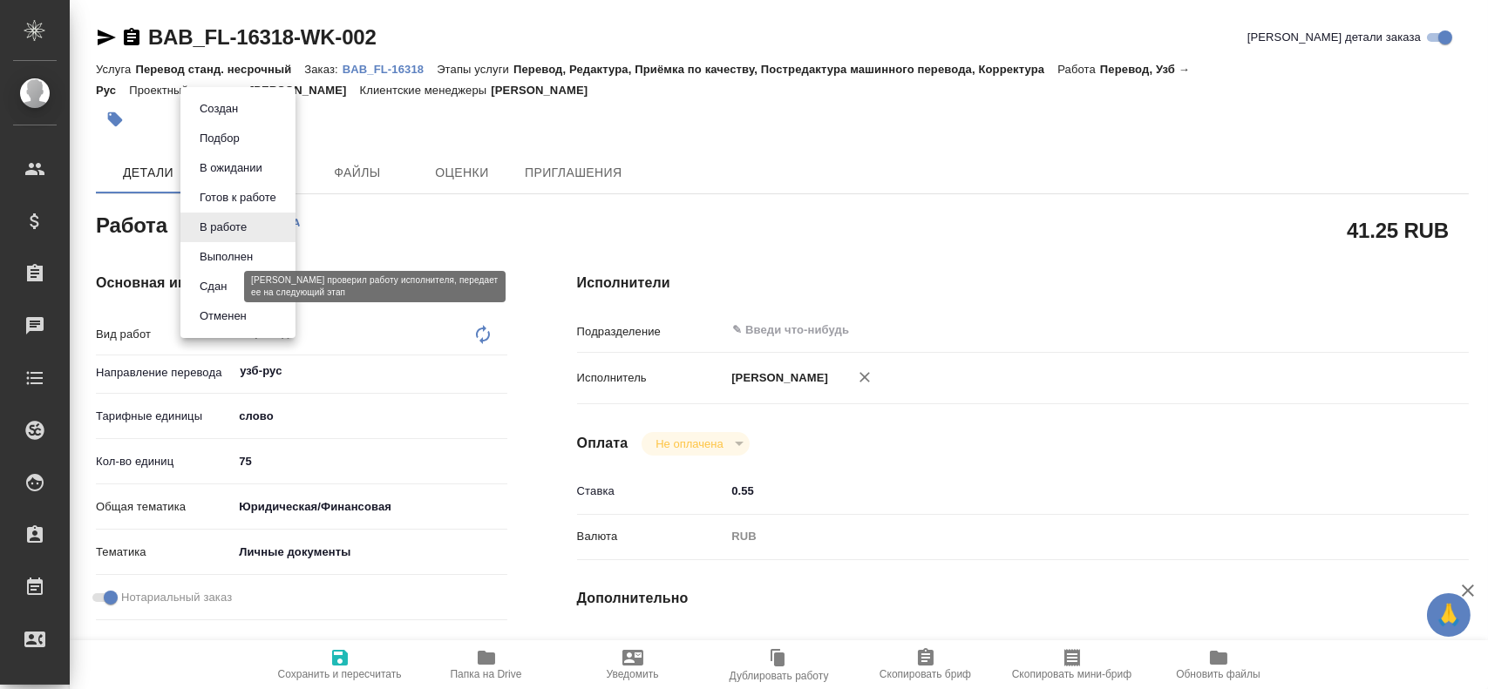
click at [199, 289] on button "Сдан" at bounding box center [212, 286] width 37 height 19
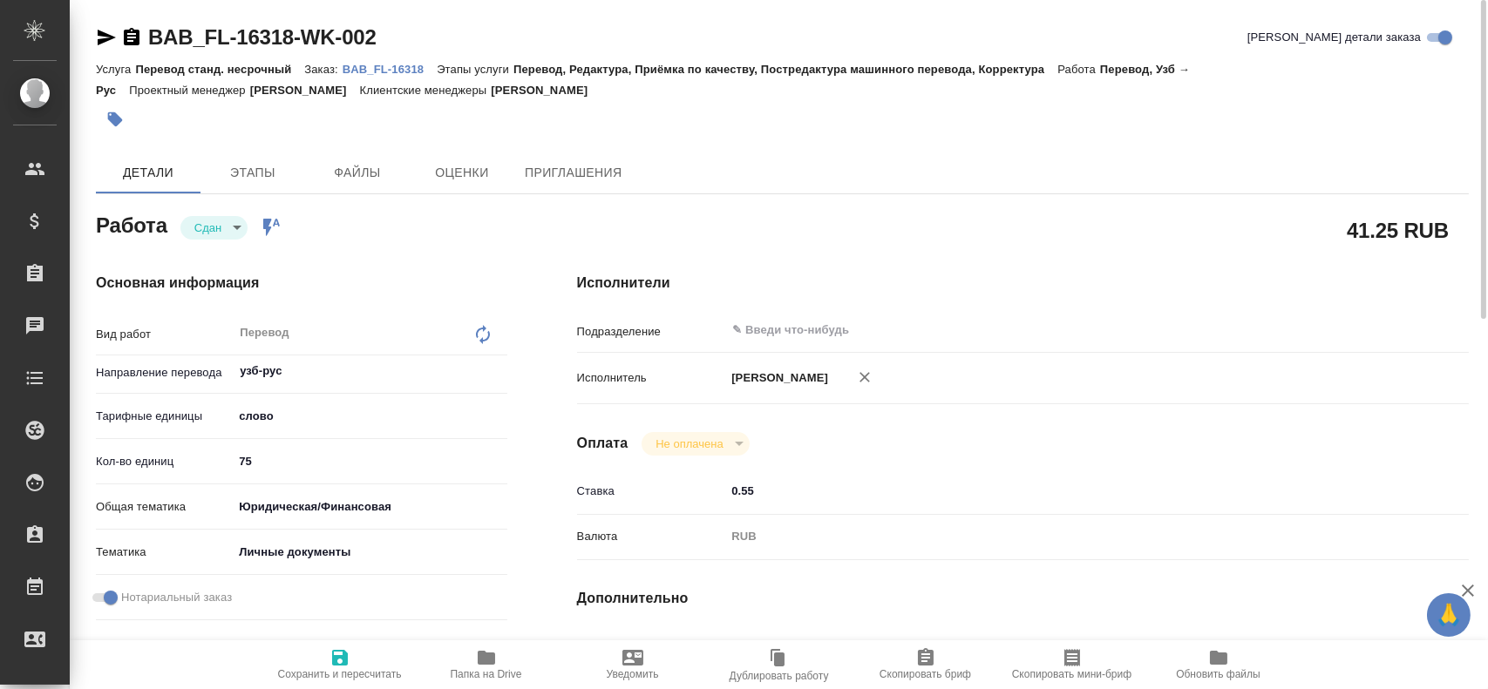
type textarea "x"
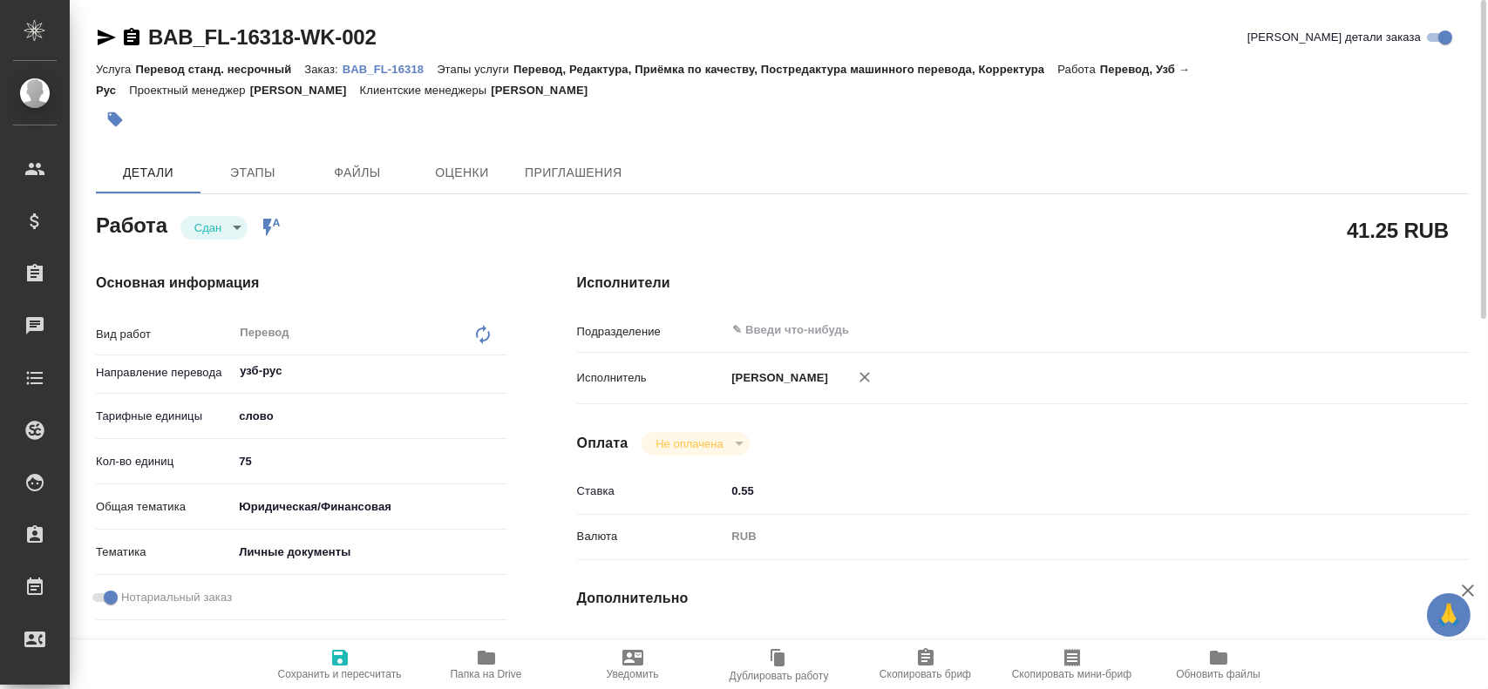
type textarea "x"
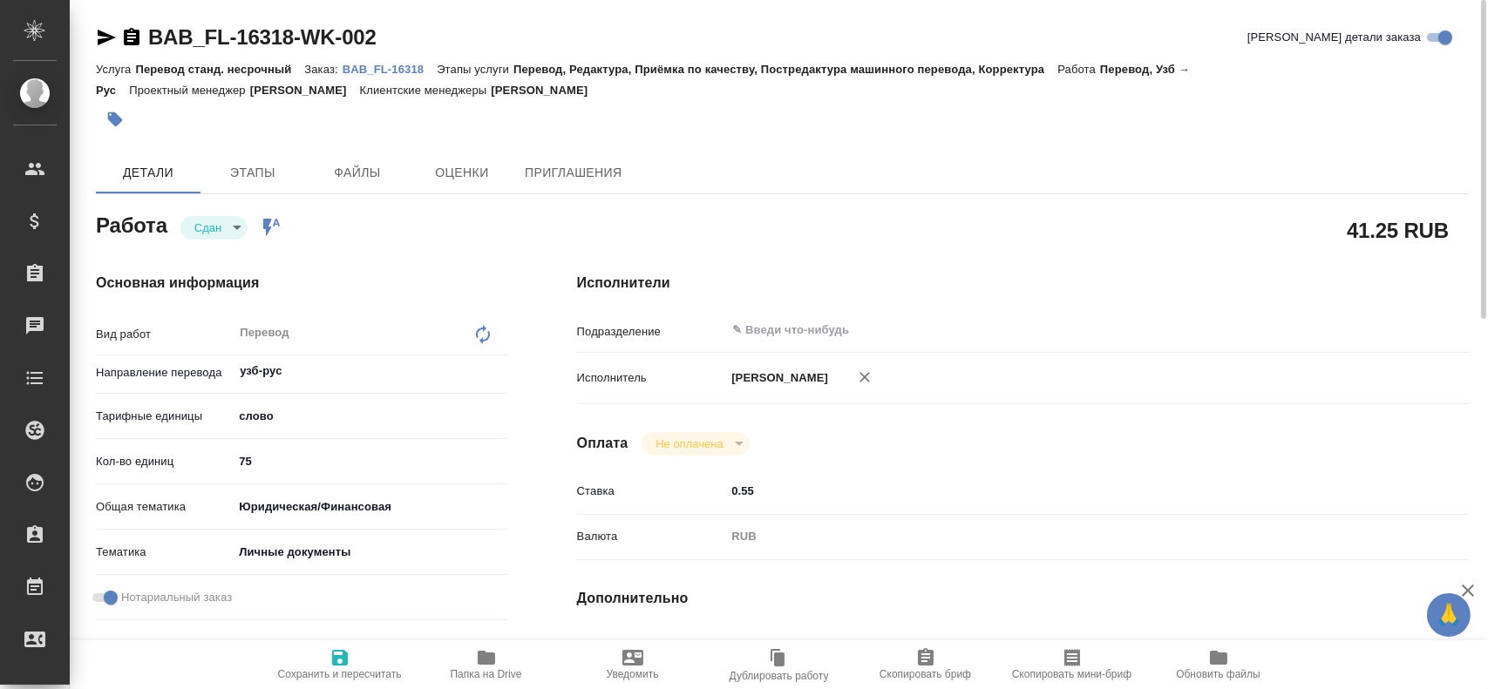
type textarea "x"
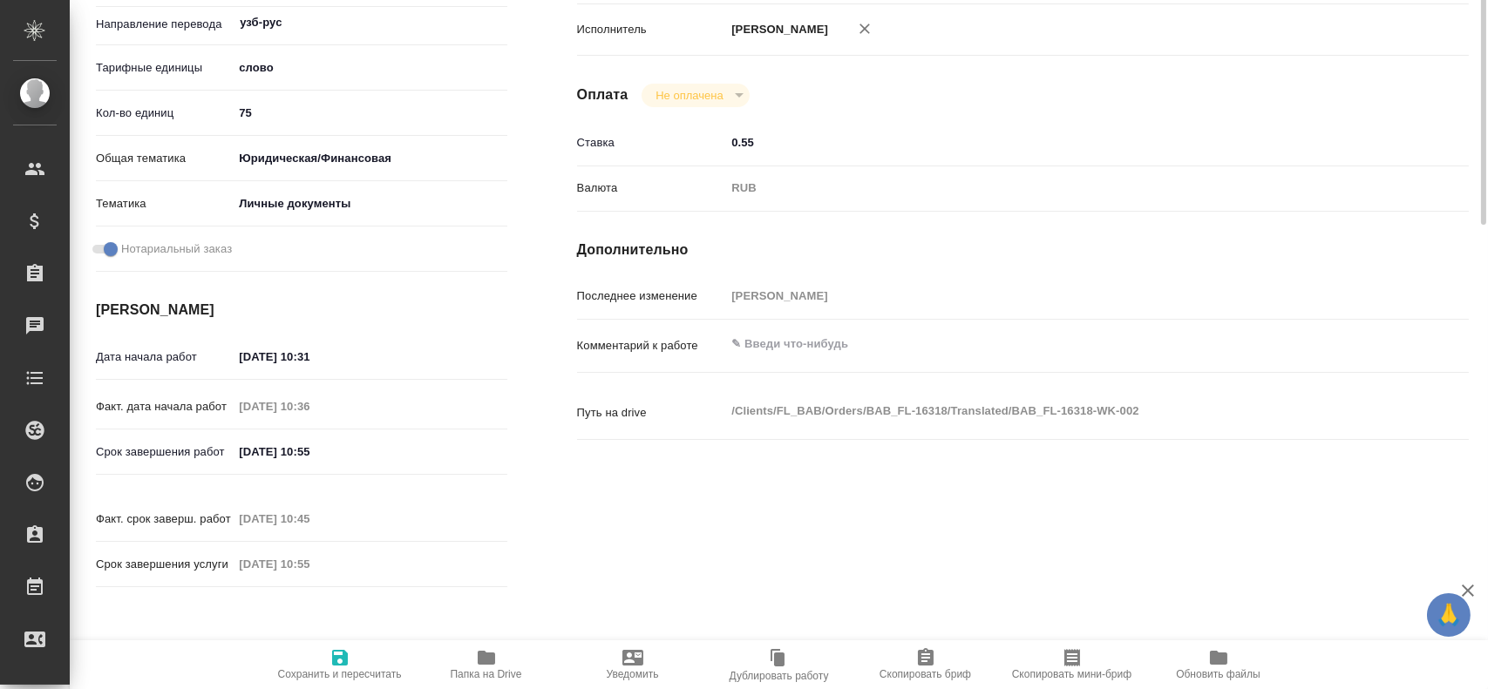
type textarea "x"
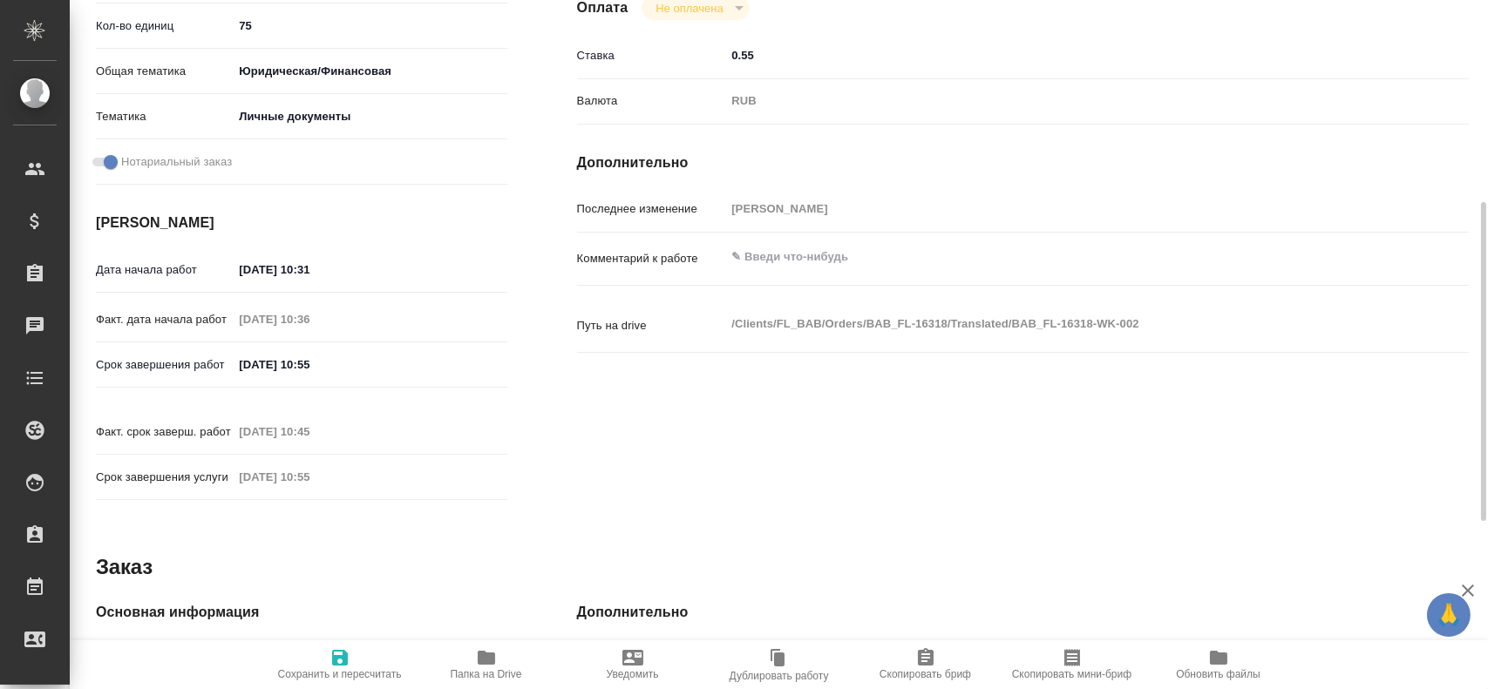
scroll to position [784, 0]
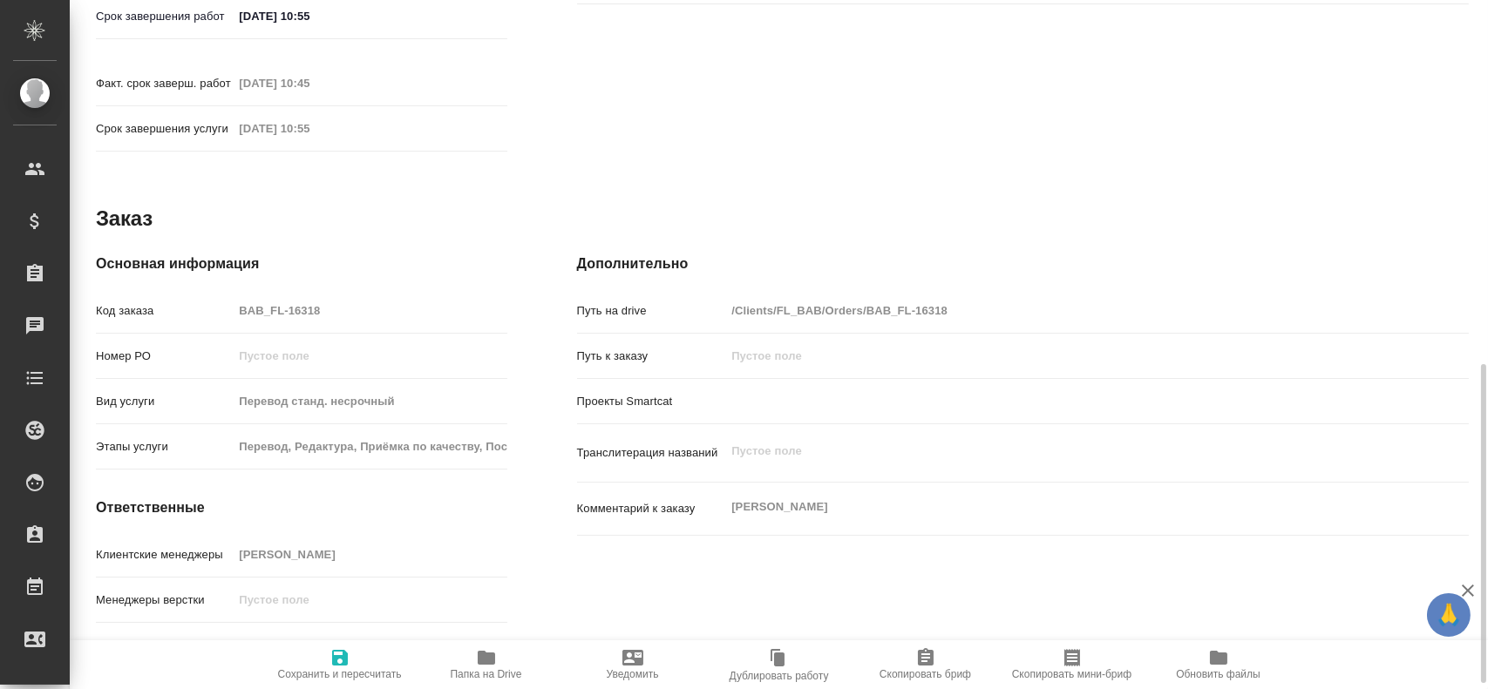
click at [213, 296] on div "Код заказа BAB_FL-16318" at bounding box center [301, 310] width 411 height 31
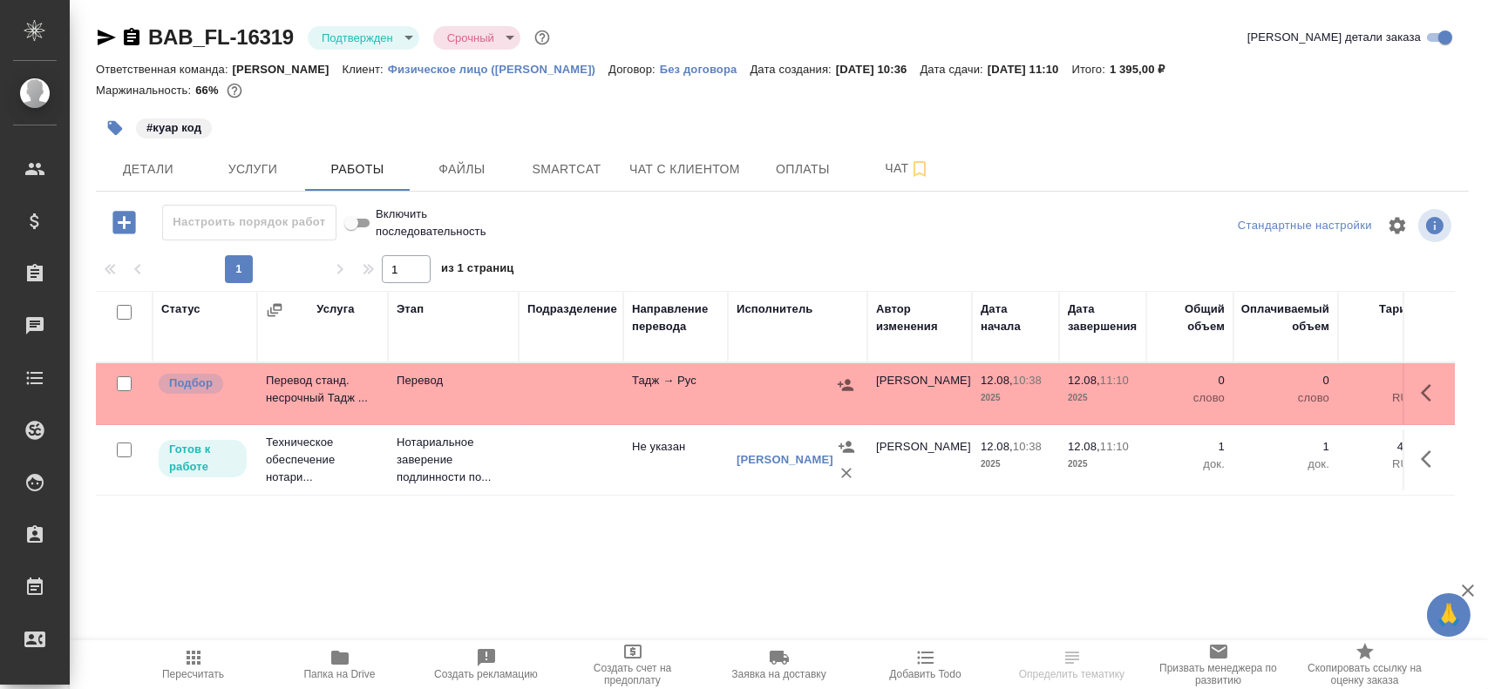
click at [802, 388] on div at bounding box center [797, 385] width 122 height 26
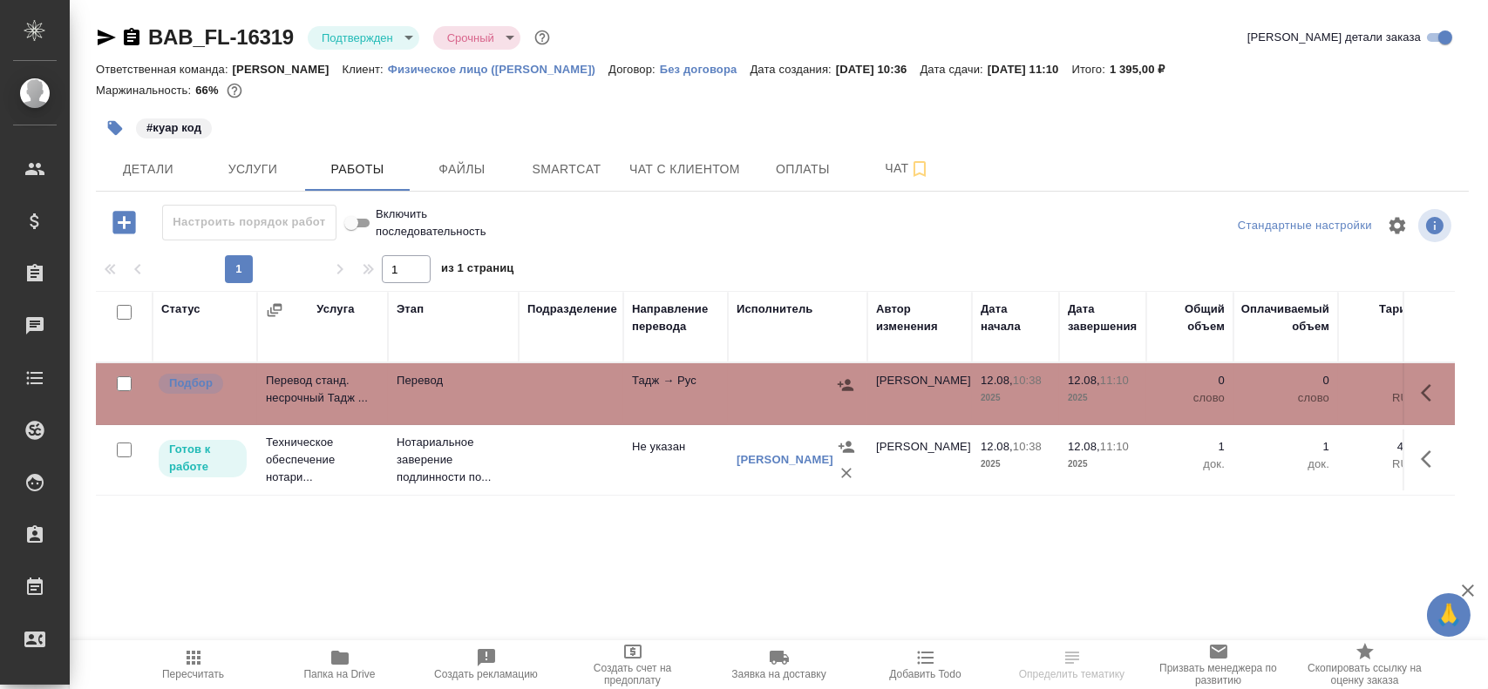
click at [802, 388] on div at bounding box center [797, 385] width 122 height 26
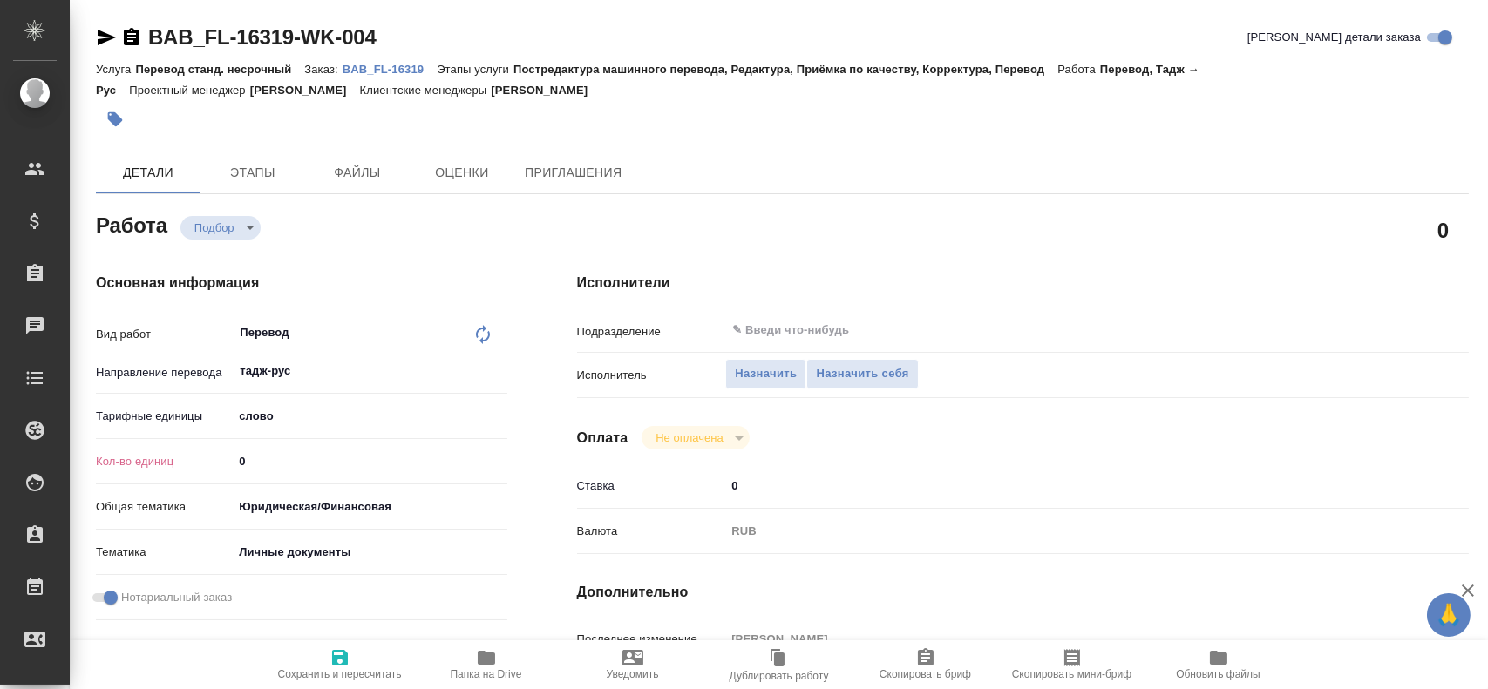
type textarea "x"
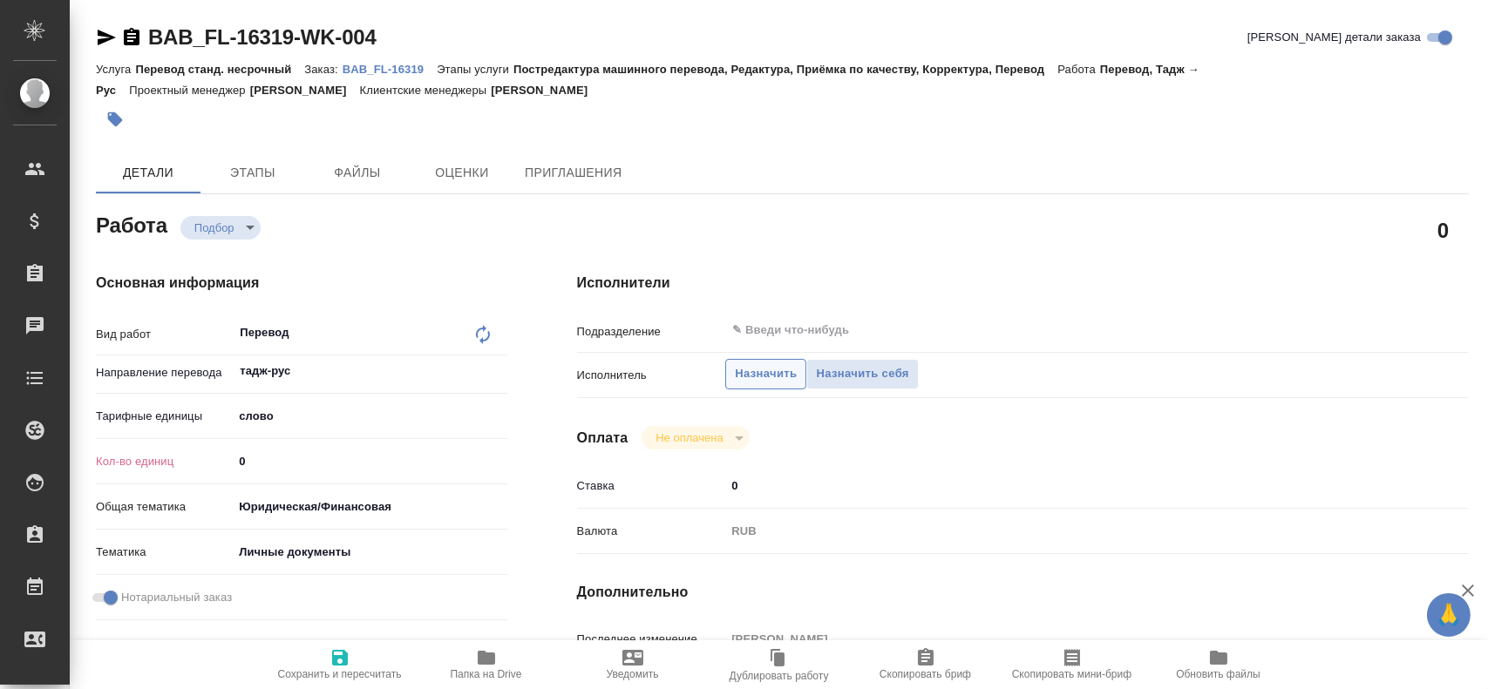
type textarea "x"
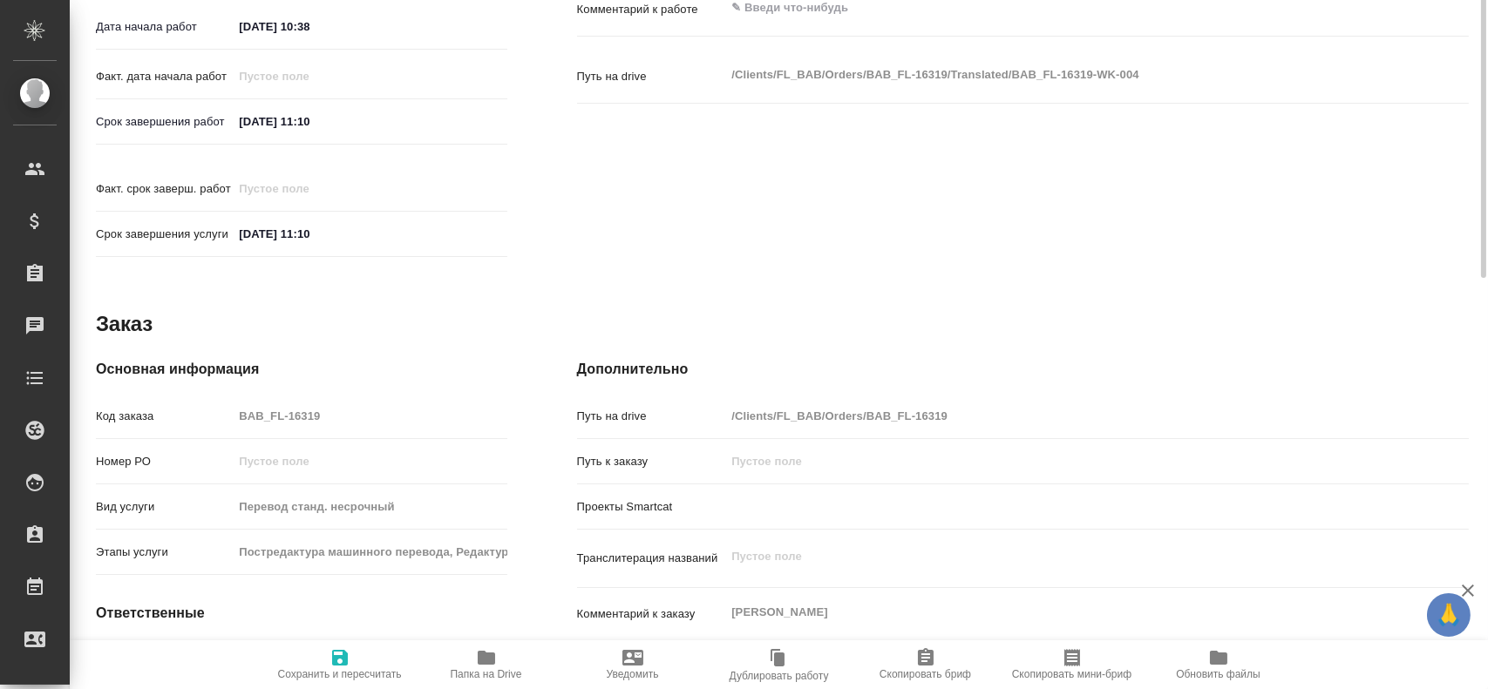
type textarea "x"
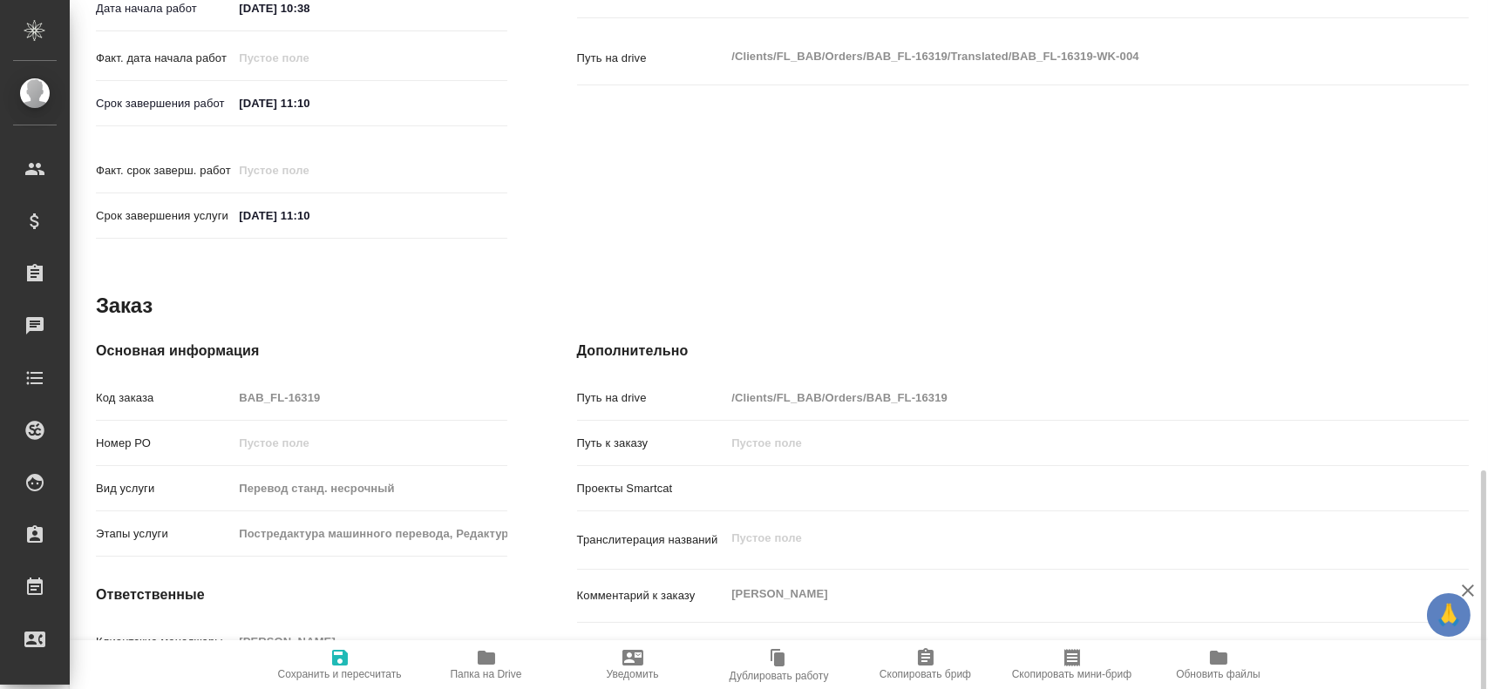
scroll to position [797, 0]
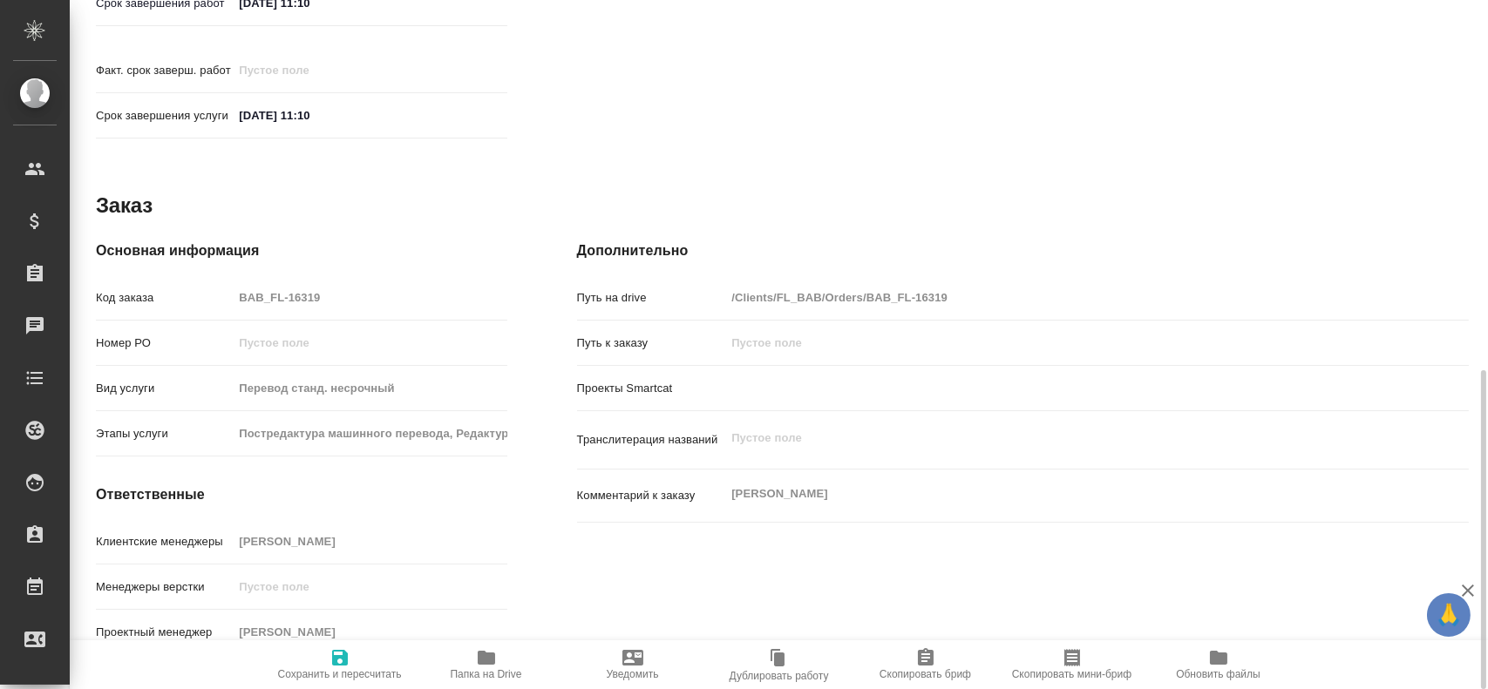
type textarea "x"
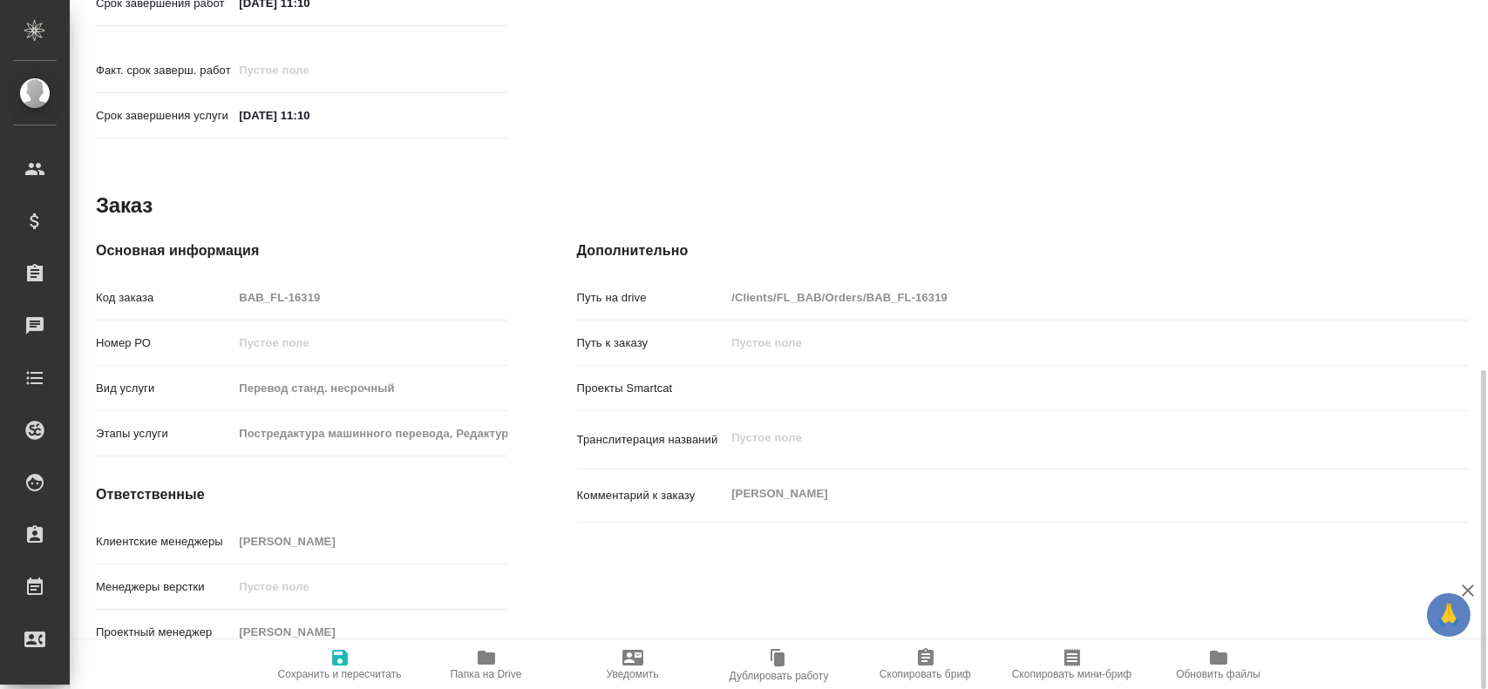
type textarea "x"
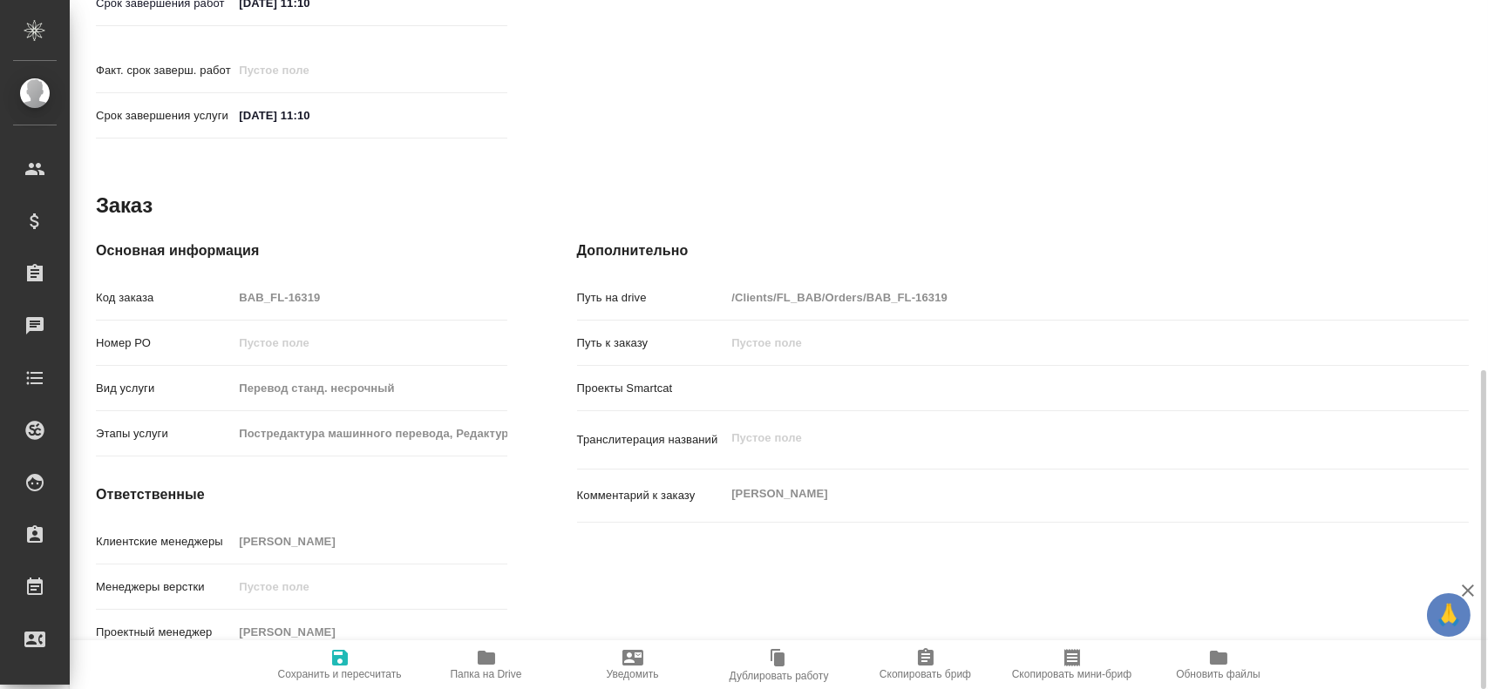
click at [493, 651] on icon "button" at bounding box center [486, 657] width 21 height 21
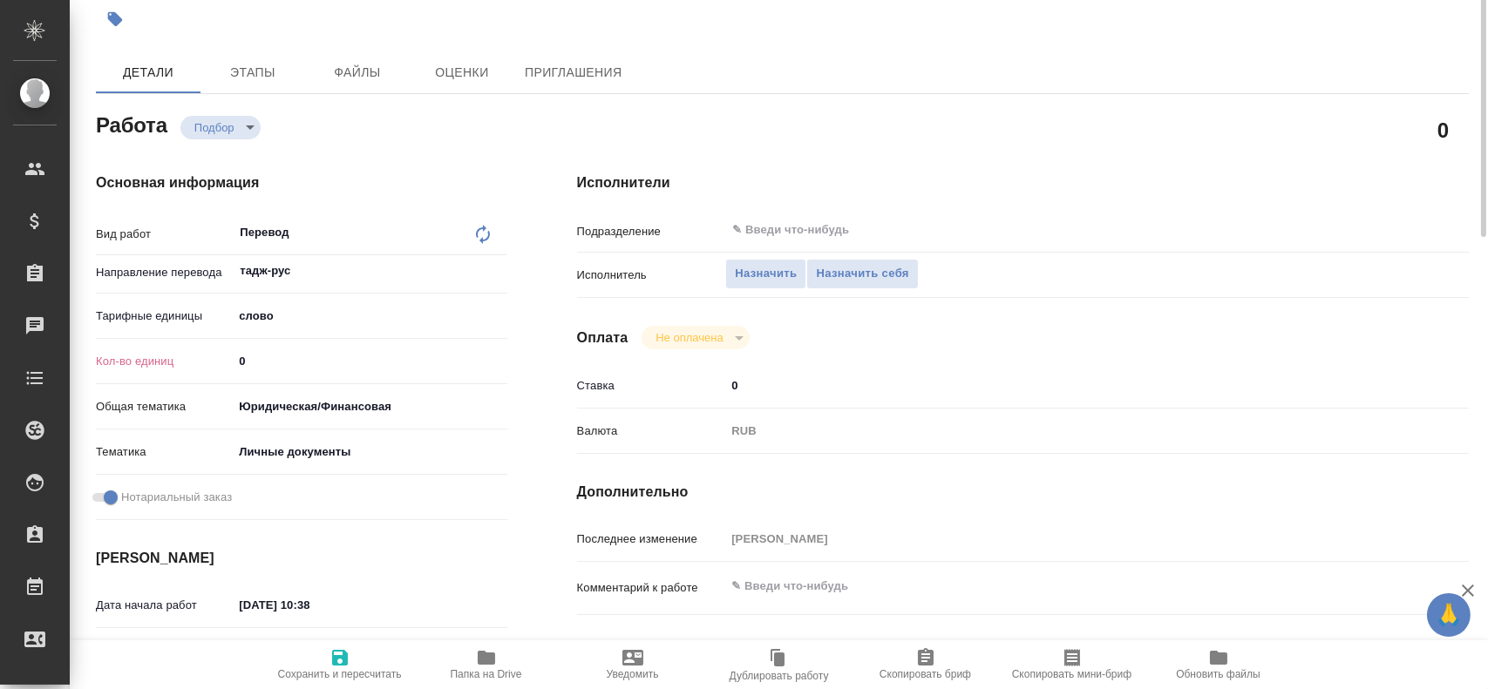
scroll to position [13, 0]
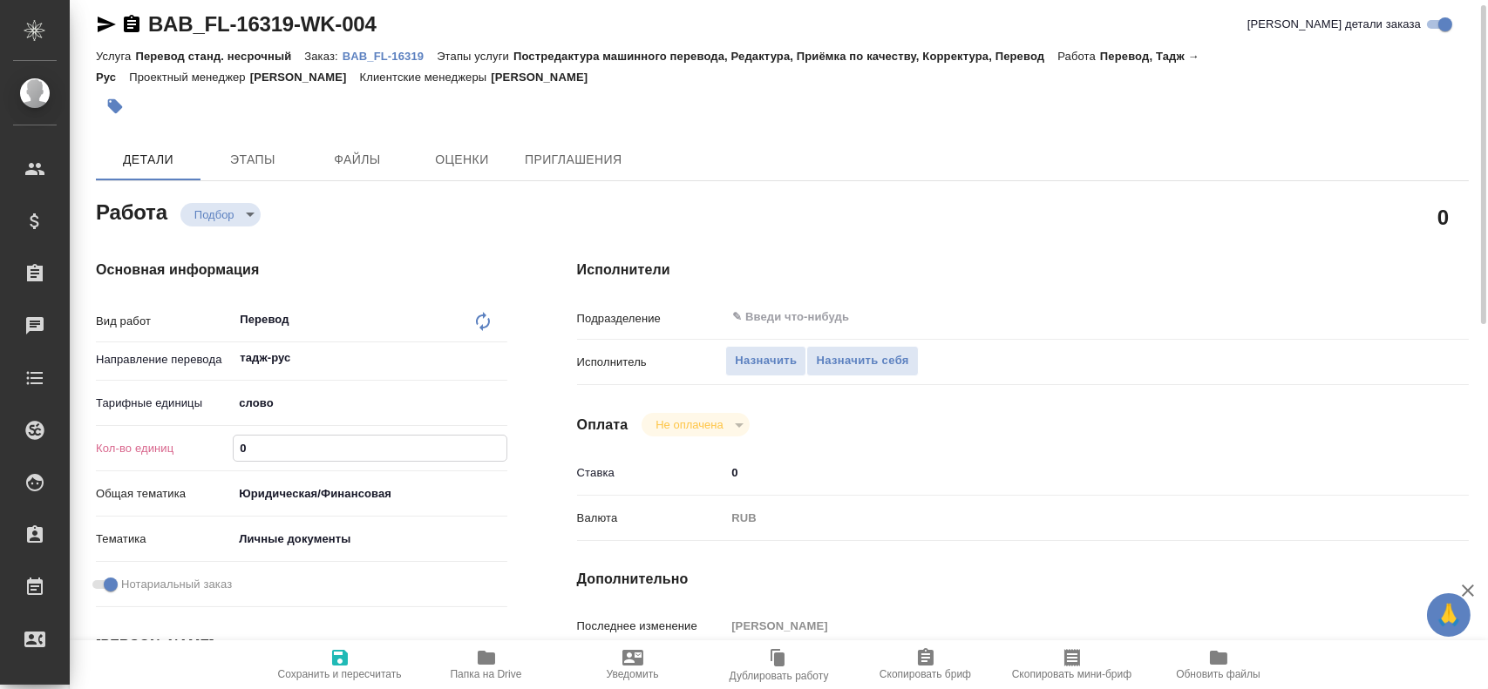
drag, startPoint x: 275, startPoint y: 447, endPoint x: 206, endPoint y: 450, distance: 69.8
click at [203, 452] on div "Кол-во единиц 0" at bounding box center [301, 448] width 411 height 31
type textarea "x"
type input "7"
type textarea "x"
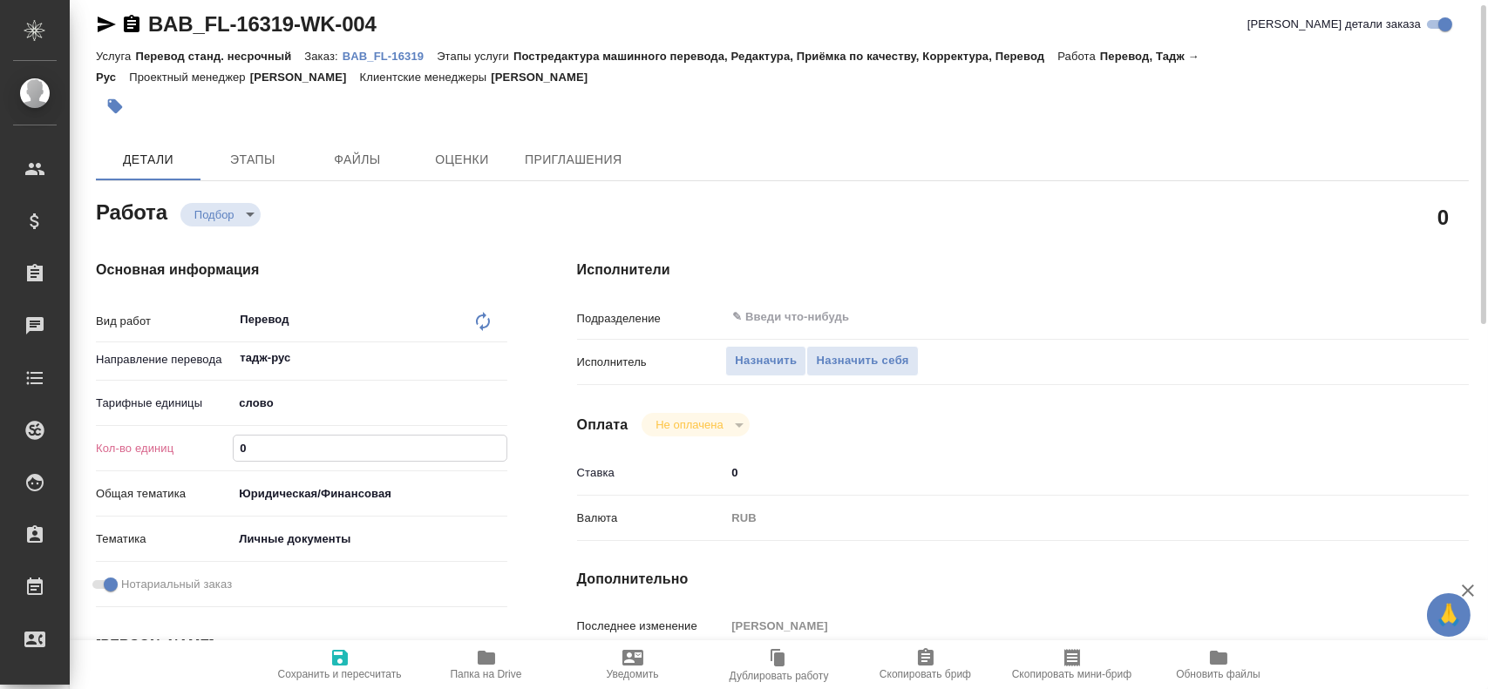
type textarea "x"
type input "75"
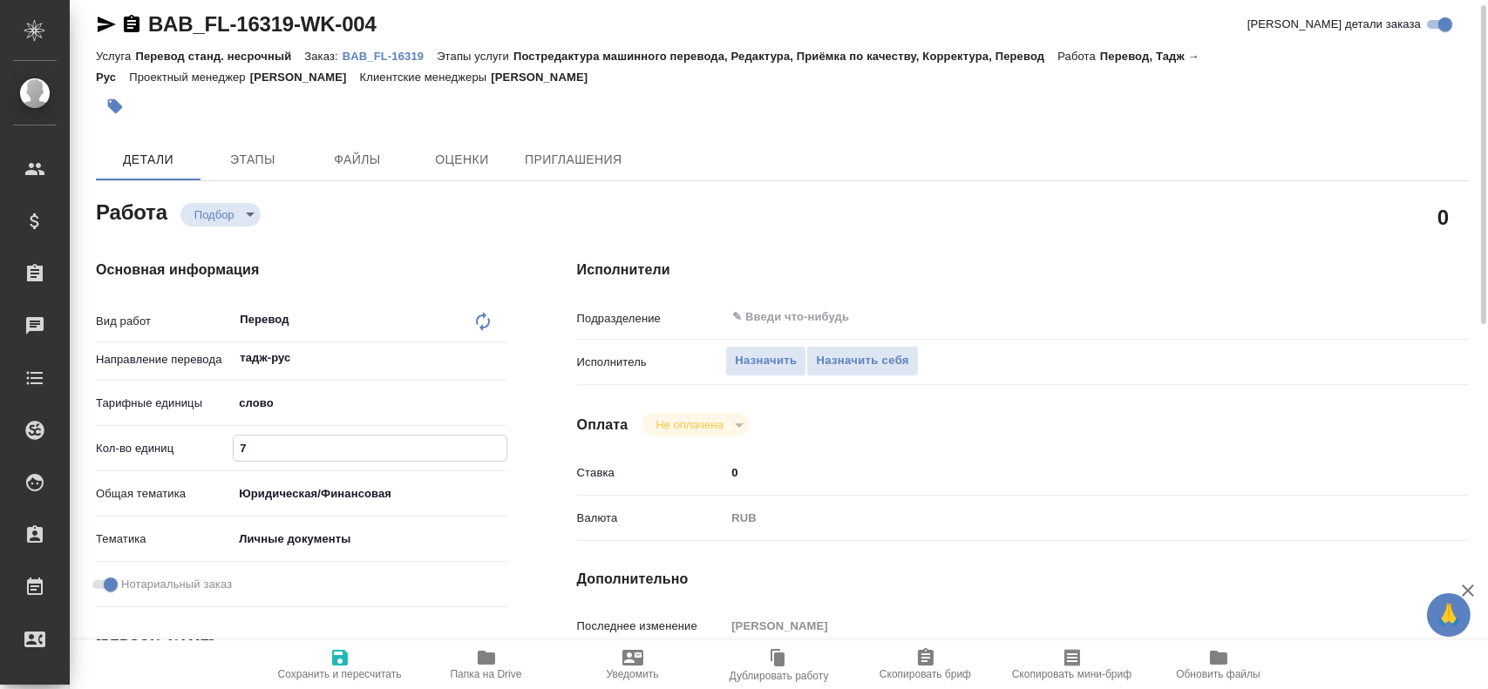
type textarea "x"
type input "75"
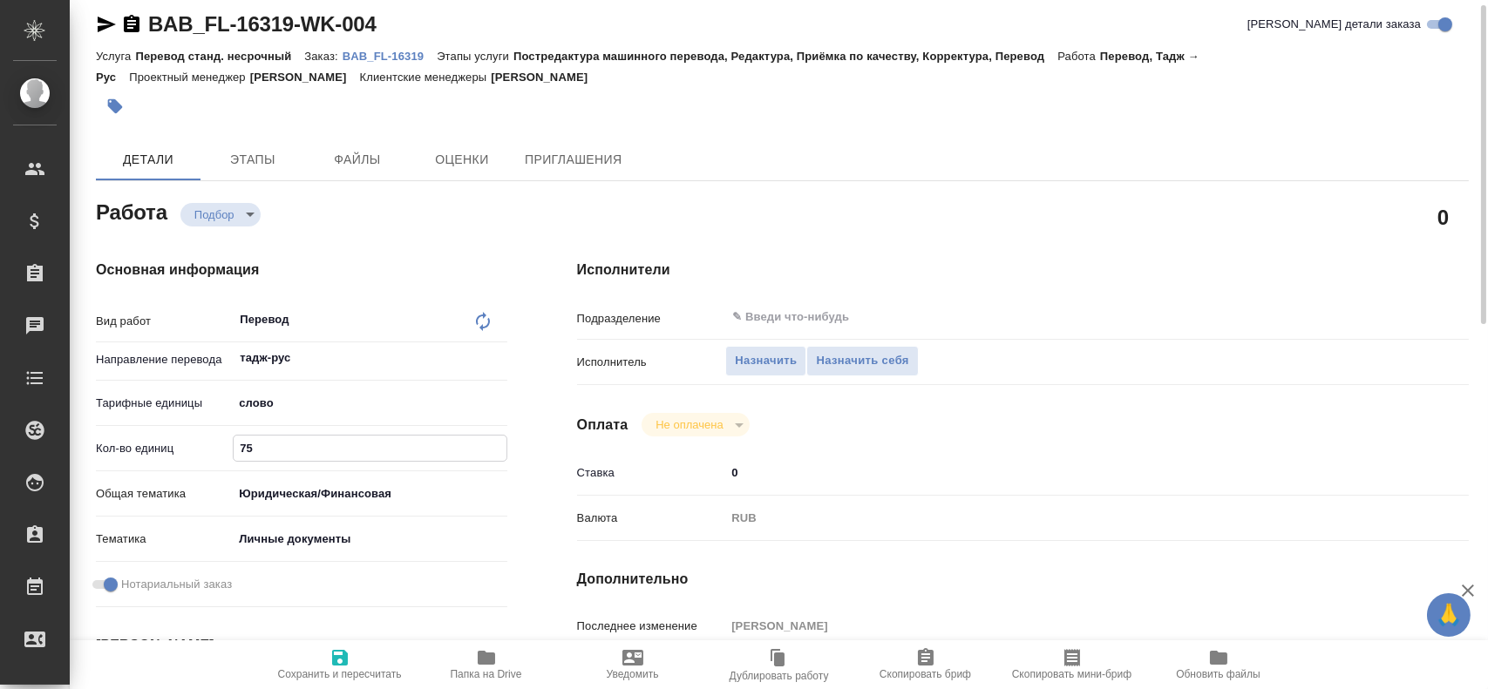
click at [349, 658] on icon "button" at bounding box center [339, 657] width 21 height 21
type textarea "x"
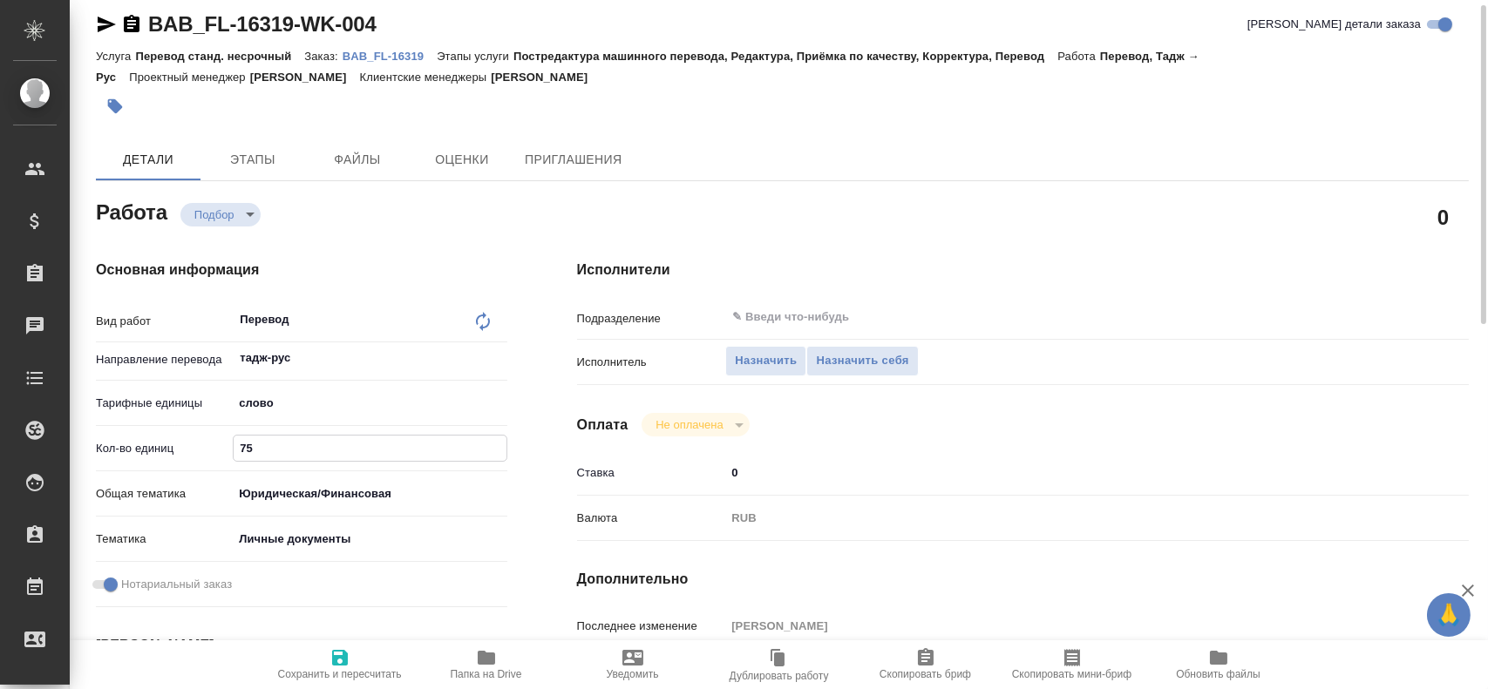
type textarea "x"
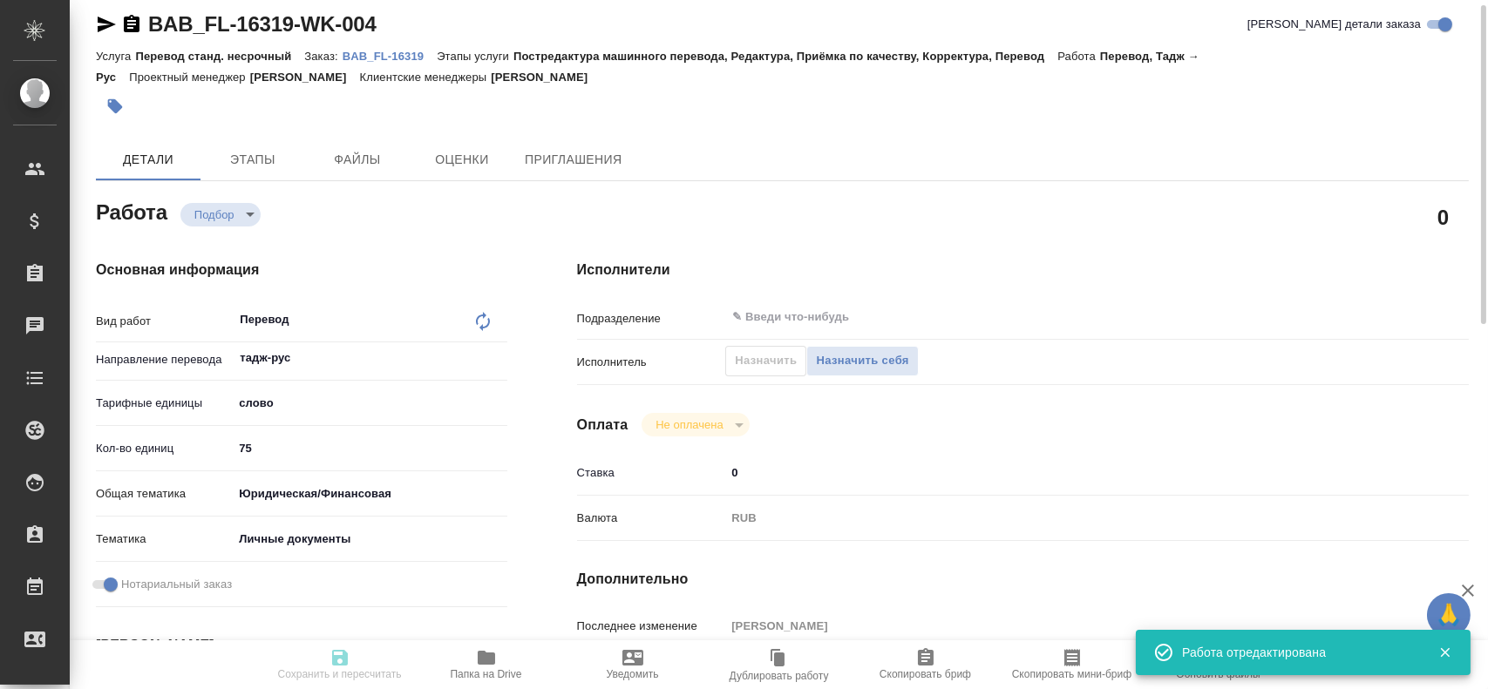
type textarea "x"
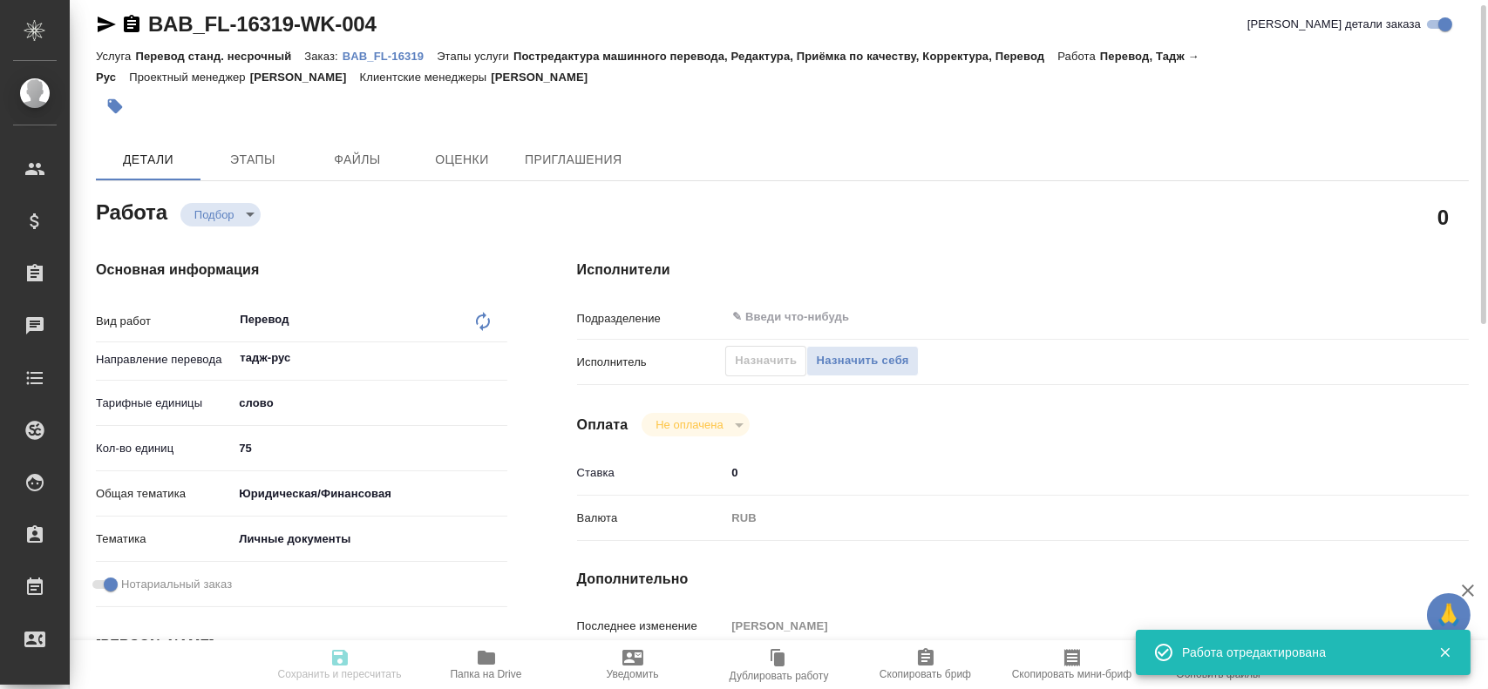
type input "recruiting"
type textarea "Перевод"
type textarea "x"
type input "тадж-рус"
type input "5a8b1489cc6b4906c91bfd90"
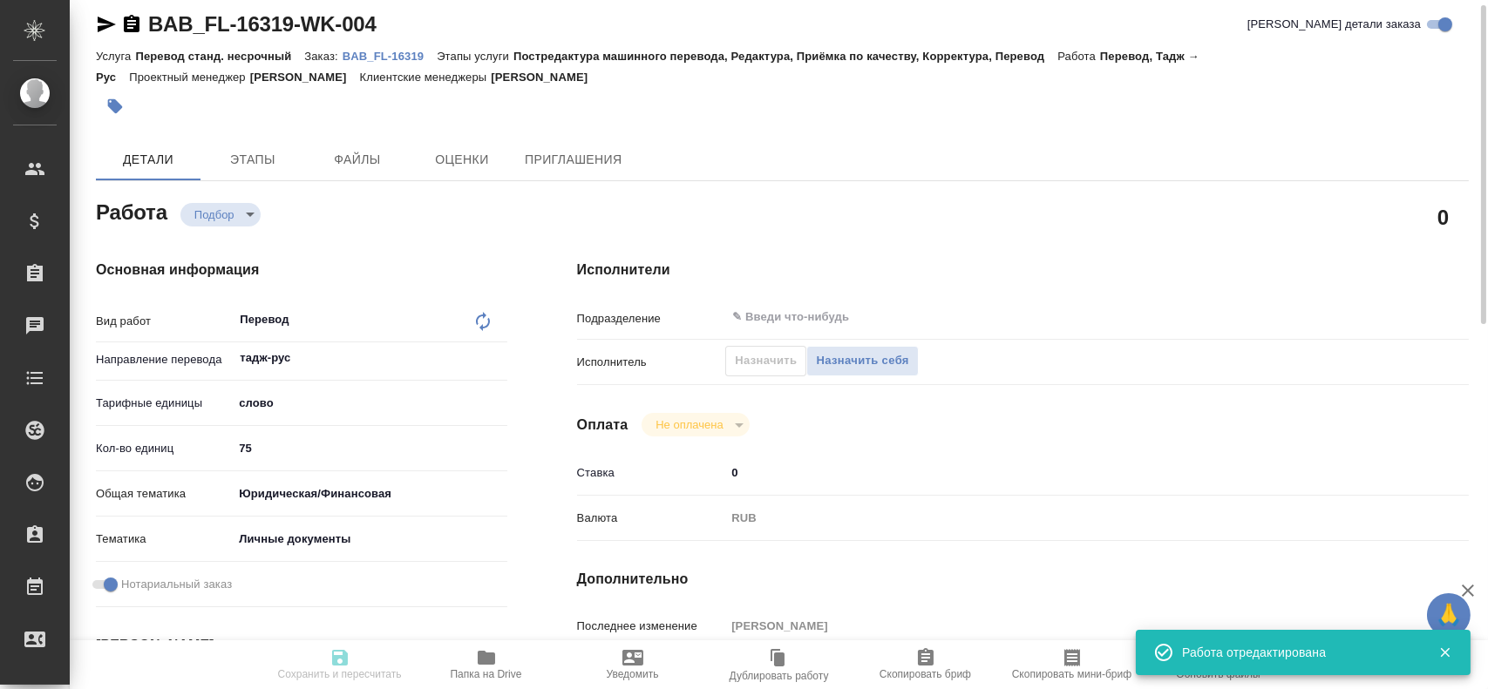
type input "75"
type input "yr-fn"
type input "5a8b8b956a9677013d343cfe"
checkbox input "true"
type input "12.08.2025 10:38"
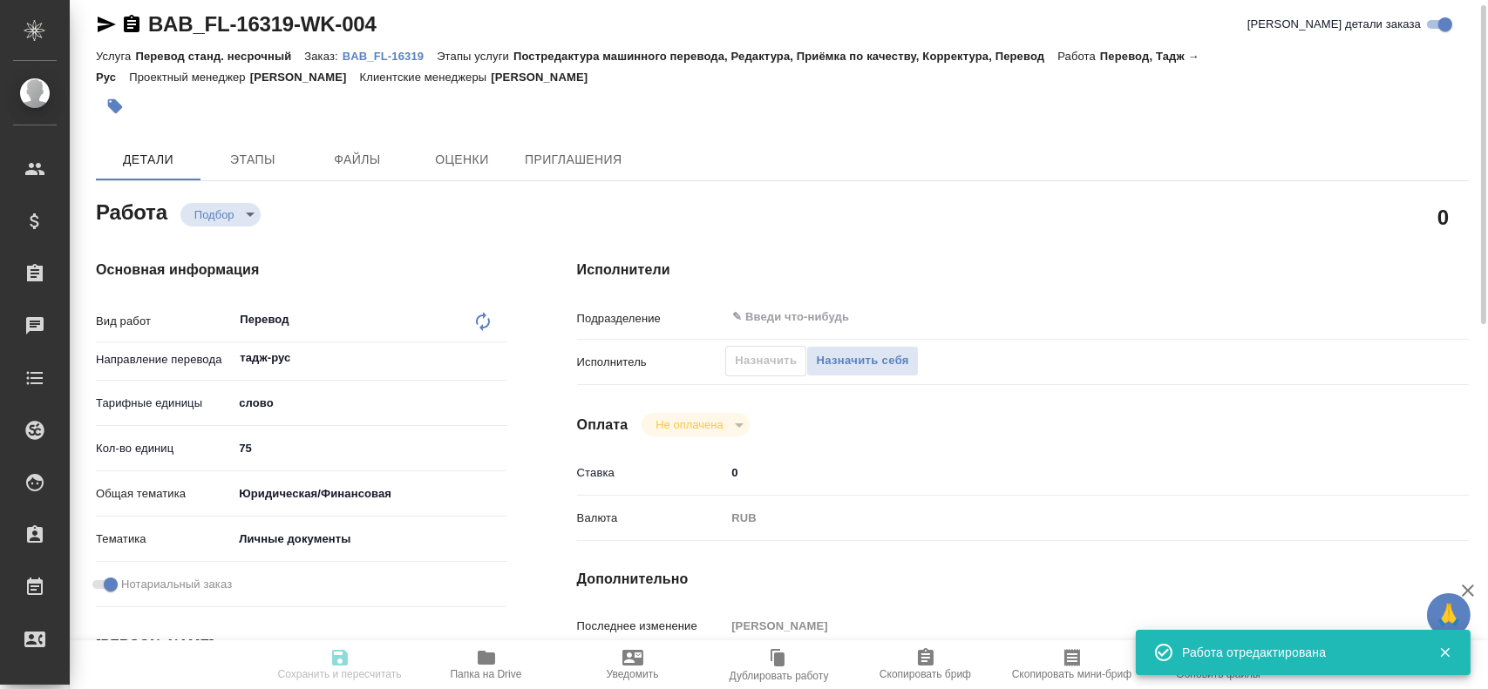
type input "12.08.2025 11:10"
type input "notPayed"
type input "0"
type input "RUB"
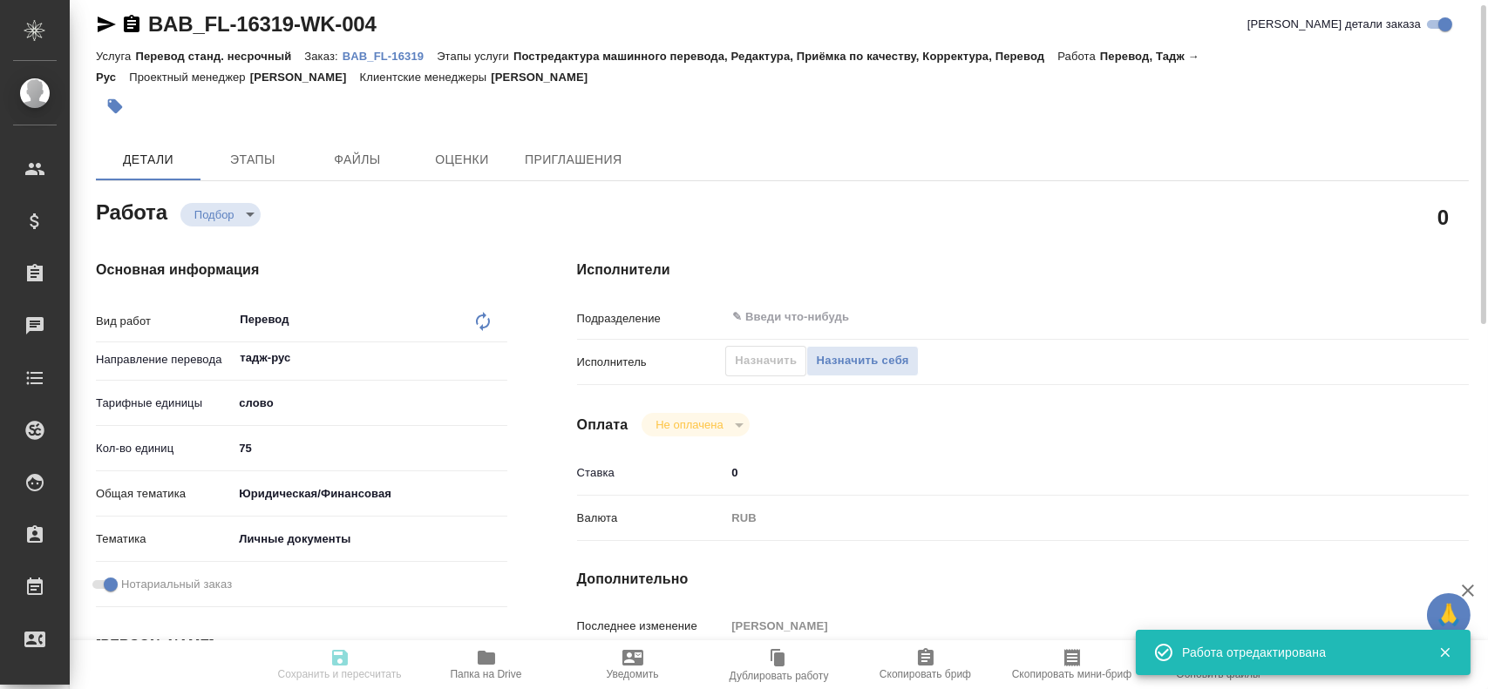
type input "Гусев Александр"
type textarea "x"
type textarea "/Clients/FL_BAB/Orders/BAB_FL-16319/Translated/BAB_FL-16319-WK-004"
type textarea "x"
type input "BAB_FL-16319"
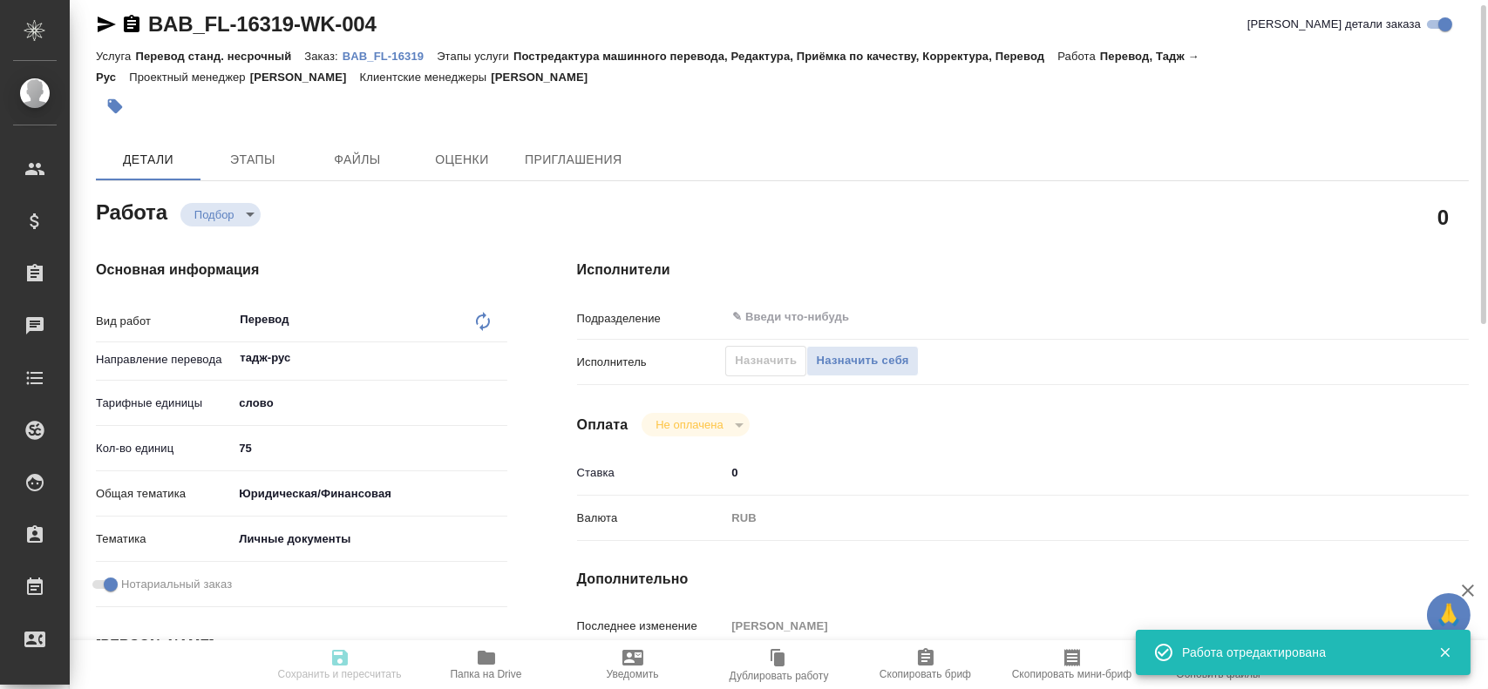
type input "Перевод станд. несрочный"
type input "Постредактура машинного перевода, Редактура, Приёмка по качеству, Корректура, П…"
type input "Голубев Дмитрий"
type input "/Clients/FL_BAB/Orders/BAB_FL-16319"
type textarea "x"
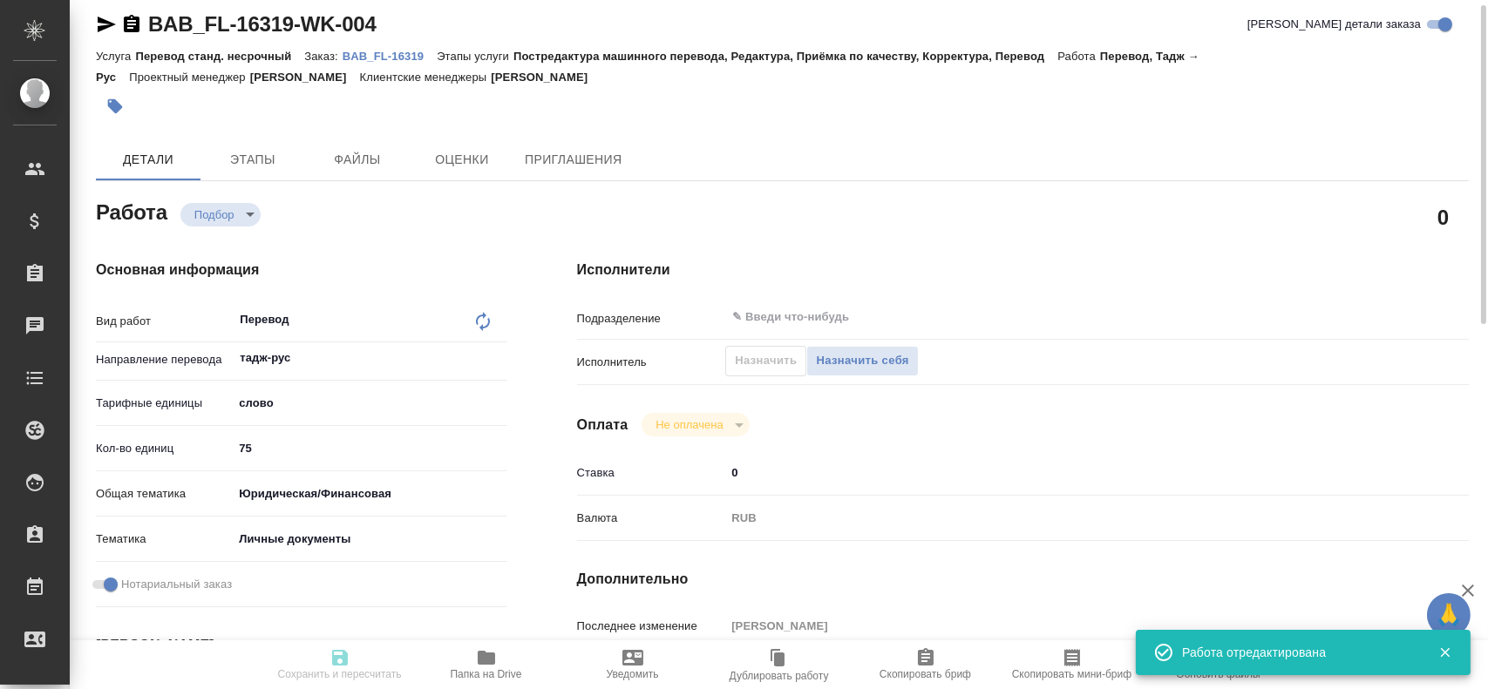
type textarea "Азизов Аъзам Ахтамович"
type textarea "x"
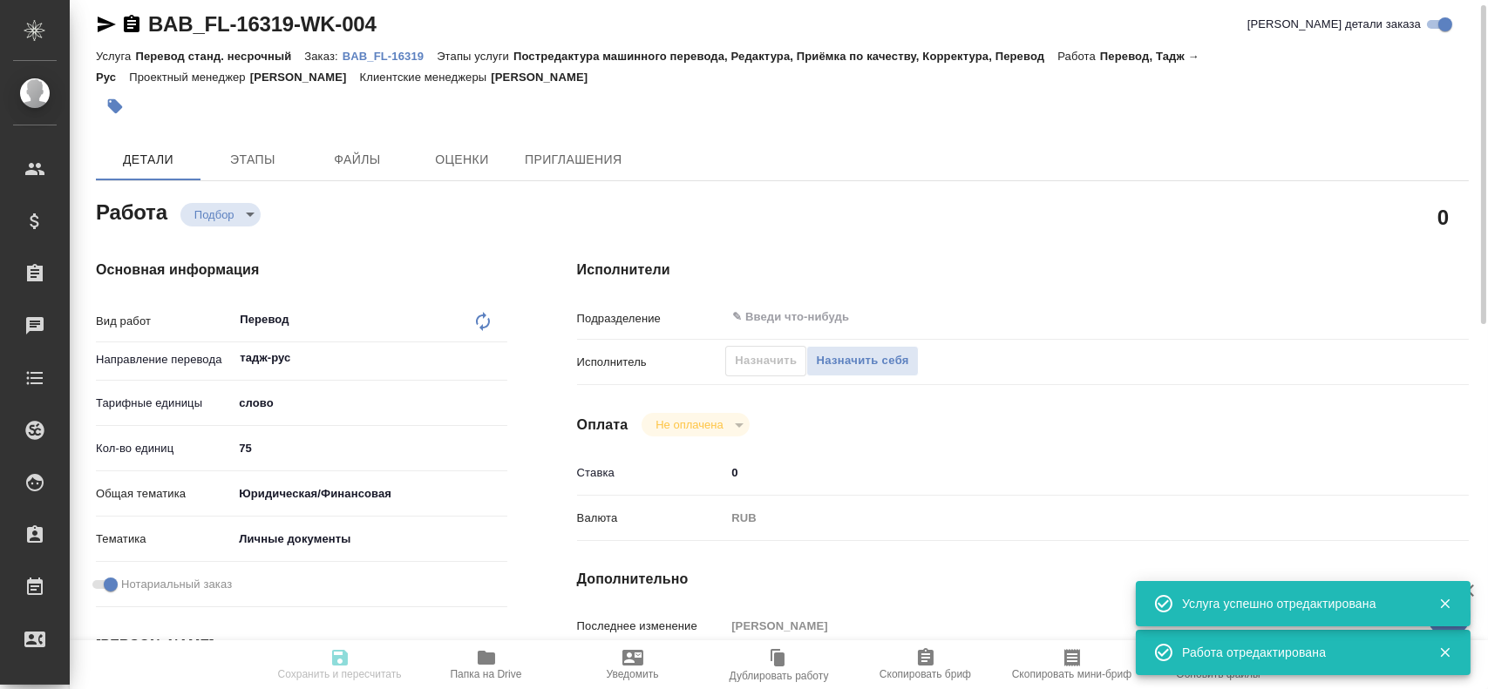
type textarea "x"
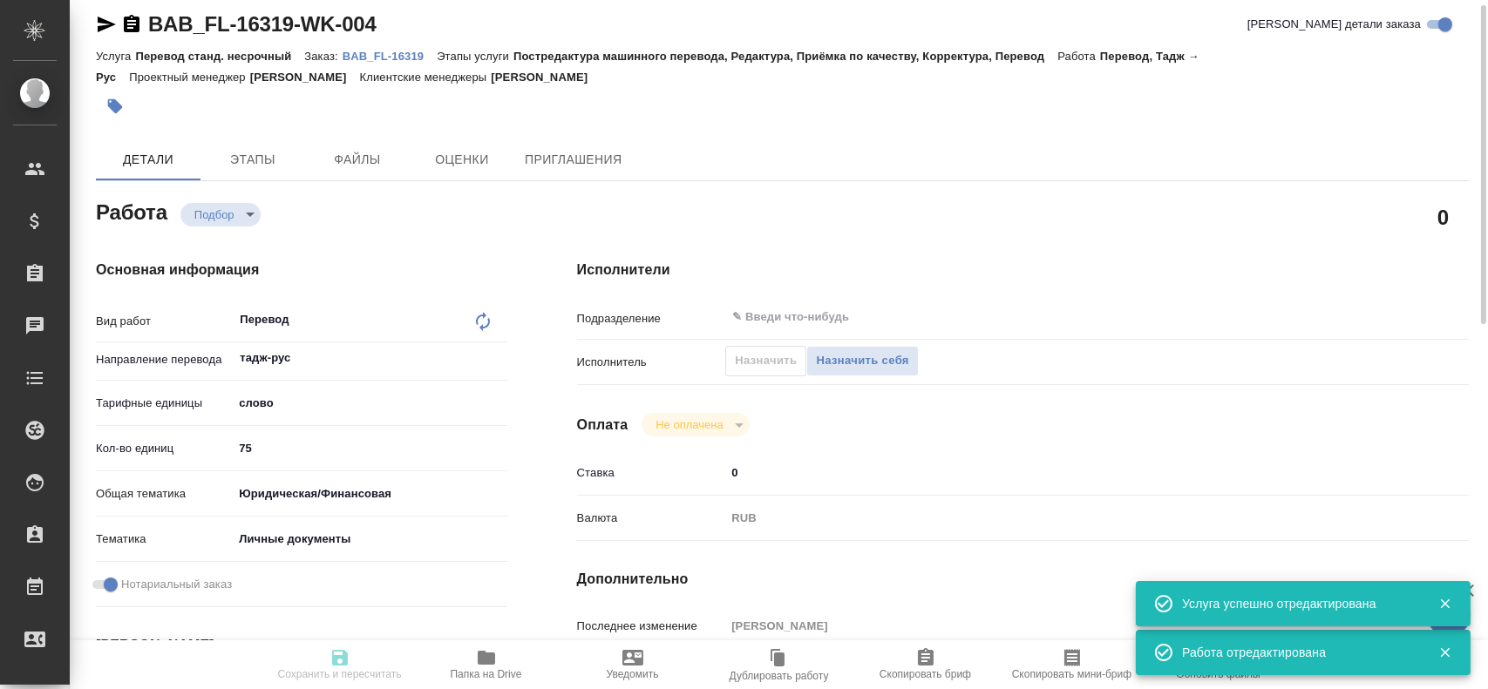
type textarea "x"
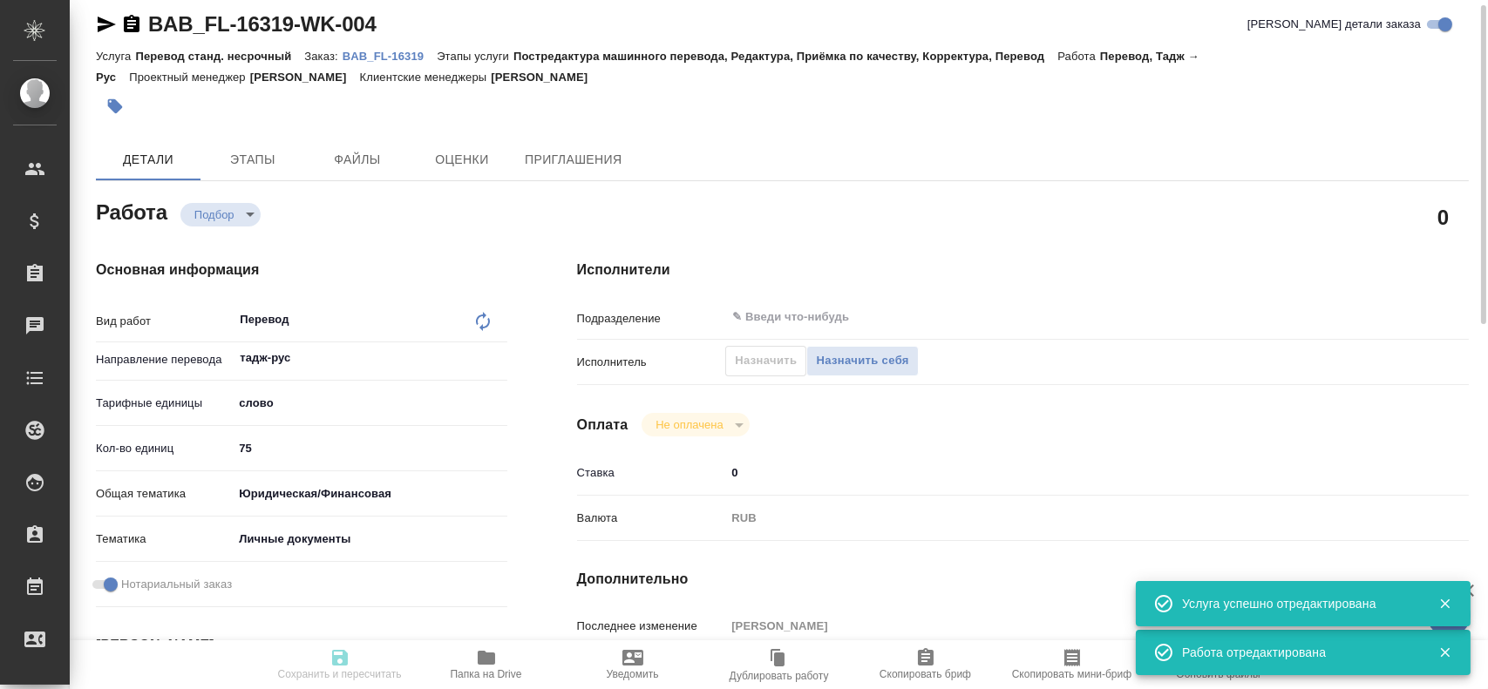
type textarea "x"
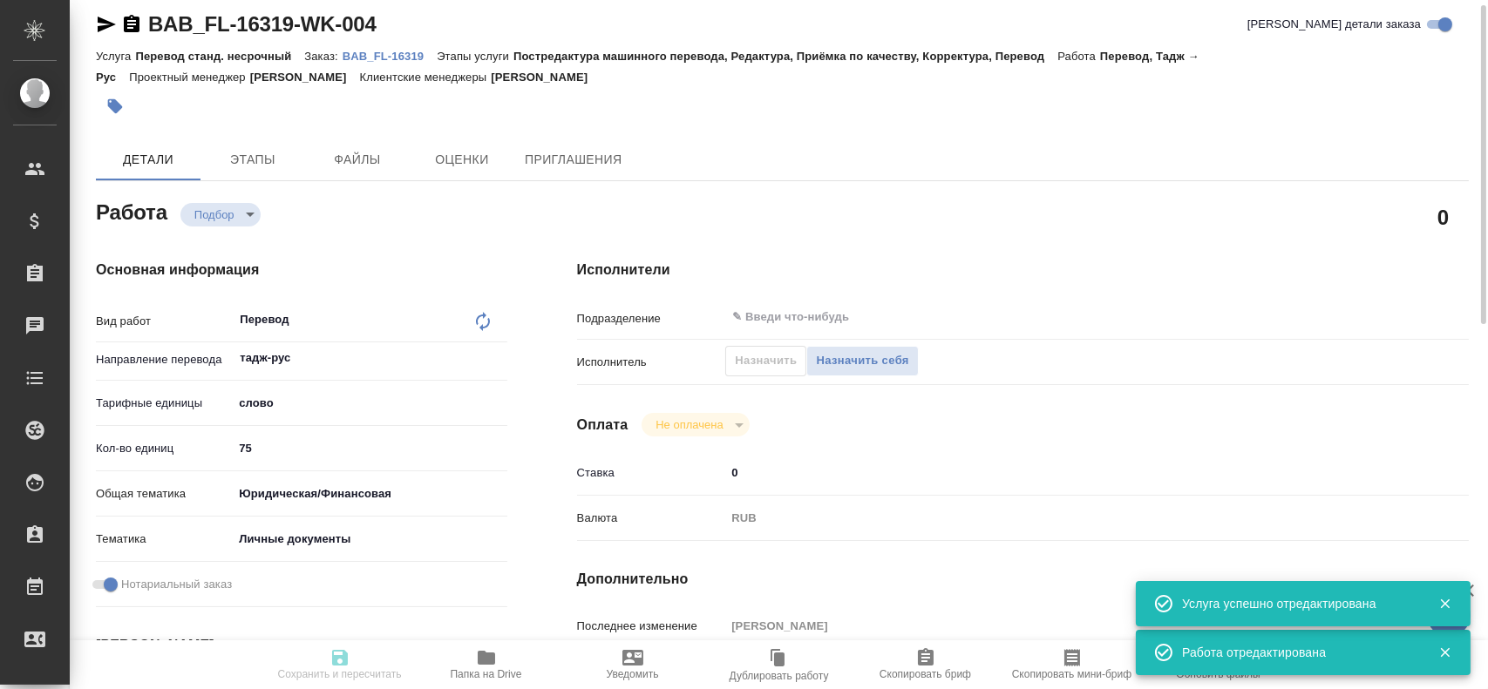
type textarea "x"
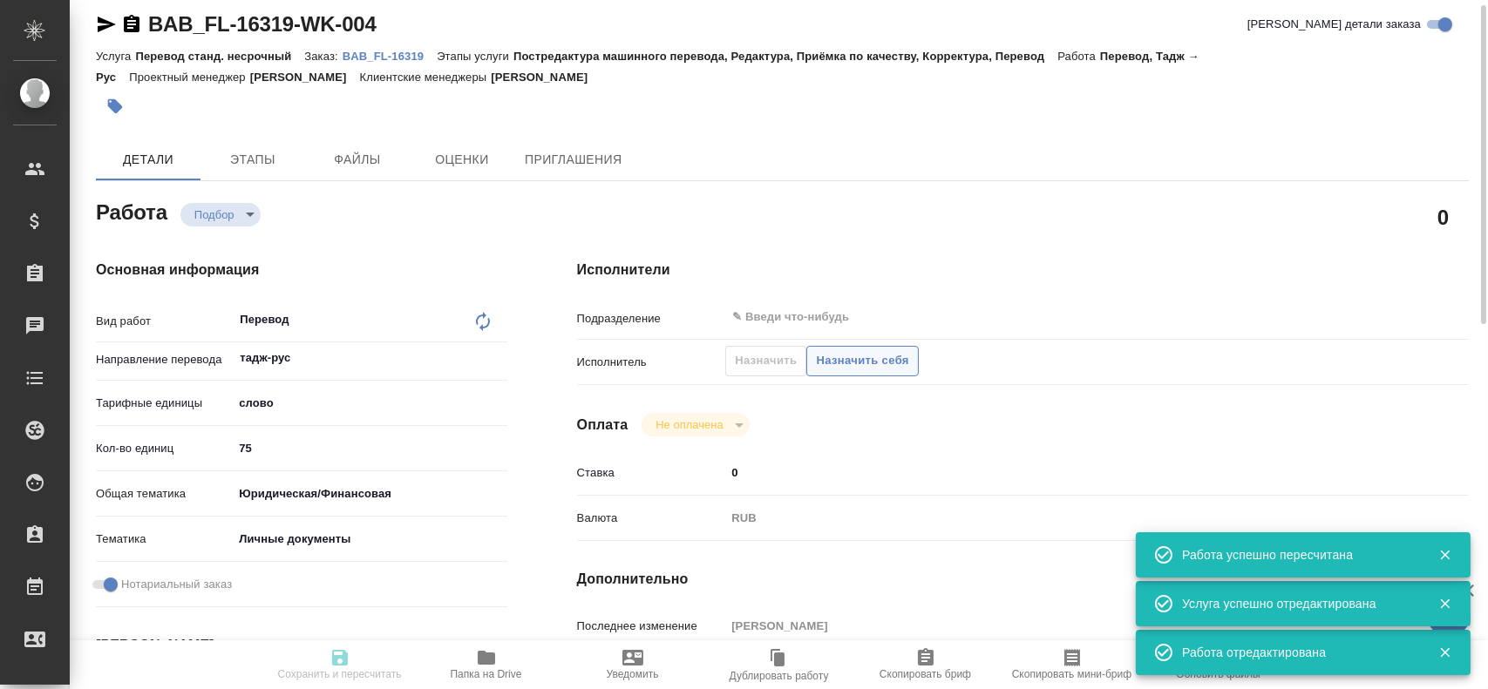
type input "recruiting"
type textarea "Перевод"
type textarea "x"
type input "тадж-рус"
type input "5a8b1489cc6b4906c91bfd90"
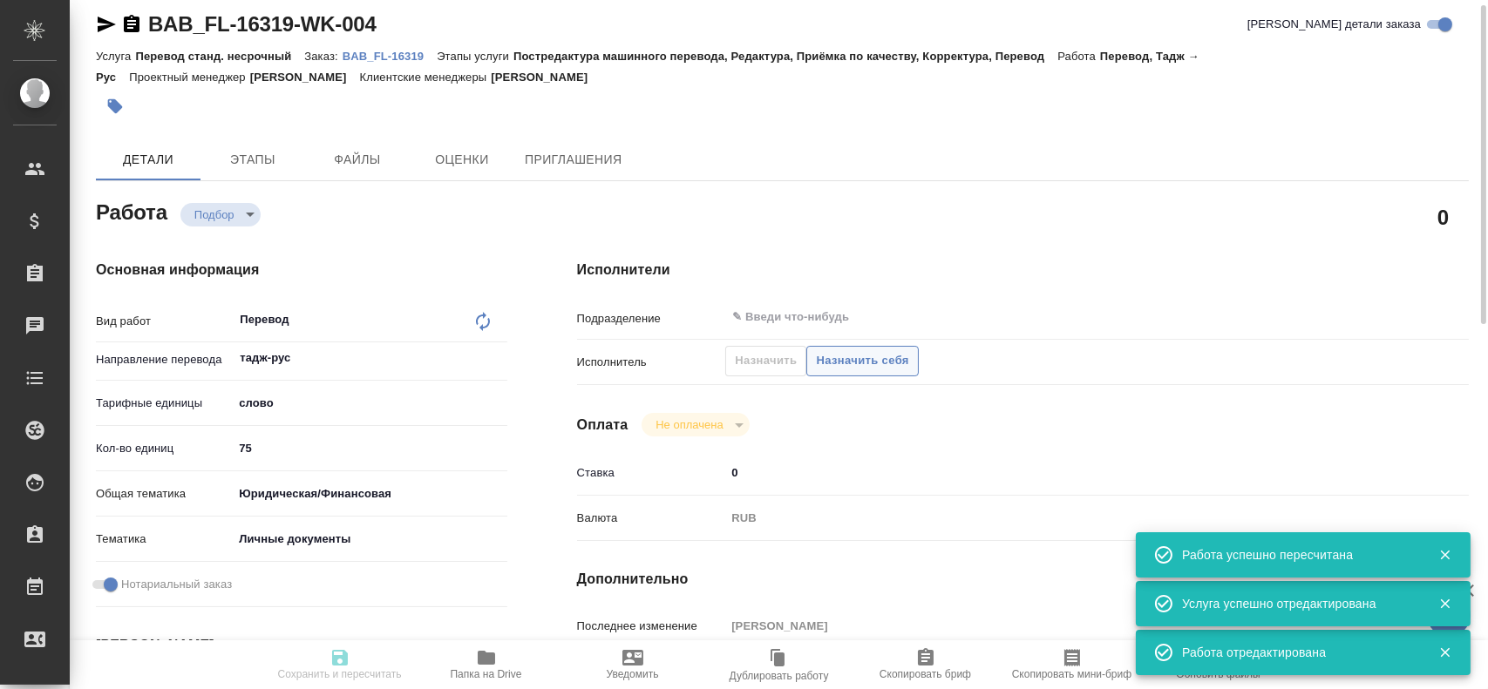
type input "75"
type input "yr-fn"
type input "5a8b8b956a9677013d343cfe"
checkbox input "true"
type input "12.08.2025 10:38"
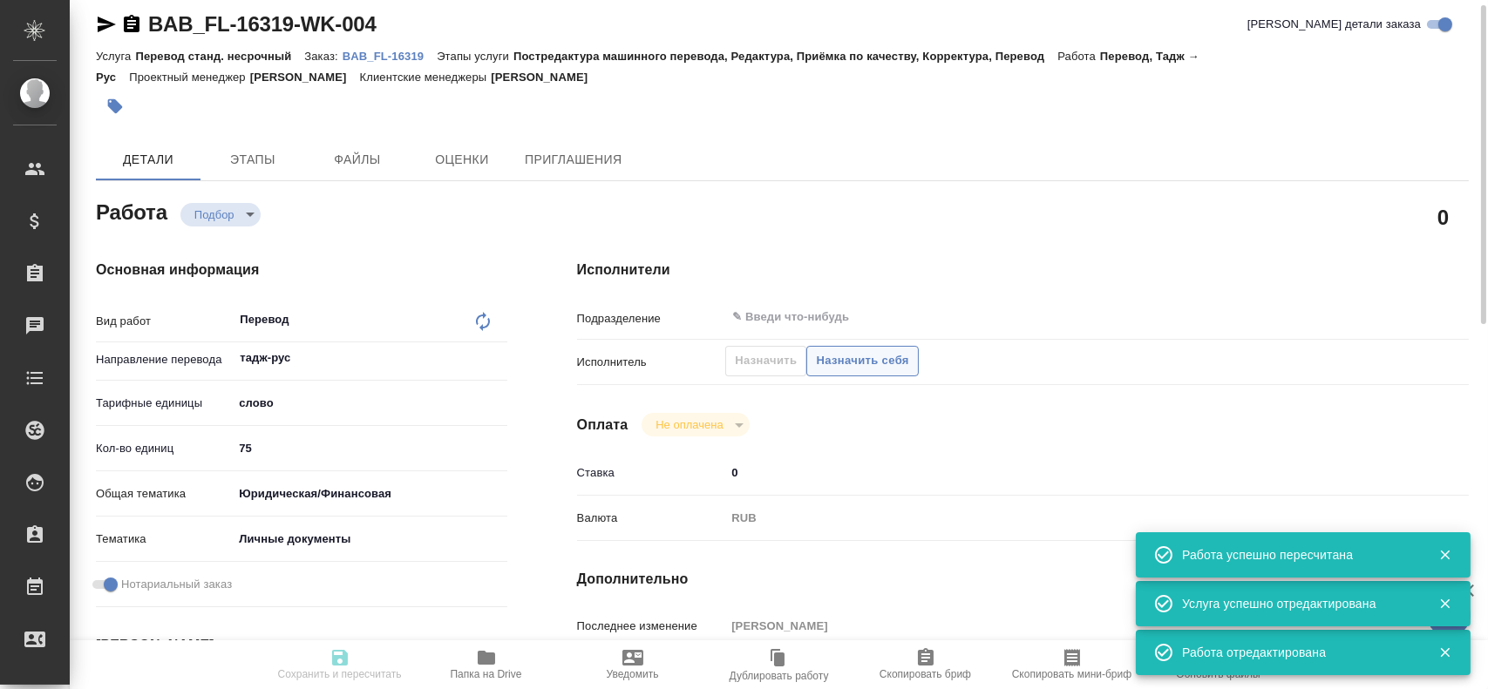
type input "12.08.2025 11:10"
type input "notPayed"
type input "0"
type input "RUB"
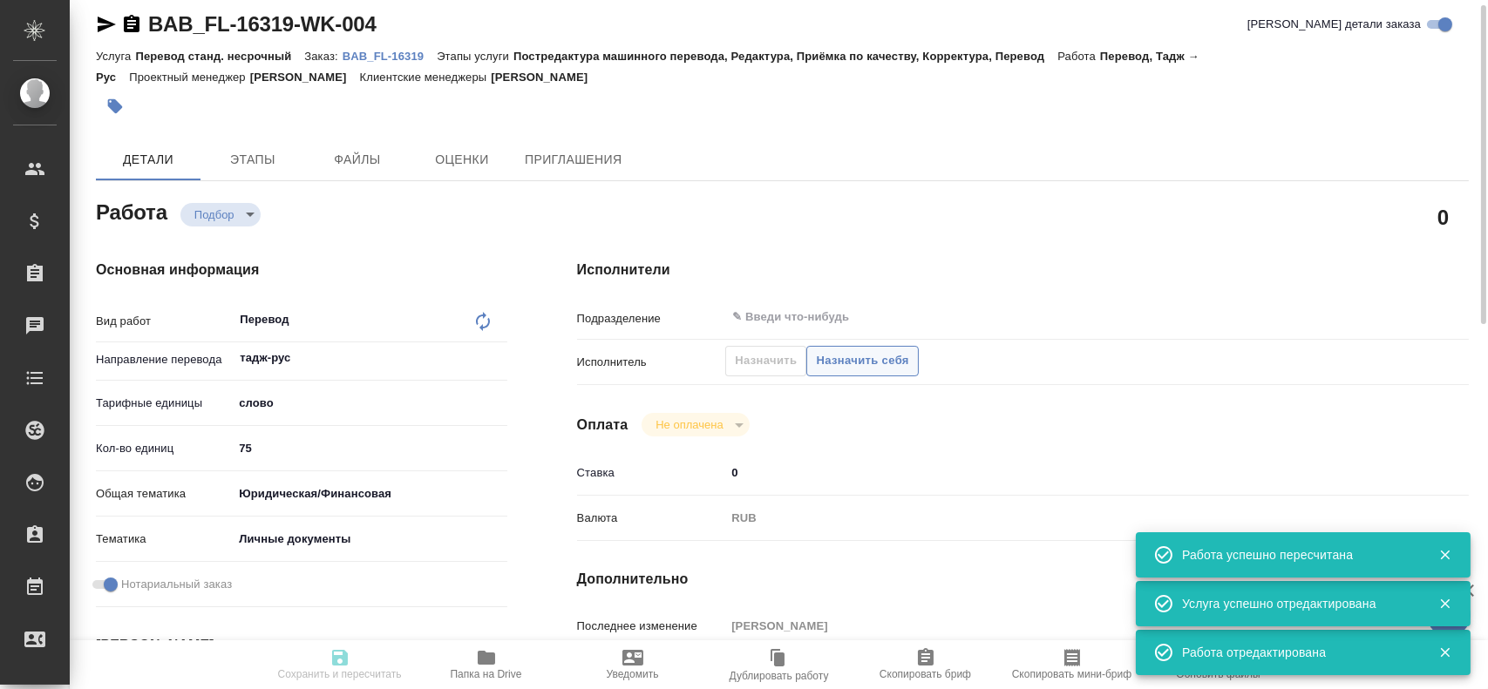
type input "Гусев Александр"
type textarea "x"
type textarea "/Clients/FL_BAB/Orders/BAB_FL-16319/Translated/BAB_FL-16319-WK-004"
type textarea "x"
type input "BAB_FL-16319"
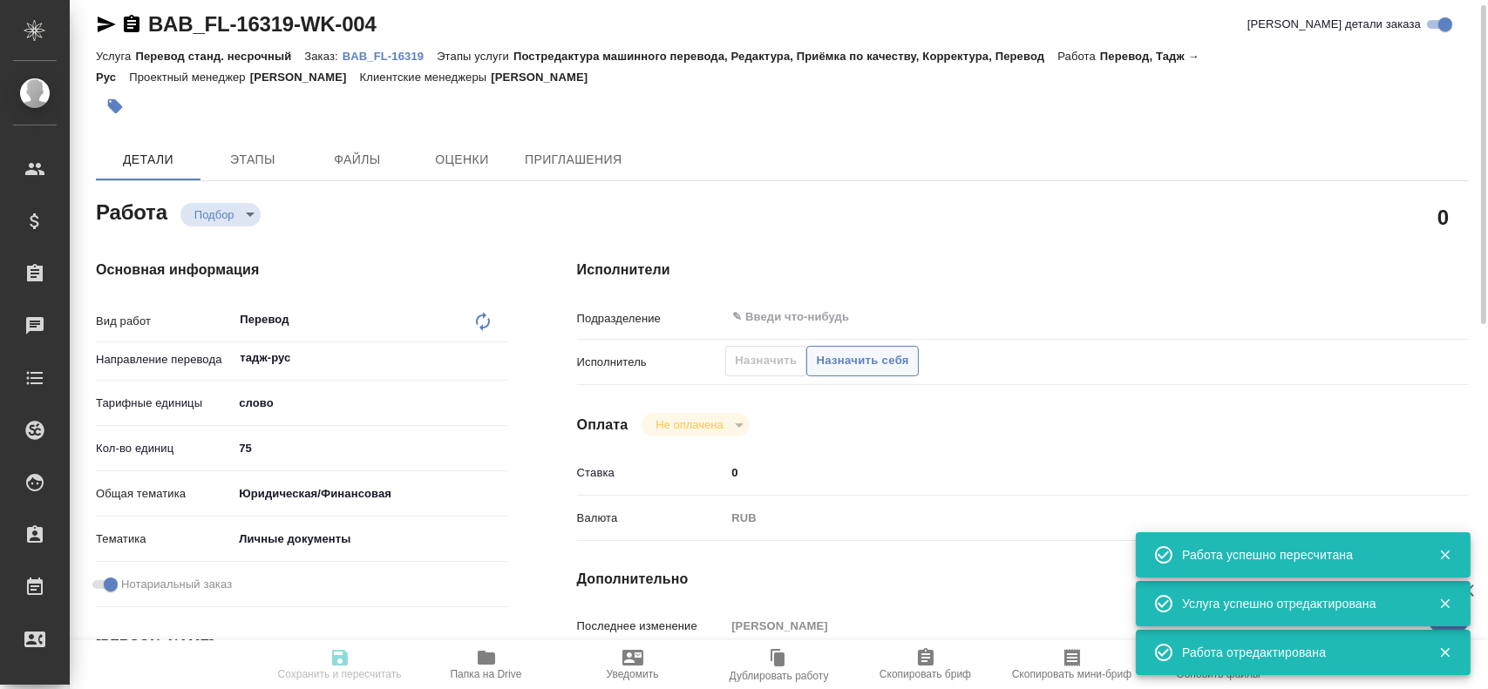
type input "Перевод станд. несрочный"
type input "Постредактура машинного перевода, Редактура, Приёмка по качеству, Корректура, П…"
type input "Голубев Дмитрий"
type input "/Clients/FL_BAB/Orders/BAB_FL-16319"
type textarea "x"
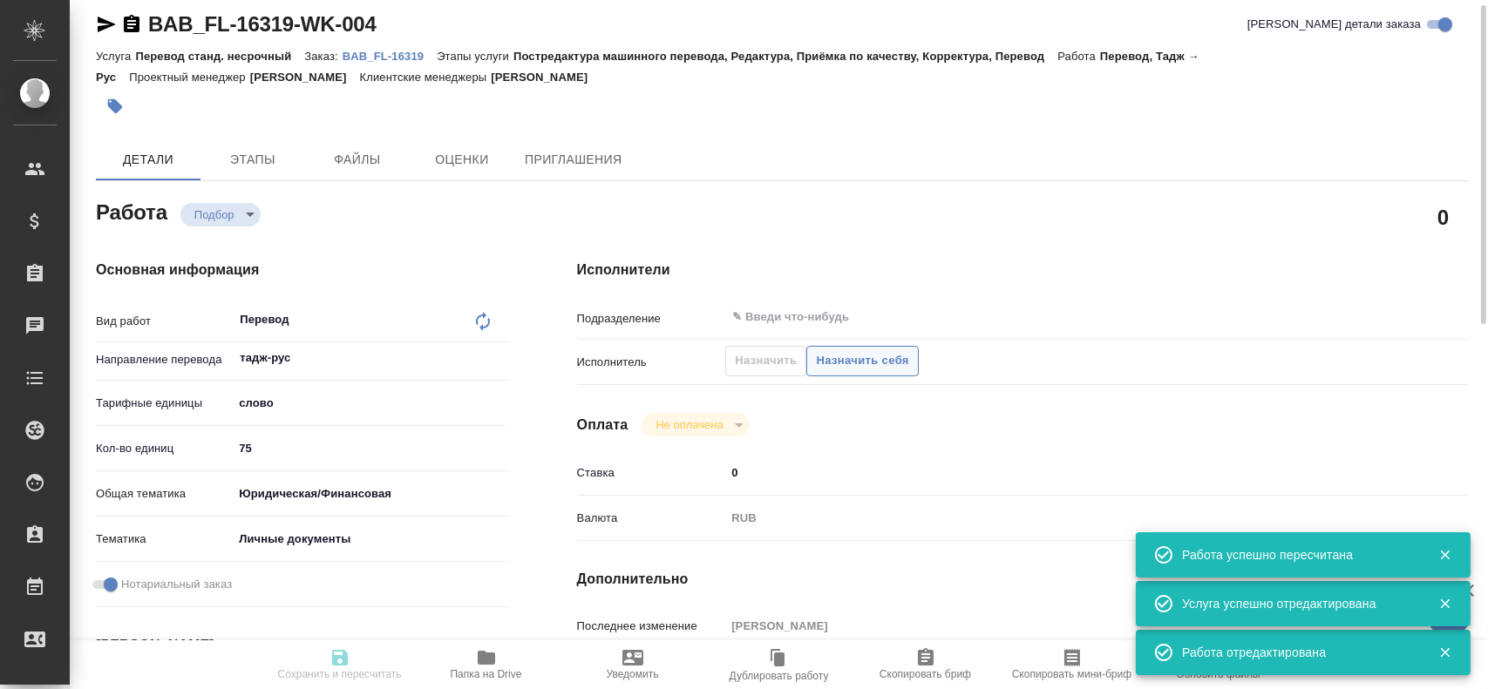
type textarea "Азизов Аъзам Ахтамович"
type textarea "x"
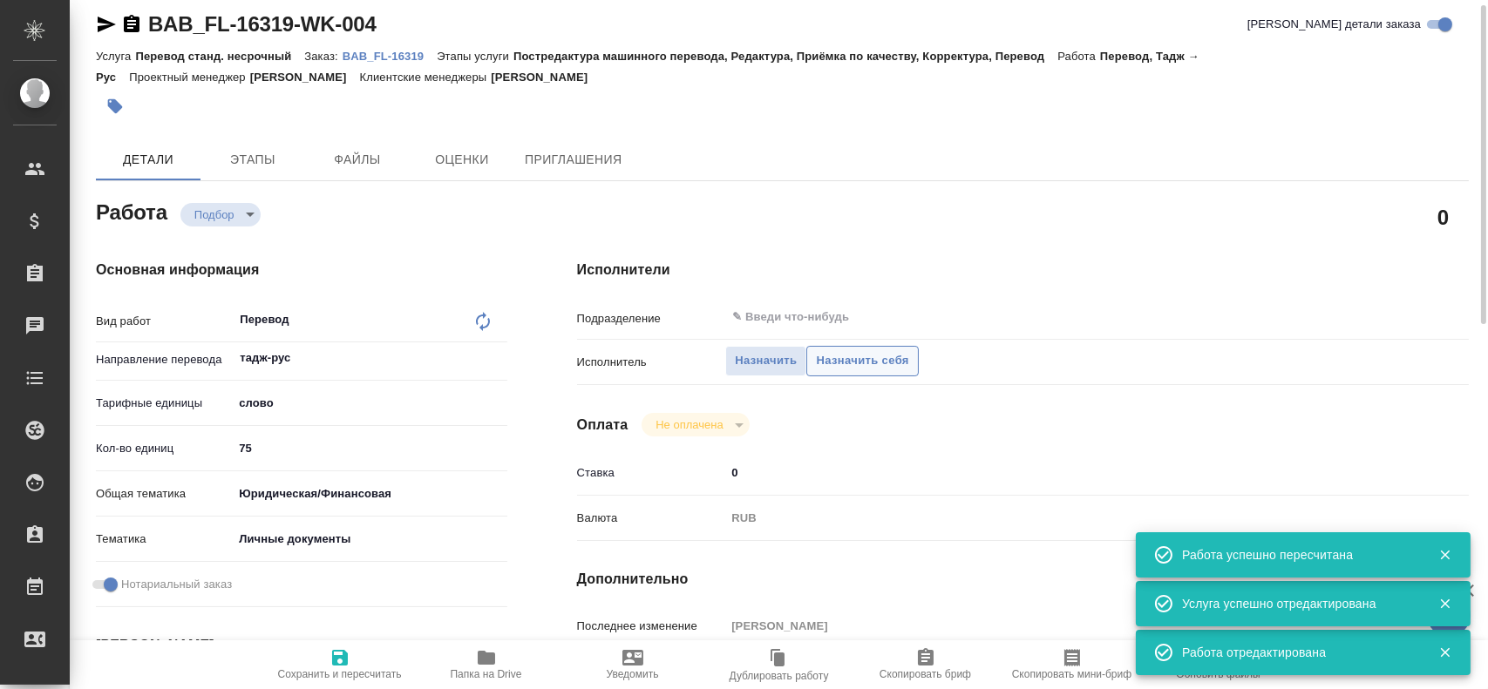
type textarea "x"
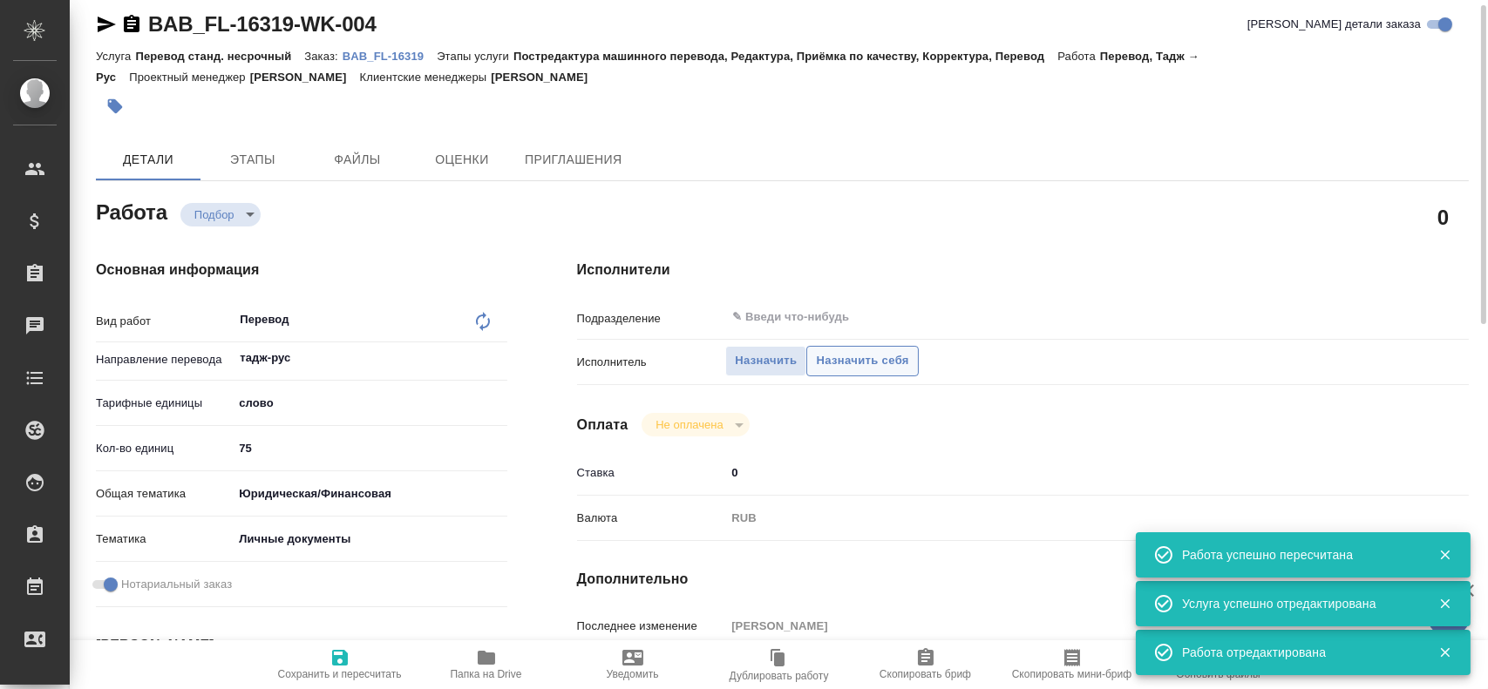
type textarea "x"
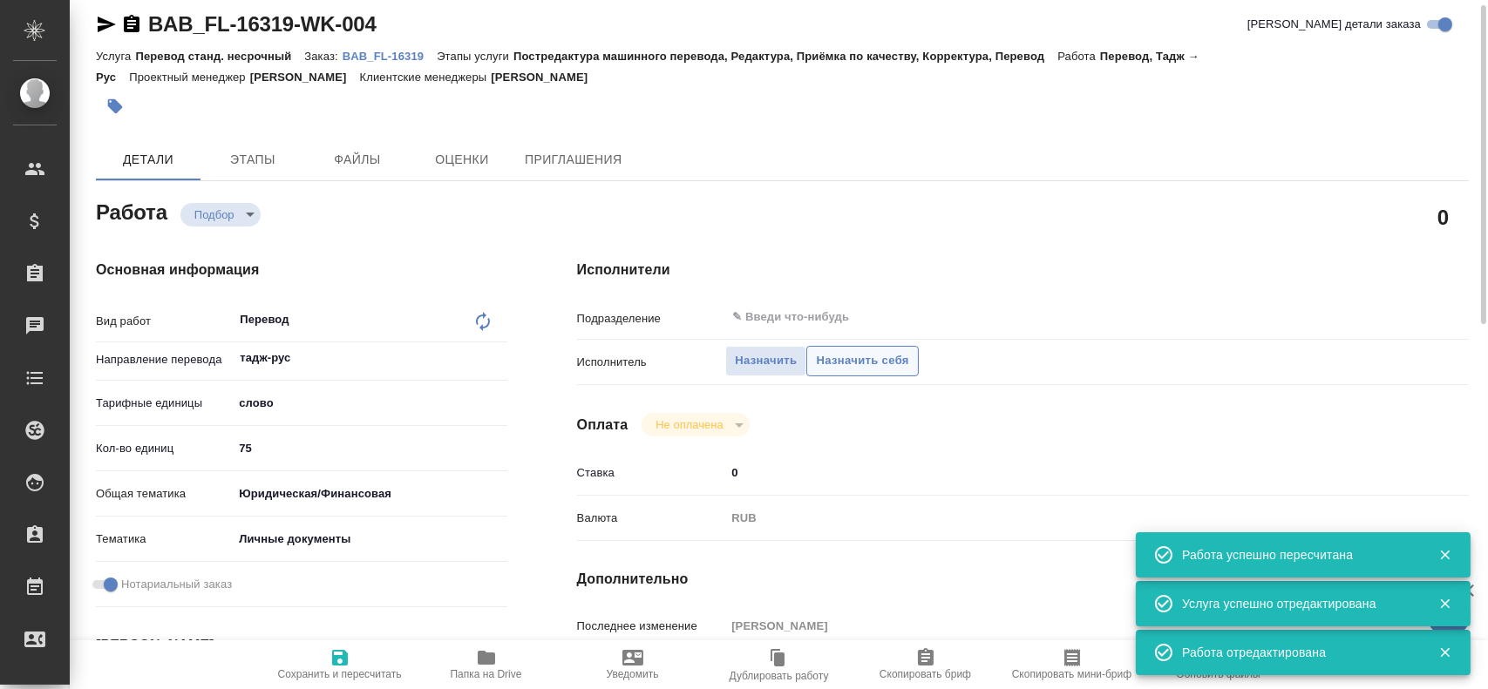
type textarea "x"
click at [854, 357] on span "Назначить себя" at bounding box center [862, 361] width 92 height 20
type textarea "x"
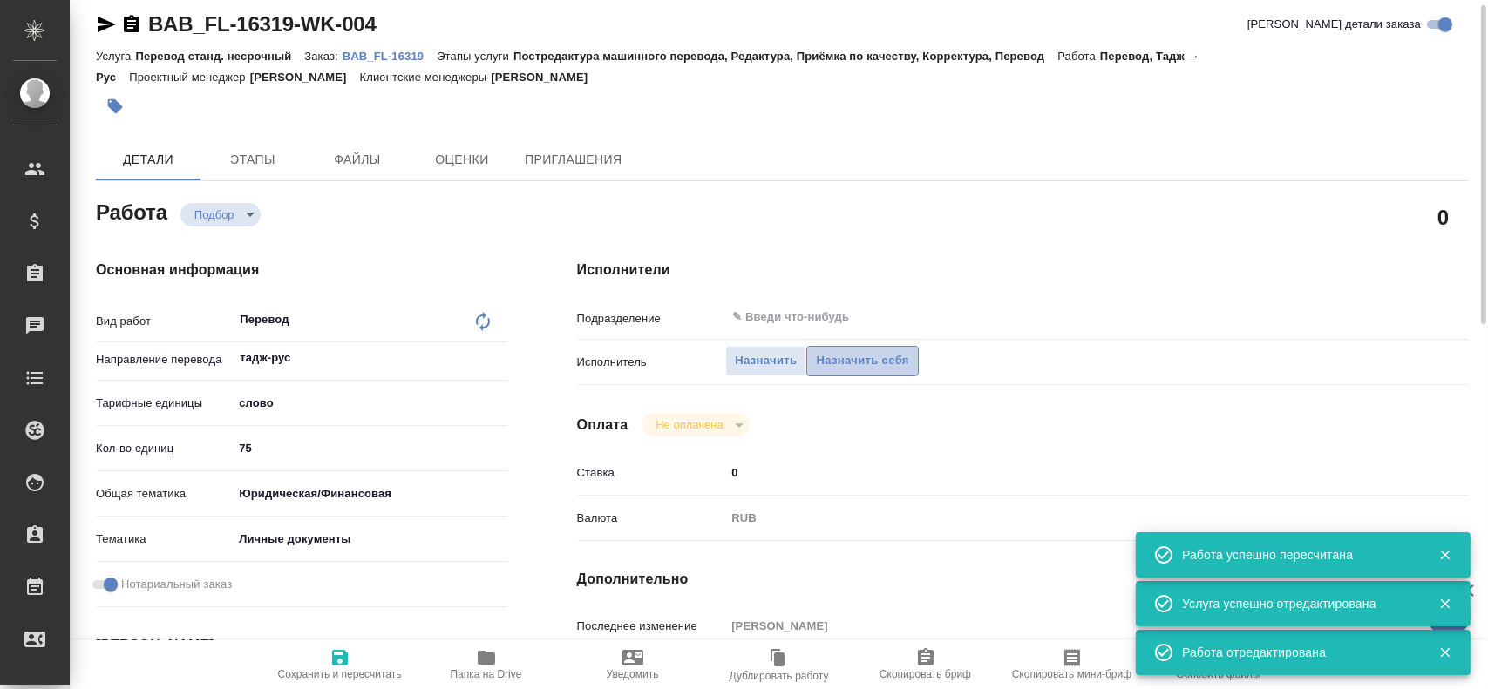
type textarea "x"
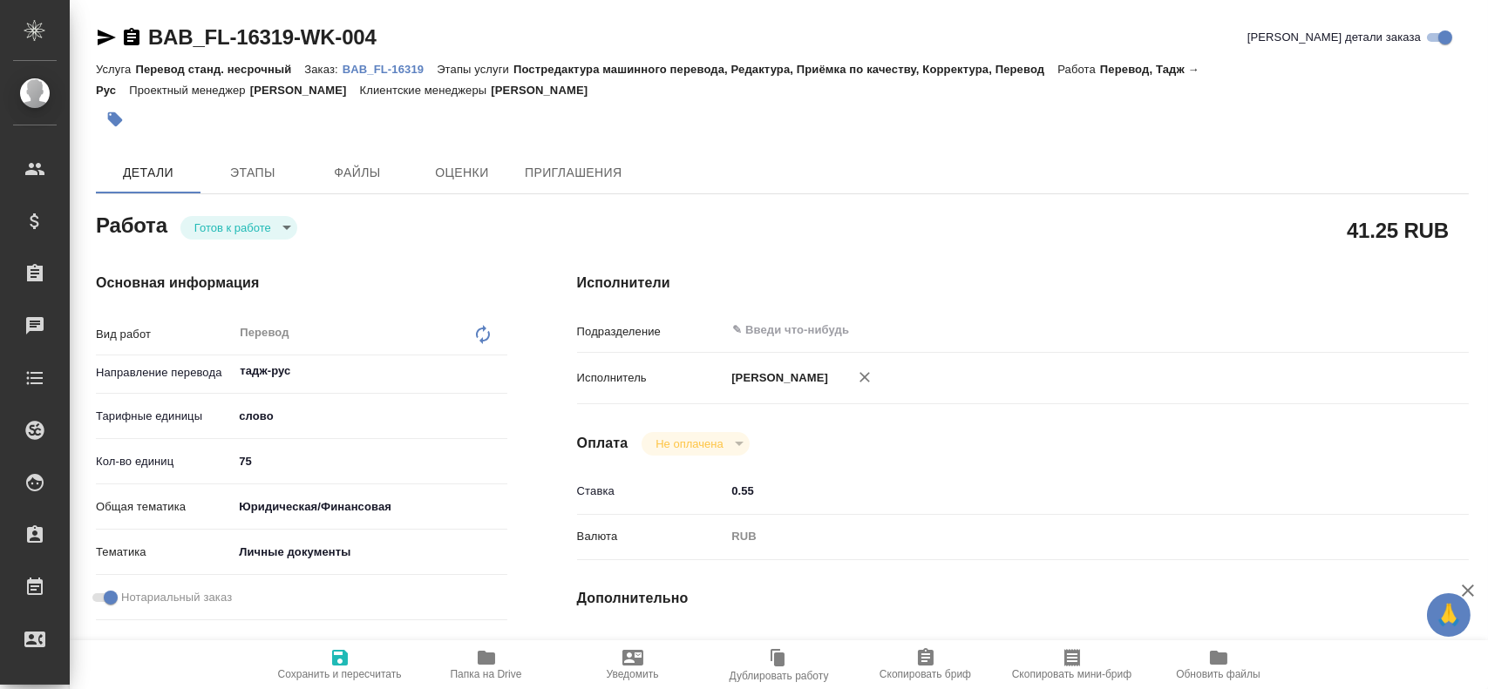
type textarea "x"
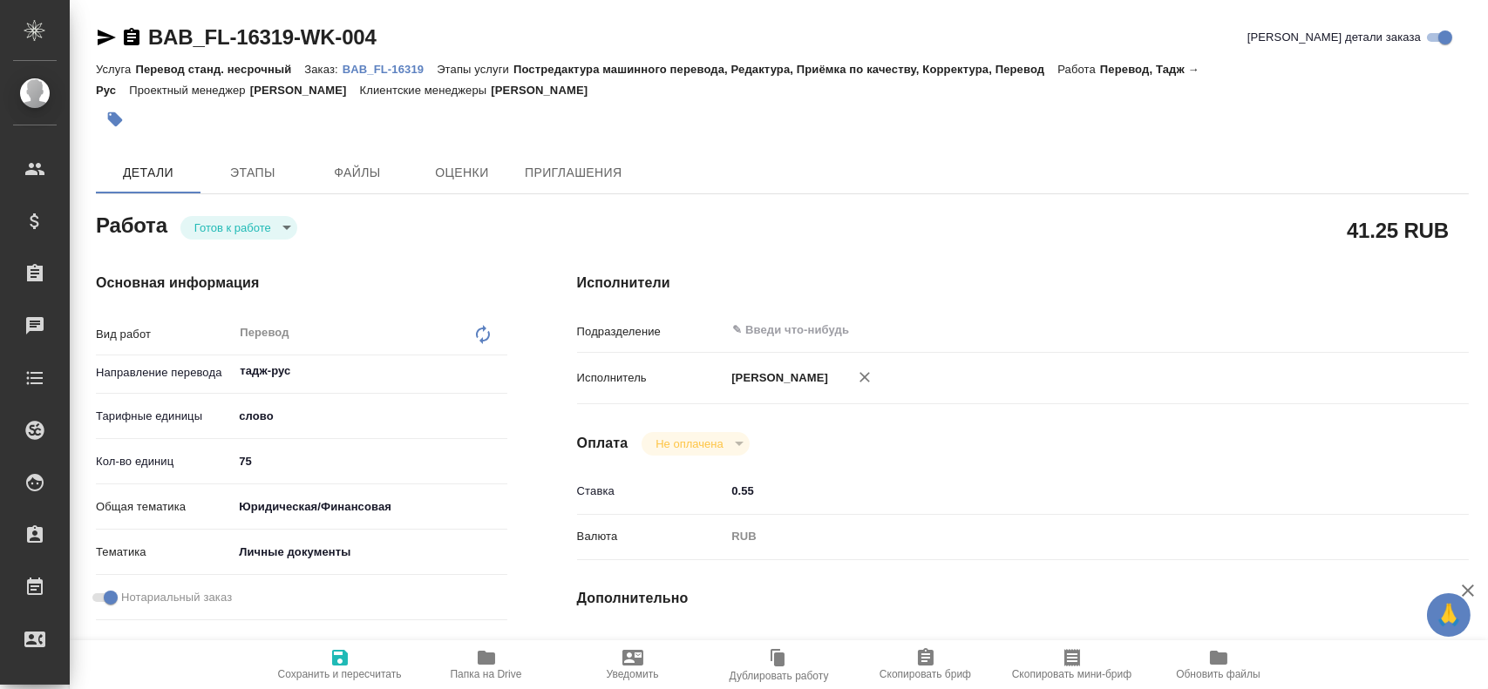
type textarea "x"
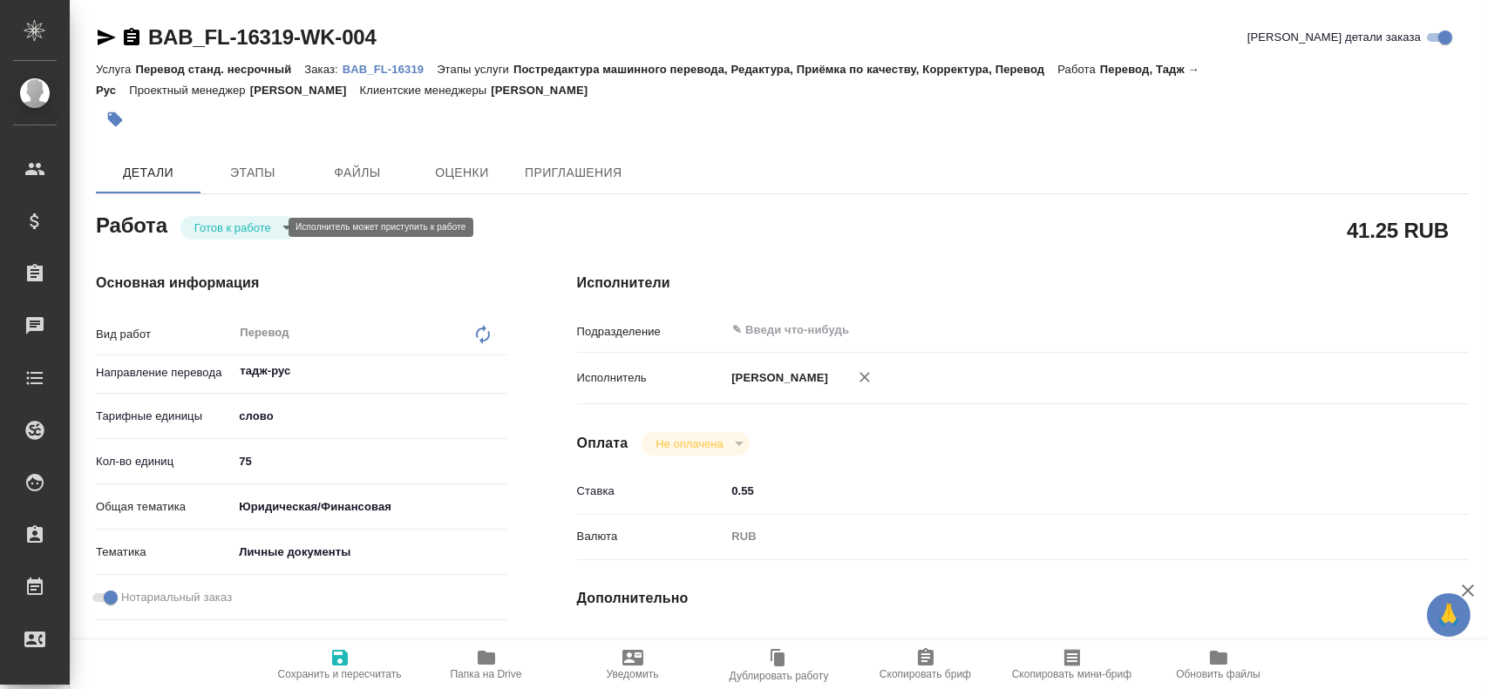
click at [231, 225] on body "🙏 .cls-1 fill:#fff; AWATERA [PERSON_NAME] Спецификации Заказы Чаты Todo Проекты…" at bounding box center [744, 344] width 1488 height 689
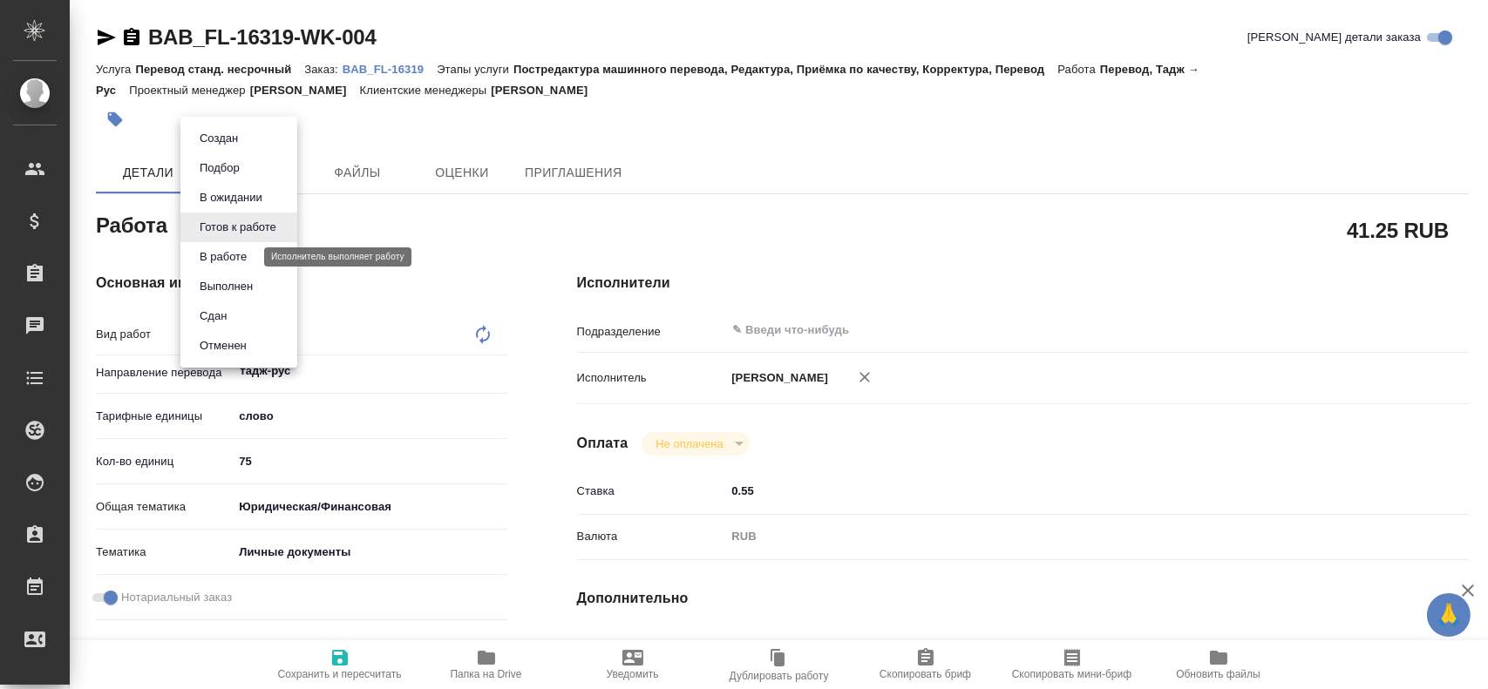
click at [229, 255] on button "В работе" at bounding box center [223, 256] width 58 height 19
type textarea "x"
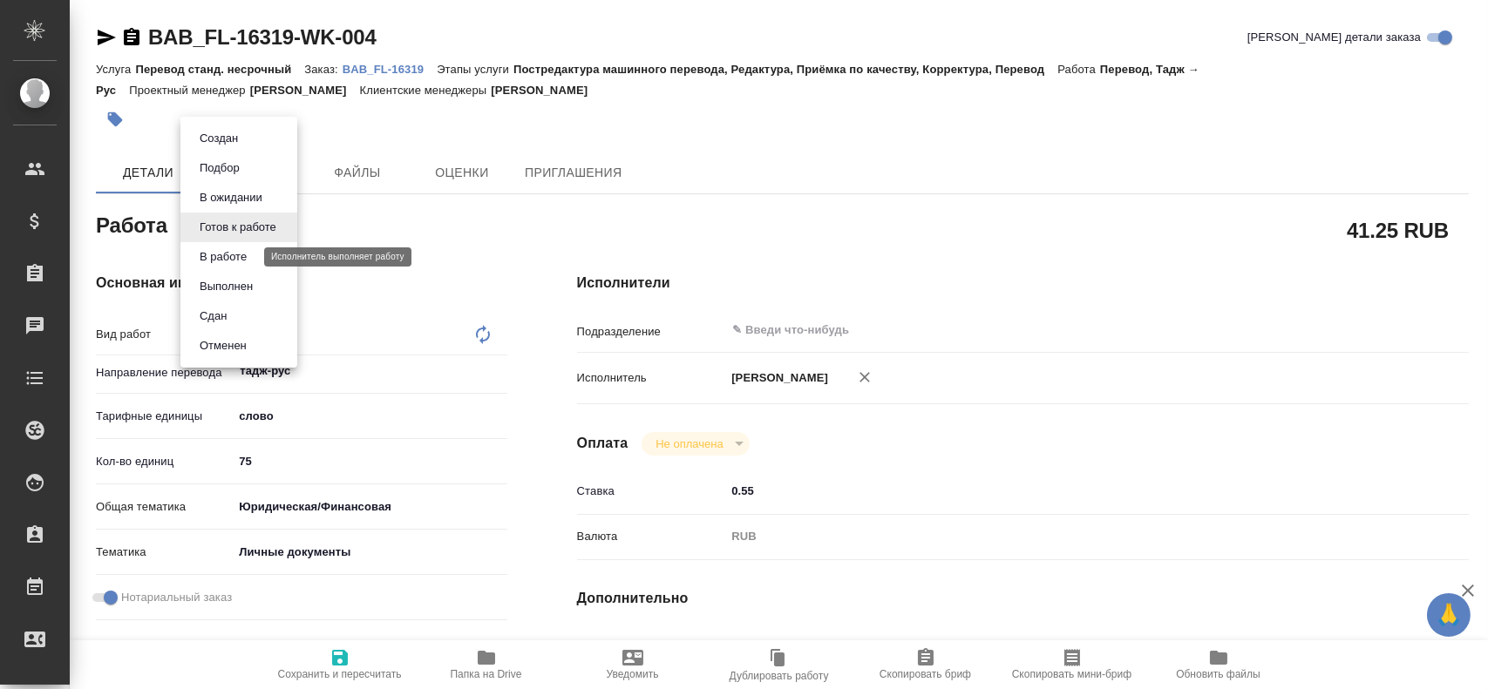
type textarea "x"
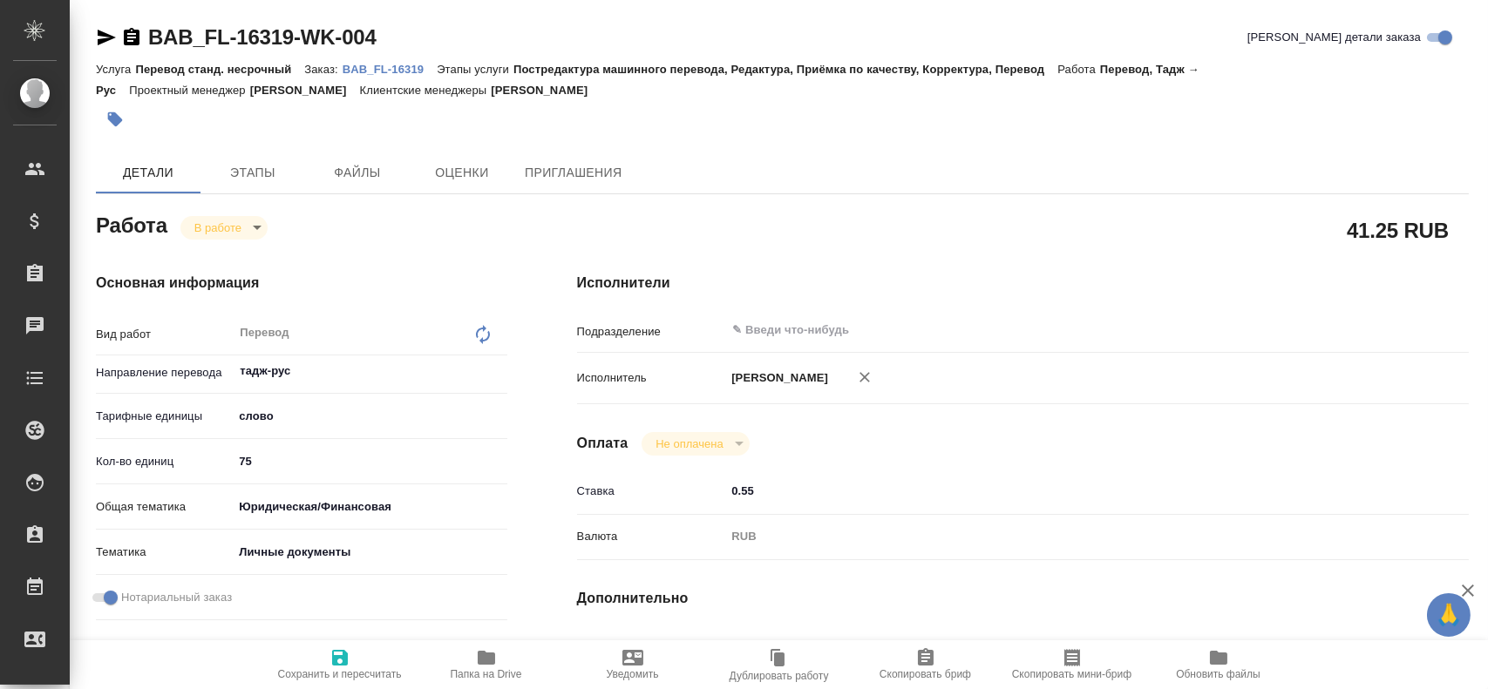
type textarea "x"
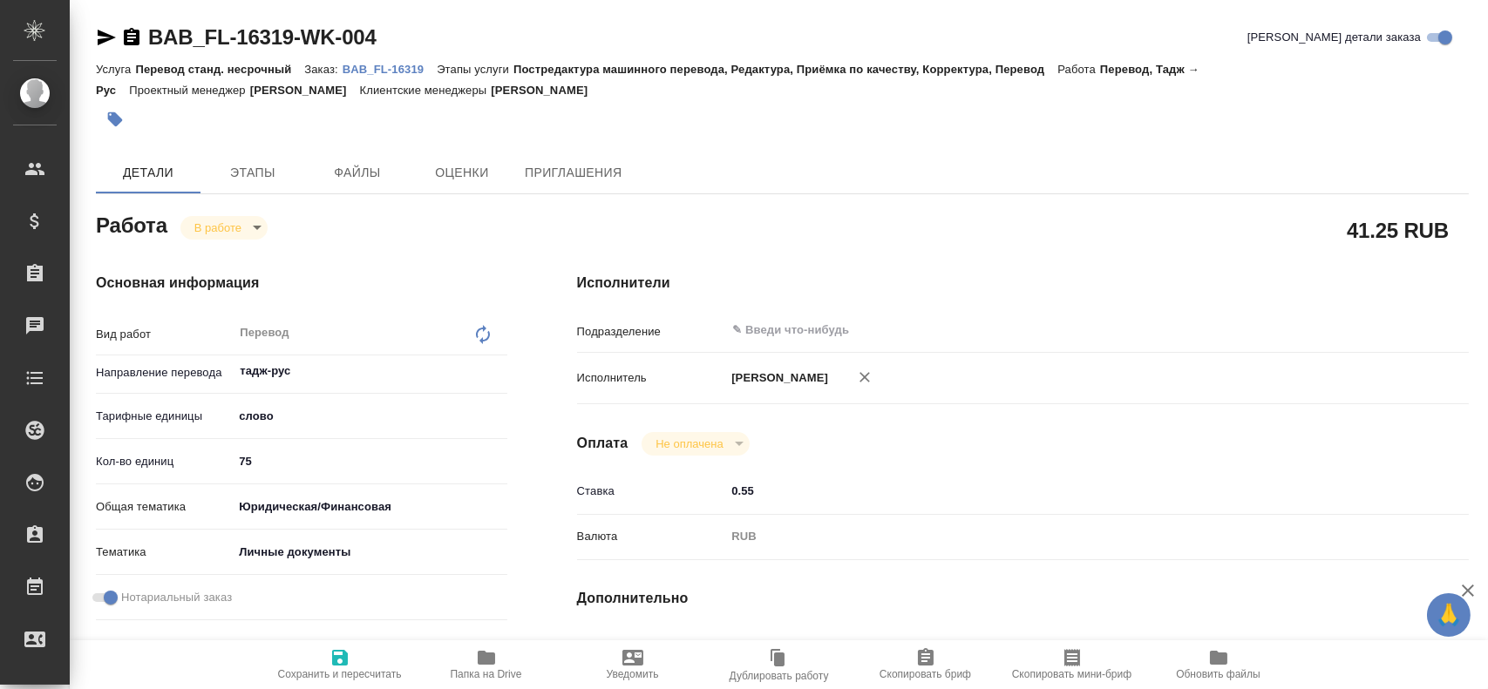
type textarea "x"
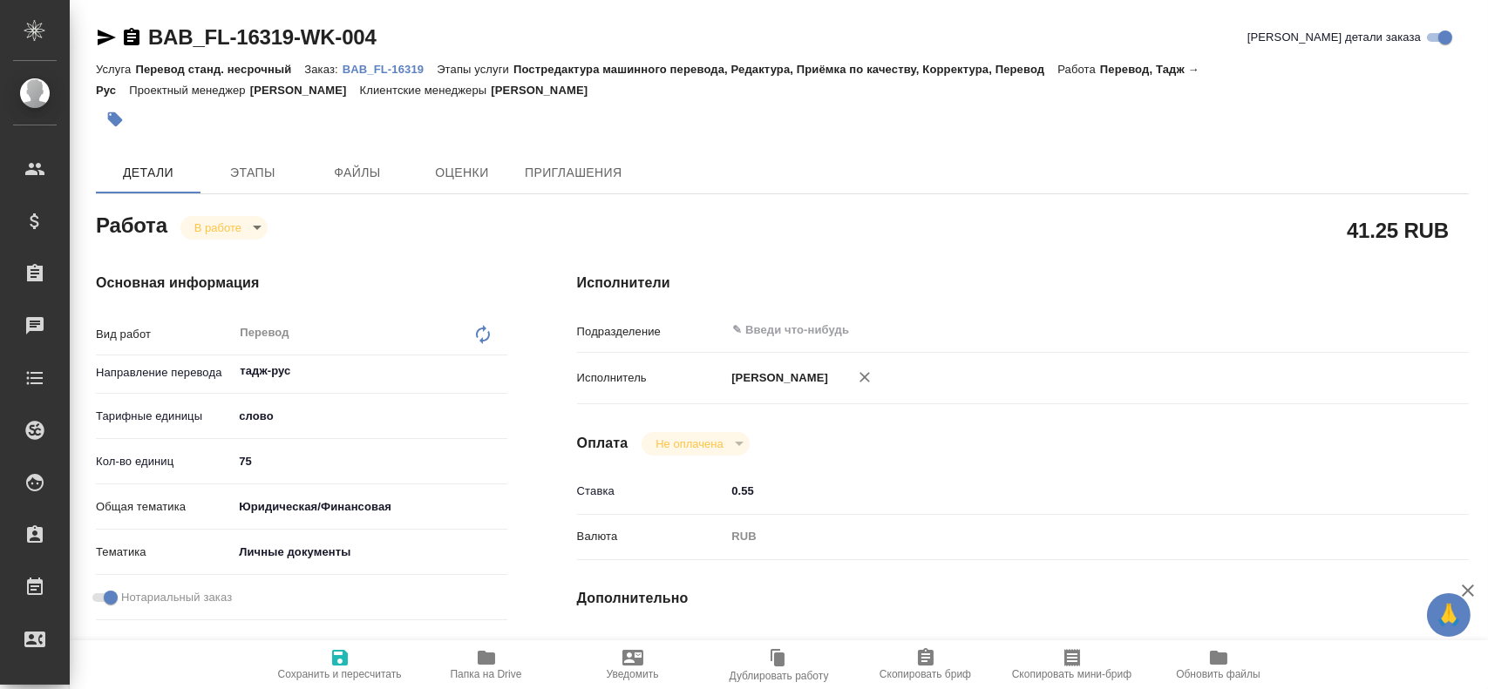
type textarea "x"
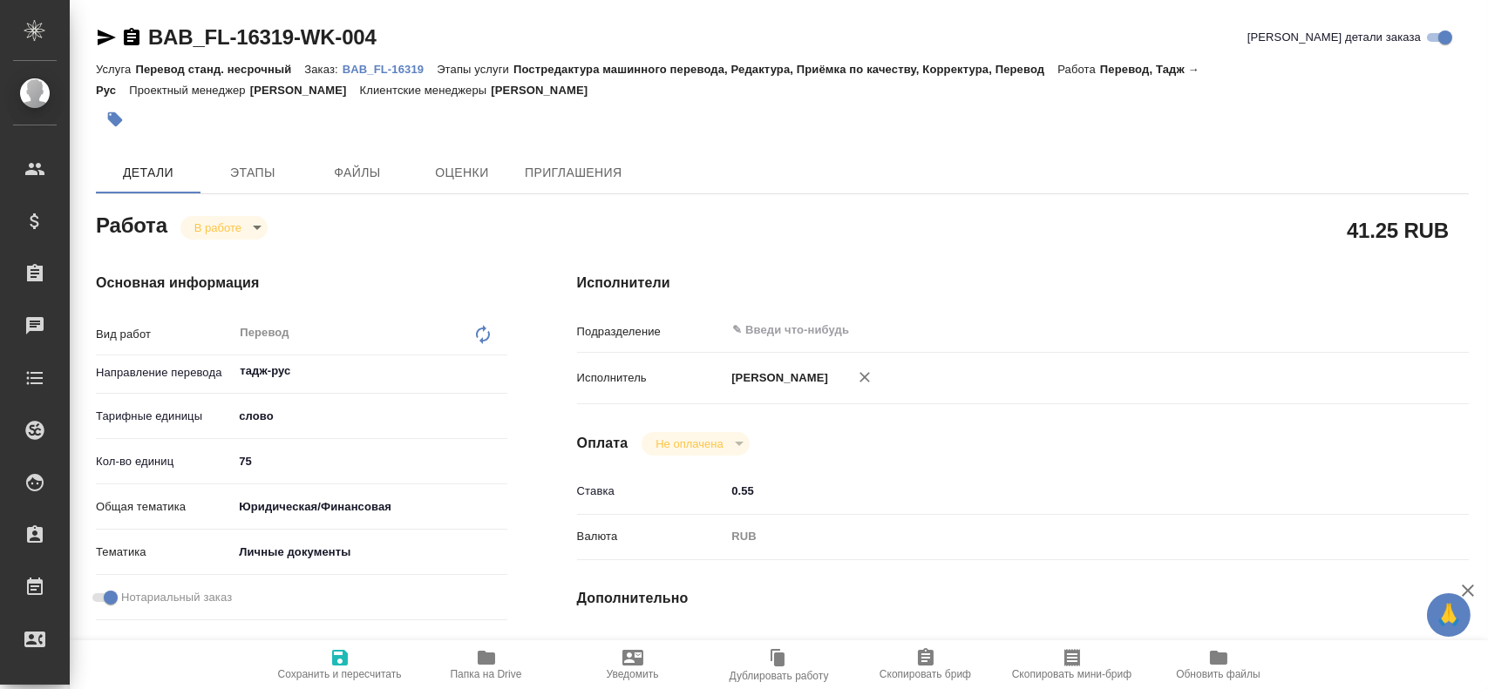
type textarea "x"
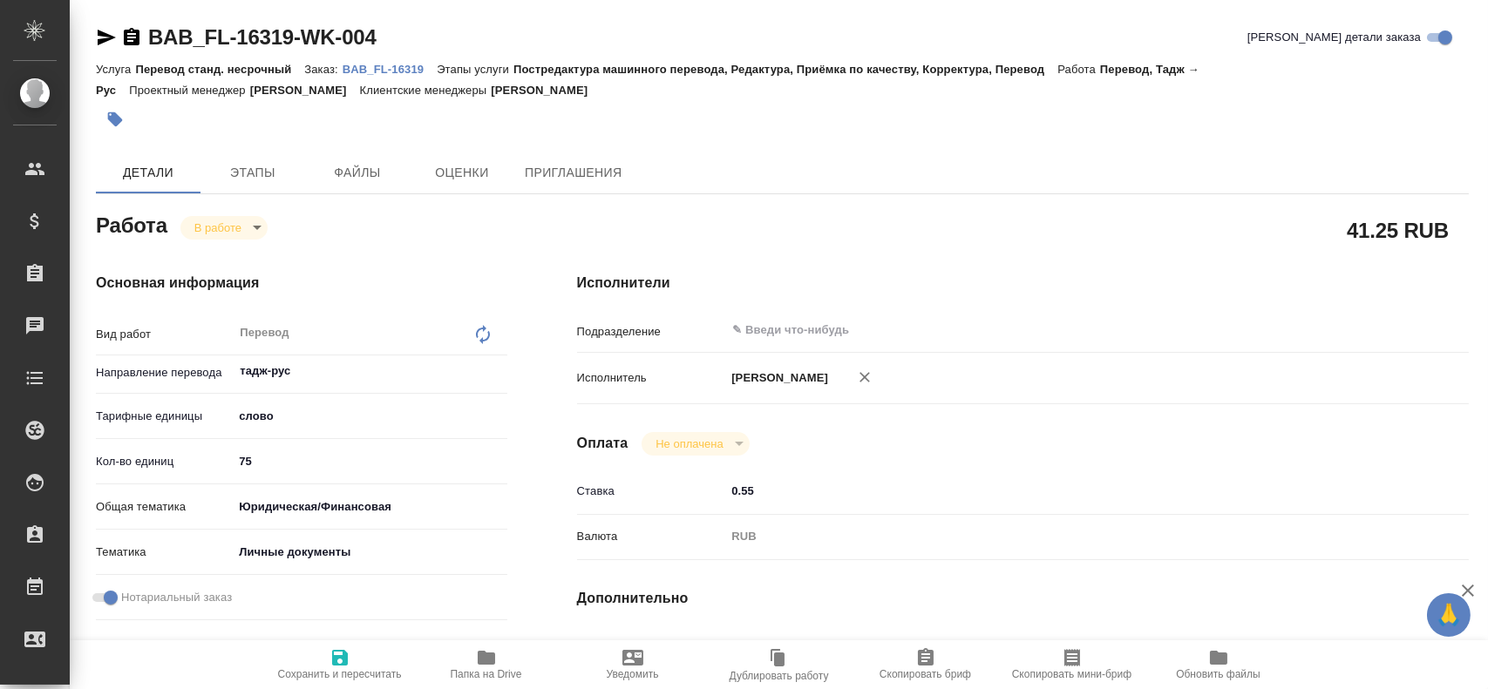
type textarea "x"
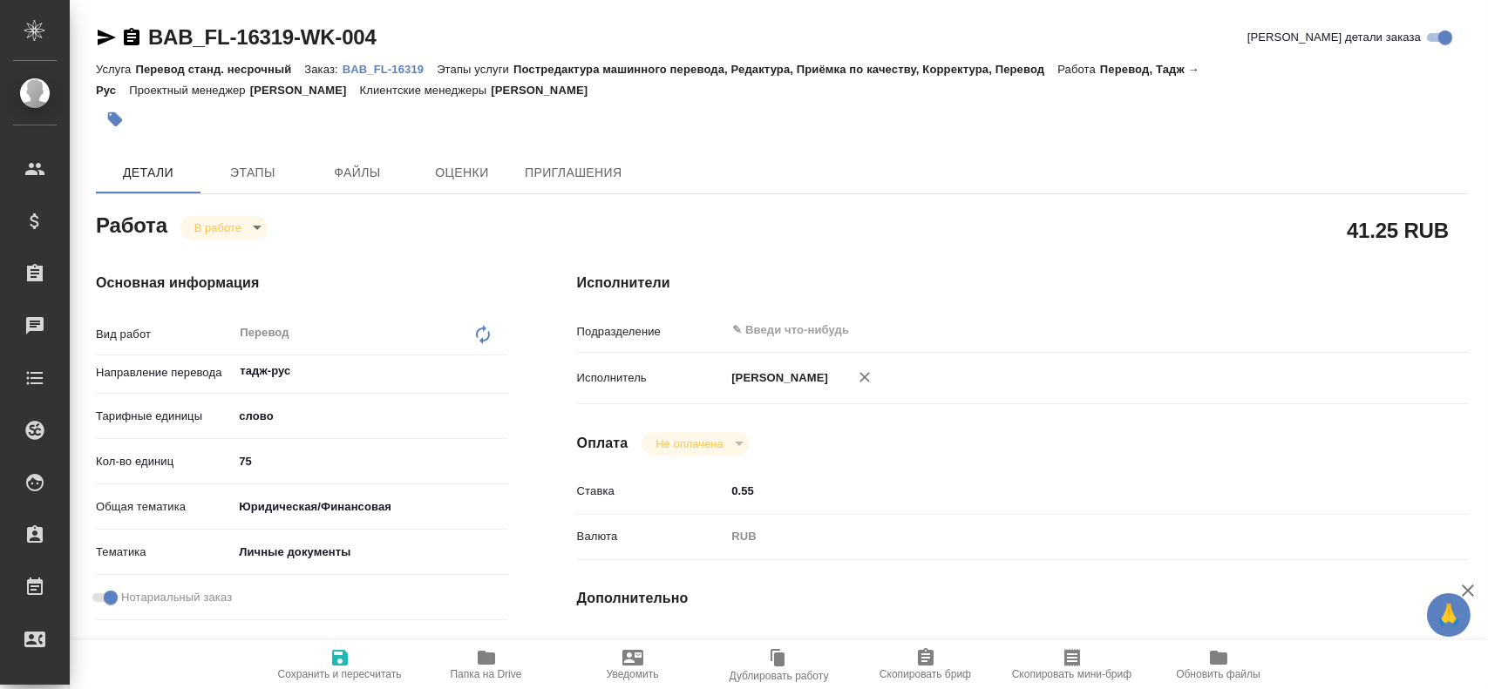
type textarea "x"
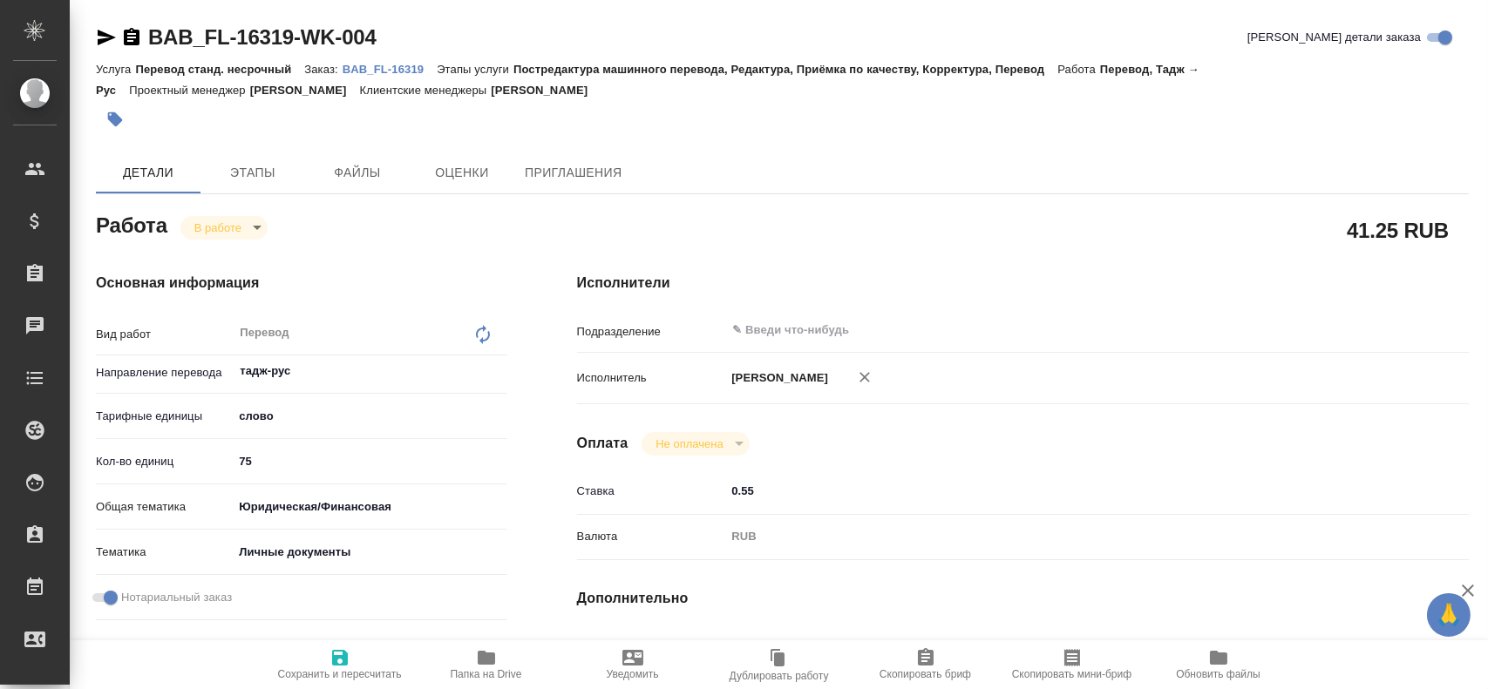
type textarea "x"
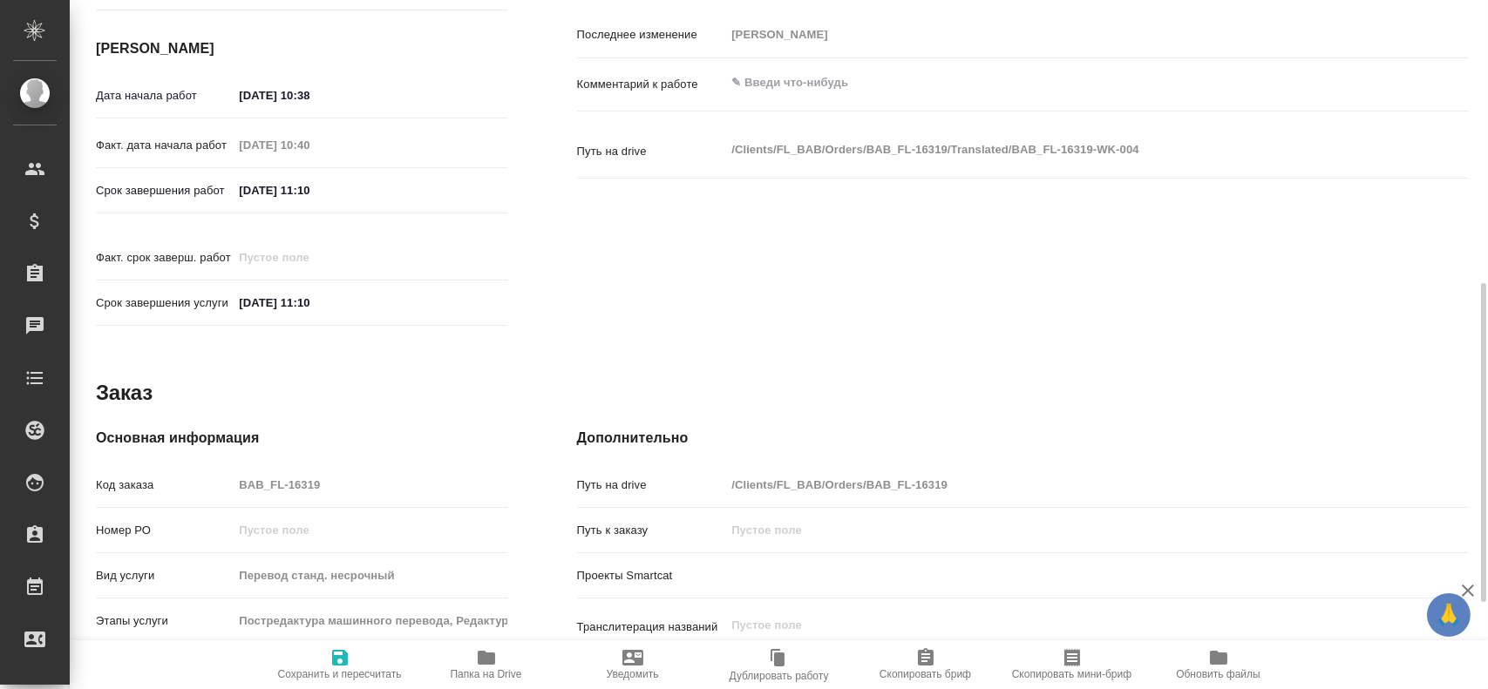
type textarea "x"
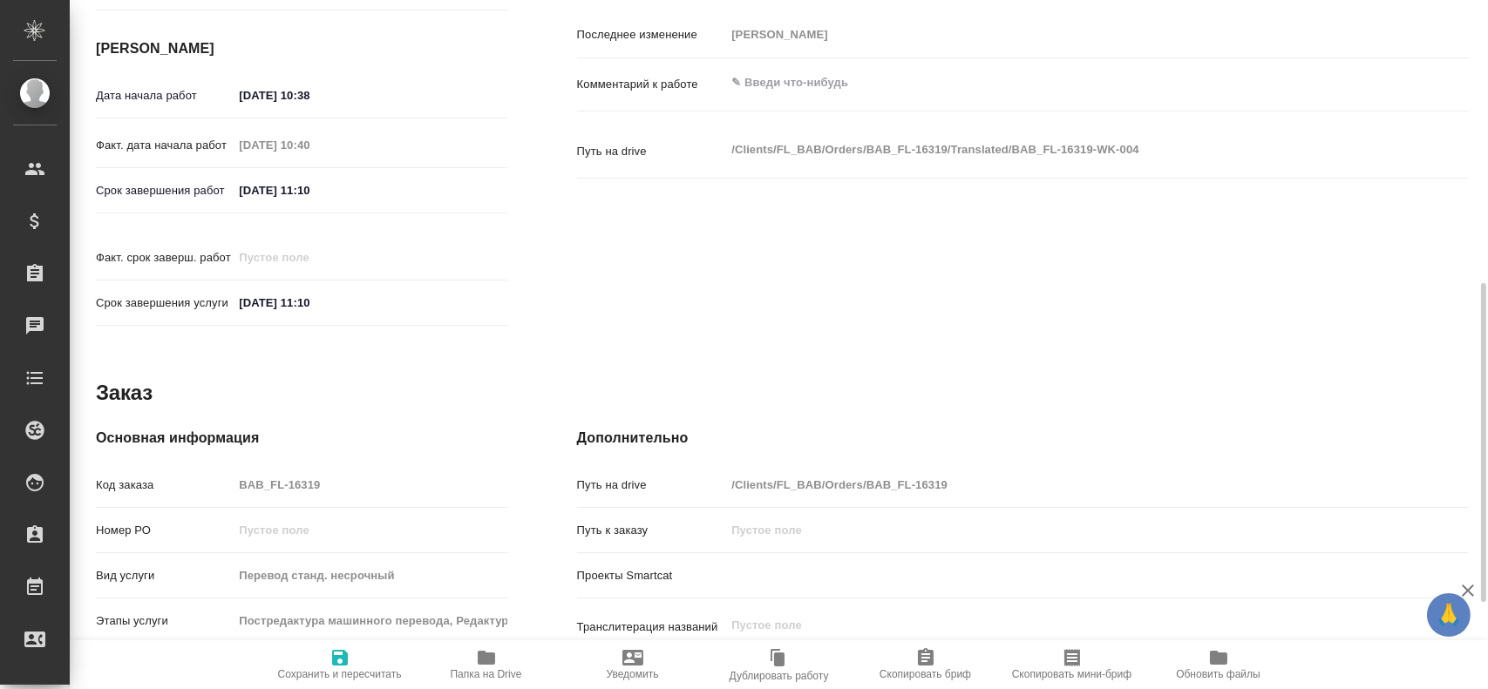
scroll to position [797, 0]
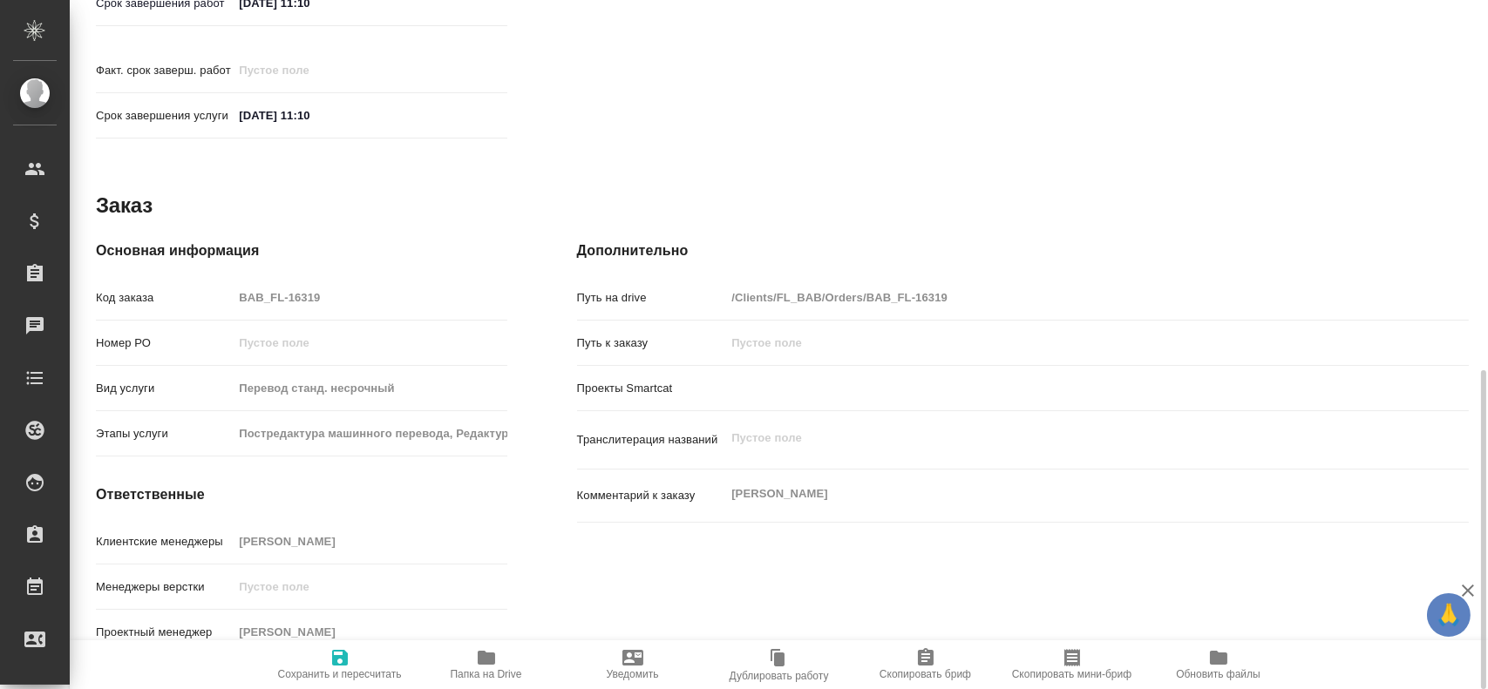
type textarea "x"
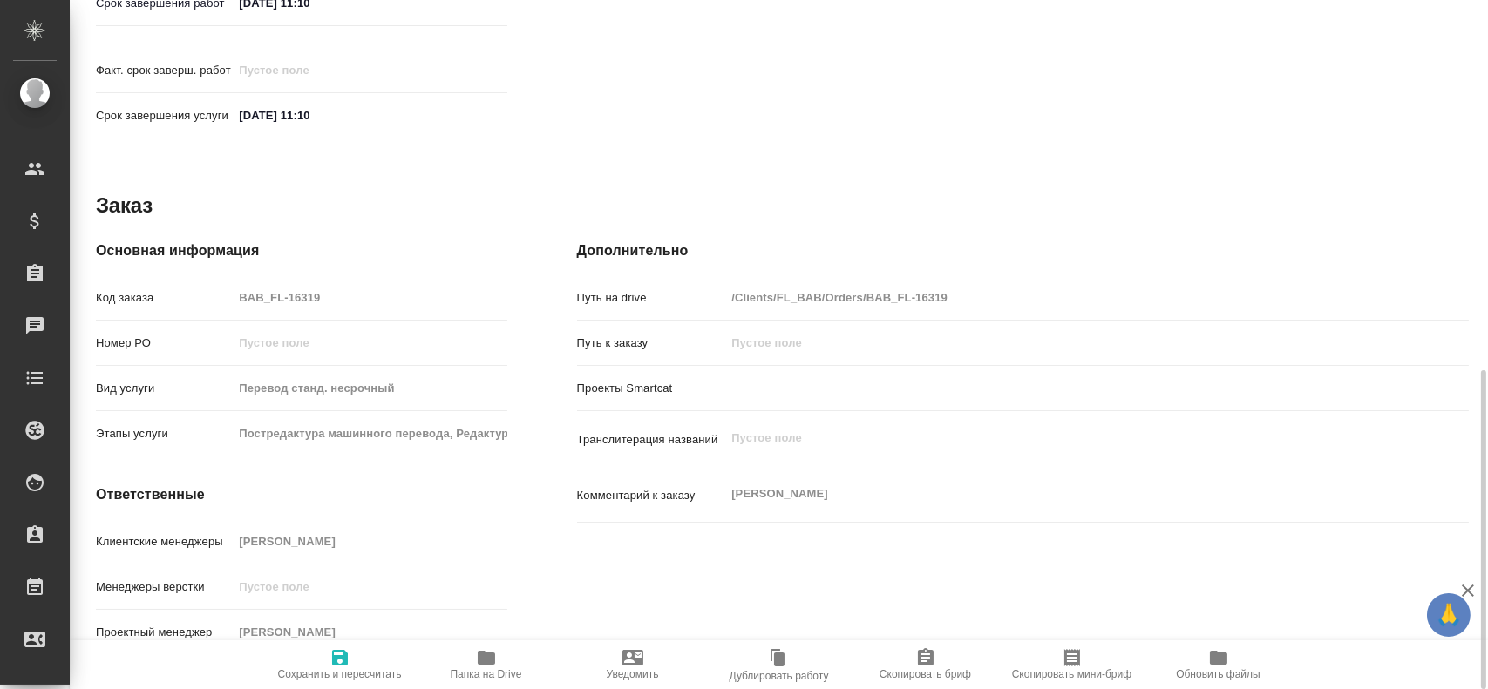
type textarea "x"
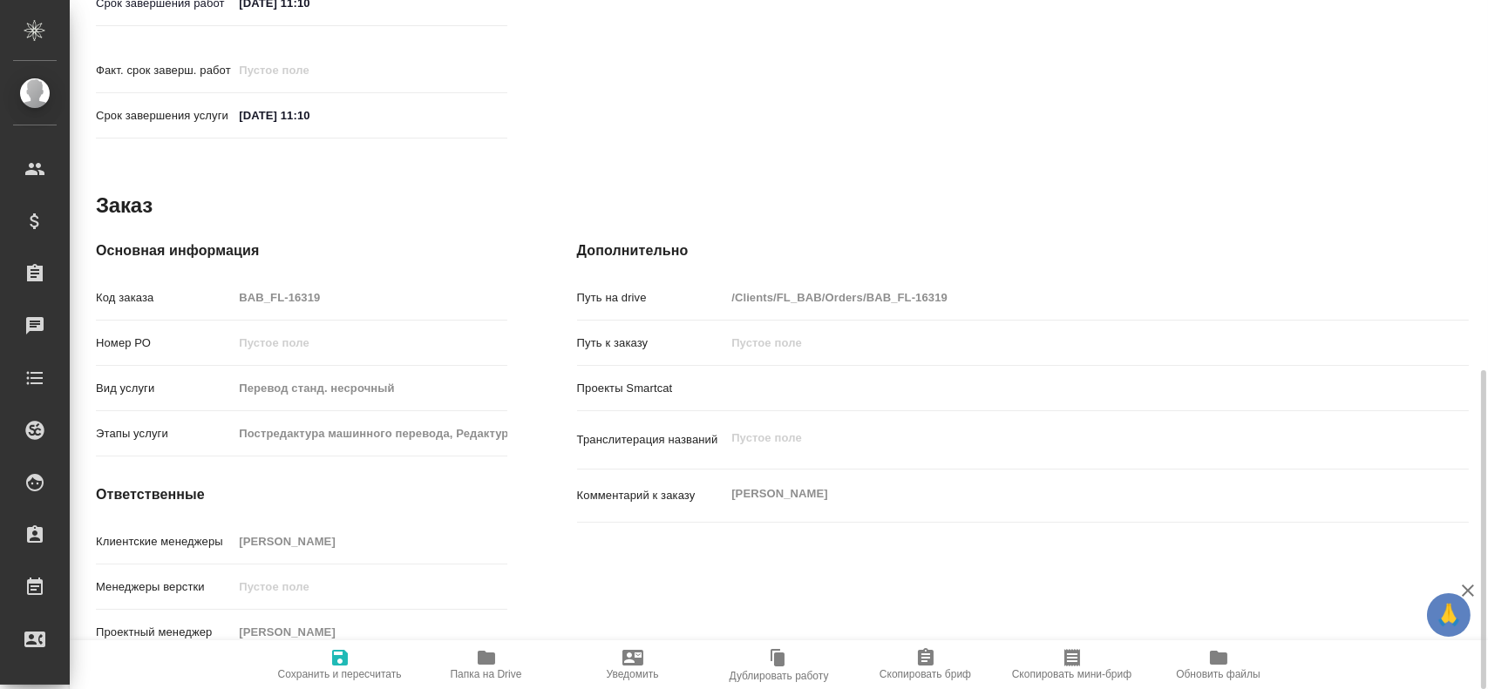
type textarea "x"
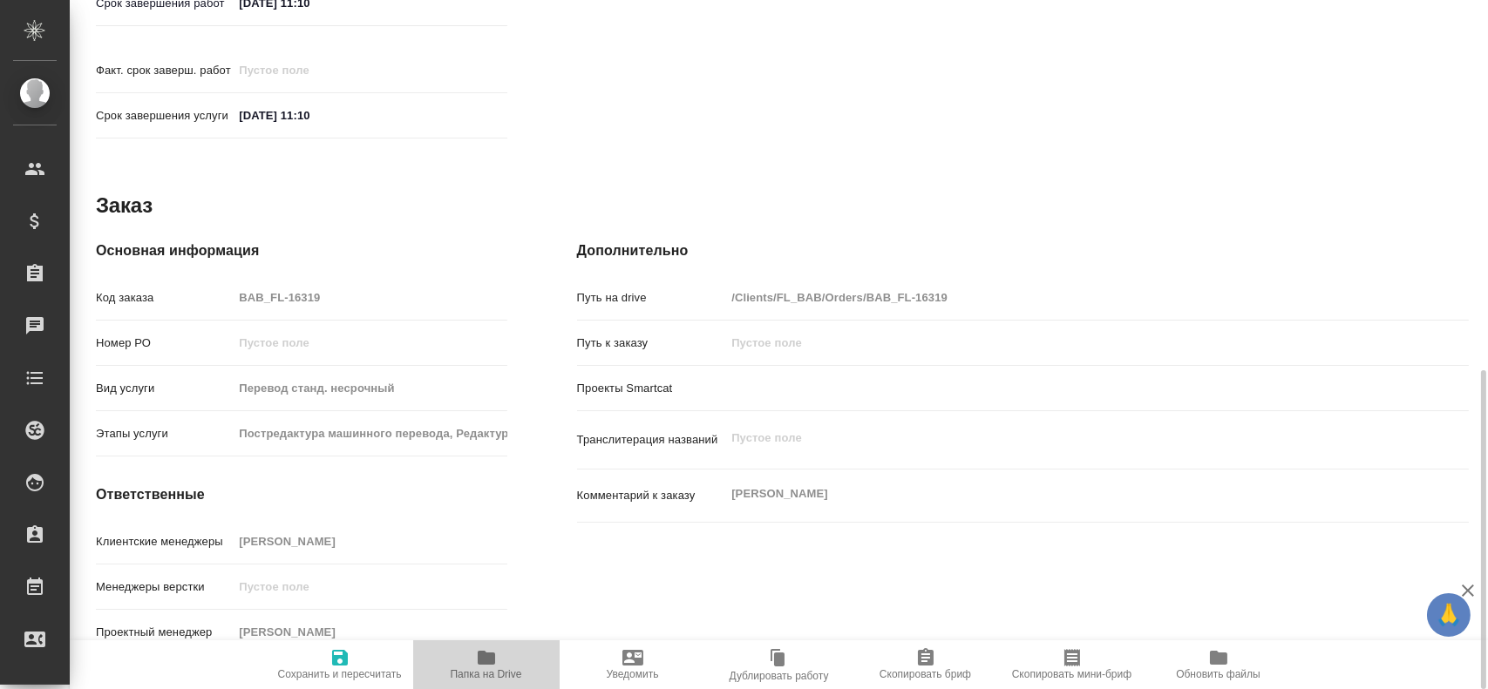
click at [472, 649] on span "Папка на Drive" at bounding box center [486, 663] width 125 height 33
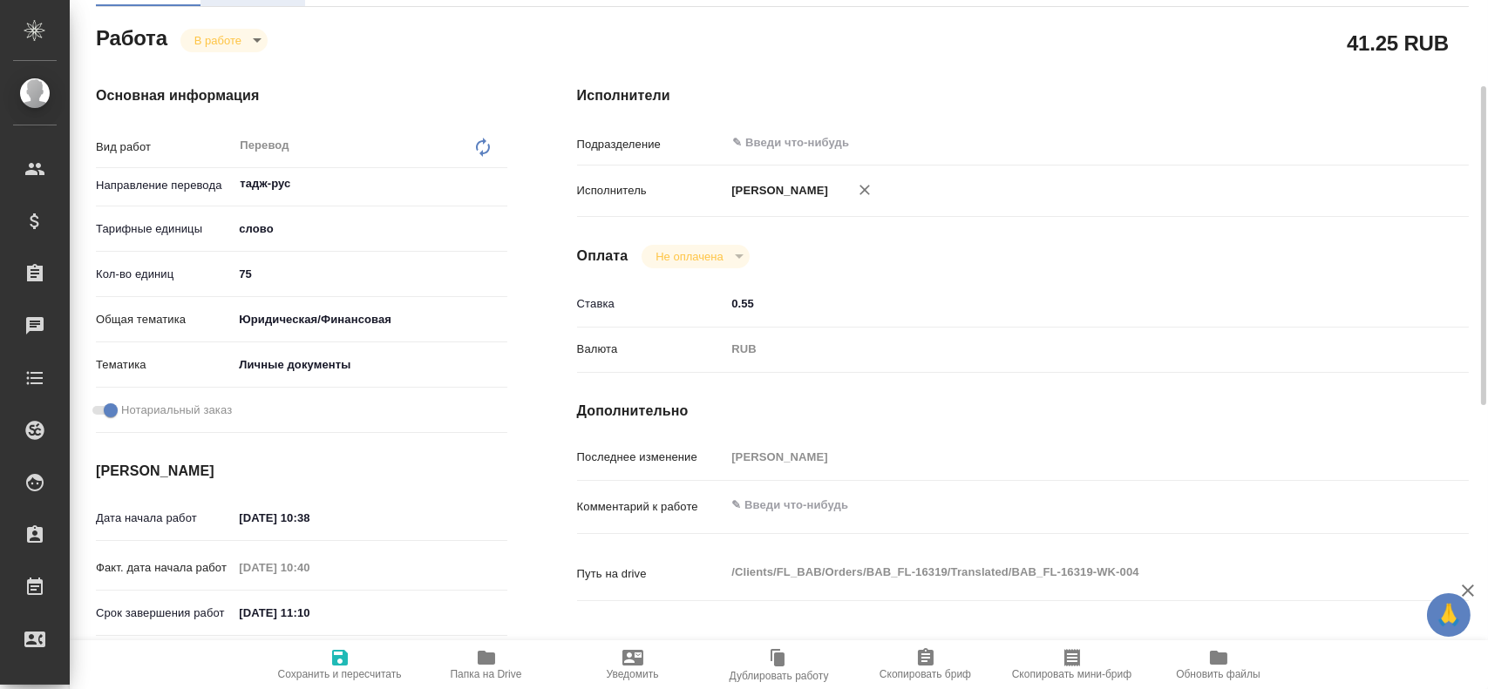
scroll to position [0, 0]
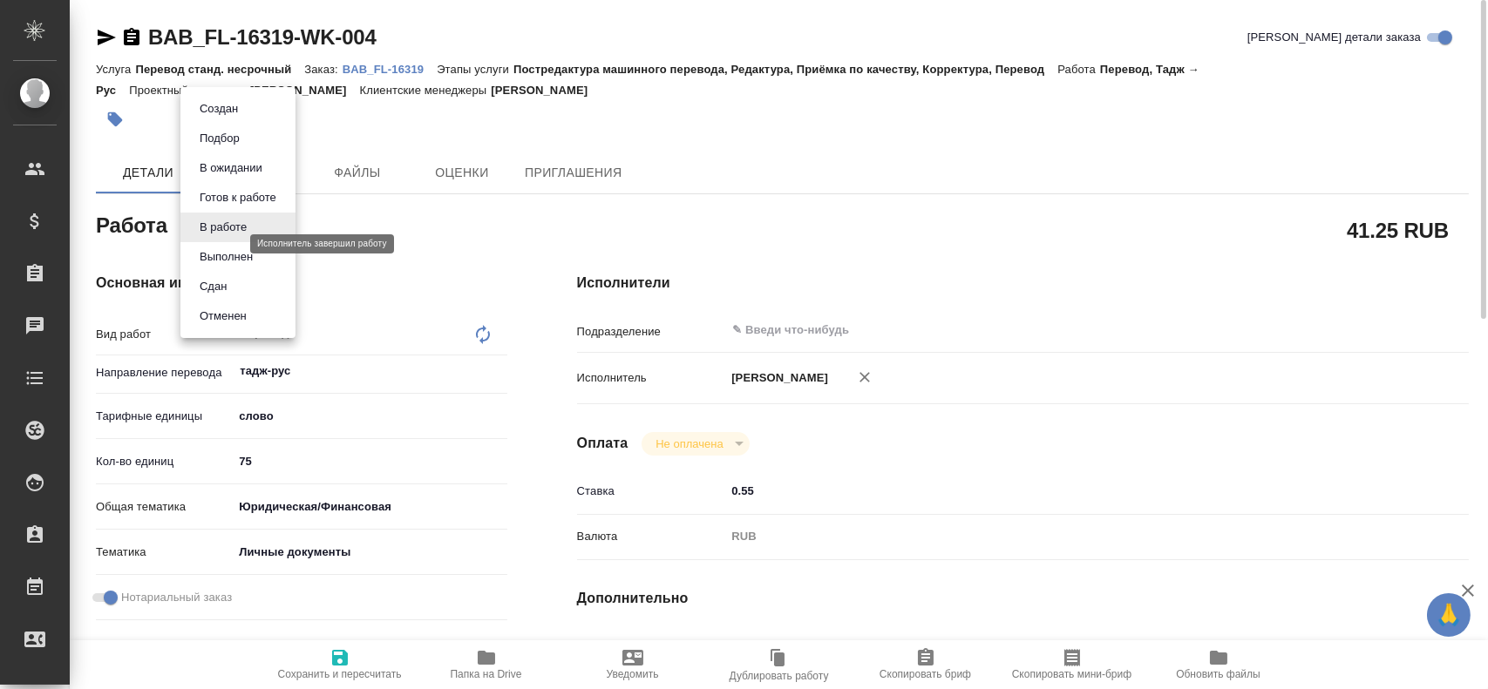
click at [220, 239] on body "🙏 .cls-1 fill:#fff; AWATERA [PERSON_NAME] Спецификации Заказы 0 Чаты Todo Проек…" at bounding box center [744, 344] width 1488 height 689
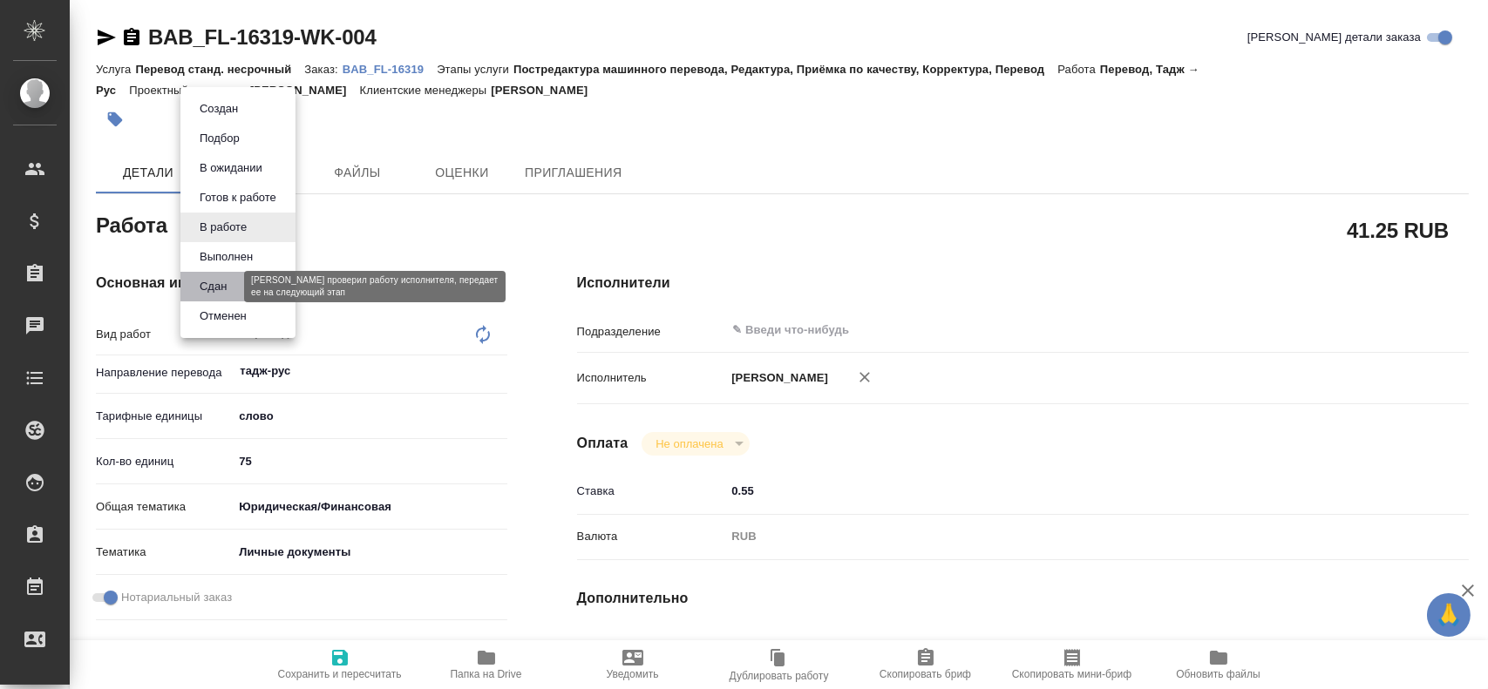
click at [216, 295] on button "Сдан" at bounding box center [212, 286] width 37 height 19
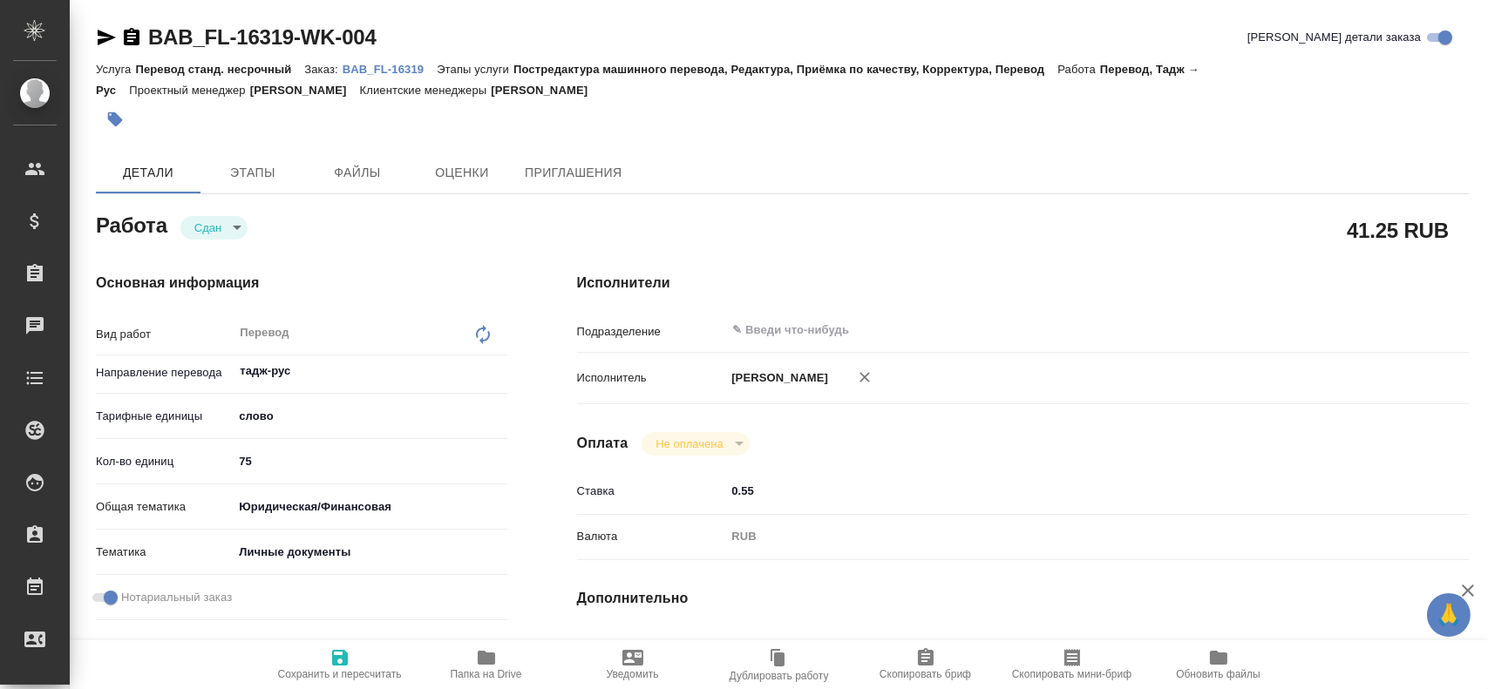
type textarea "x"
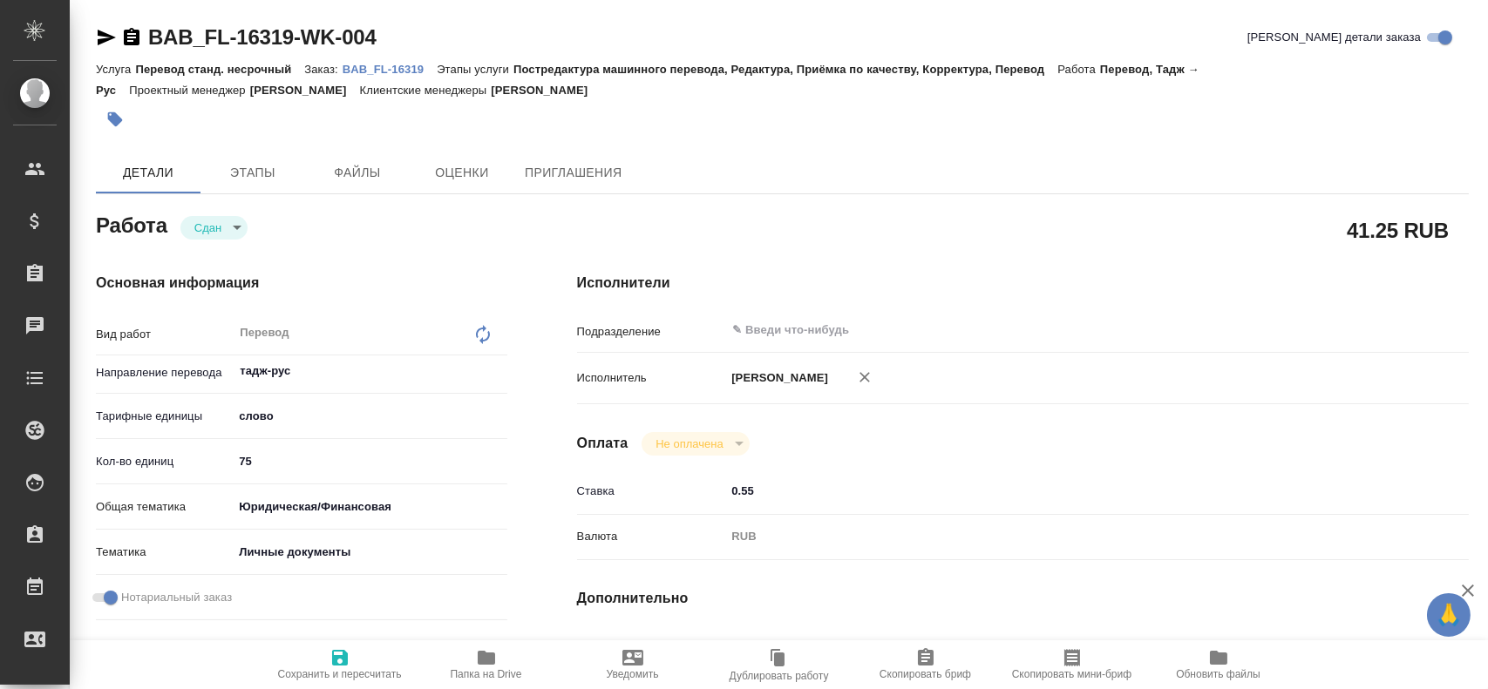
type textarea "x"
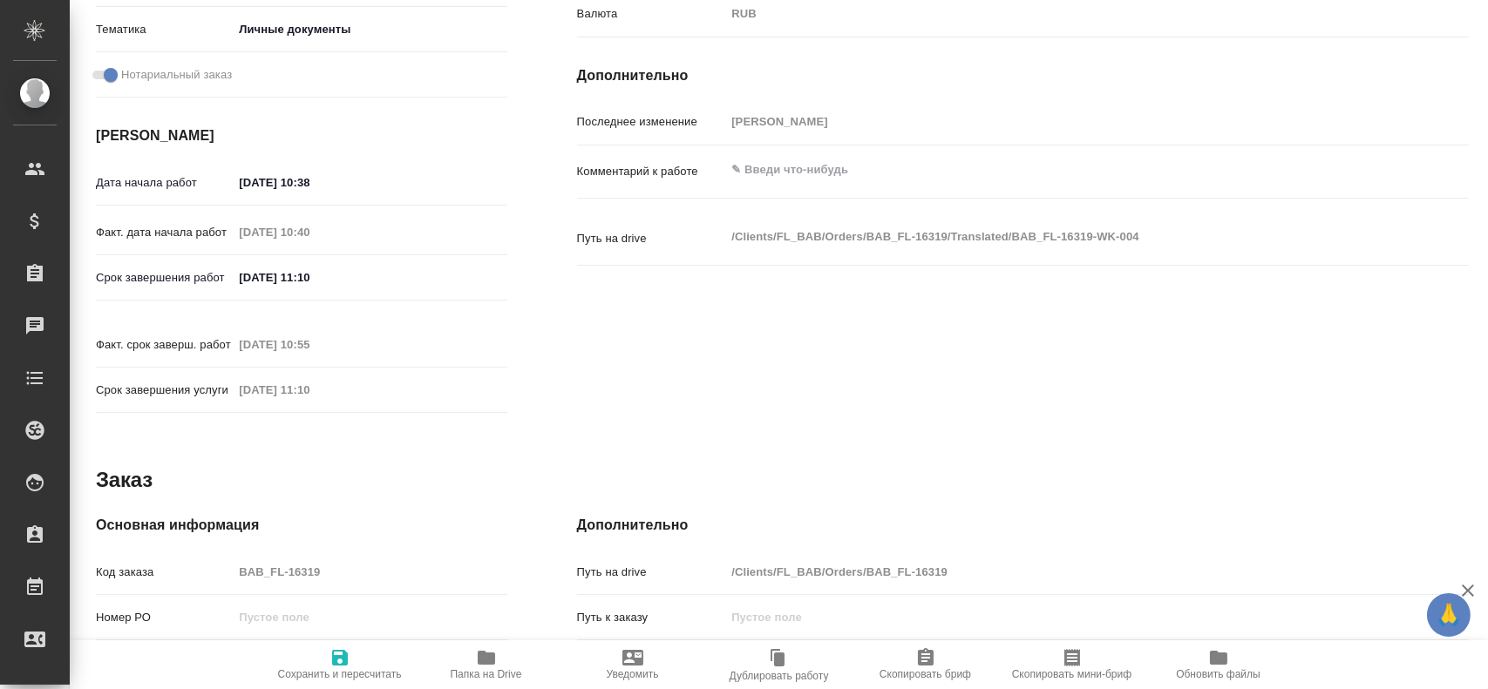
type textarea "x"
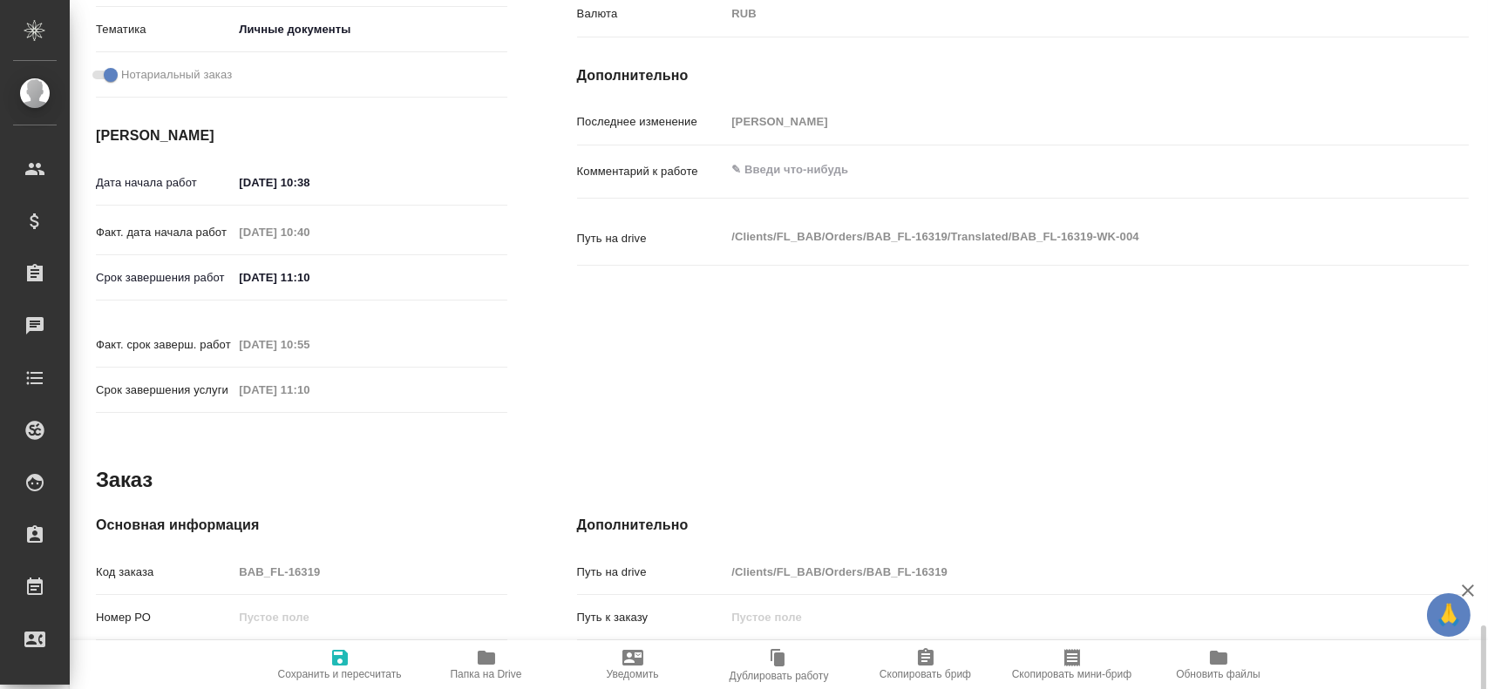
scroll to position [797, 0]
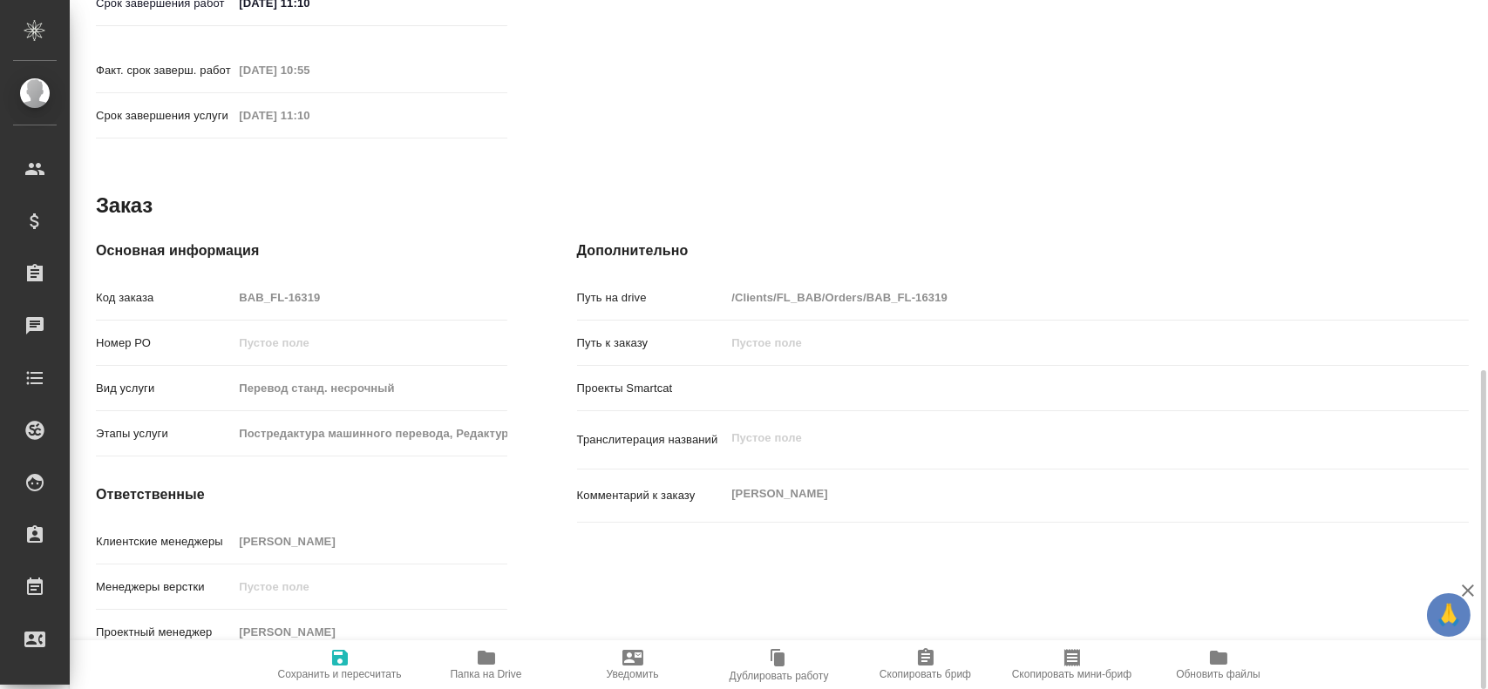
click at [347, 668] on span "Сохранить и пересчитать" at bounding box center [340, 674] width 124 height 12
type textarea "x"
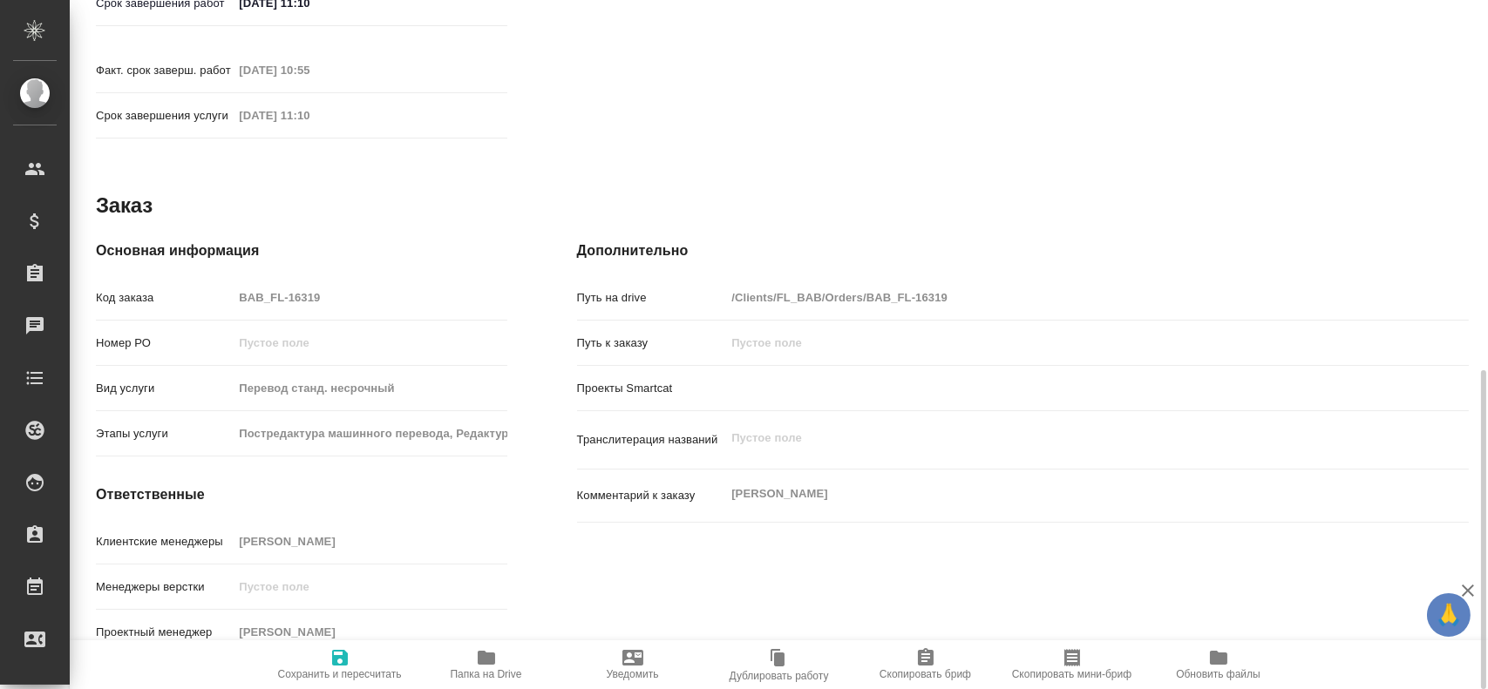
type textarea "x"
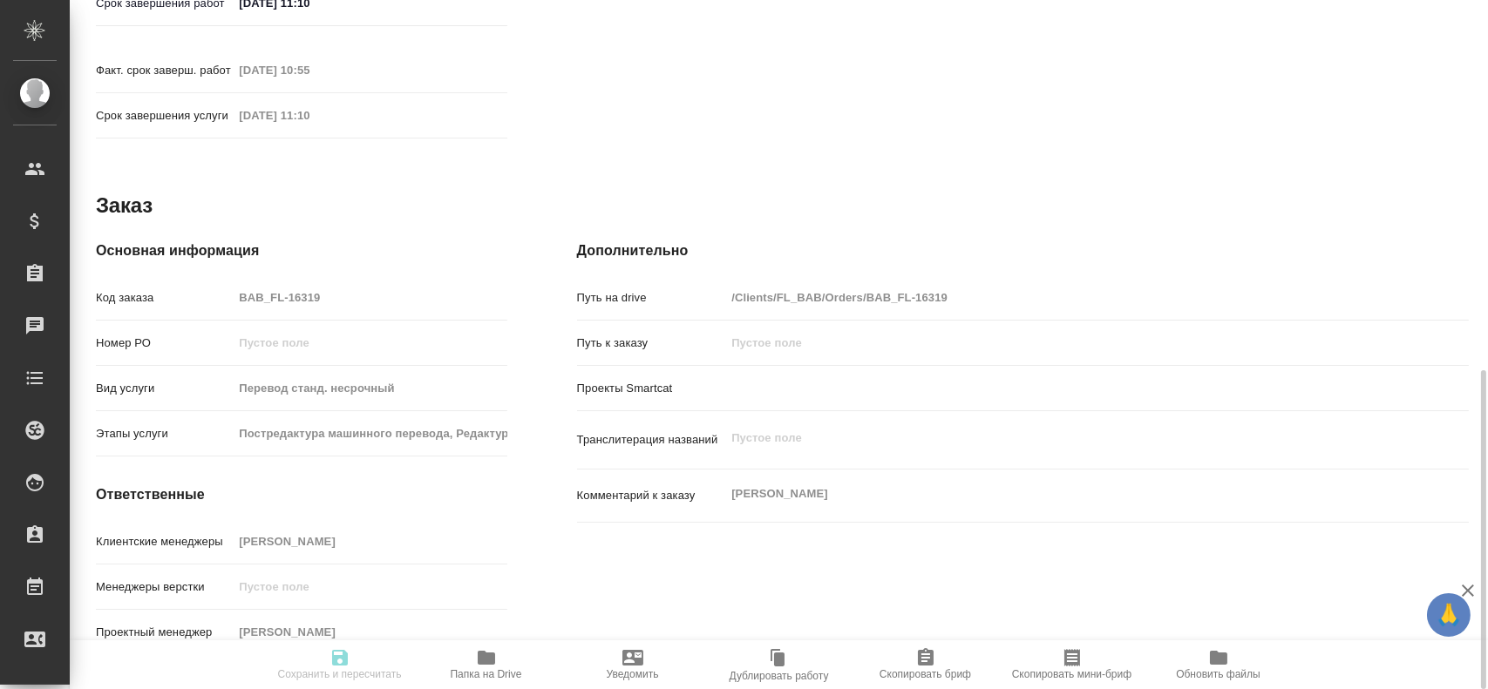
type textarea "x"
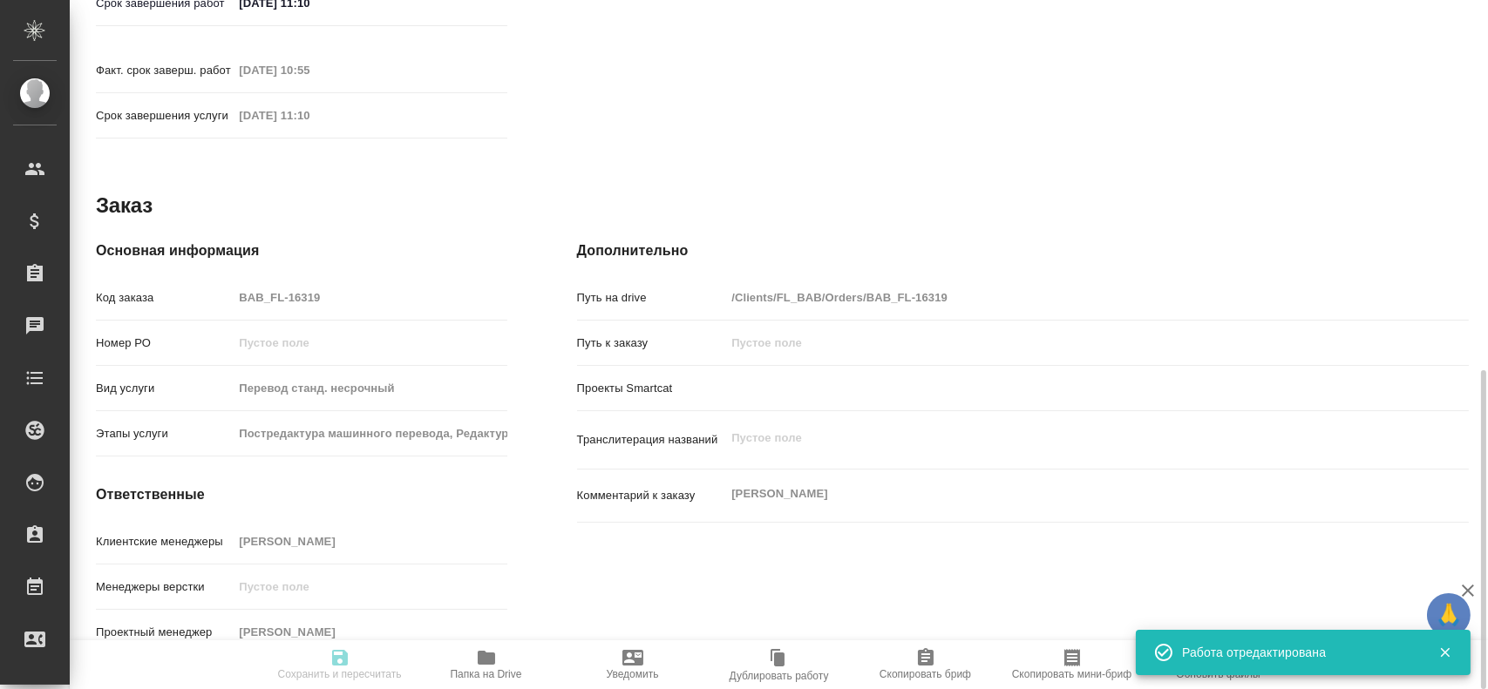
type textarea "x"
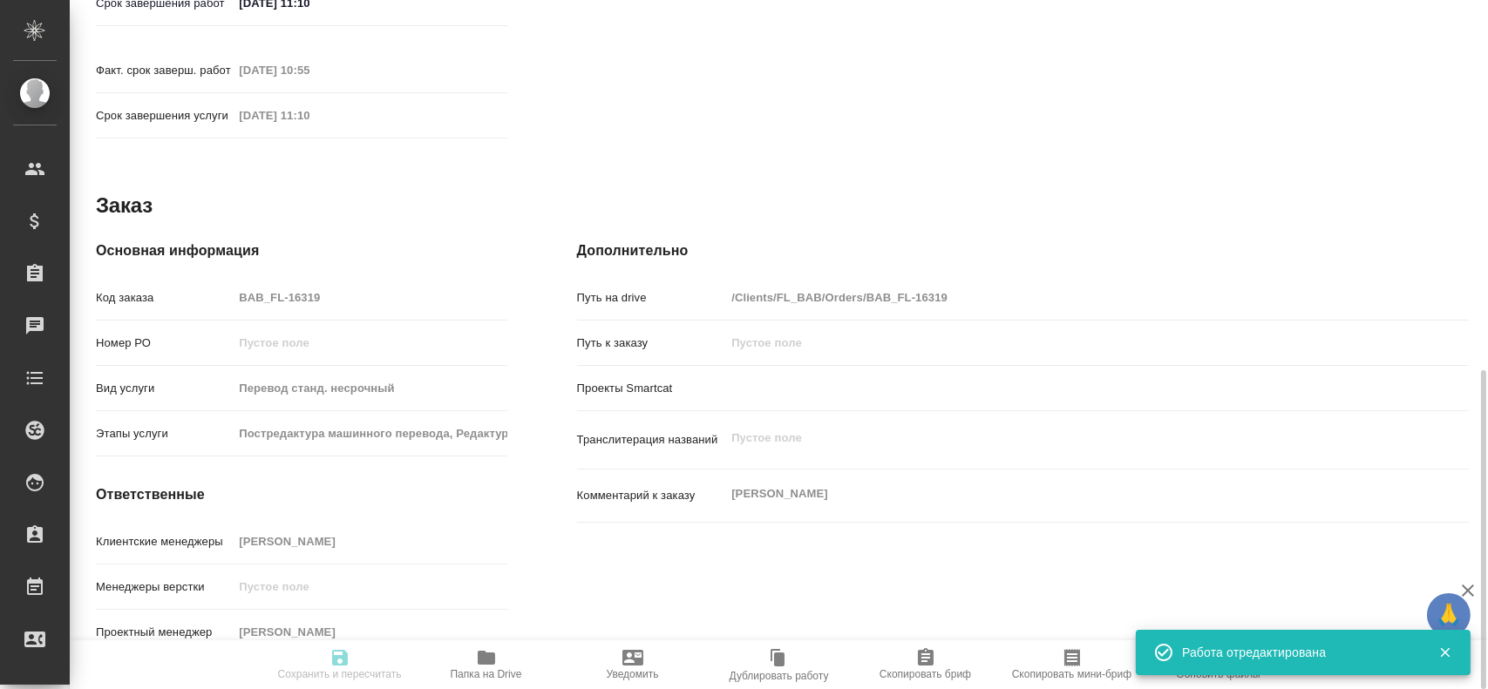
type input "closed"
type textarea "Перевод"
type textarea "x"
type input "тадж-рус"
type input "5a8b1489cc6b4906c91bfd90"
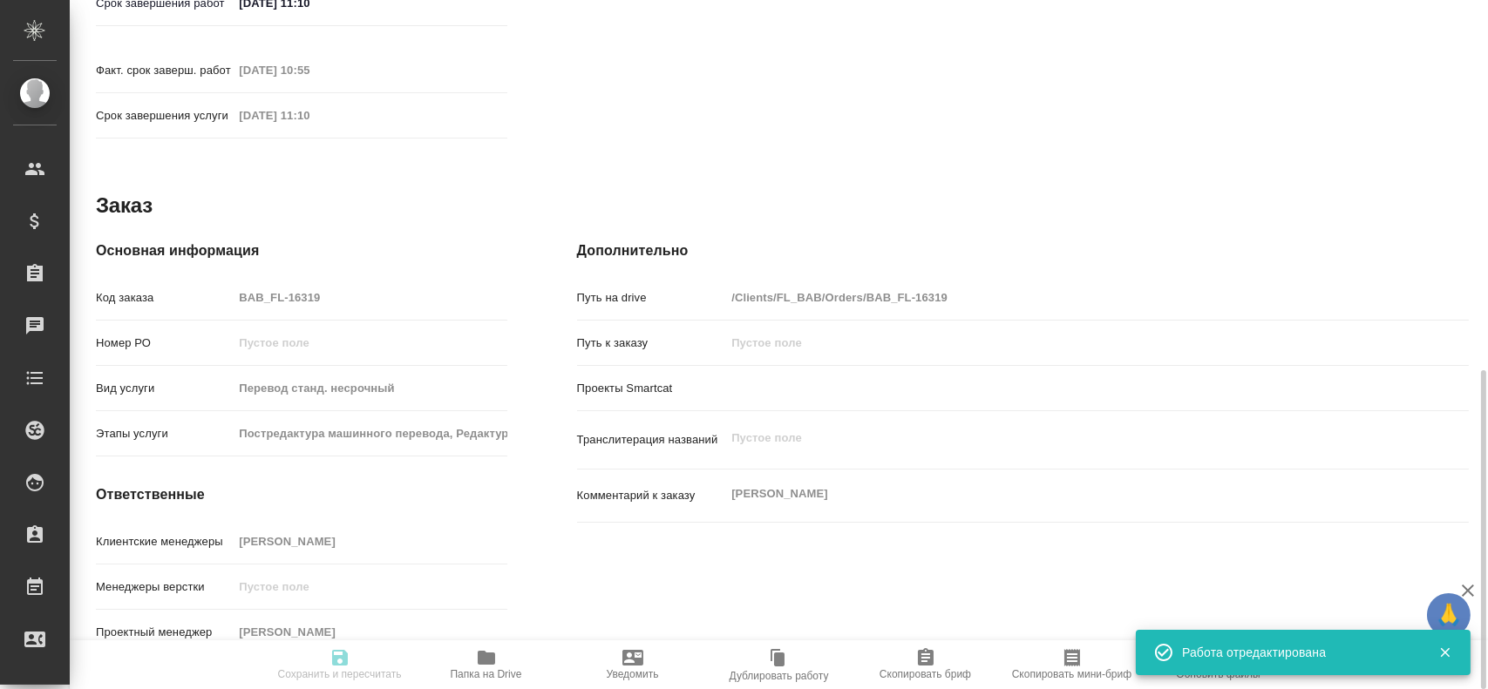
type input "75"
type input "yr-fn"
type input "5a8b8b956a9677013d343cfe"
checkbox input "true"
type input "[DATE] 10:38"
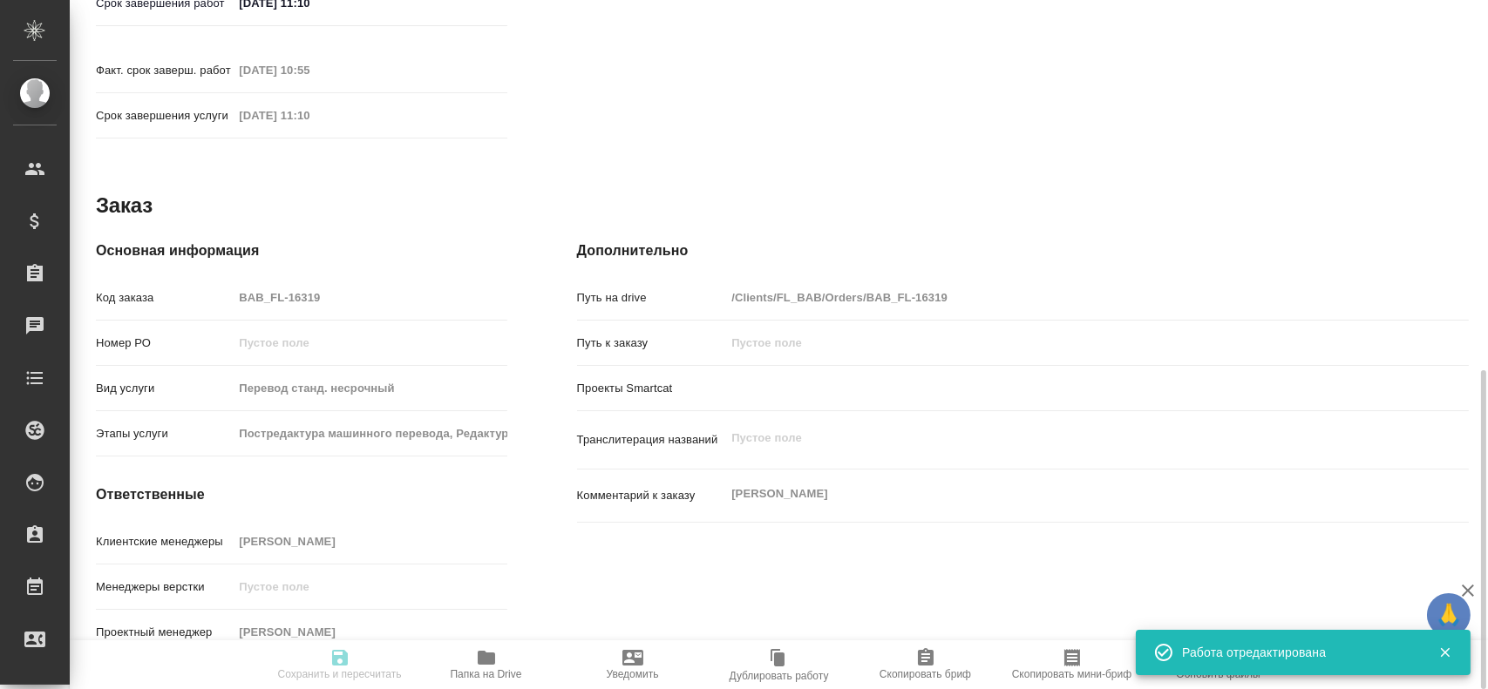
type input "[DATE] 10:40"
type input "[DATE] 11:10"
type input "[DATE] 10:55"
type input "[DATE] 11:10"
type input "notPayed"
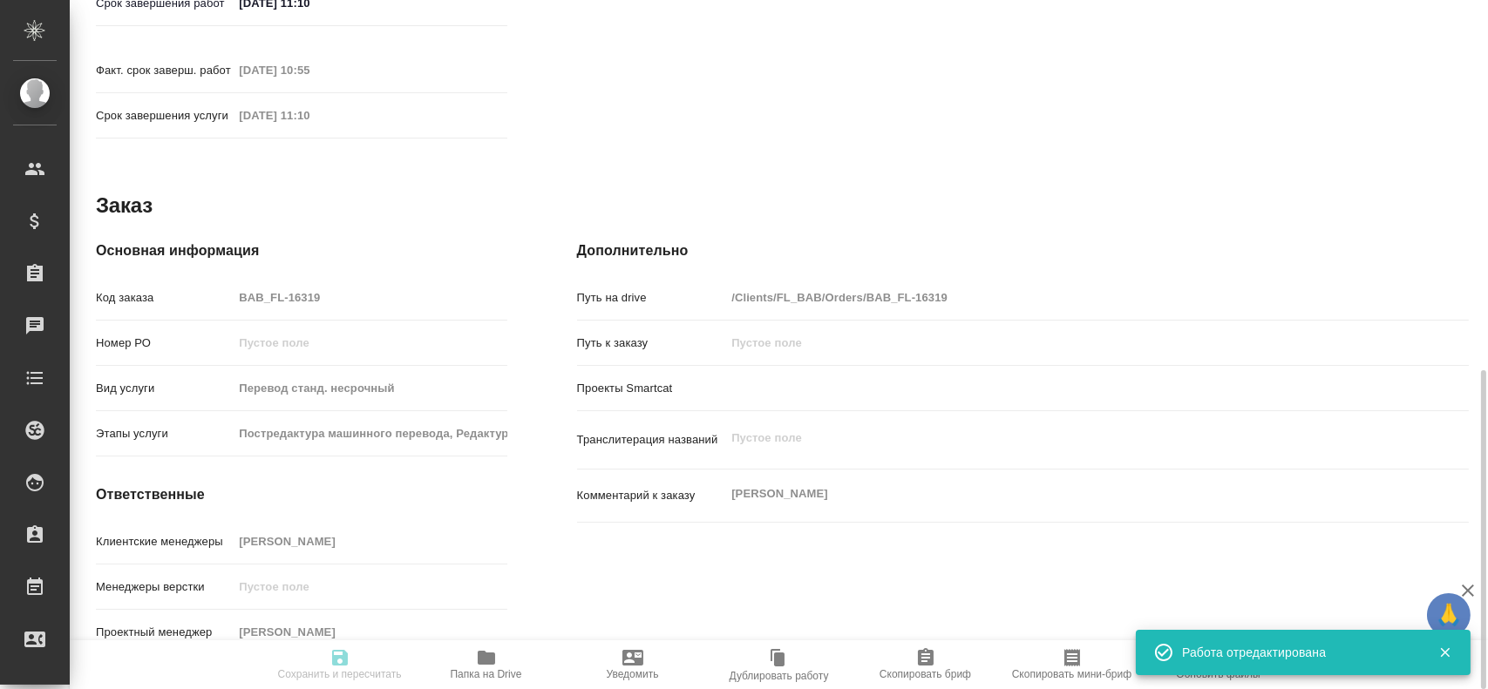
type input "0.55"
type input "RUB"
type input "[PERSON_NAME]"
type textarea "x"
type textarea "/Clients/FL_BAB/Orders/BAB_FL-16319/Translated/BAB_FL-16319-WK-004"
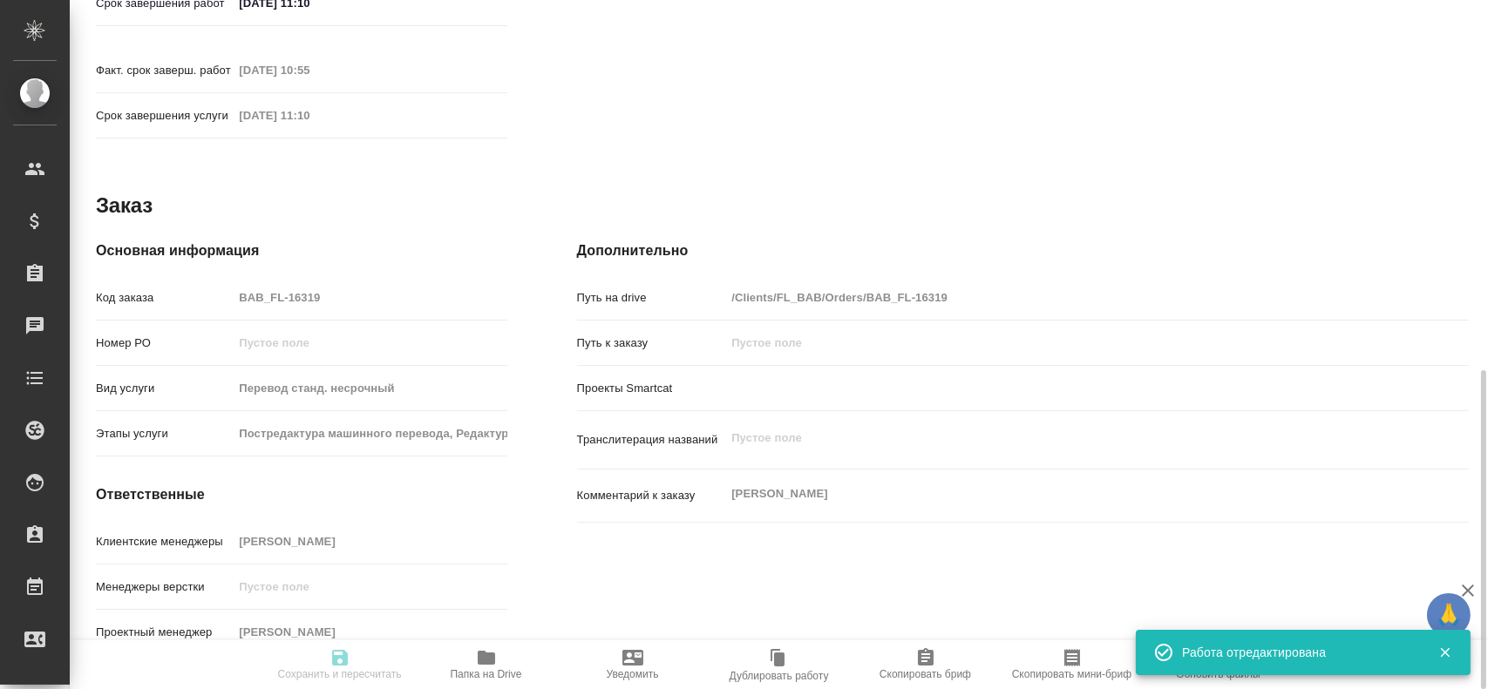
type textarea "x"
type input "BAB_FL-16319"
type input "Перевод станд. несрочный"
type input "Постредактура машинного перевода, Редактура, Приёмка по качеству, Корректура, П…"
type input "[PERSON_NAME]"
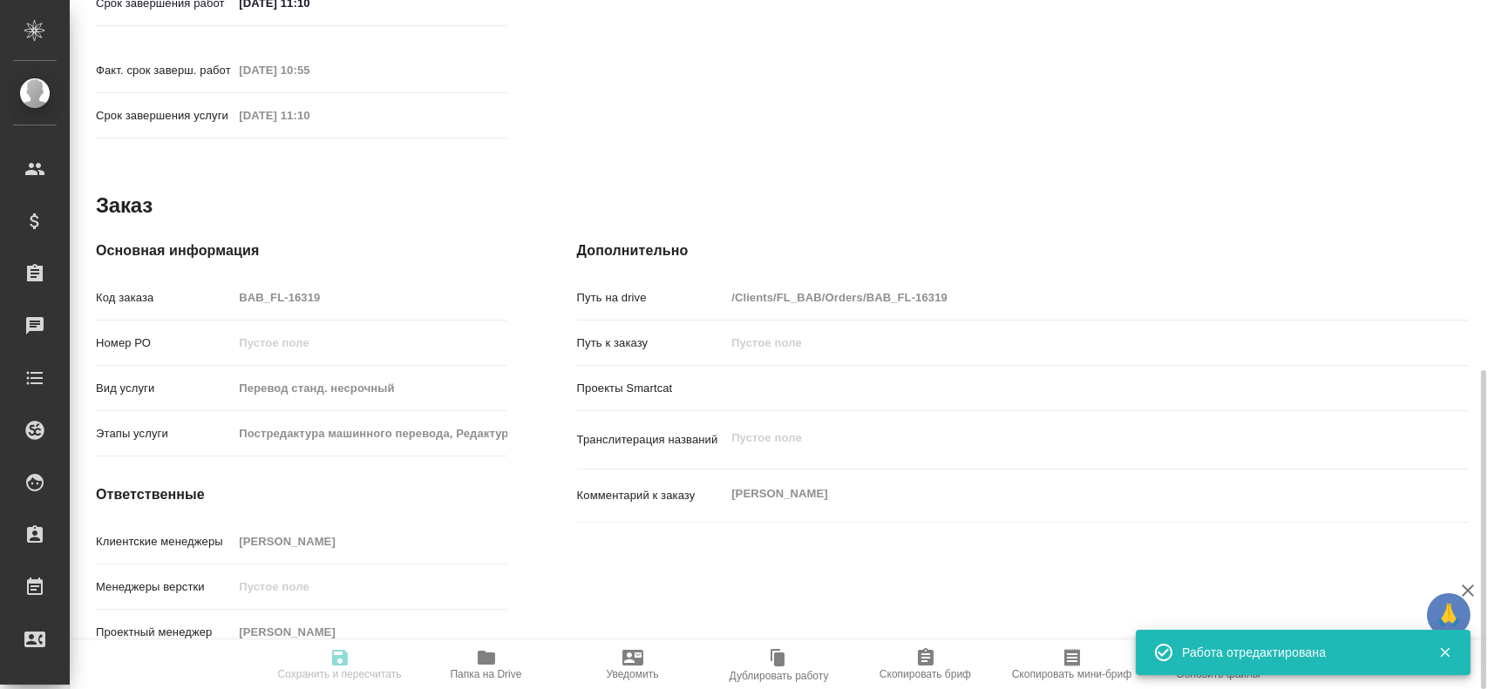
type input "/Clients/FL_BAB/Orders/BAB_FL-16319"
type textarea "x"
type textarea "[PERSON_NAME]"
type textarea "x"
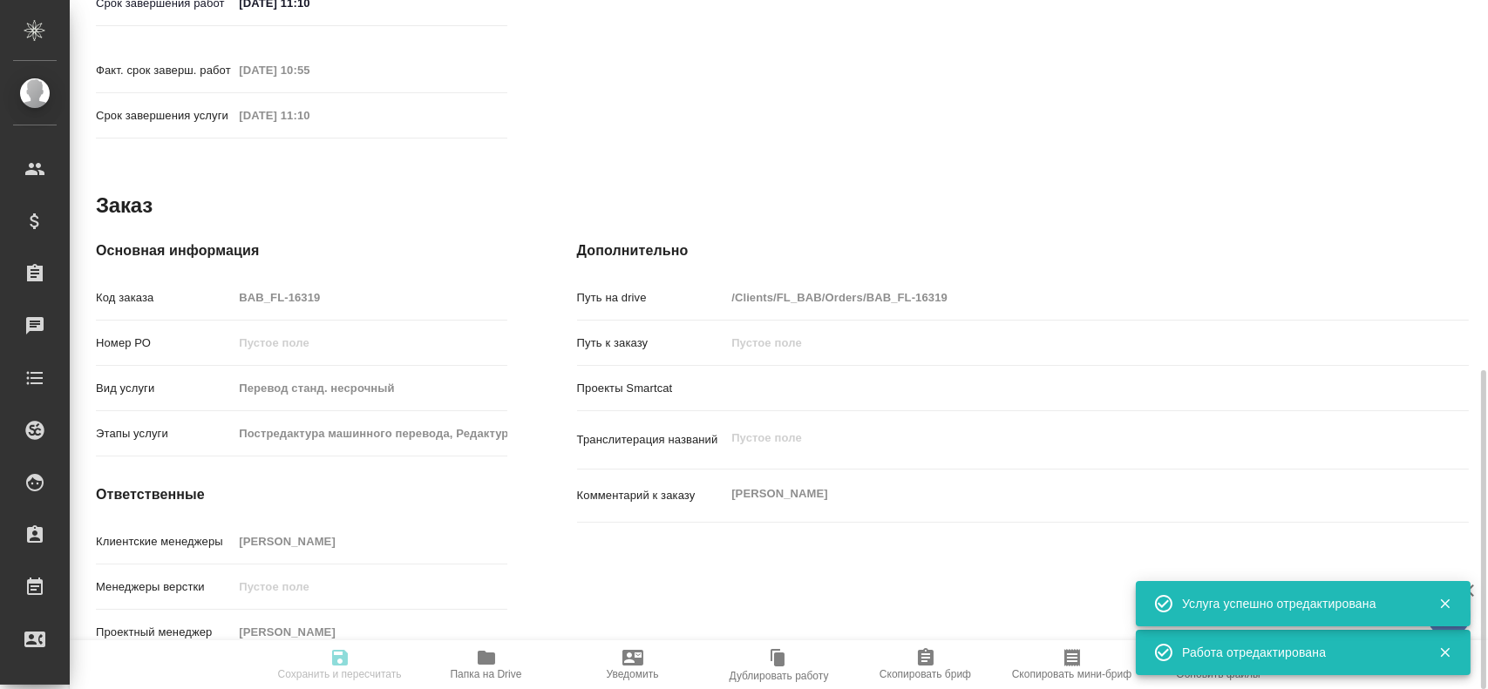
type textarea "x"
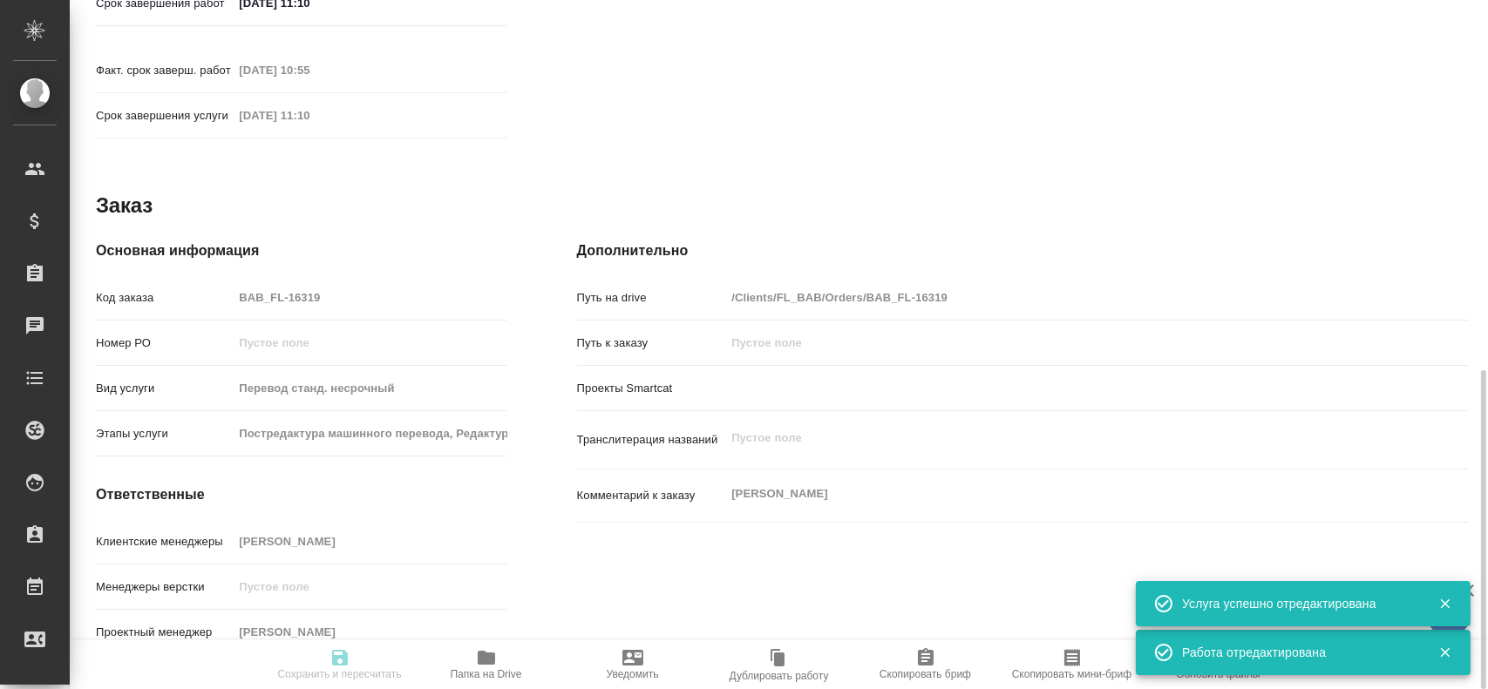
type textarea "x"
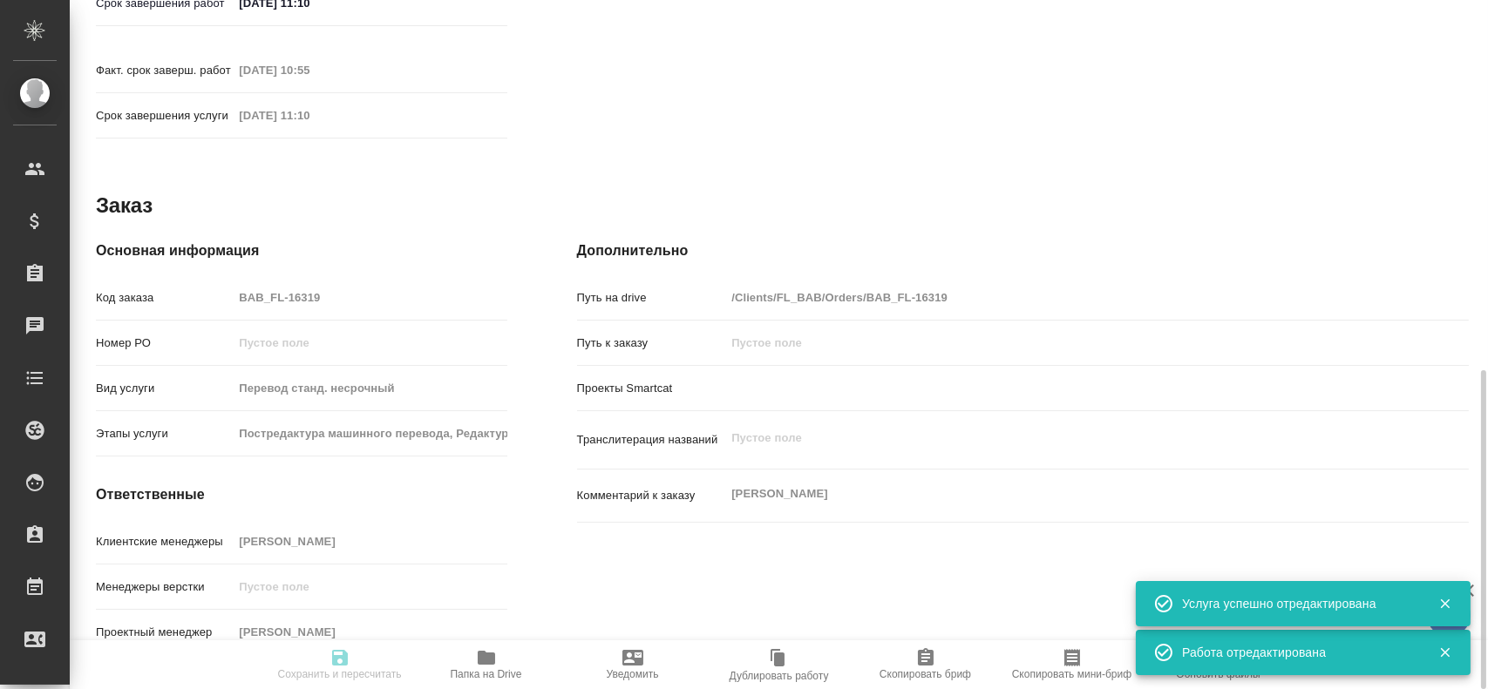
type textarea "x"
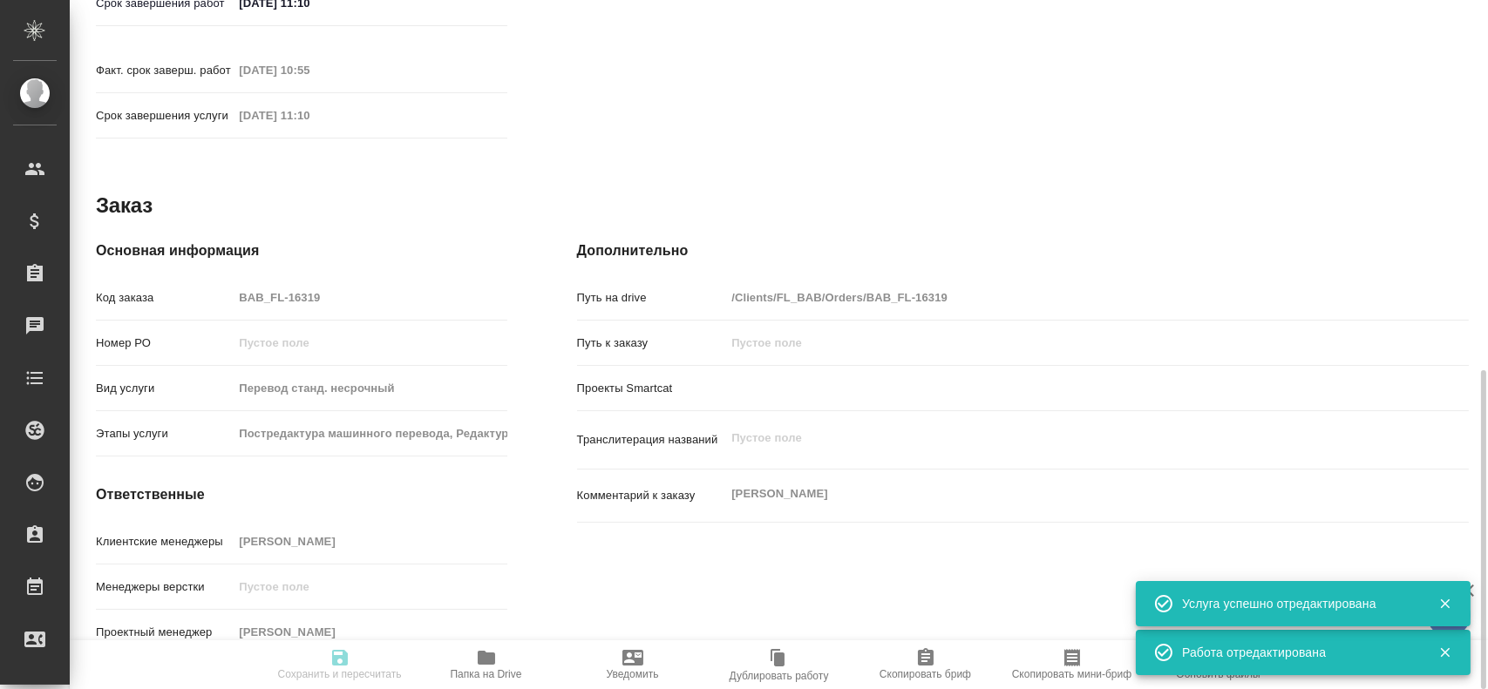
type textarea "x"
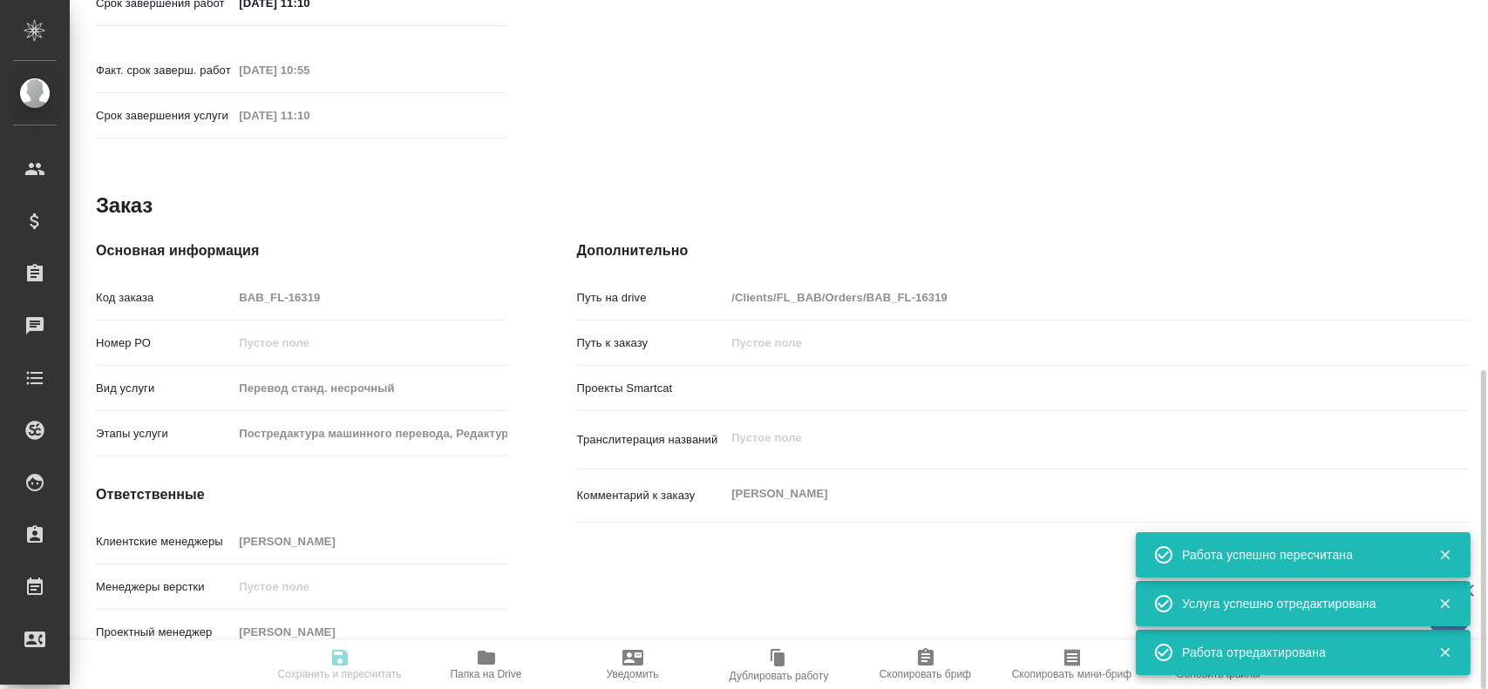
type input "closed"
type textarea "Перевод"
type textarea "x"
type input "тадж-рус"
type input "5a8b1489cc6b4906c91bfd90"
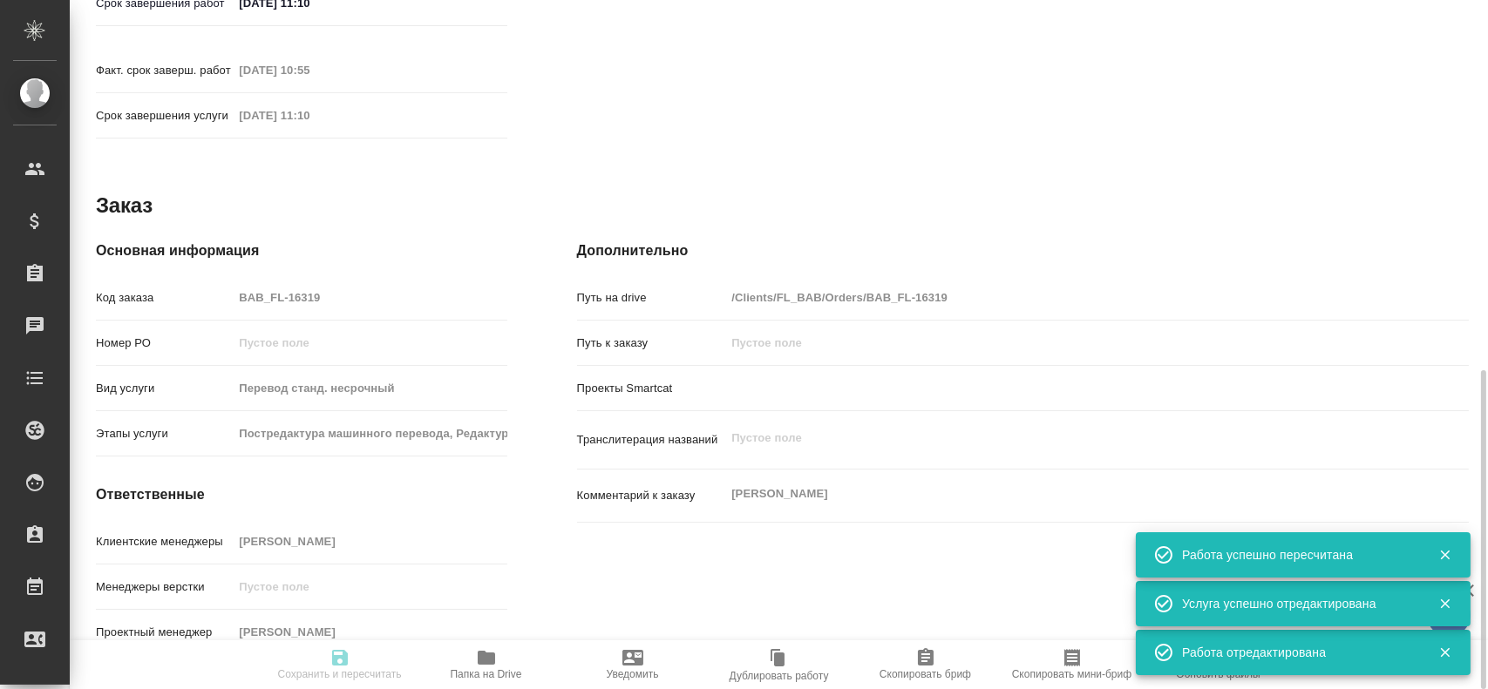
type input "75"
type input "yr-fn"
type input "5a8b8b956a9677013d343cfe"
checkbox input "true"
type input "[DATE] 10:38"
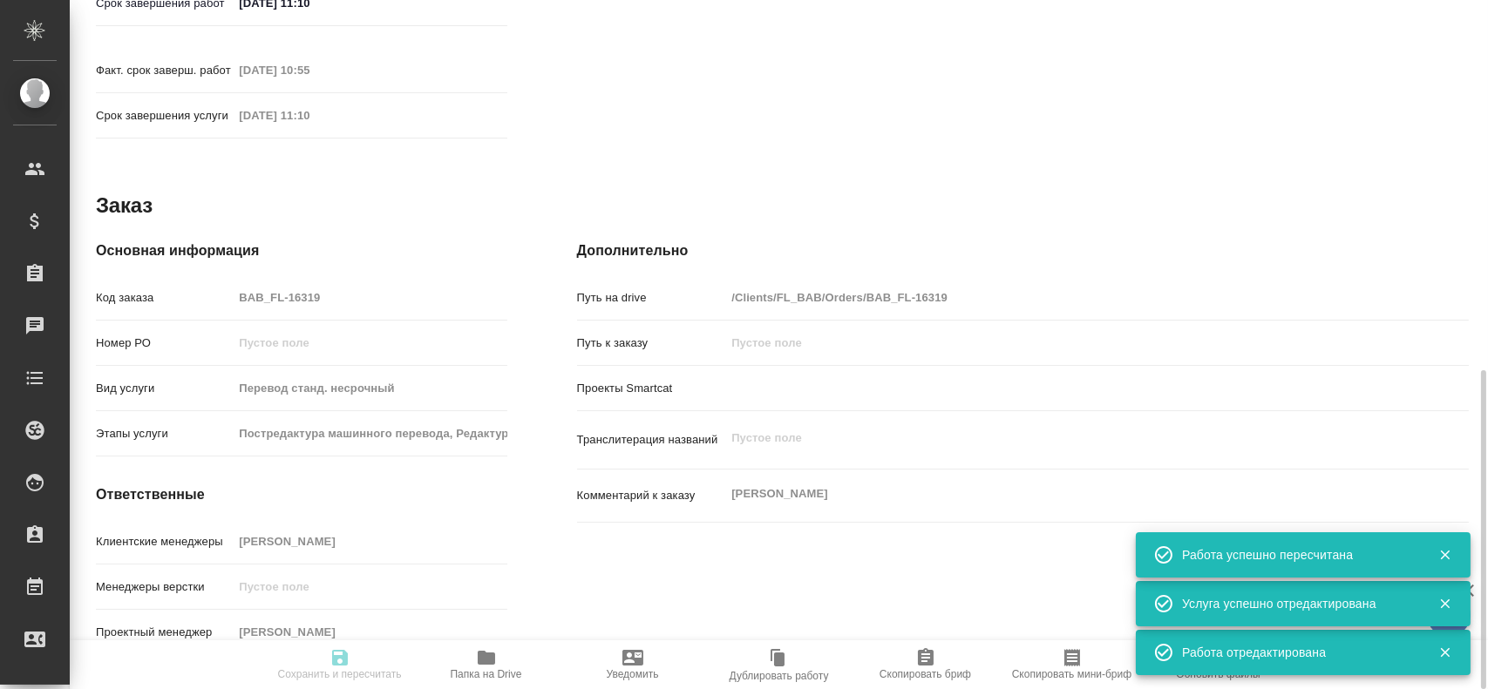
type input "[DATE] 10:40"
type input "[DATE] 11:10"
type input "[DATE] 10:55"
type input "[DATE] 11:10"
type input "notPayed"
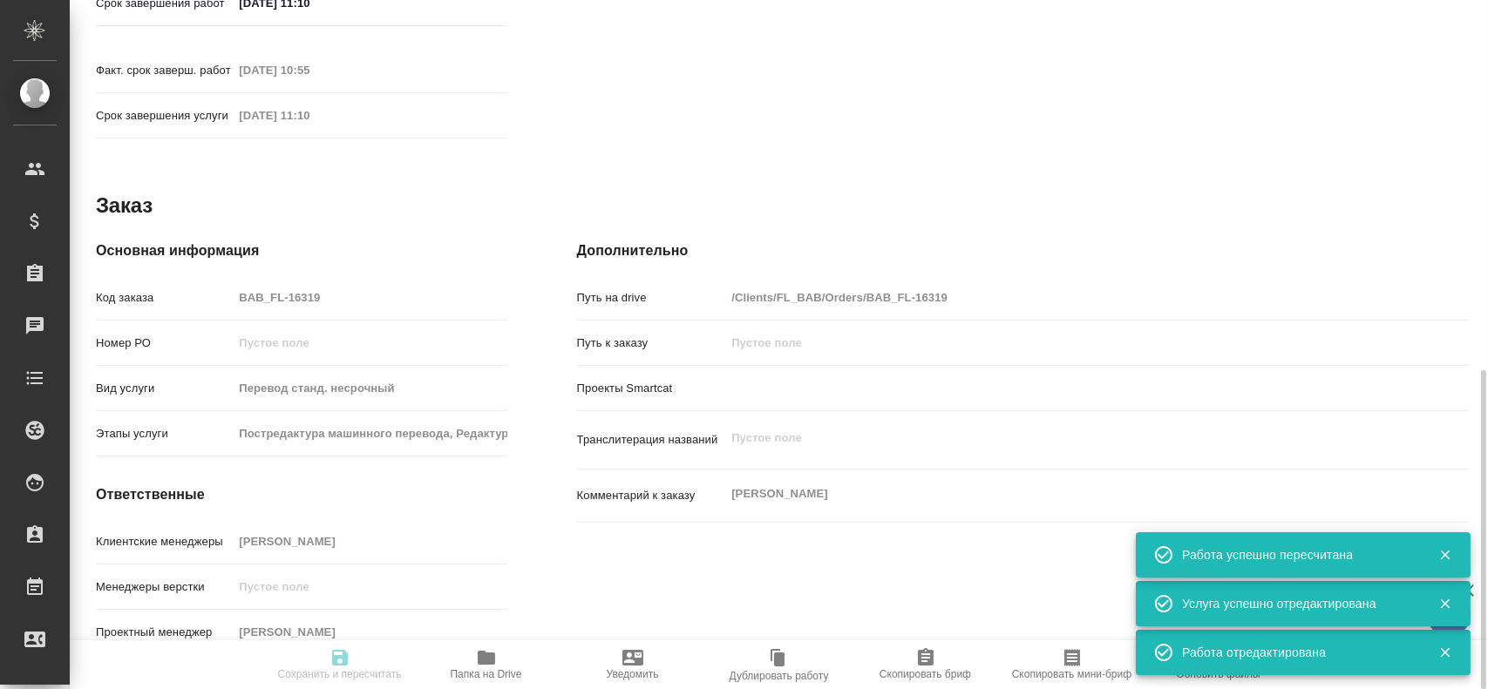
type input "0.55"
type input "RUB"
type input "[PERSON_NAME]"
type textarea "x"
type textarea "/Clients/FL_BAB/Orders/BAB_FL-16319/Translated/BAB_FL-16319-WK-004"
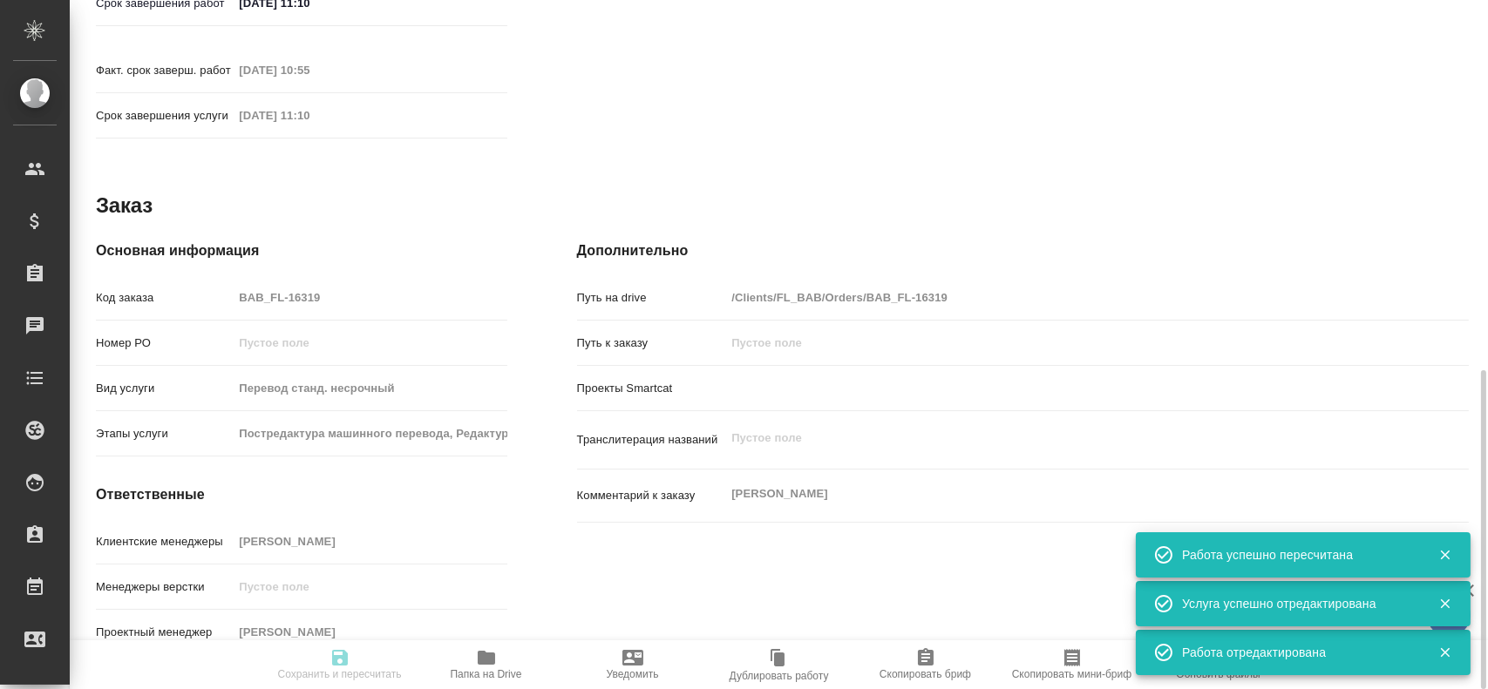
type textarea "x"
type input "BAB_FL-16319"
type input "Перевод станд. несрочный"
type input "Постредактура машинного перевода, Редактура, Приёмка по качеству, Корректура, П…"
type input "[PERSON_NAME]"
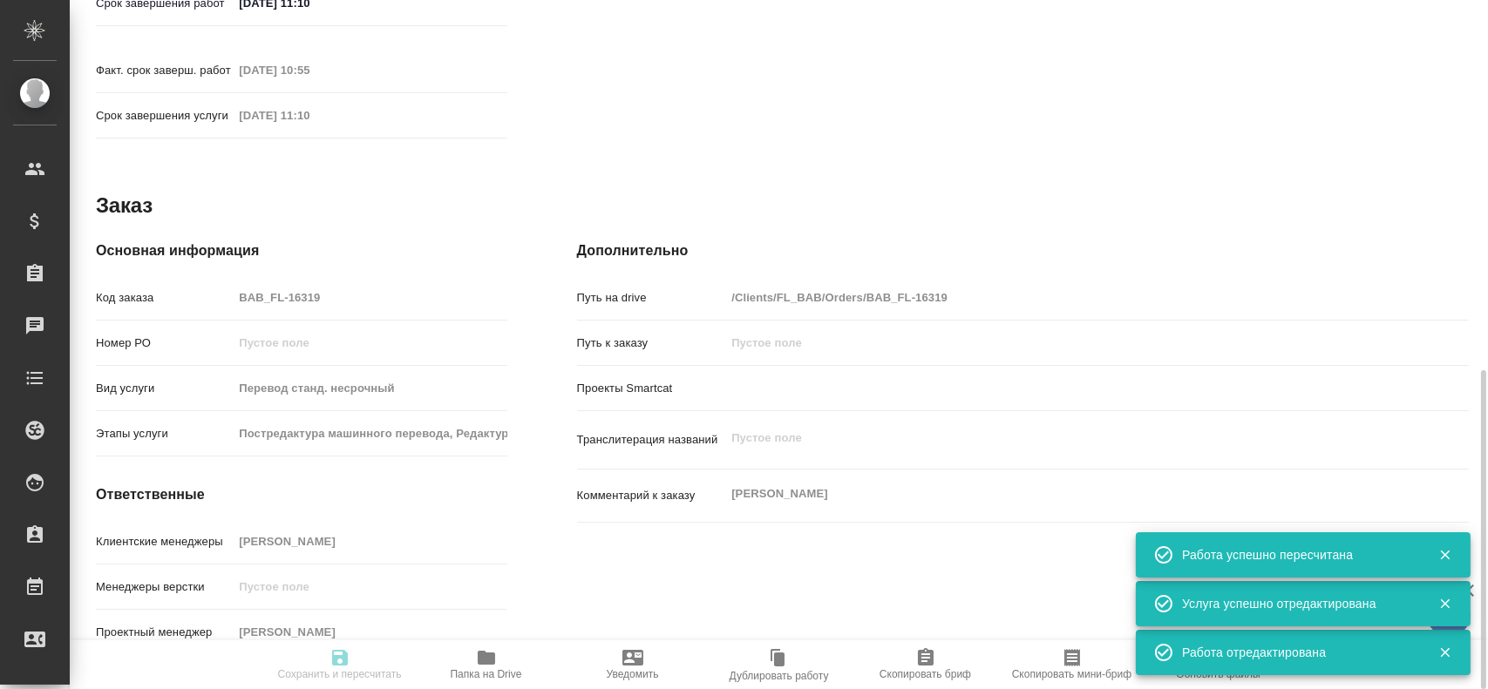
type input "/Clients/FL_BAB/Orders/BAB_FL-16319"
type textarea "x"
type textarea "[PERSON_NAME]"
type textarea "x"
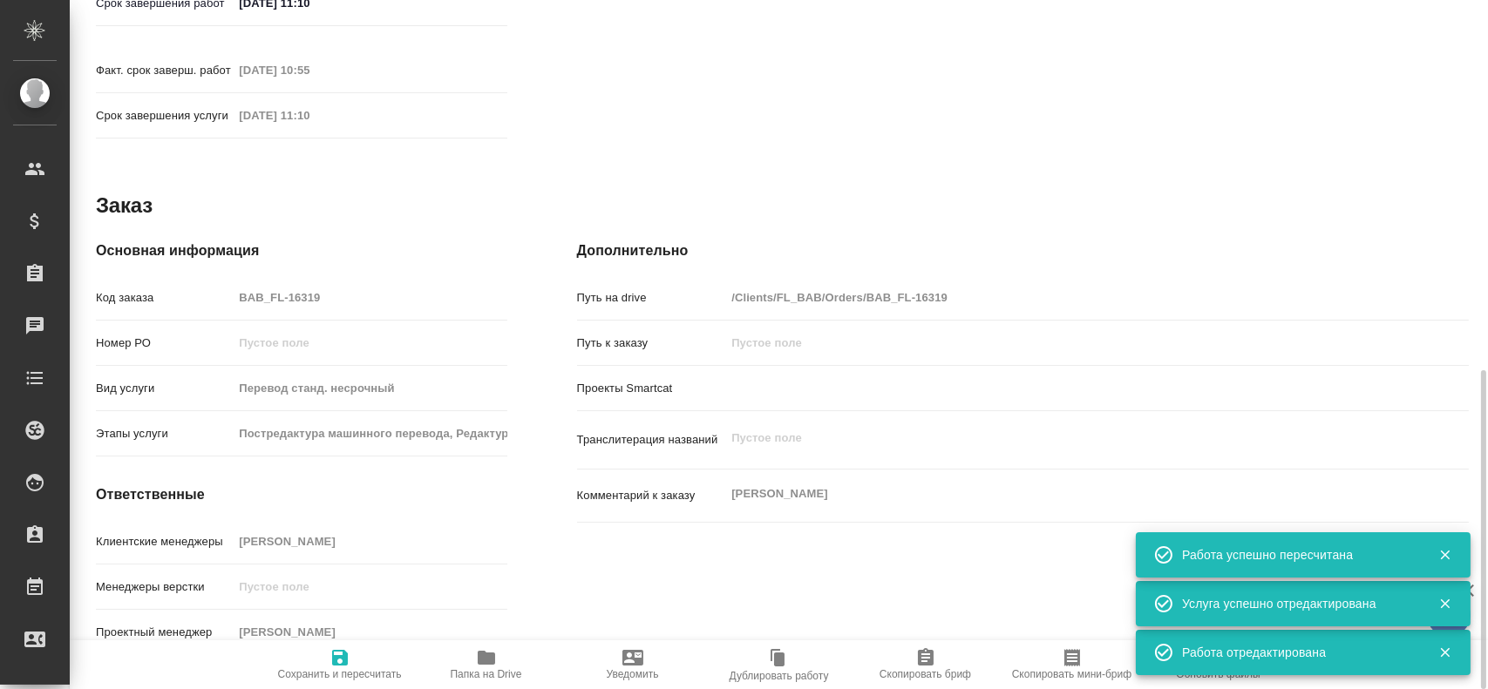
type textarea "x"
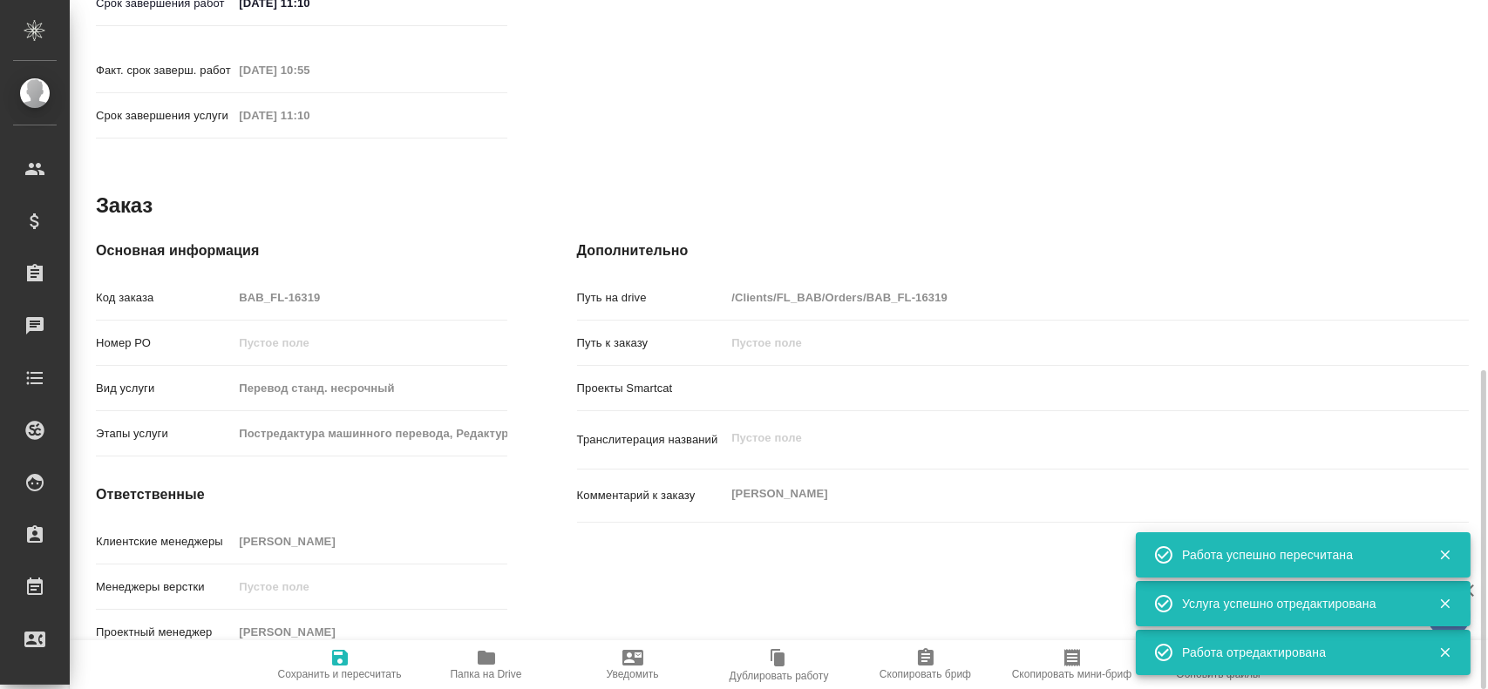
type textarea "x"
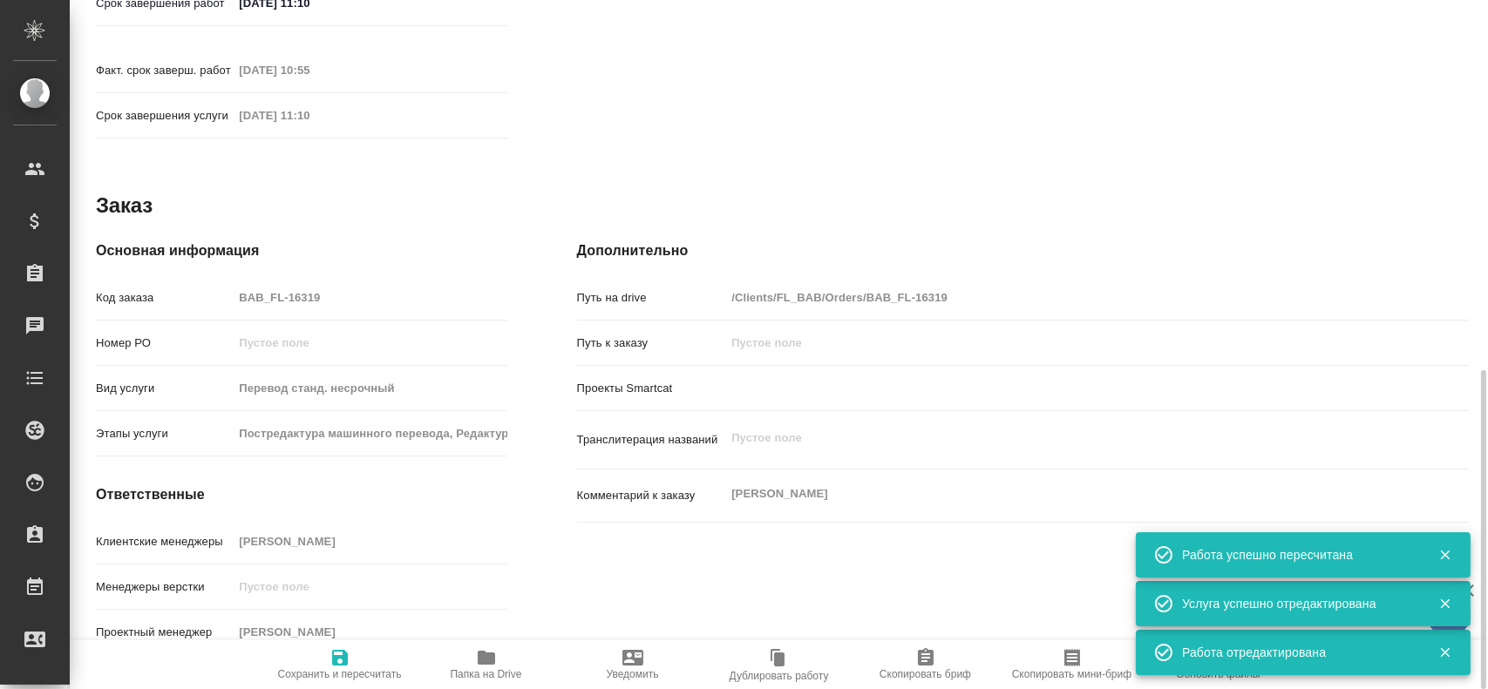
type textarea "x"
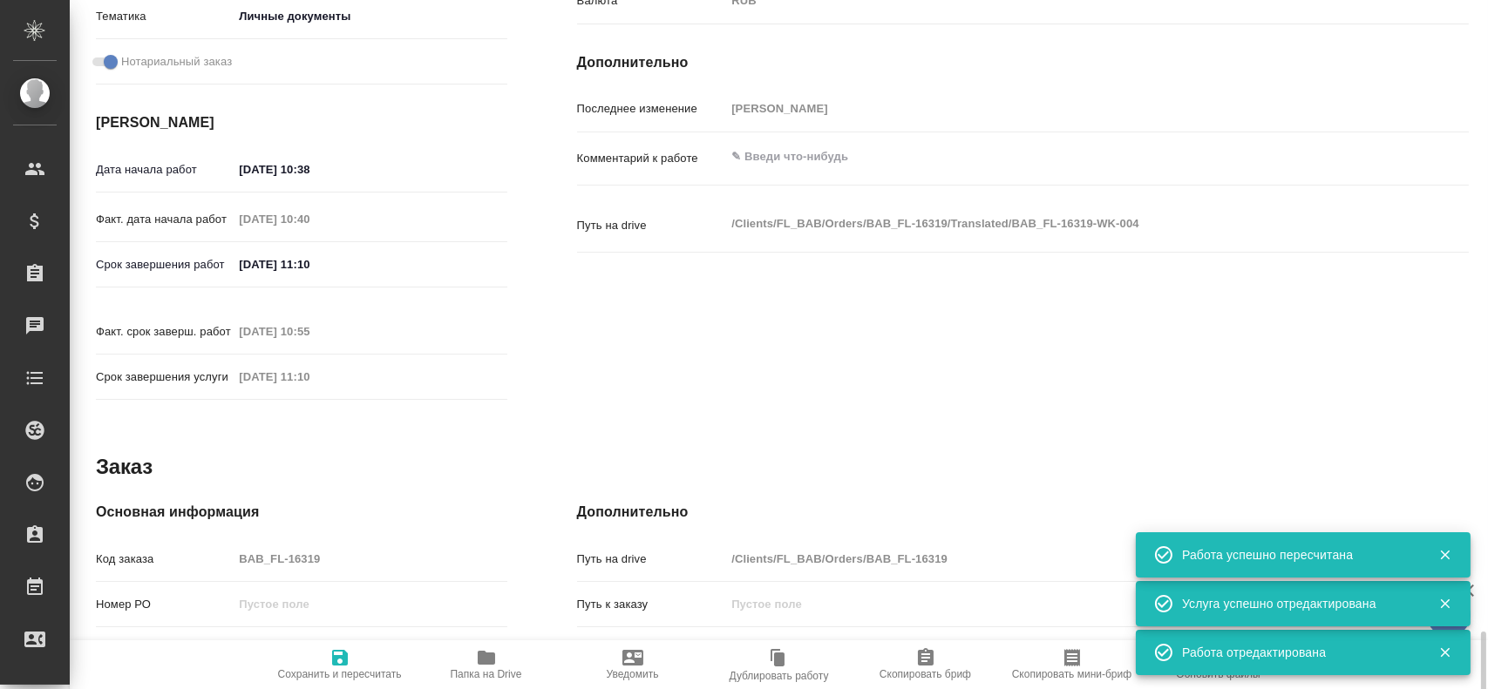
type textarea "x"
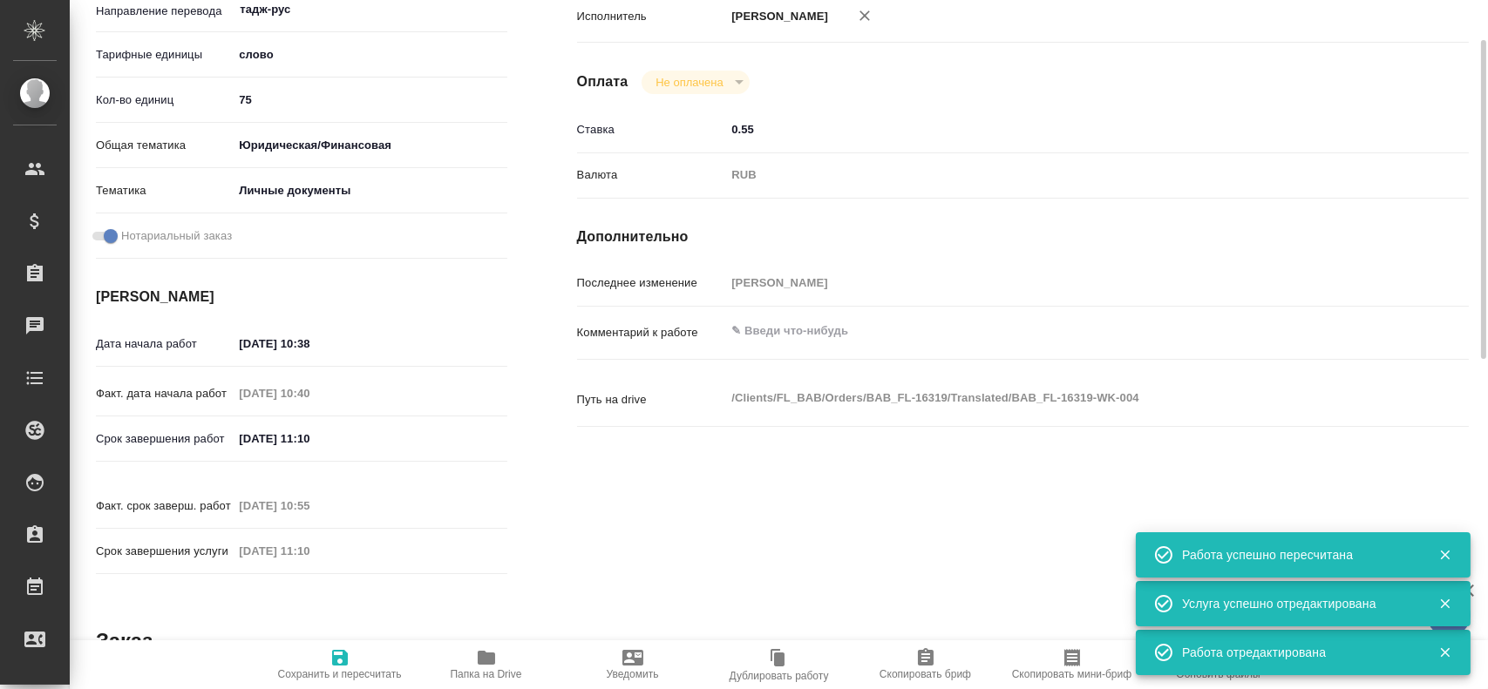
scroll to position [275, 0]
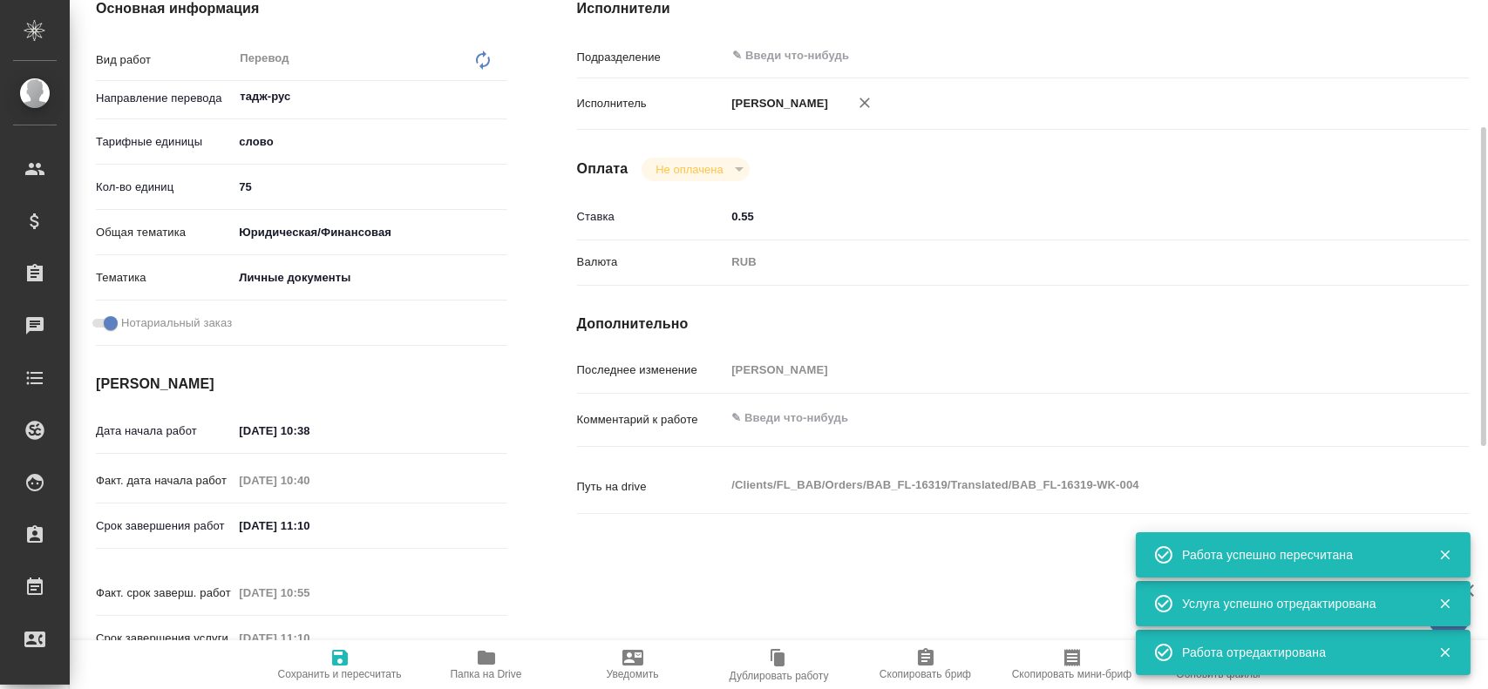
type textarea "x"
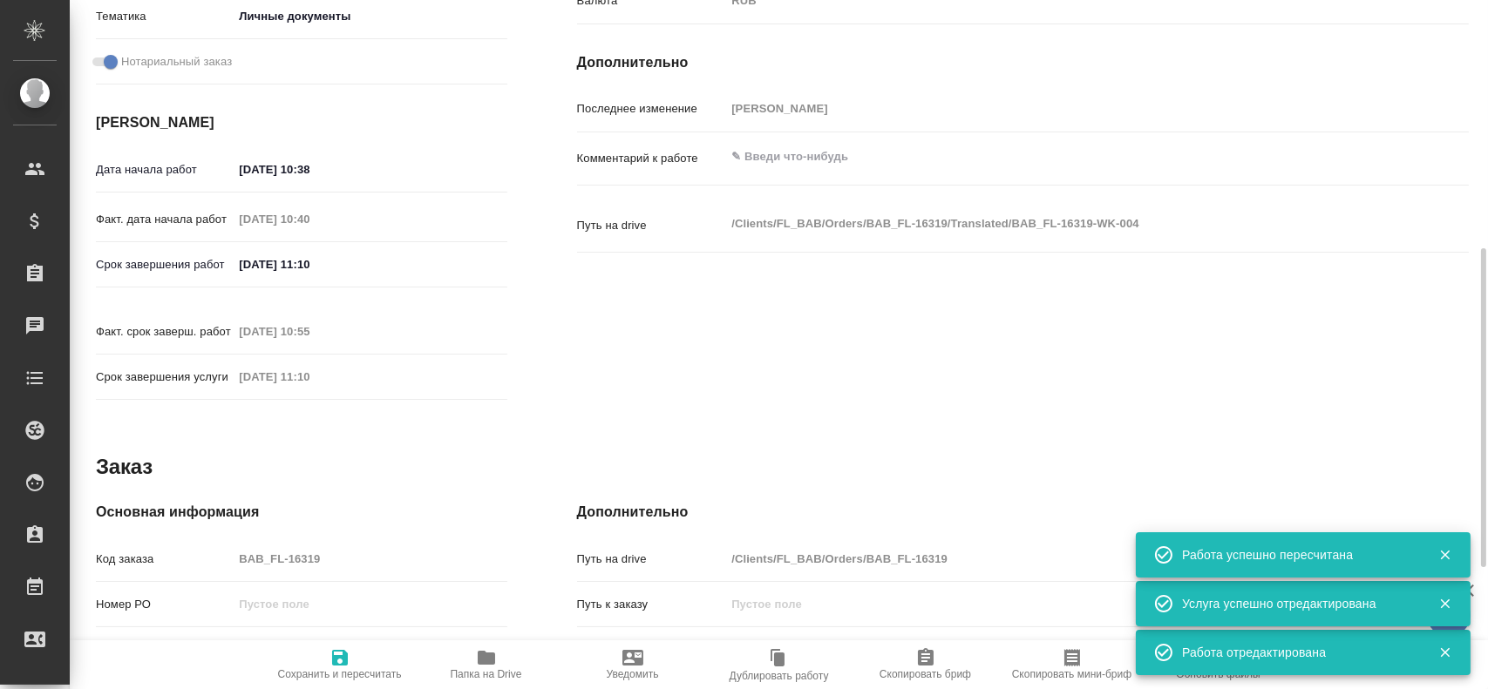
scroll to position [797, 0]
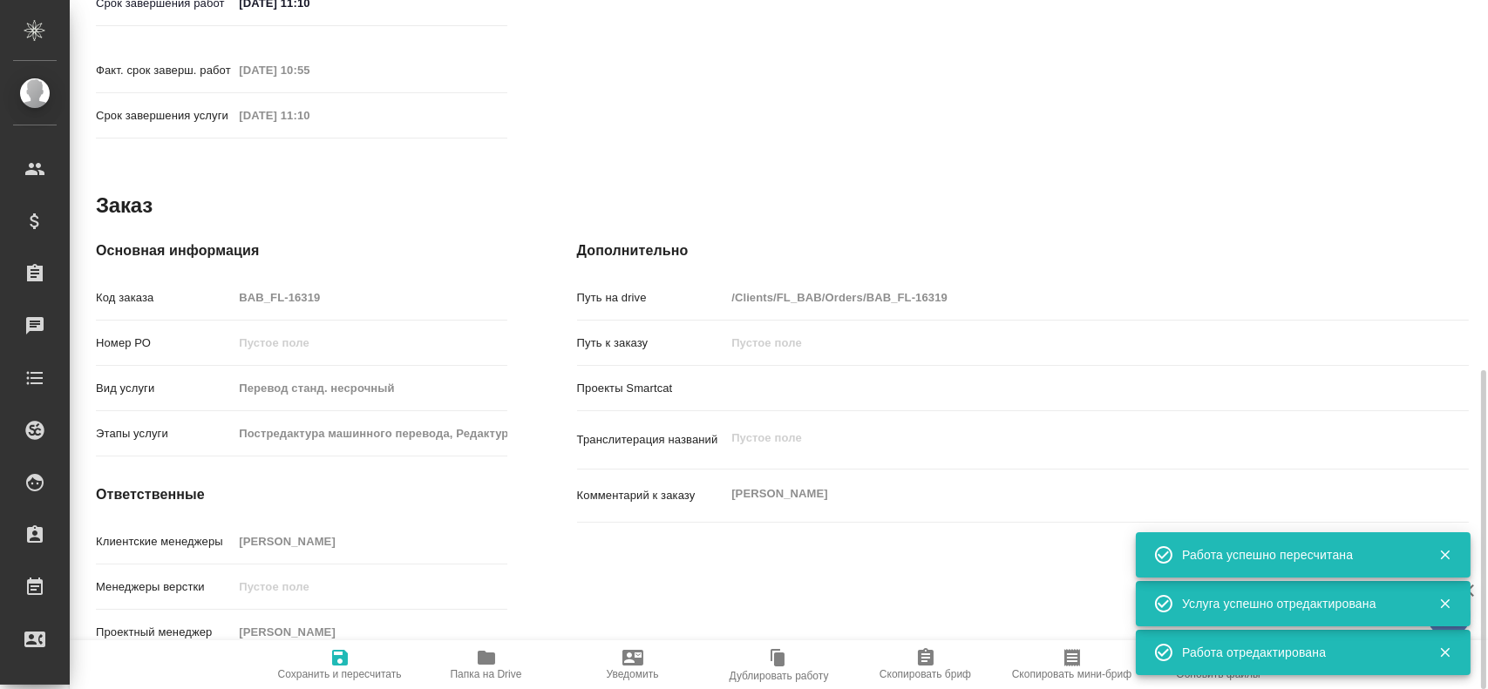
click at [207, 282] on div "Код заказа BAB_FL-16319" at bounding box center [301, 297] width 411 height 31
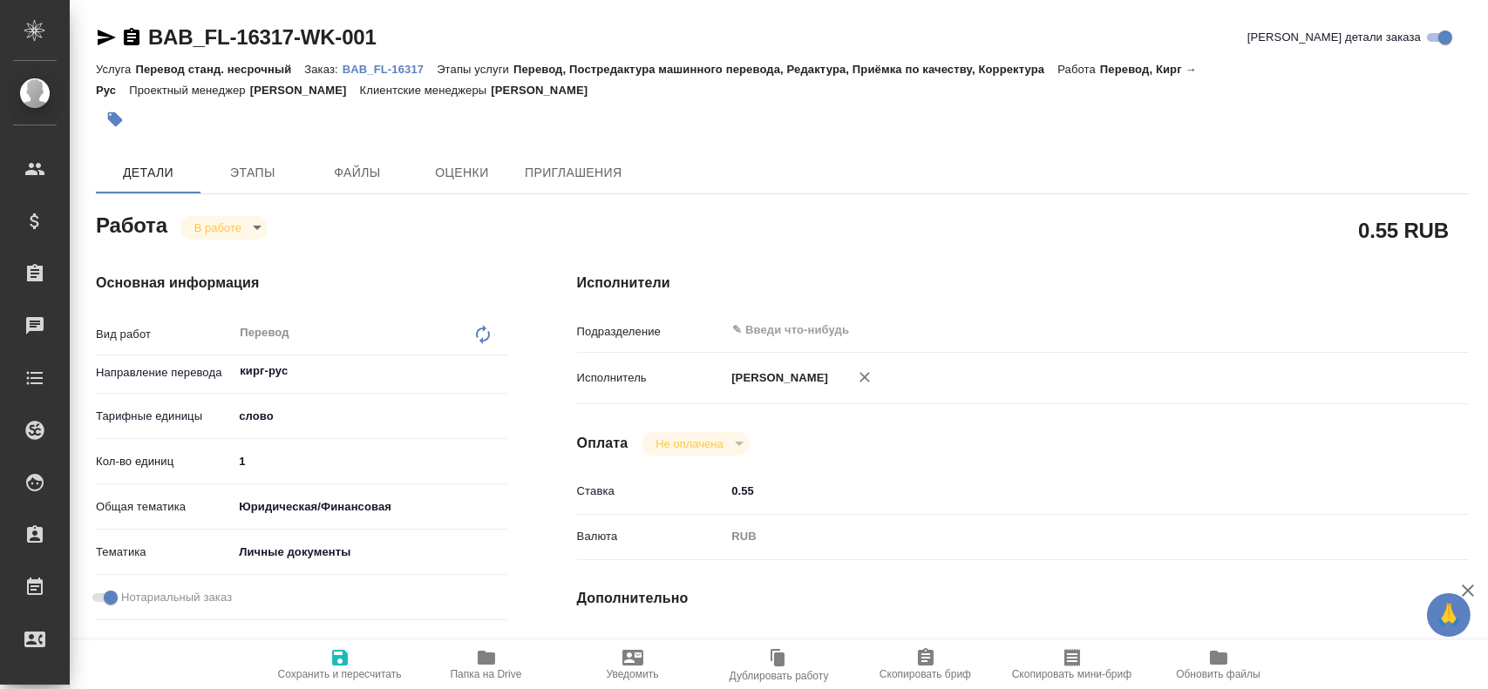
type textarea "x"
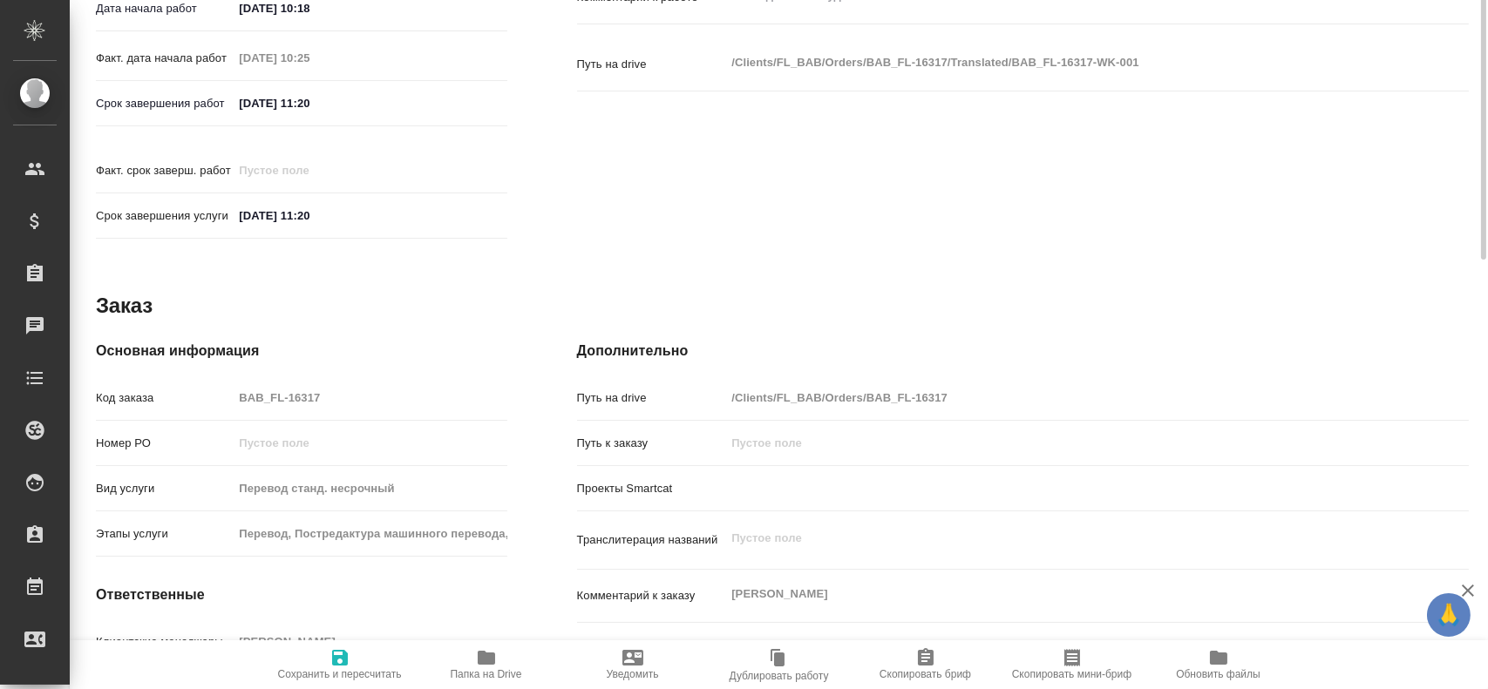
type textarea "x"
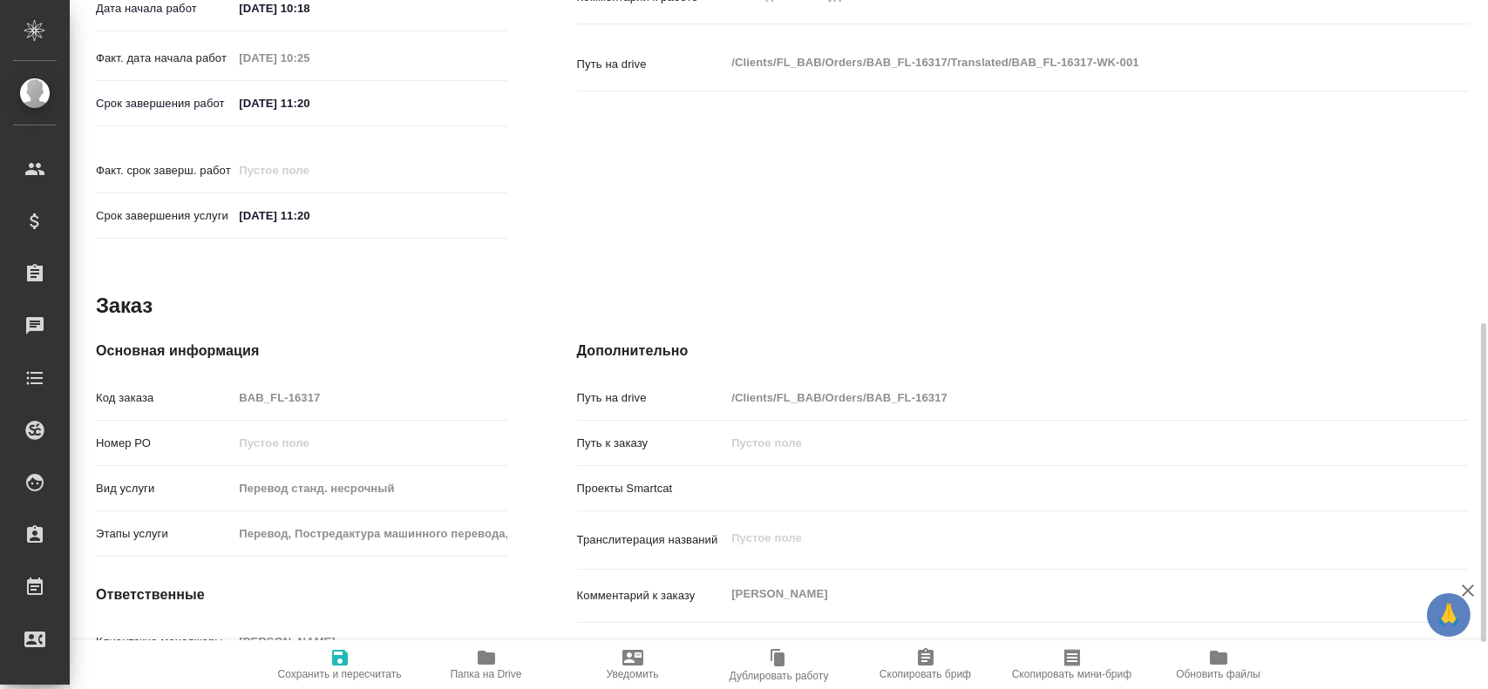
scroll to position [797, 0]
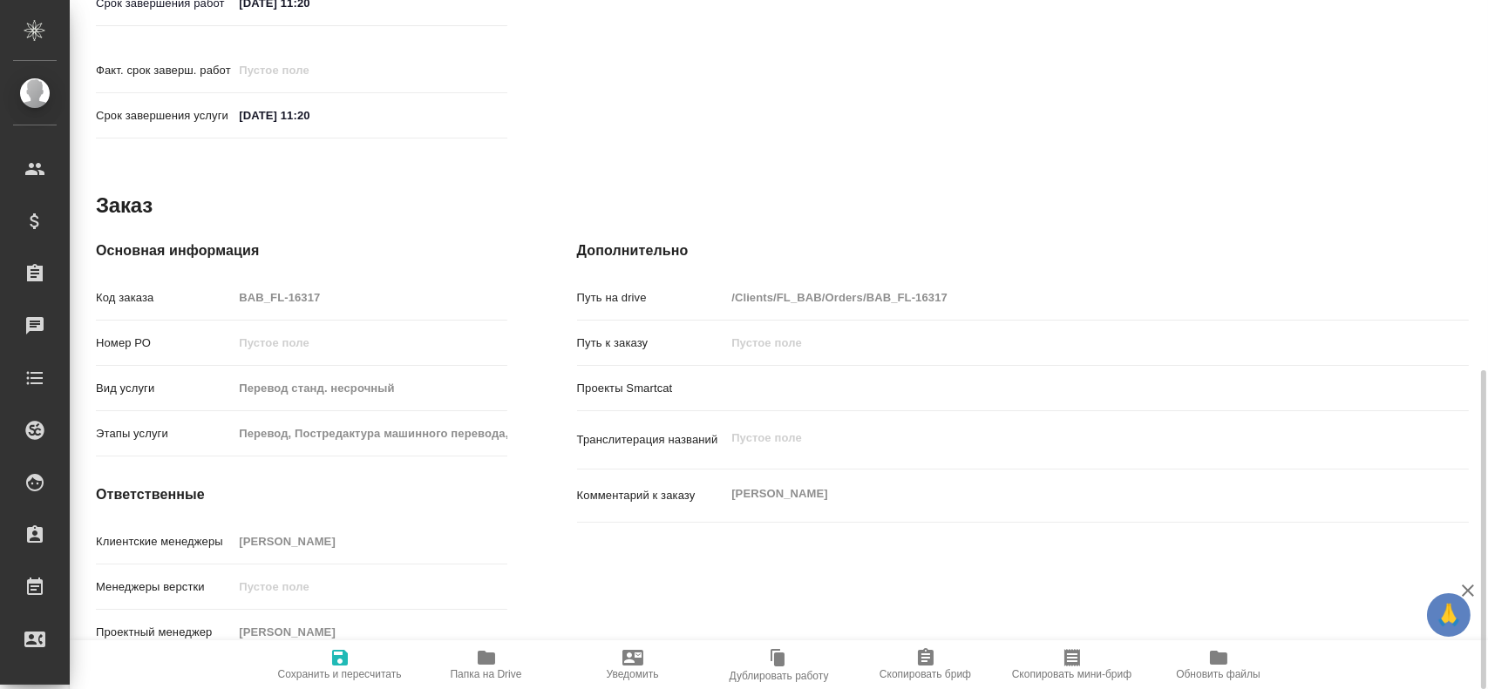
type textarea "x"
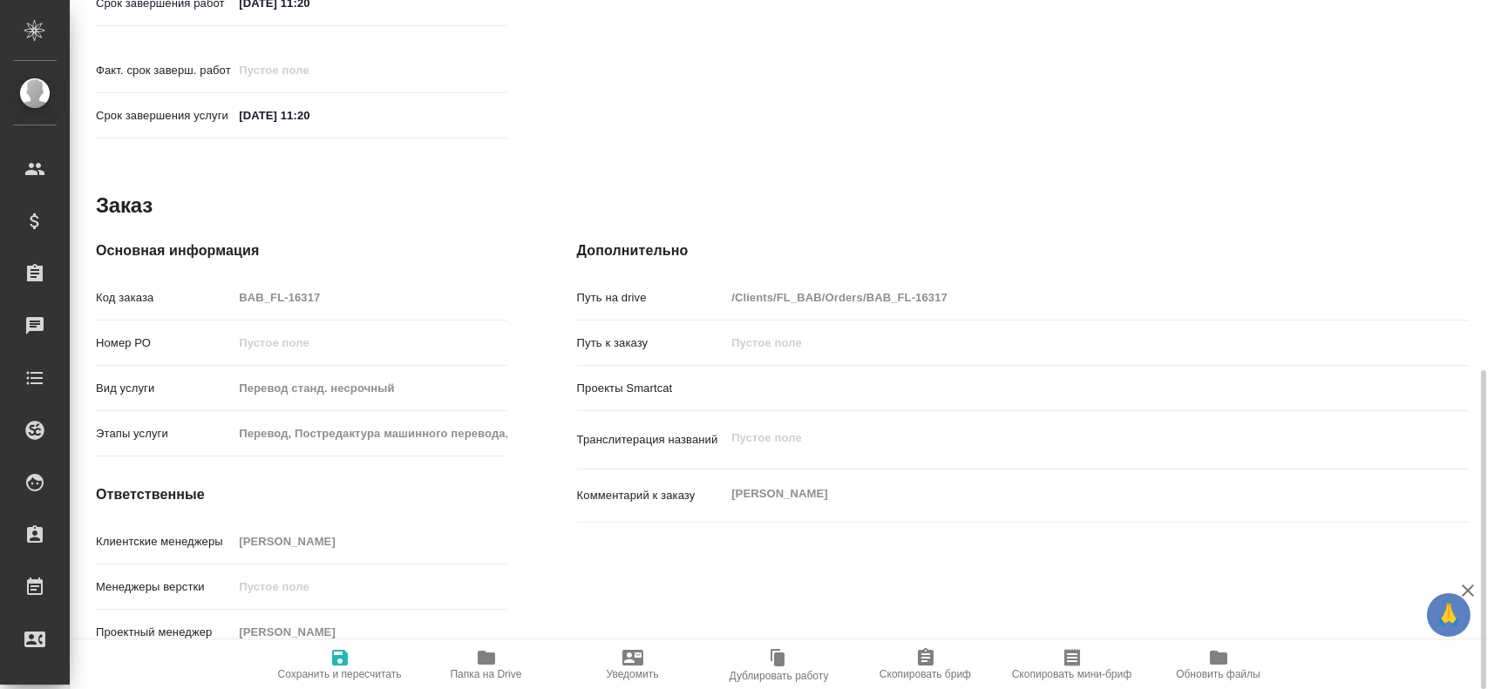
type textarea "x"
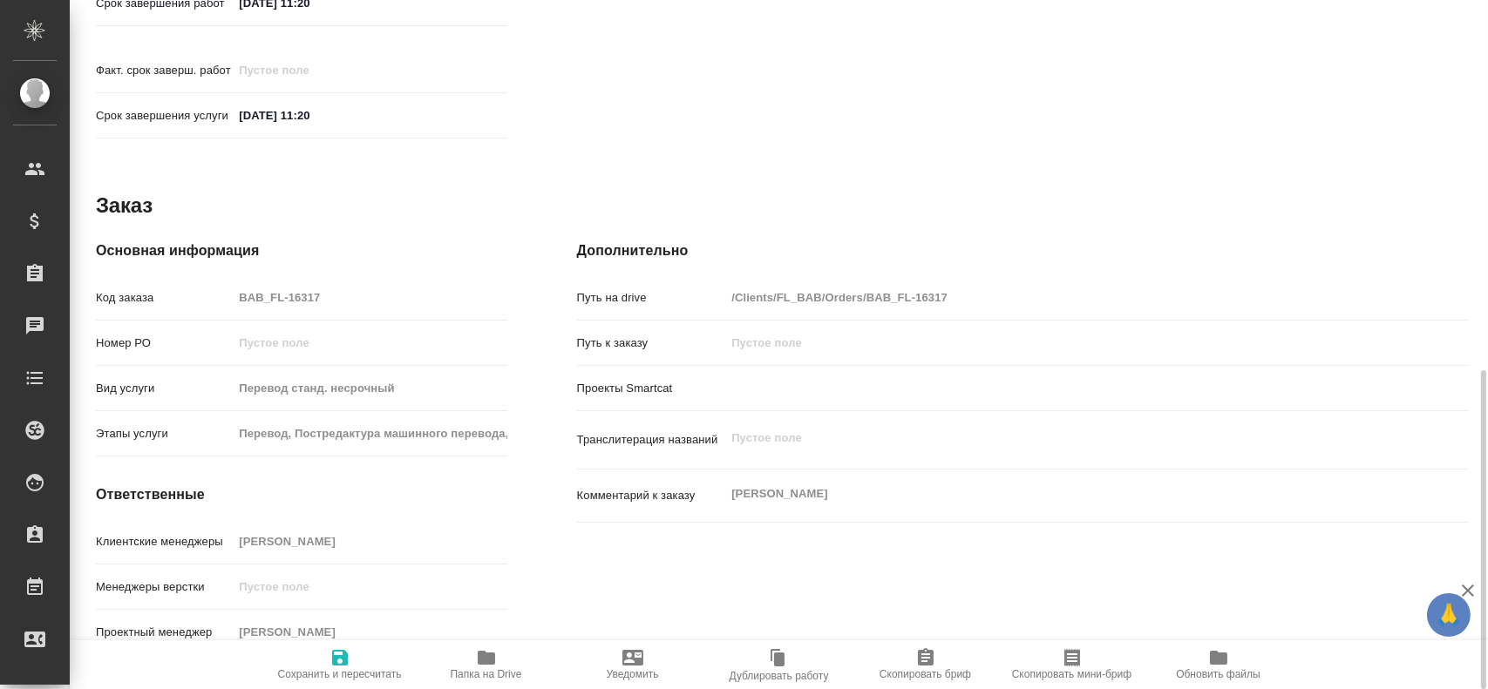
click at [491, 674] on span "Папка на Drive" at bounding box center [486, 674] width 71 height 12
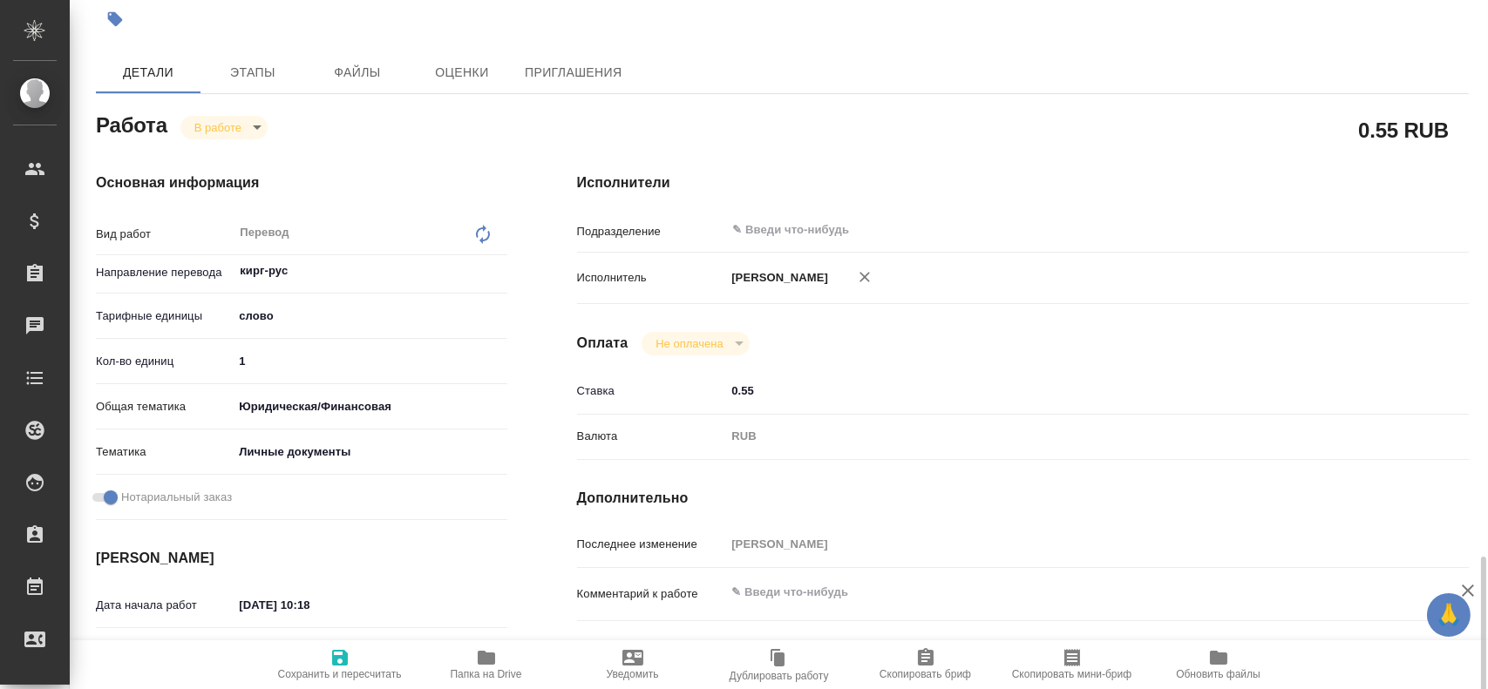
scroll to position [0, 0]
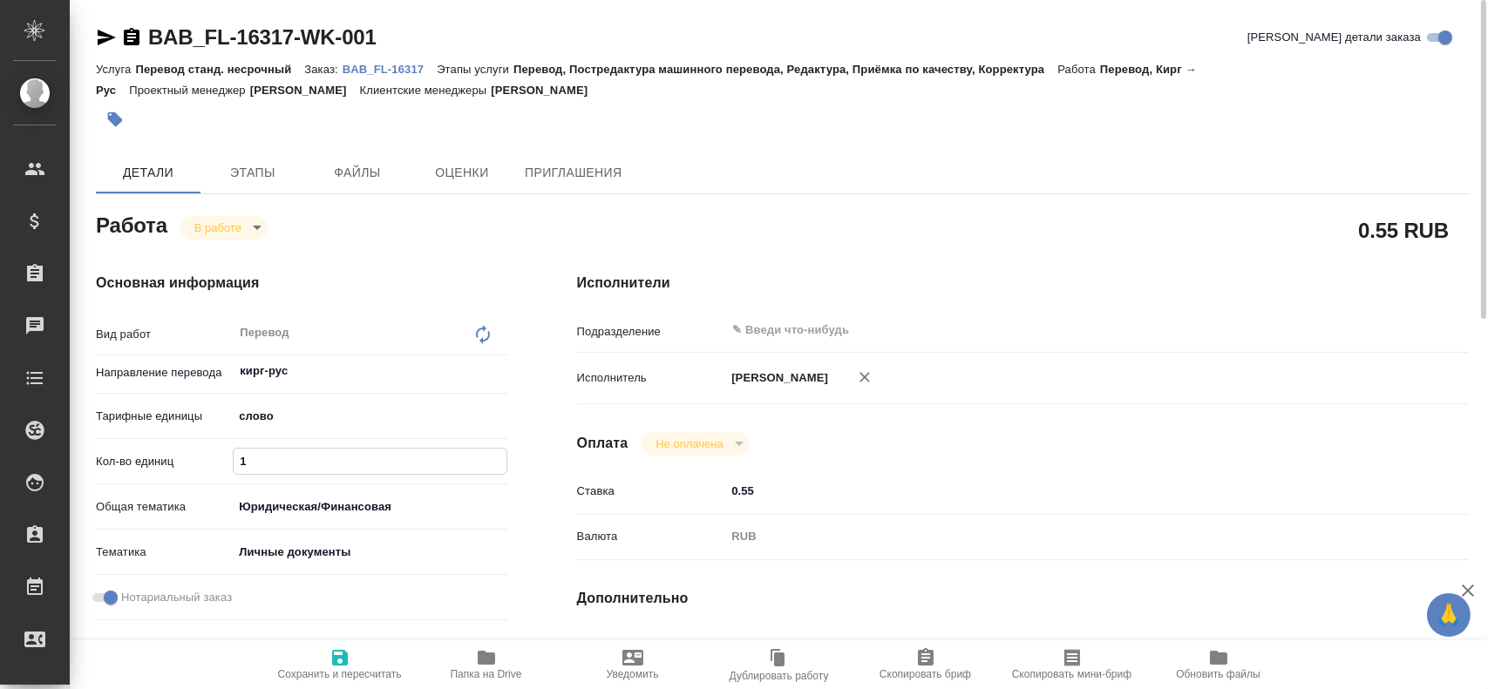
click at [320, 457] on input "1" at bounding box center [370, 461] width 272 height 25
type textarea "x"
type input "10"
type textarea "x"
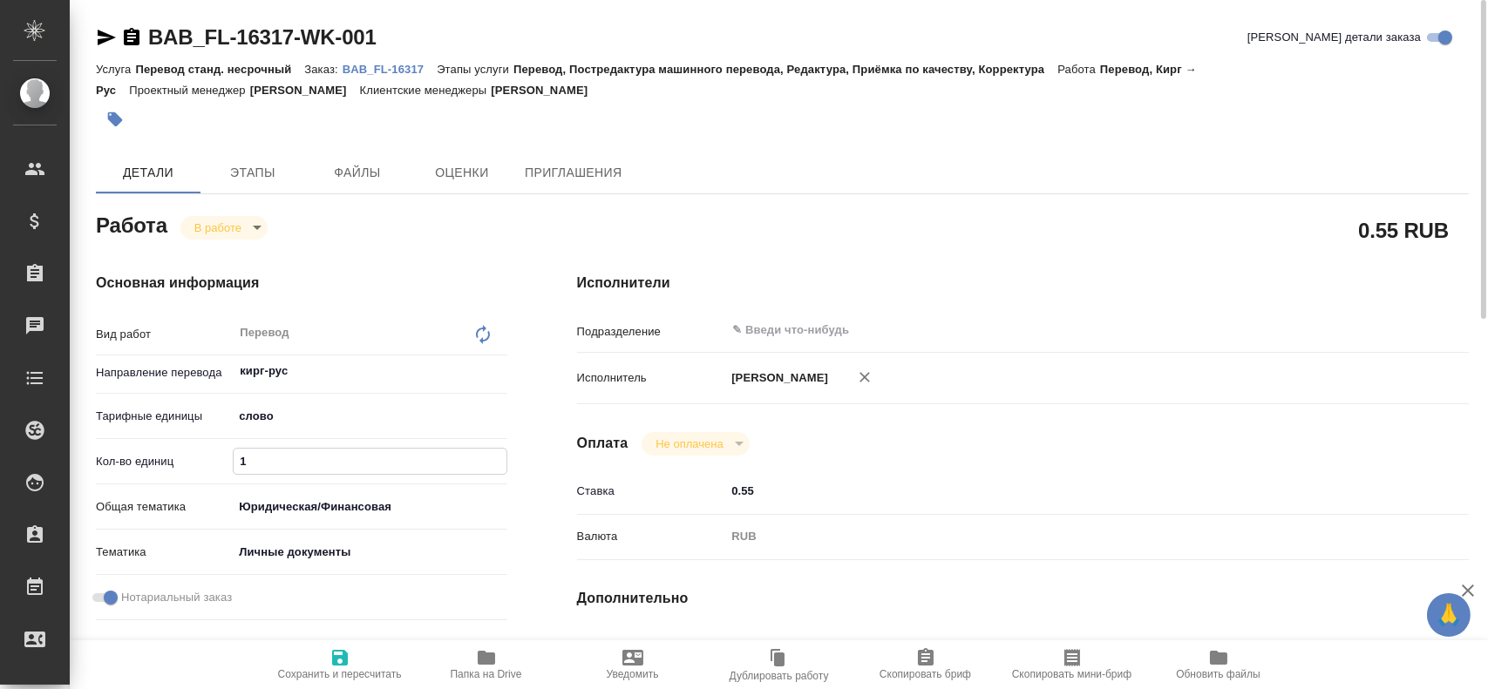
type textarea "x"
type input "100"
type textarea "x"
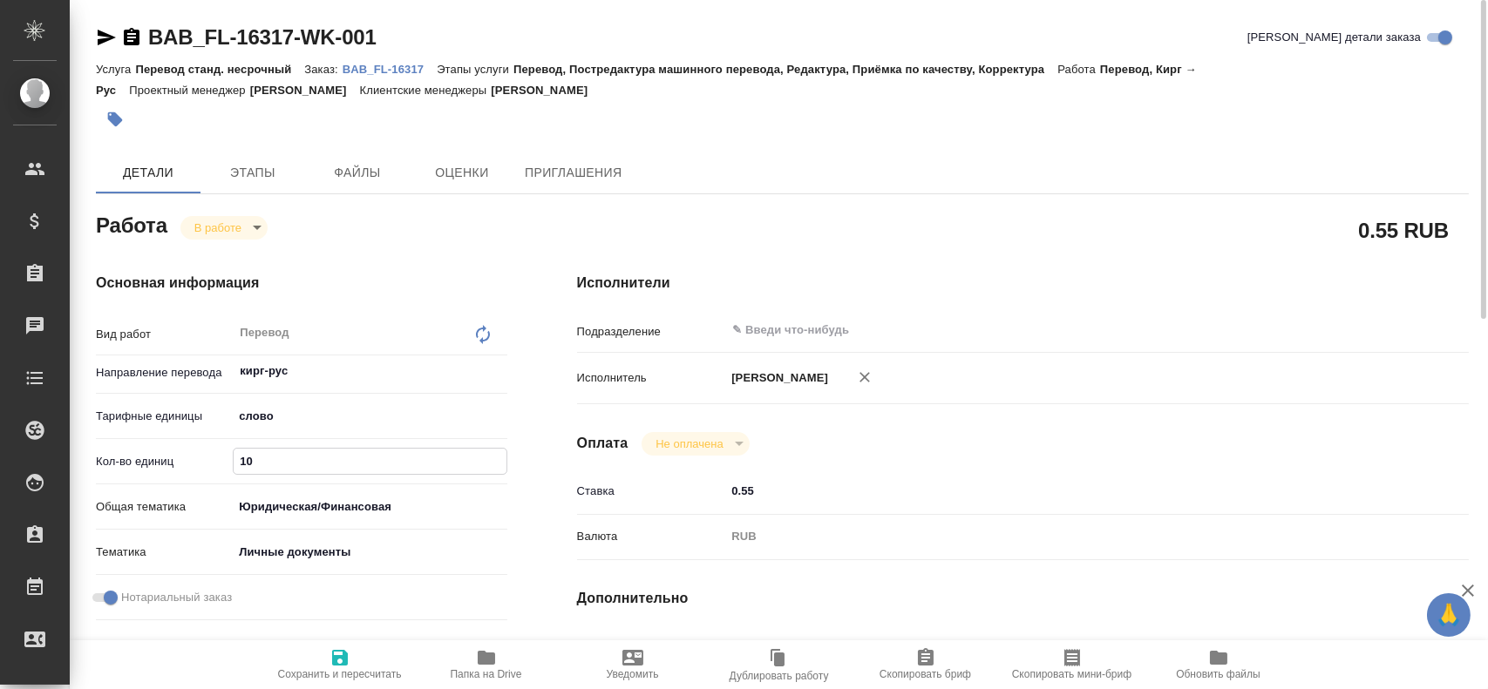
type textarea "x"
type input "100"
click at [329, 650] on icon "button" at bounding box center [339, 657] width 21 height 21
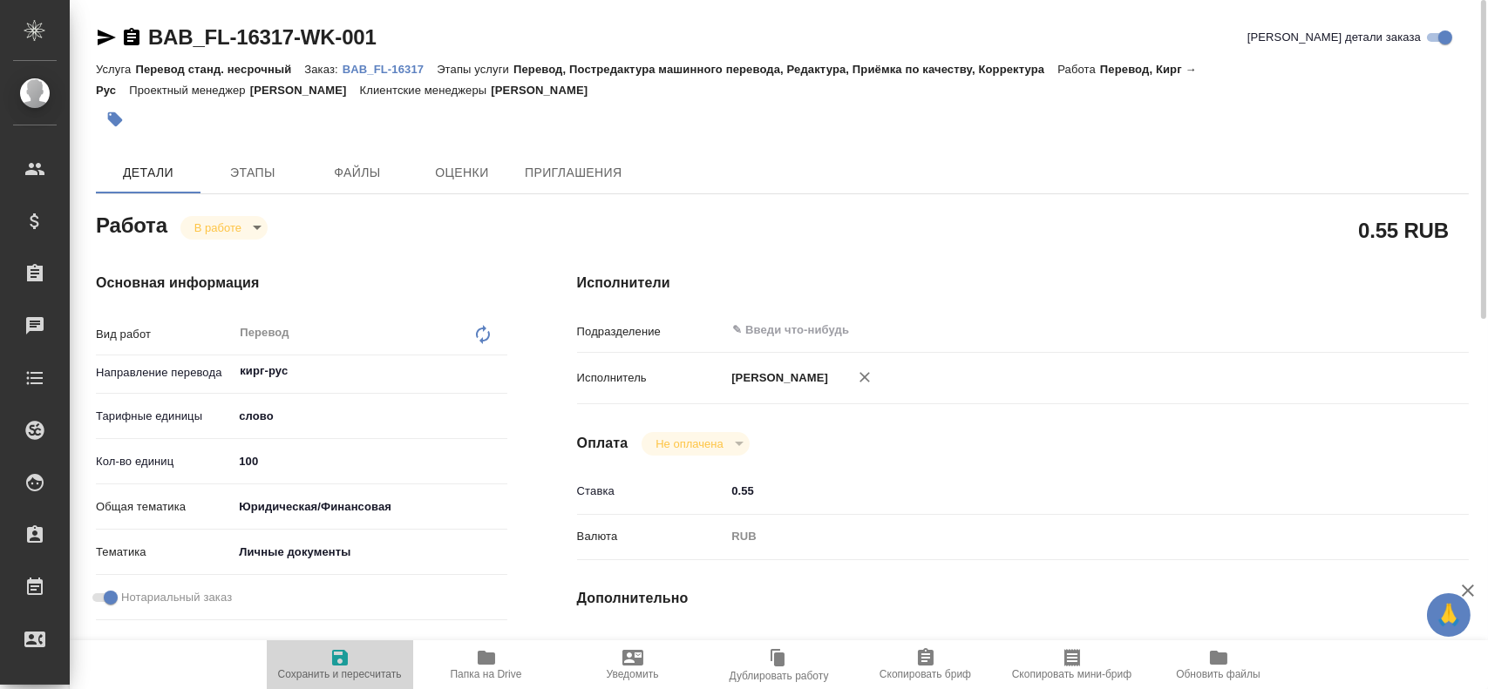
type textarea "x"
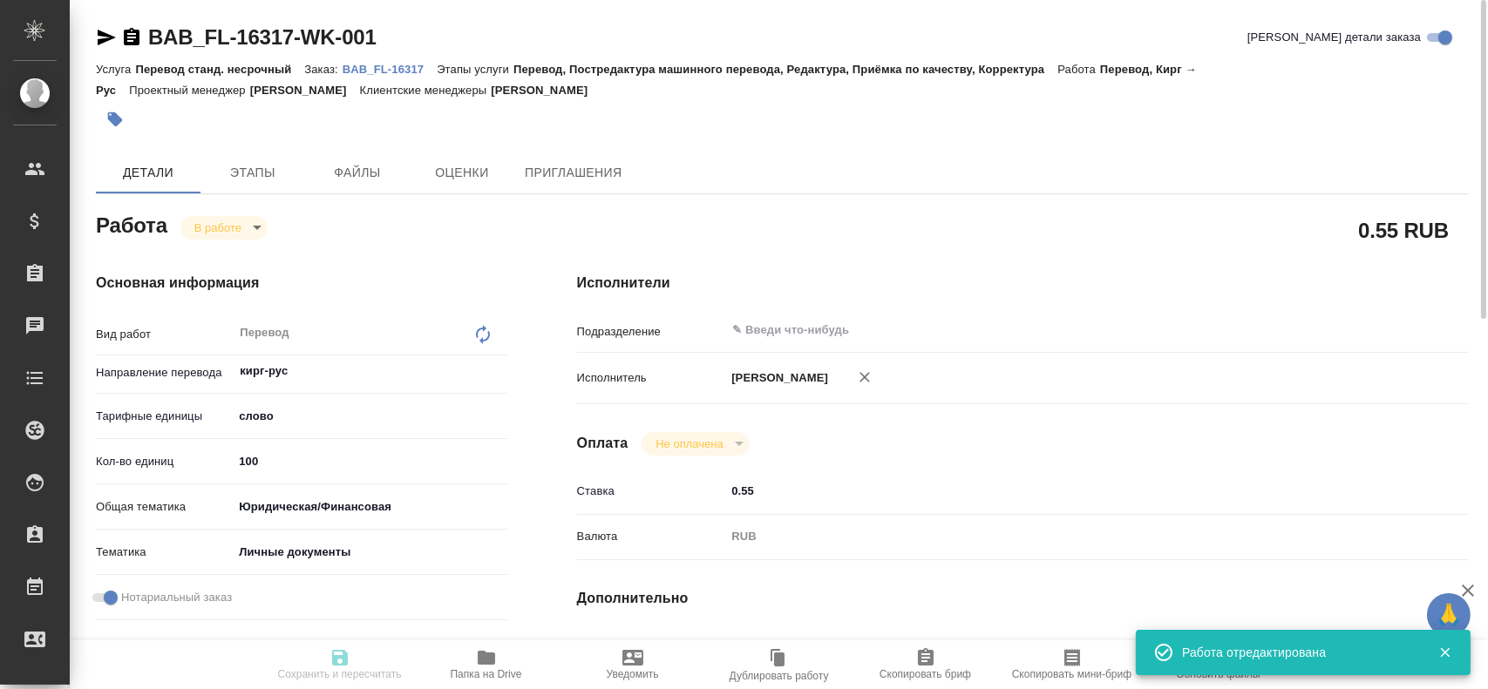
type textarea "x"
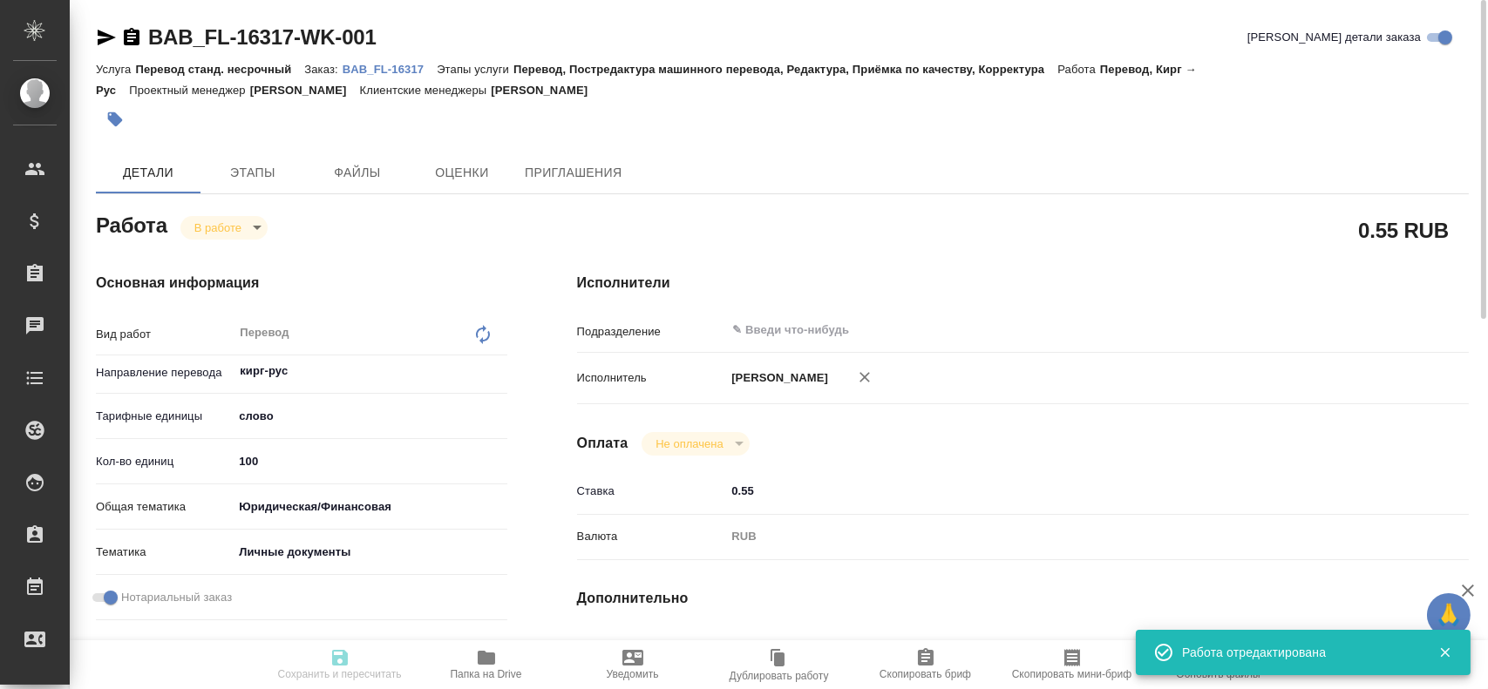
type textarea "x"
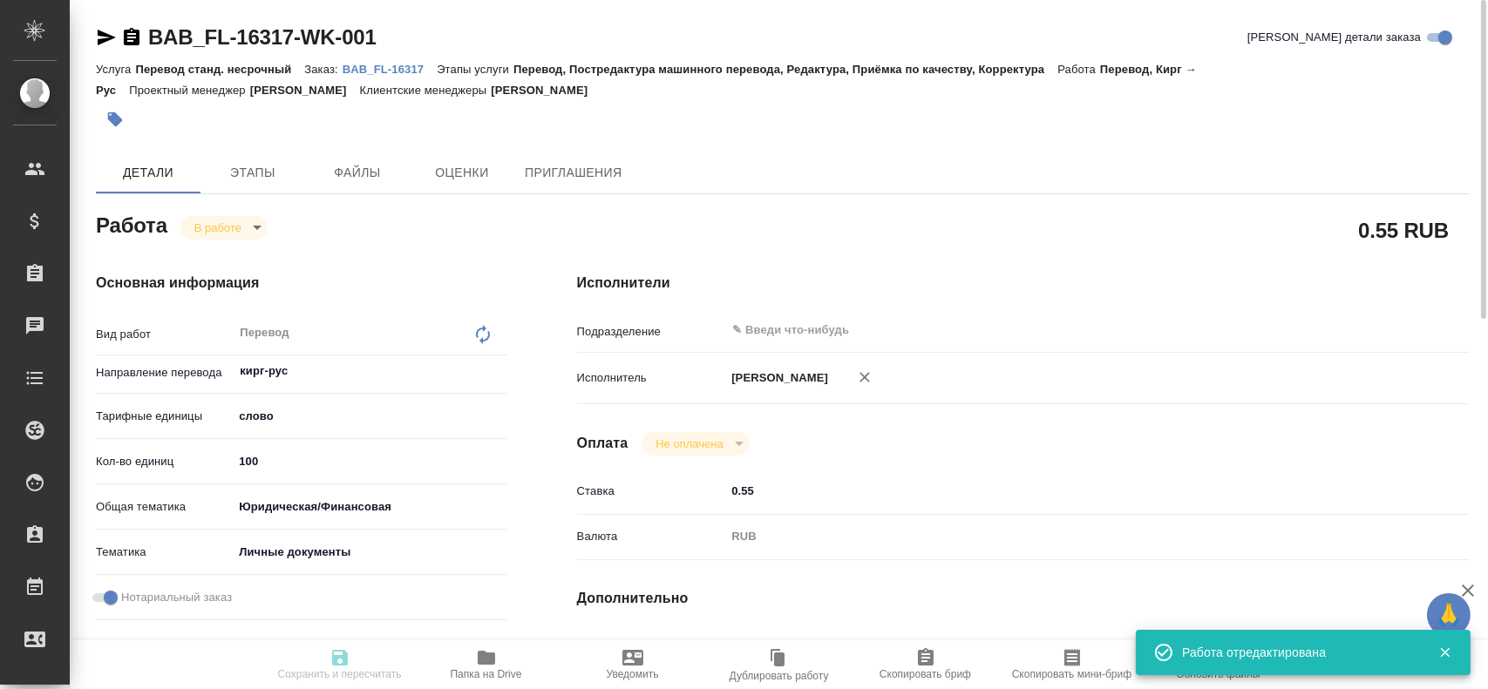
type input "inProgress"
type textarea "Перевод"
type textarea "x"
type input "кирг-рус"
type input "5a8b1489cc6b4906c91bfd90"
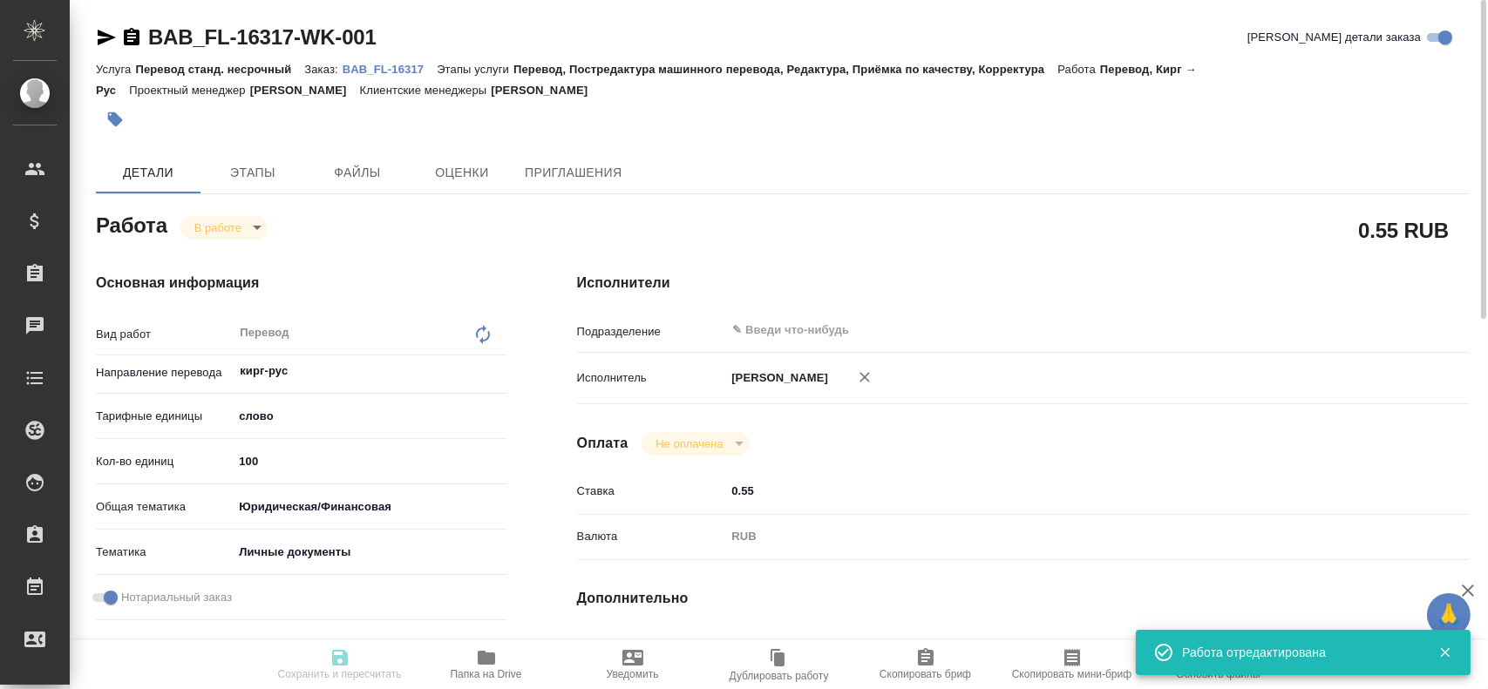
type input "100"
type input "yr-fn"
type input "5a8b8b956a9677013d343cfe"
checkbox input "true"
type input "12.08.2025 10:18"
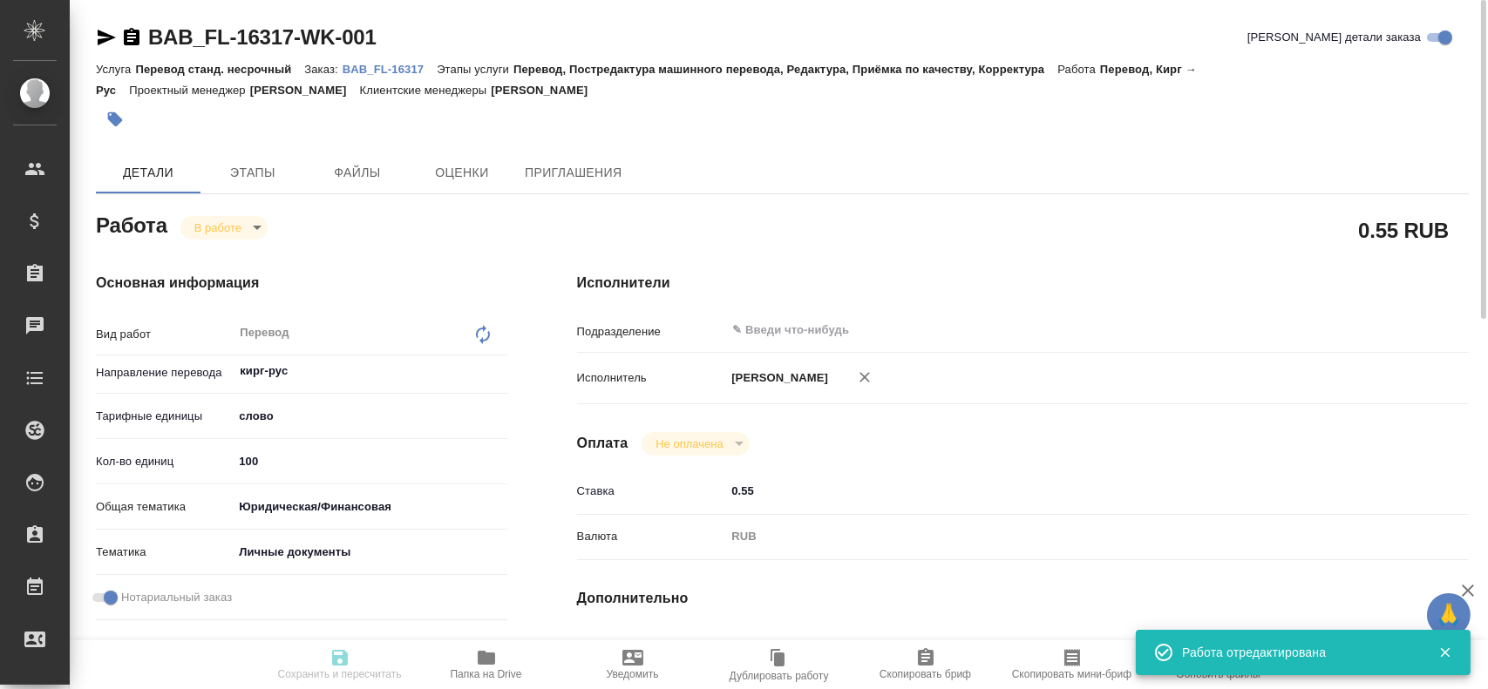
type input "12.08.2025 10:25"
type input "12.08.2025 11:20"
type input "notPayed"
type input "0.55"
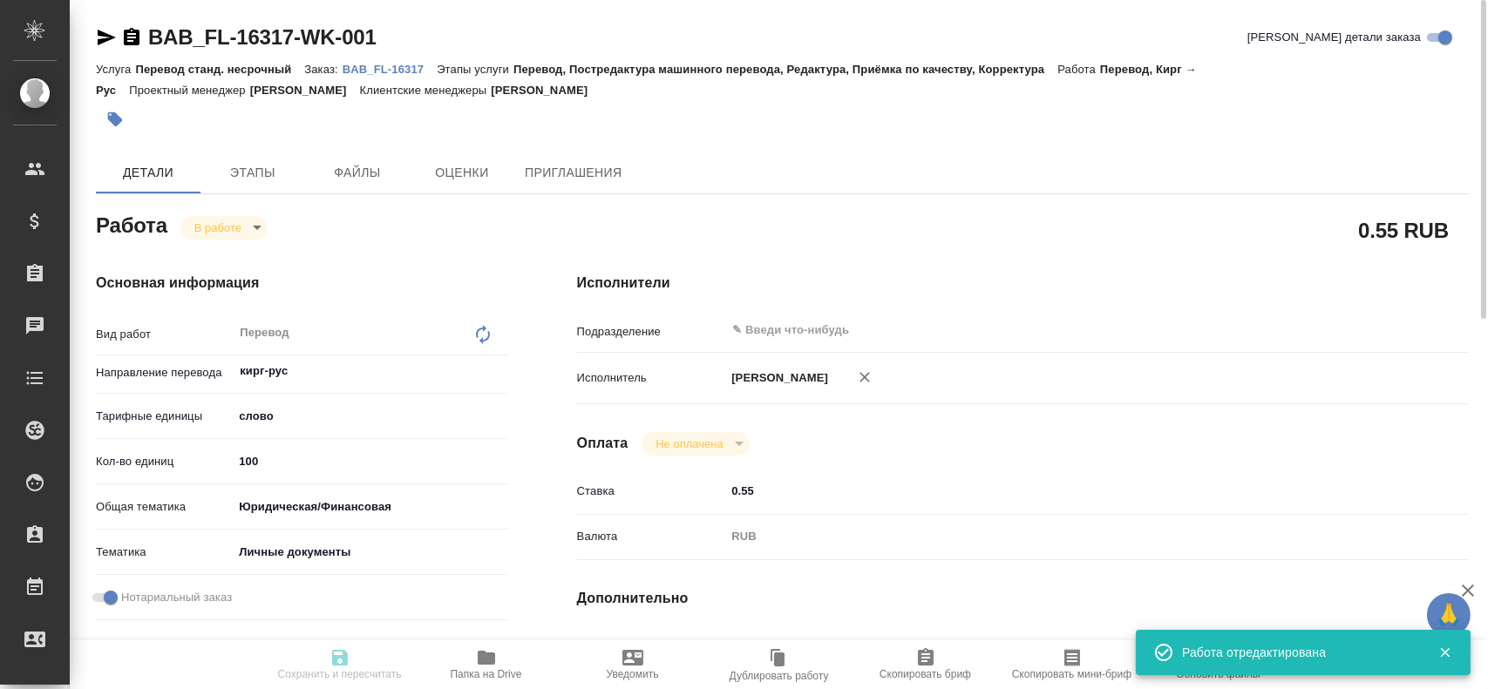
type input "RUB"
type input "Гусев Александр"
type textarea "x"
type textarea "/Clients/FL_BAB/Orders/BAB_FL-16317/Translated/BAB_FL-16317-WK-001"
type textarea "x"
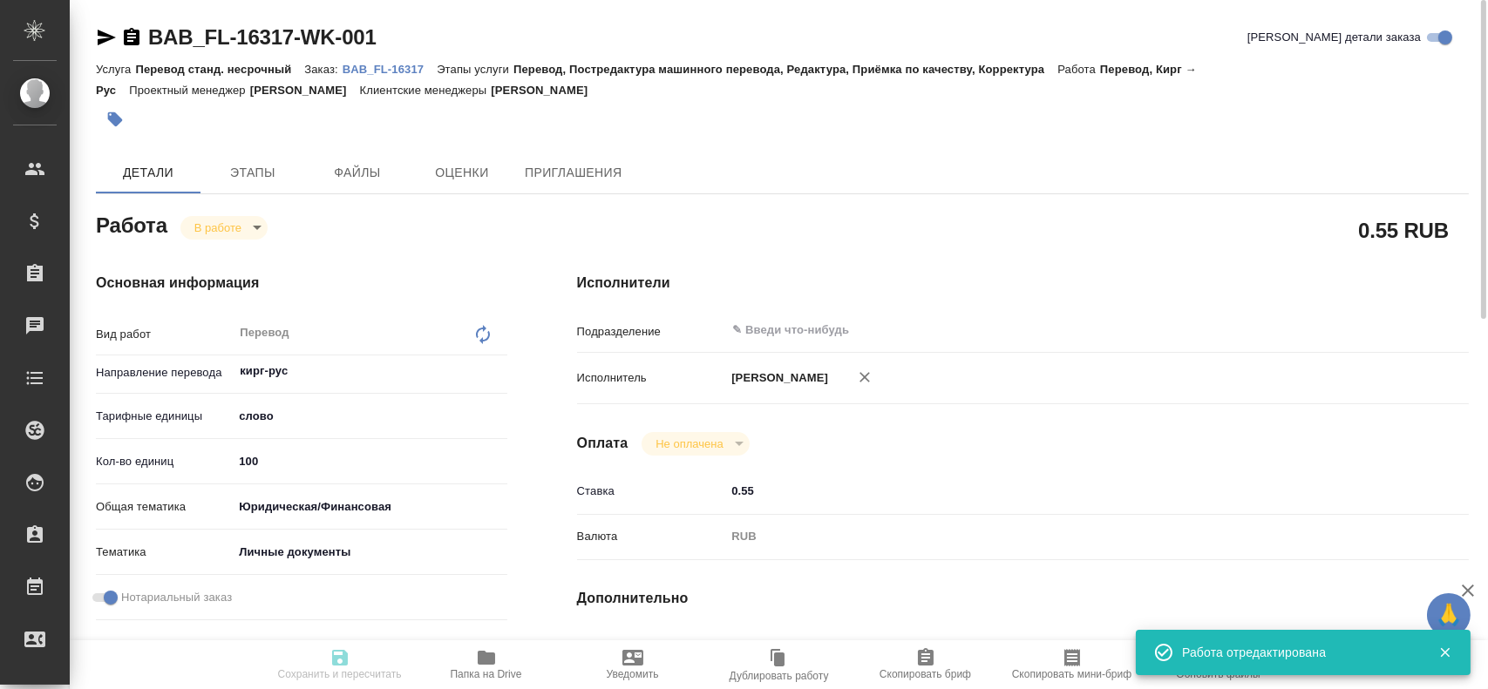
type input "BAB_FL-16317"
type input "Перевод станд. несрочный"
type input "Перевод, Постредактура машинного перевода, Редактура, Приёмка по качеству, Корр…"
type input "Голубев Дмитрий"
type input "/Clients/FL_BAB/Orders/BAB_FL-16317"
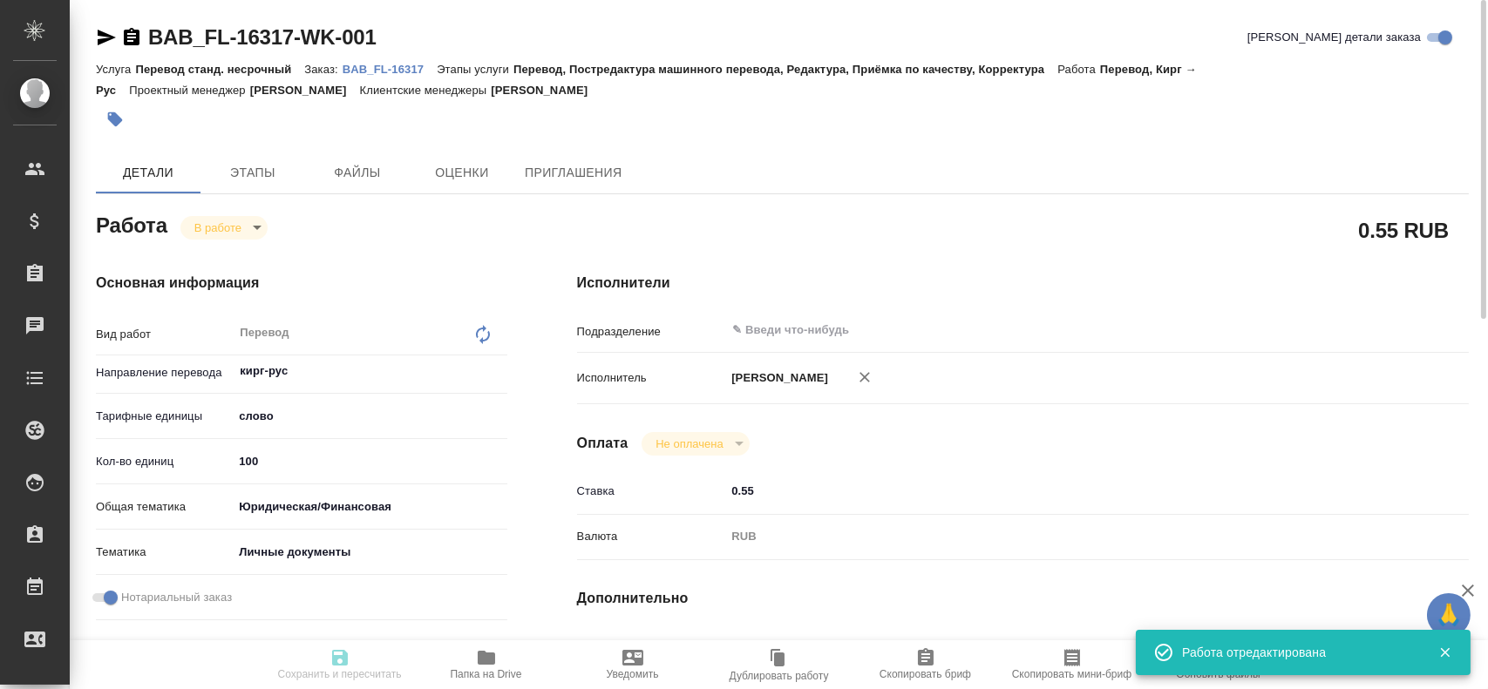
type textarea "x"
type textarea "Сахарово"
type textarea "x"
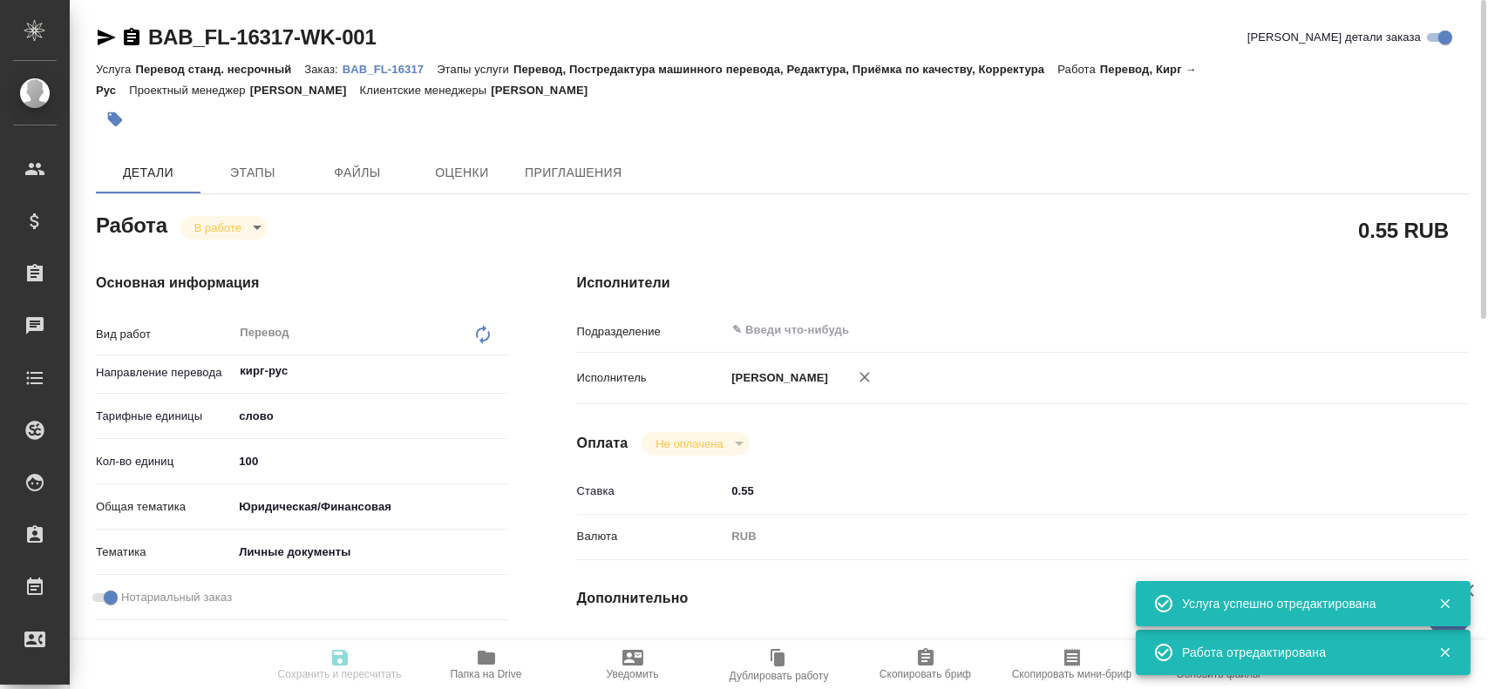
type textarea "x"
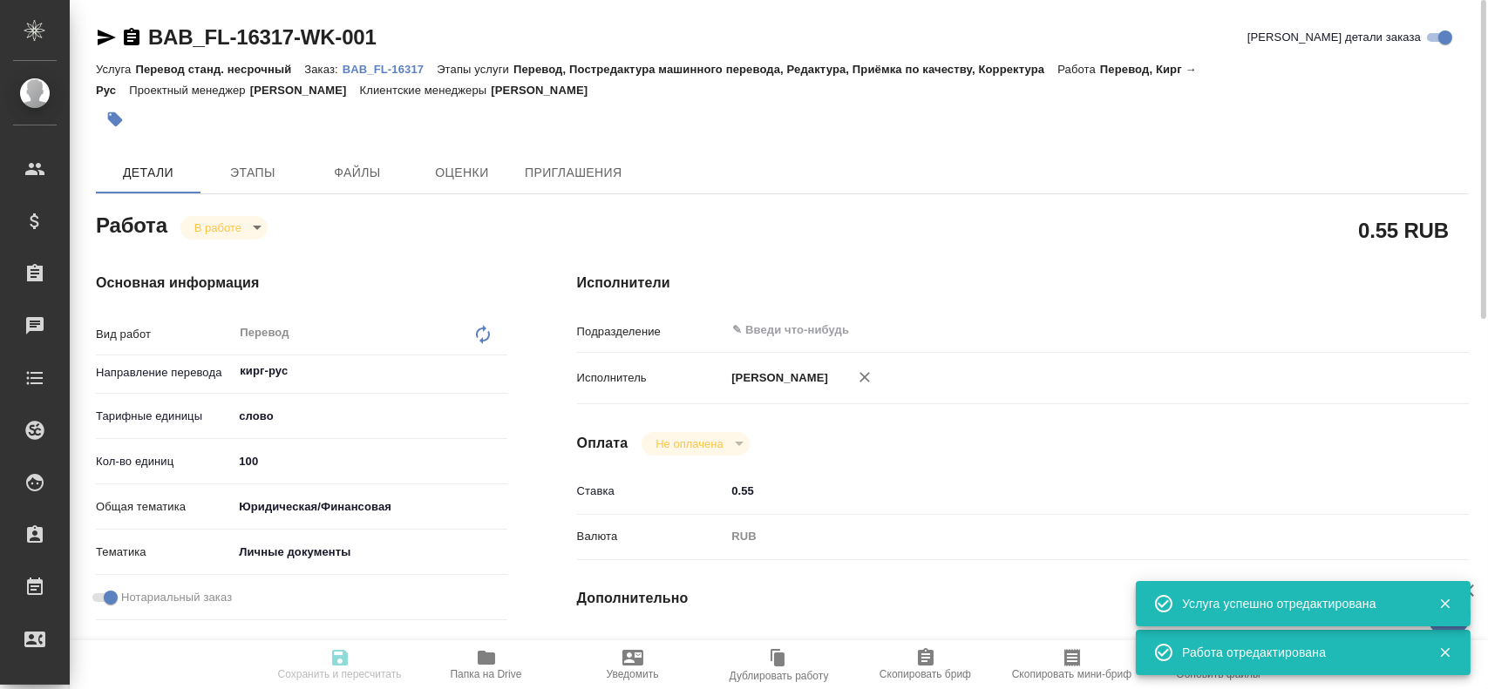
type textarea "x"
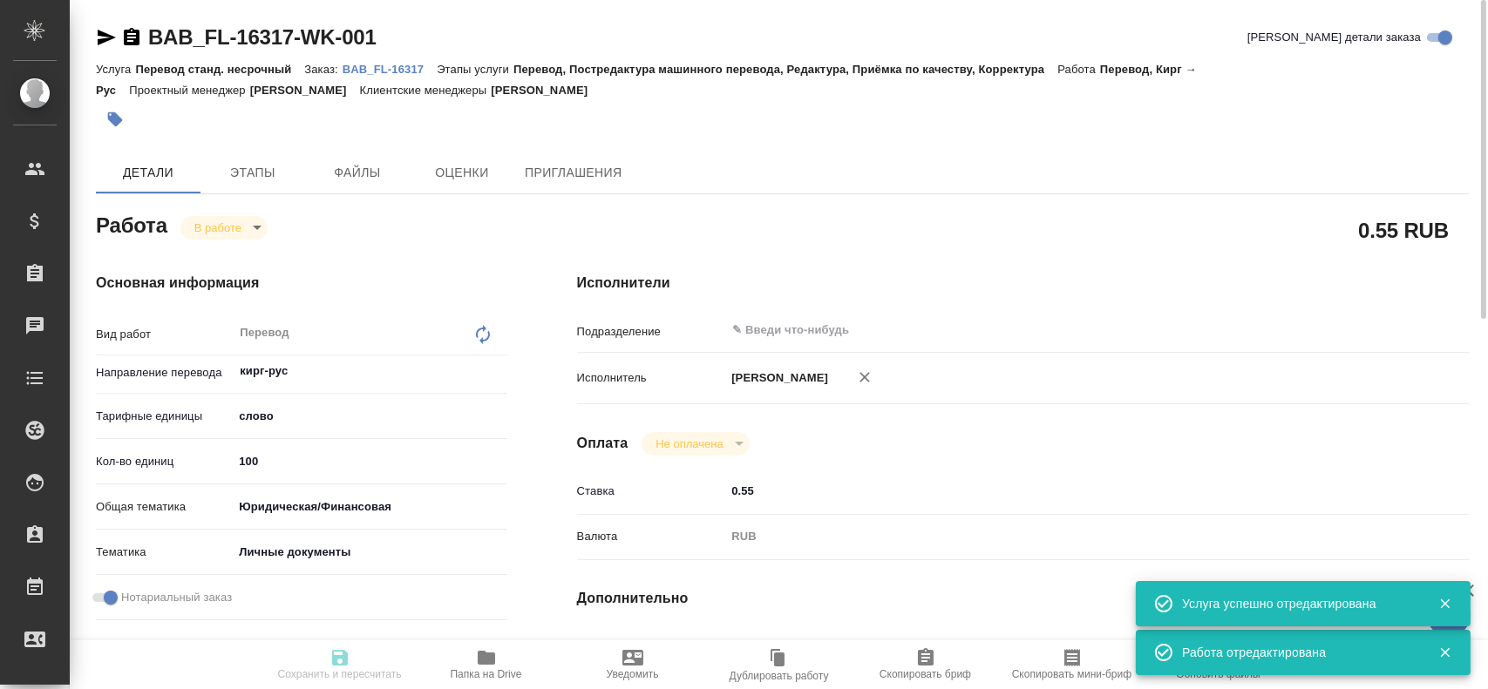
type textarea "x"
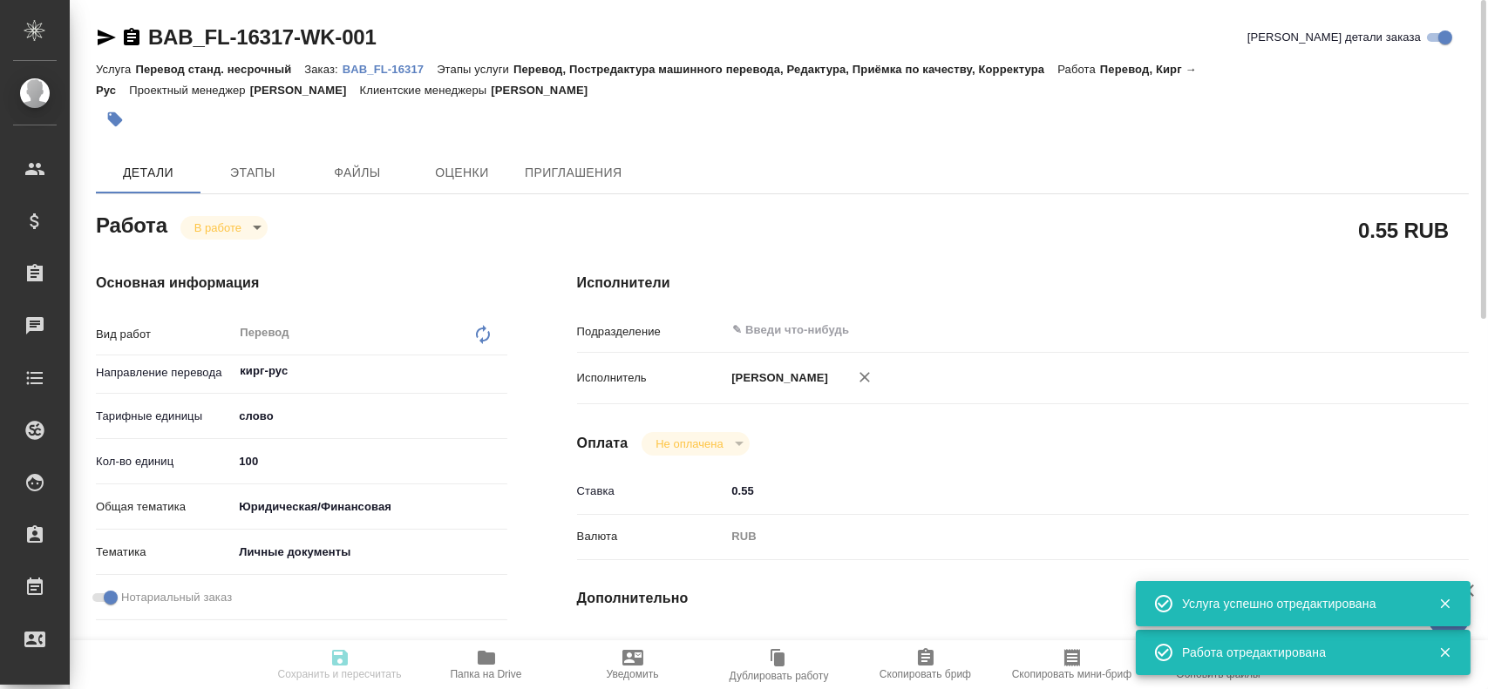
type textarea "x"
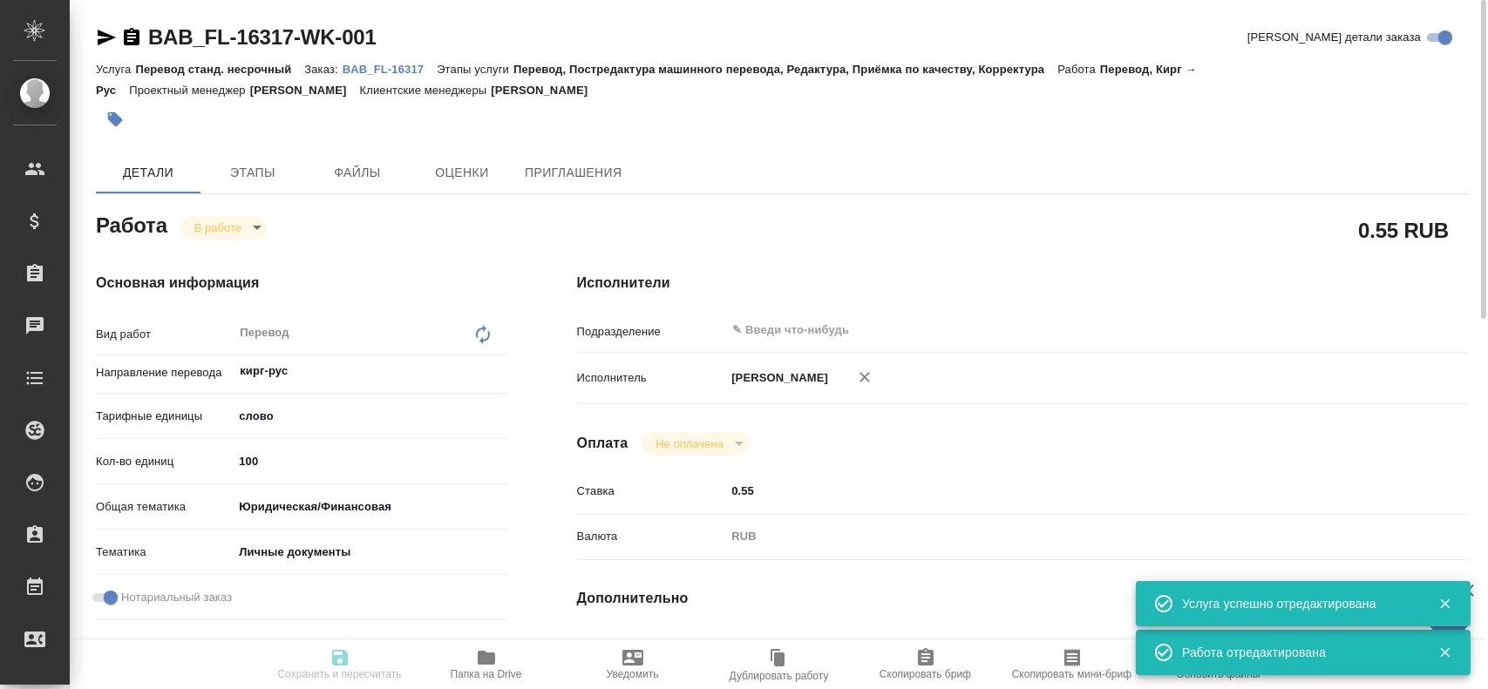
type input "inProgress"
type textarea "Перевод"
type textarea "x"
type input "кирг-рус"
type input "5a8b1489cc6b4906c91bfd90"
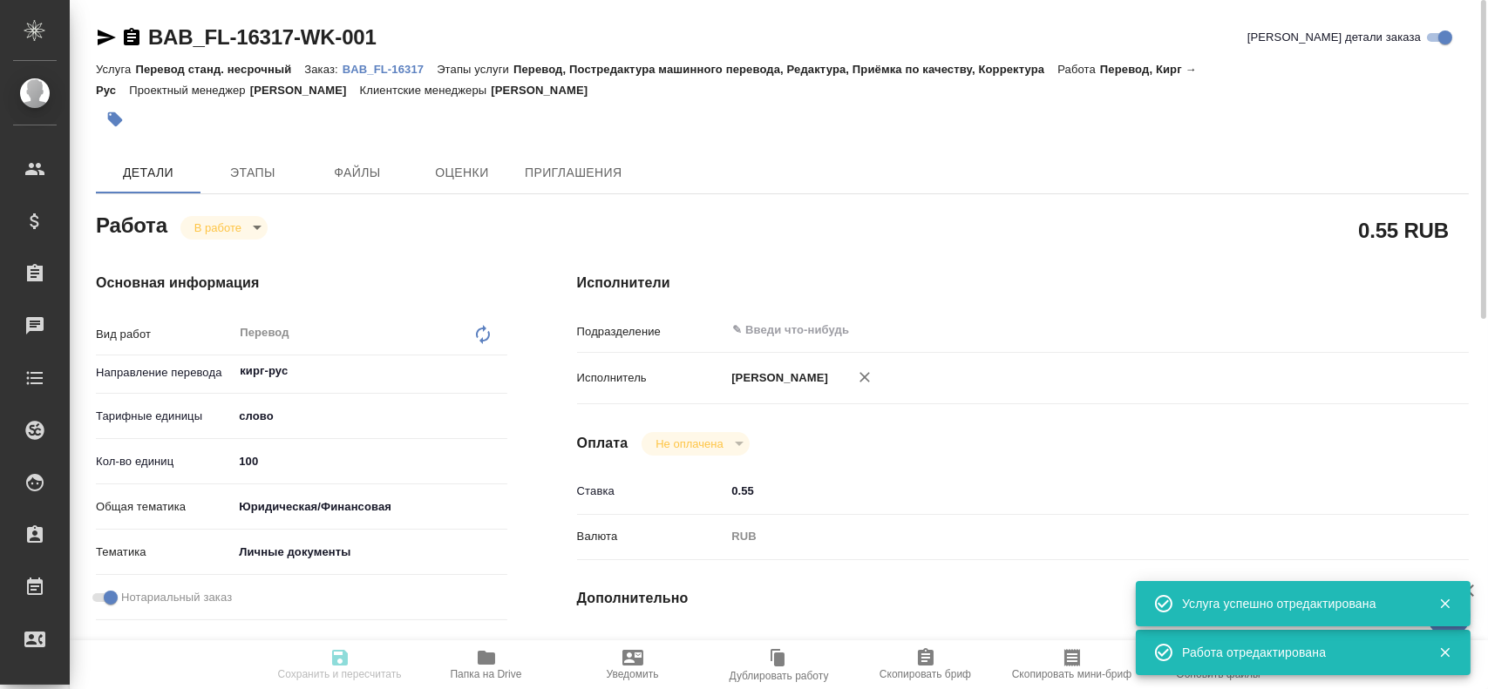
type input "100"
type input "yr-fn"
type input "5a8b8b956a9677013d343cfe"
checkbox input "true"
type input "12.08.2025 10:18"
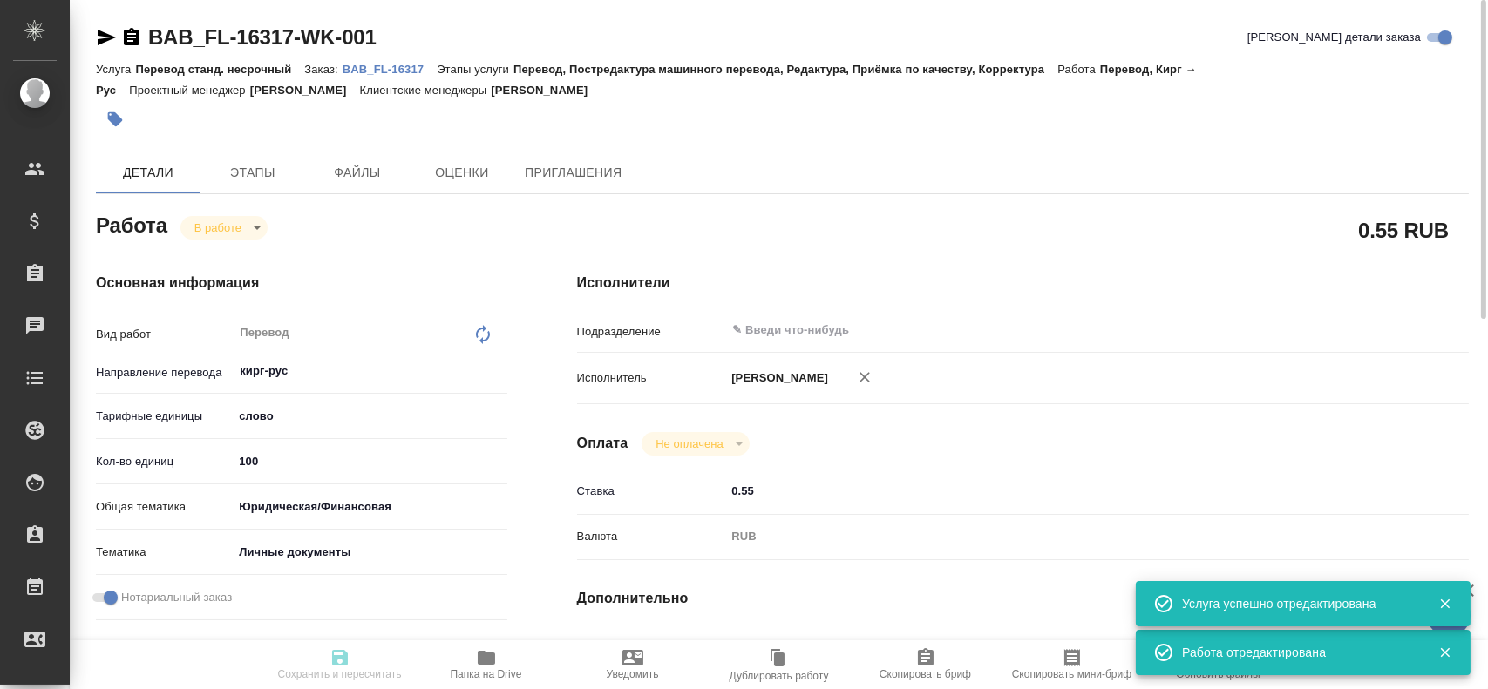
type input "12.08.2025 10:25"
type input "12.08.2025 11:20"
type input "notPayed"
type input "0.55"
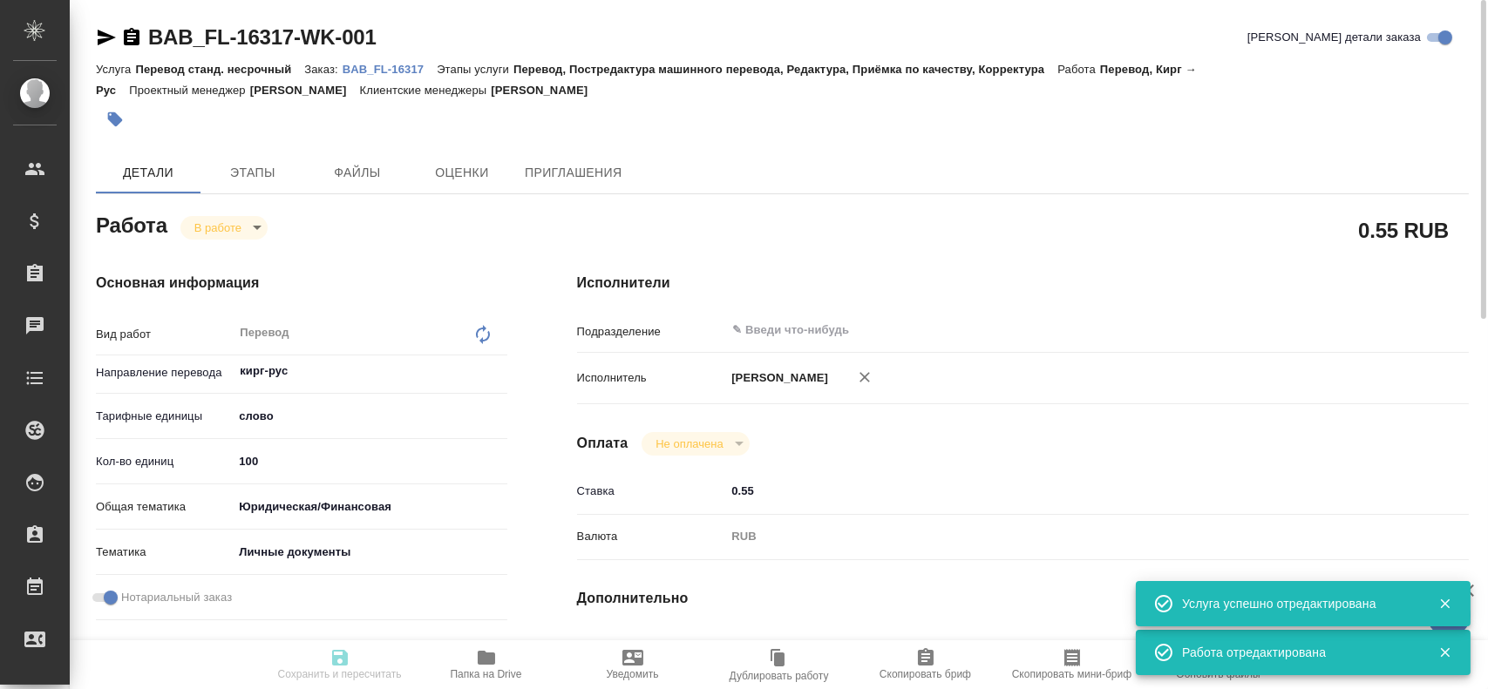
type input "RUB"
type input "Гусев Александр"
type textarea "x"
type textarea "/Clients/FL_BAB/Orders/BAB_FL-16317/Translated/BAB_FL-16317-WK-001"
type textarea "x"
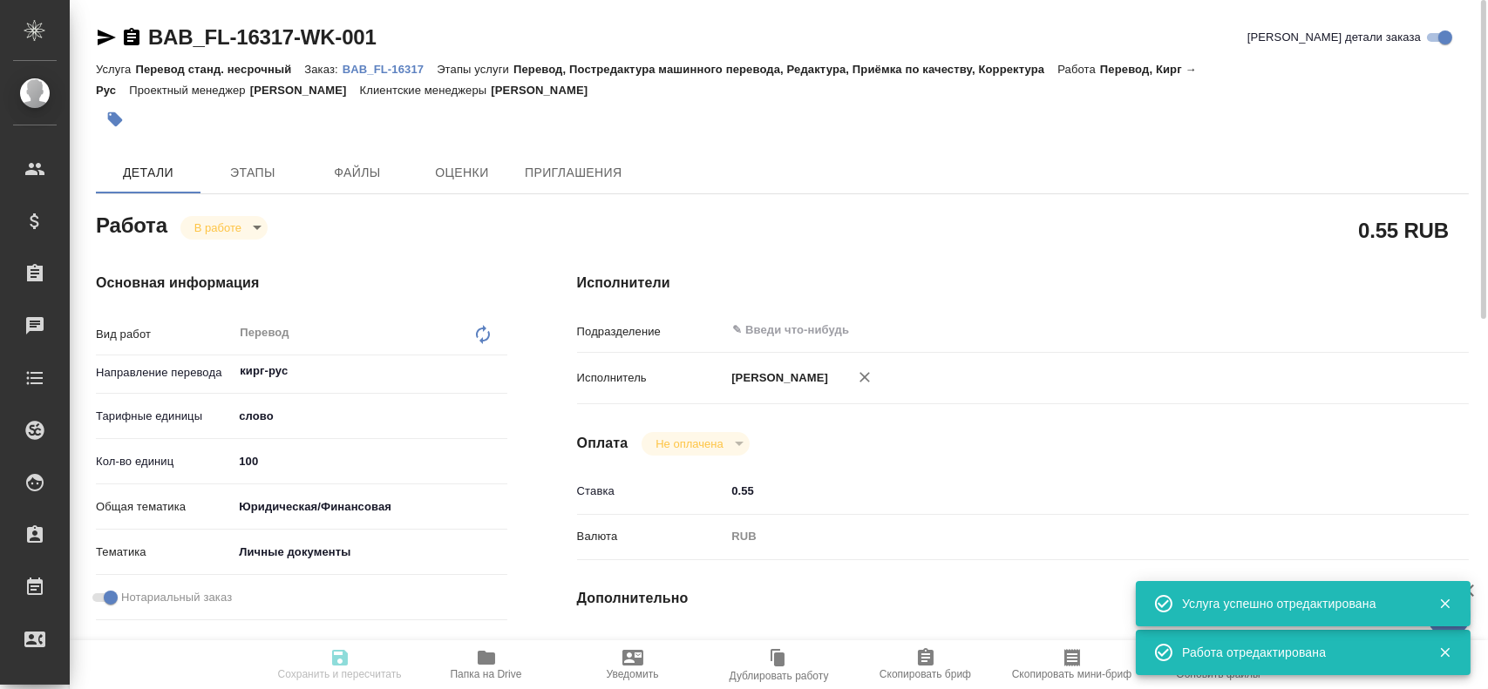
type input "BAB_FL-16317"
type input "Перевод станд. несрочный"
type input "Перевод, Постредактура машинного перевода, Редактура, Приёмка по качеству, Корр…"
type input "Голубев Дмитрий"
type input "/Clients/FL_BAB/Orders/BAB_FL-16317"
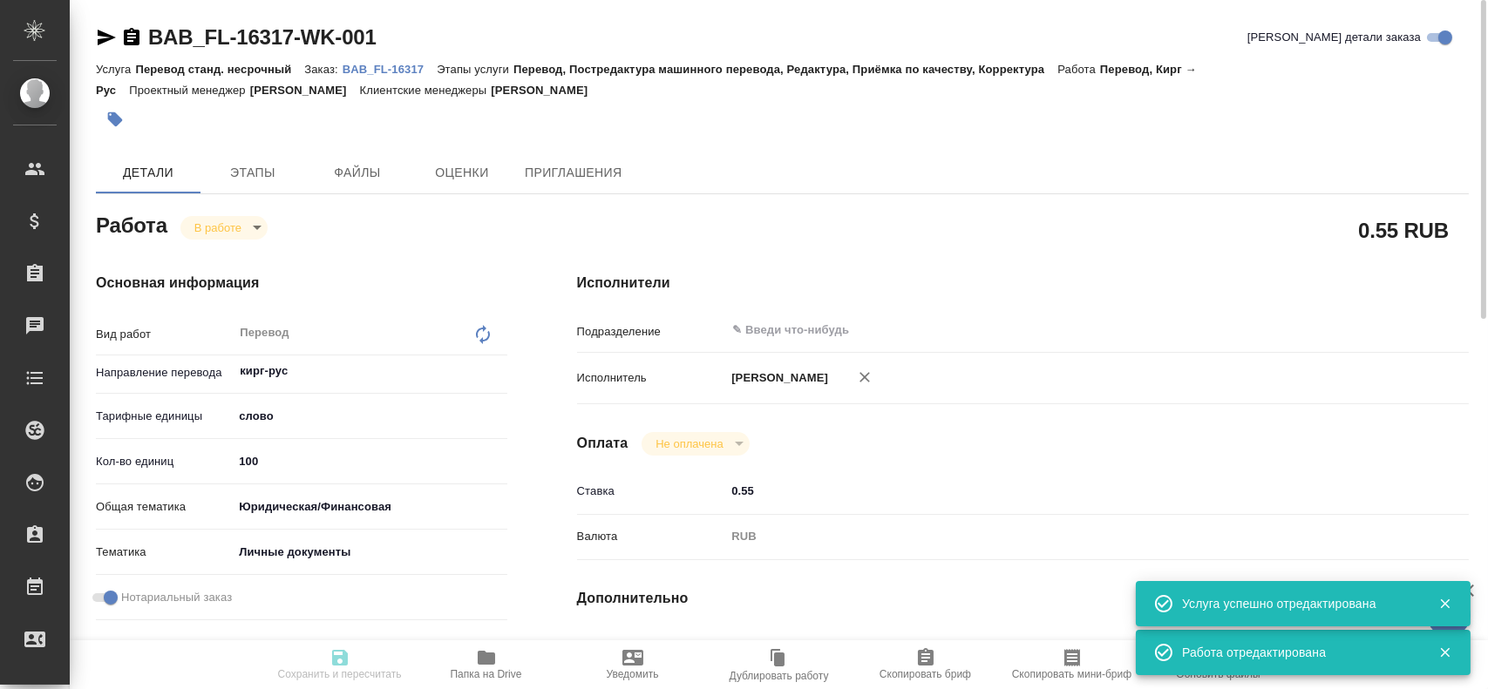
type textarea "x"
type textarea "Сахарово"
type textarea "x"
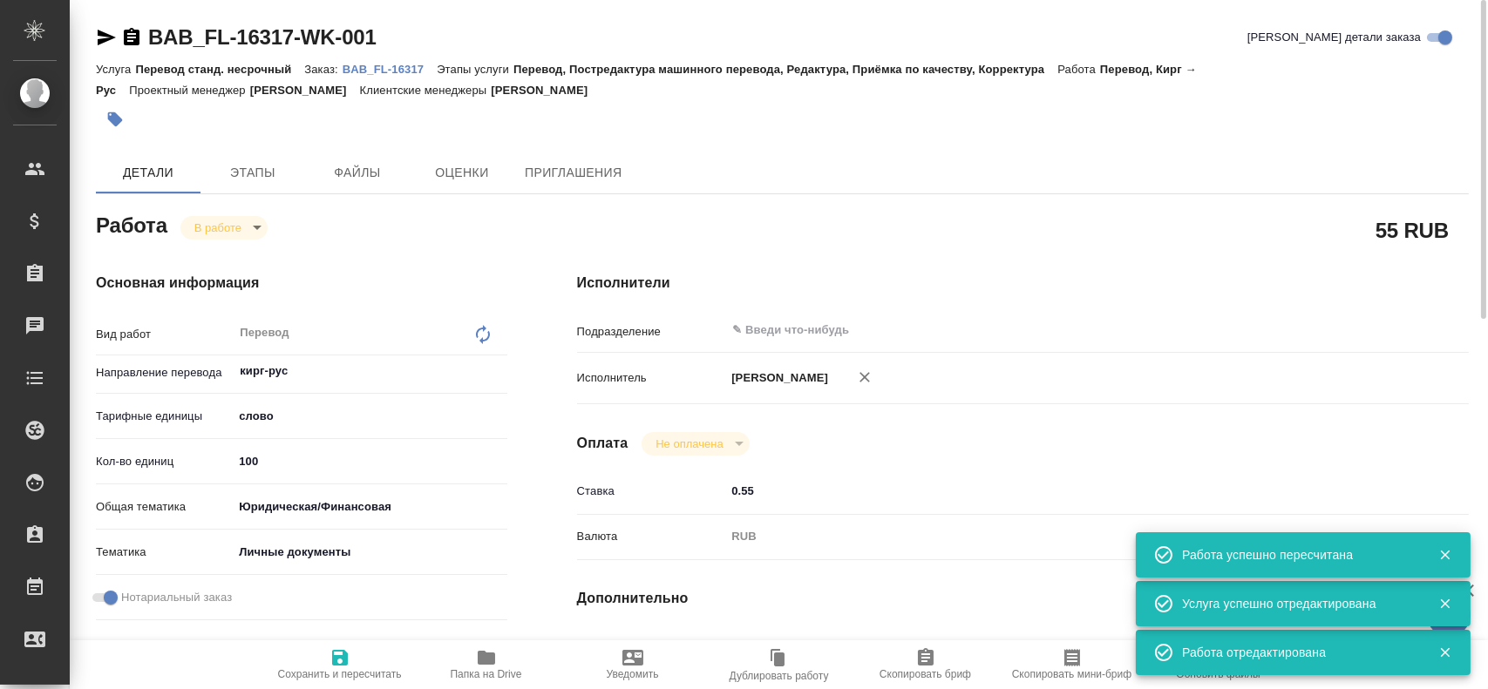
type textarea "x"
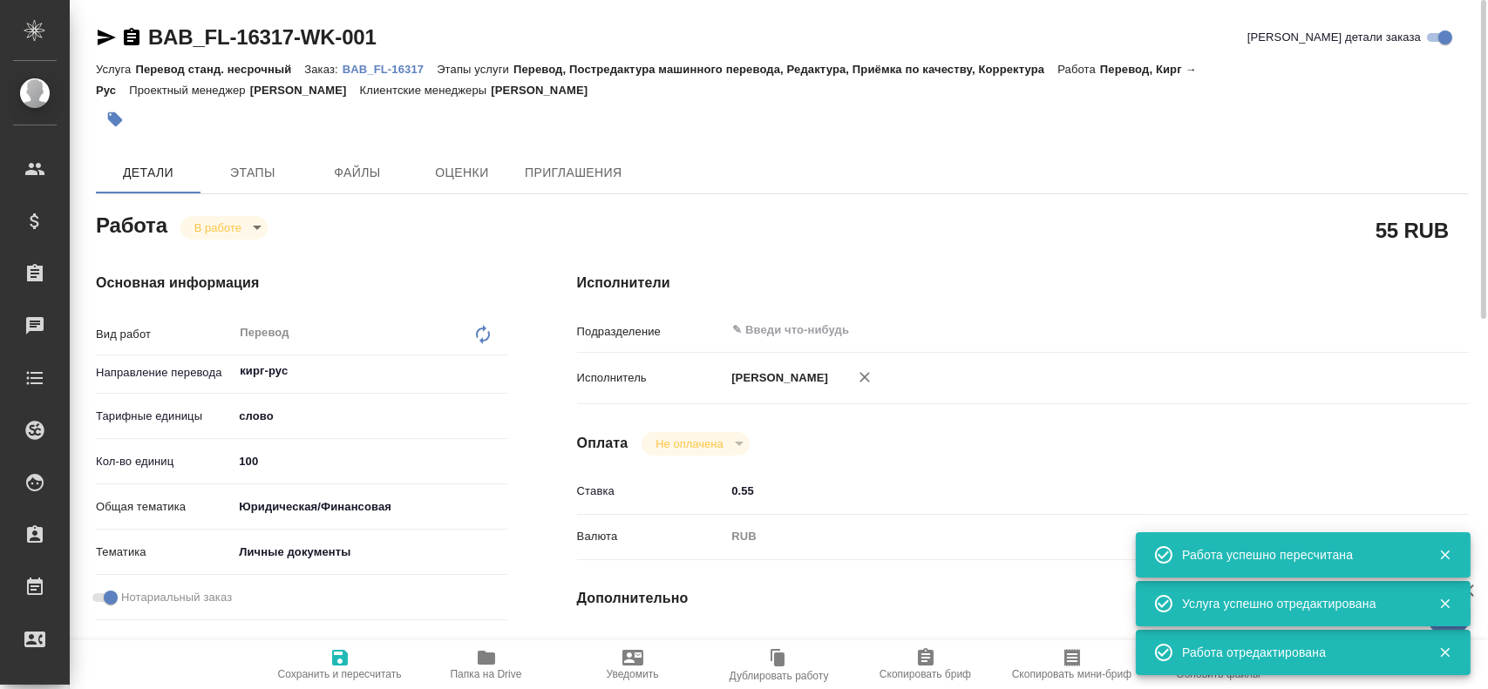
type textarea "x"
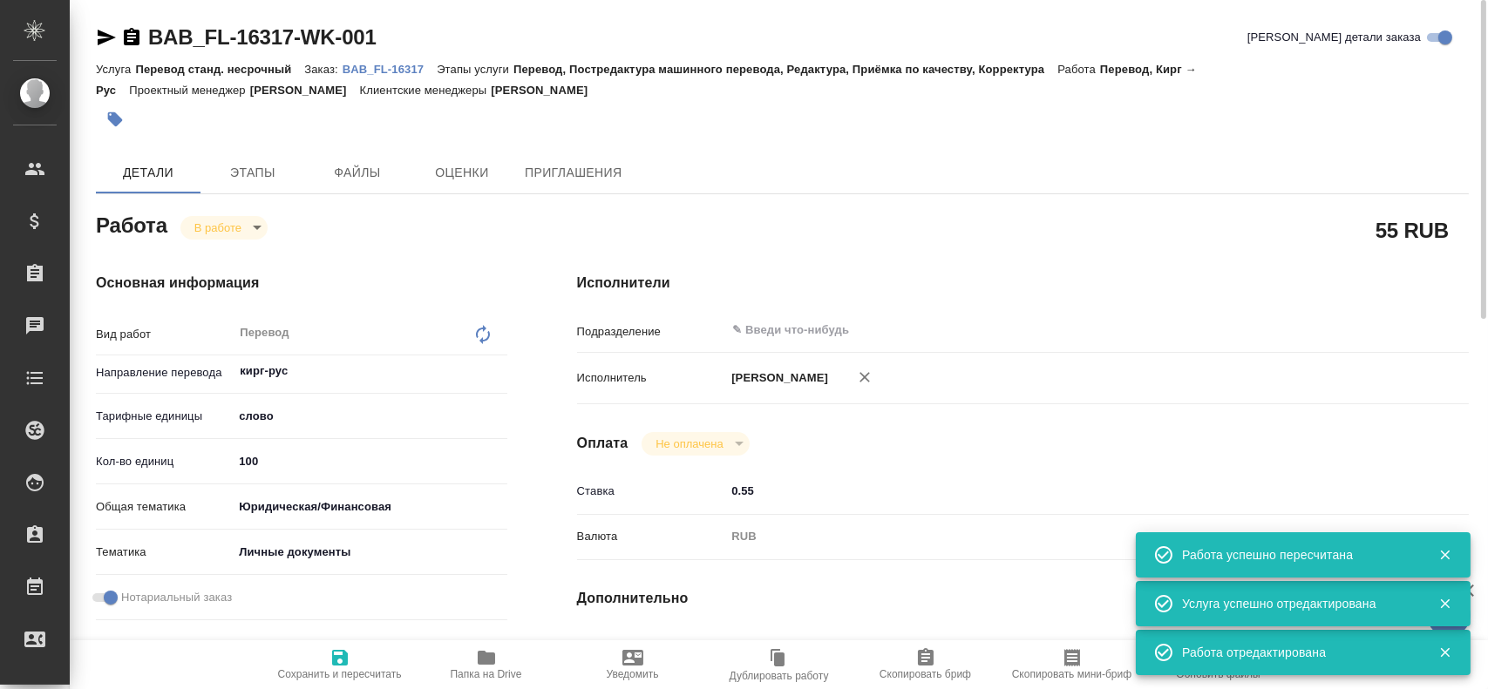
type textarea "x"
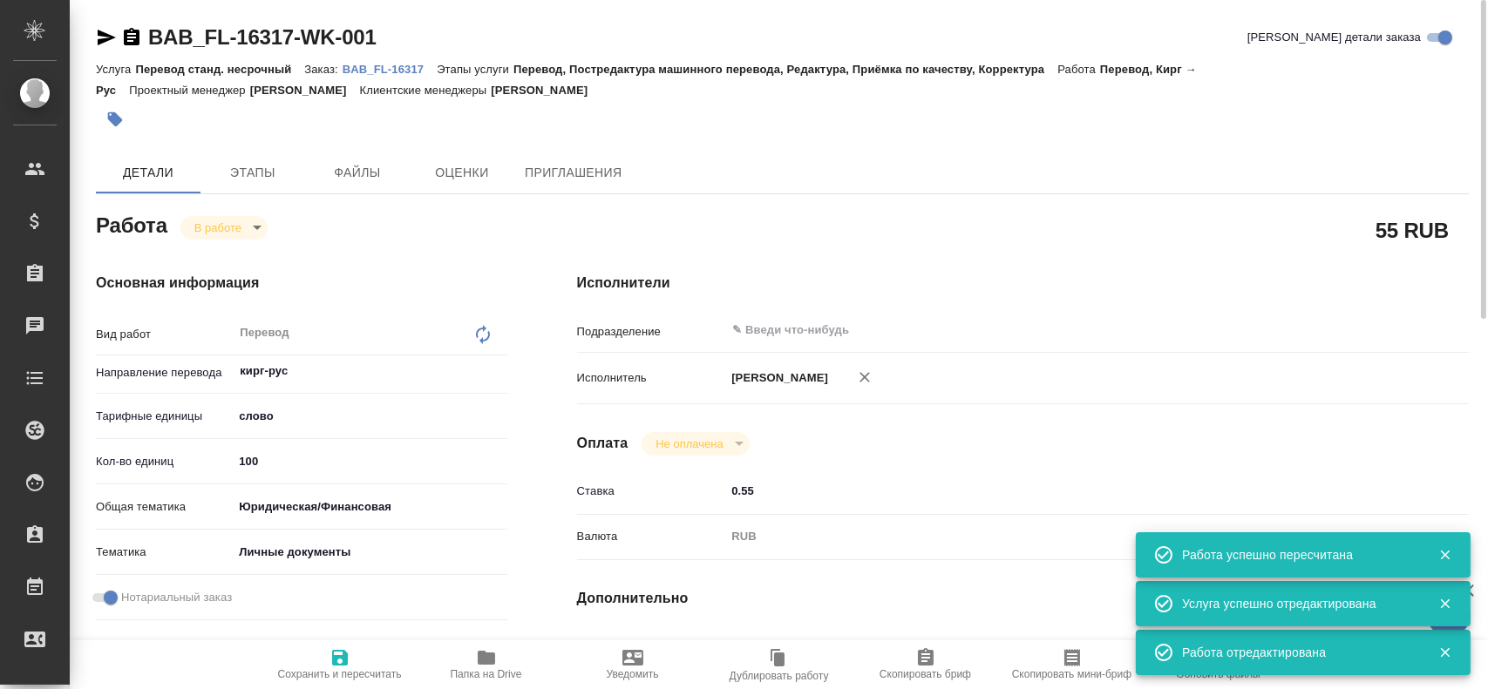
type textarea "x"
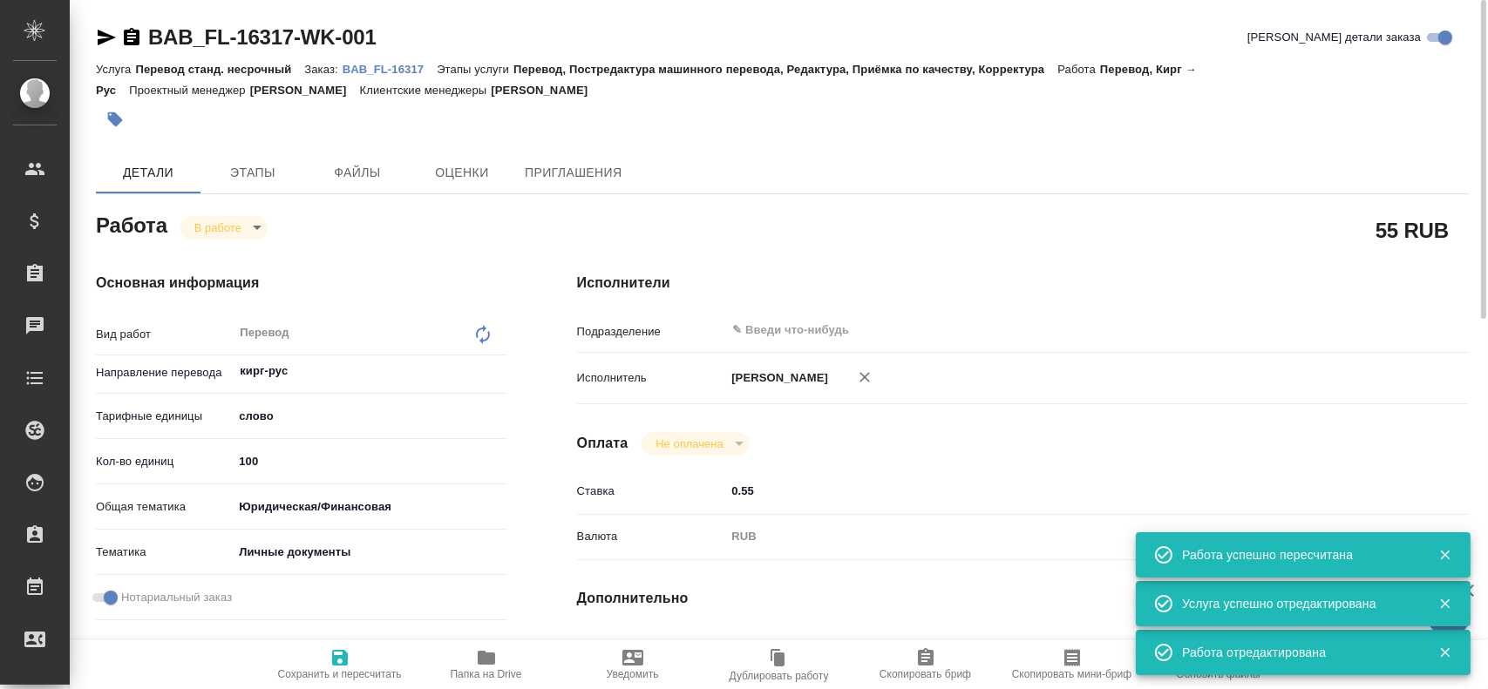
type textarea "x"
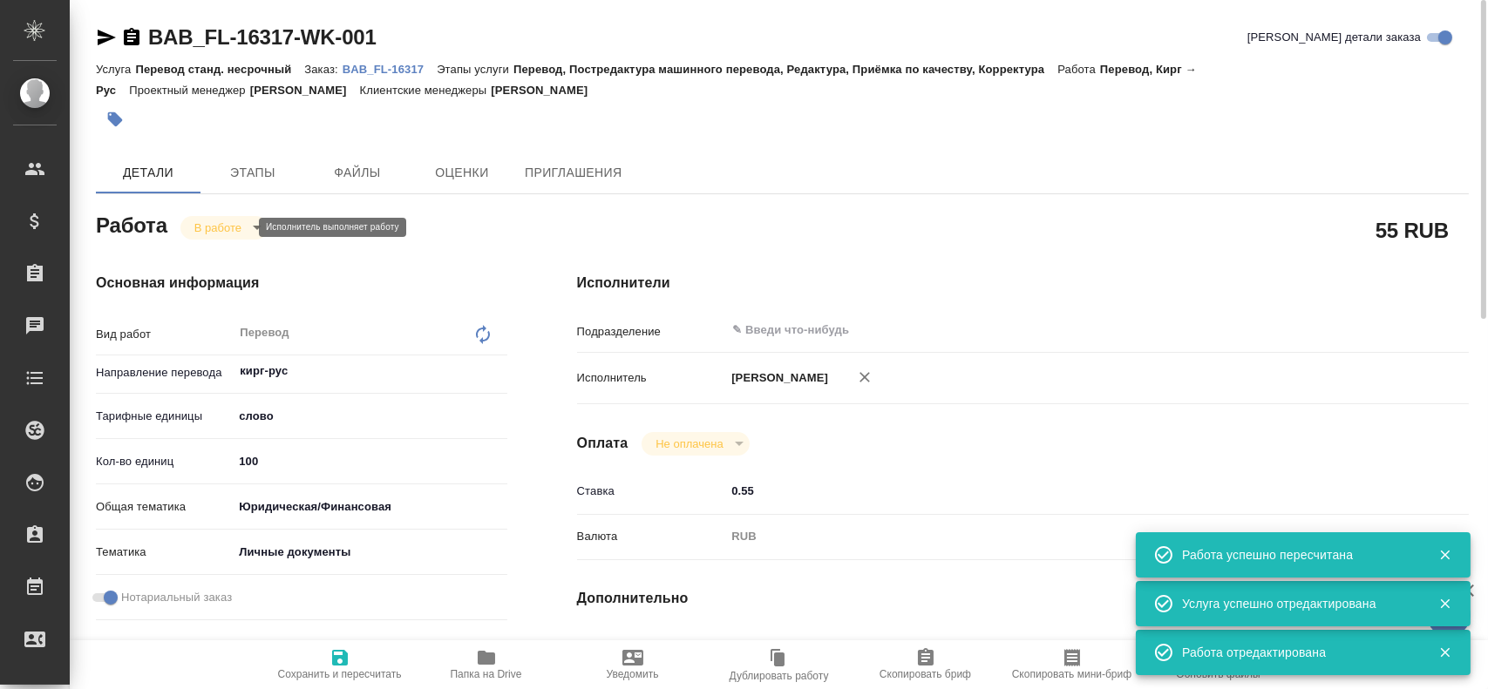
click at [223, 221] on body "🙏 .cls-1 fill:#fff; AWATERA Gusev Alexandr Клиенты Спецификации Заказы 0 Чаты T…" at bounding box center [744, 344] width 1488 height 689
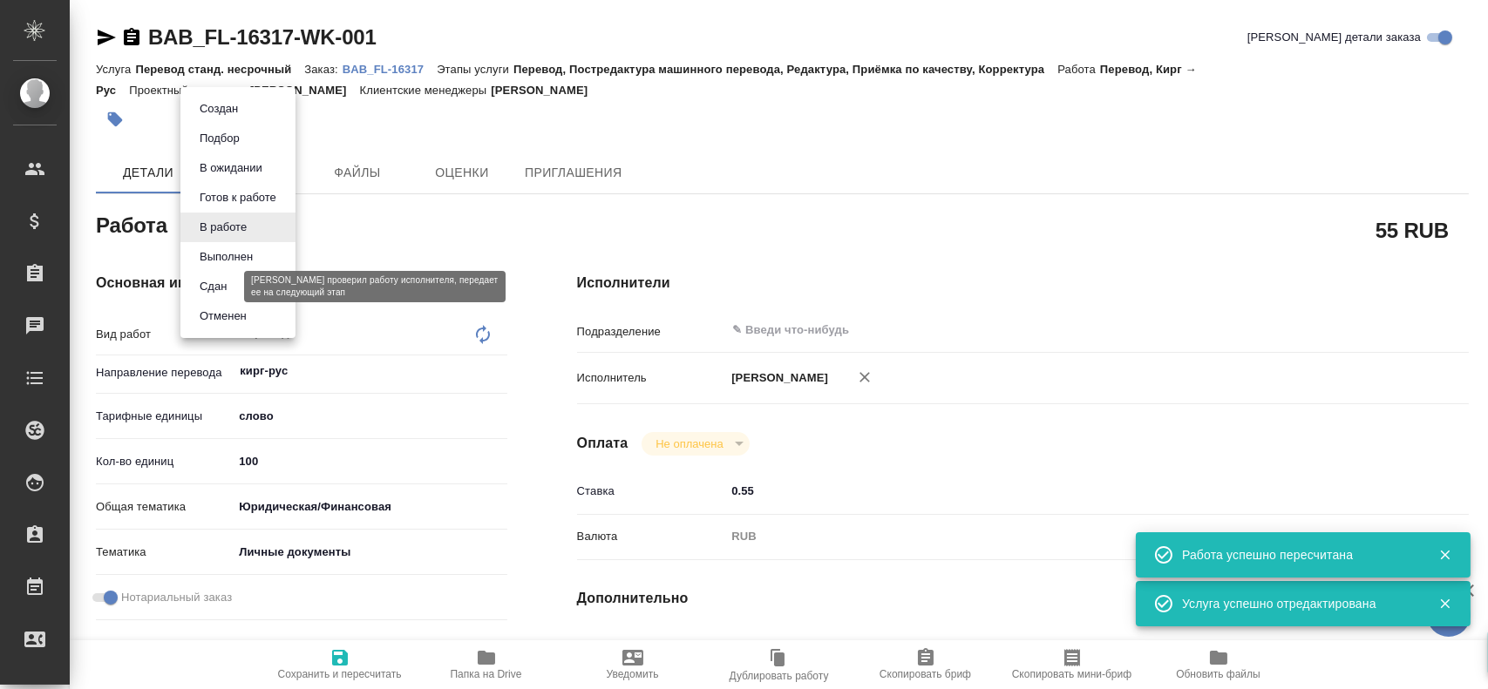
click at [212, 287] on button "Сдан" at bounding box center [212, 286] width 37 height 19
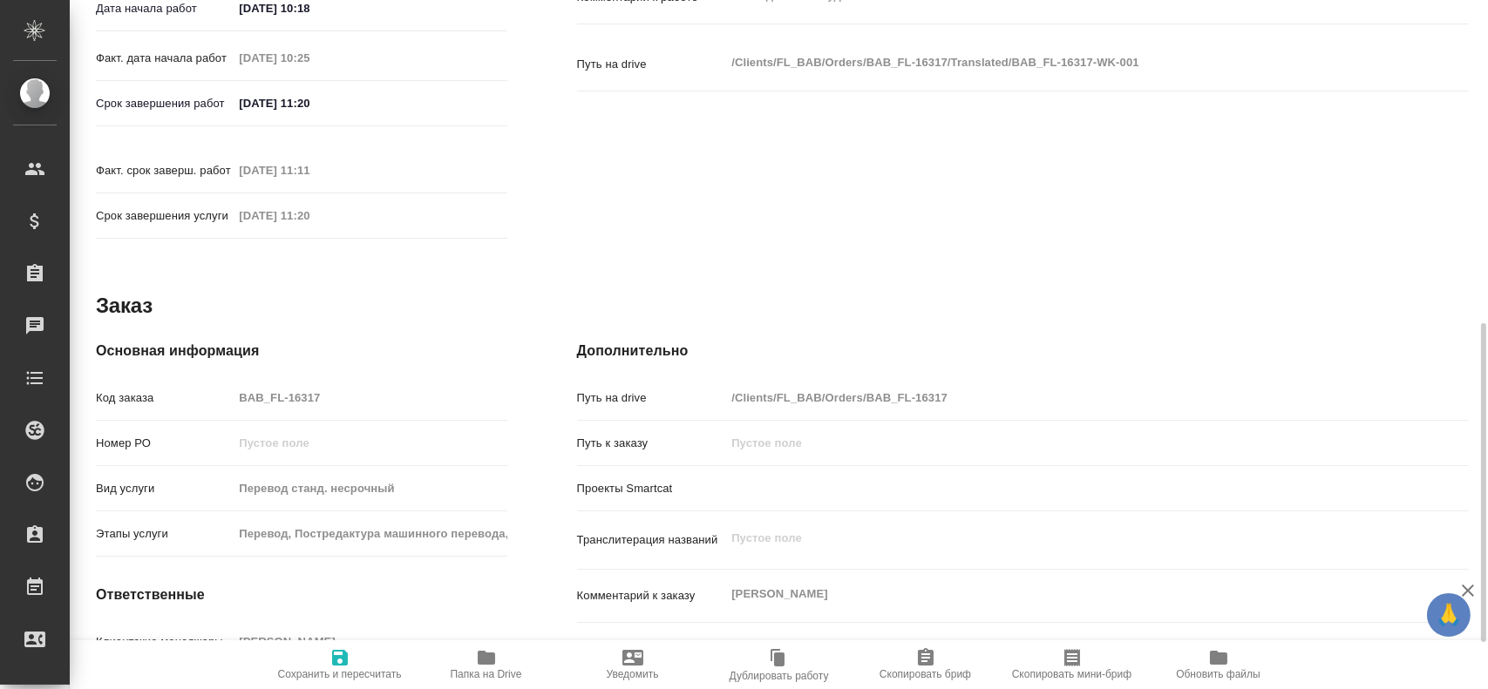
type textarea "x"
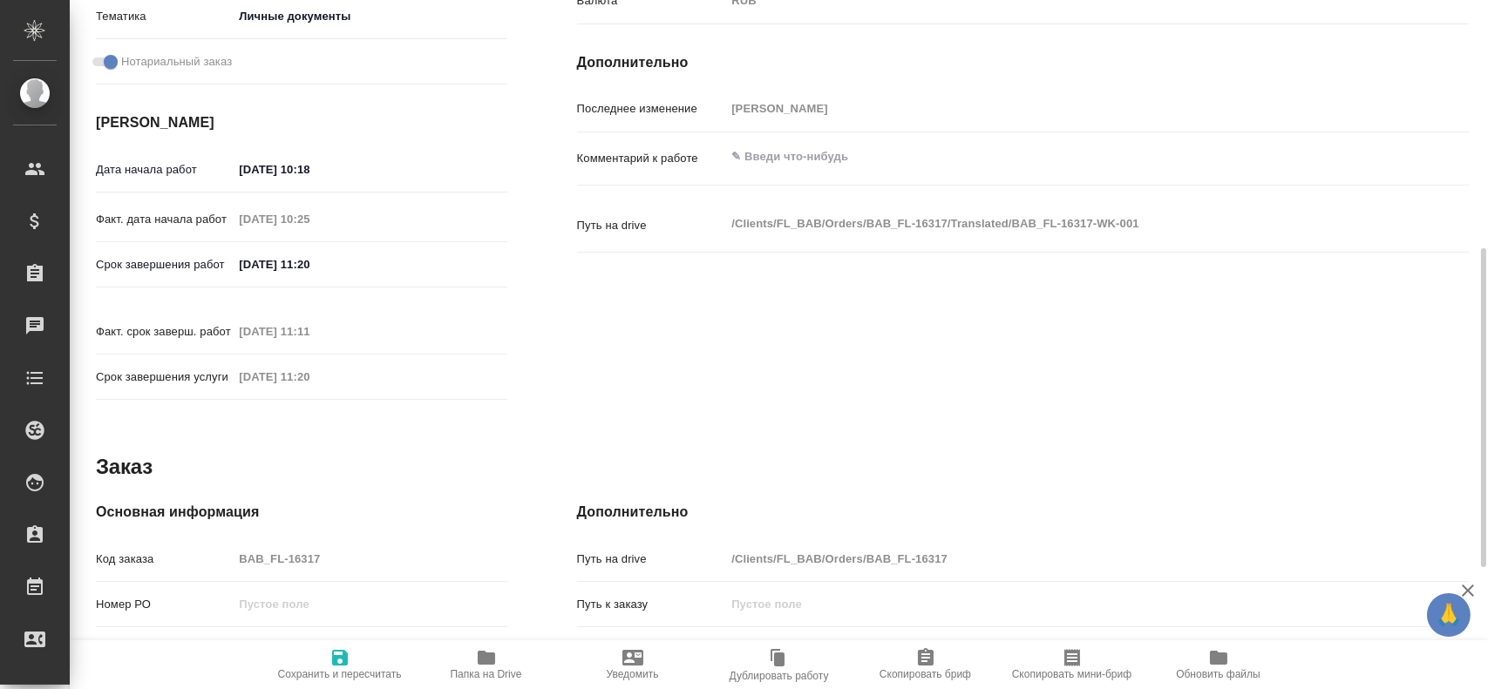
scroll to position [710, 0]
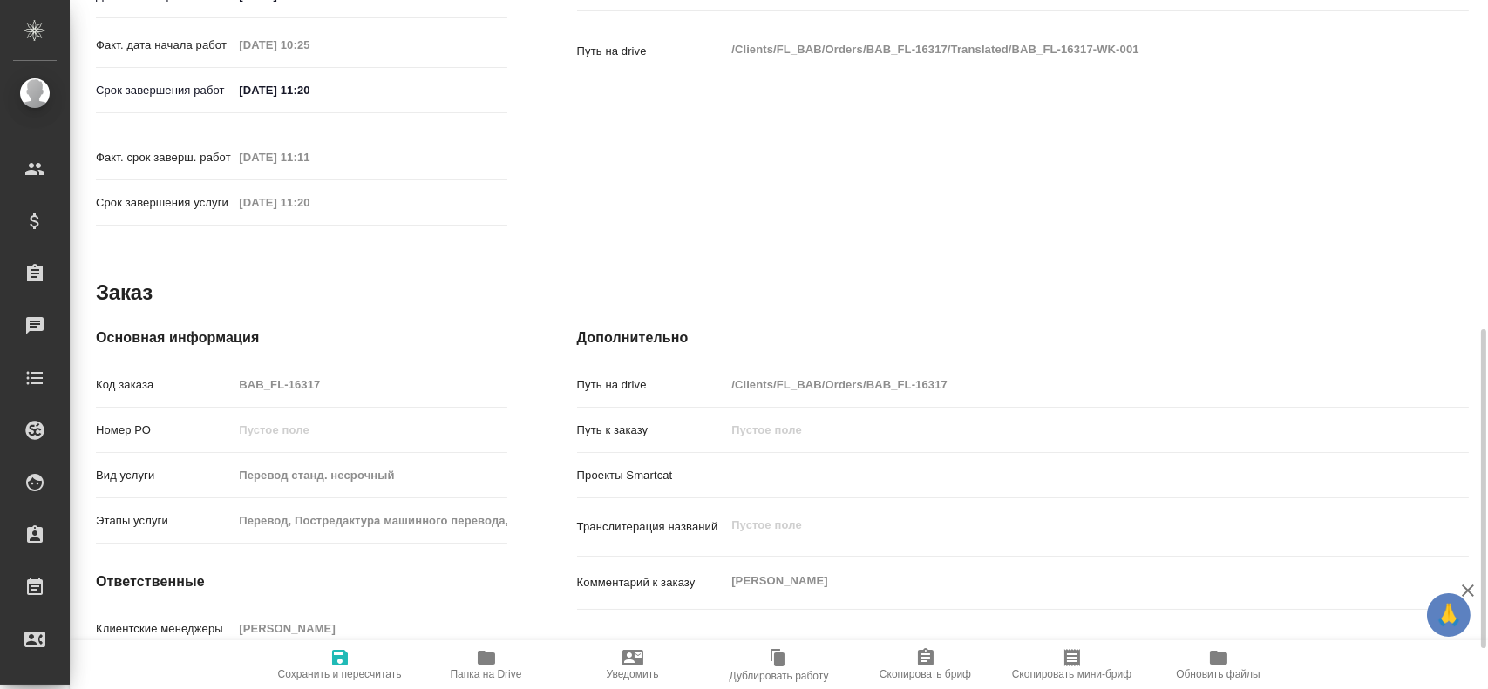
click at [193, 369] on div "Код заказа BAB_FL-16317" at bounding box center [301, 384] width 411 height 31
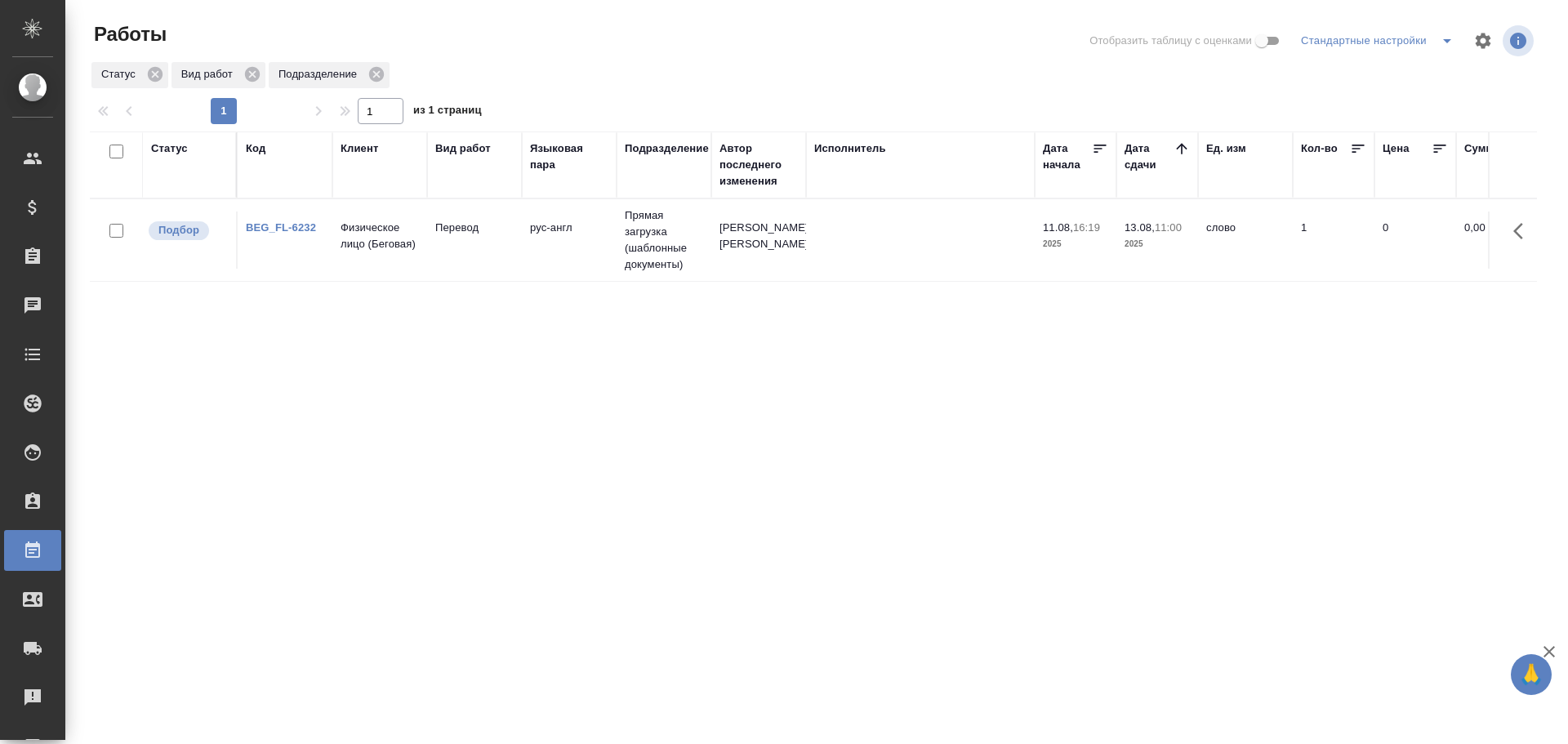
click at [512, 254] on td "Перевод" at bounding box center [474, 240] width 95 height 57
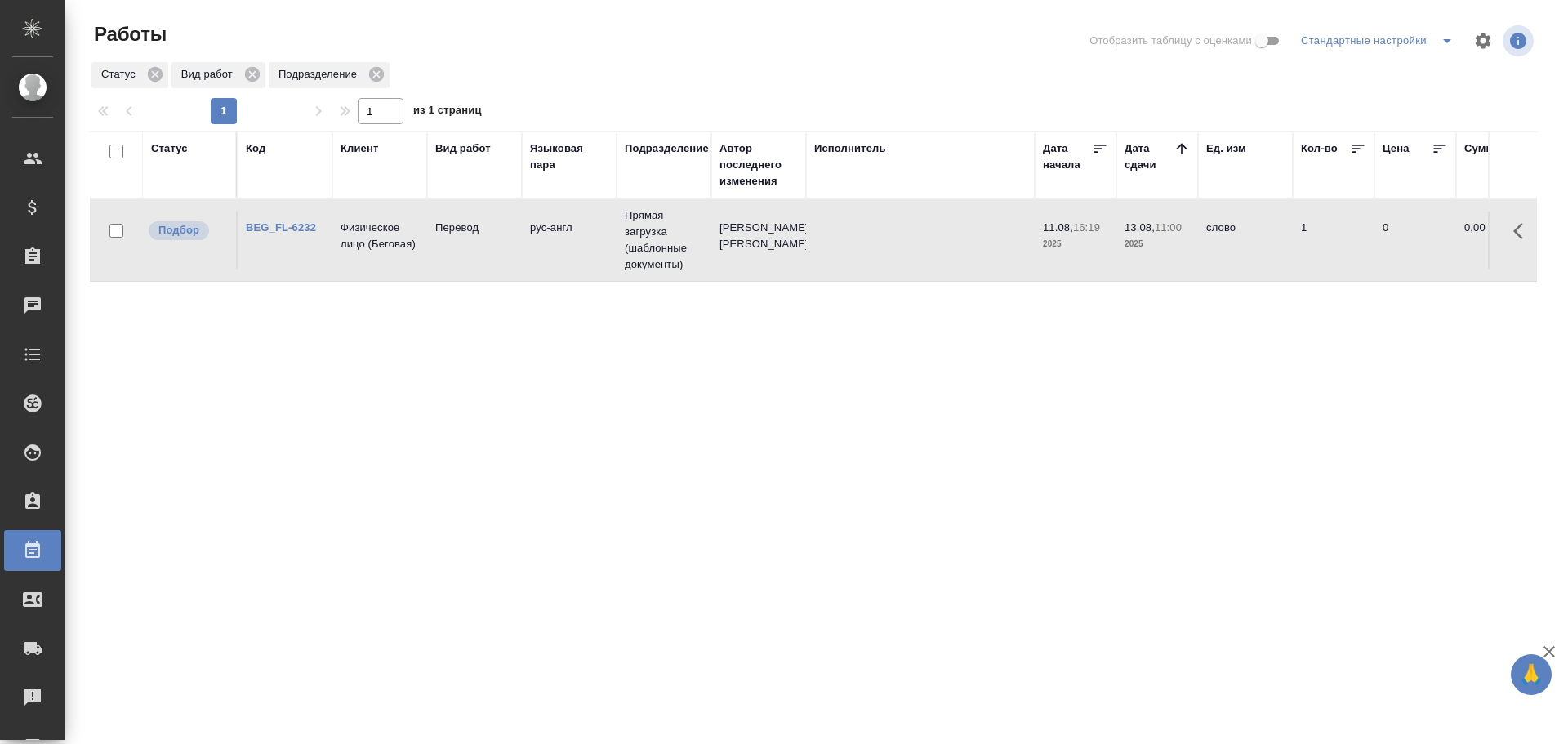
click at [512, 254] on td "Перевод" at bounding box center [474, 240] width 95 height 57
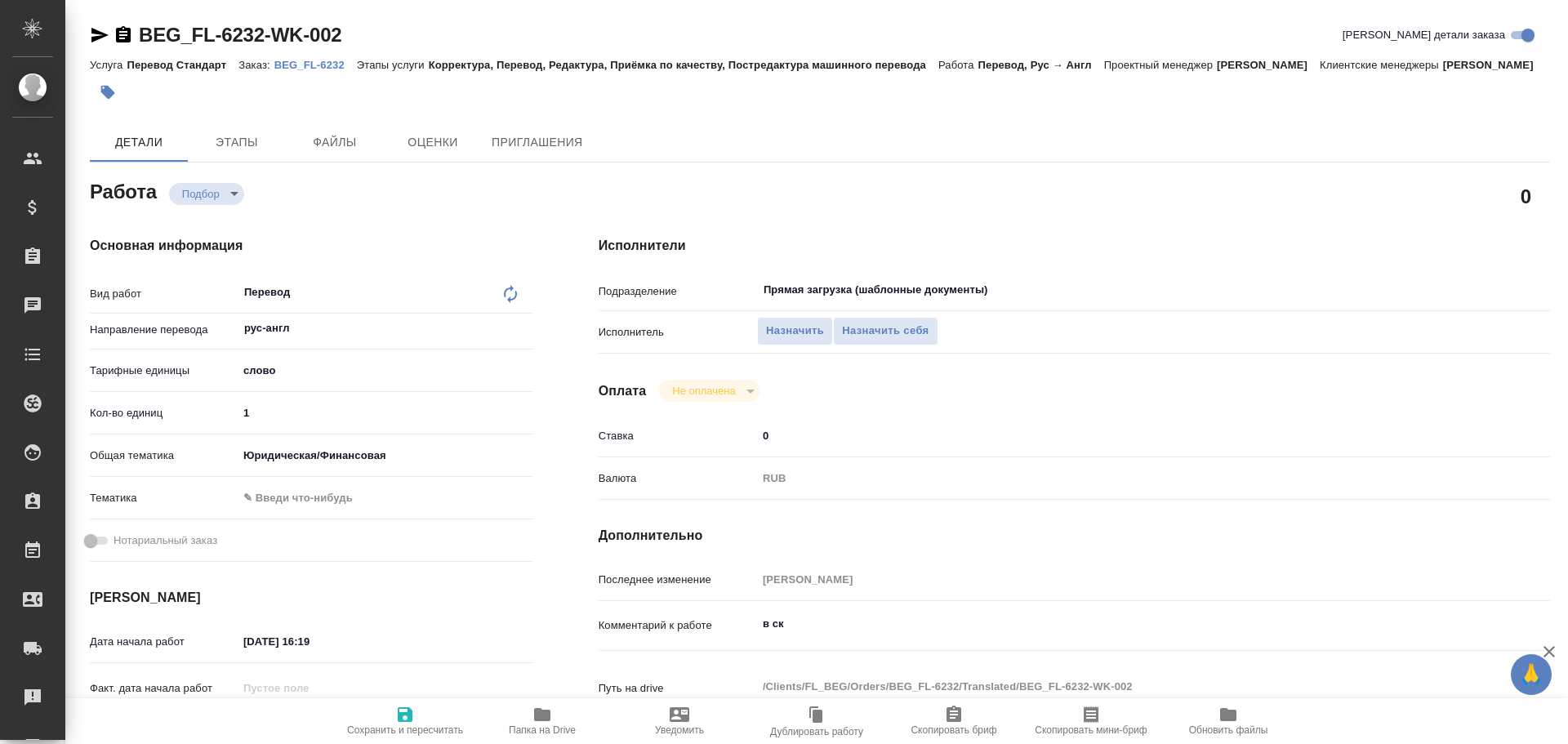
type textarea "x"
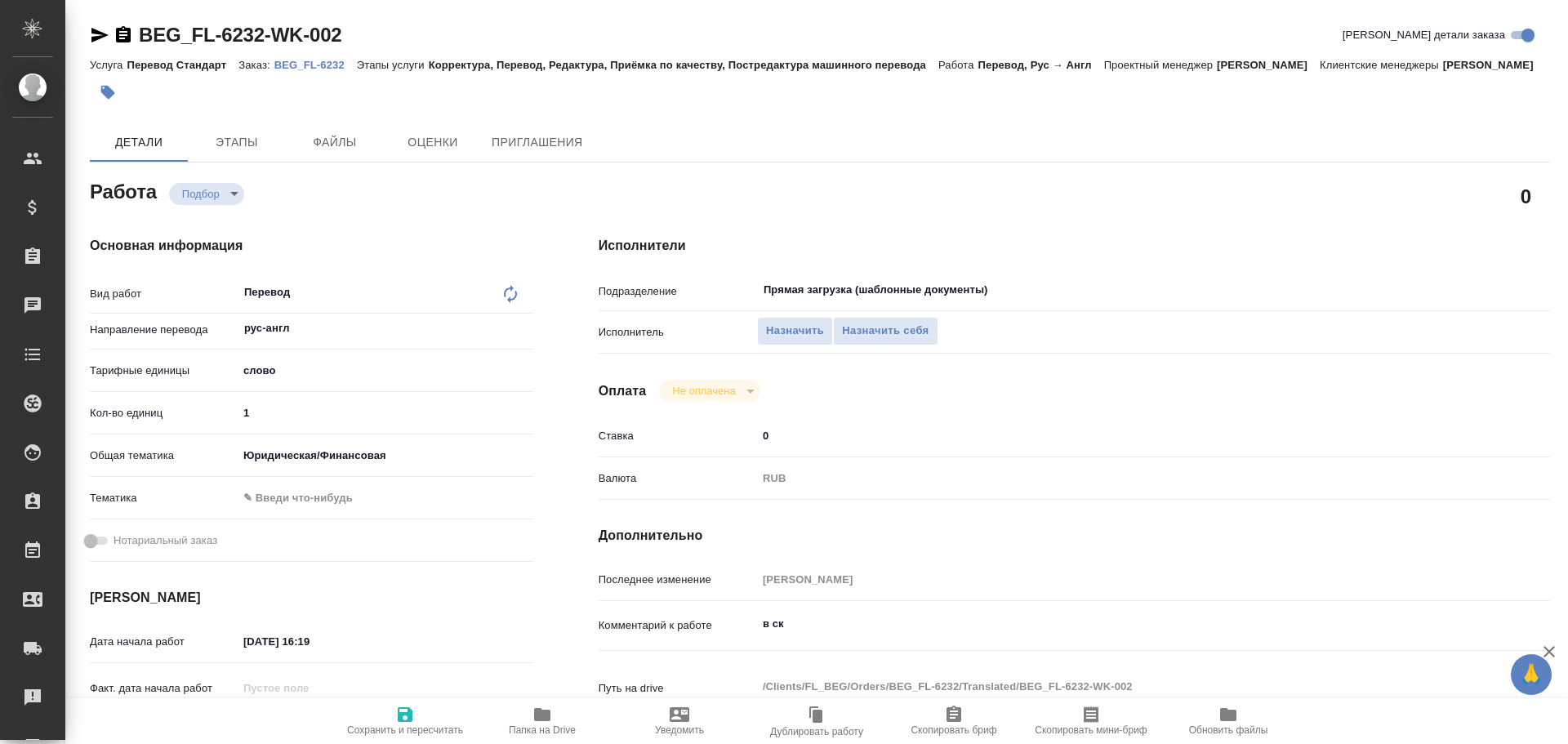
type textarea "x"
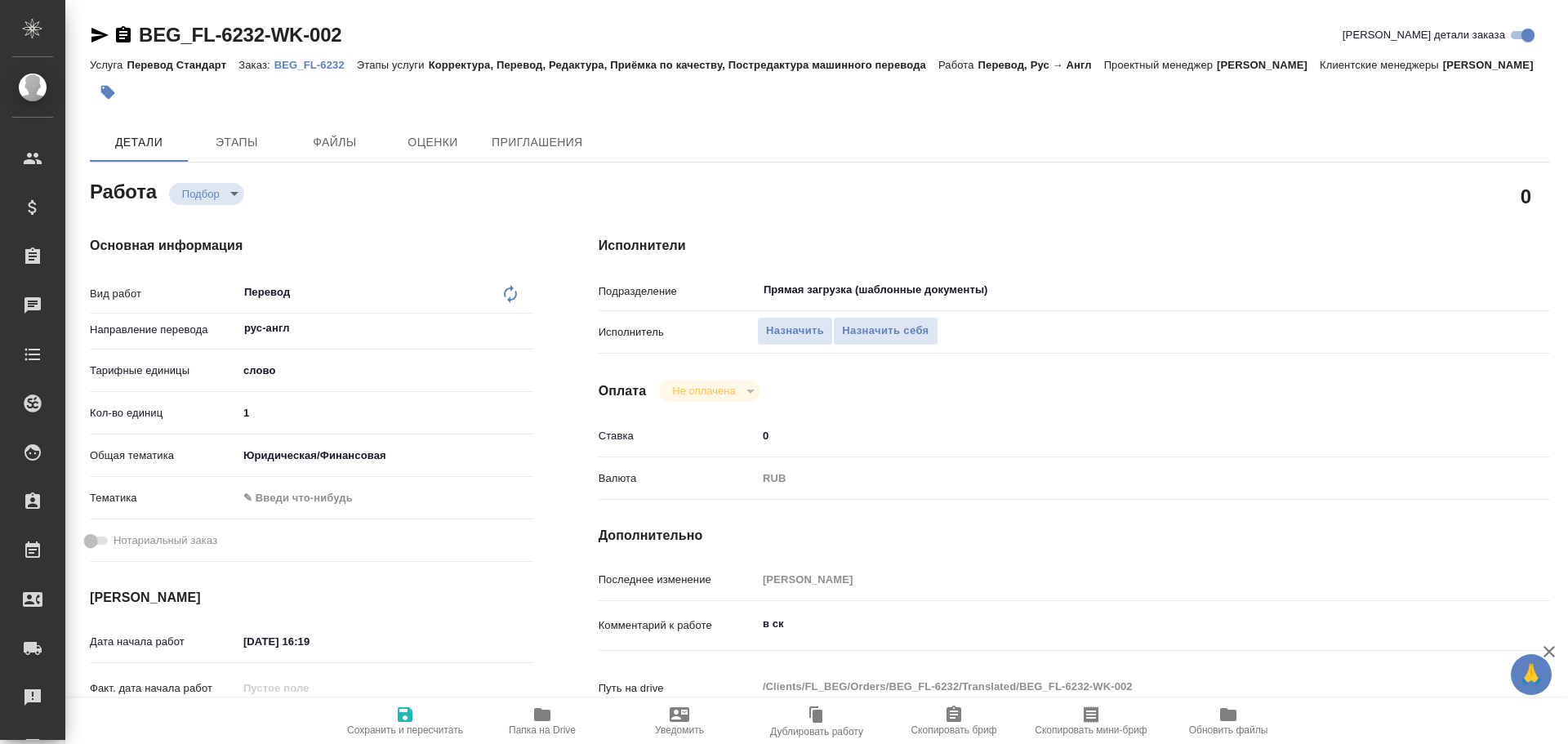
type textarea "x"
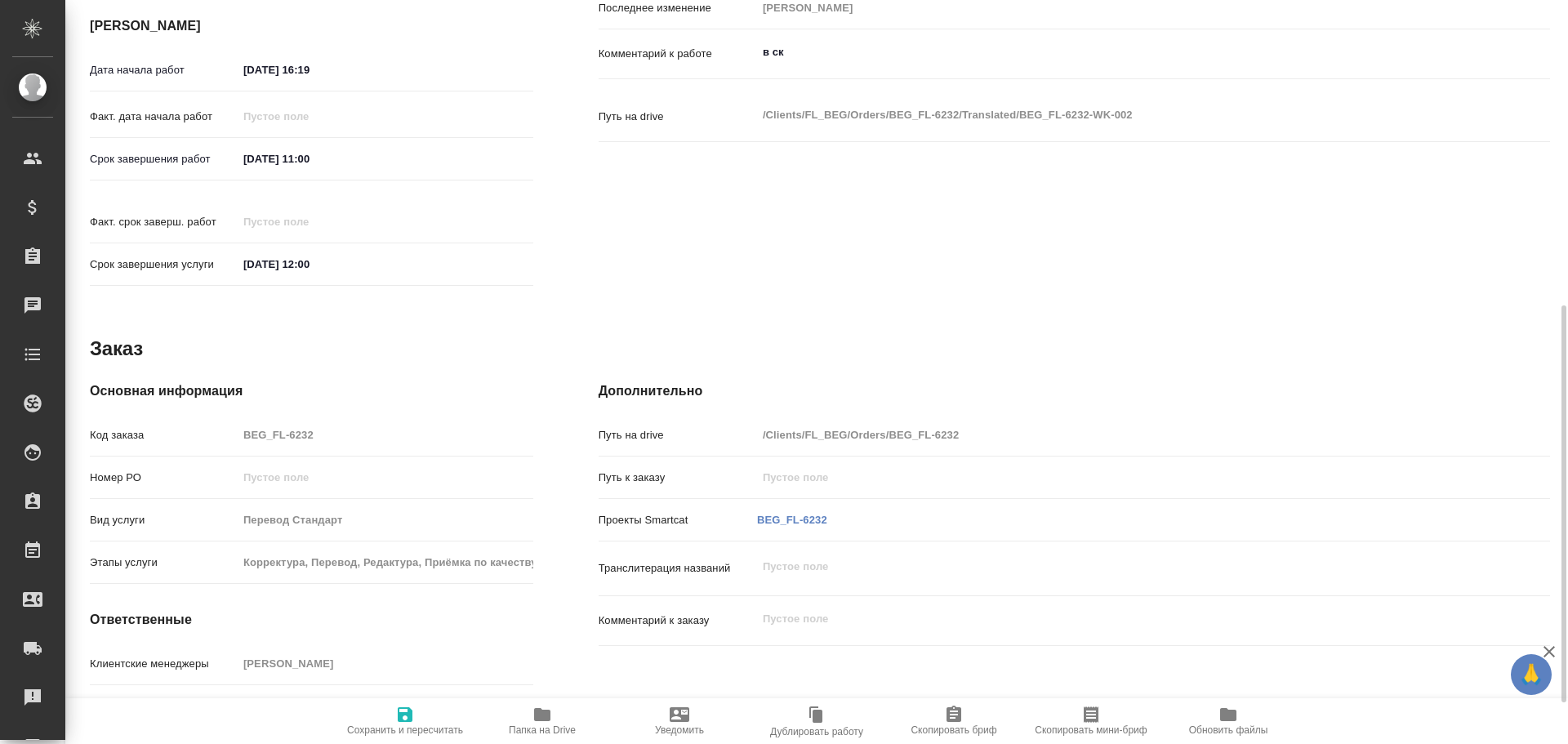
type textarea "x"
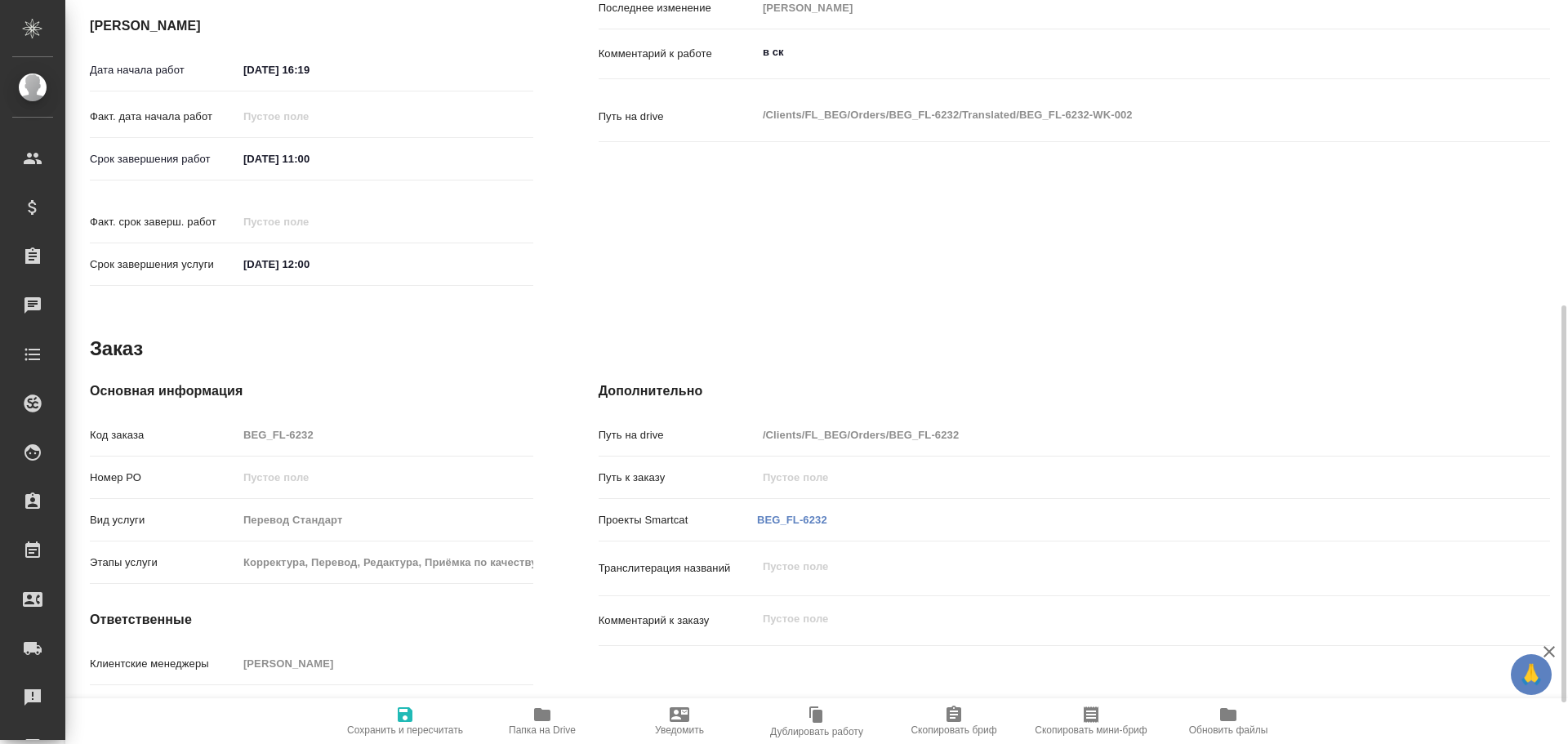
scroll to position [649, 0]
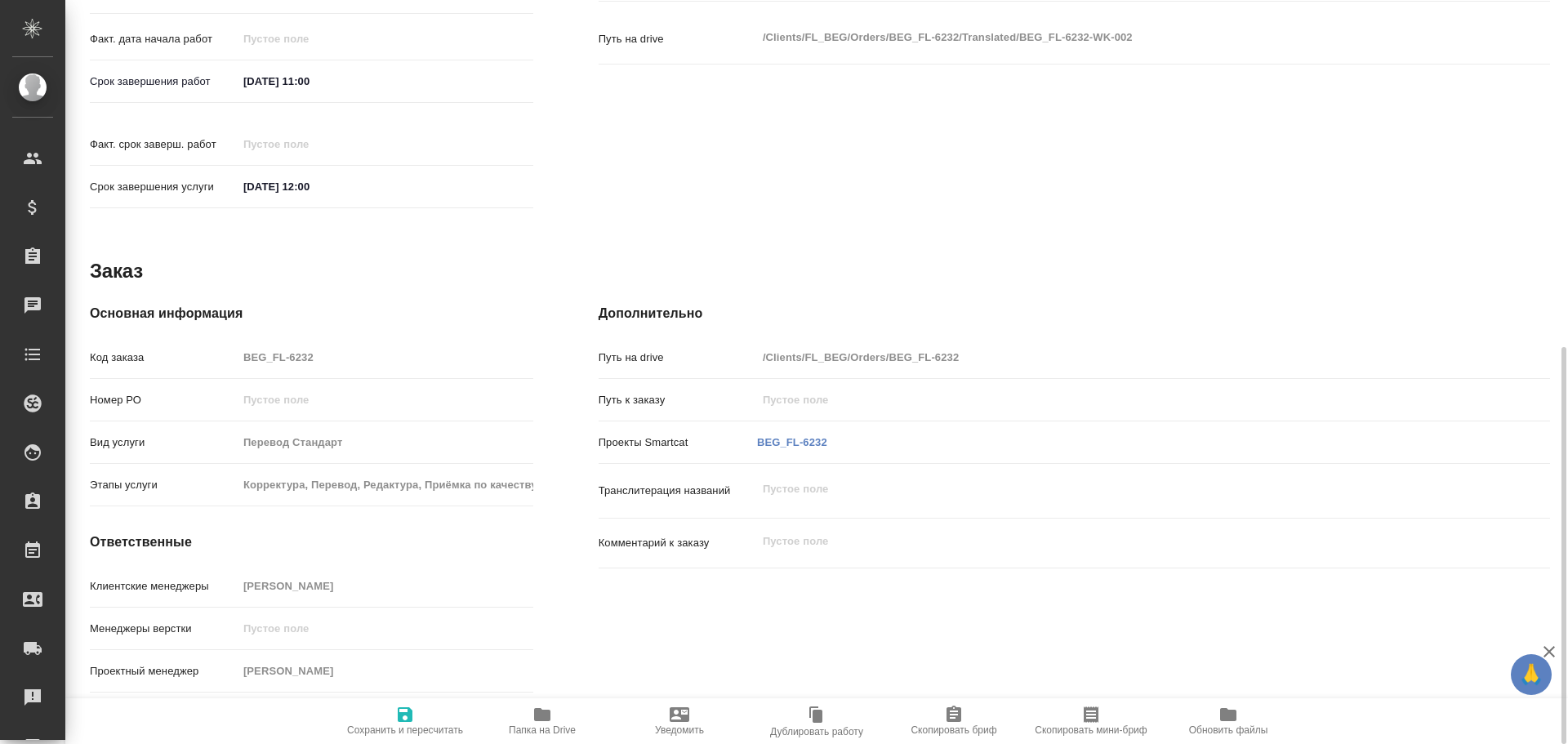
type textarea "x"
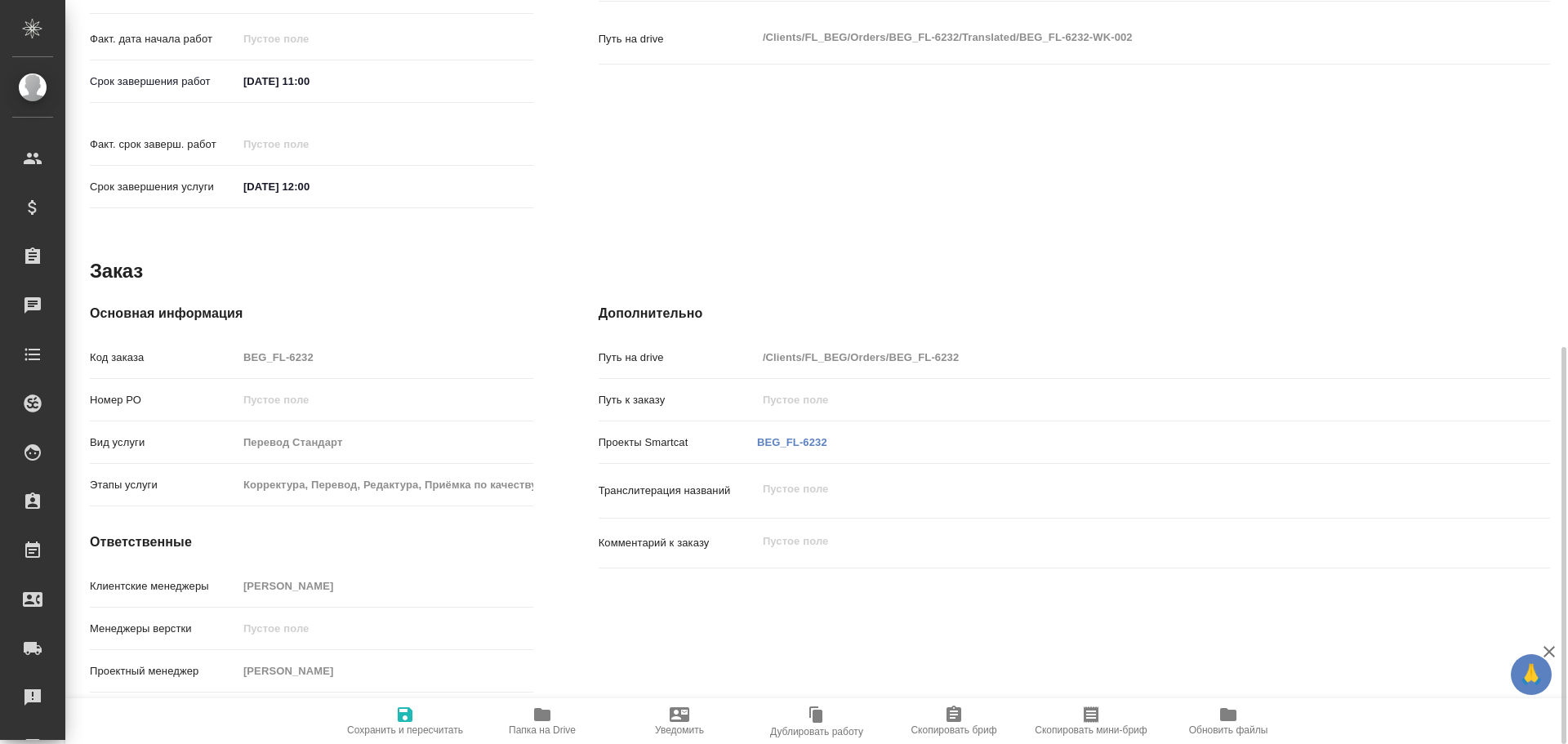
click at [544, 716] on icon "button" at bounding box center [542, 715] width 16 height 13
type textarea "x"
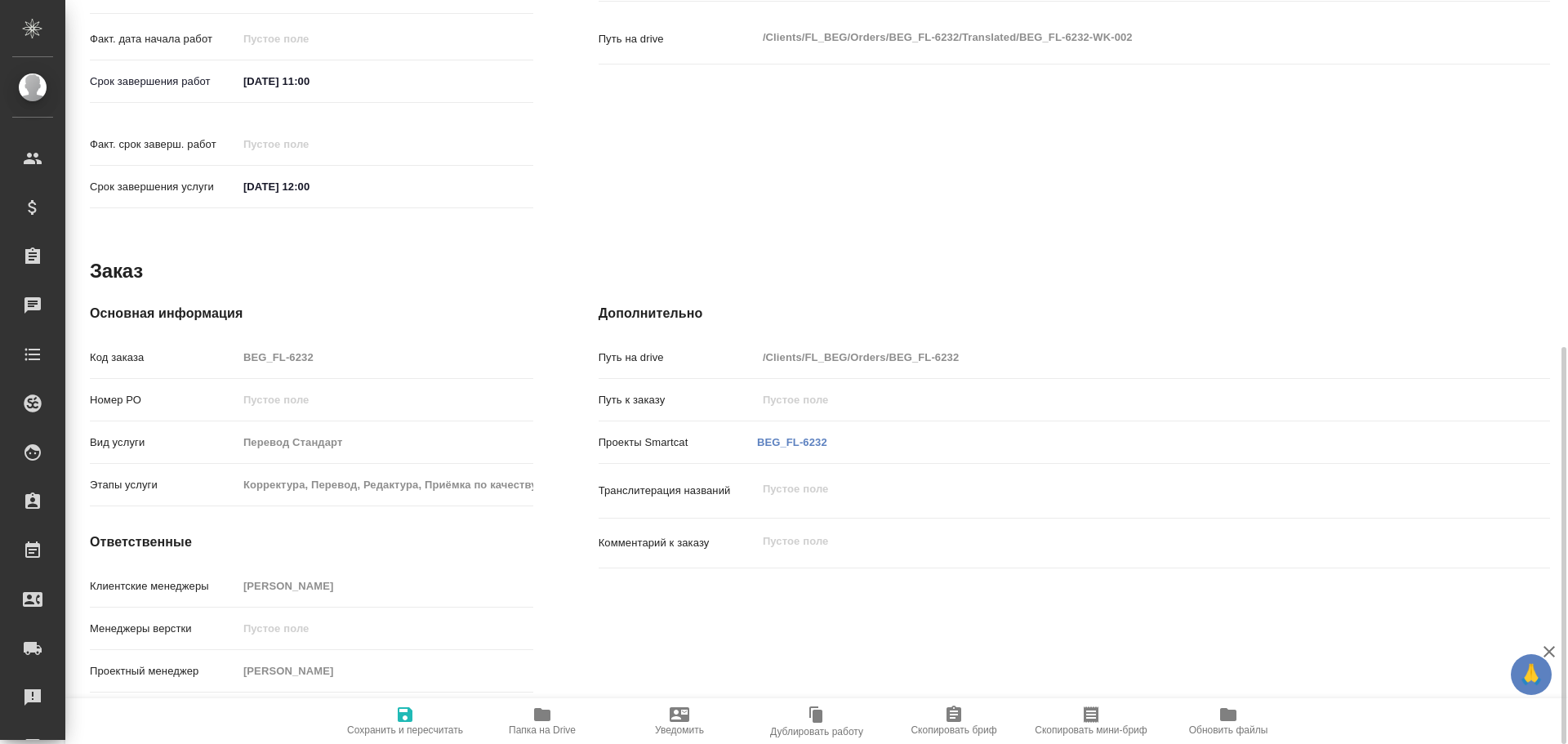
type textarea "x"
